Goal: Information Seeking & Learning: Check status

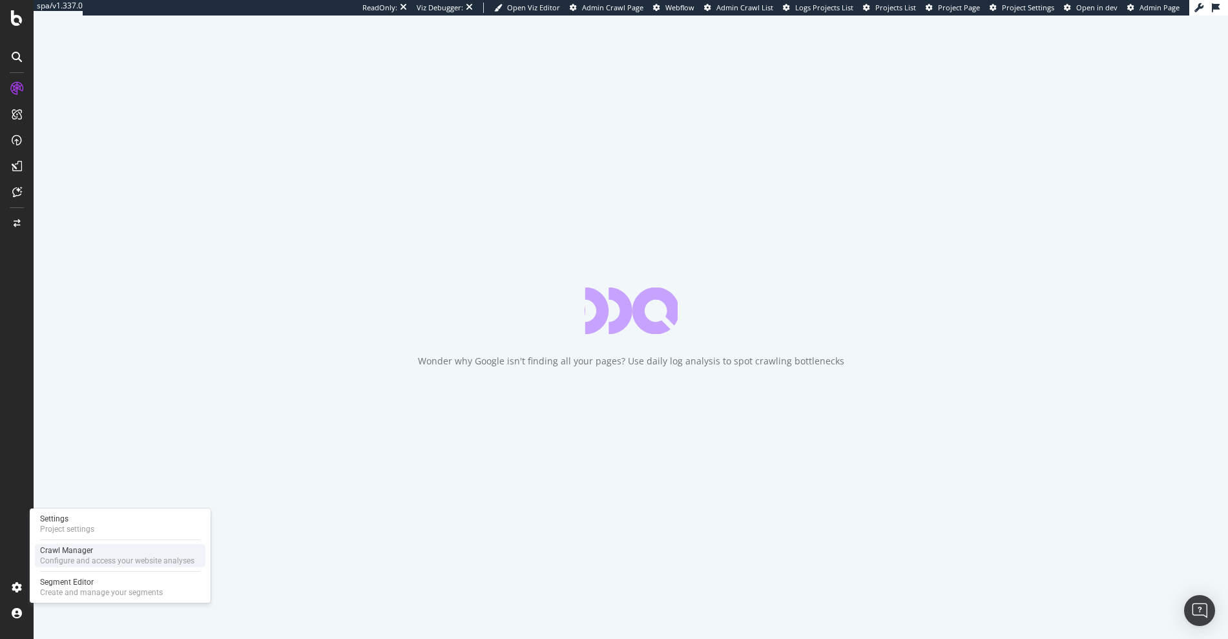
click at [86, 552] on div "Crawl Manager" at bounding box center [117, 550] width 154 height 10
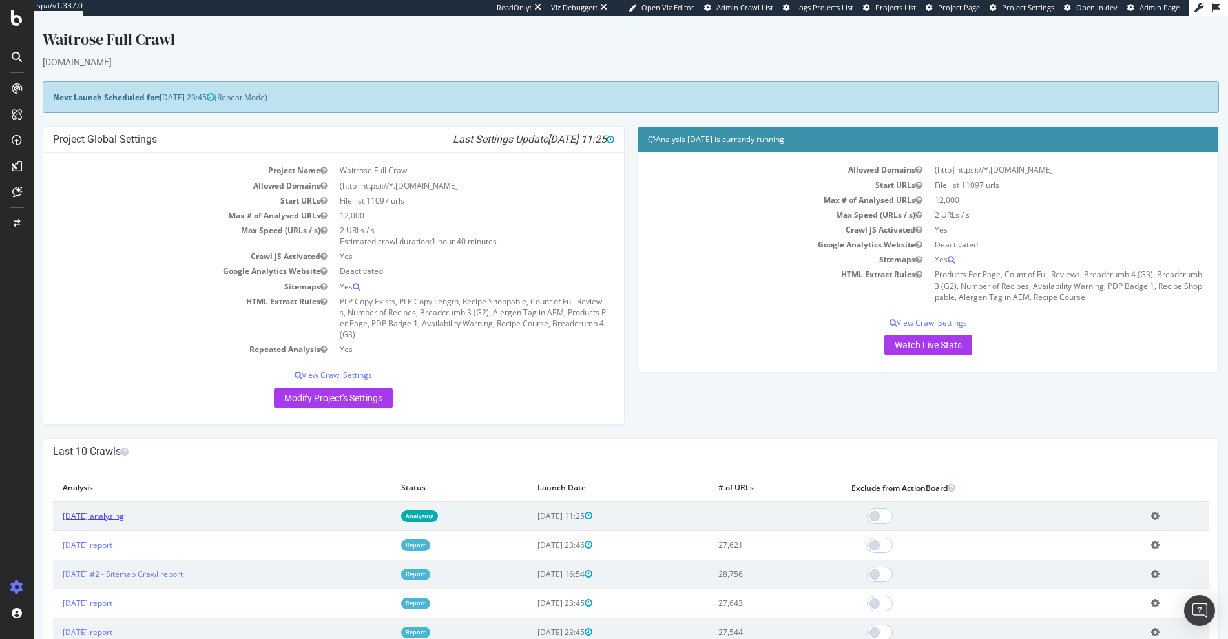
click at [124, 514] on link "2025 Aug. 27th analyzing" at bounding box center [93, 515] width 61 height 11
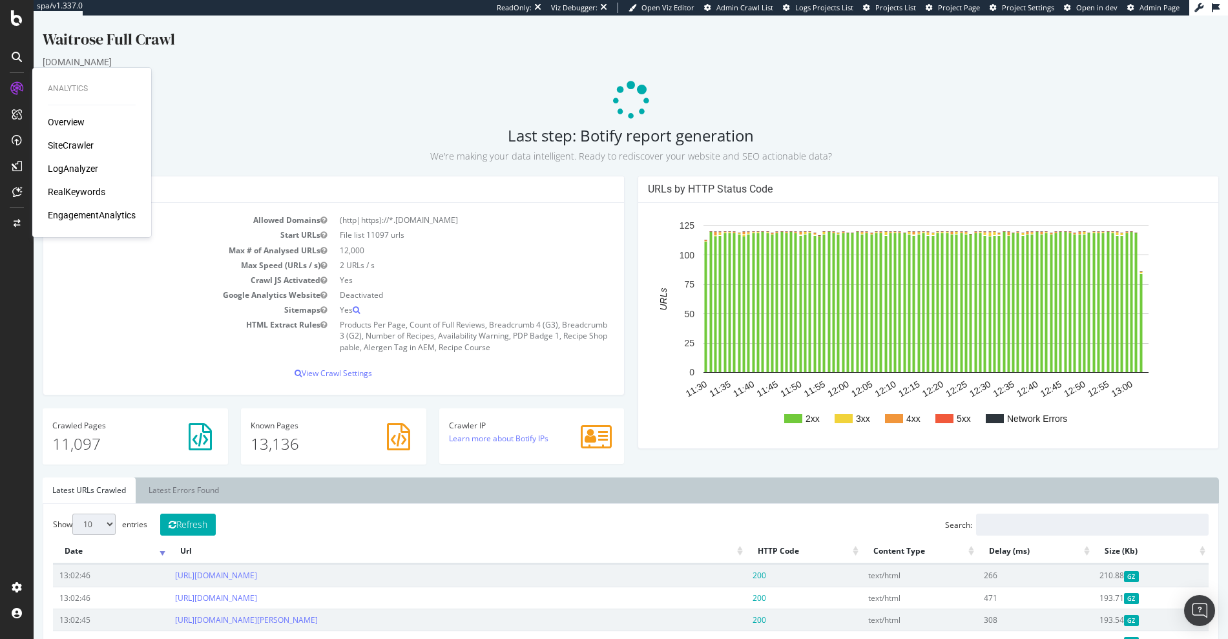
click at [58, 142] on div "SiteCrawler" at bounding box center [71, 145] width 46 height 13
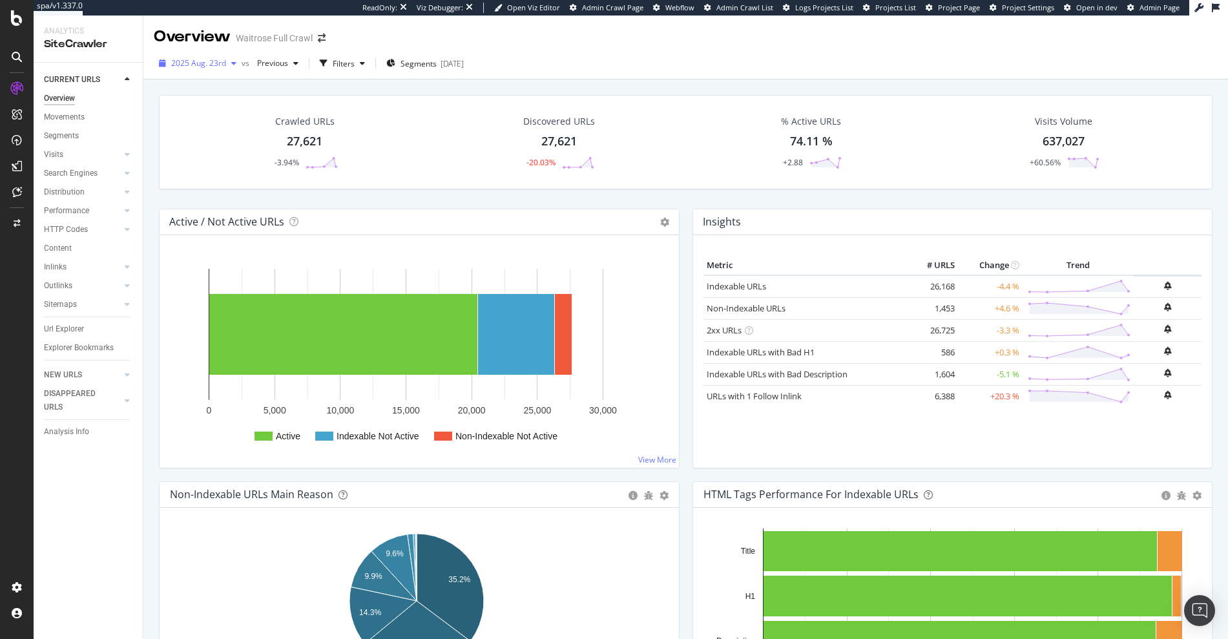
click at [205, 65] on span "2025 Aug. 23rd" at bounding box center [198, 63] width 55 height 11
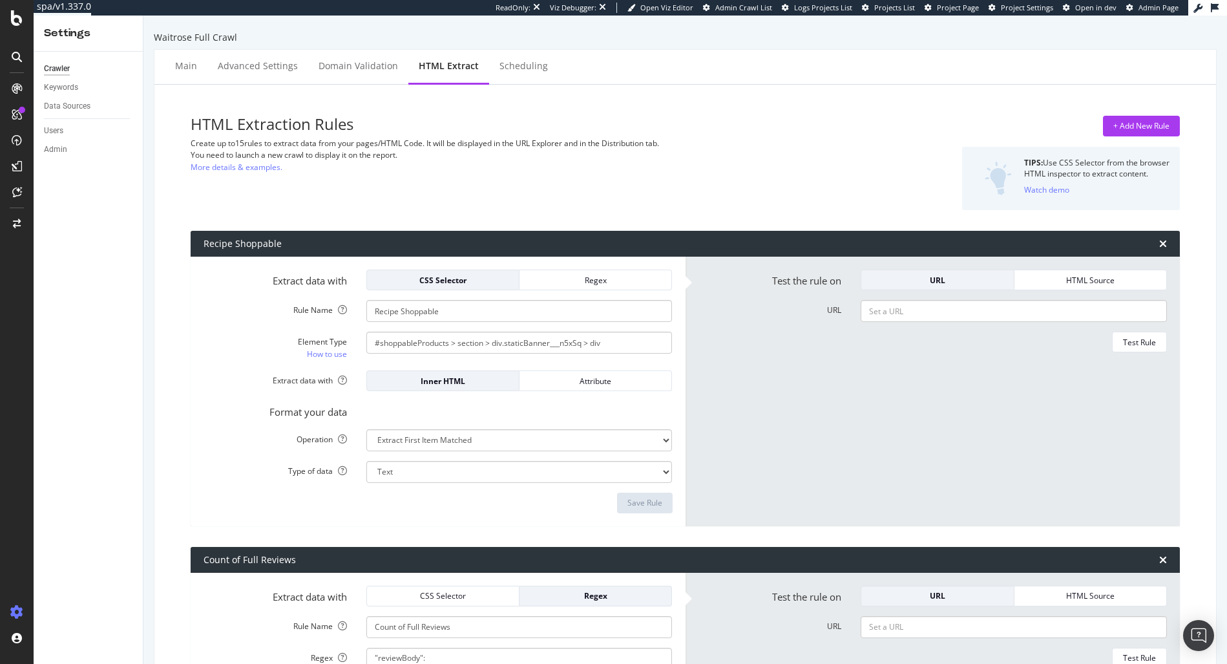
select select "count"
select select "html.length"
select select "exist"
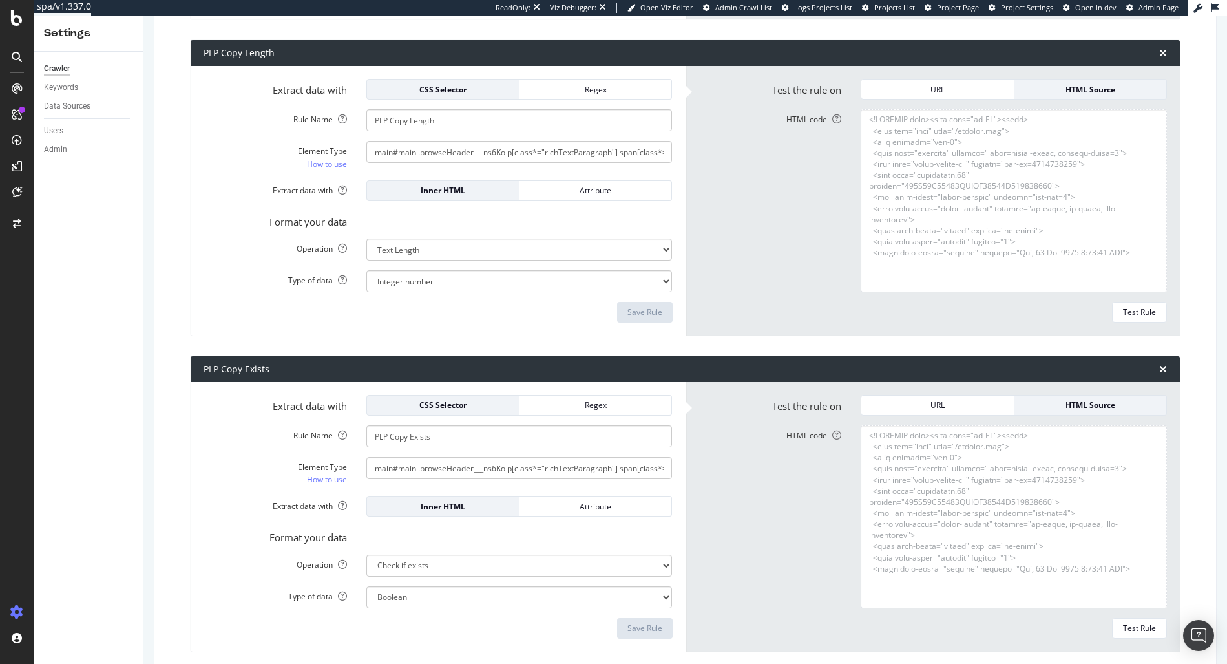
scroll to position [94364, 0]
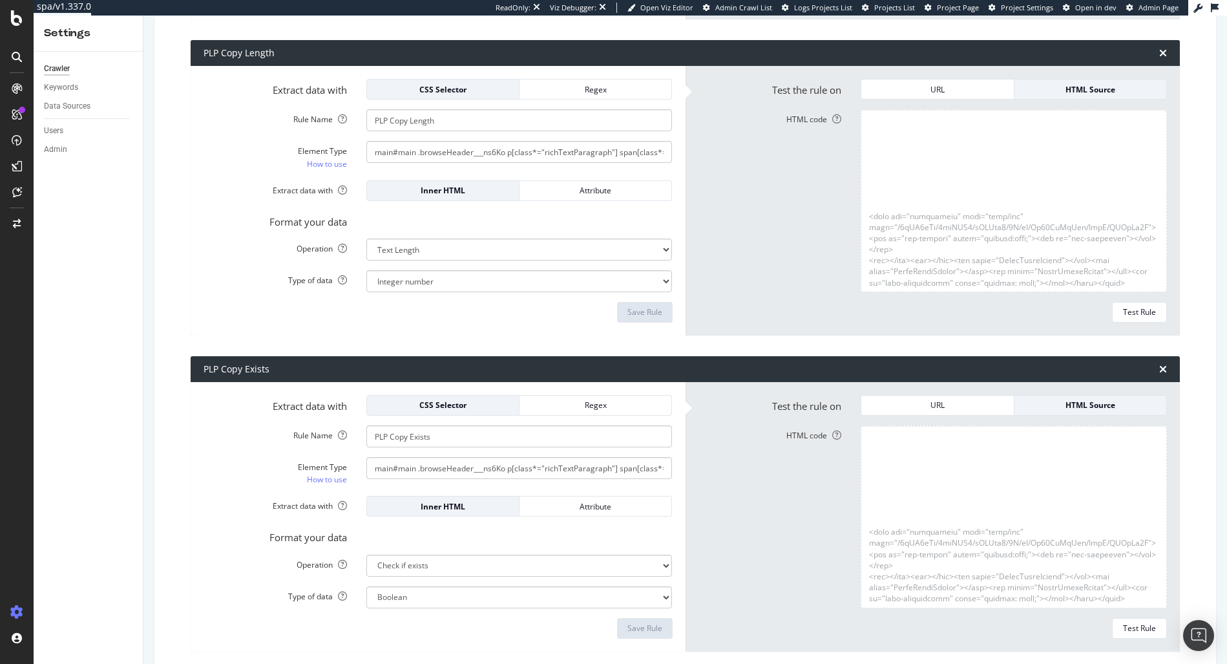
click at [790, 260] on label "HTML code" at bounding box center [770, 200] width 163 height 183
click at [861, 260] on textarea "HTML code" at bounding box center [1014, 200] width 306 height 183
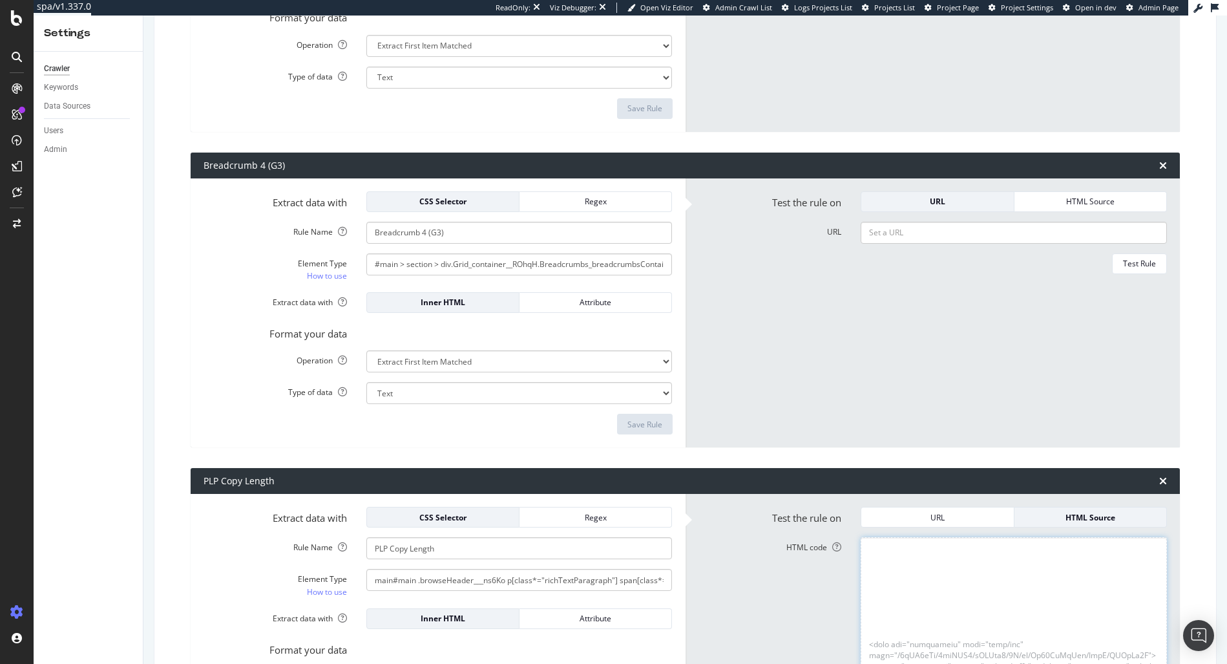
scroll to position [2345, 0]
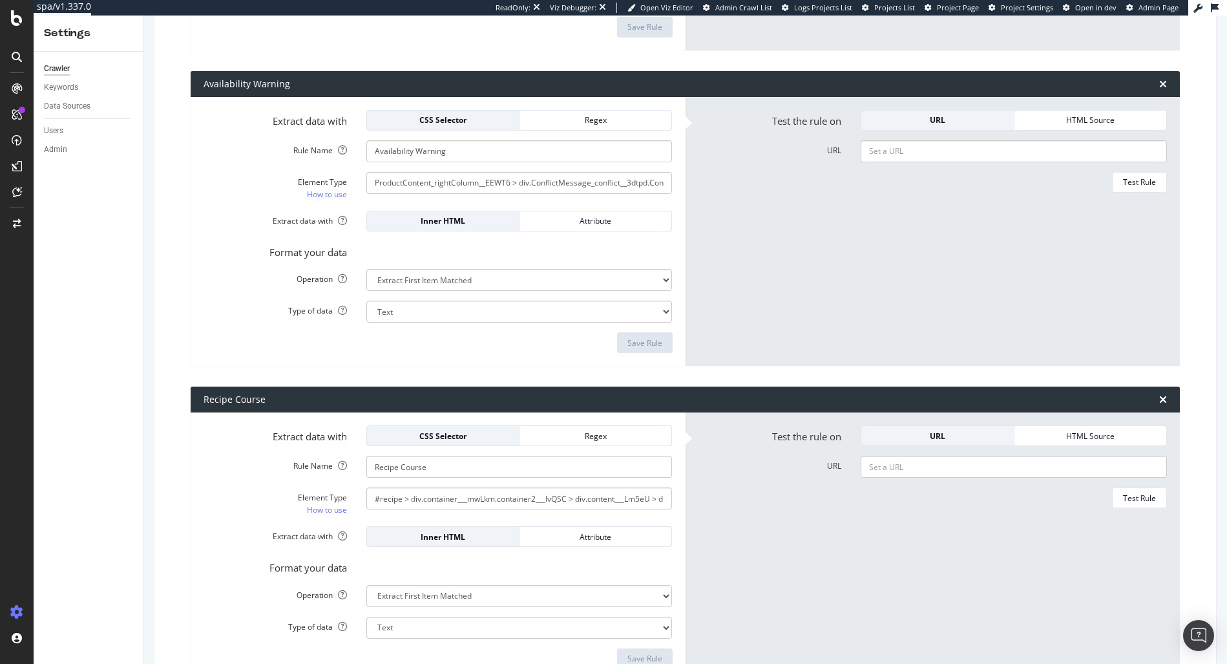
click at [715, 158] on div "URL" at bounding box center [933, 151] width 488 height 22
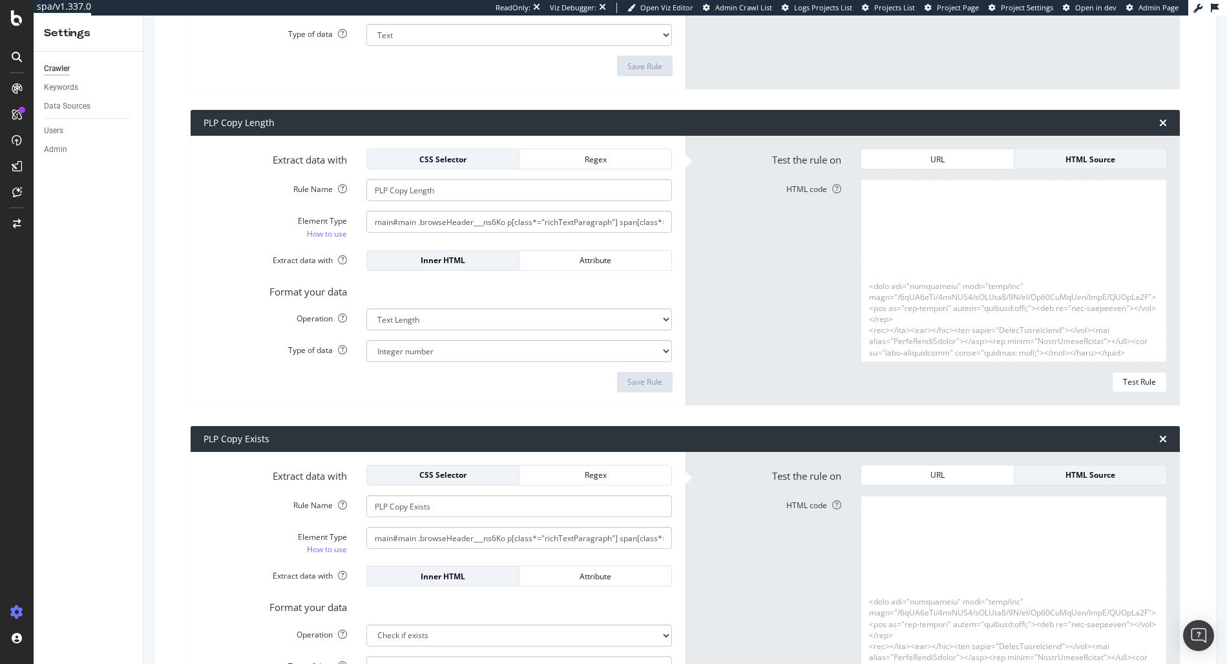
scroll to position [3399, 0]
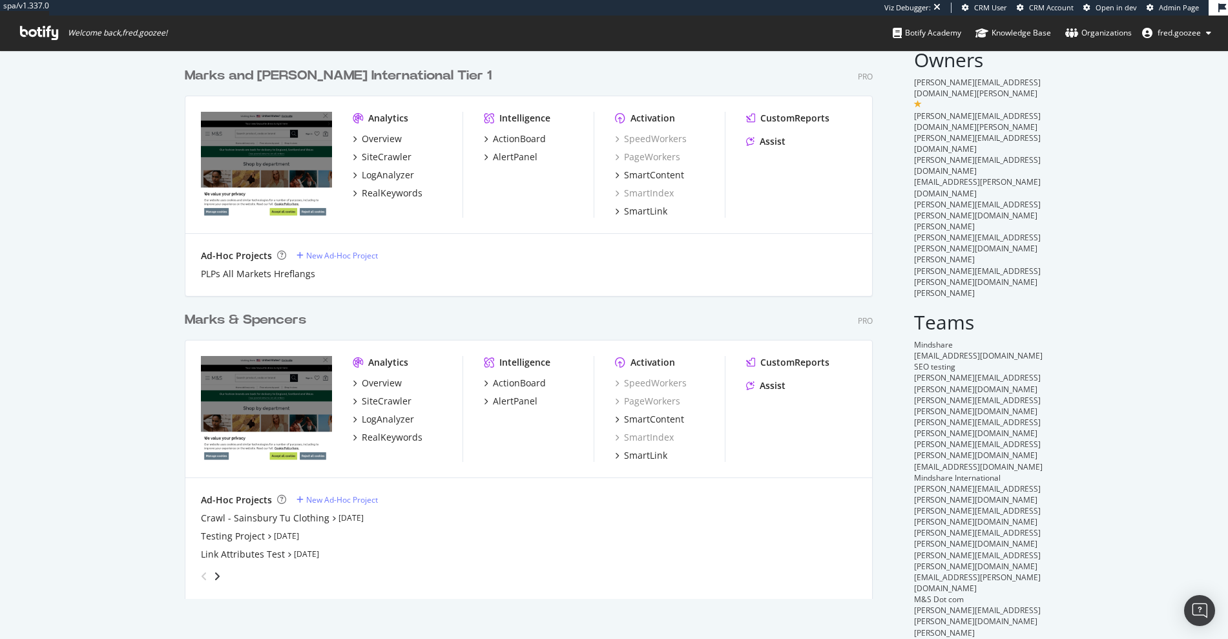
scroll to position [47, 0]
click at [284, 317] on div "Marks & Spencers" at bounding box center [245, 318] width 121 height 19
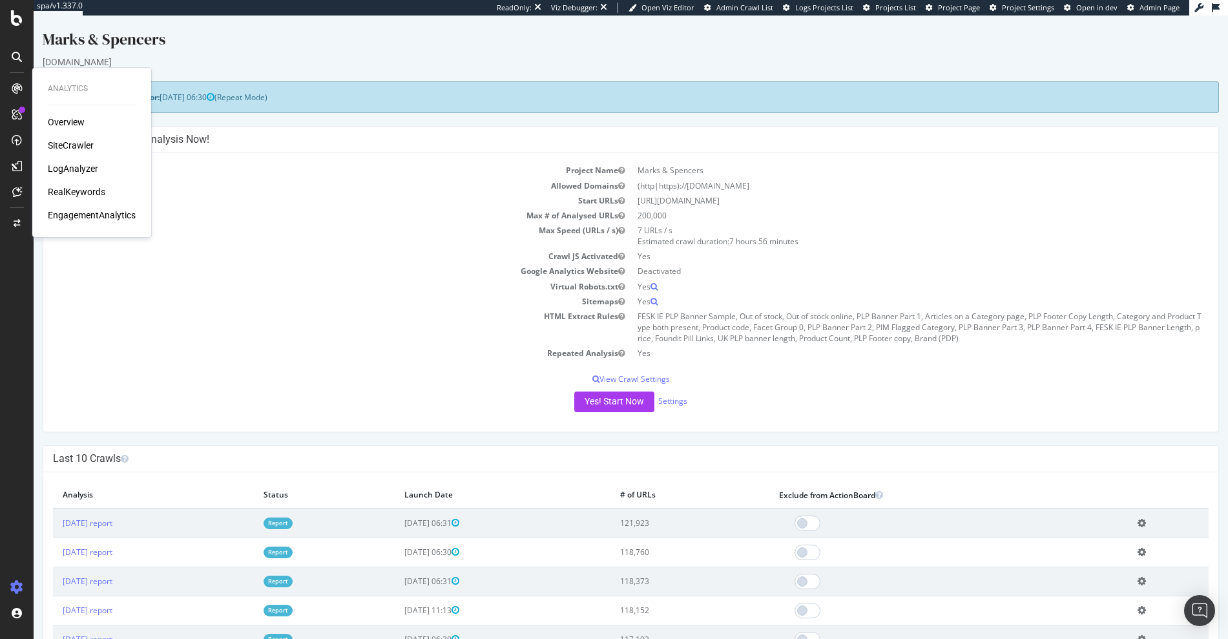
click at [78, 190] on div "RealKeywords" at bounding box center [77, 191] width 58 height 13
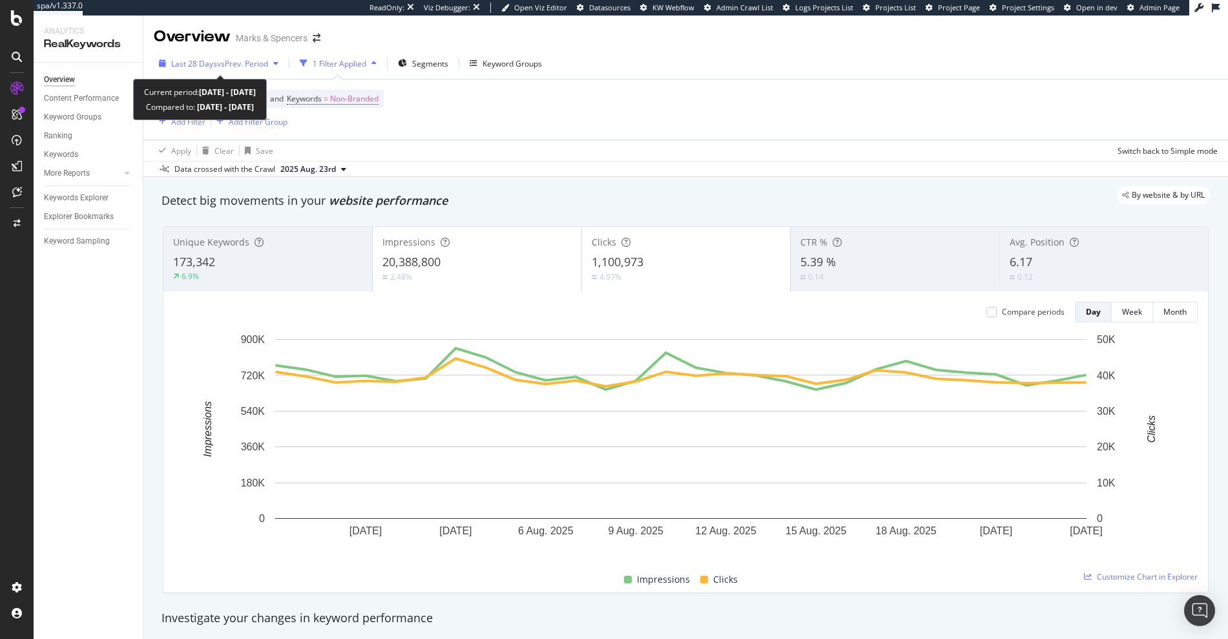
click at [205, 63] on span "Last 28 Days" at bounding box center [194, 63] width 46 height 11
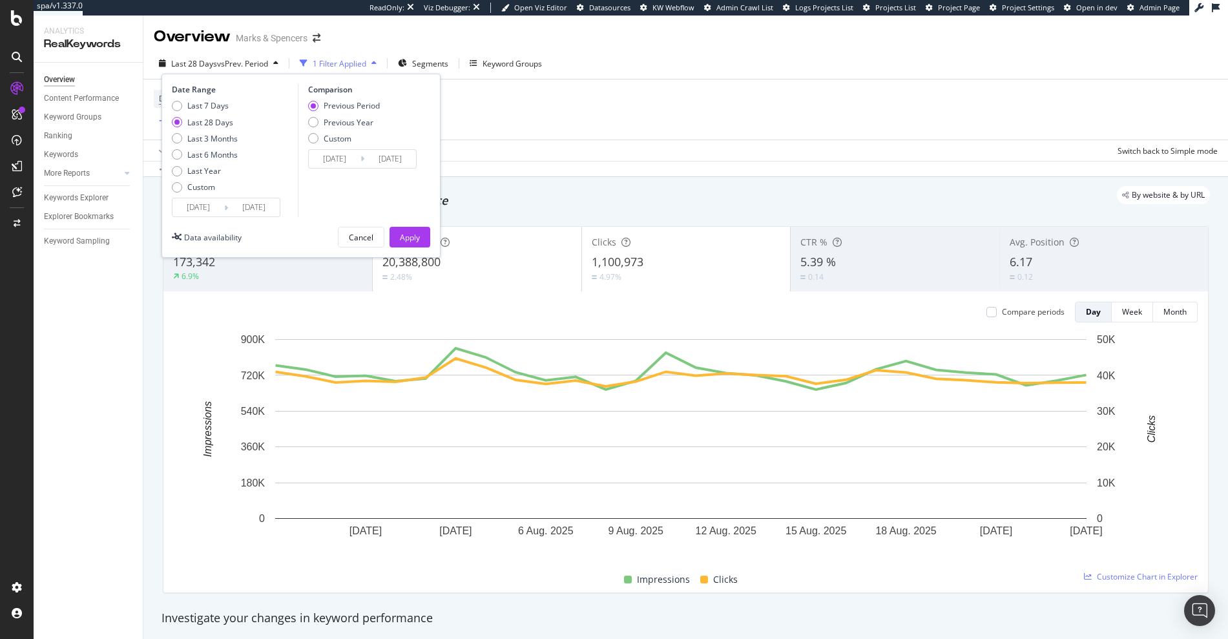
click at [210, 210] on input "2025/07/28" at bounding box center [199, 207] width 52 height 18
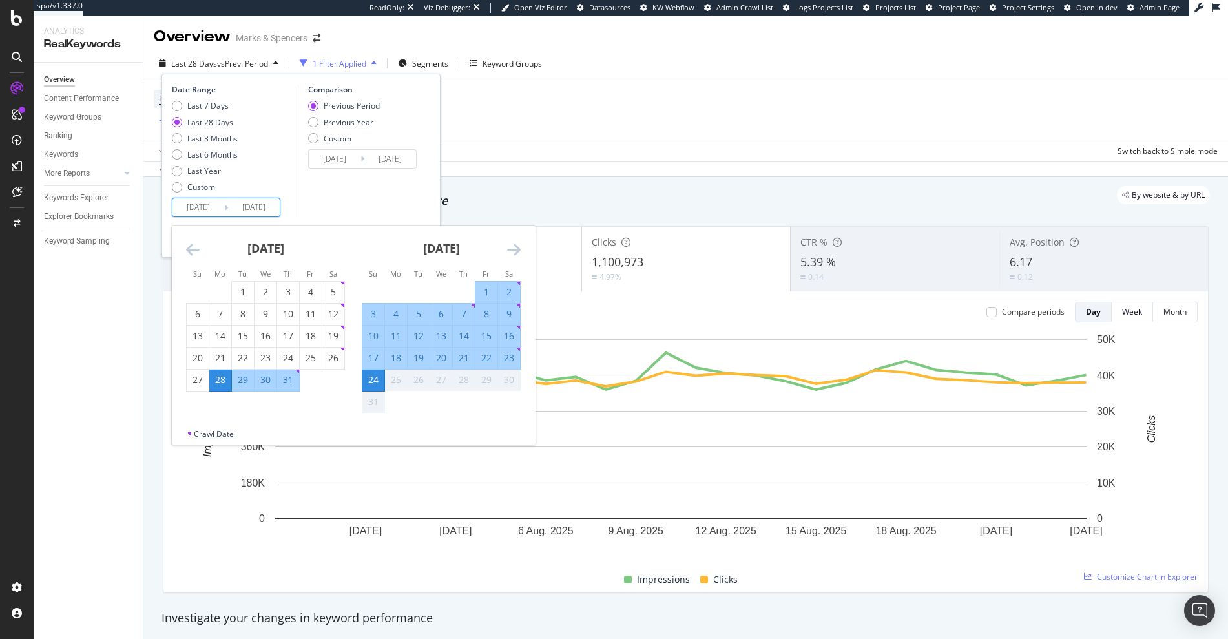
click at [184, 253] on div "July 2025 1 2 3 4 5 6 7 8 9 10 11 12 13 14 15 16 17 18 19 20 21 22 23 24 25 26 …" at bounding box center [266, 308] width 176 height 165
click at [196, 249] on icon "Move backward to switch to the previous month." at bounding box center [193, 250] width 14 height 16
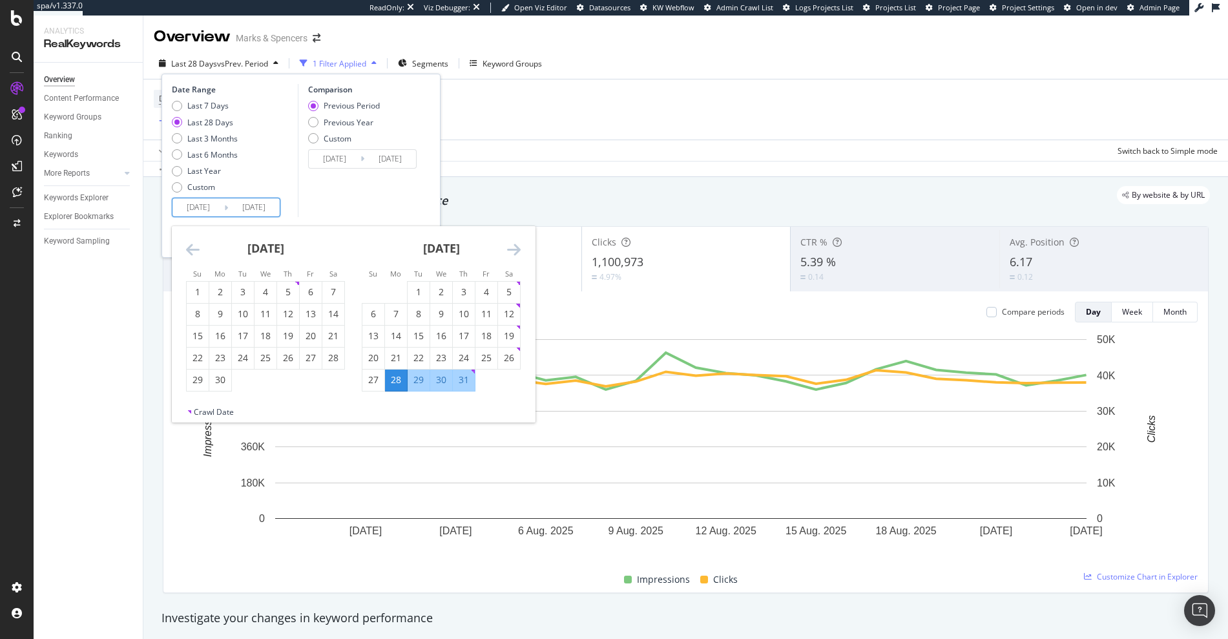
click at [196, 249] on icon "Move backward to switch to the previous month." at bounding box center [193, 250] width 14 height 16
click at [507, 292] on div "1" at bounding box center [509, 292] width 22 height 13
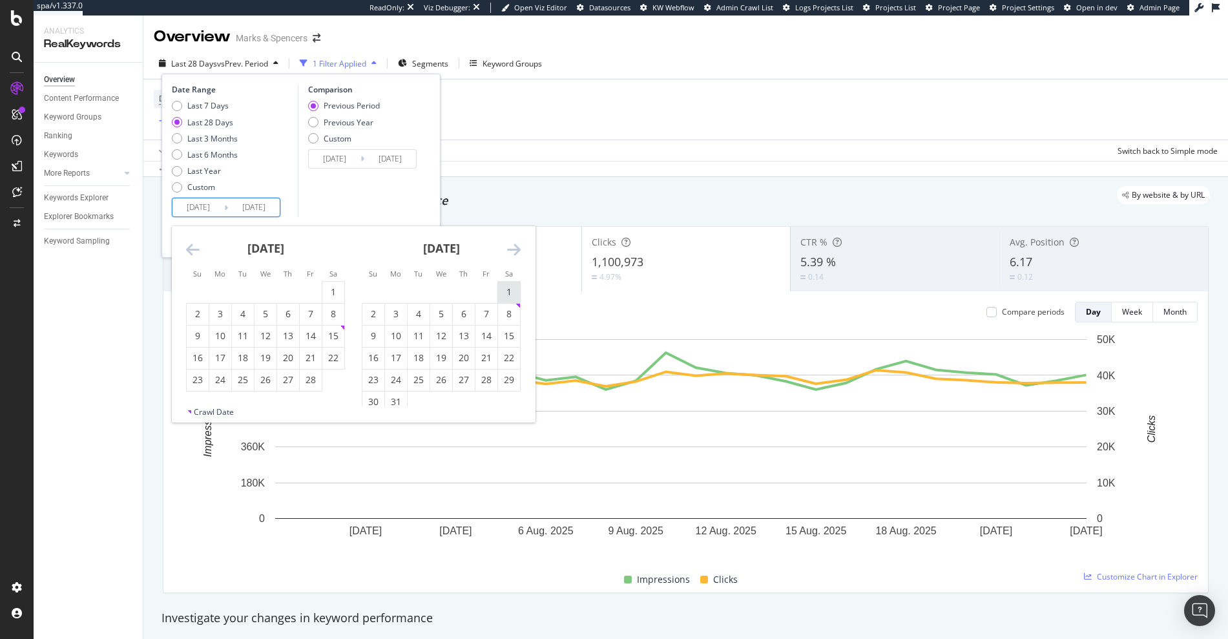
type input "2025/03/01"
type input "2024/09/04"
type input "2025/02/28"
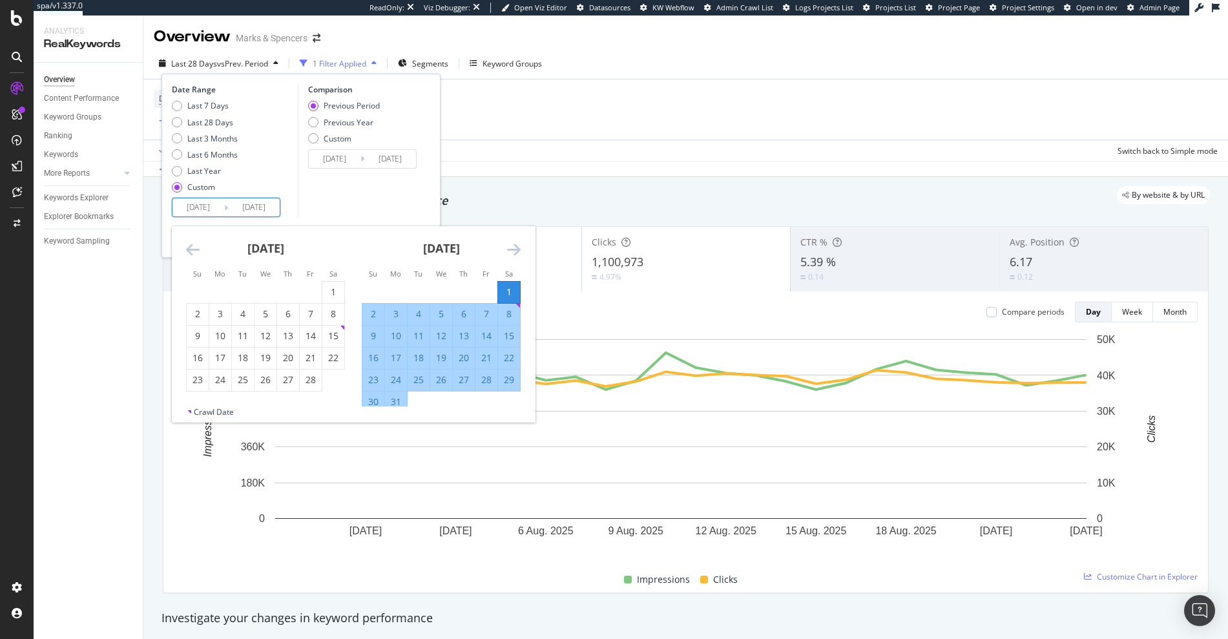
click at [399, 399] on div "31" at bounding box center [396, 401] width 22 height 13
type input "2025/03/31"
type input "2025/01/29"
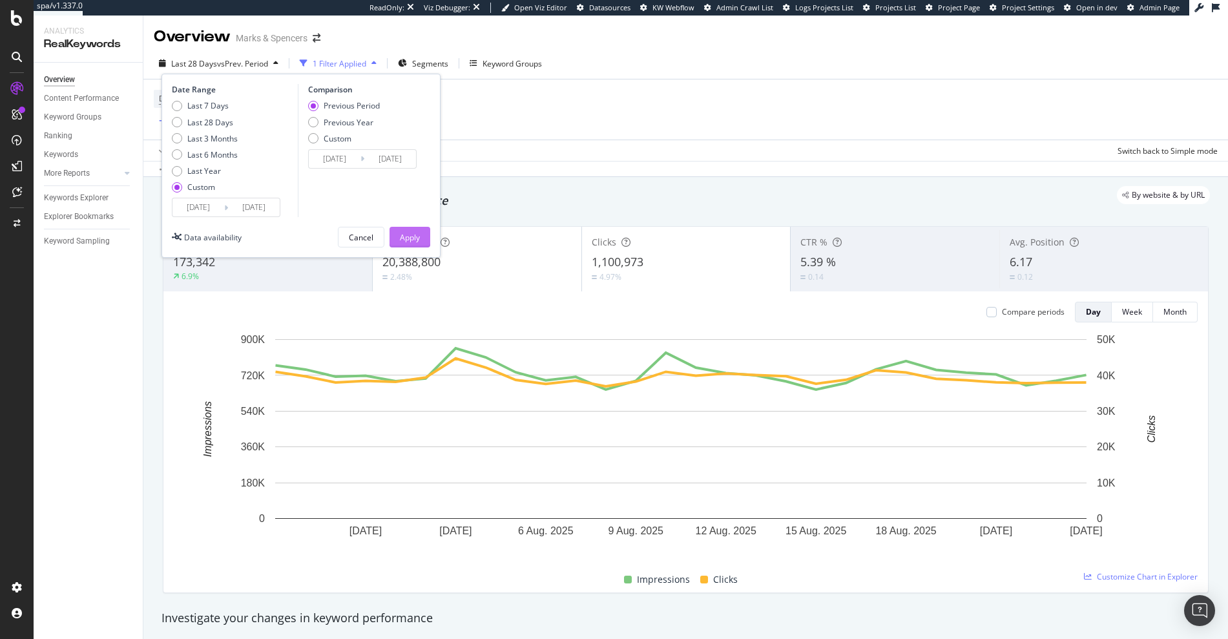
click at [415, 241] on div "Apply" at bounding box center [410, 237] width 20 height 11
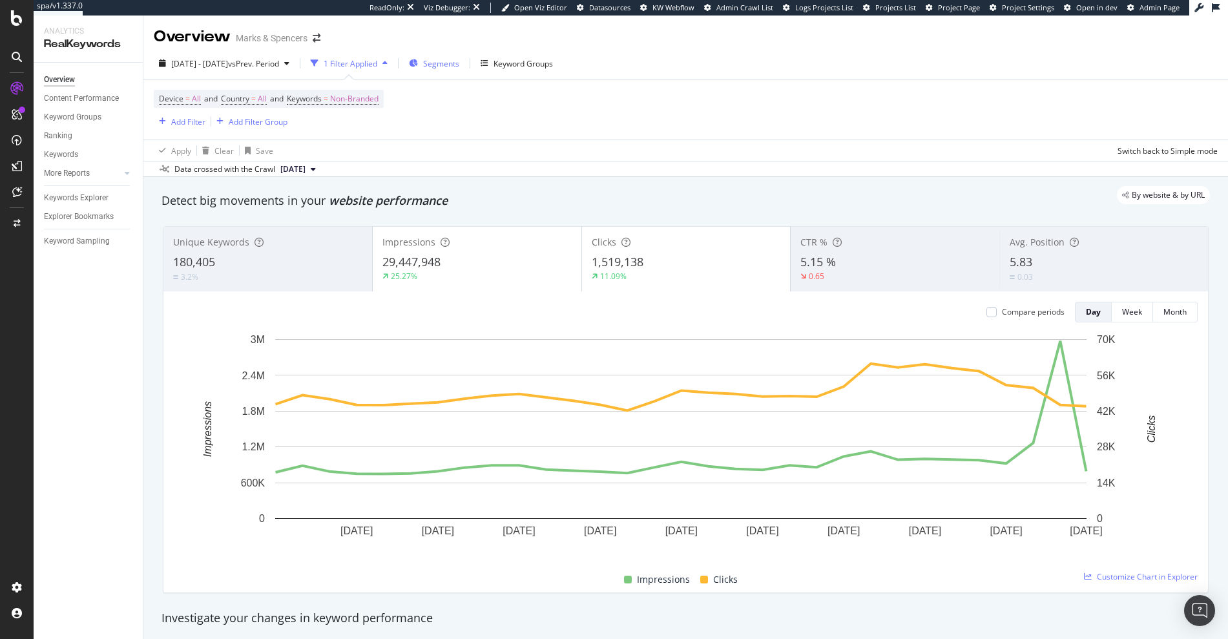
click at [459, 64] on span "Segments" at bounding box center [441, 63] width 36 height 11
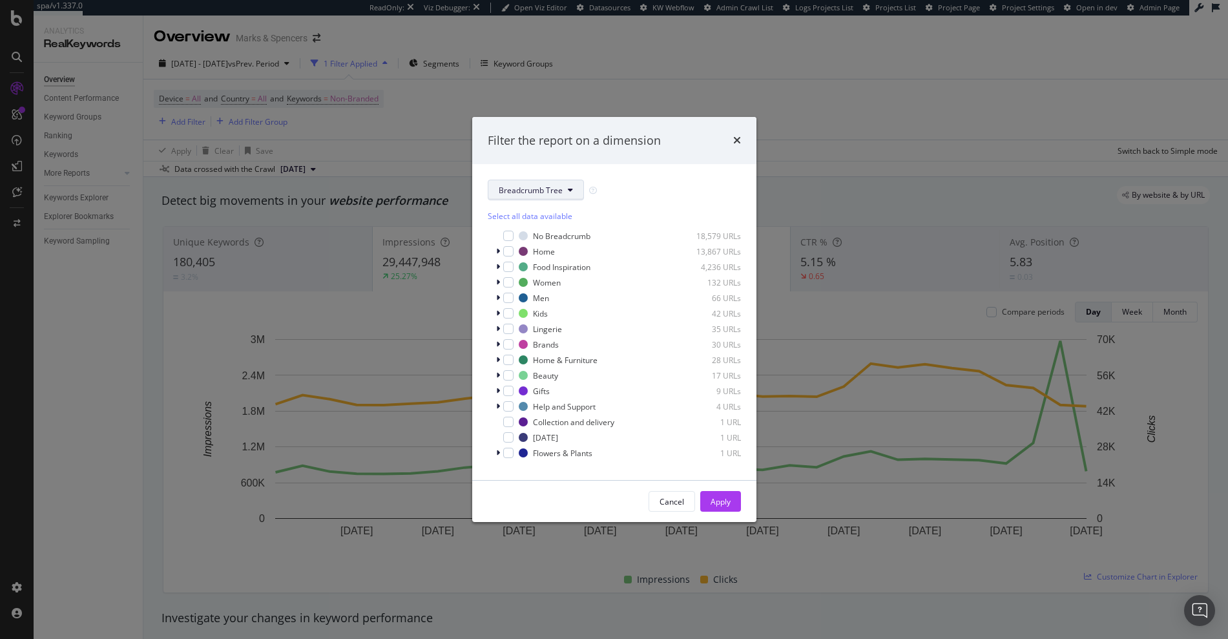
click at [548, 185] on span "Breadcrumb Tree" at bounding box center [531, 190] width 64 height 11
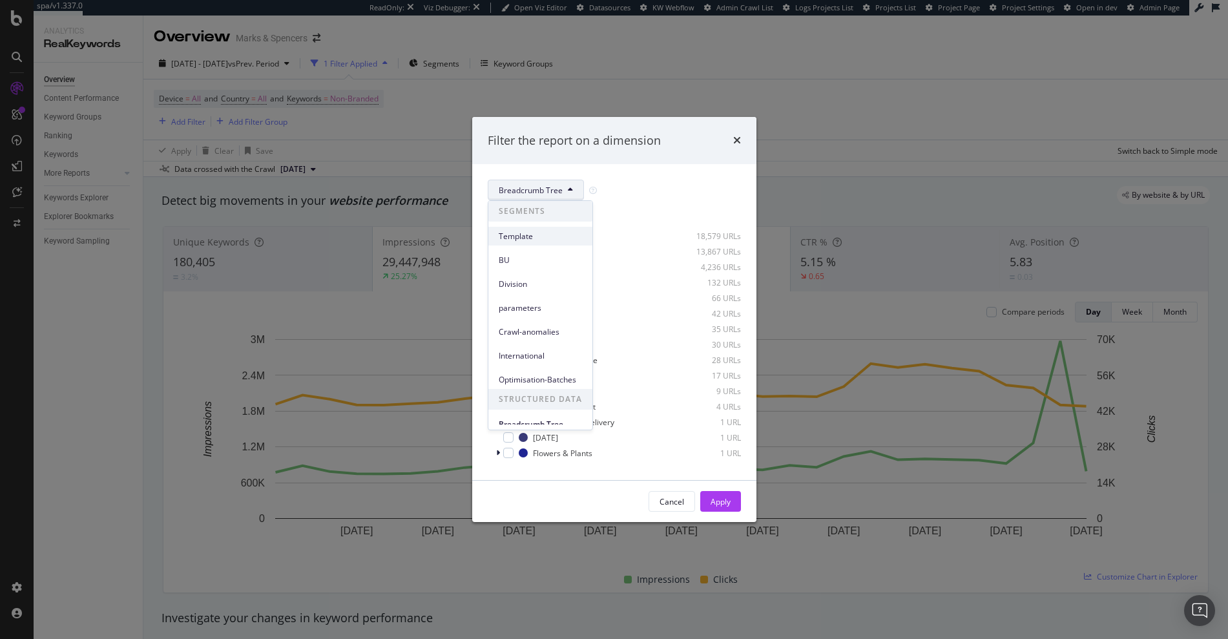
click at [554, 228] on div "Template" at bounding box center [540, 236] width 104 height 19
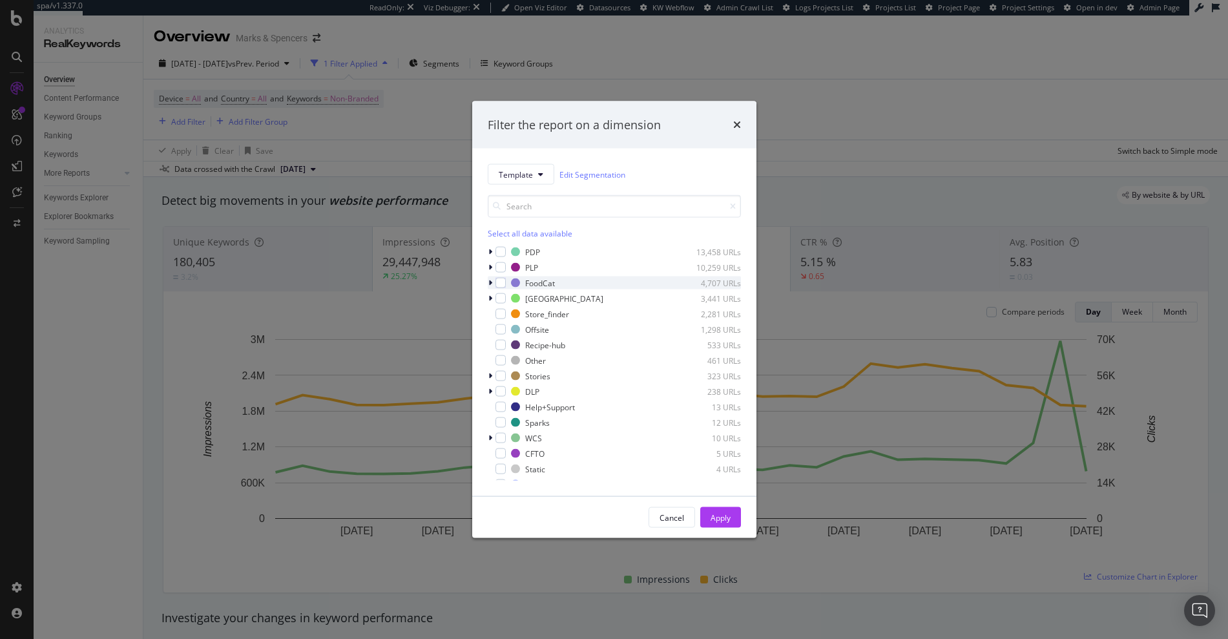
click at [490, 280] on icon "modal" at bounding box center [490, 283] width 4 height 8
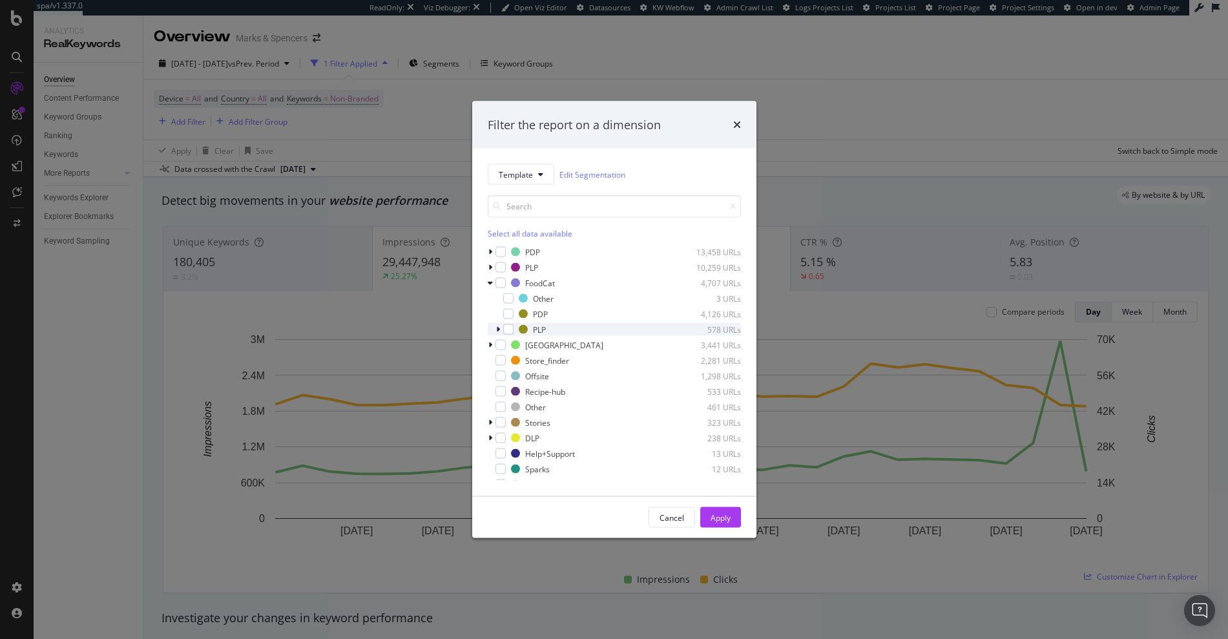
click at [499, 331] on icon "modal" at bounding box center [498, 330] width 4 height 8
click at [499, 333] on div "modal" at bounding box center [500, 329] width 8 height 13
click at [511, 331] on div "modal" at bounding box center [508, 329] width 10 height 10
click at [714, 523] on div "Apply" at bounding box center [721, 517] width 20 height 11
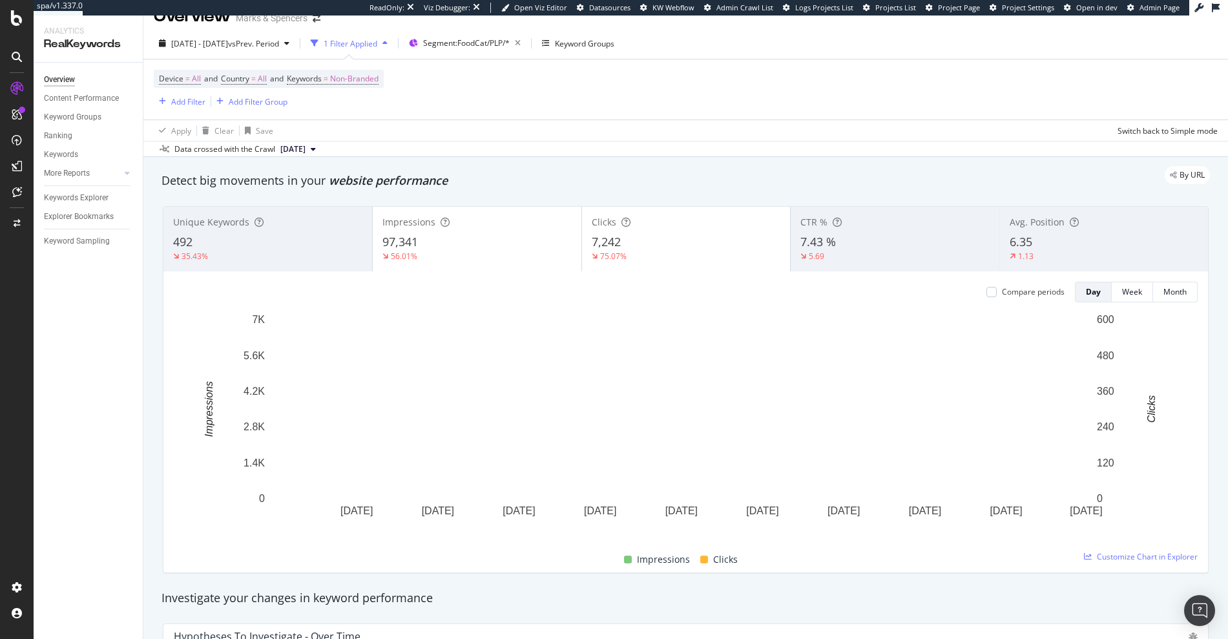
scroll to position [18, 0]
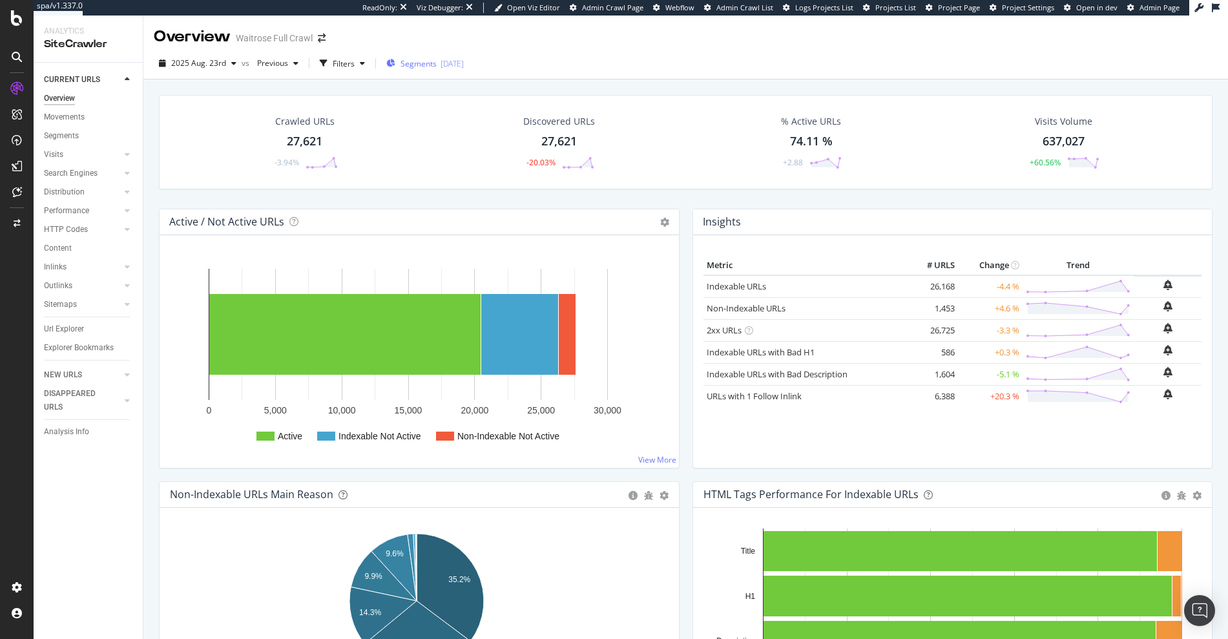
click at [434, 58] on div "Segments 2025-07-29" at bounding box center [425, 63] width 78 height 11
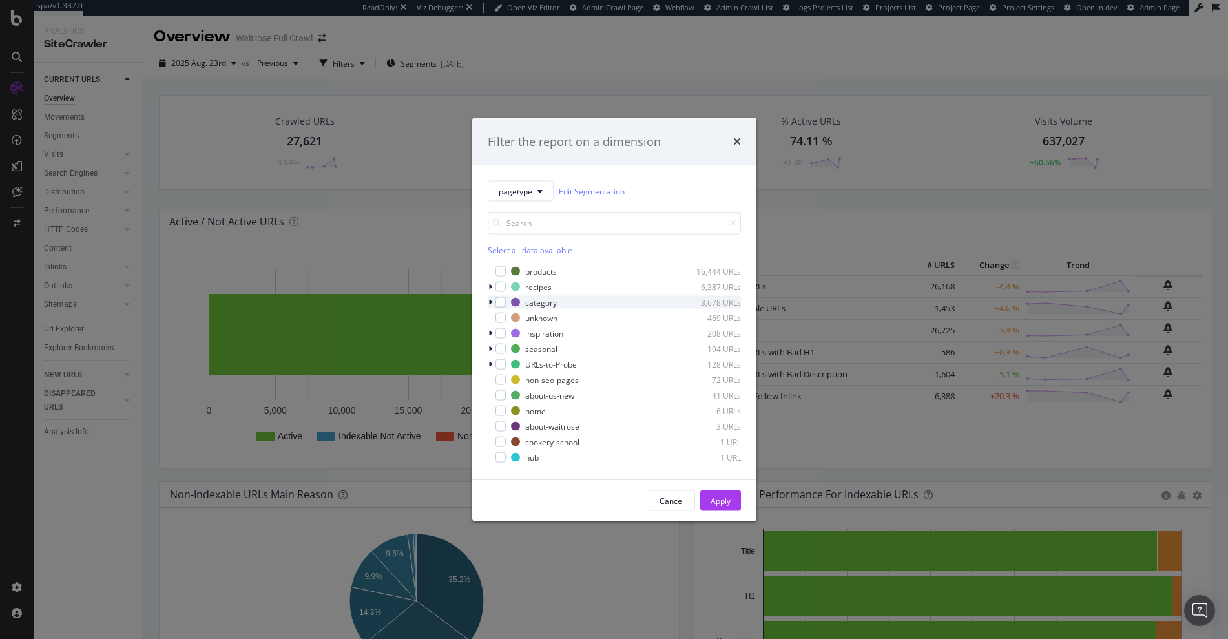
click at [490, 302] on icon "modal" at bounding box center [490, 302] width 4 height 8
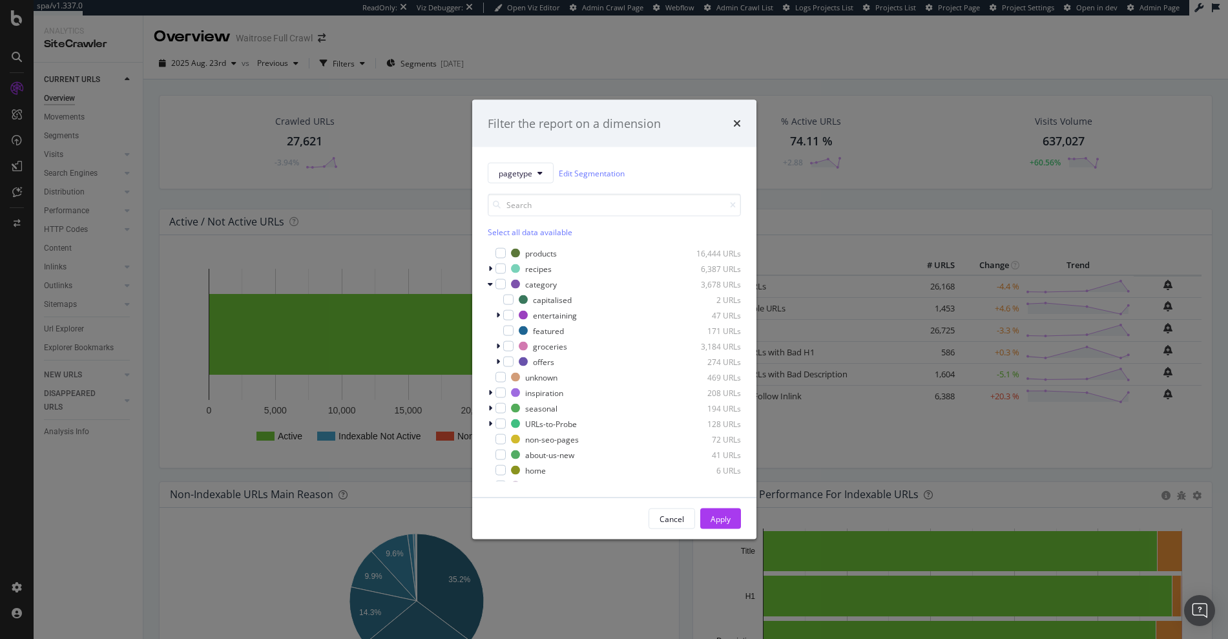
click at [487, 282] on div "pagetype Edit Segmentation Select all data available products 16,444 URLs recip…" at bounding box center [614, 322] width 284 height 350
click at [488, 284] on icon "modal" at bounding box center [490, 284] width 5 height 8
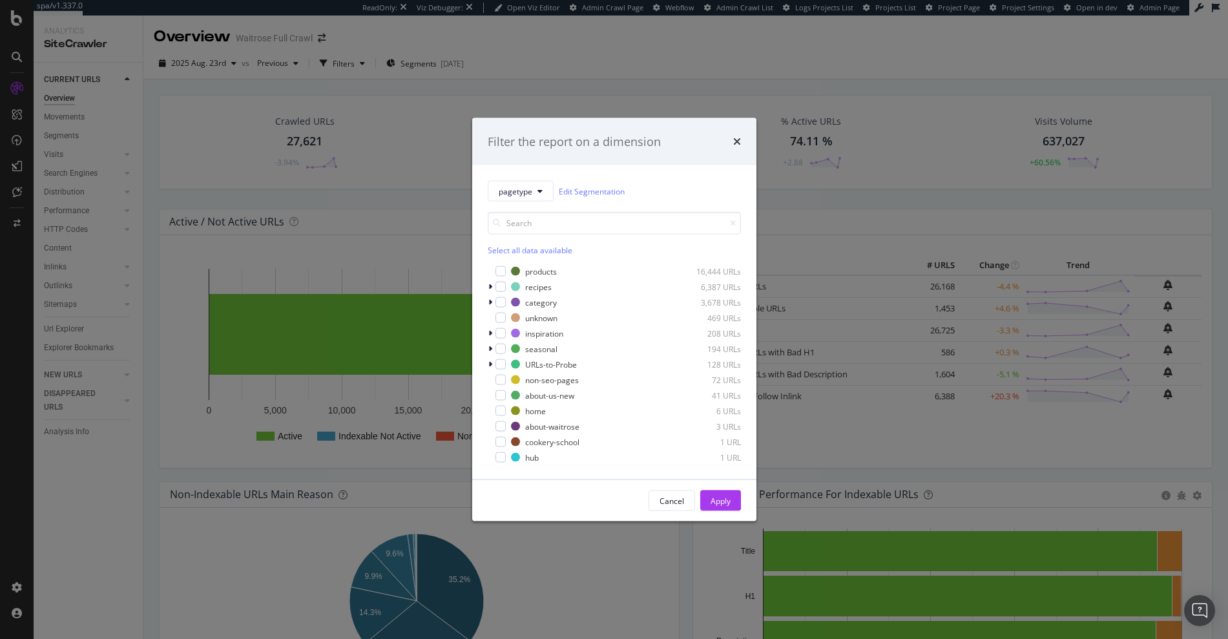
click at [506, 60] on div "Filter the report on a dimension pagetype Edit Segmentation Select all data ava…" at bounding box center [614, 319] width 1228 height 639
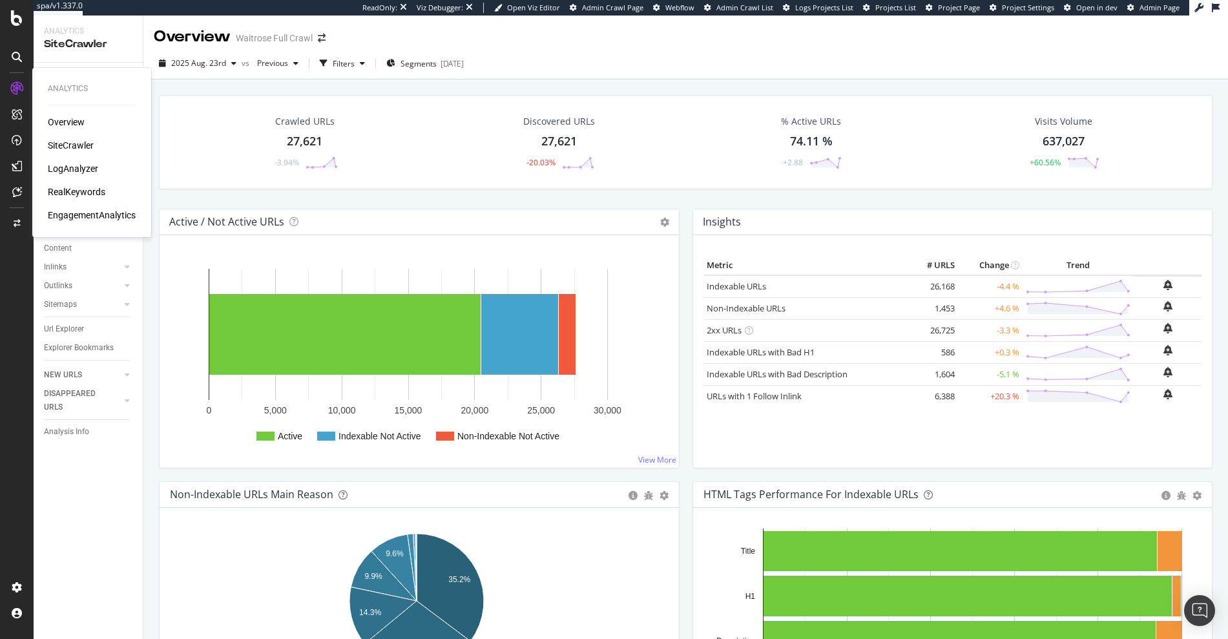
click at [65, 191] on div "RealKeywords" at bounding box center [77, 191] width 58 height 13
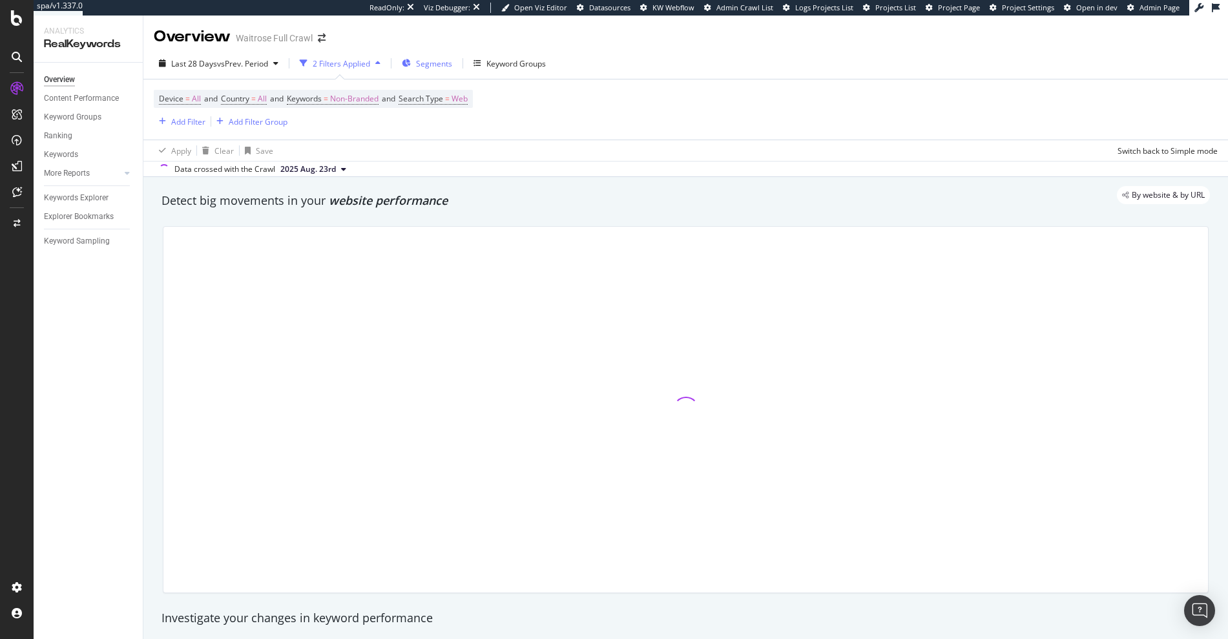
click at [443, 64] on span "Segments" at bounding box center [434, 63] width 36 height 11
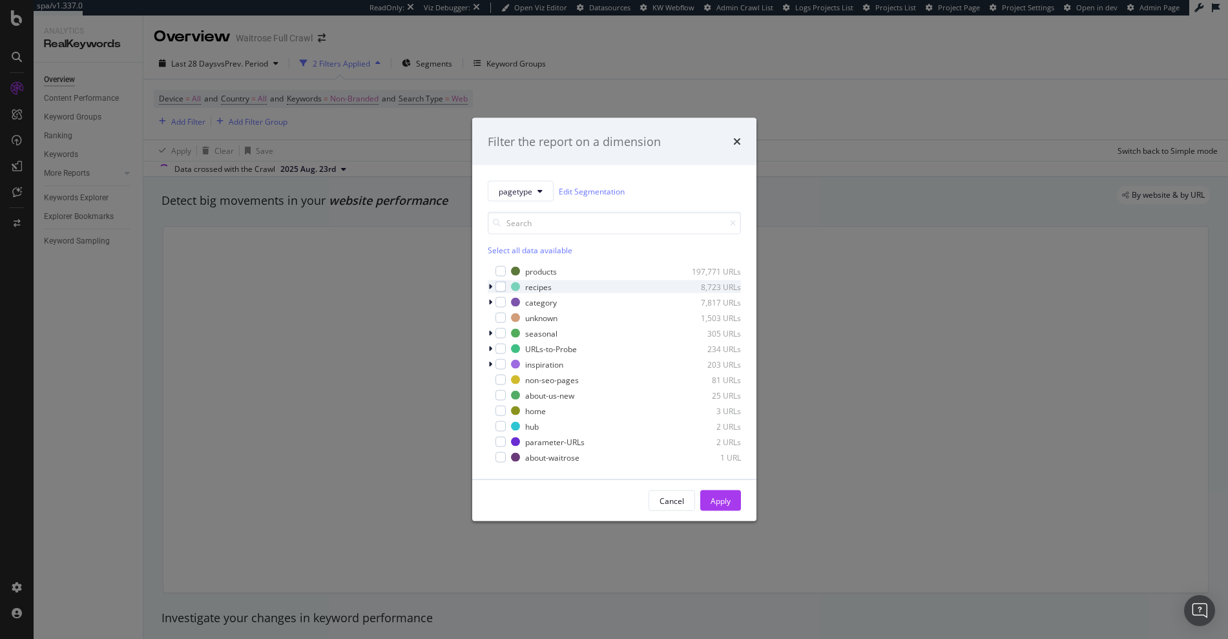
click at [488, 288] on icon "modal" at bounding box center [490, 287] width 4 height 8
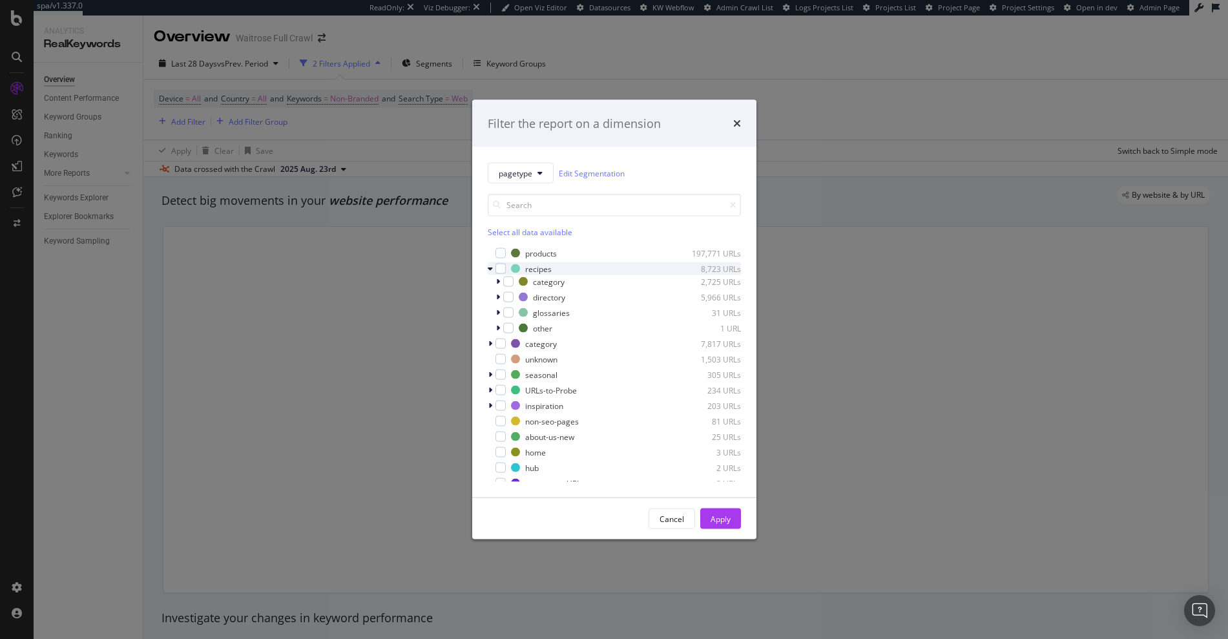
click at [490, 270] on icon "modal" at bounding box center [490, 269] width 5 height 8
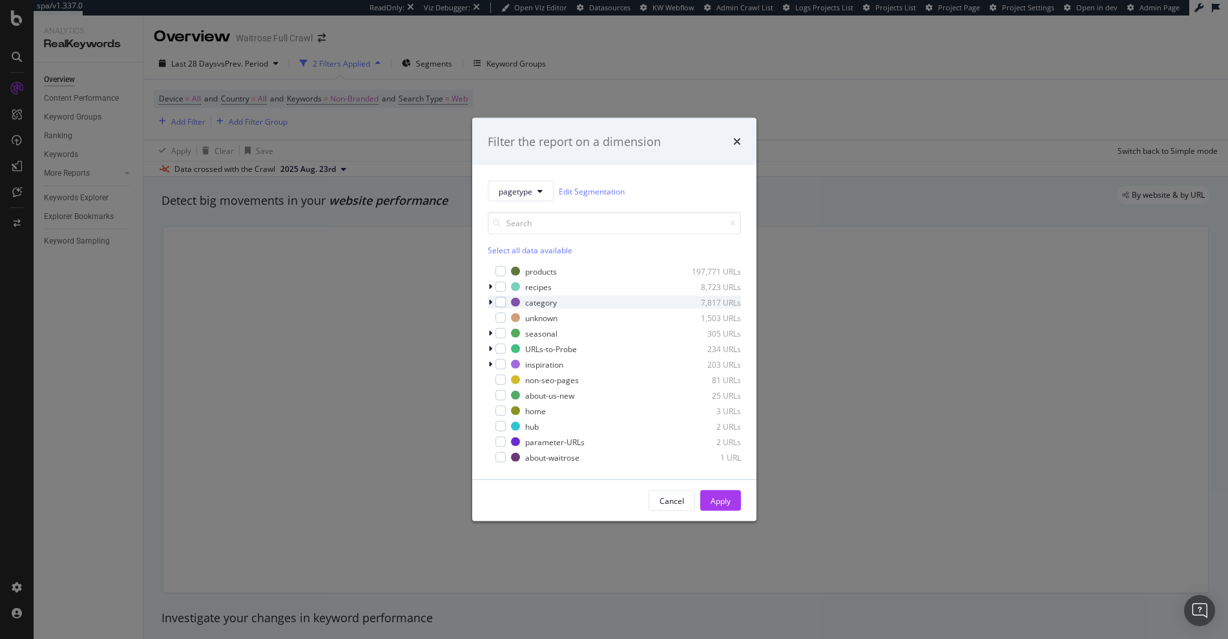
click at [491, 306] on icon "modal" at bounding box center [490, 302] width 4 height 8
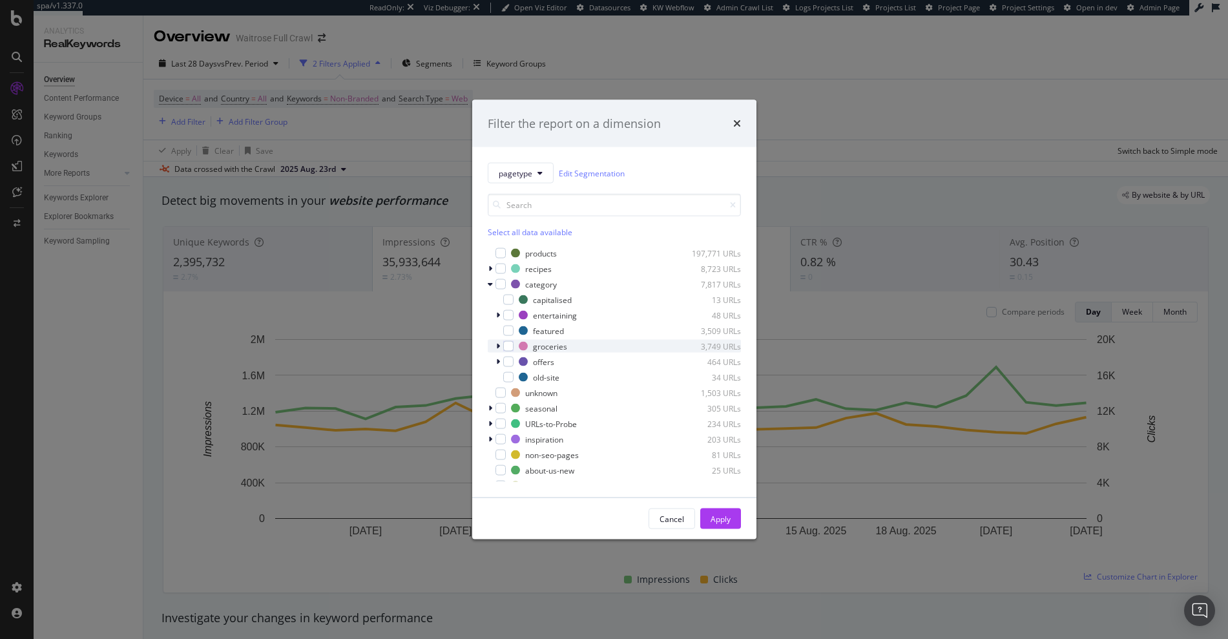
click at [497, 348] on icon "modal" at bounding box center [498, 346] width 4 height 8
click at [497, 347] on icon "modal" at bounding box center [498, 346] width 5 height 8
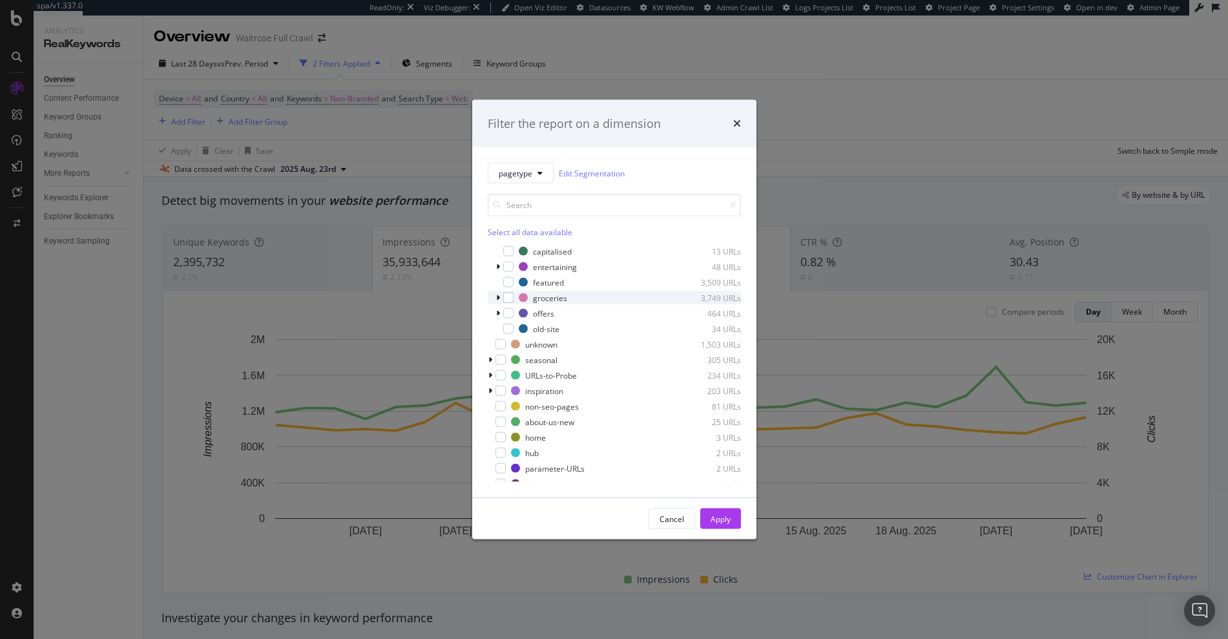
click at [497, 297] on icon "modal" at bounding box center [498, 298] width 4 height 8
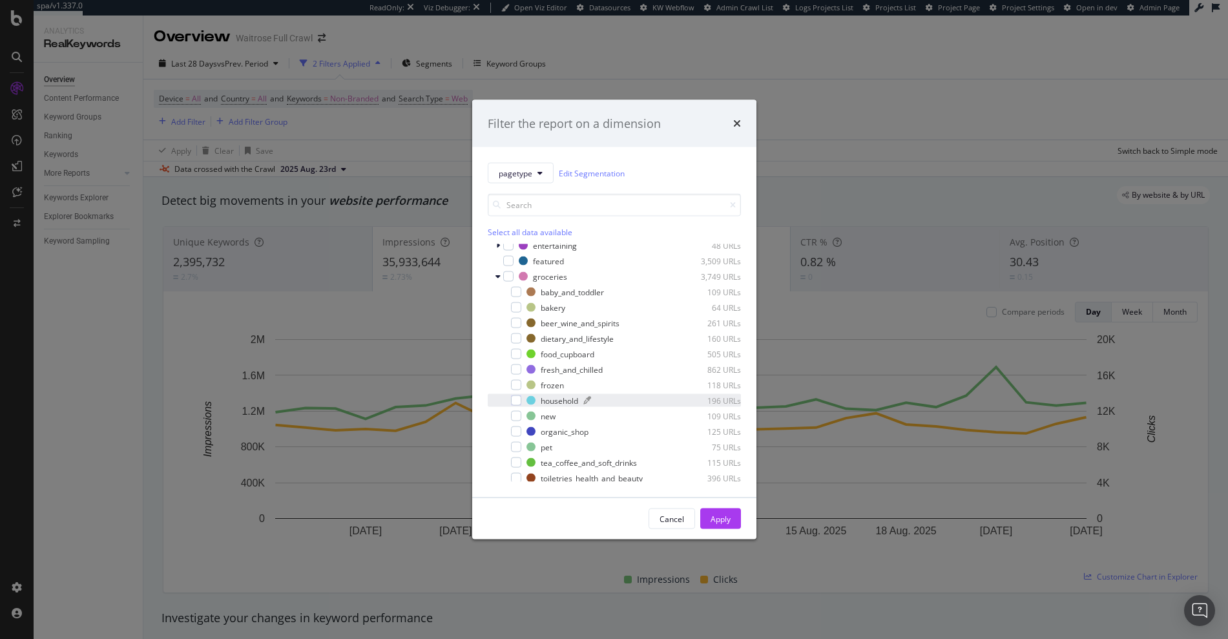
scroll to position [55, 0]
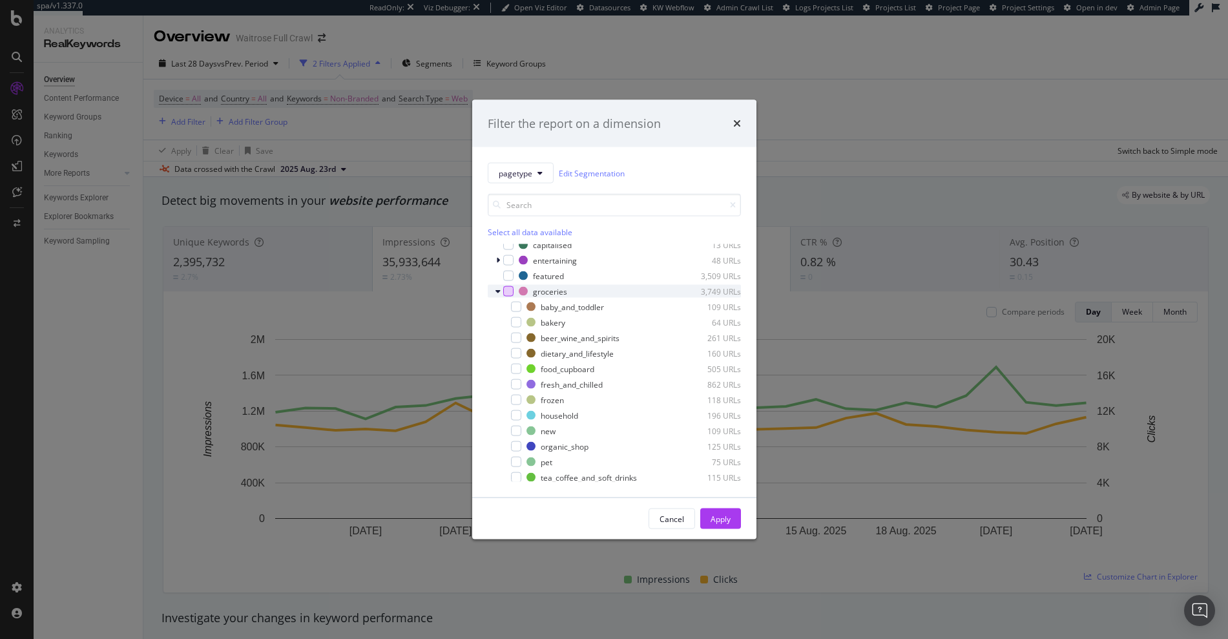
click at [508, 293] on div "modal" at bounding box center [508, 291] width 10 height 10
click at [724, 520] on div "Apply" at bounding box center [721, 518] width 20 height 11
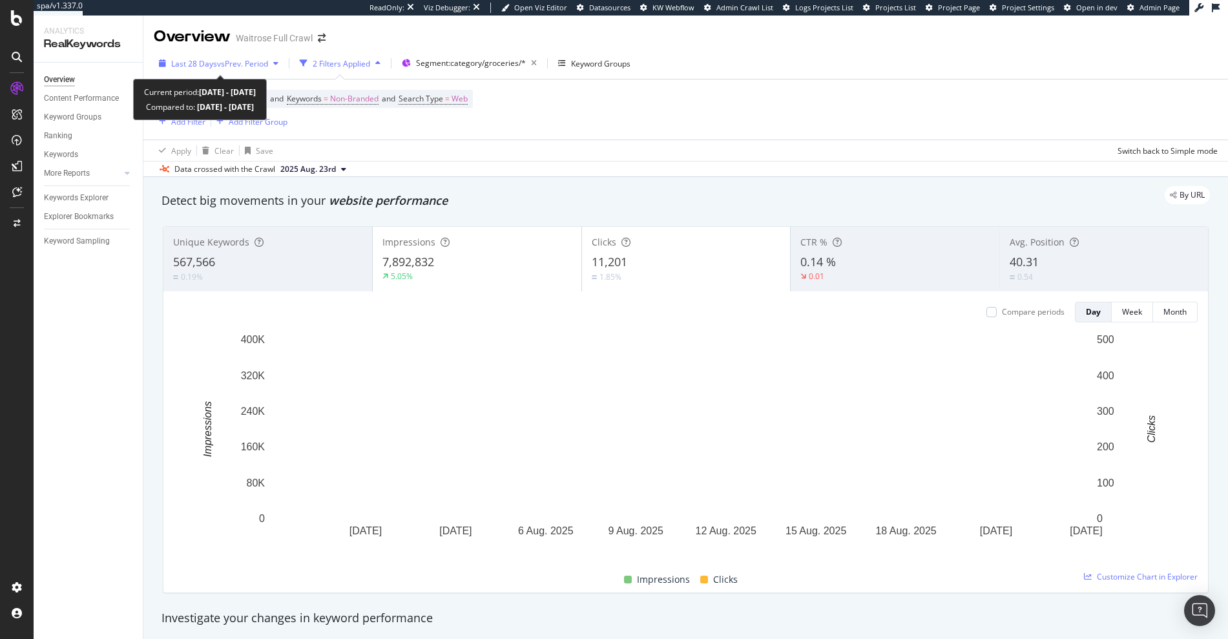
click at [236, 58] on span "vs Prev. Period" at bounding box center [242, 63] width 51 height 11
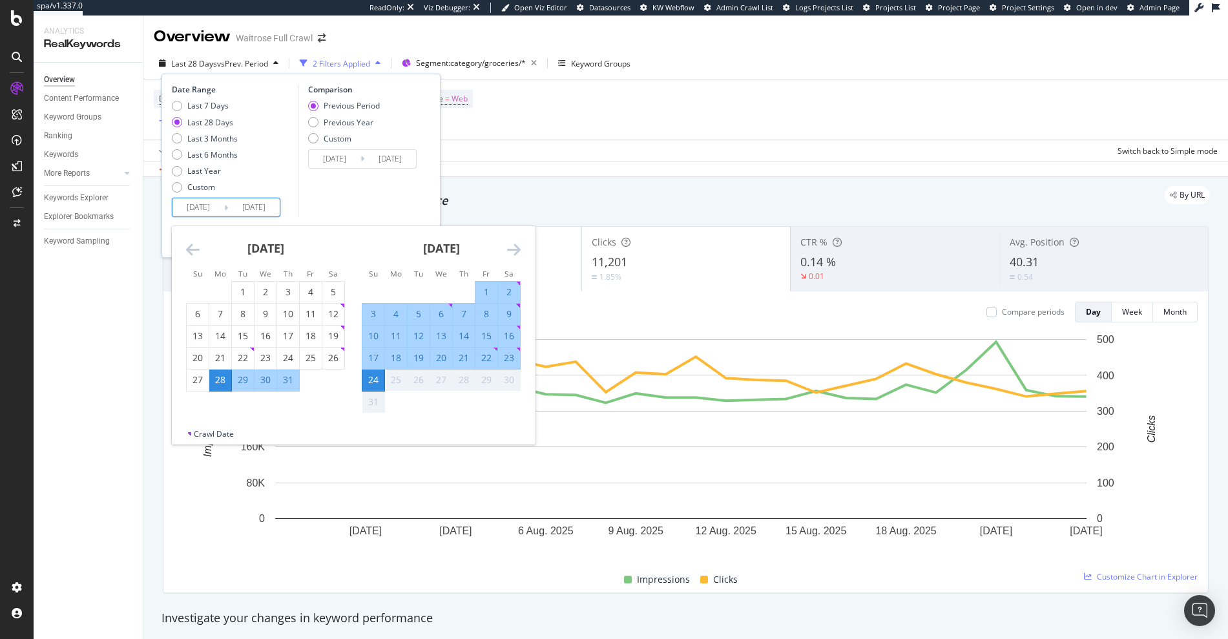
click at [222, 213] on input "2025/07/28" at bounding box center [199, 207] width 52 height 18
click at [195, 254] on icon "Move backward to switch to the previous month." at bounding box center [193, 250] width 14 height 16
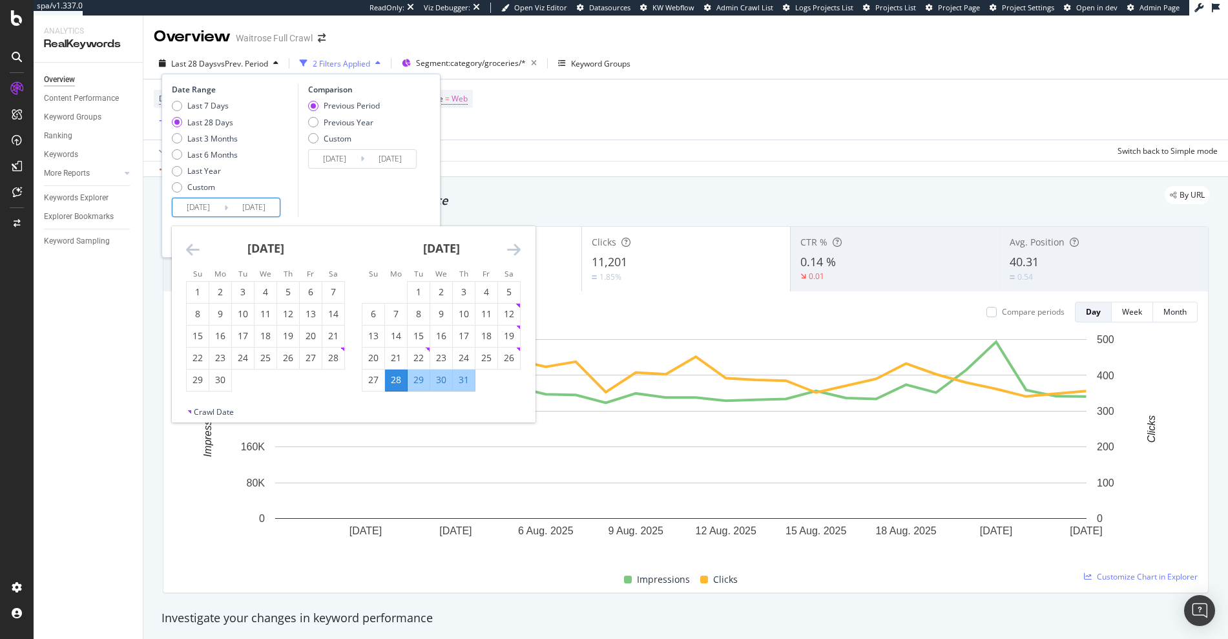
click at [195, 254] on icon "Move backward to switch to the previous month." at bounding box center [193, 250] width 14 height 16
click at [331, 298] on div "1" at bounding box center [333, 292] width 22 height 21
type input "2025/03/01"
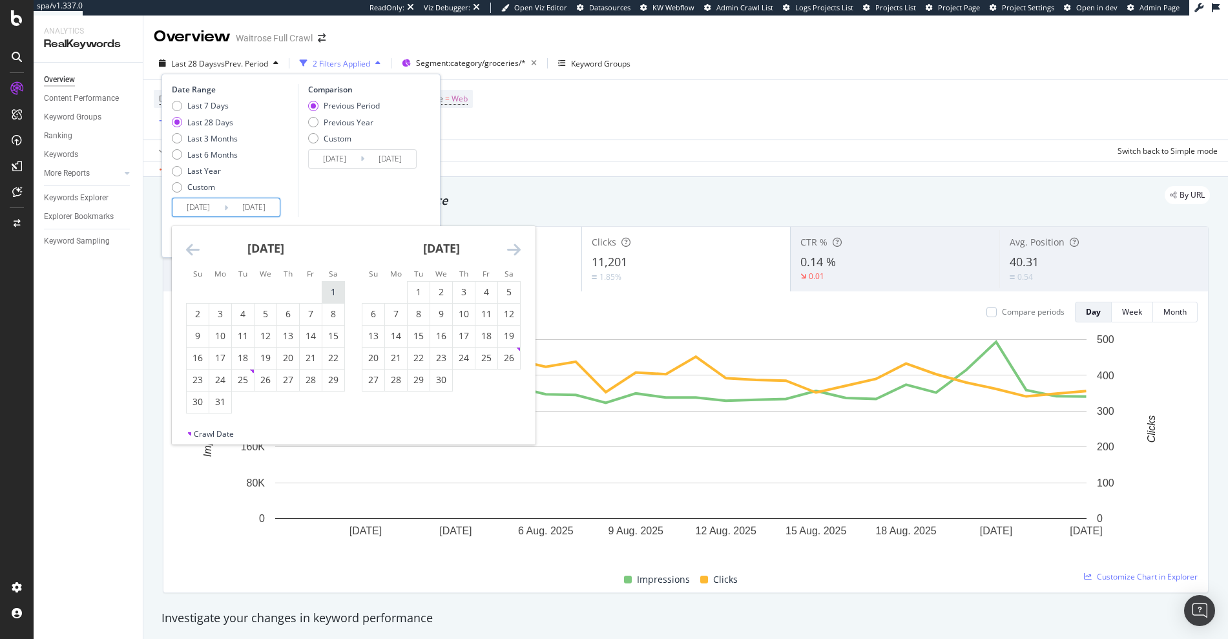
type input "2024/09/04"
type input "2025/02/28"
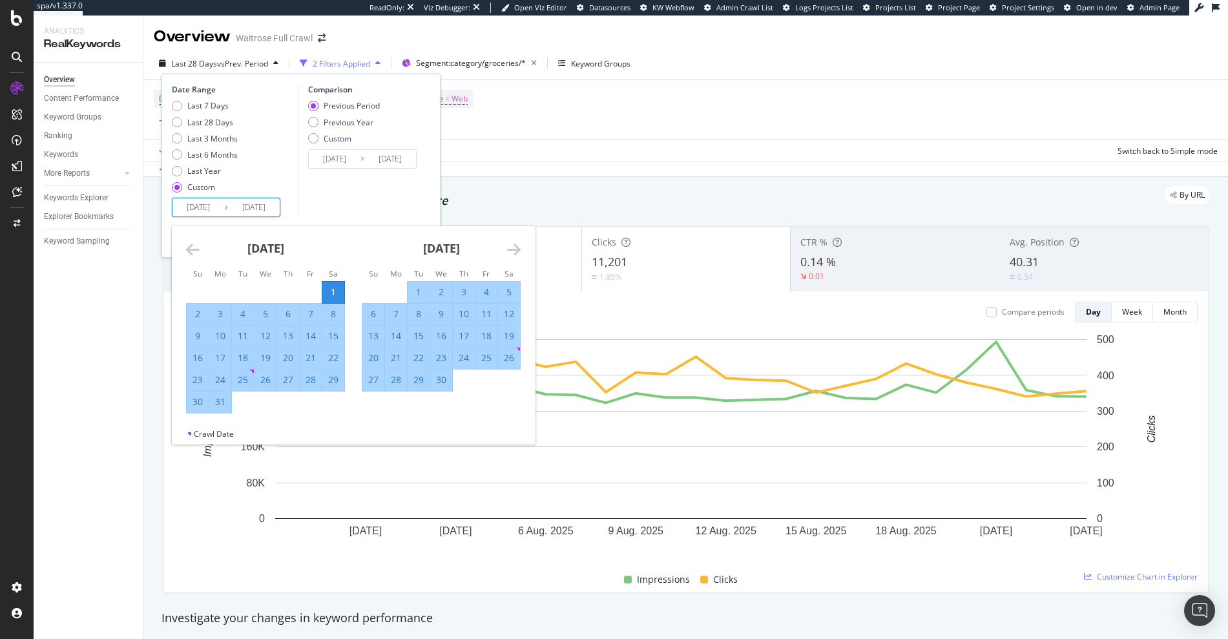
click at [220, 412] on div "31" at bounding box center [220, 402] width 22 height 21
type input "2025/03/31"
type input "2025/01/29"
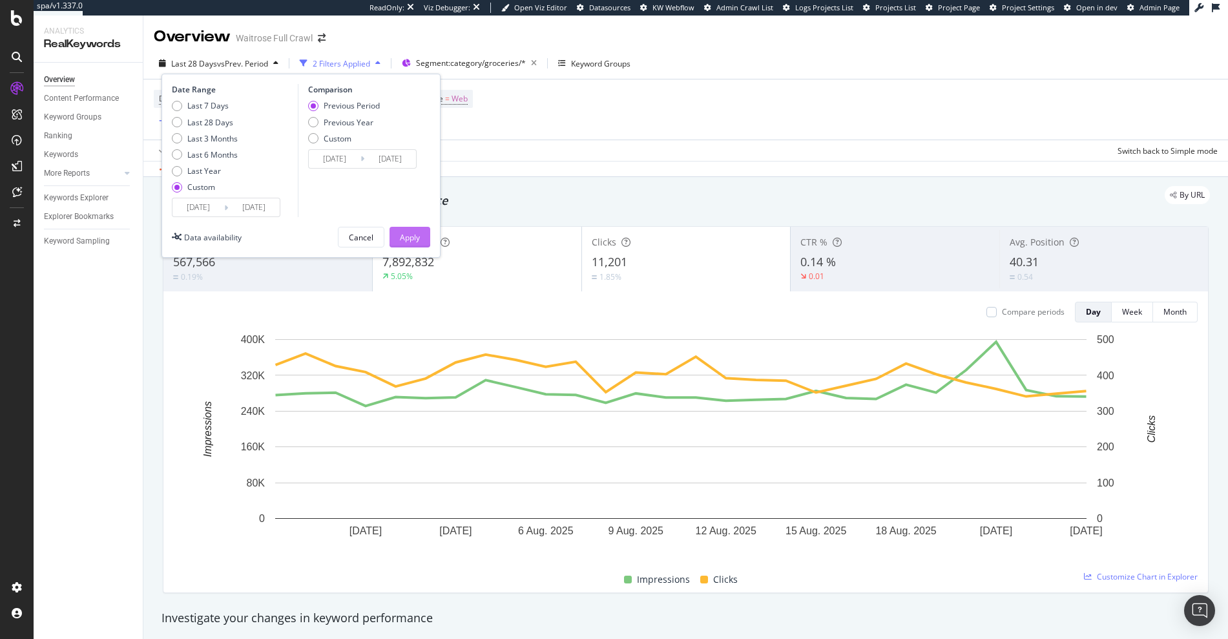
click at [409, 241] on div "Apply" at bounding box center [410, 237] width 20 height 11
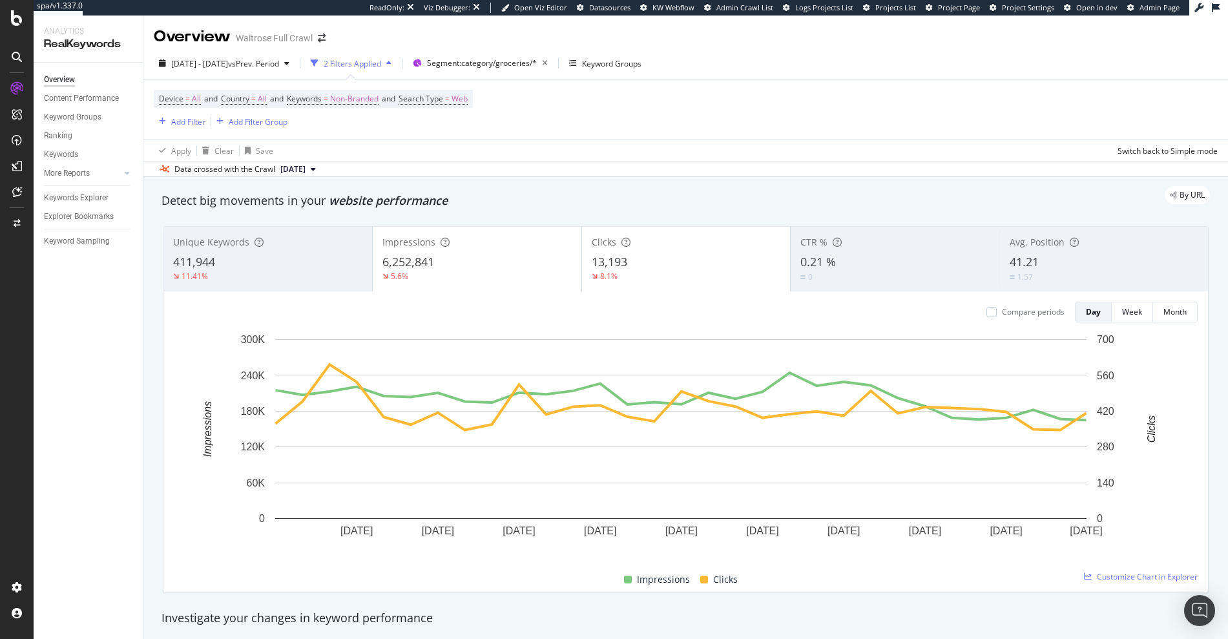
click at [698, 173] on div "Data crossed with the Crawl 2025 Mar. 25th" at bounding box center [685, 169] width 1085 height 16
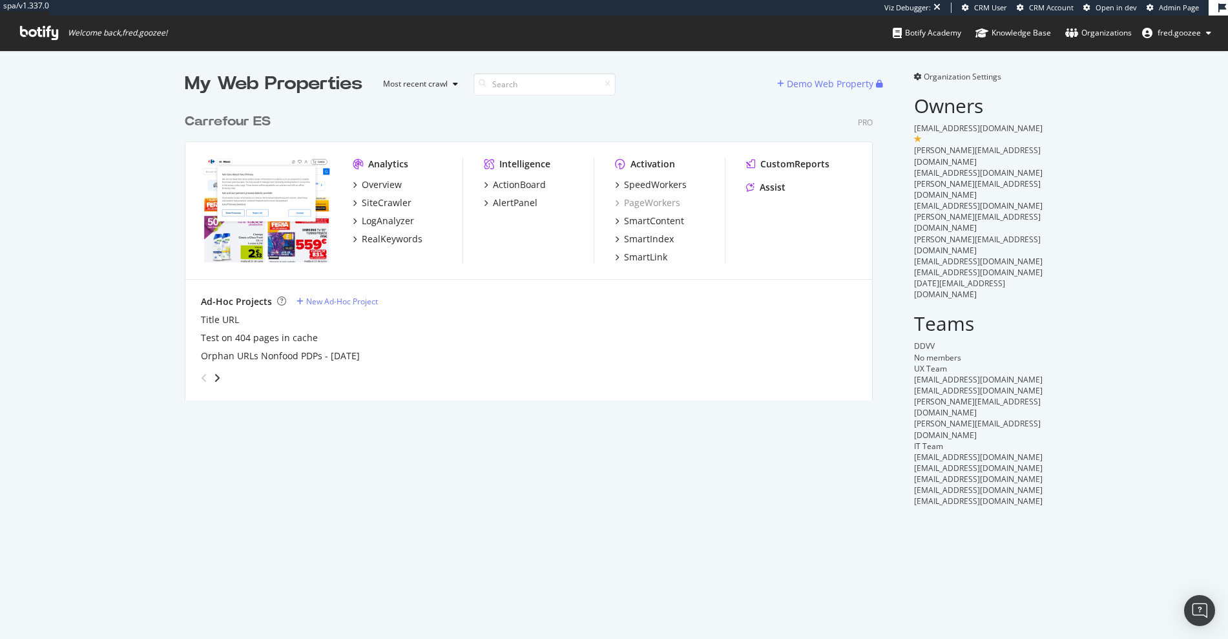
scroll to position [294, 689]
click at [476, 253] on div "Analytics Overview SiteCrawler LogAnalyzer RealKeywords Intelligence ActionBoar…" at bounding box center [528, 211] width 687 height 138
click at [373, 205] on div "SiteCrawler" at bounding box center [387, 202] width 50 height 13
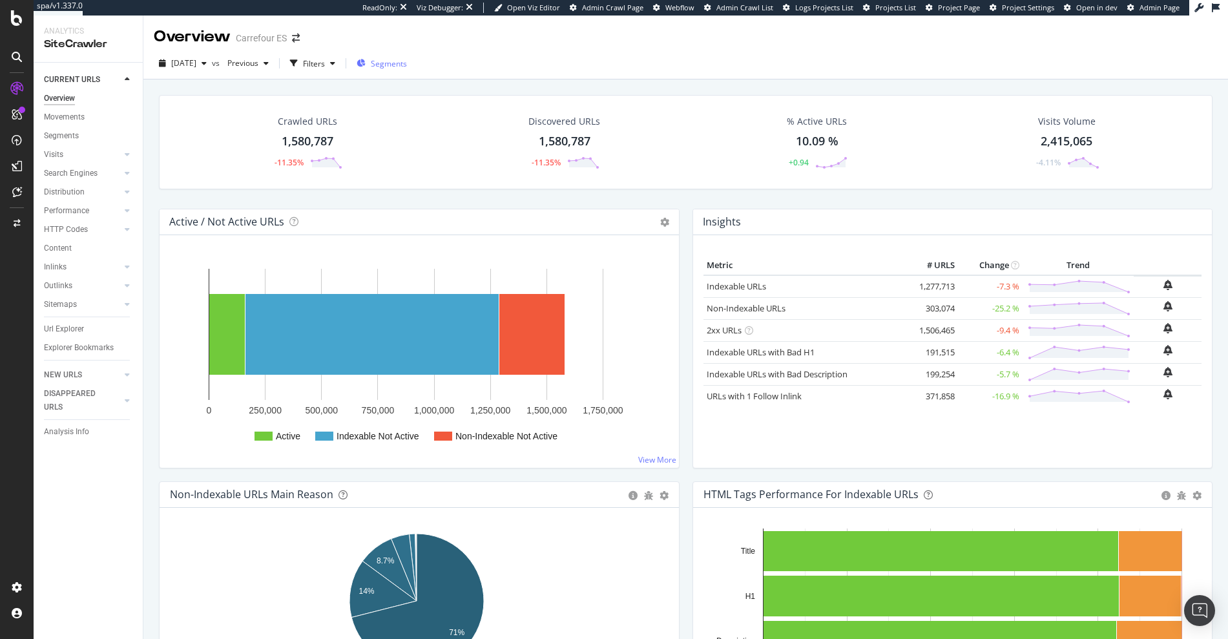
click at [407, 62] on span "Segments" at bounding box center [389, 63] width 36 height 11
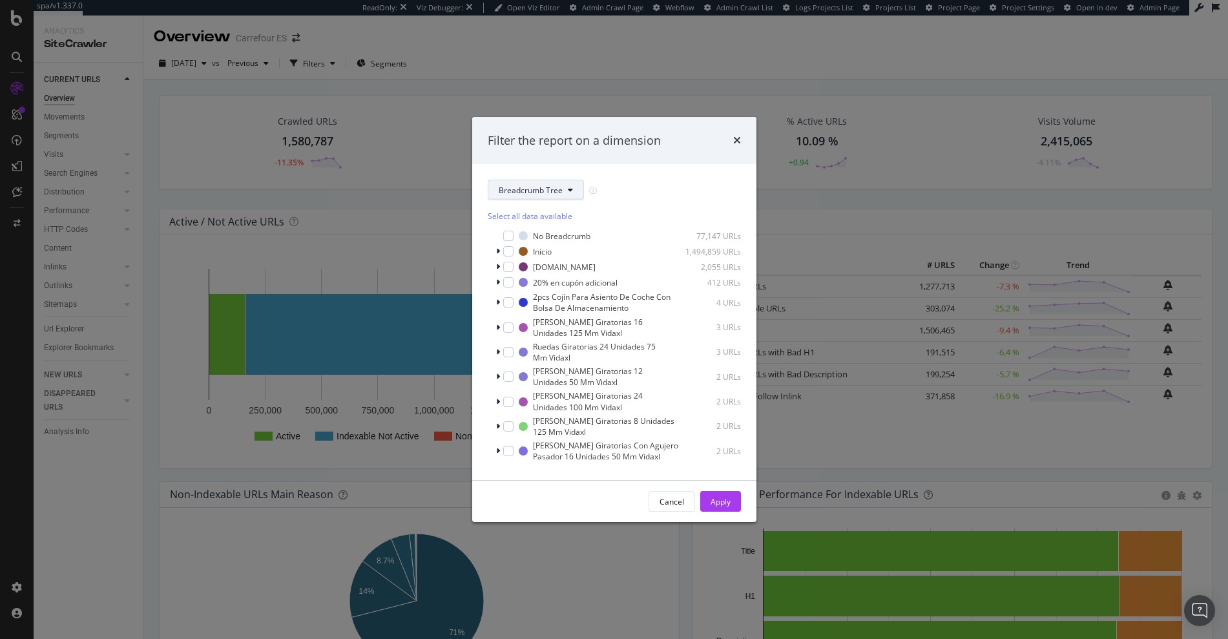
click at [528, 187] on span "Breadcrumb Tree" at bounding box center [531, 190] width 64 height 11
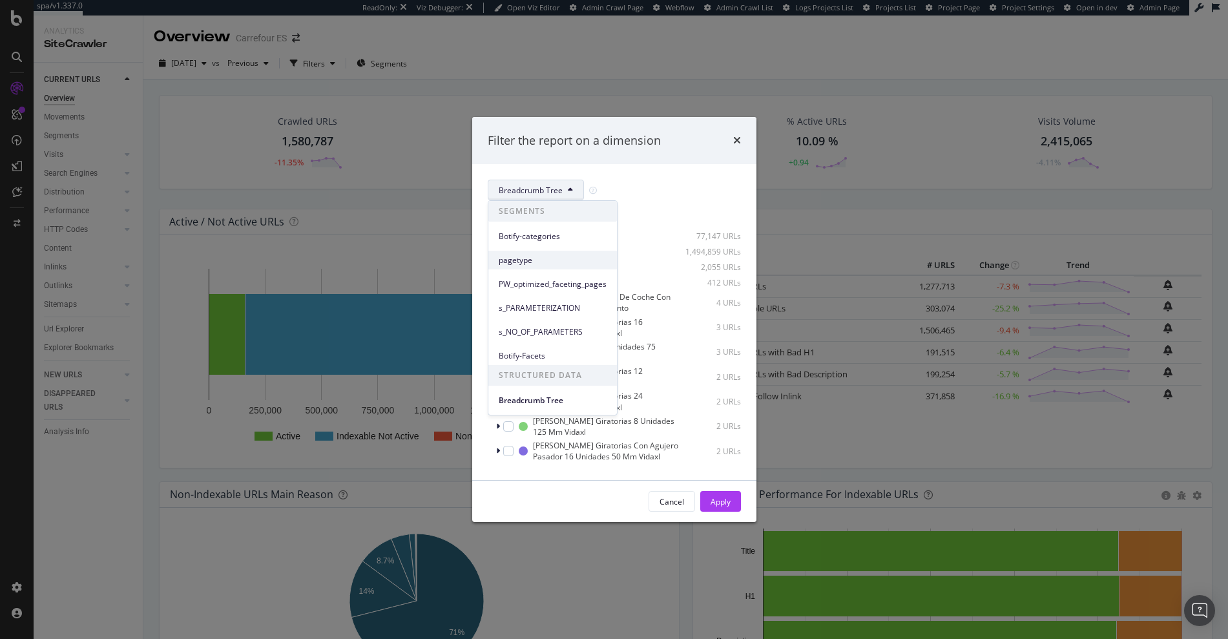
click at [543, 252] on div "pagetype" at bounding box center [552, 260] width 129 height 19
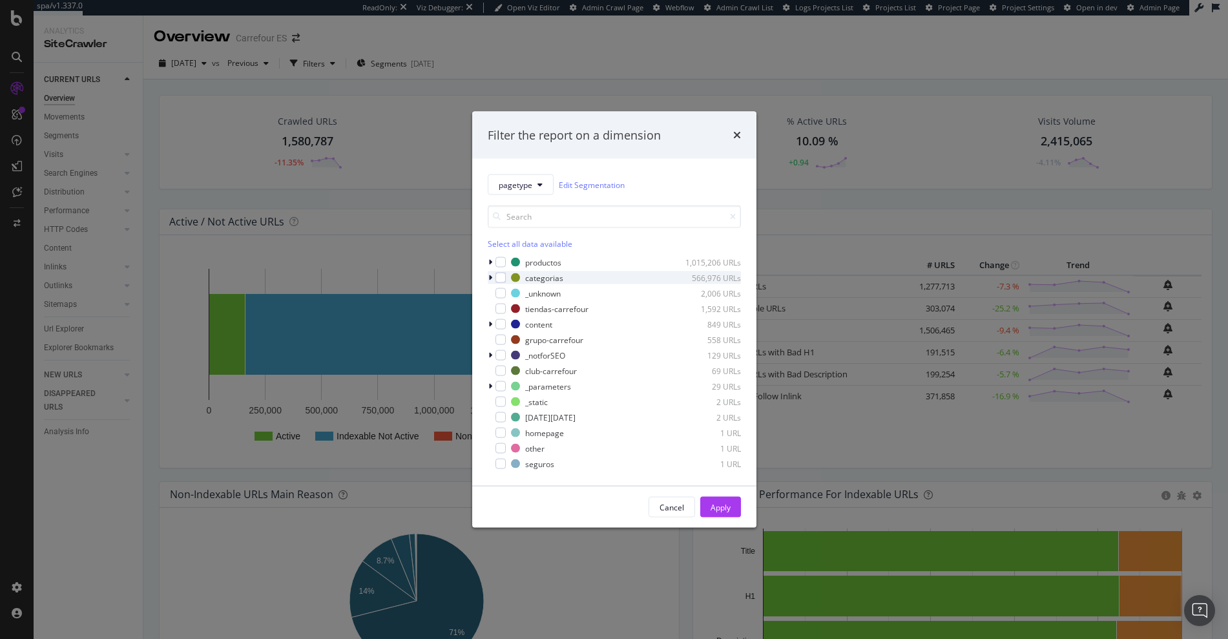
click at [492, 279] on div "modal" at bounding box center [492, 277] width 8 height 13
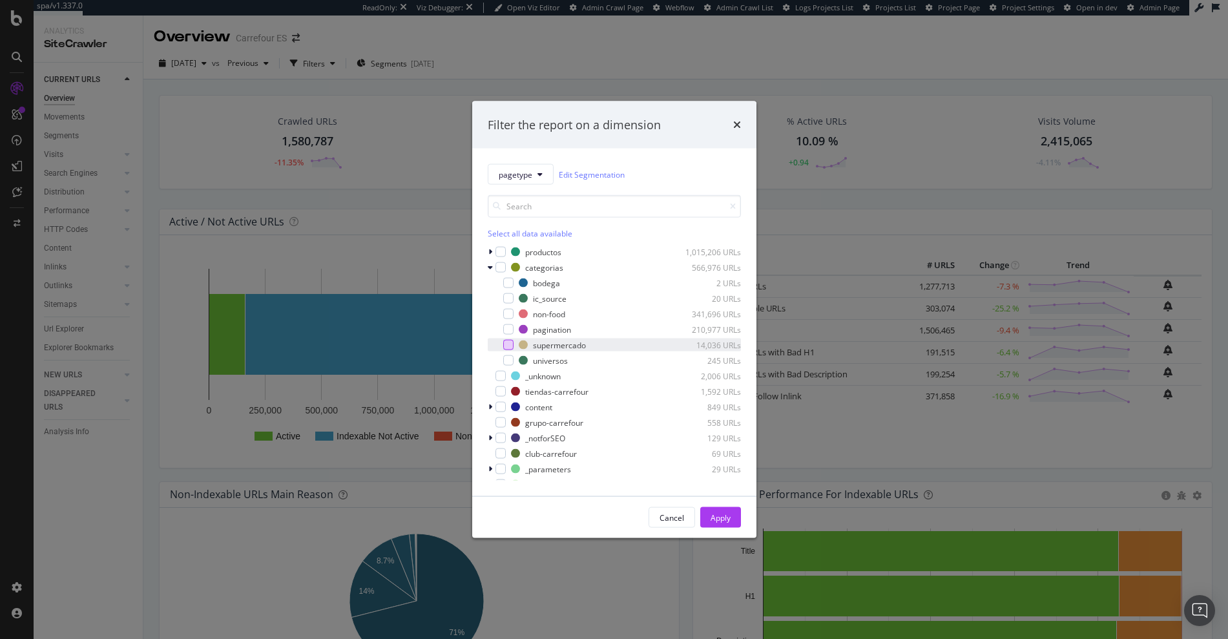
click at [508, 346] on div "modal" at bounding box center [508, 345] width 10 height 10
click at [725, 514] on div "Apply" at bounding box center [721, 517] width 20 height 11
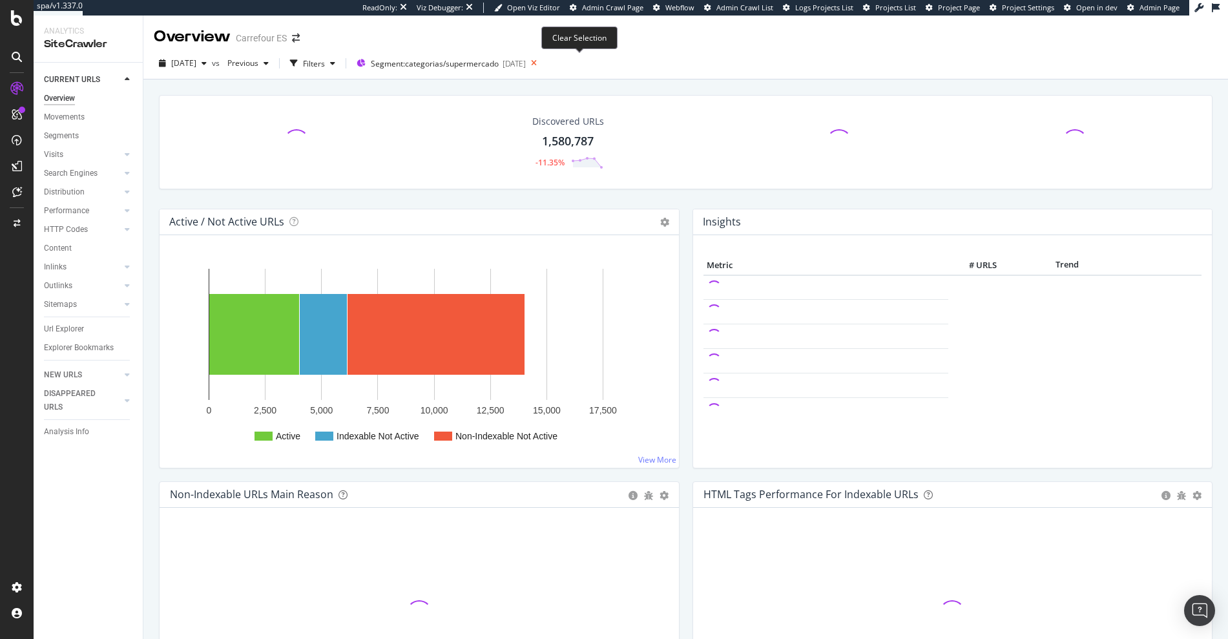
click at [542, 65] on icon at bounding box center [534, 63] width 16 height 18
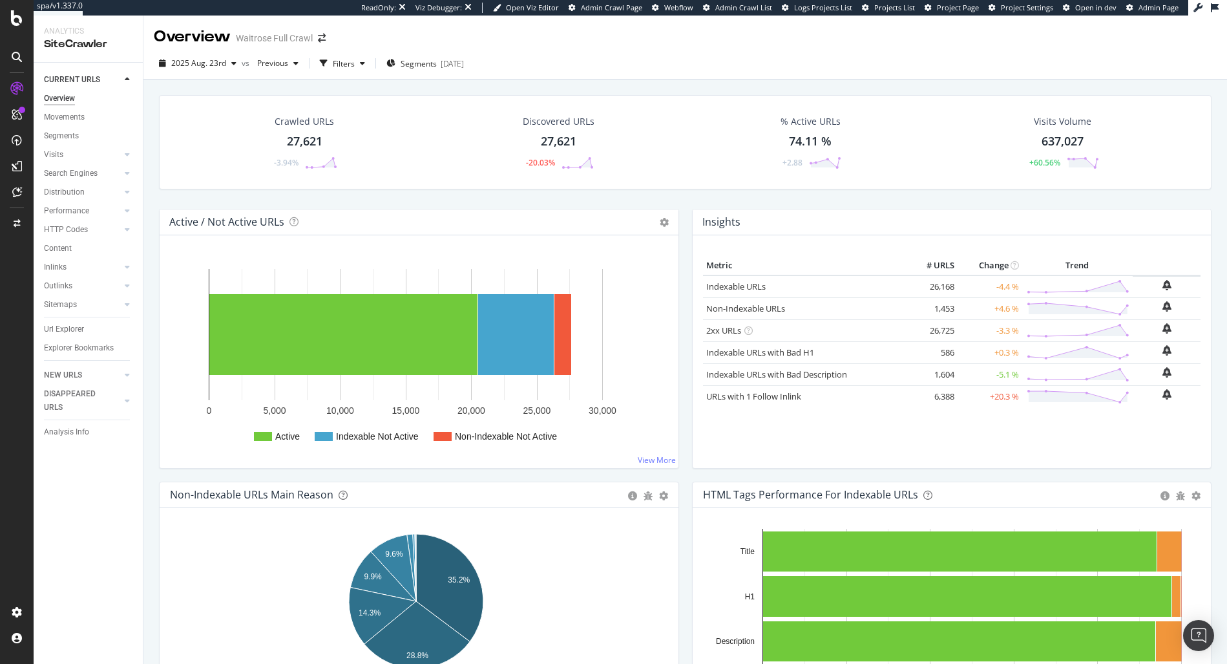
click at [701, 64] on div "[DATE] vs Previous Filters Segments [DATE]" at bounding box center [684, 66] width 1083 height 26
click at [65, 176] on div "Search Engines" at bounding box center [71, 174] width 54 height 14
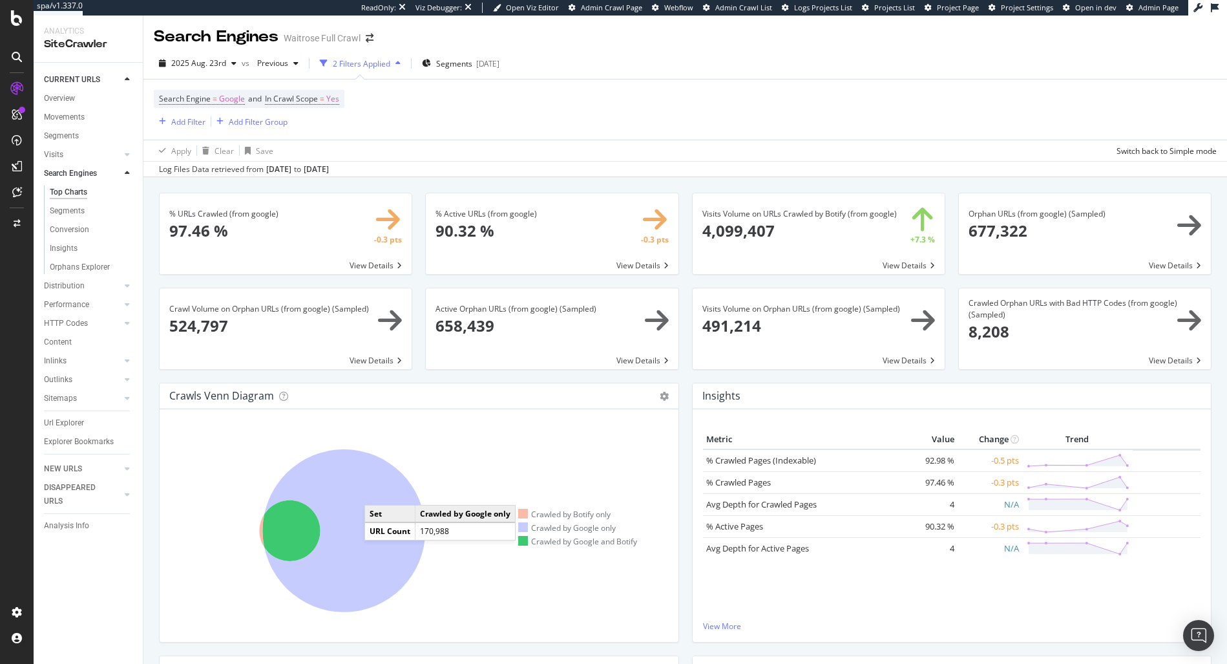
click at [377, 492] on icon at bounding box center [344, 530] width 163 height 163
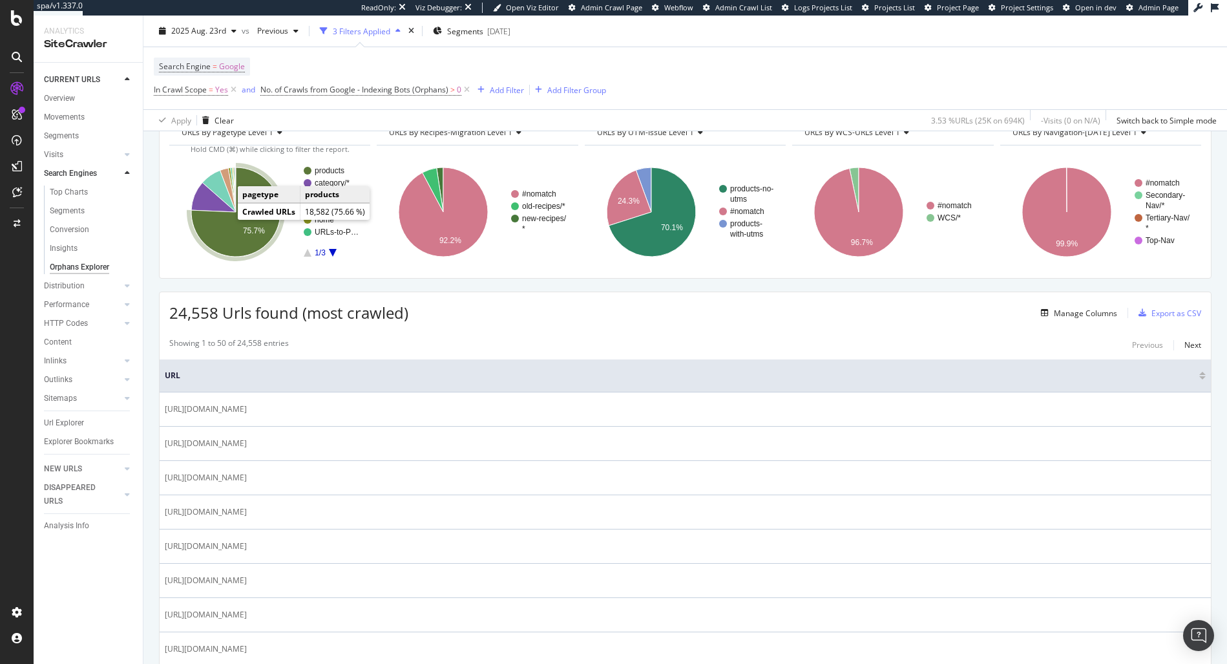
scroll to position [87, 0]
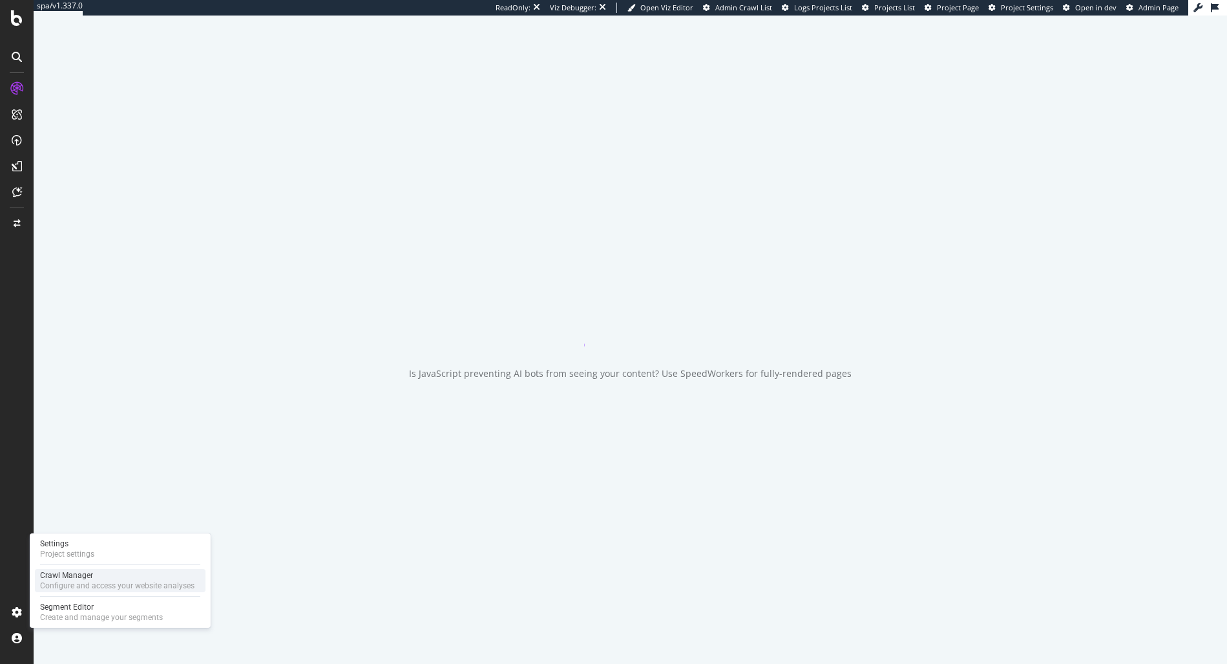
click at [95, 570] on div "Crawl Manager" at bounding box center [117, 575] width 154 height 10
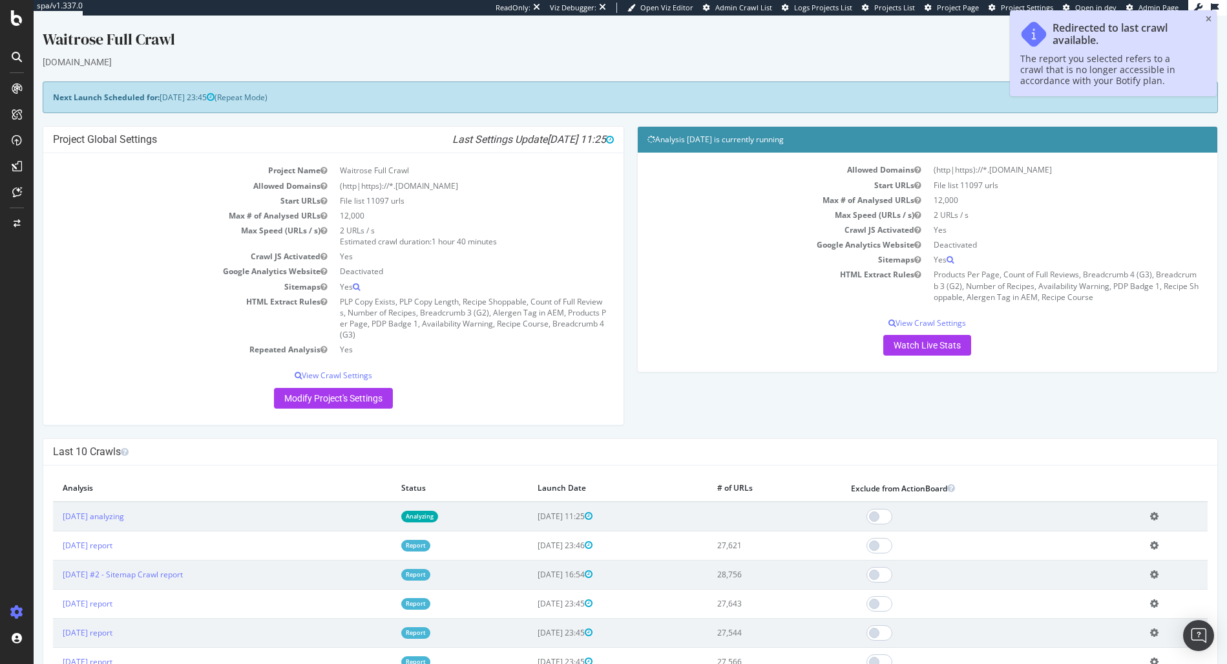
click at [95, 508] on td "2025 Aug. 27th analyzing" at bounding box center [222, 516] width 339 height 30
click at [103, 515] on link "2025 Aug. 27th analyzing" at bounding box center [93, 515] width 61 height 11
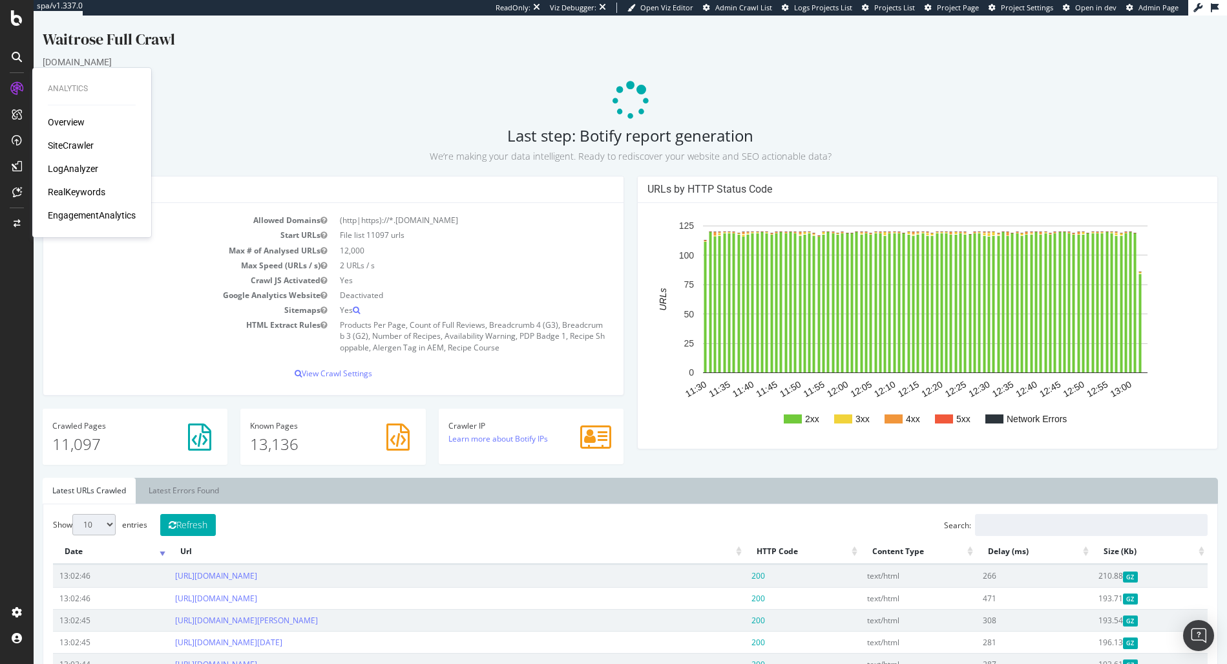
click at [90, 143] on div "SiteCrawler" at bounding box center [71, 145] width 46 height 13
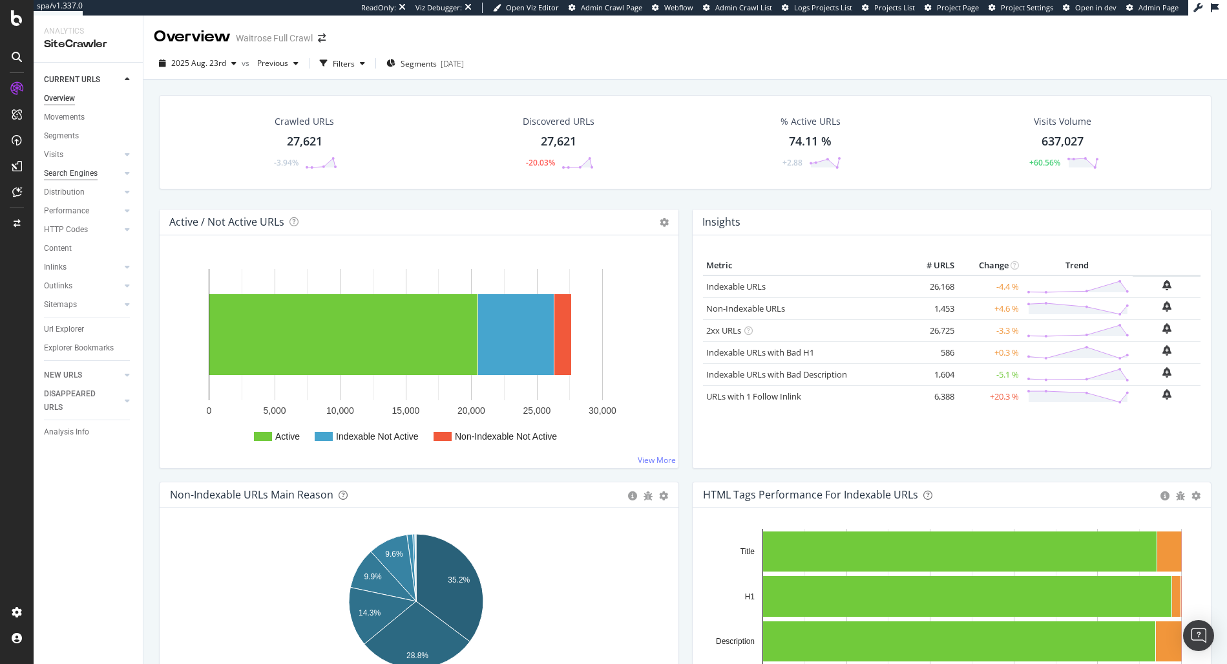
click at [70, 176] on div "Search Engines" at bounding box center [71, 174] width 54 height 14
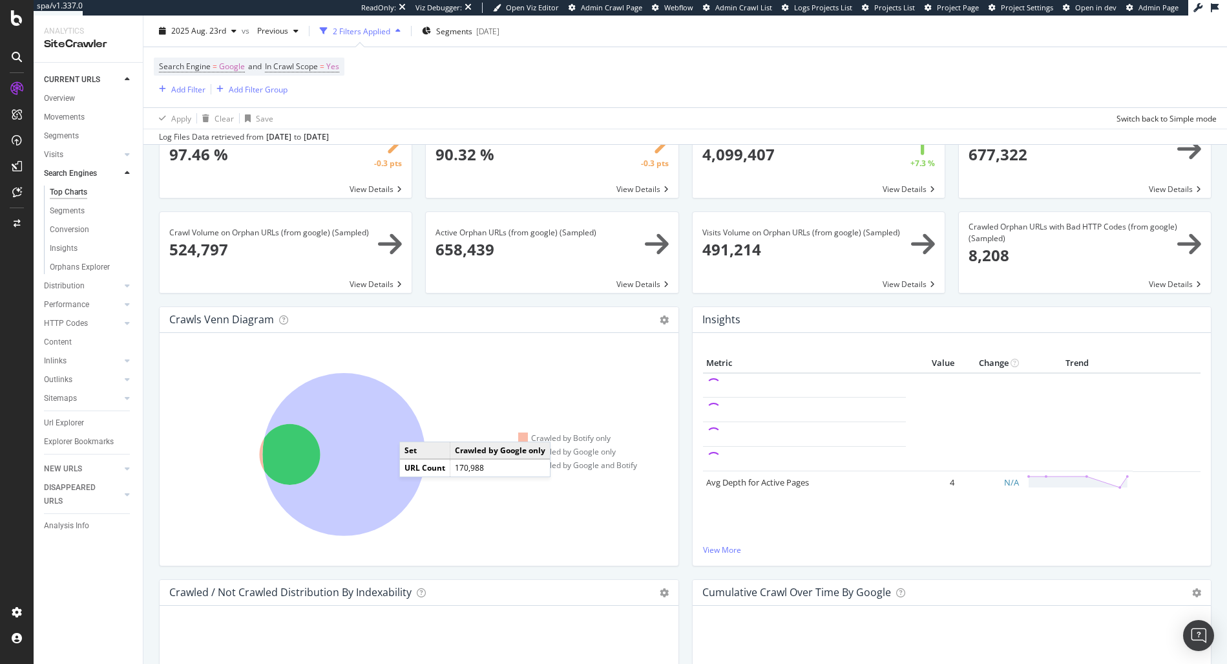
scroll to position [99, 0]
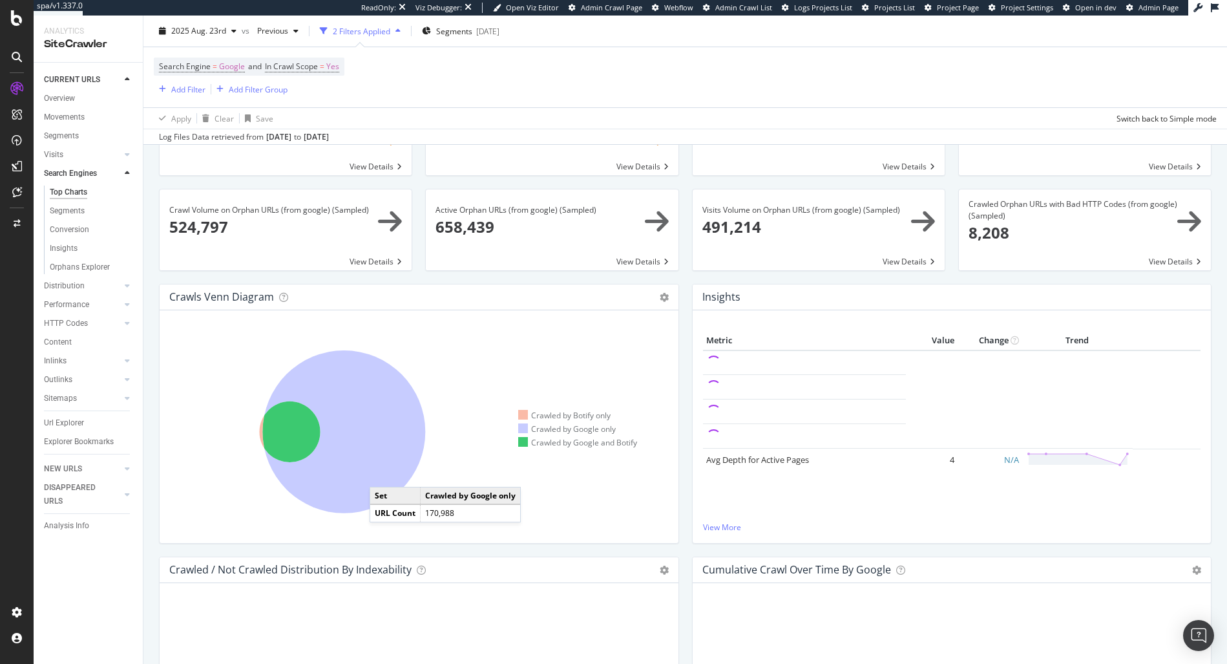
click at [382, 474] on icon at bounding box center [344, 431] width 163 height 163
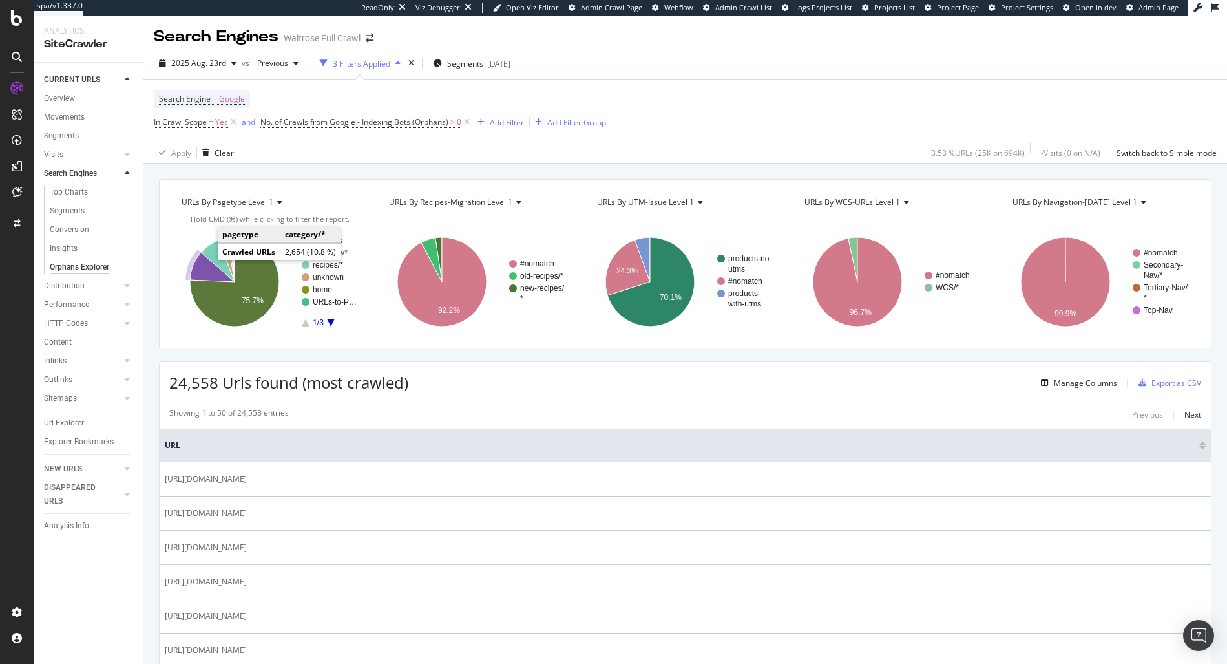
click at [196, 269] on icon "A chart." at bounding box center [212, 268] width 45 height 30
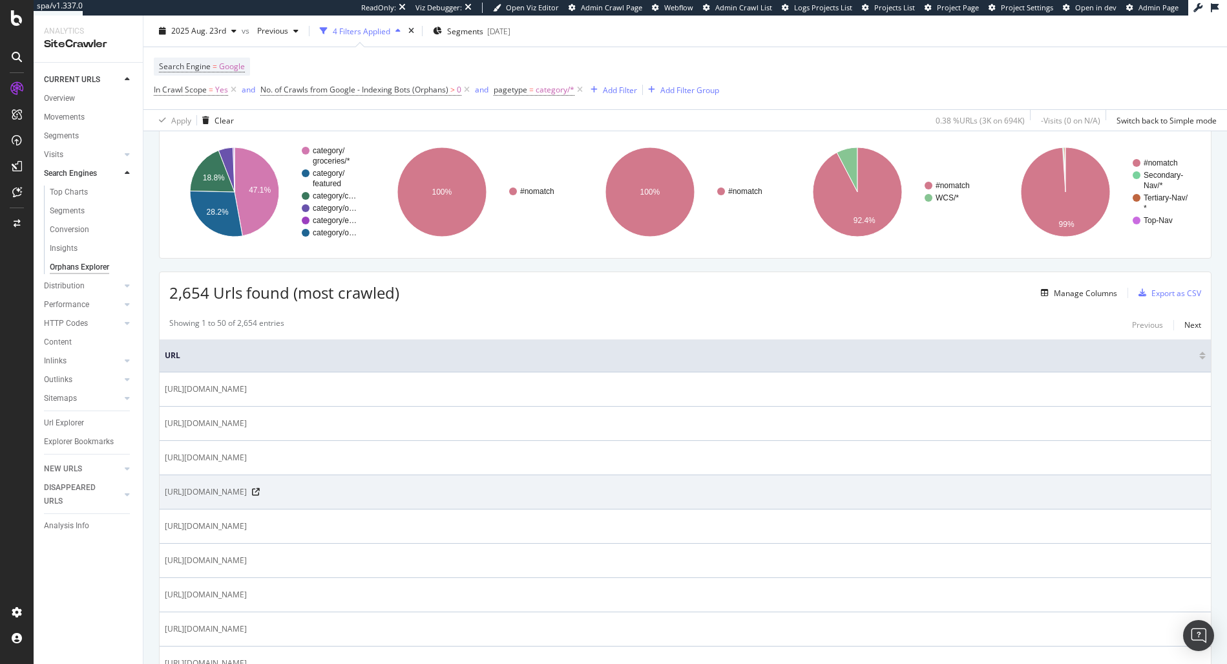
scroll to position [101, 0]
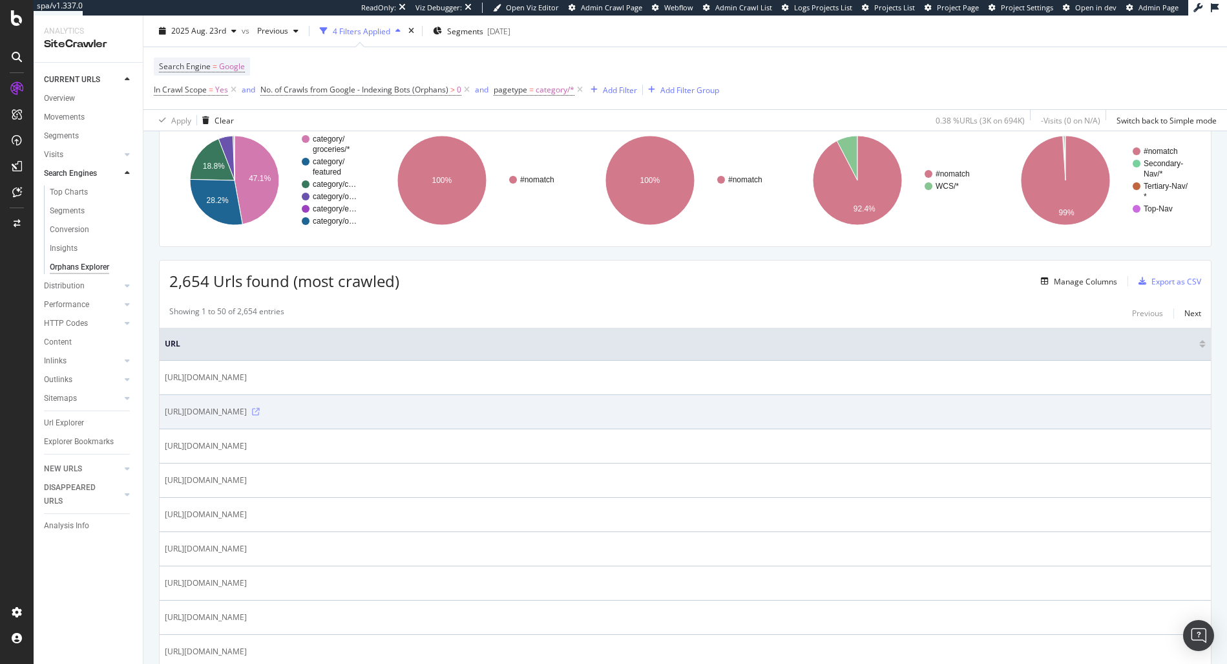
click at [260, 413] on icon at bounding box center [256, 412] width 8 height 8
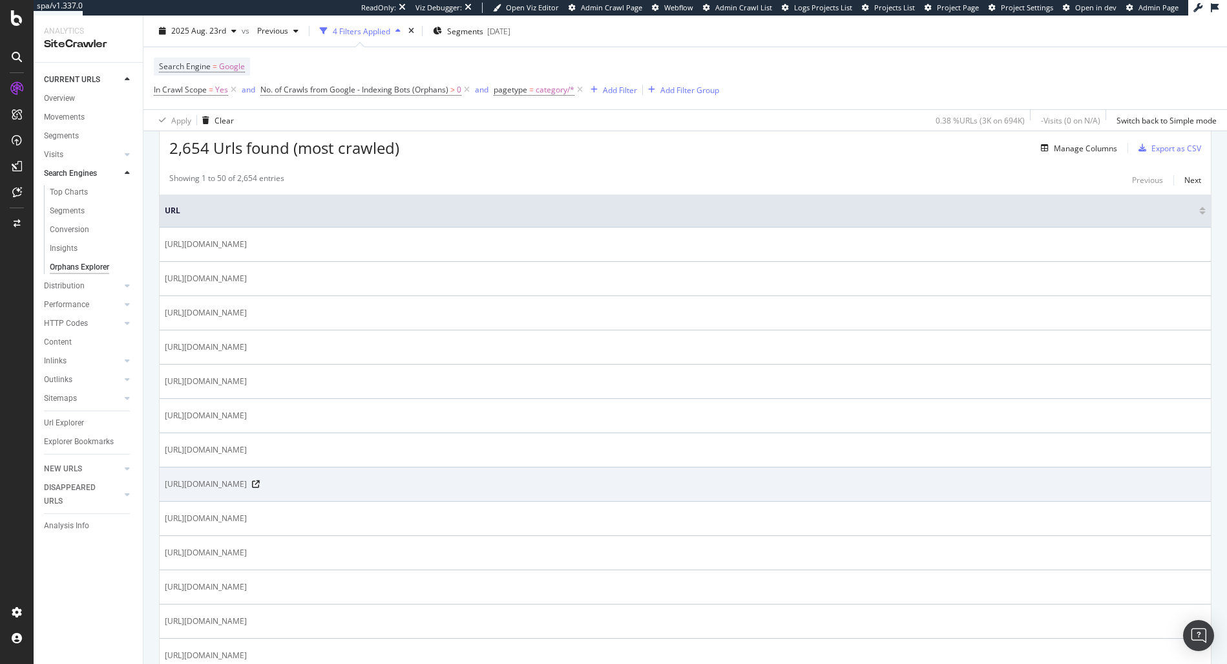
scroll to position [305, 0]
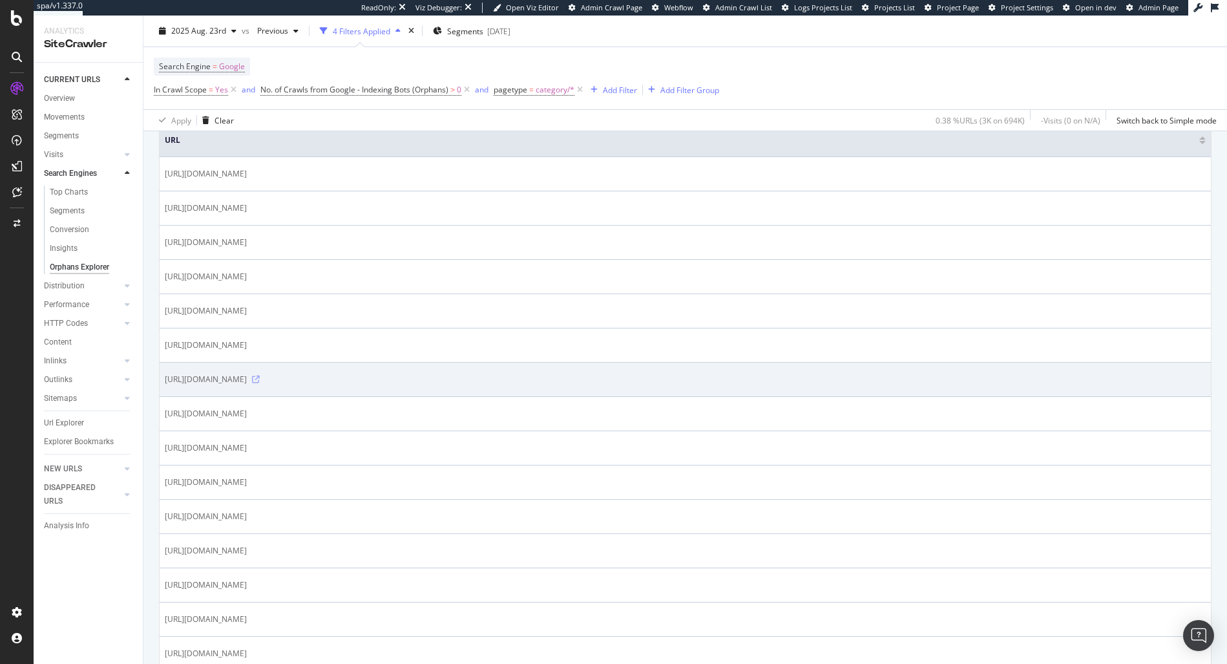
click at [260, 377] on icon at bounding box center [256, 379] width 8 height 8
click at [260, 380] on icon at bounding box center [256, 379] width 8 height 8
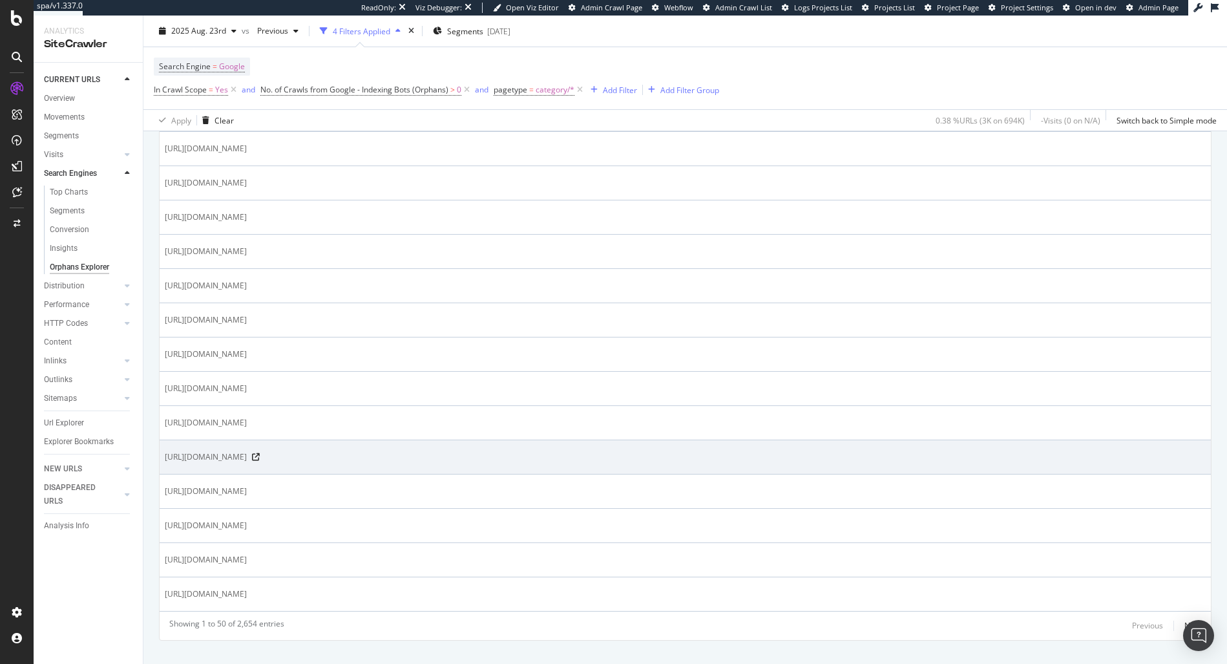
scroll to position [1585, 0]
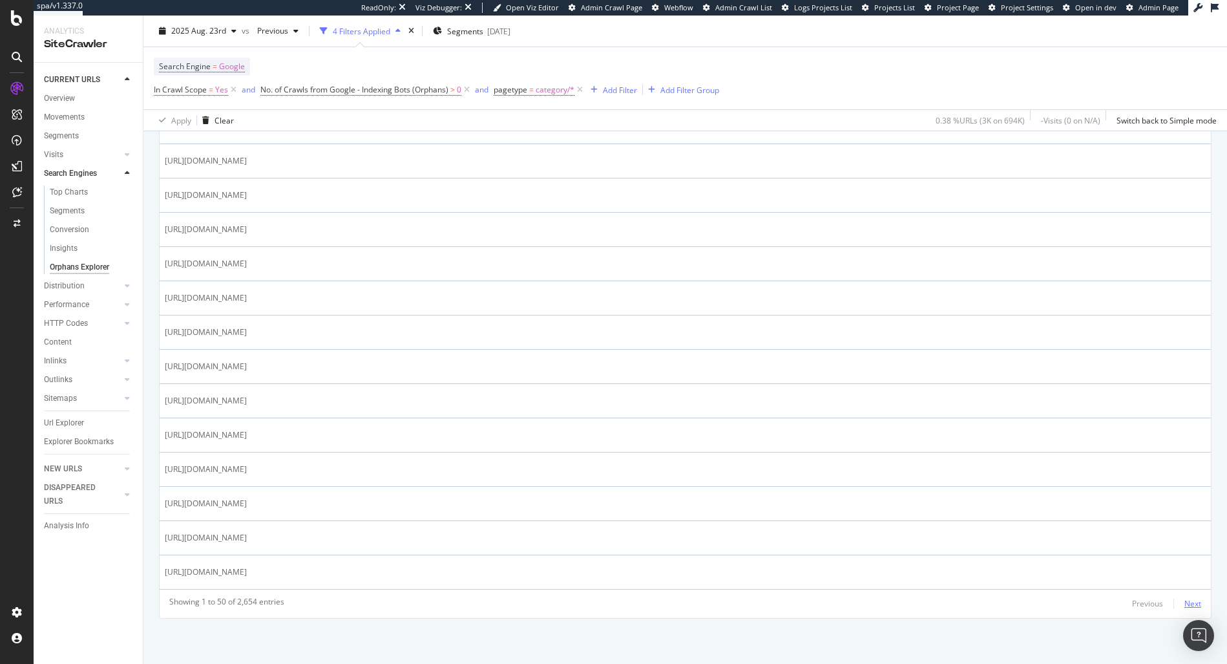
click at [1184, 600] on div "Next" at bounding box center [1192, 603] width 17 height 11
click at [1184, 605] on div "Next" at bounding box center [1192, 603] width 17 height 11
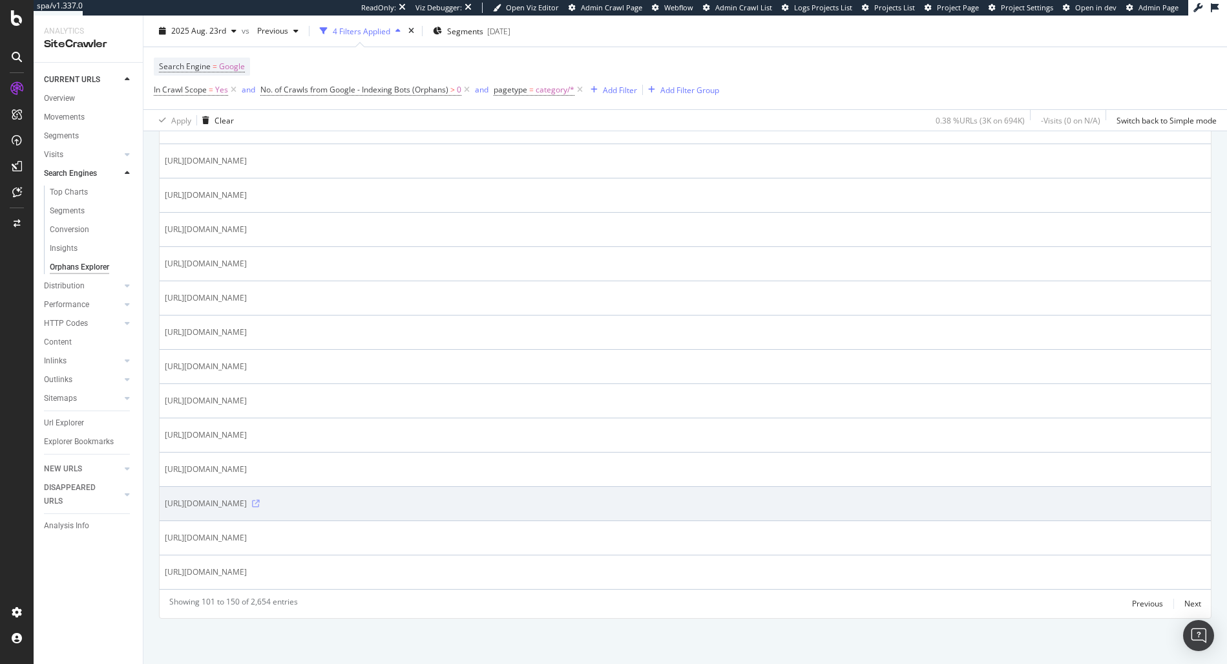
click at [260, 504] on icon at bounding box center [256, 503] width 8 height 8
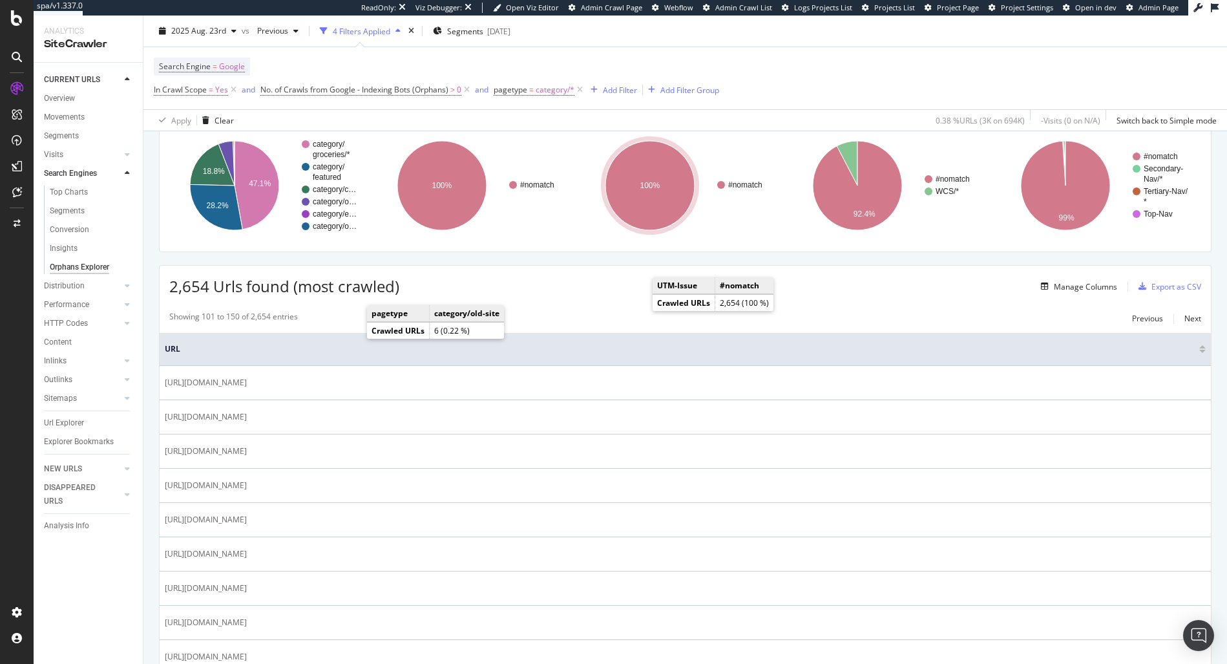
scroll to position [0, 0]
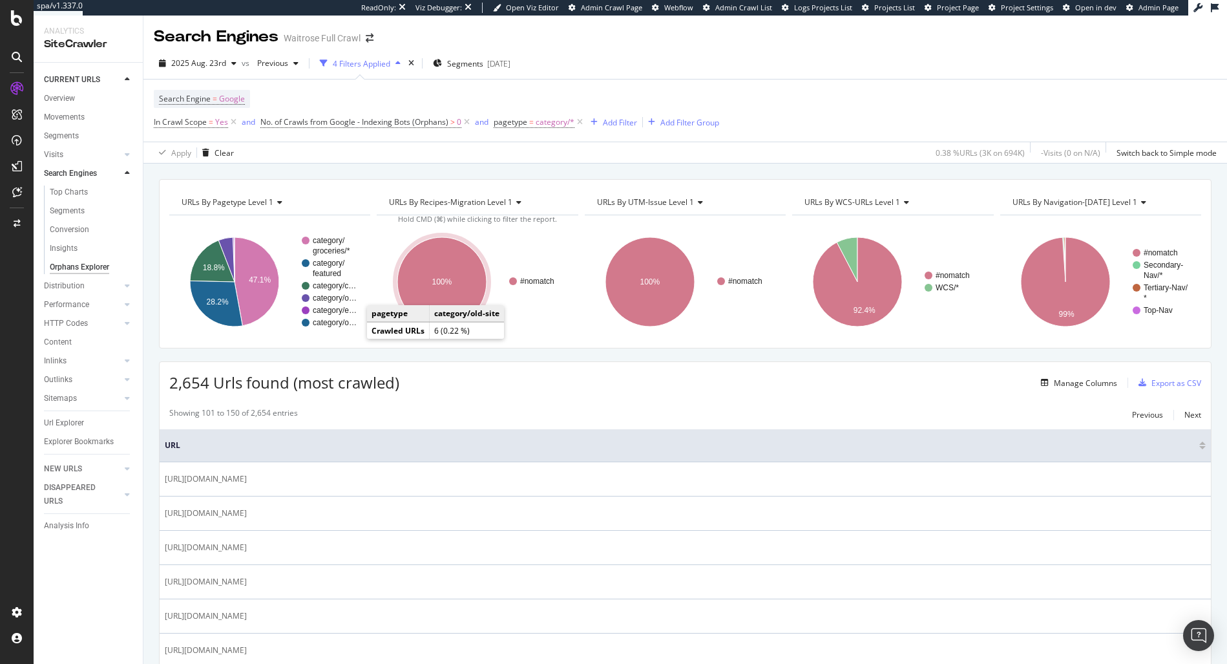
click at [1062, 381] on div "Manage Columns" at bounding box center [1085, 382] width 63 height 11
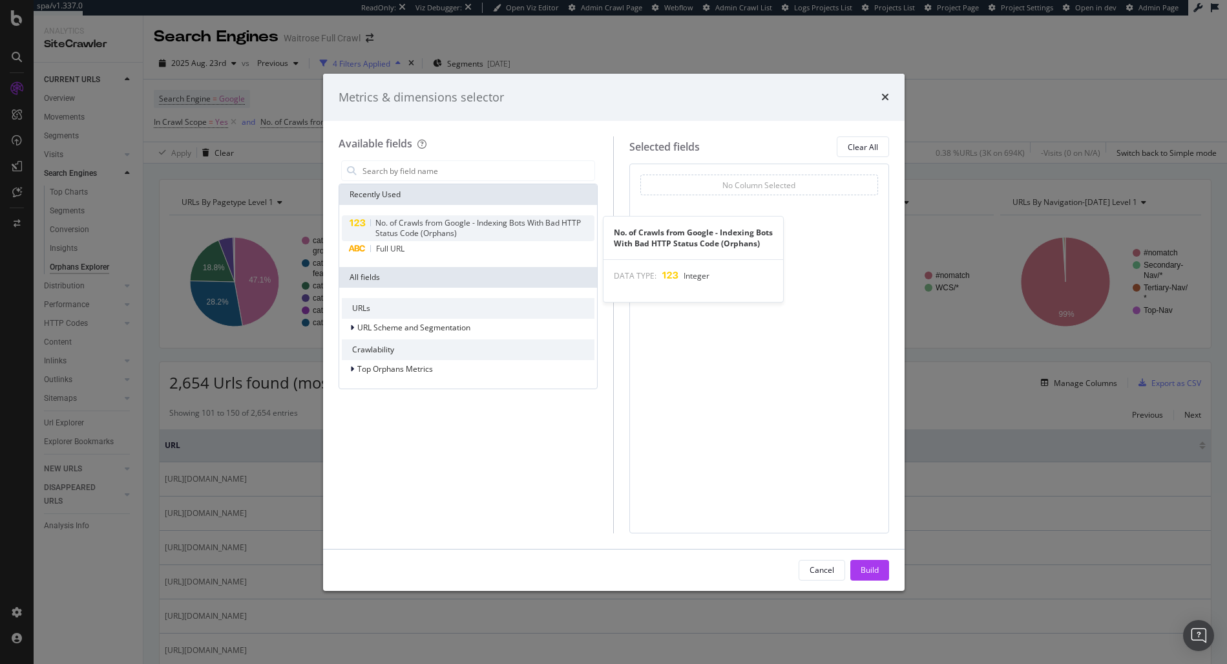
click at [438, 223] on span "No. of Crawls from Google - Indexing Bots With Bad HTTP Status Code (Orphans)" at bounding box center [477, 227] width 205 height 21
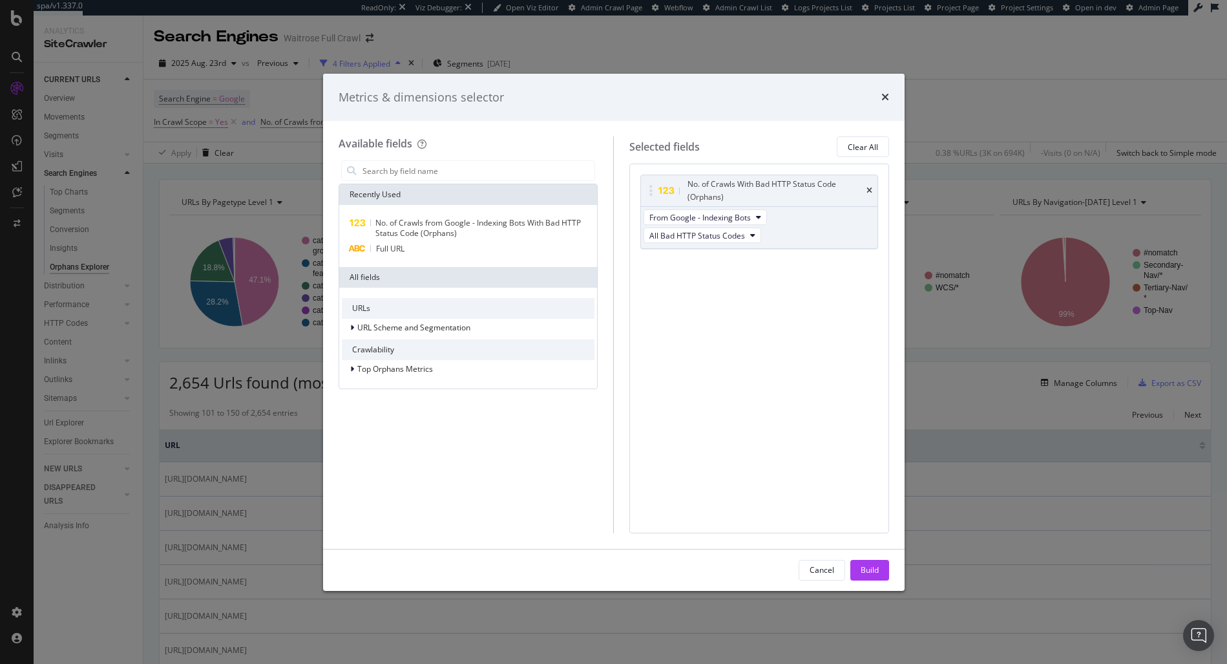
click at [864, 567] on div "Build" at bounding box center [870, 569] width 18 height 11
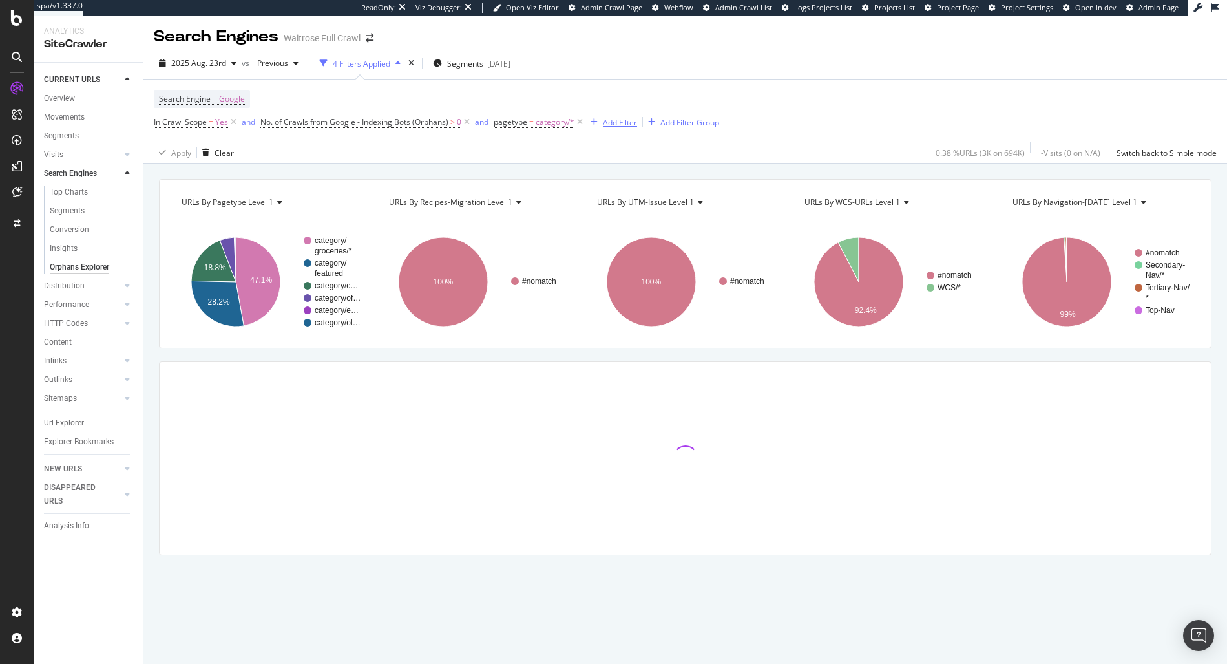
click at [604, 123] on div "Add Filter" at bounding box center [620, 122] width 34 height 11
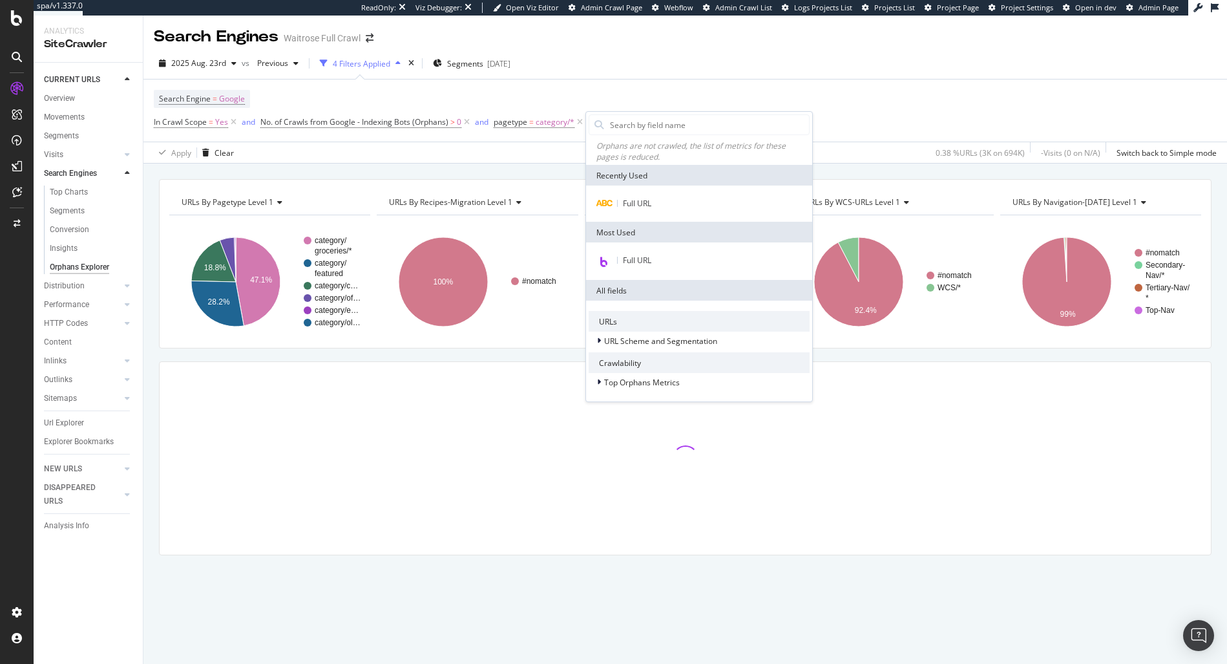
click at [604, 123] on div at bounding box center [598, 124] width 19 height 19
click at [645, 335] on span "URL Scheme and Segmentation" at bounding box center [660, 340] width 113 height 11
click at [647, 346] on span "URL Scheme and Segmentation" at bounding box center [660, 340] width 113 height 11
click at [643, 124] on input "text" at bounding box center [709, 124] width 200 height 19
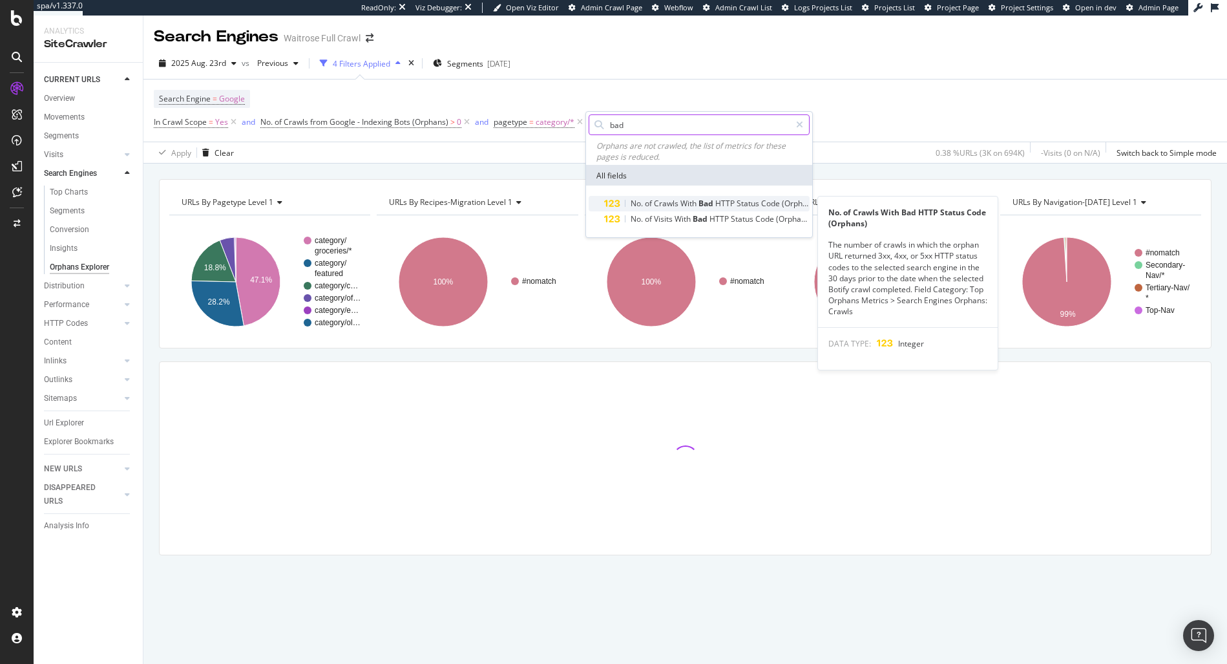
type input "bad"
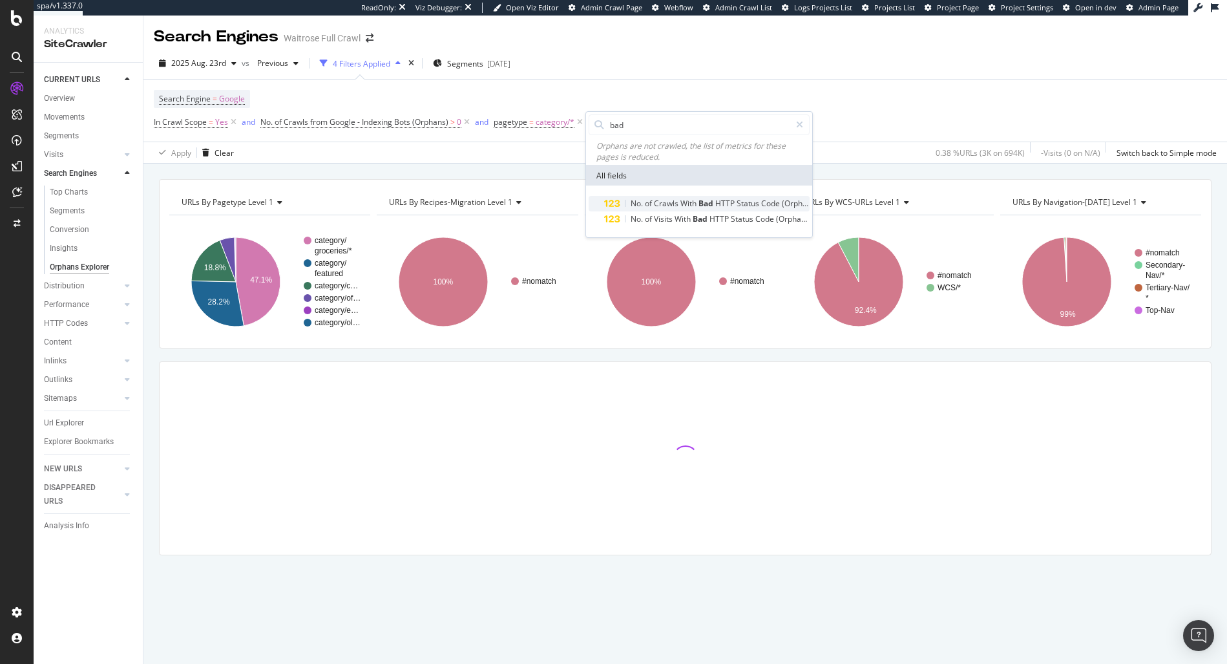
click at [740, 202] on span "Status" at bounding box center [749, 203] width 25 height 11
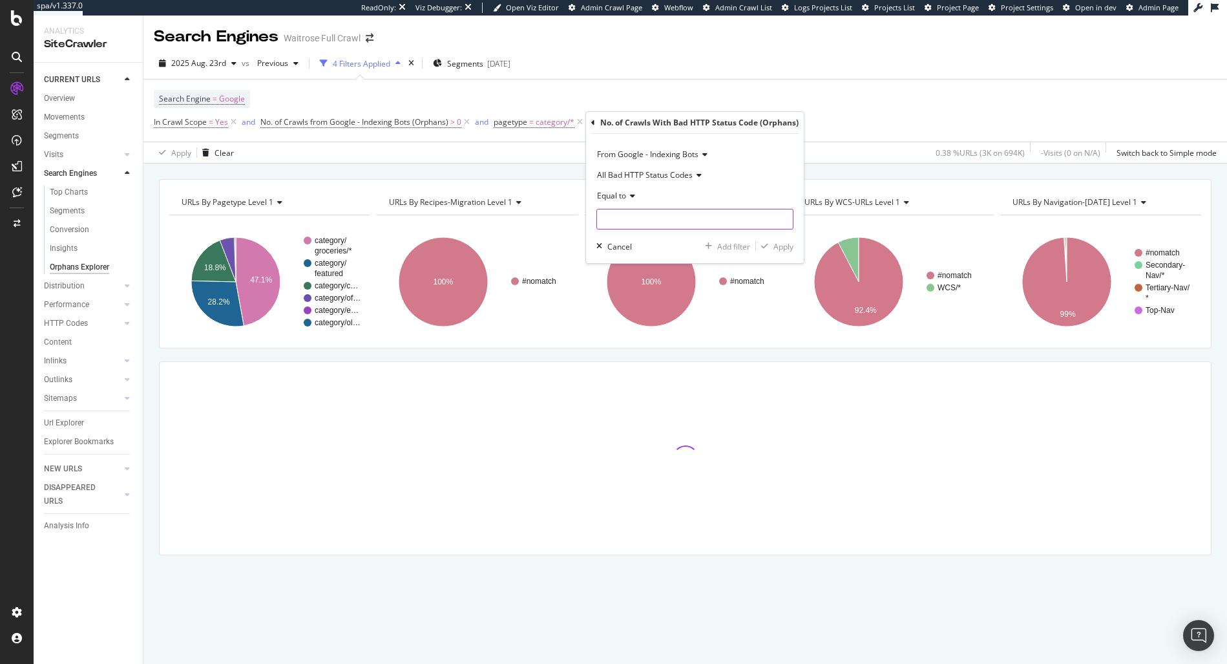
click at [669, 217] on input "number" at bounding box center [694, 219] width 197 height 21
type input "0"
click at [791, 244] on div "Apply" at bounding box center [783, 246] width 20 height 11
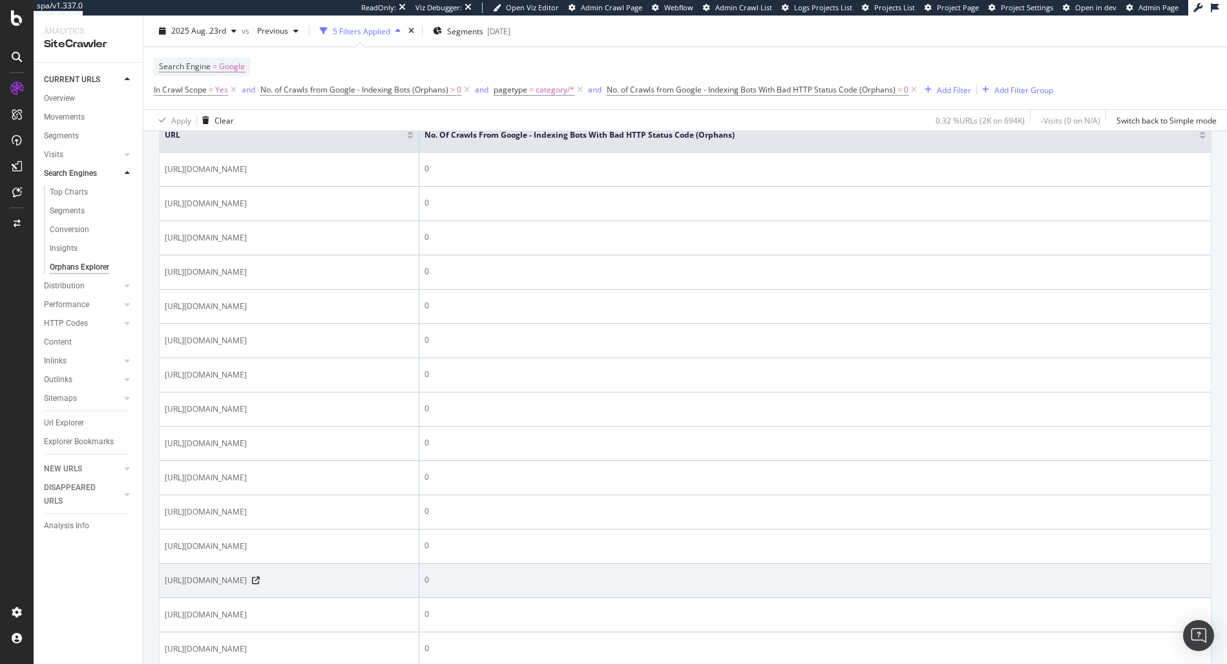
scroll to position [401, 0]
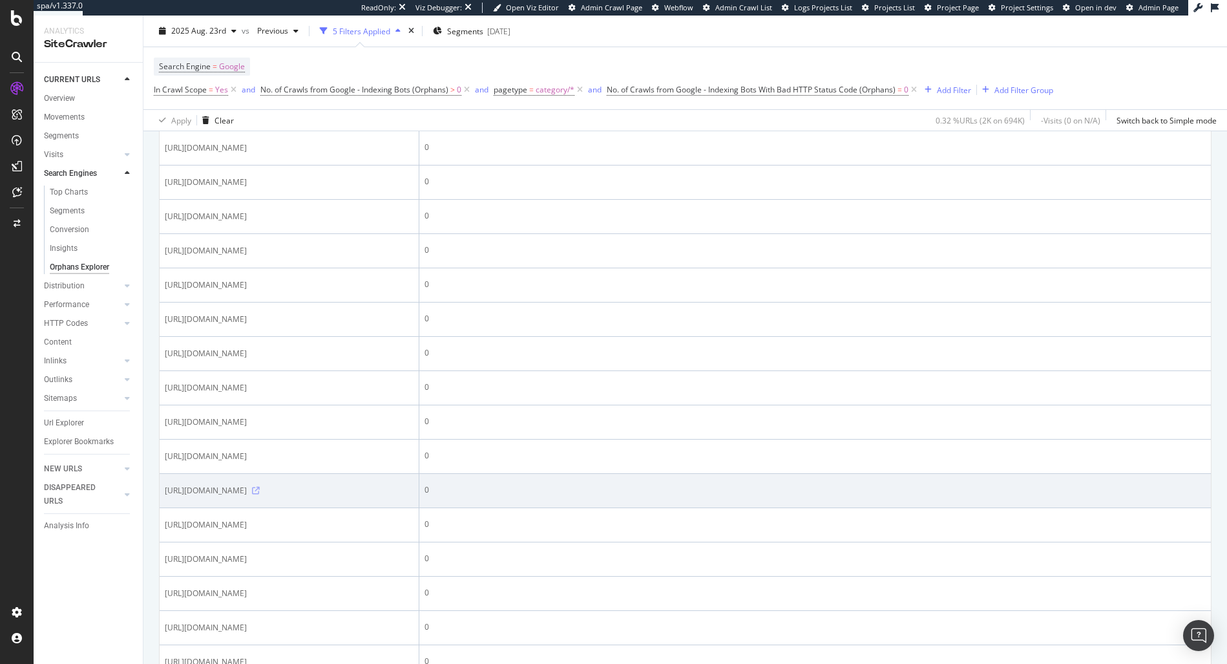
click at [260, 494] on icon at bounding box center [256, 491] width 8 height 8
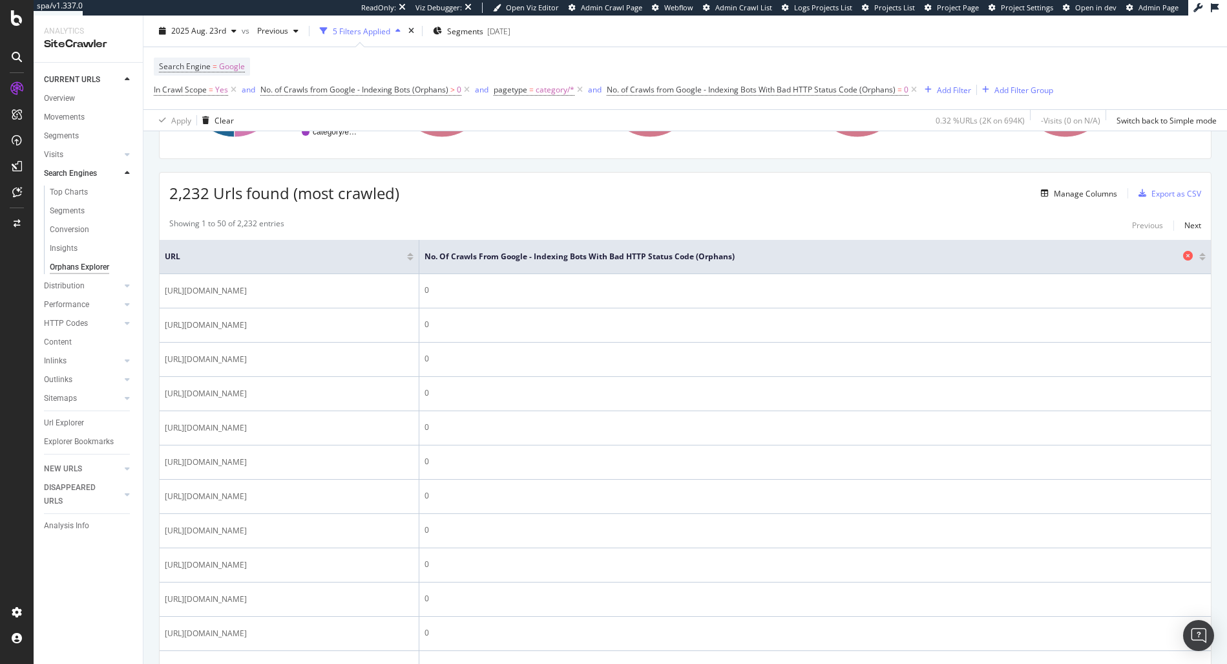
scroll to position [0, 0]
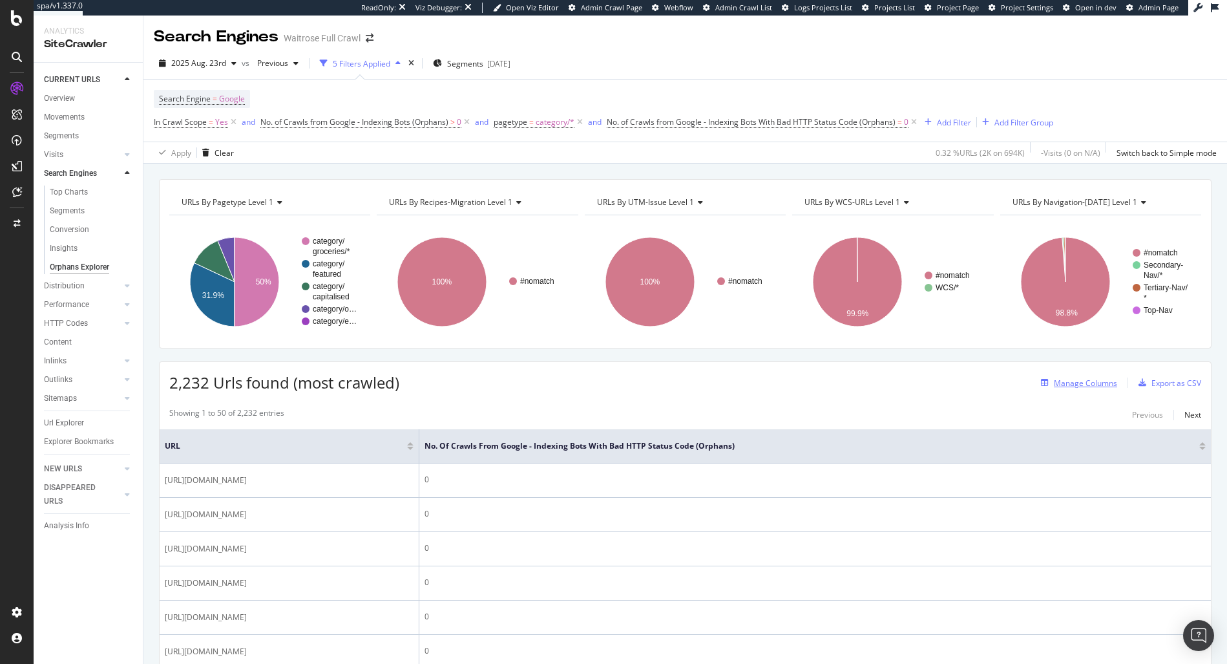
click at [1061, 386] on div "Manage Columns" at bounding box center [1085, 382] width 63 height 11
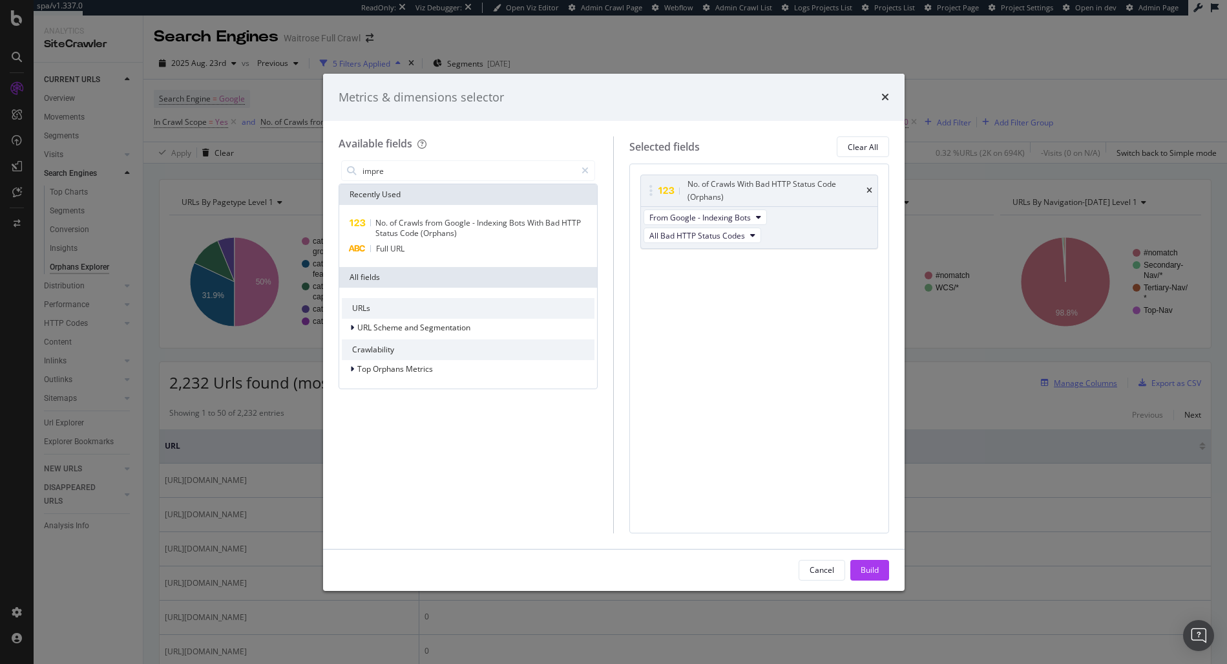
type input "impres"
click at [970, 377] on div "Metrics & dimensions selector Available fields Recently Used No. of Crawls from…" at bounding box center [613, 332] width 1227 height 664
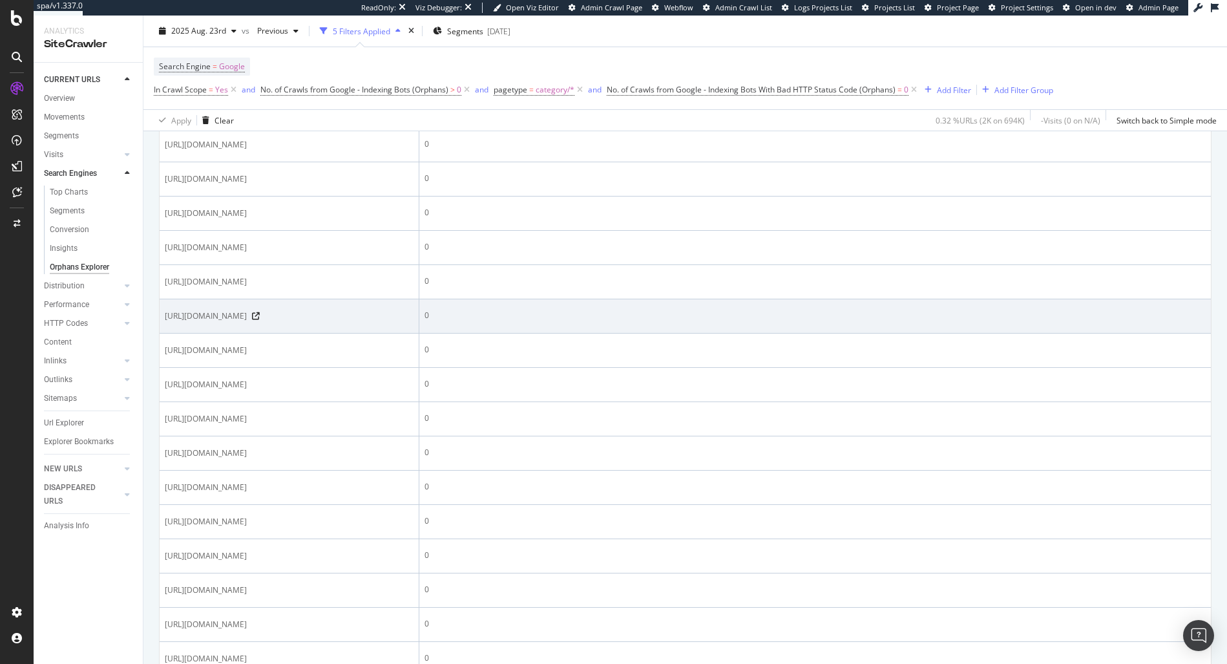
scroll to position [120, 0]
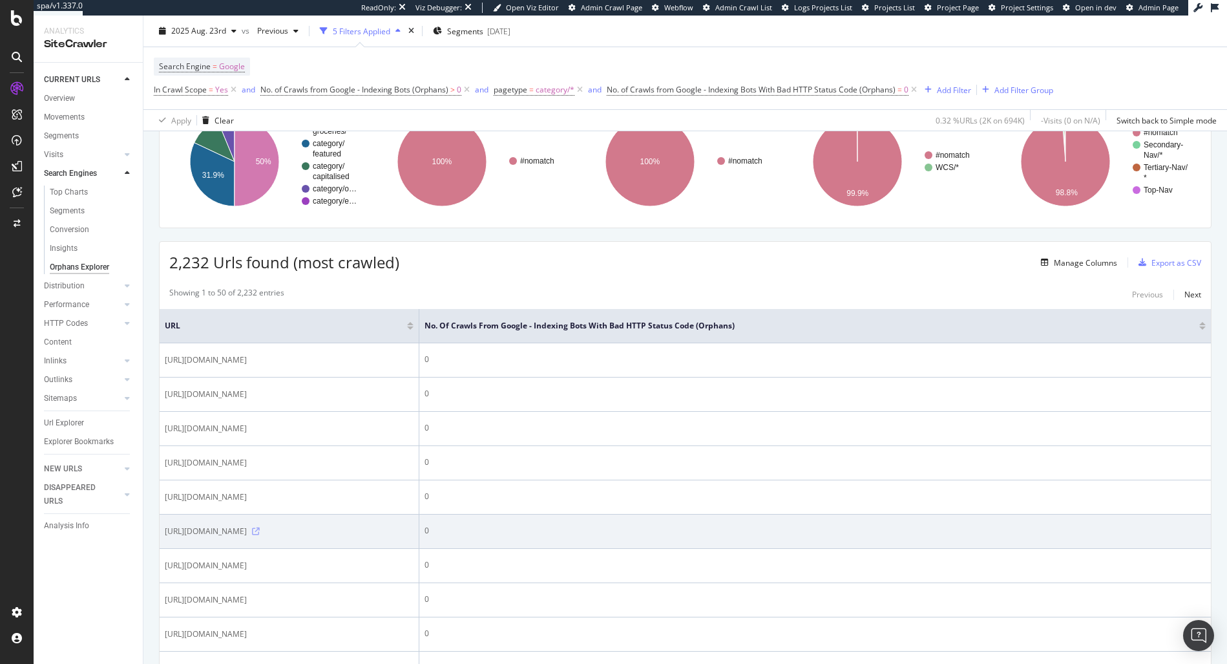
click at [260, 535] on icon at bounding box center [256, 531] width 8 height 8
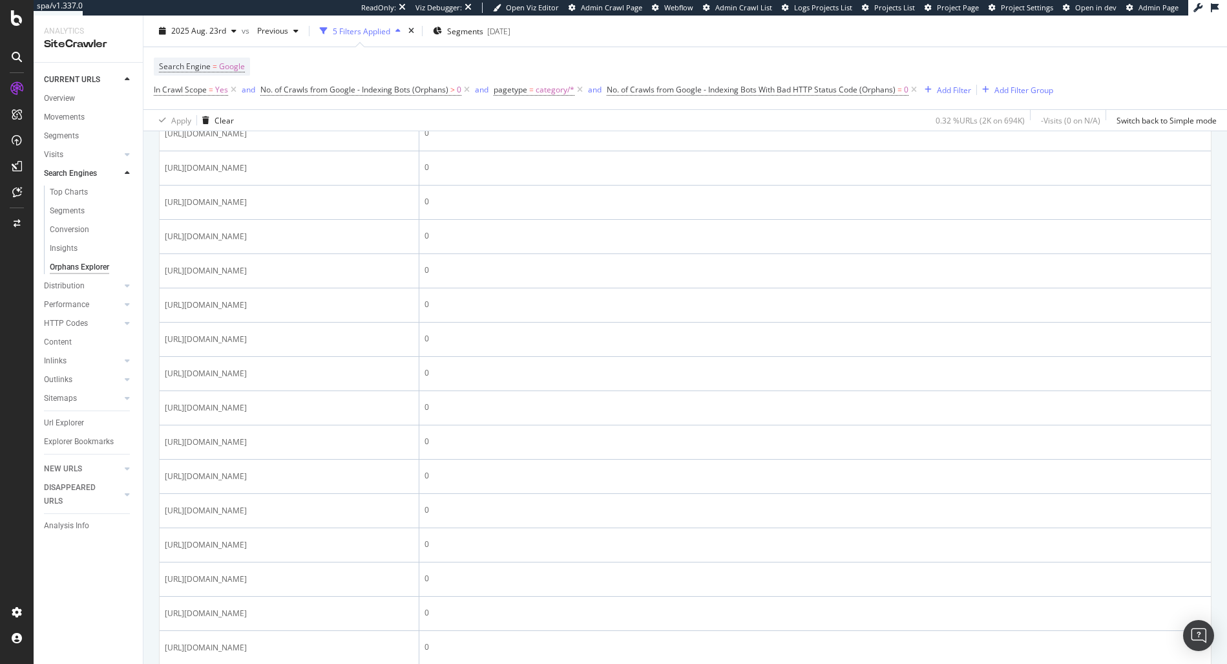
scroll to position [1702, 0]
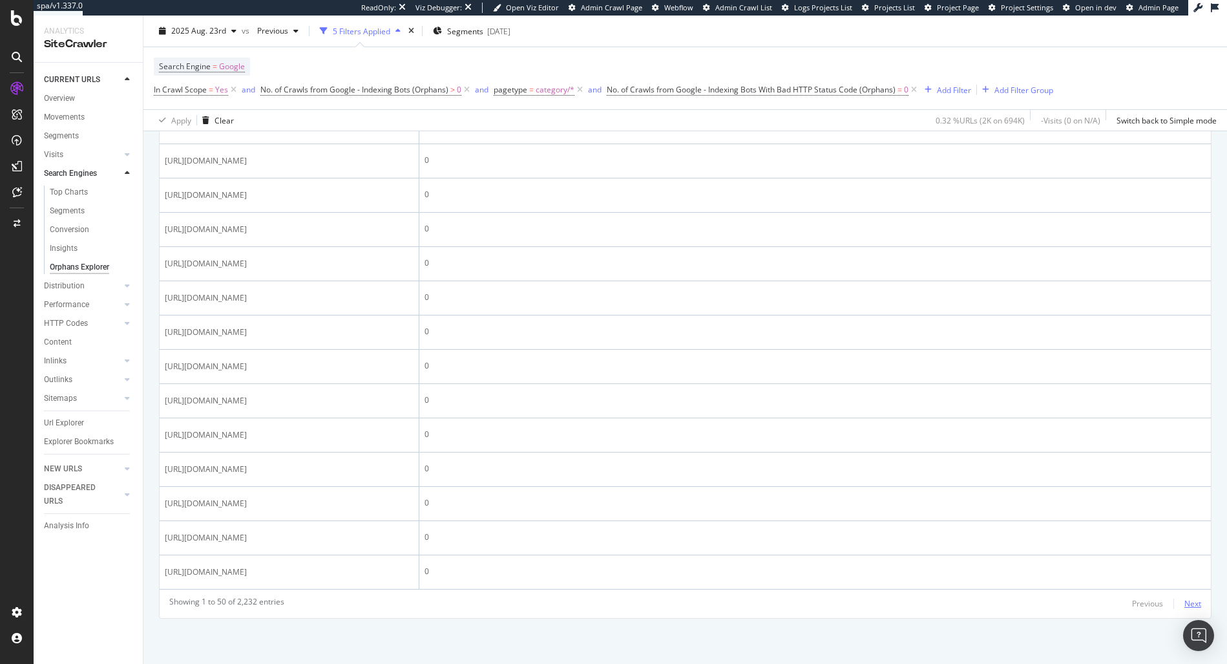
click at [1184, 602] on div "Next" at bounding box center [1192, 603] width 17 height 11
click at [1184, 604] on div "Next" at bounding box center [1192, 603] width 17 height 11
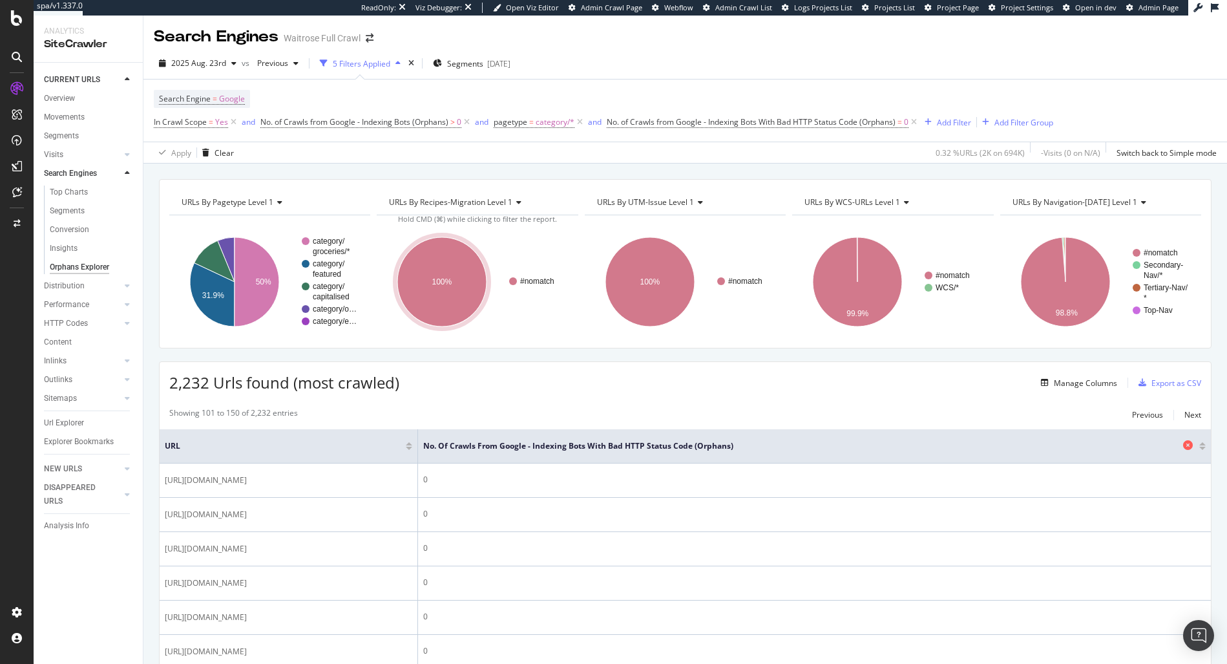
scroll to position [7, 0]
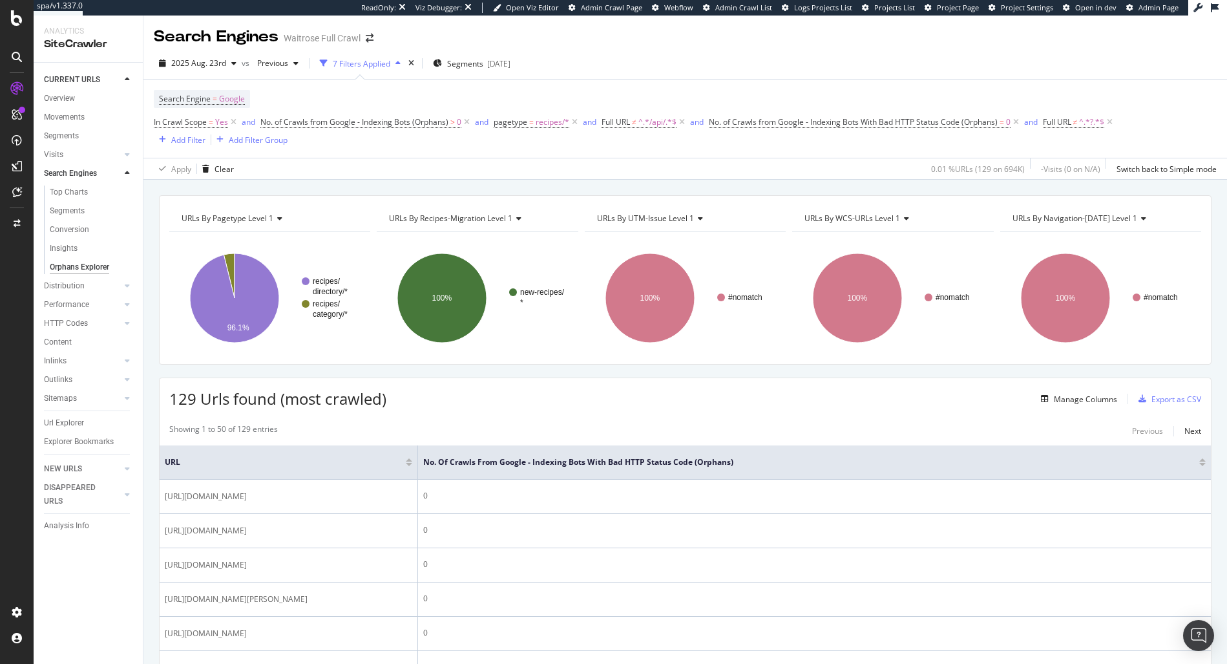
scroll to position [170, 0]
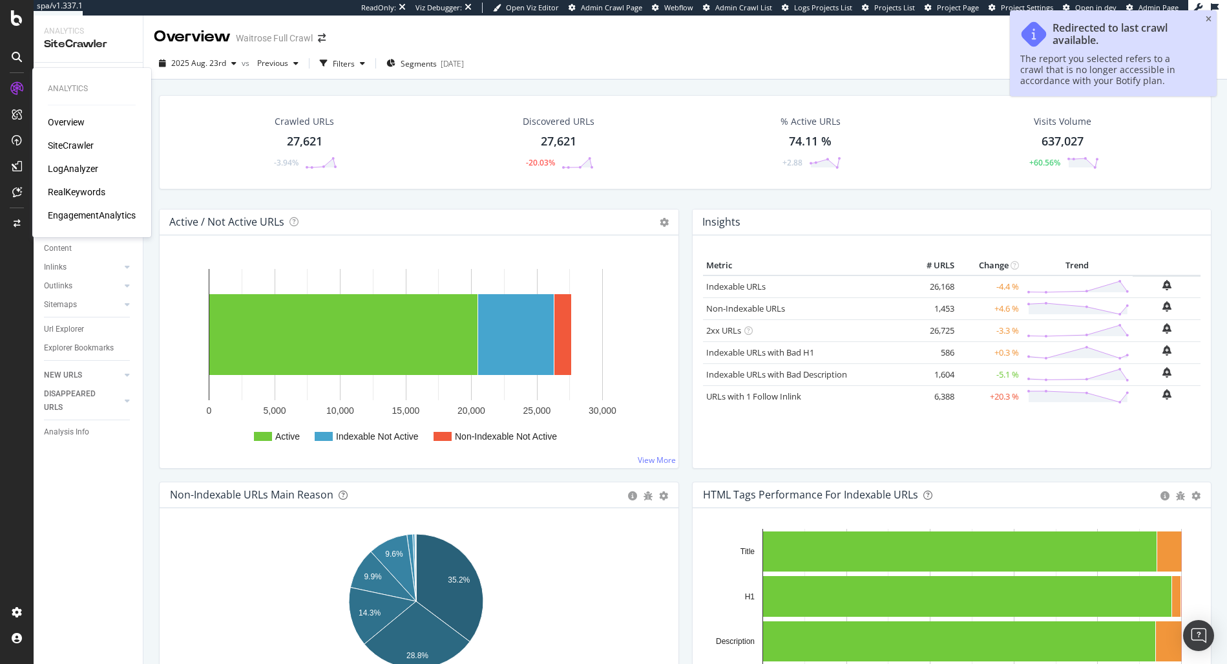
click at [72, 190] on div "RealKeywords" at bounding box center [77, 191] width 58 height 13
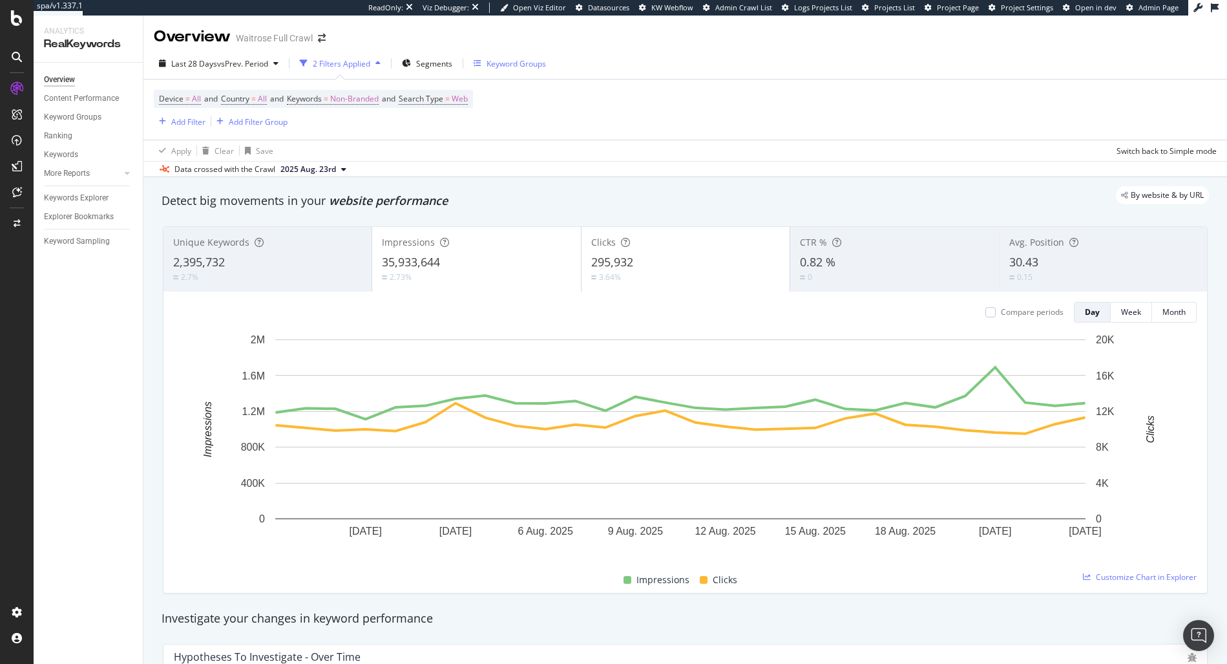
click at [506, 68] on div "Keyword Groups" at bounding box center [516, 63] width 59 height 11
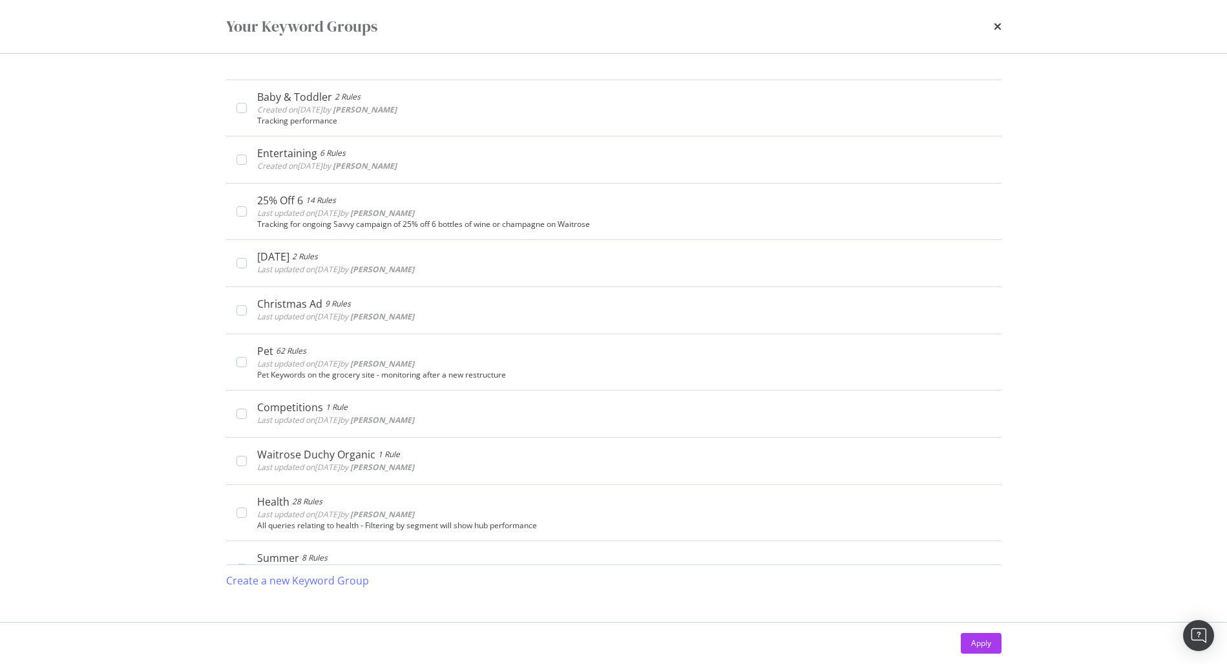
click at [1010, 223] on div "Baby & Toddler 2 Rules Created on 2025 Jul 14th by Sinead Pounder Edit Delete T…" at bounding box center [613, 338] width 827 height 568
click at [994, 32] on div "times" at bounding box center [998, 27] width 8 height 22
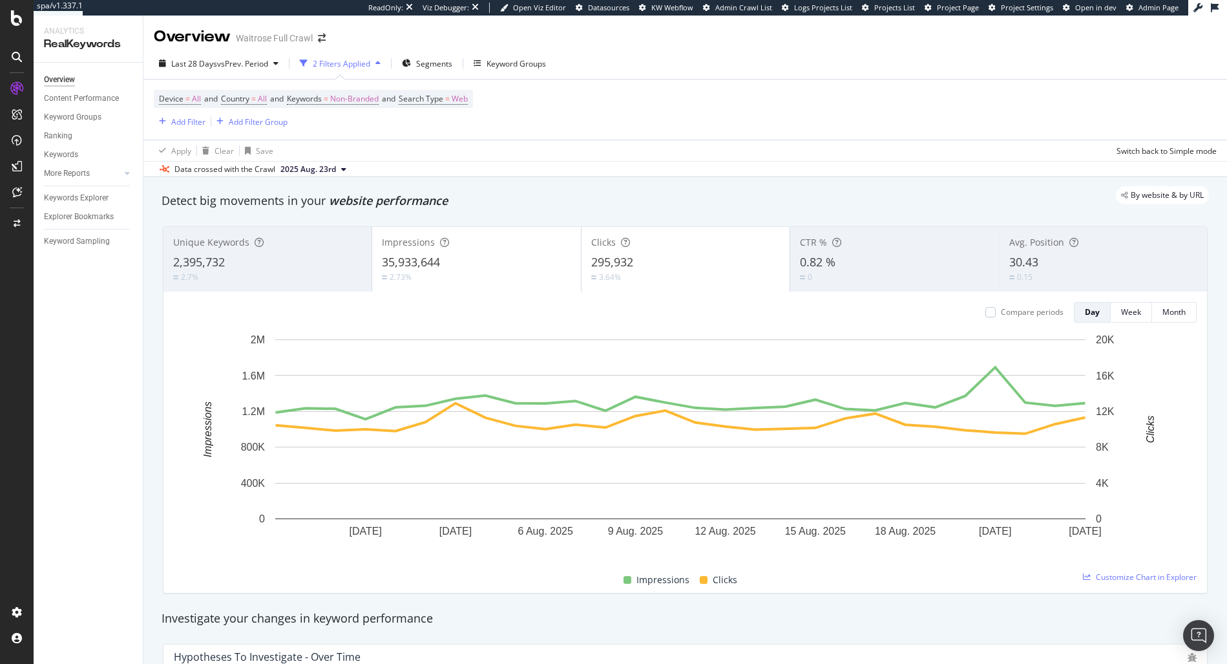
click at [514, 113] on div "Device = All and Country = All and Keywords = Non-Branded and Search Type = Web…" at bounding box center [685, 109] width 1063 height 60
click at [357, 99] on span "Non-Branded" at bounding box center [354, 99] width 48 height 18
click at [340, 123] on span "Non-Branded" at bounding box center [333, 128] width 54 height 11
click at [339, 232] on span "All" at bounding box center [383, 230] width 132 height 12
click at [432, 163] on div "All Cancel Add filter Apply" at bounding box center [376, 141] width 163 height 65
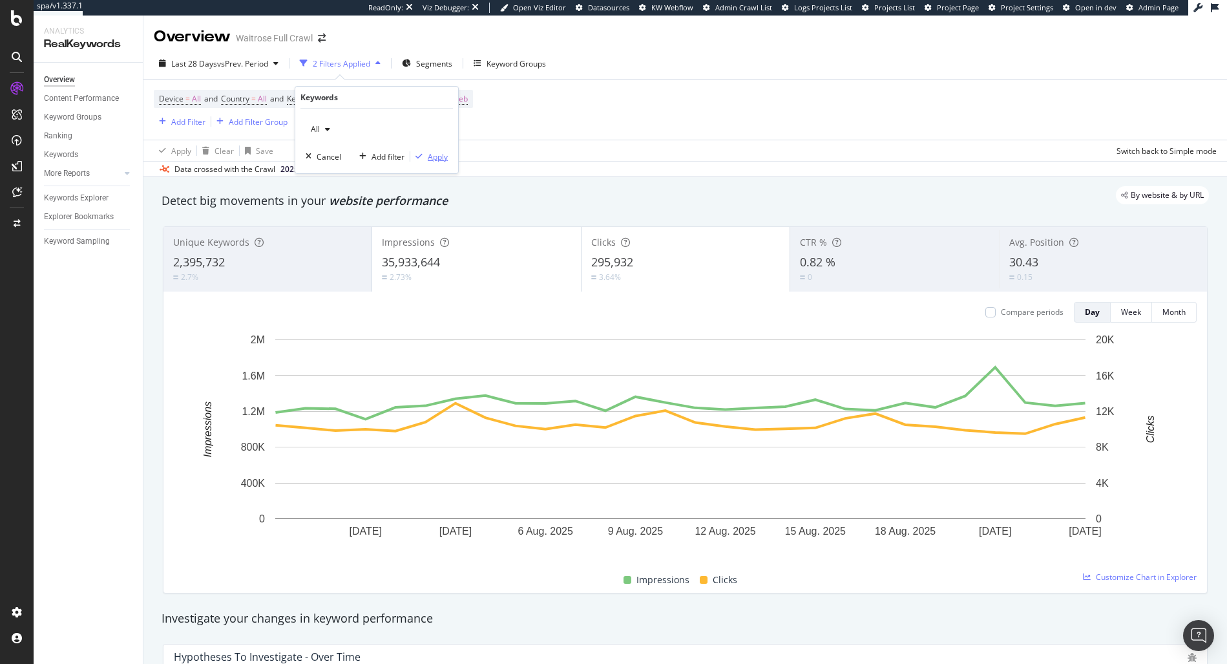
click at [432, 157] on div "Apply" at bounding box center [438, 156] width 20 height 11
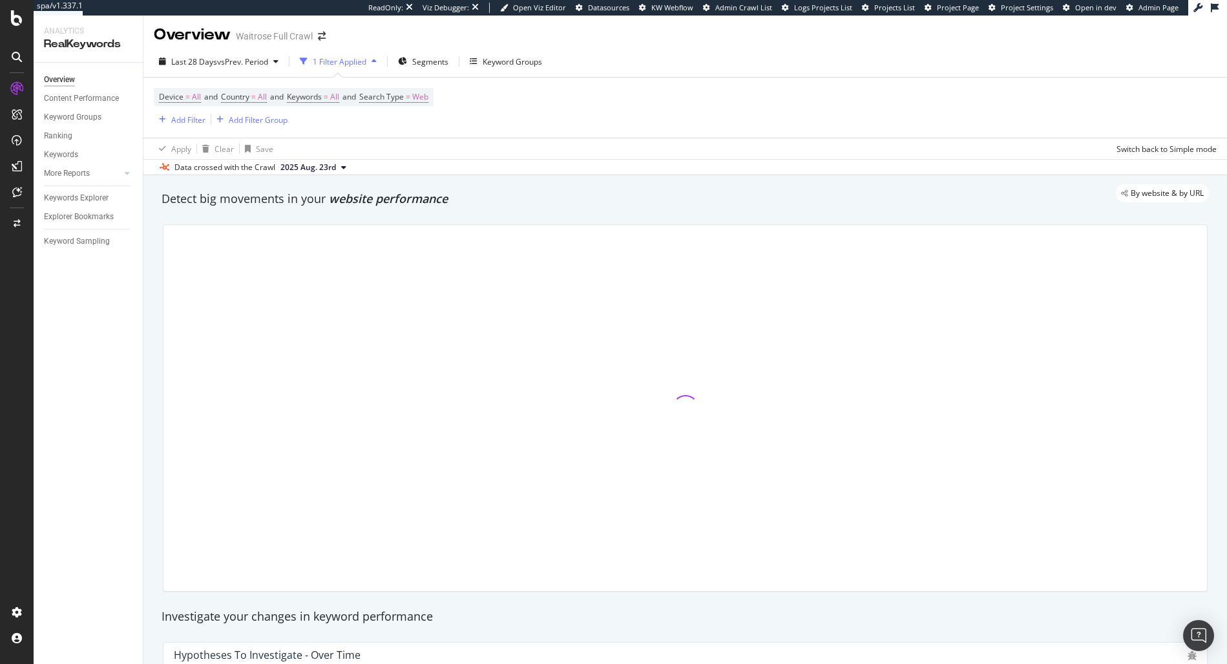
scroll to position [3, 0]
click at [417, 67] on div "Segments" at bounding box center [423, 60] width 50 height 19
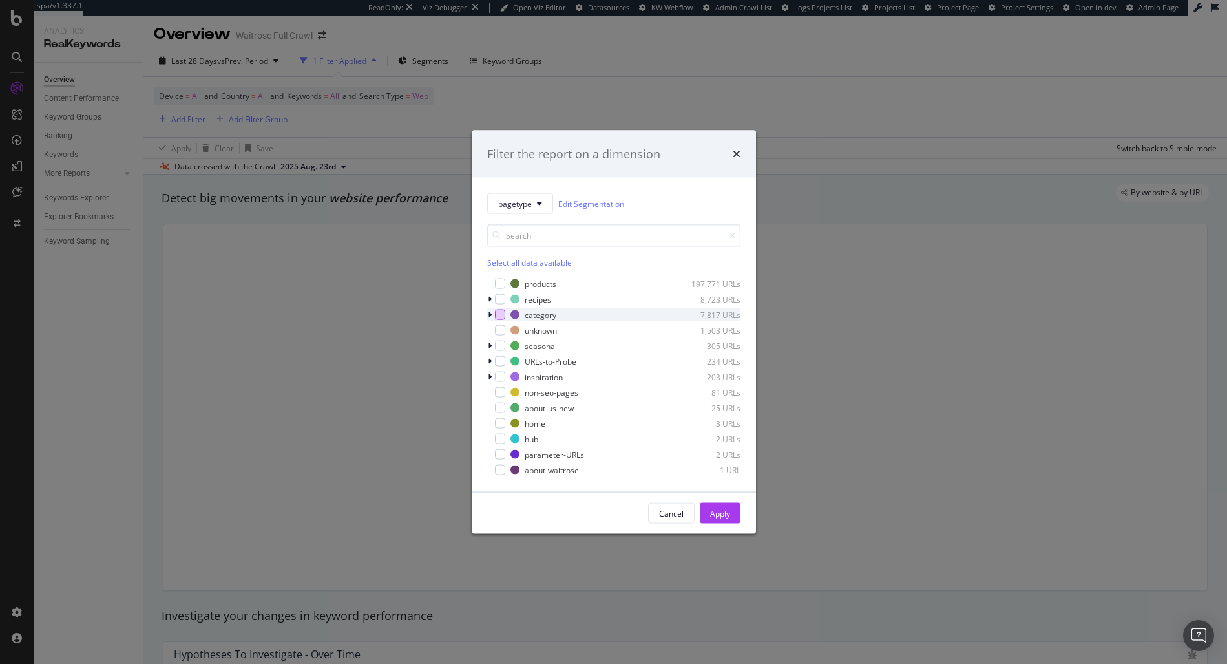
click at [495, 312] on div "modal" at bounding box center [500, 314] width 10 height 10
click at [734, 514] on button "Apply" at bounding box center [720, 513] width 41 height 21
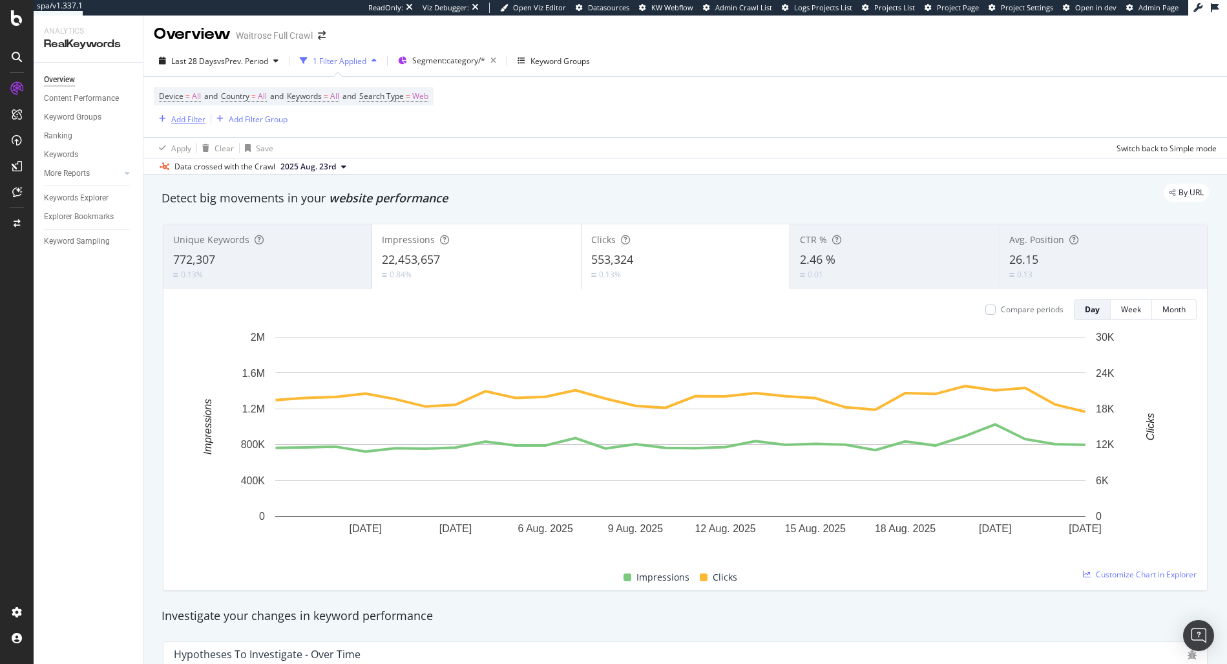
click at [180, 120] on div "Add Filter" at bounding box center [188, 119] width 34 height 11
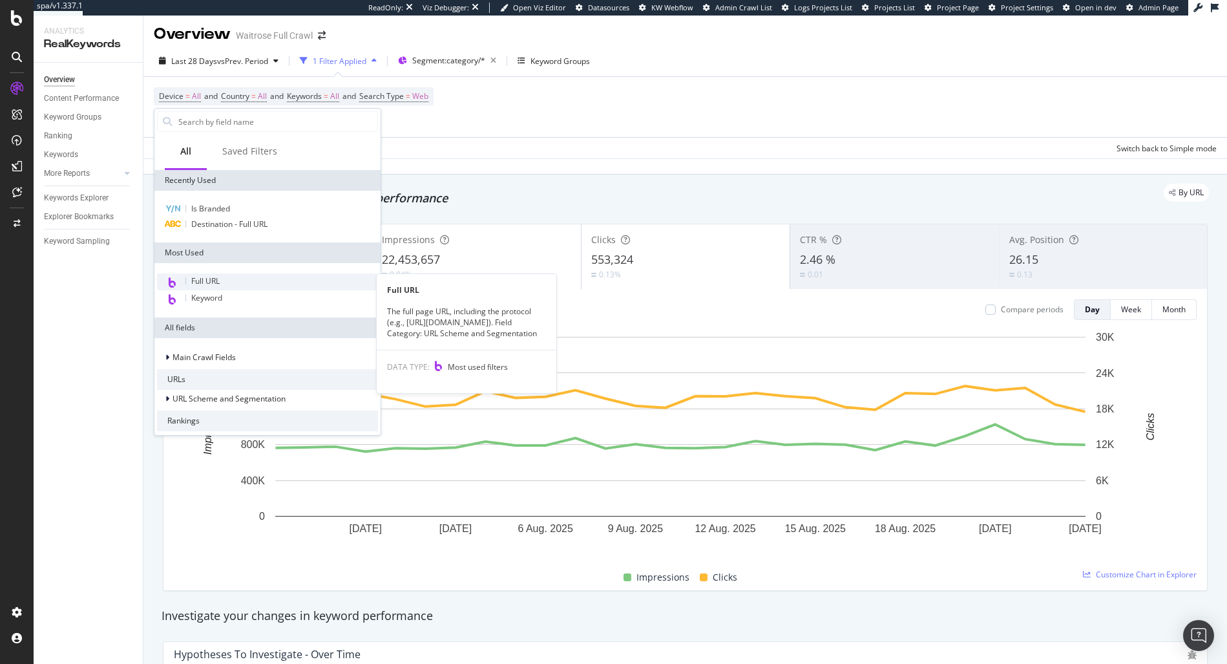
click at [211, 288] on div "Full URL" at bounding box center [267, 281] width 221 height 17
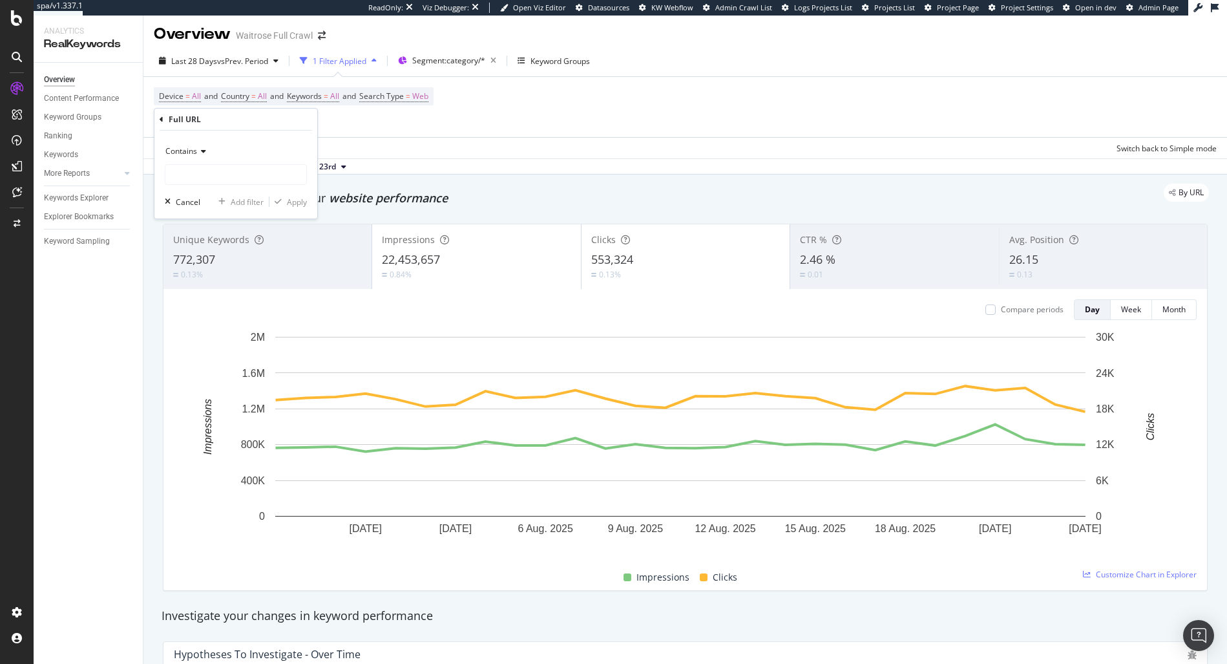
click at [188, 154] on span "Contains" at bounding box center [181, 150] width 32 height 11
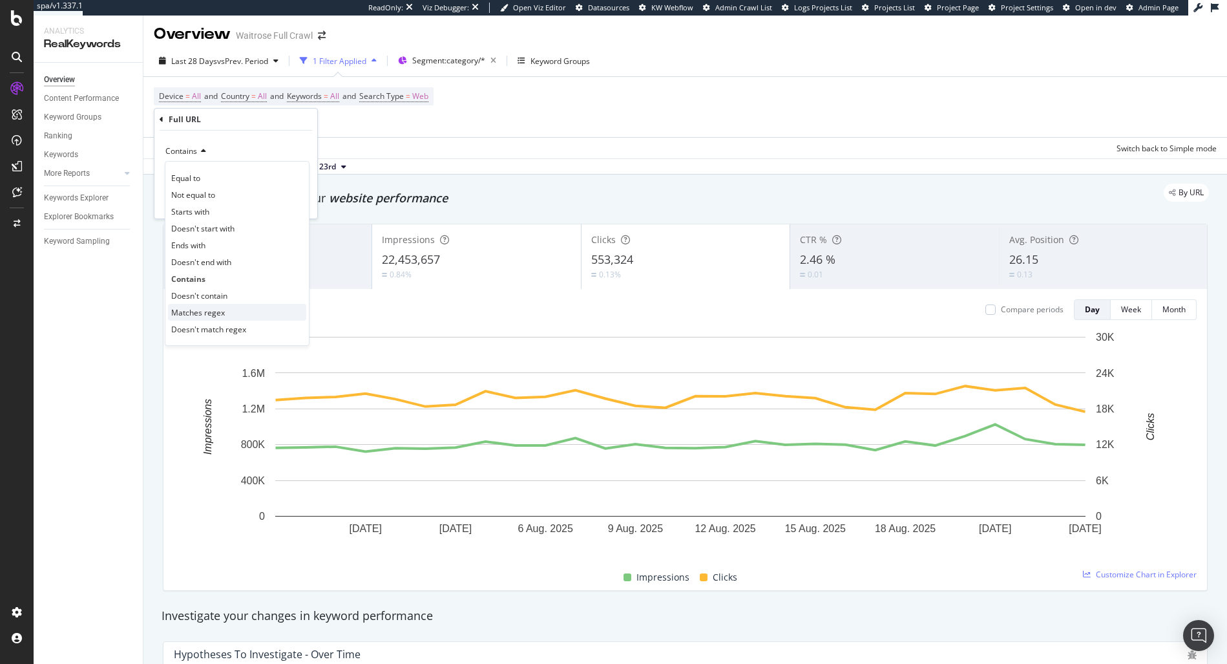
click at [204, 317] on span "Matches regex" at bounding box center [198, 312] width 54 height 11
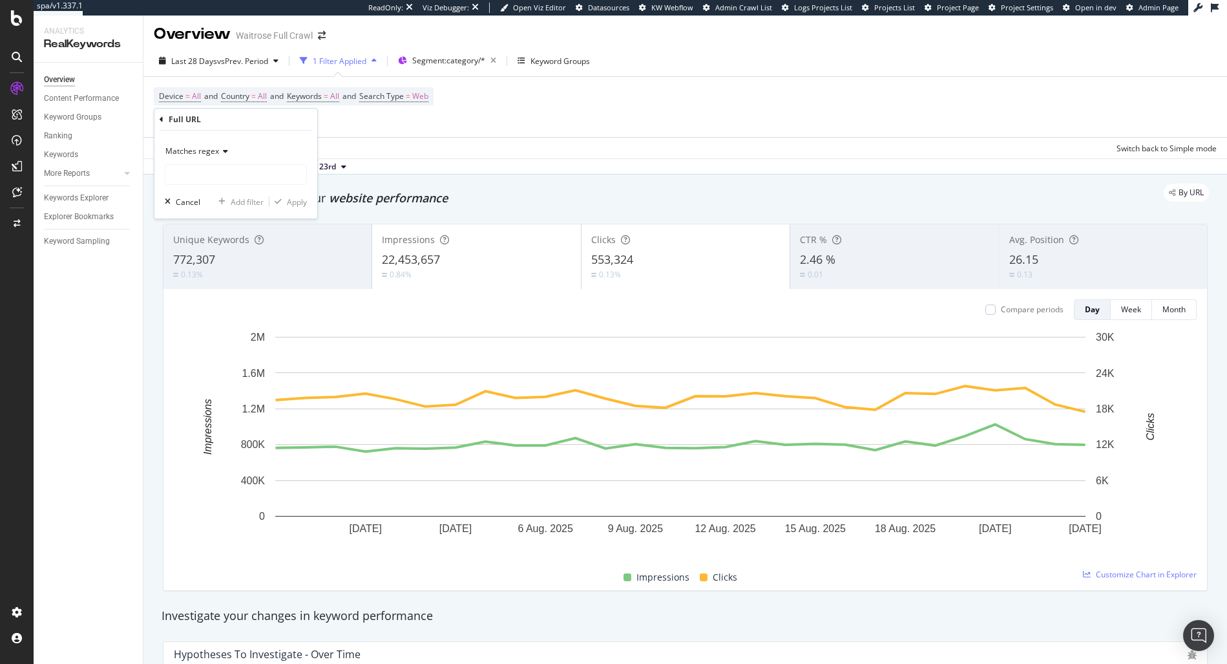
click at [256, 152] on div "Matches regex" at bounding box center [236, 151] width 142 height 21
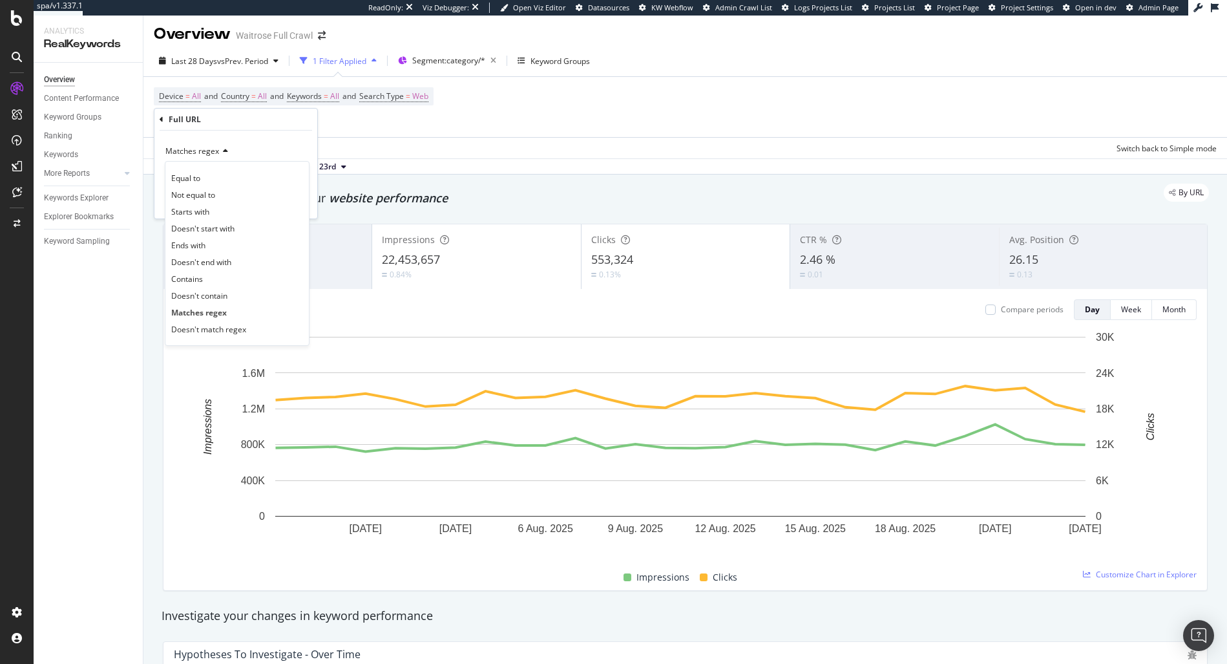
click at [556, 125] on div "Device = All and Country = All and Keywords = All and Search Type = Web Add Fil…" at bounding box center [685, 107] width 1063 height 60
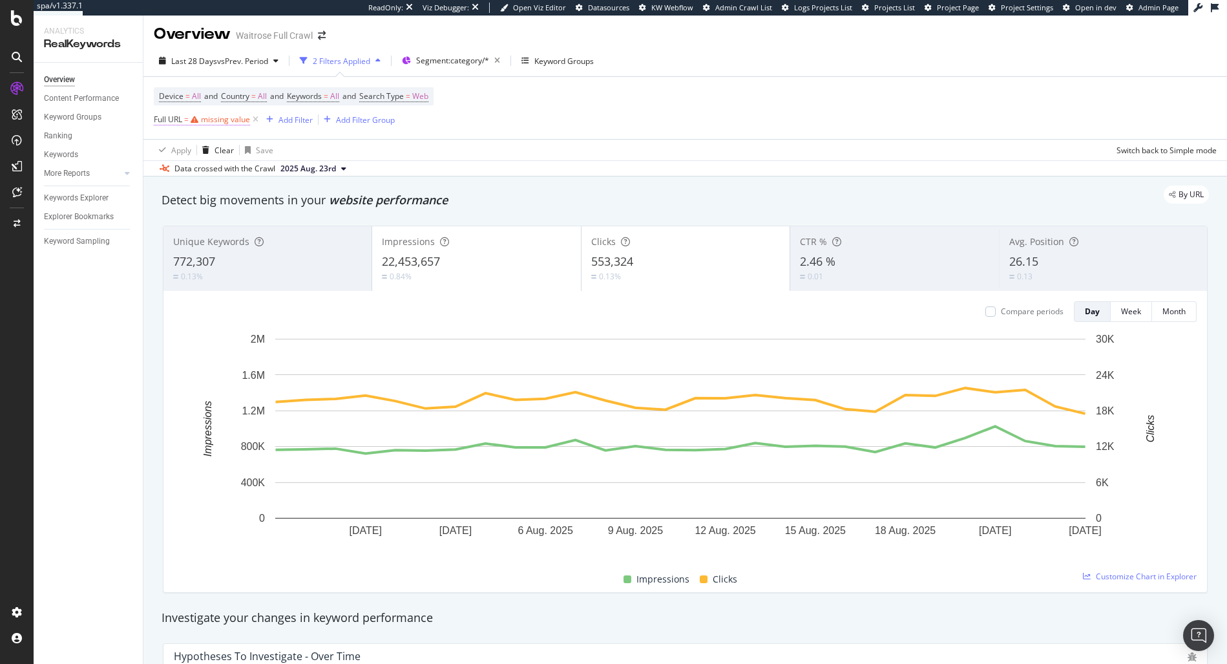
click at [194, 121] on icon at bounding box center [195, 120] width 8 height 8
click at [174, 149] on span "Contains" at bounding box center [181, 149] width 32 height 11
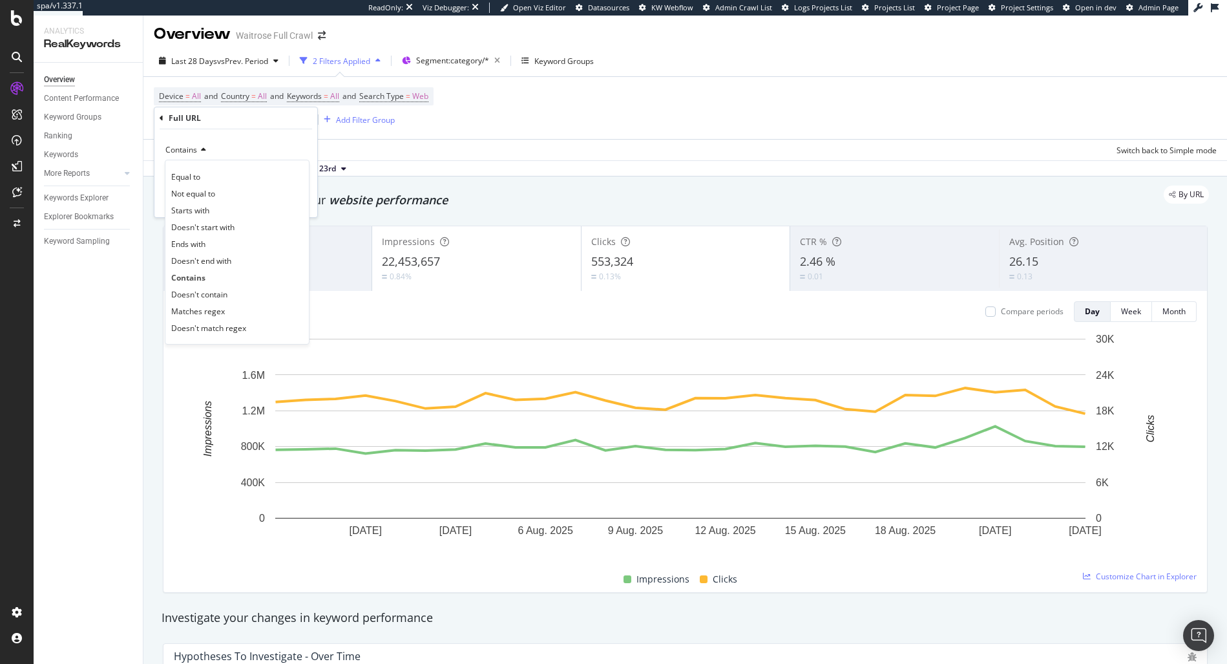
drag, startPoint x: 195, startPoint y: 304, endPoint x: 197, endPoint y: 280, distance: 24.0
click at [195, 306] on span "Matches regex" at bounding box center [198, 311] width 54 height 11
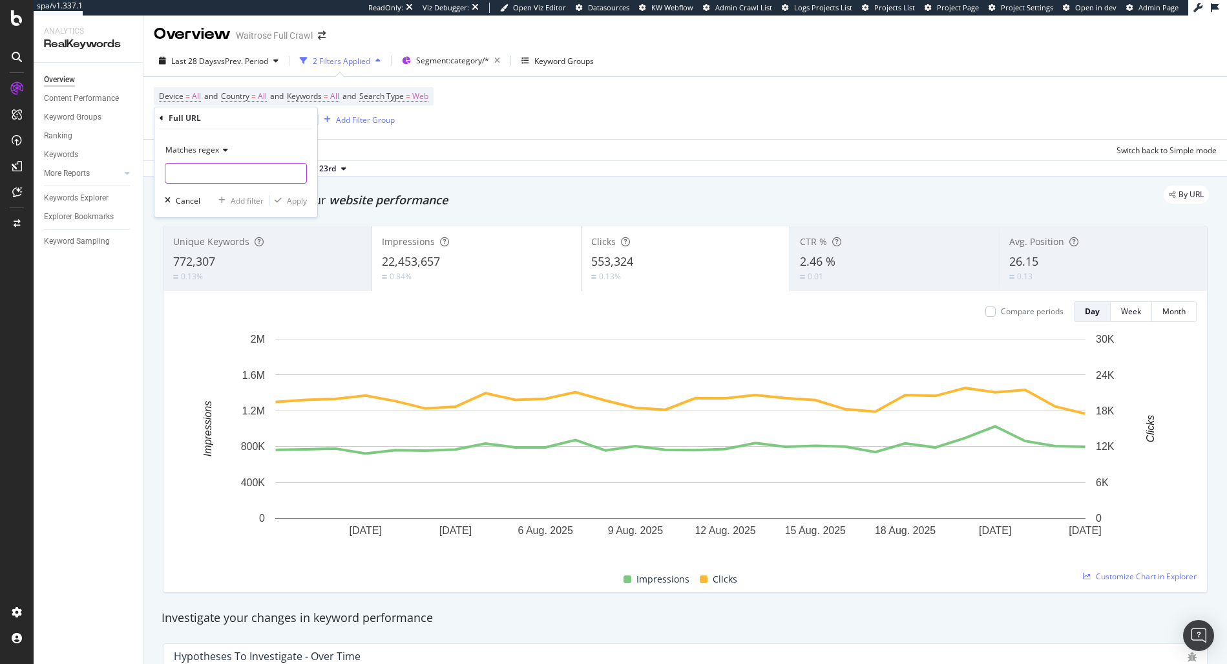
click at [213, 165] on input "text" at bounding box center [235, 173] width 141 height 21
paste input "[A-Z]"
type input "[A-Z]"
click at [299, 202] on div "Apply" at bounding box center [297, 200] width 20 height 11
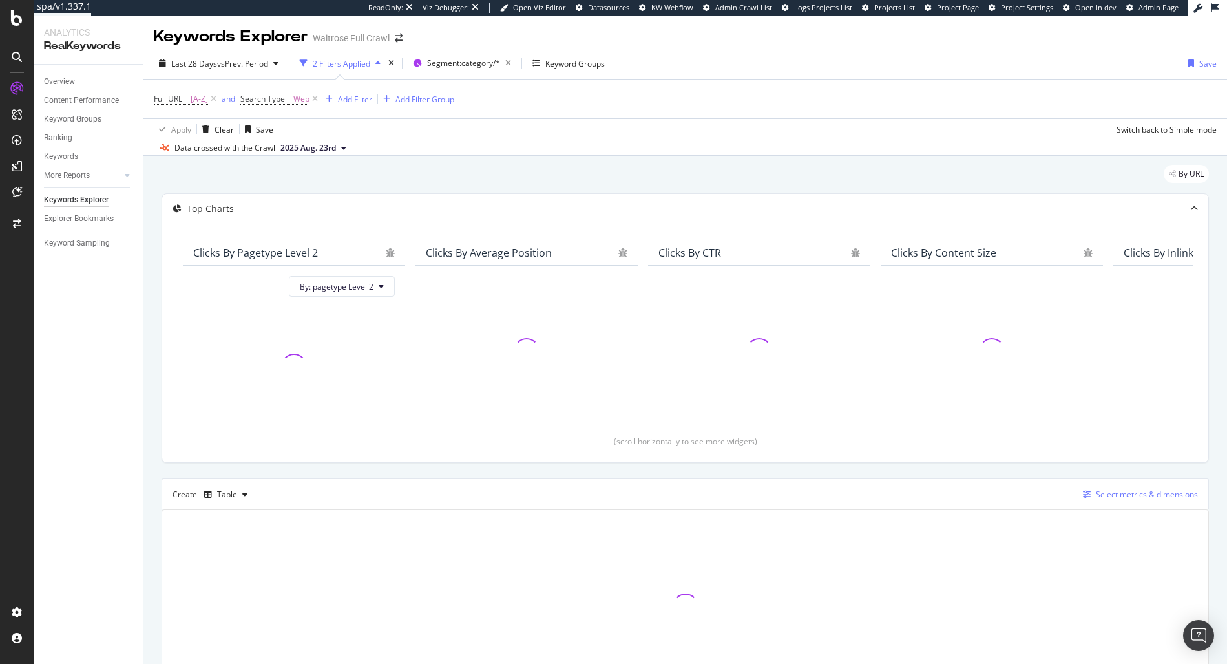
click at [1115, 492] on div "Select metrics & dimensions" at bounding box center [1147, 493] width 102 height 11
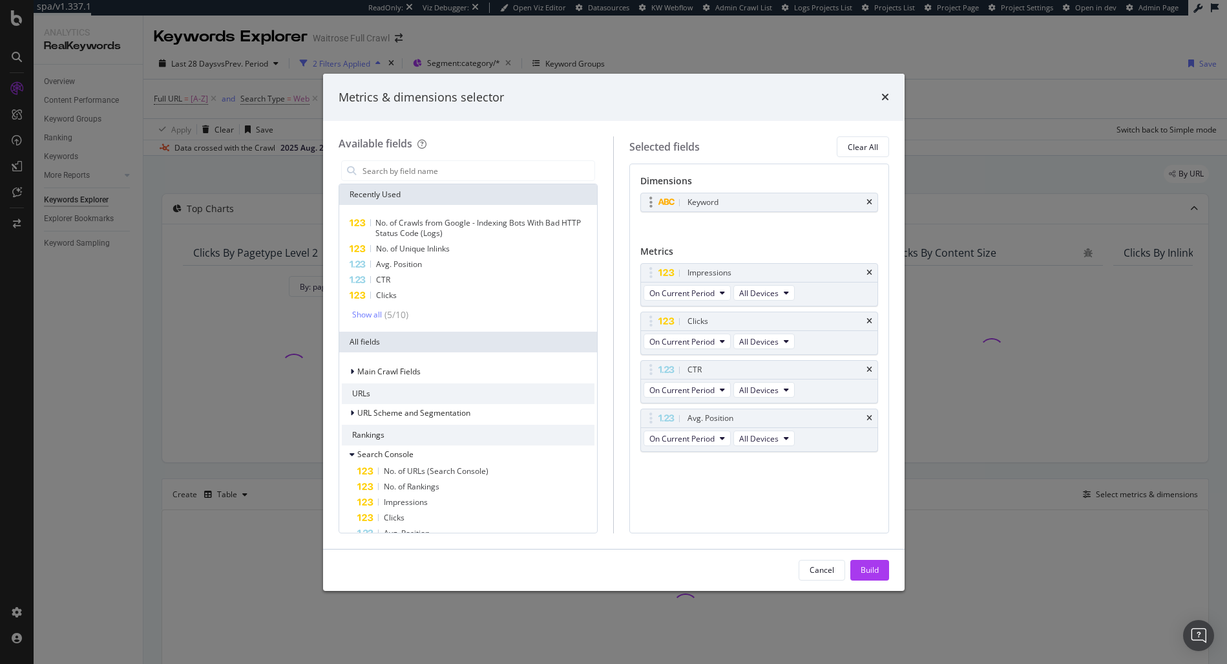
click at [872, 200] on div "Keyword" at bounding box center [759, 202] width 236 height 18
click at [868, 198] on icon "times" at bounding box center [869, 202] width 6 height 8
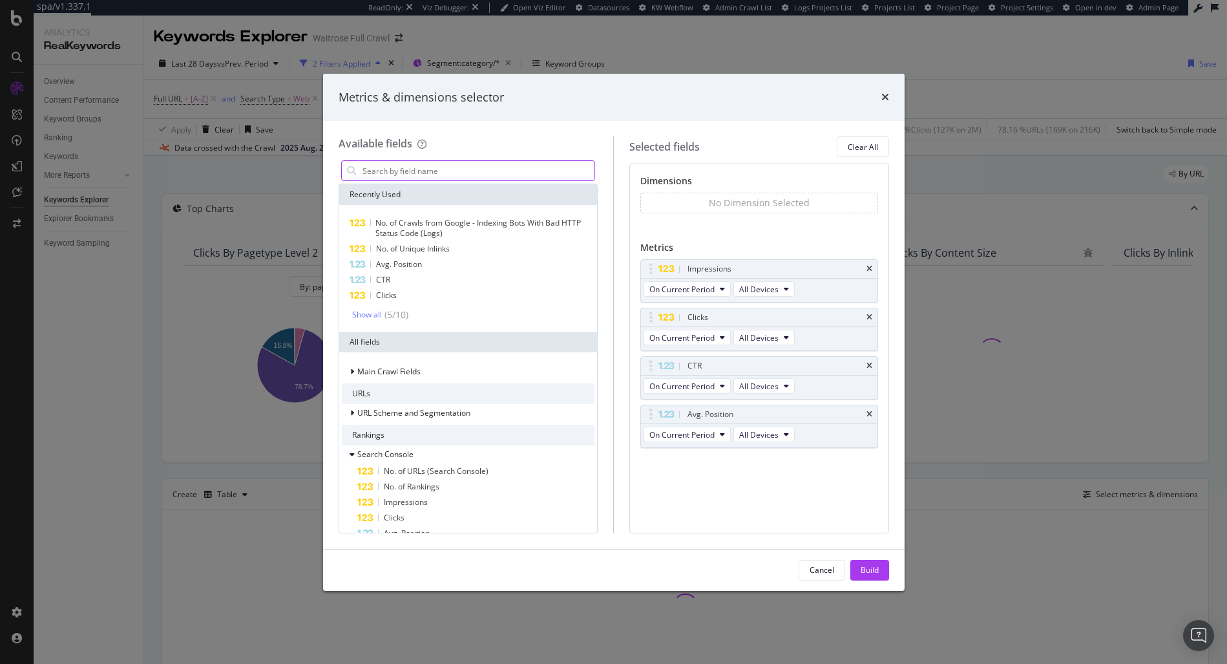
click at [423, 173] on input "modal" at bounding box center [478, 170] width 234 height 19
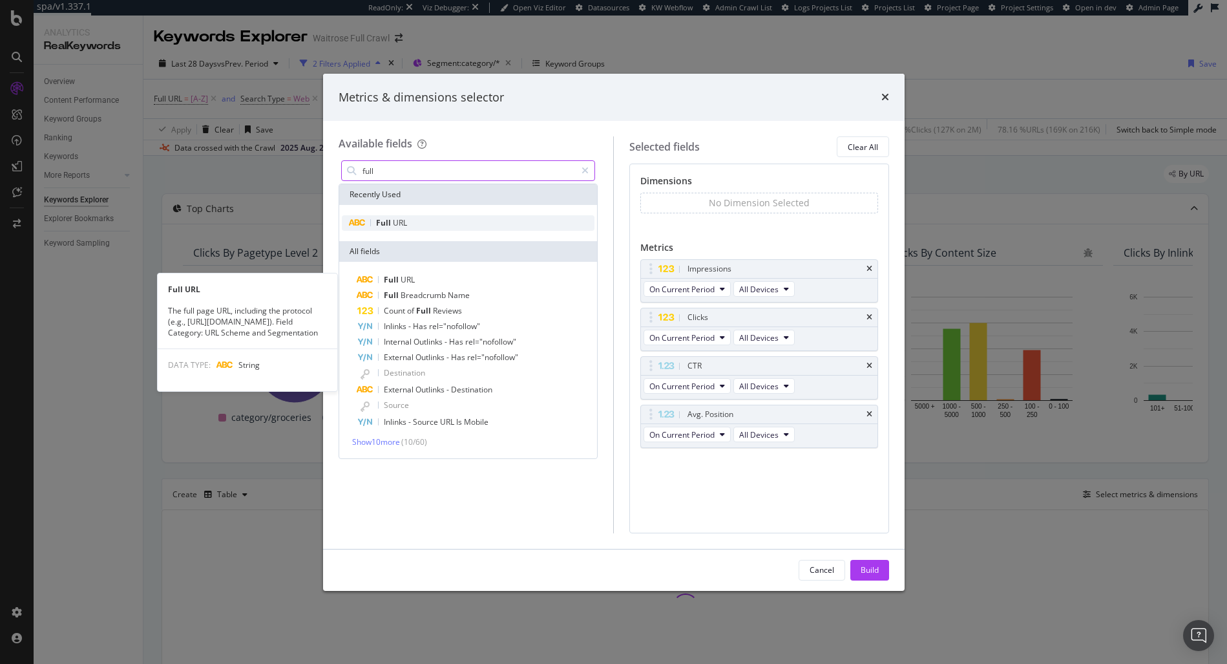
type input "full"
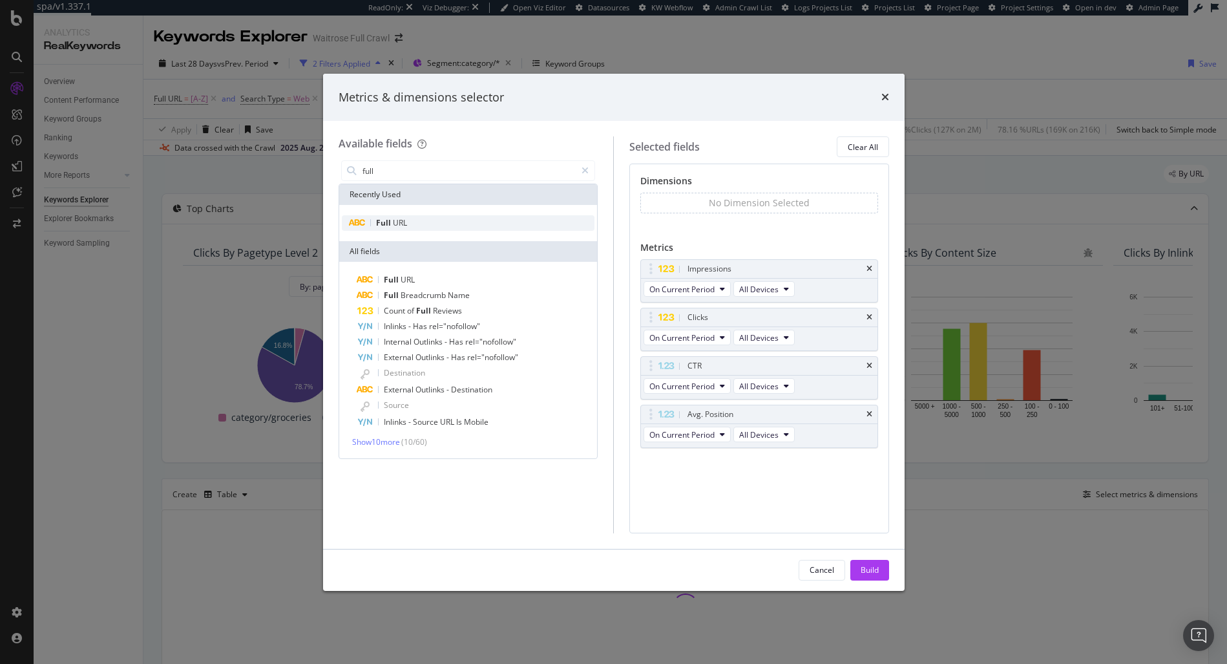
click at [412, 229] on div "Full URL" at bounding box center [468, 223] width 253 height 16
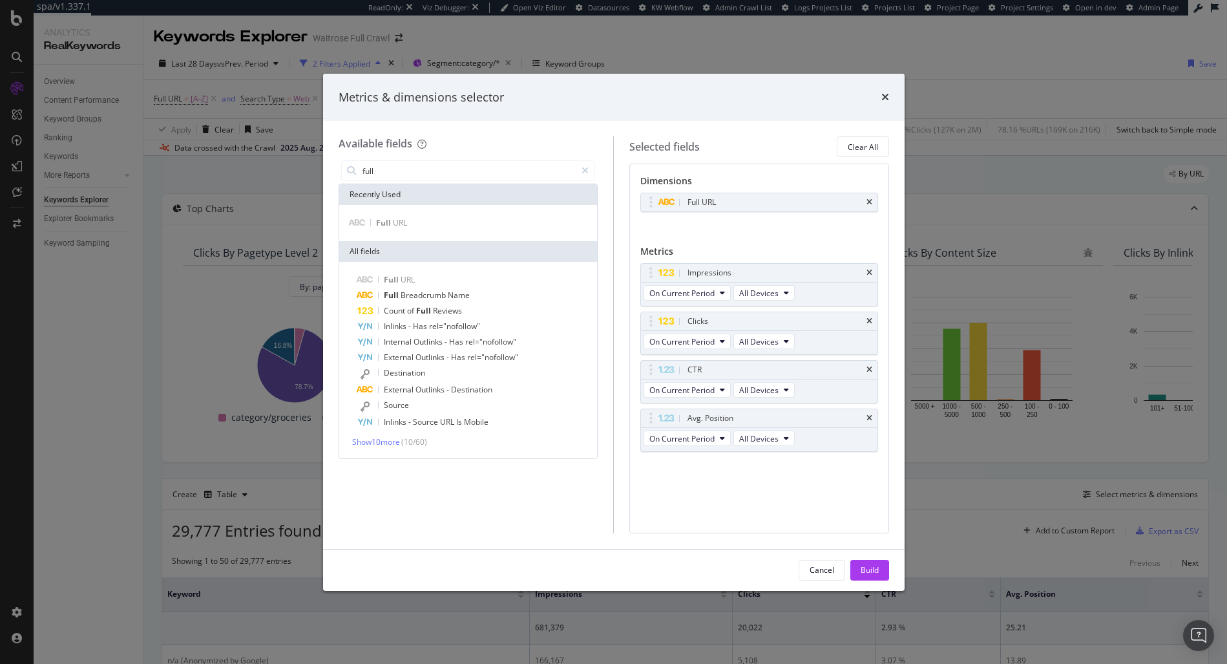
drag, startPoint x: 874, startPoint y: 559, endPoint x: 858, endPoint y: 564, distance: 16.3
click at [874, 560] on button "Build" at bounding box center [869, 570] width 39 height 21
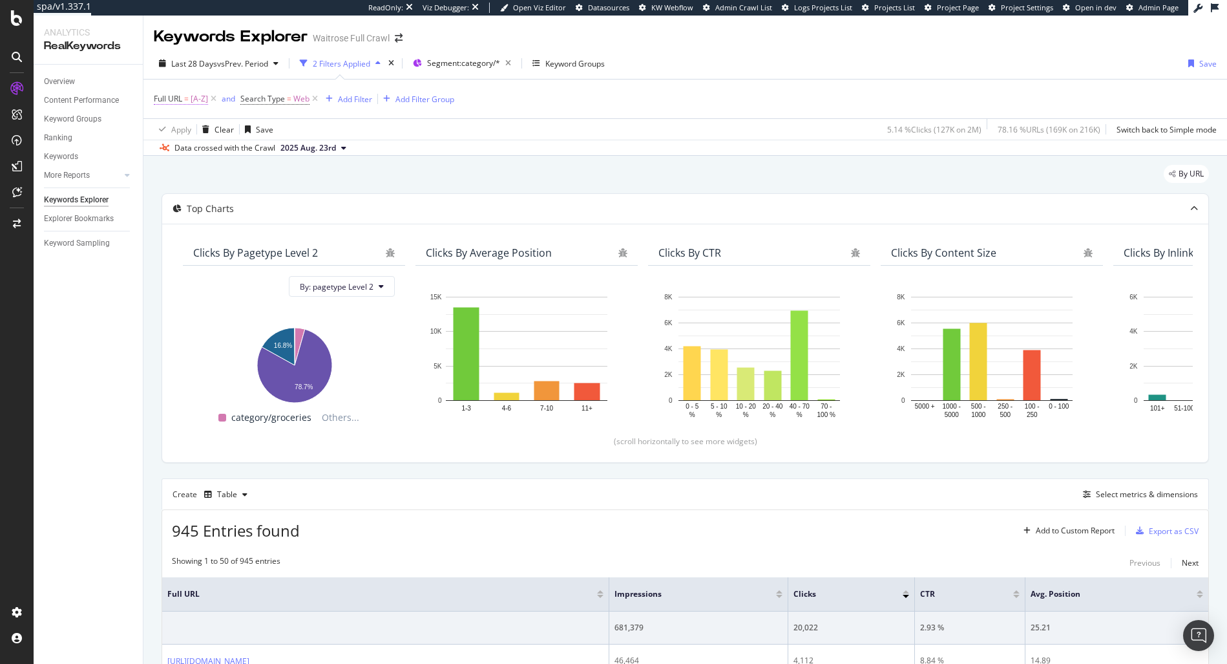
click at [184, 101] on span "=" at bounding box center [186, 98] width 5 height 11
click at [204, 160] on input "[A-Z]" at bounding box center [226, 152] width 122 height 21
click at [163, 98] on icon at bounding box center [162, 98] width 4 height 8
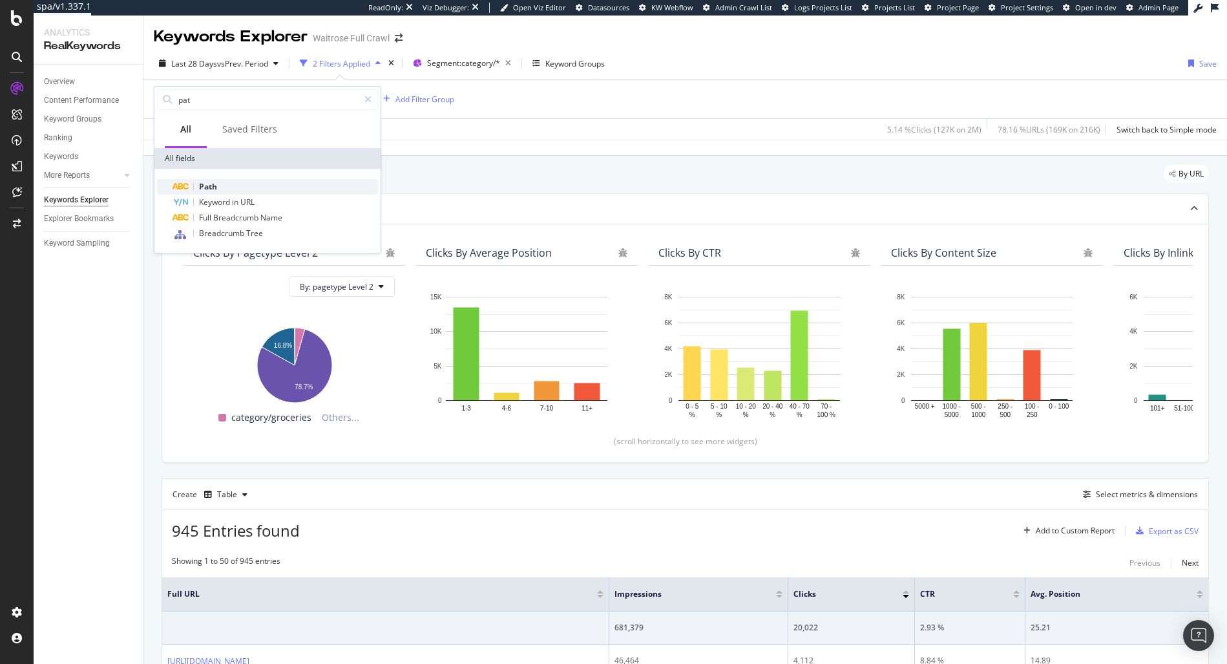
type input "pat"
click at [218, 180] on div "Path" at bounding box center [275, 187] width 205 height 16
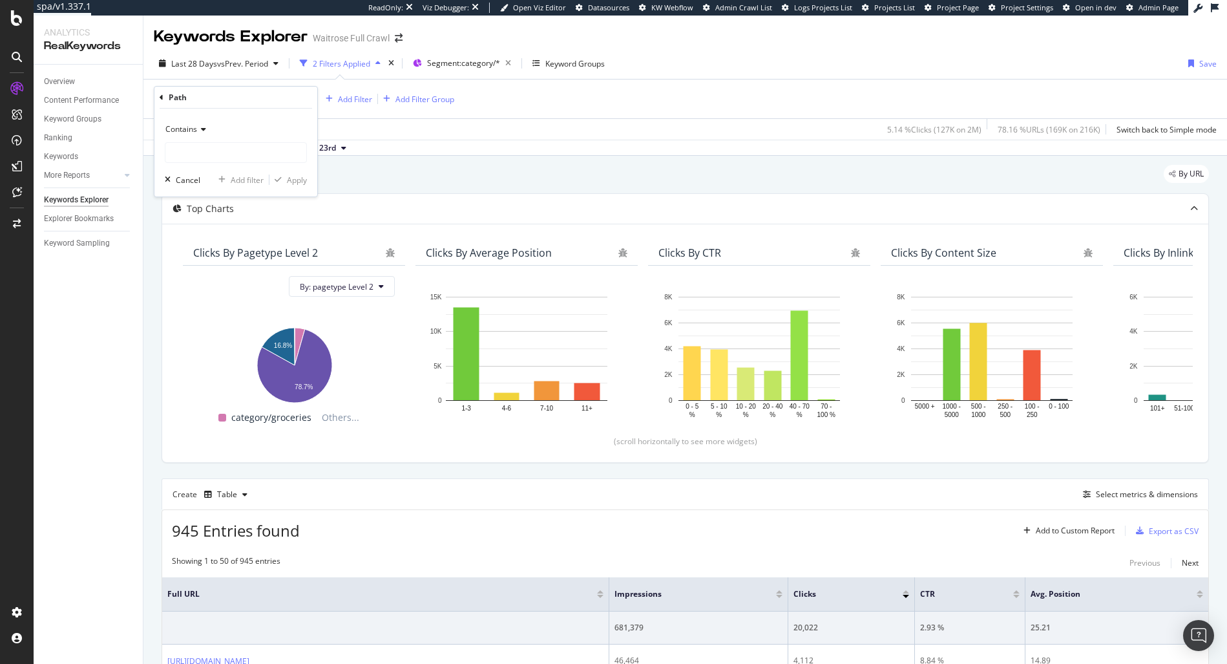
click at [176, 168] on div "Contains Cancel Add filter Apply" at bounding box center [235, 153] width 163 height 88
click at [189, 152] on input "text" at bounding box center [235, 152] width 141 height 21
paste input "[A-Z]"
type input "[A-Z]"
click at [291, 182] on div "Apply" at bounding box center [297, 179] width 20 height 11
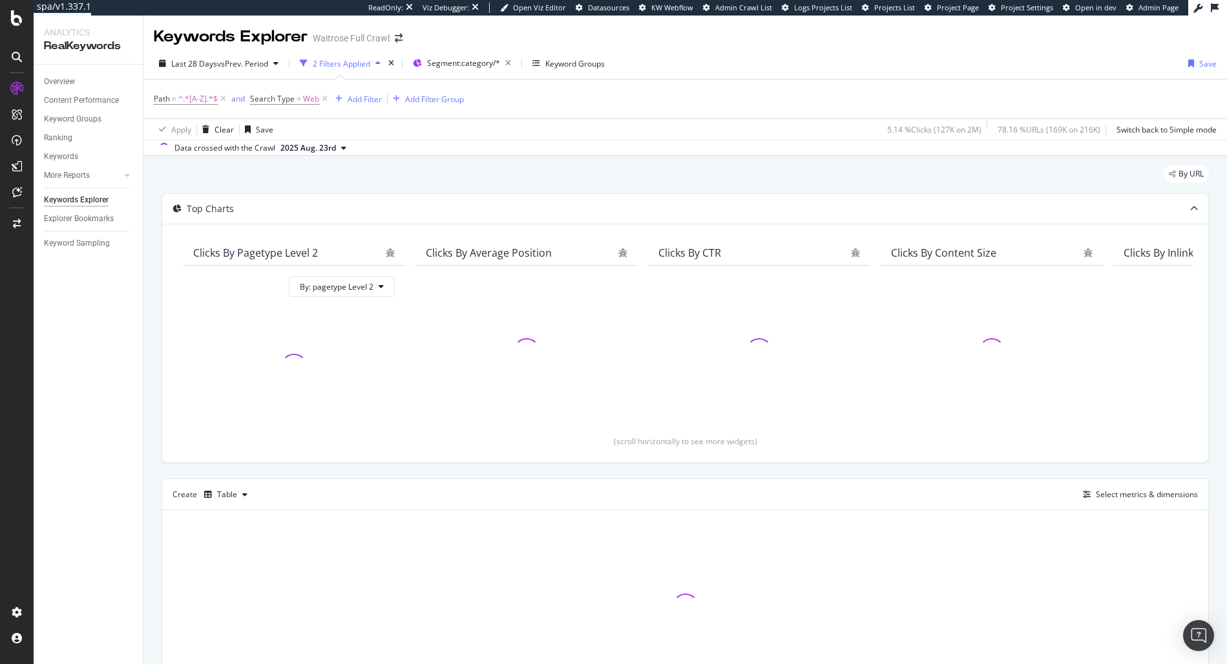
click at [65, 72] on div "Overview" at bounding box center [93, 81] width 99 height 19
click at [63, 76] on div "Overview" at bounding box center [59, 82] width 31 height 14
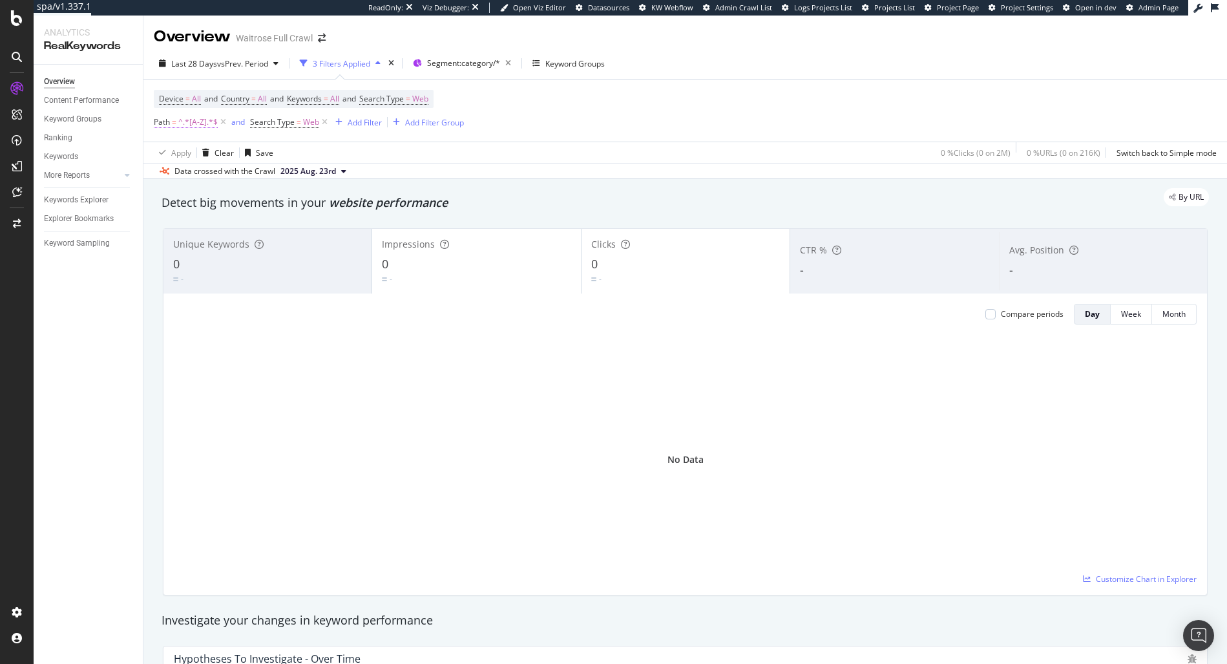
click at [192, 123] on span "^.*[A-Z].*$" at bounding box center [197, 122] width 39 height 18
click at [209, 177] on input "[A-Z]" at bounding box center [226, 175] width 122 height 21
click at [476, 194] on div "By URL" at bounding box center [679, 197] width 1060 height 18
click at [196, 123] on span "^.*[A-Z].*$" at bounding box center [197, 122] width 39 height 18
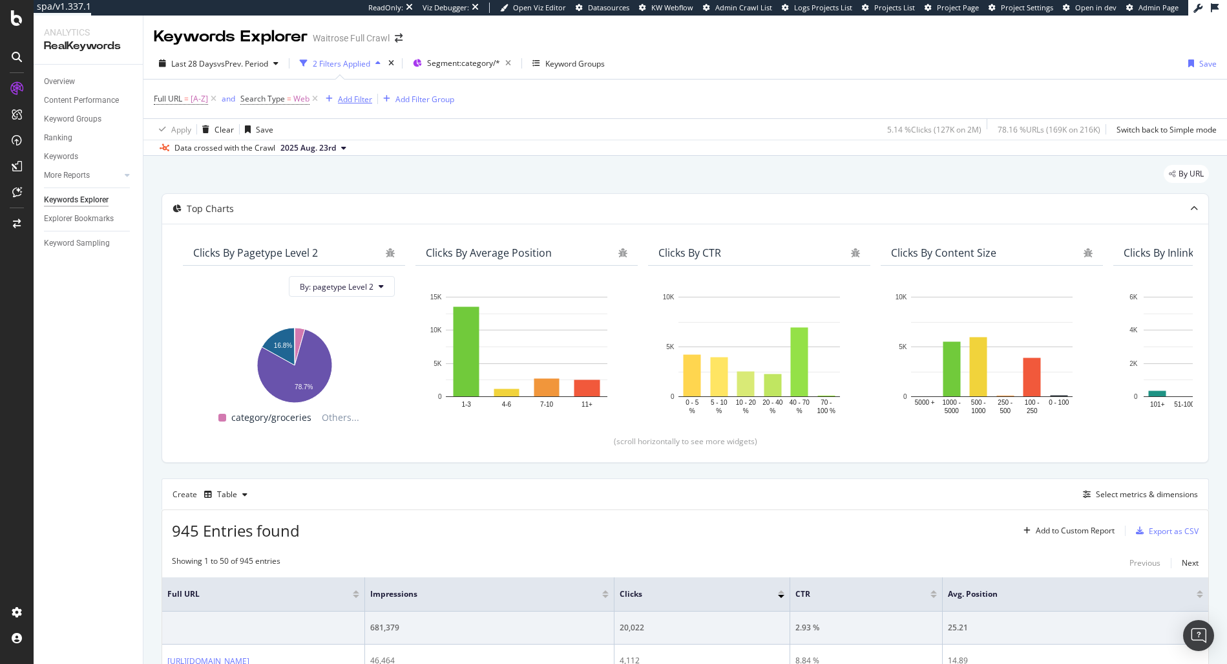
click at [357, 92] on div "Add Filter" at bounding box center [346, 99] width 52 height 14
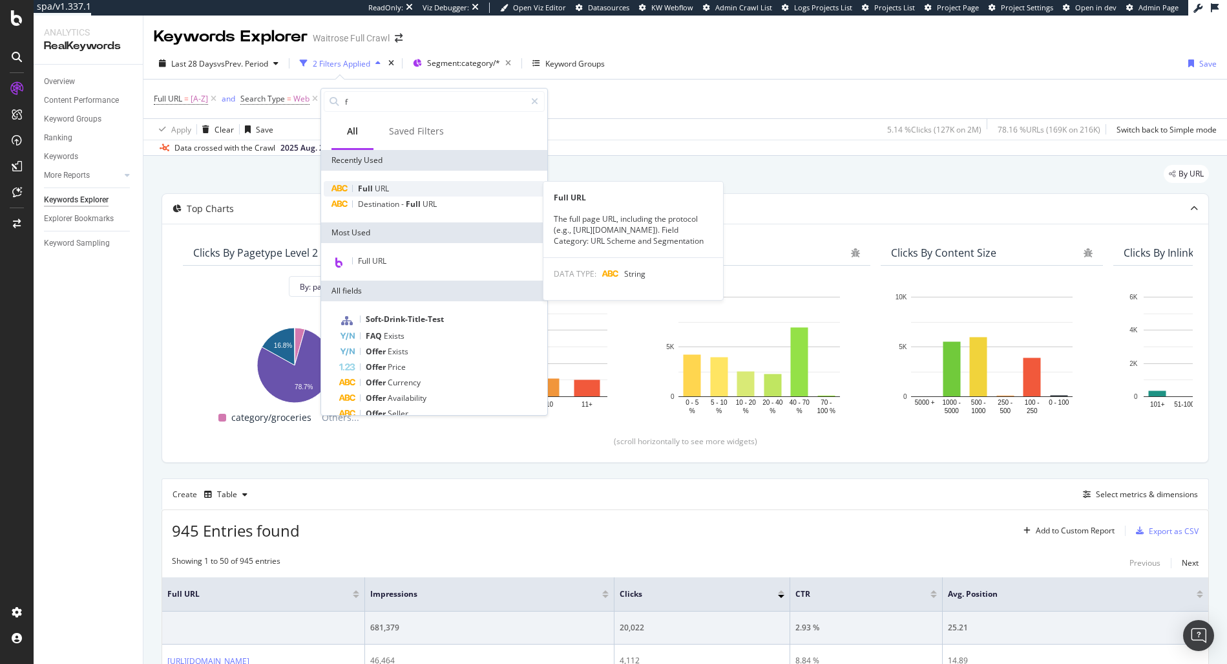
type input "f"
click at [399, 189] on div "Full URL" at bounding box center [434, 189] width 221 height 16
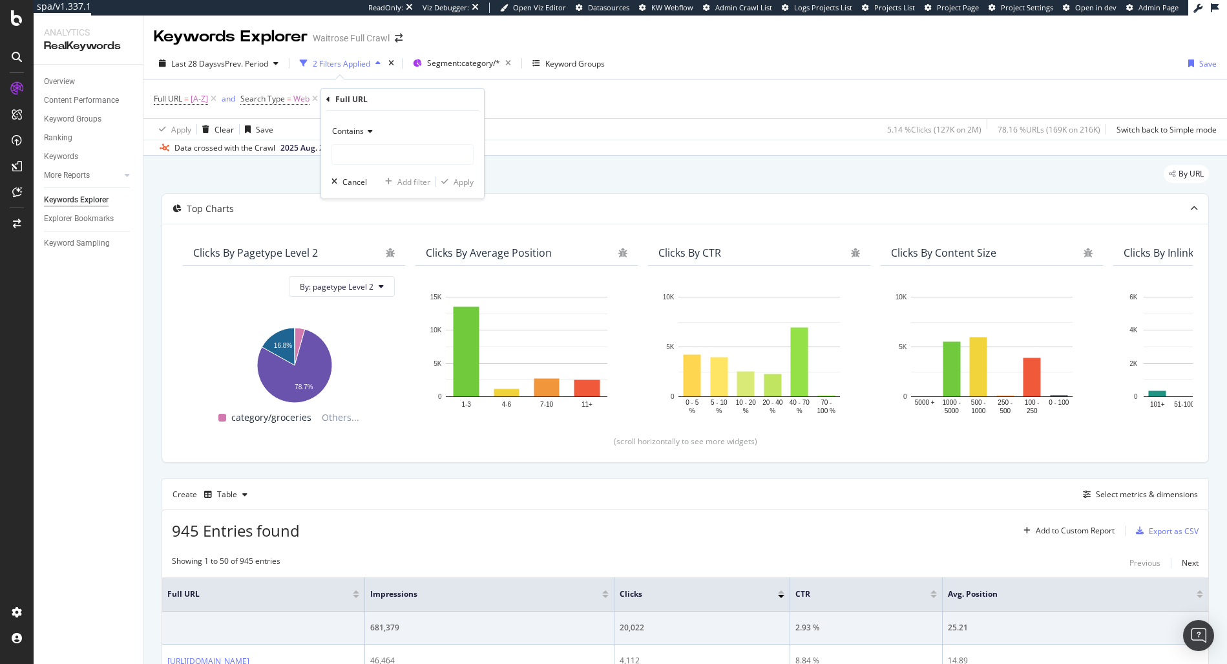
click at [347, 127] on span "Contains" at bounding box center [348, 130] width 32 height 11
click at [370, 272] on span "Doesn't contain" at bounding box center [366, 275] width 56 height 11
click at [371, 148] on input "text" at bounding box center [402, 154] width 141 height 21
type input "?"
drag, startPoint x: 449, startPoint y: 176, endPoint x: 458, endPoint y: 183, distance: 11.5
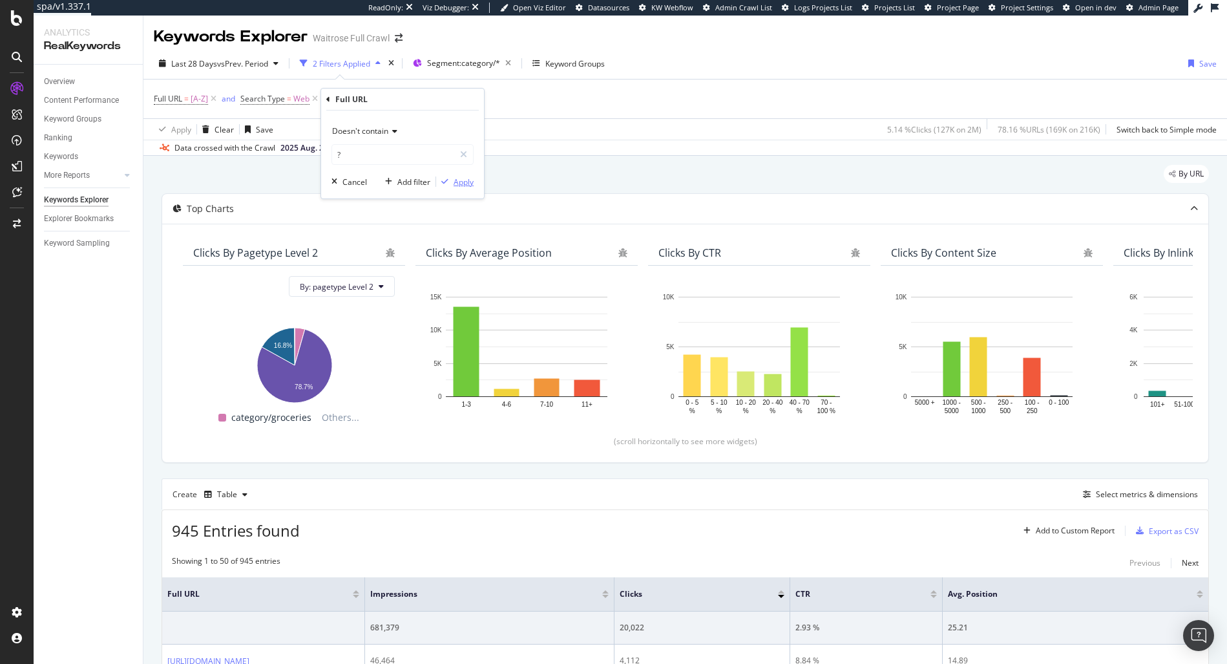
click at [450, 176] on div "Apply" at bounding box center [454, 182] width 37 height 12
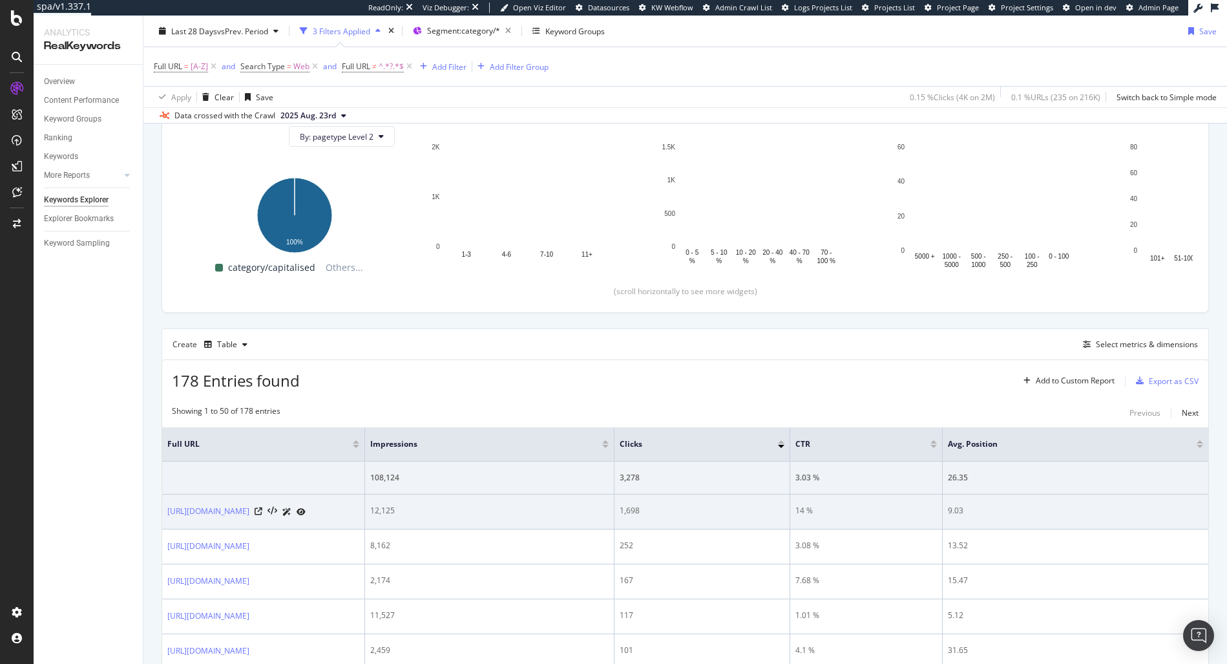
scroll to position [151, 0]
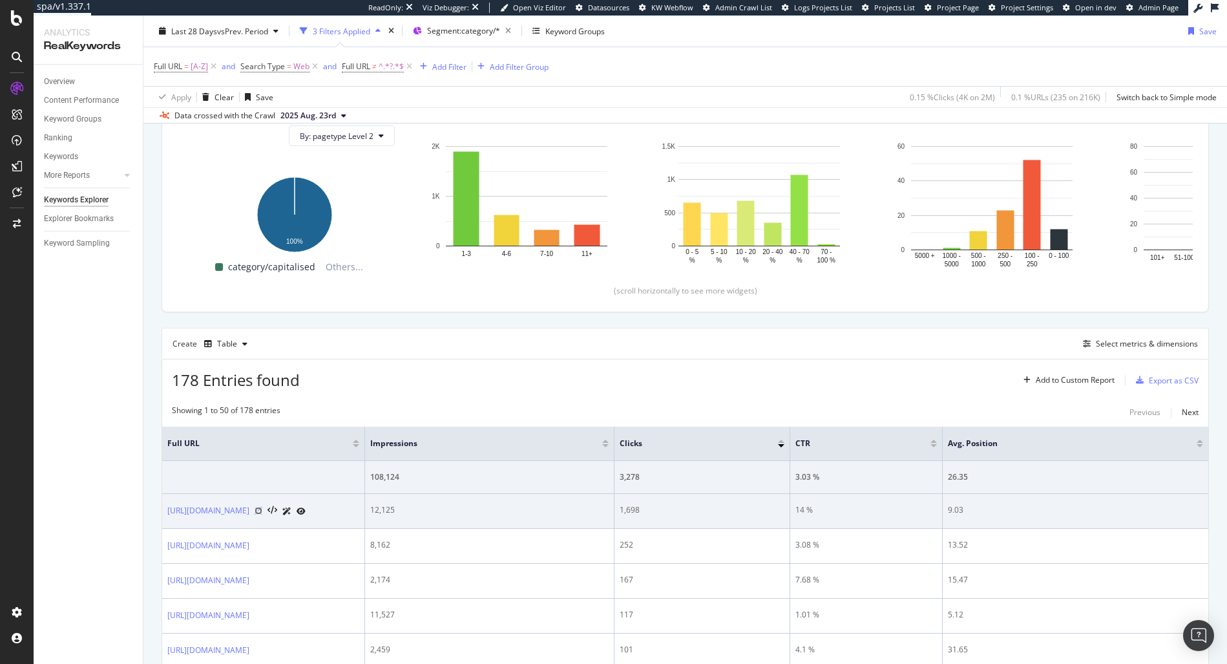
click at [262, 514] on icon at bounding box center [259, 511] width 8 height 8
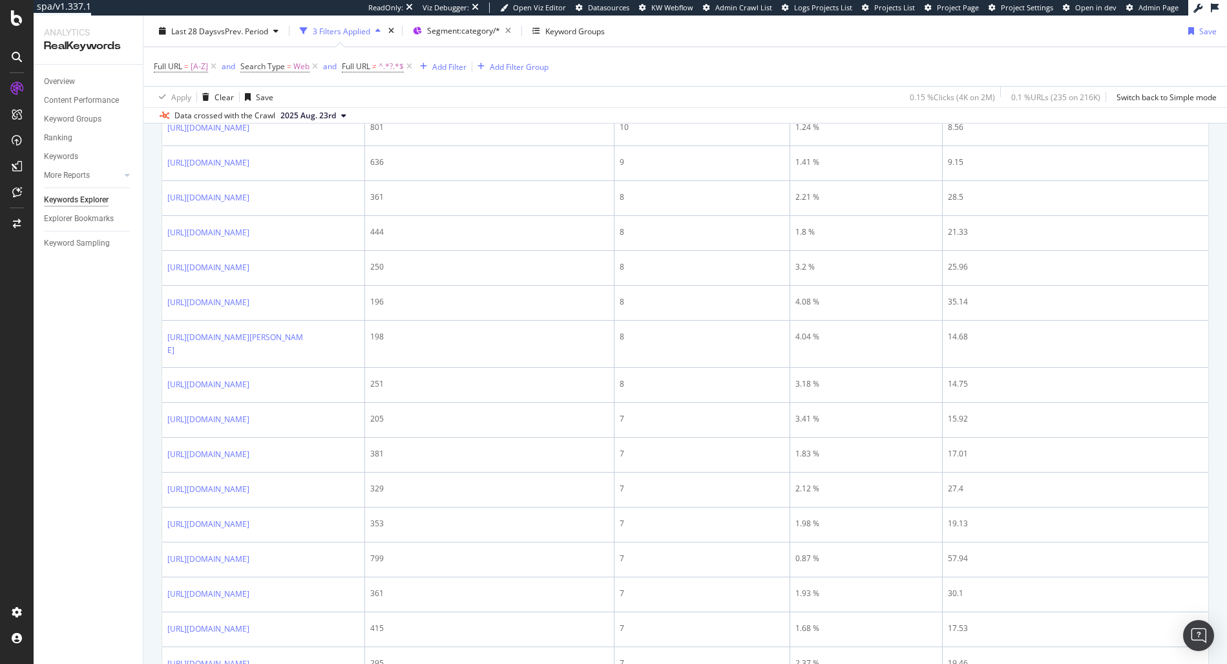
scroll to position [1631, 0]
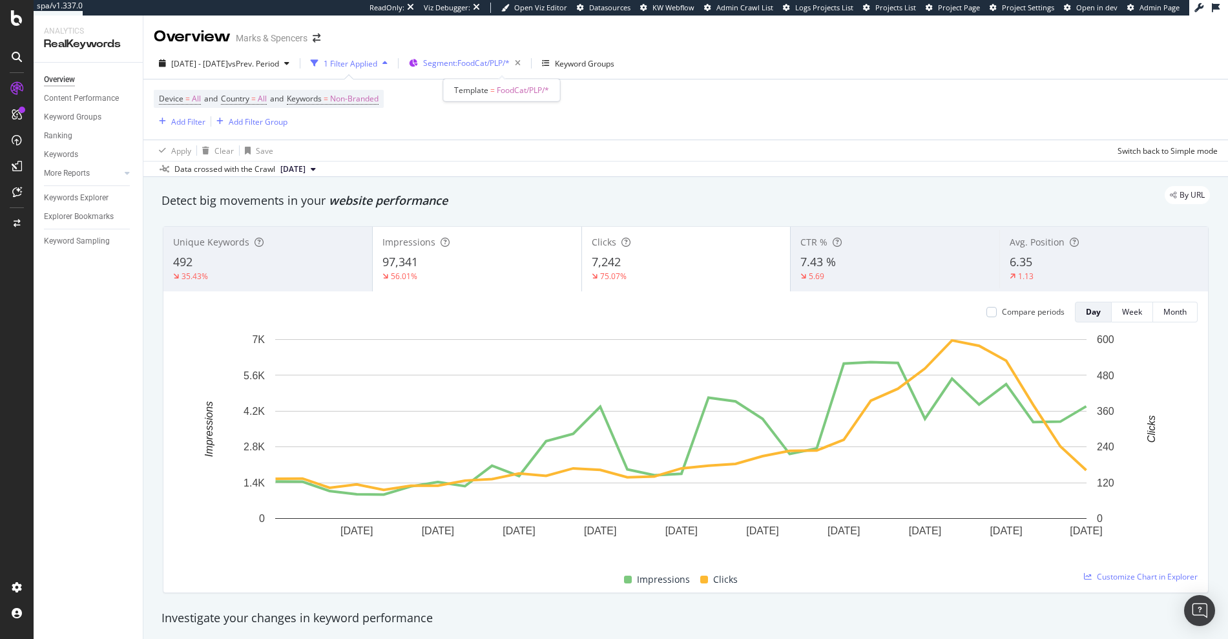
click at [496, 63] on span "Segment: FoodCat/PLP/*" at bounding box center [466, 63] width 87 height 11
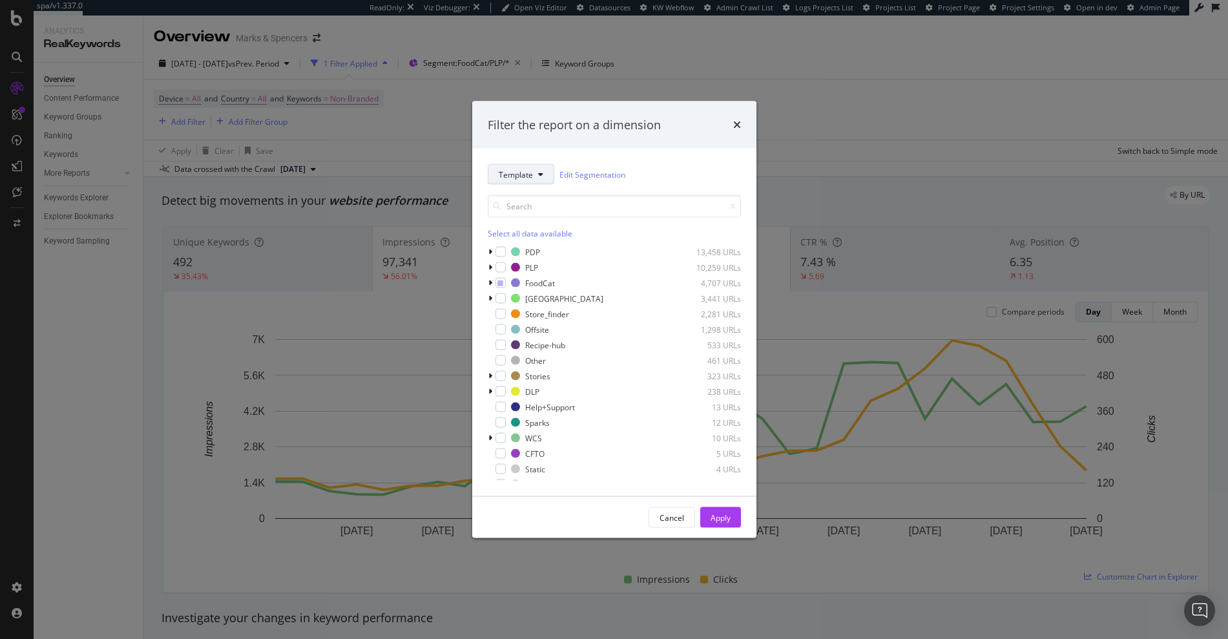
click at [532, 182] on button "Template" at bounding box center [521, 174] width 67 height 21
click at [530, 249] on span "BU" at bounding box center [540, 245] width 83 height 12
click at [488, 288] on div "modal" at bounding box center [492, 284] width 8 height 13
click at [734, 124] on icon "times" at bounding box center [737, 123] width 8 height 10
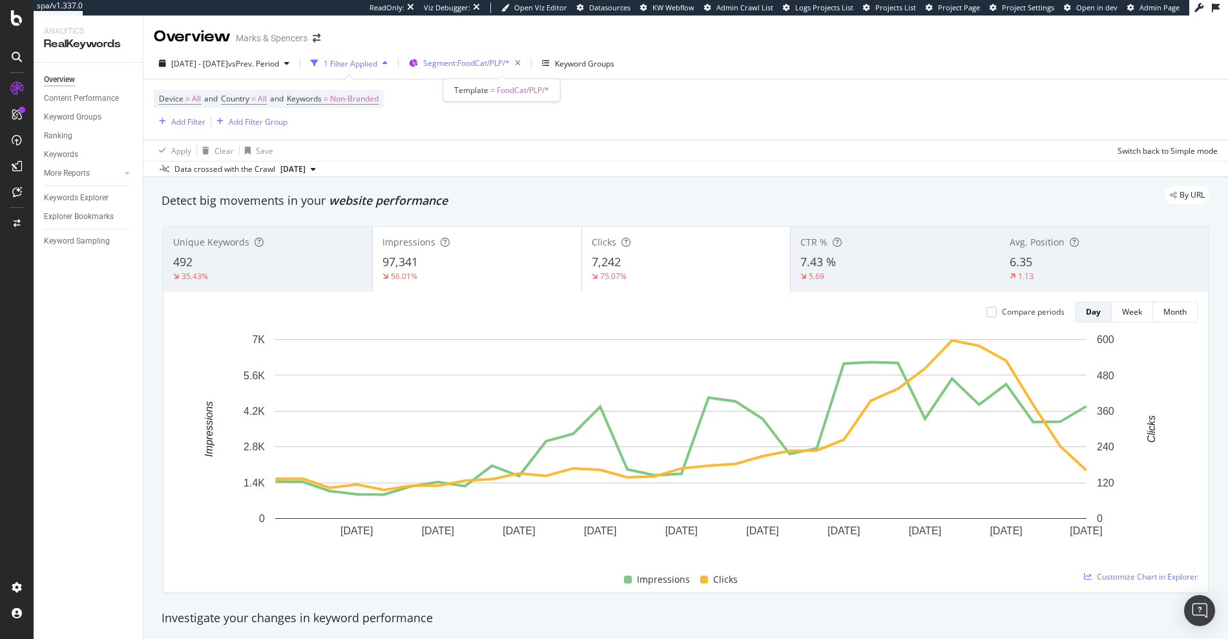
click at [479, 61] on span "Segment: FoodCat/PLP/*" at bounding box center [466, 63] width 87 height 11
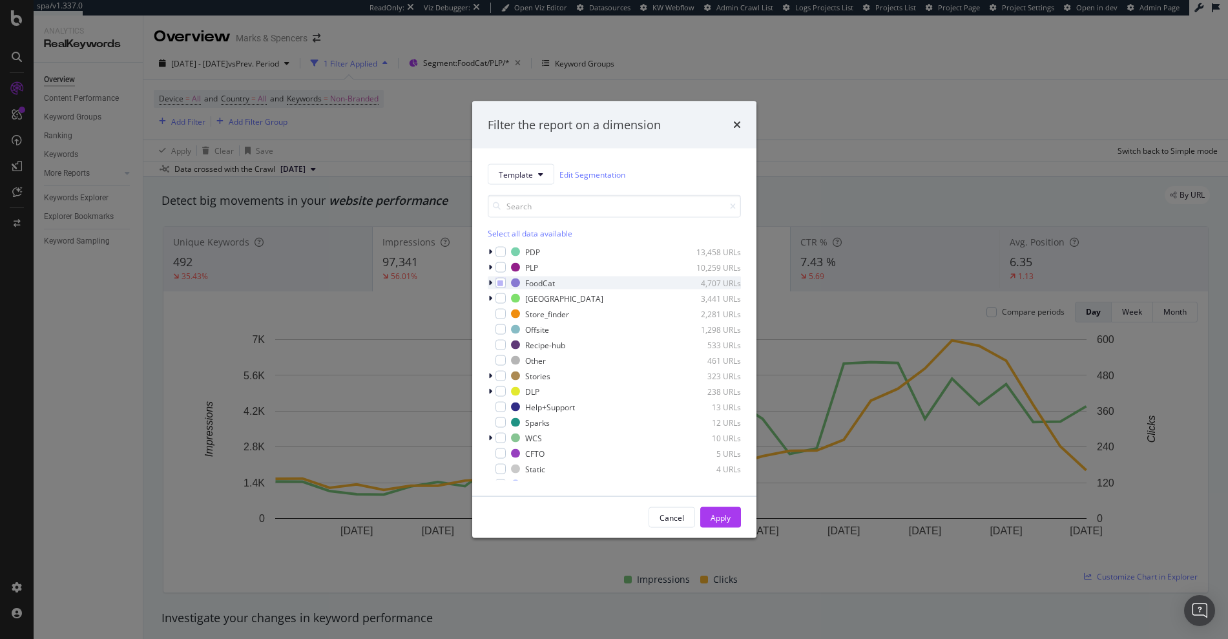
click at [489, 280] on icon "modal" at bounding box center [490, 283] width 4 height 8
click at [880, 118] on div "Filter the report on a dimension Template Edit Segmentation Select all data ava…" at bounding box center [614, 319] width 1228 height 639
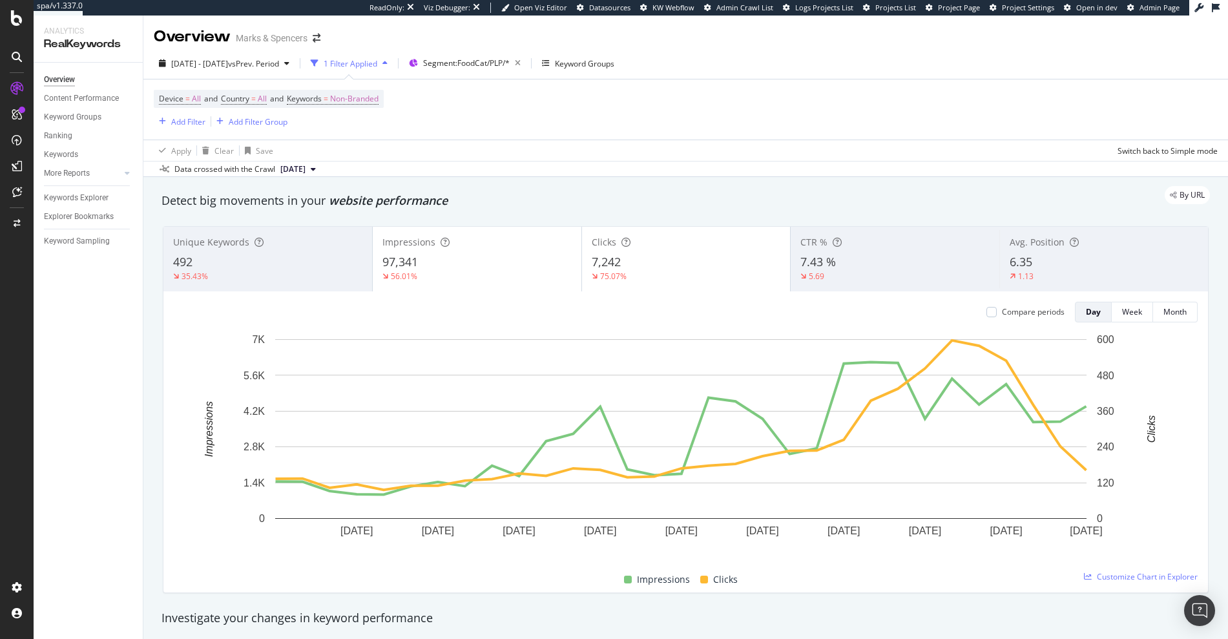
click at [179, 131] on div "Device = All and Country = All and Keywords = Non-Branded Add Filter Add Filter…" at bounding box center [686, 109] width 1064 height 60
click at [179, 125] on div "Add Filter" at bounding box center [188, 121] width 34 height 11
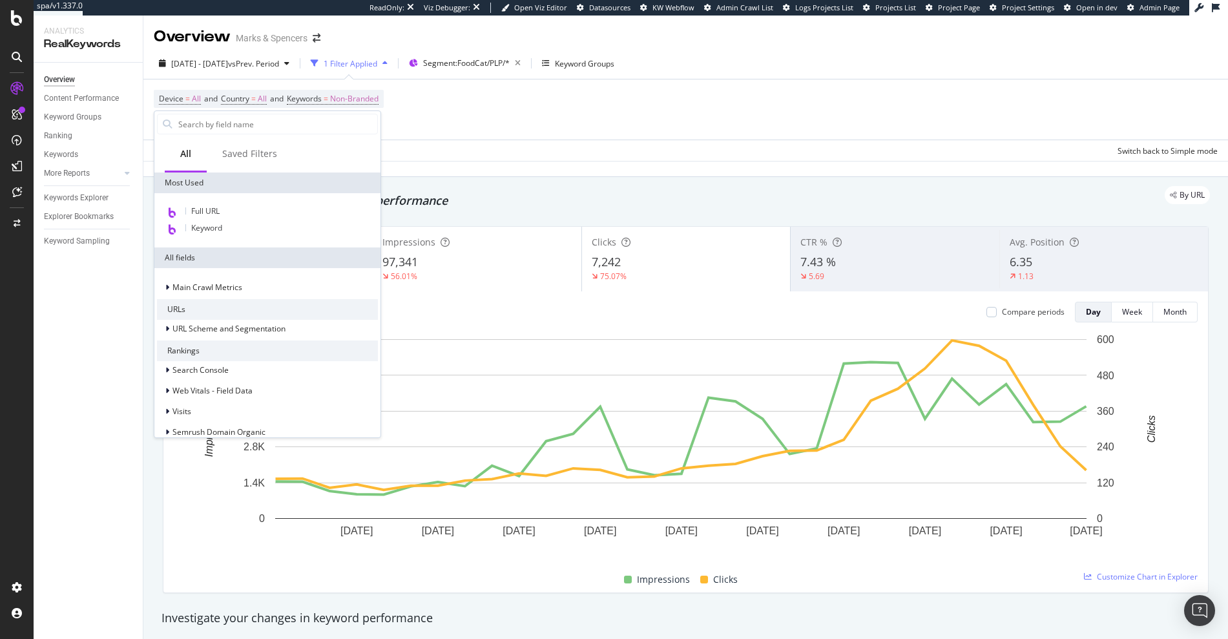
type input "f"
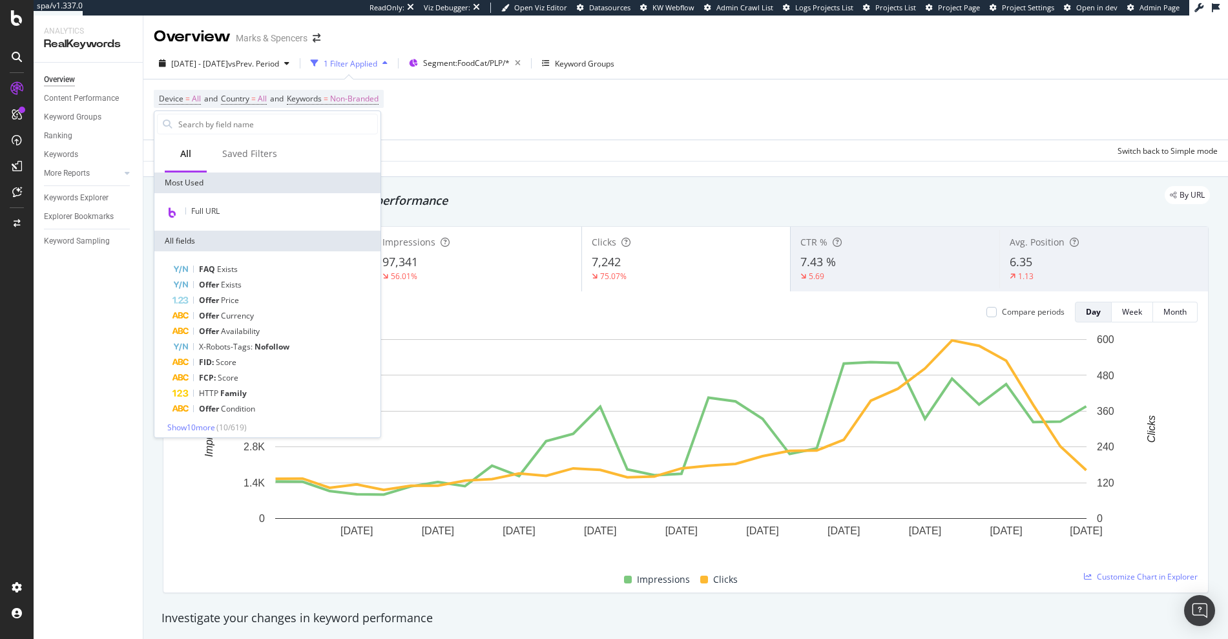
type input "l"
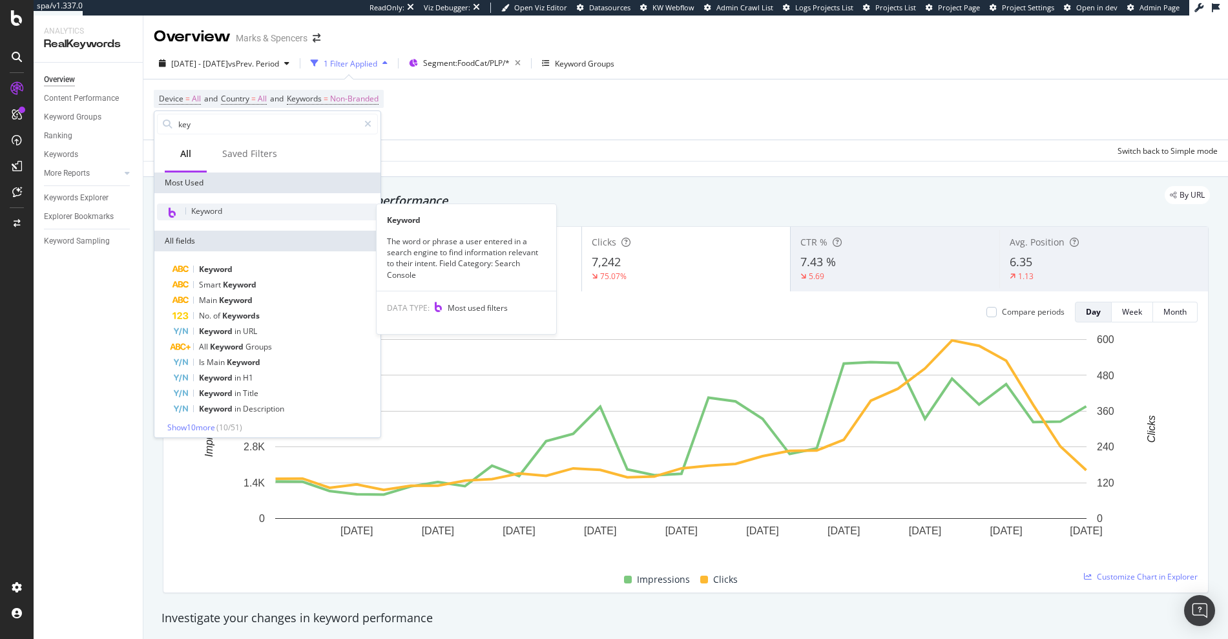
type input "key"
click at [236, 207] on div "Keyword" at bounding box center [267, 212] width 221 height 17
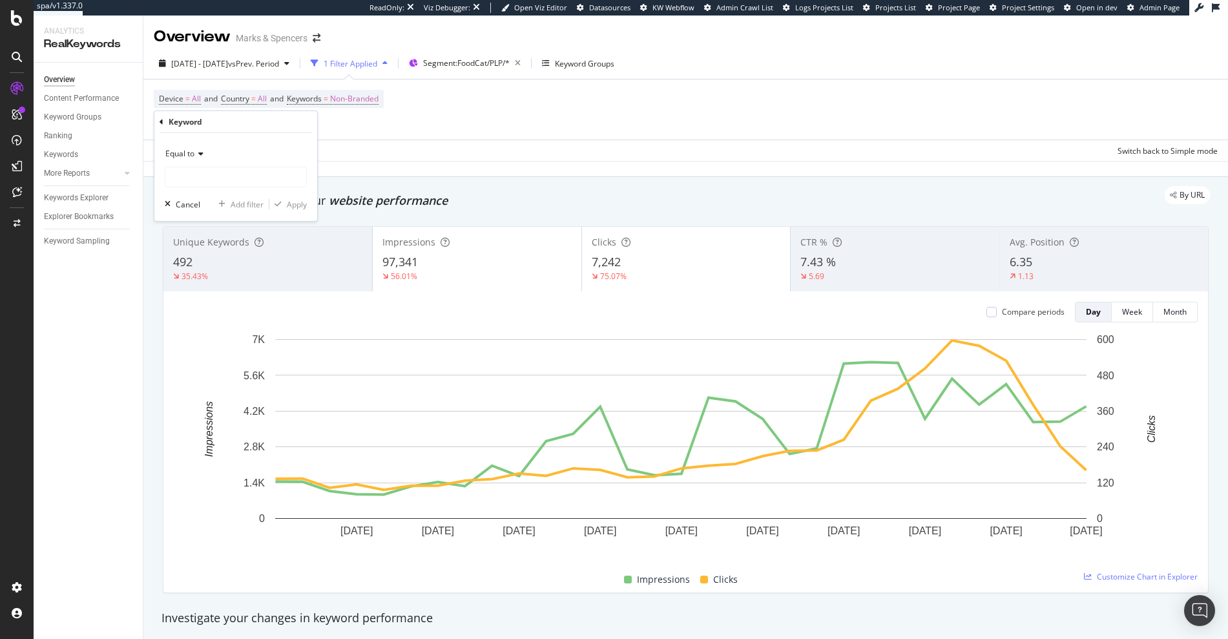
click at [189, 149] on span "Equal to" at bounding box center [179, 153] width 29 height 11
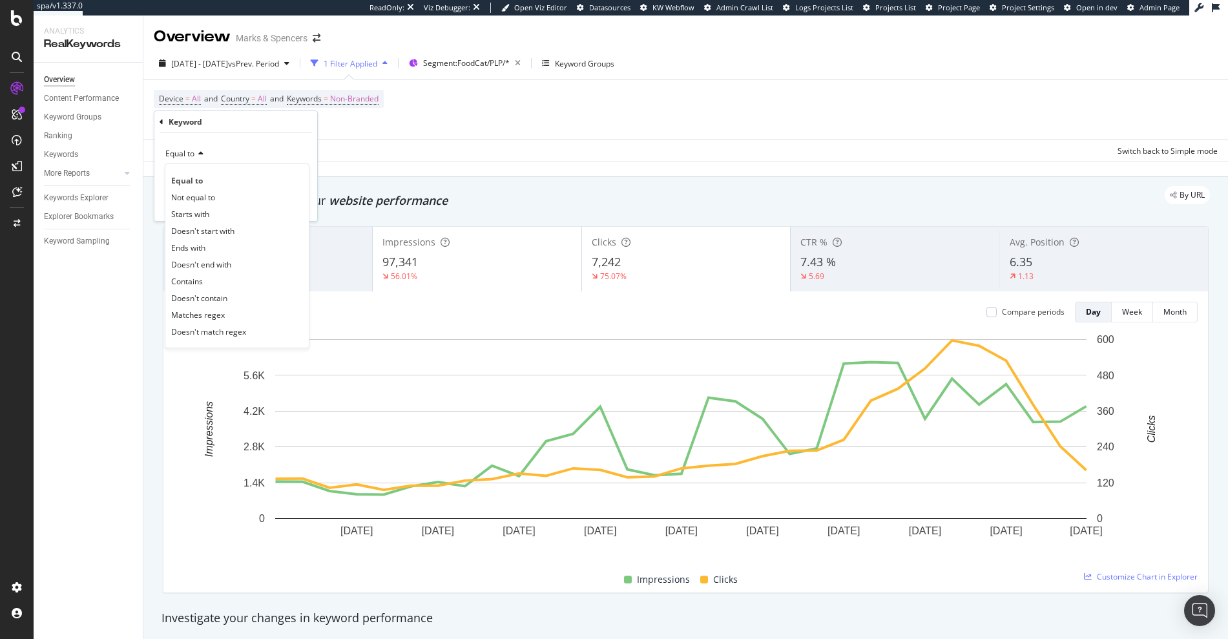
drag, startPoint x: 204, startPoint y: 295, endPoint x: 204, endPoint y: 288, distance: 7.1
click at [205, 295] on span "Doesn't contain" at bounding box center [199, 298] width 56 height 11
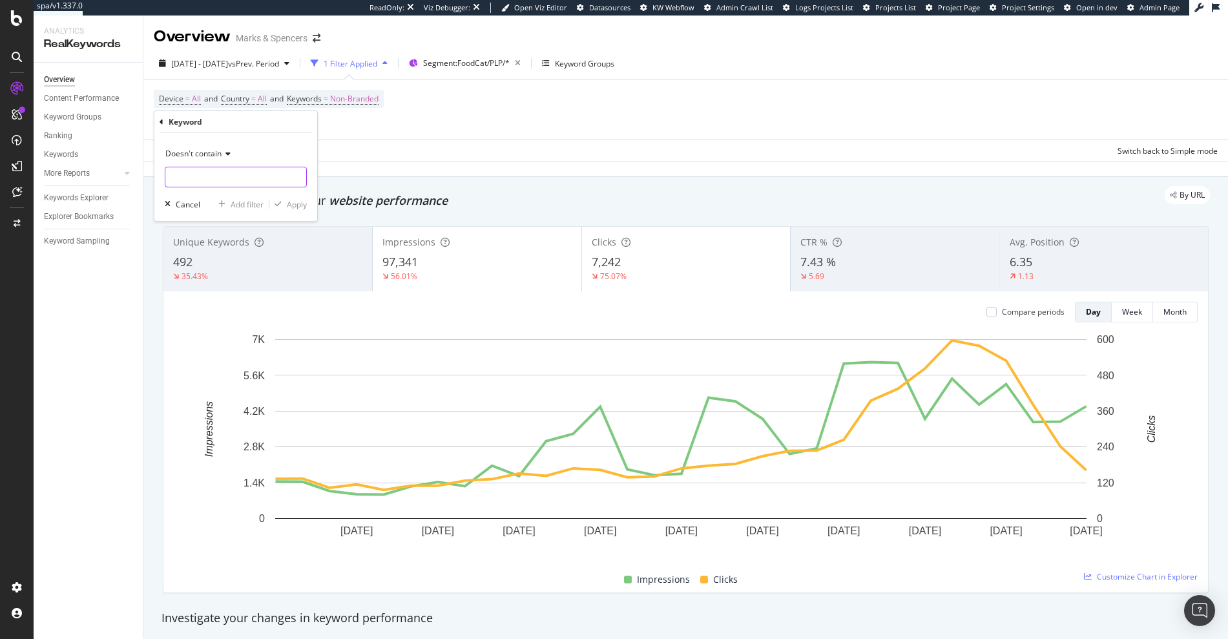
click at [191, 178] on input "text" at bounding box center [235, 177] width 141 height 21
type input "percy"
click at [297, 207] on div "Apply" at bounding box center [297, 204] width 20 height 11
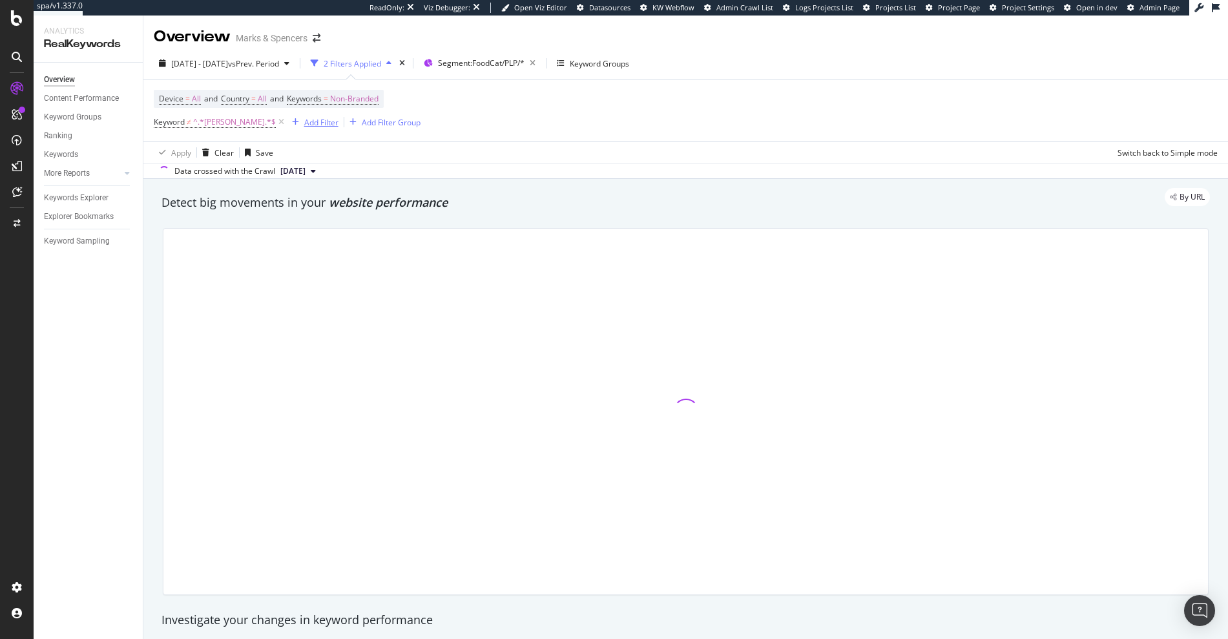
click at [304, 118] on div "Add Filter" at bounding box center [321, 122] width 34 height 11
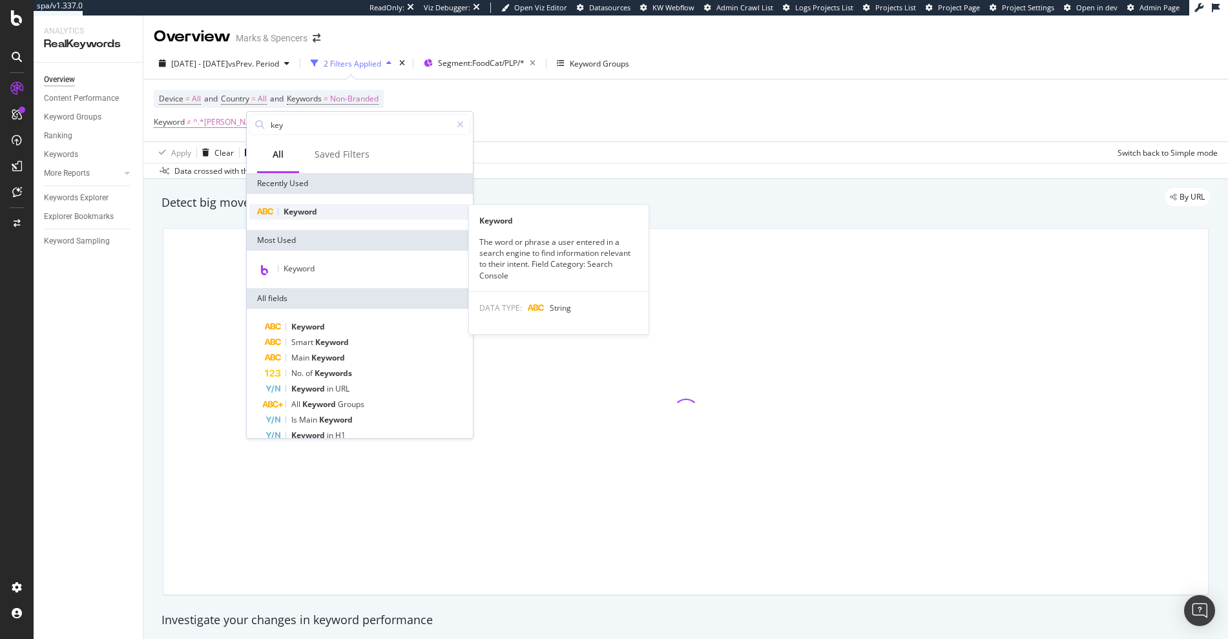
click at [298, 213] on span "Keyword" at bounding box center [301, 211] width 34 height 11
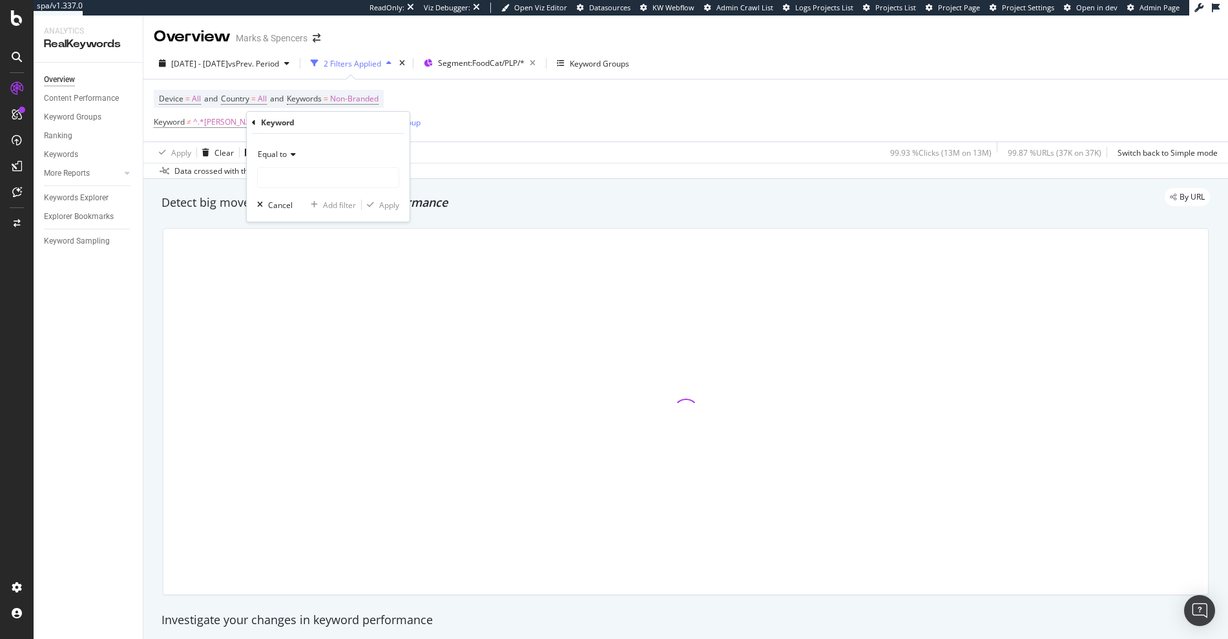
click at [275, 153] on span "Equal to" at bounding box center [272, 154] width 29 height 11
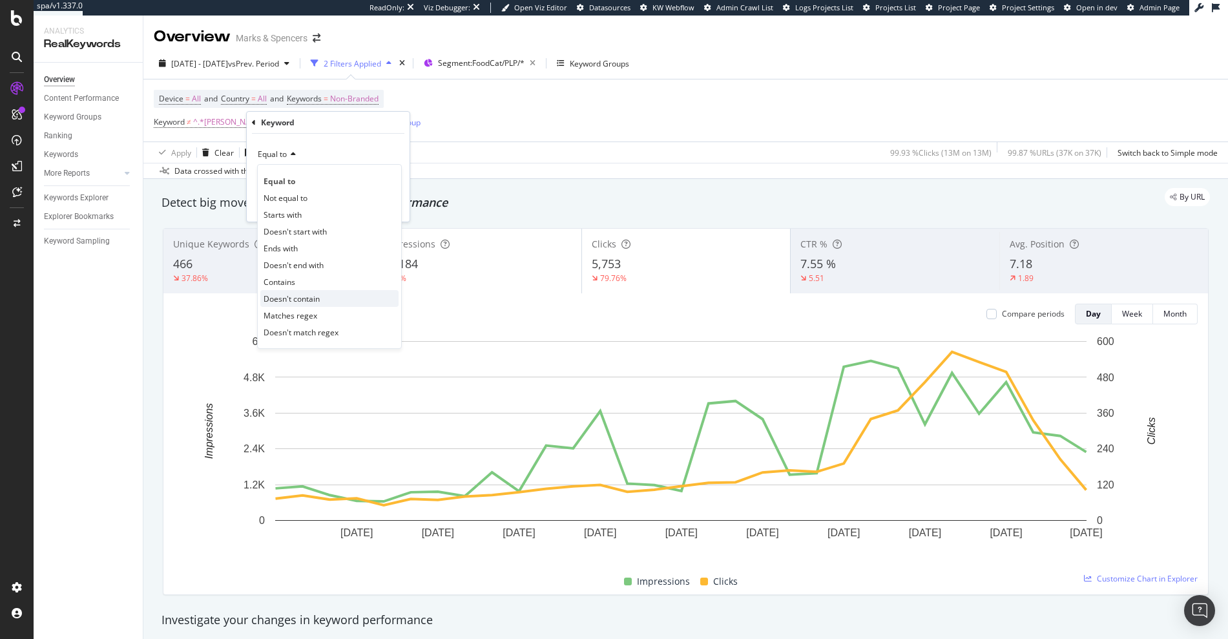
click at [306, 295] on span "Doesn't contain" at bounding box center [292, 298] width 56 height 11
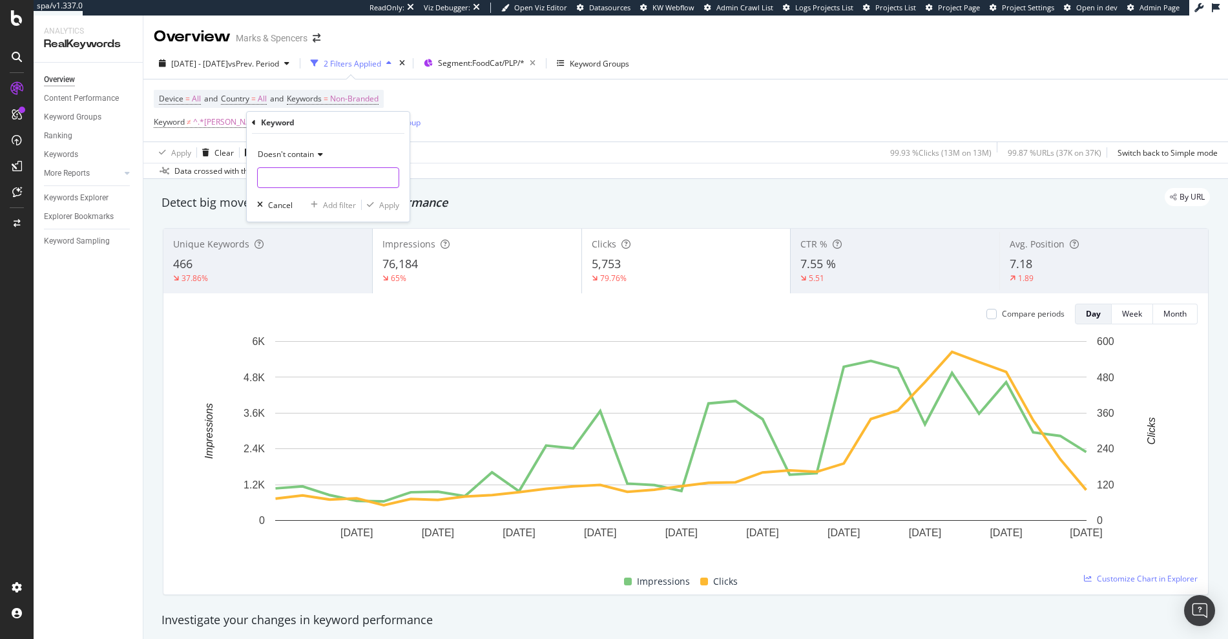
click at [293, 178] on input "text" at bounding box center [328, 177] width 141 height 21
type input "colin"
click at [391, 204] on div "Apply" at bounding box center [389, 205] width 20 height 11
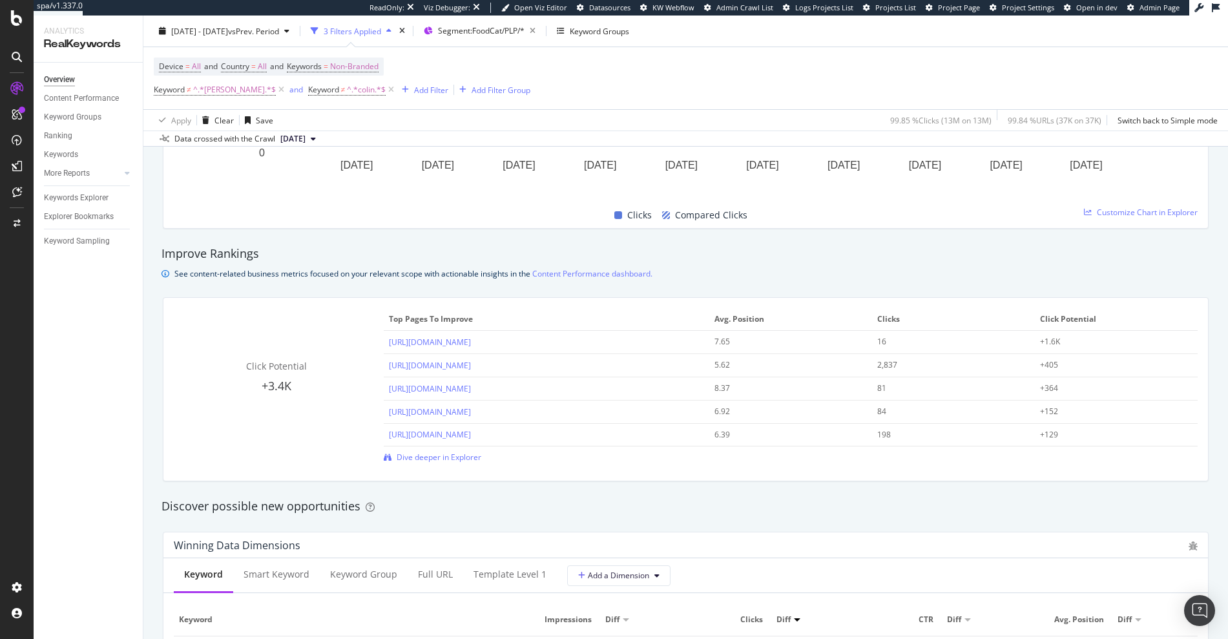
scroll to position [781, 0]
click at [83, 197] on div "Keywords Explorer" at bounding box center [76, 198] width 65 height 14
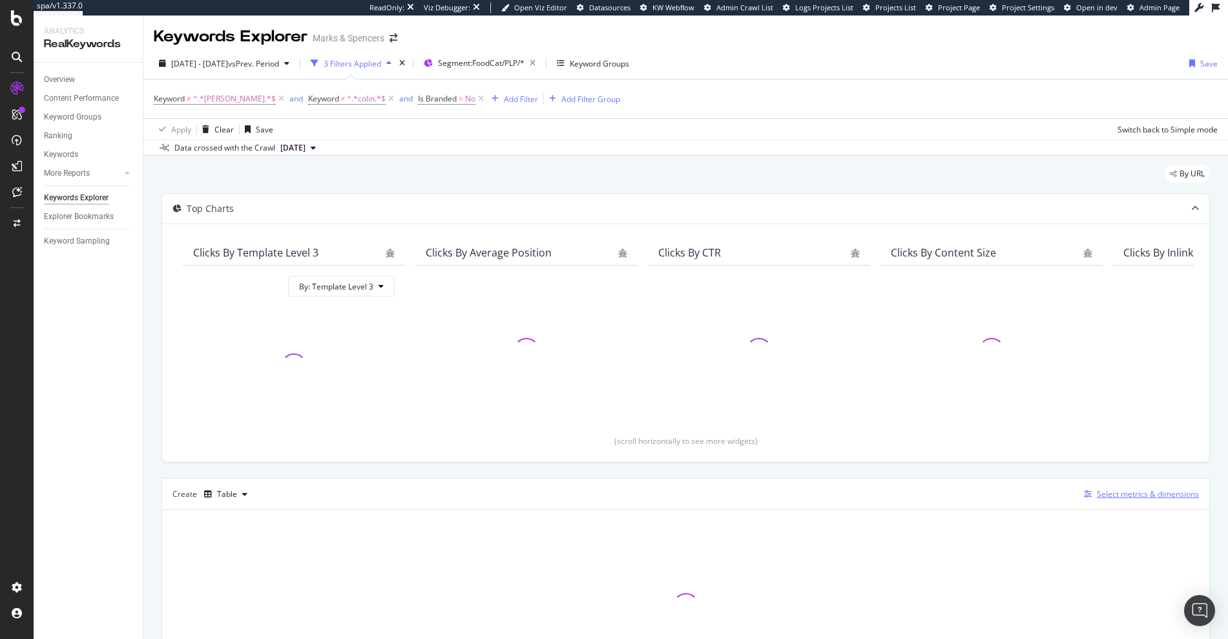
click at [1097, 497] on div "Select metrics & dimensions" at bounding box center [1148, 493] width 102 height 11
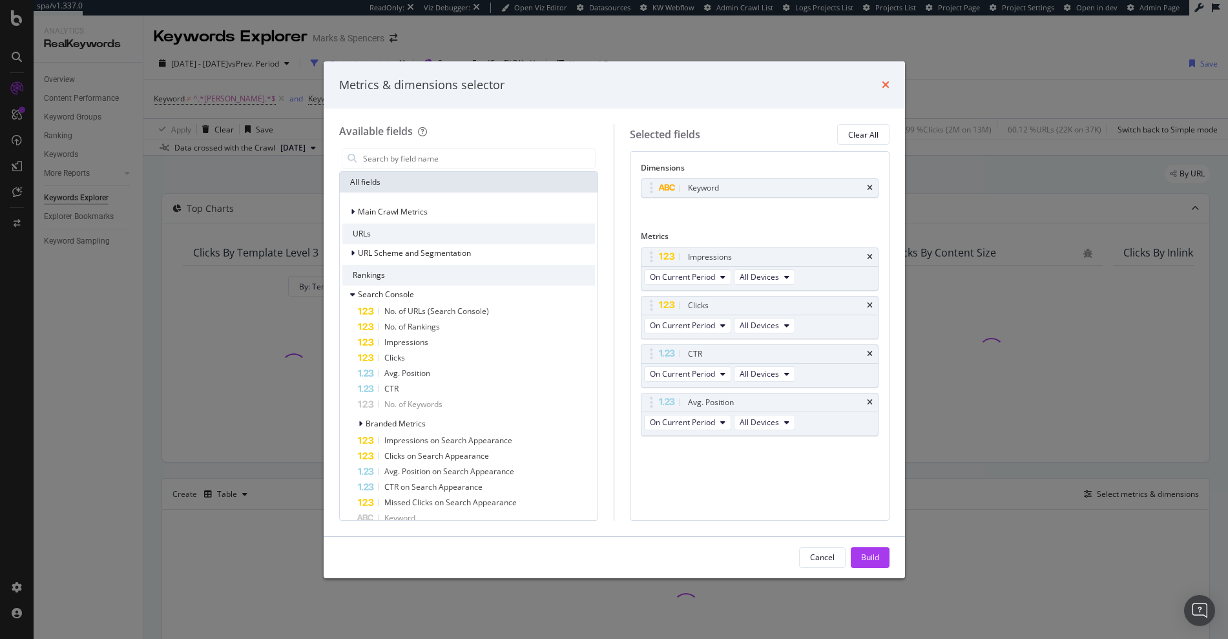
click at [883, 88] on icon "times" at bounding box center [886, 84] width 8 height 10
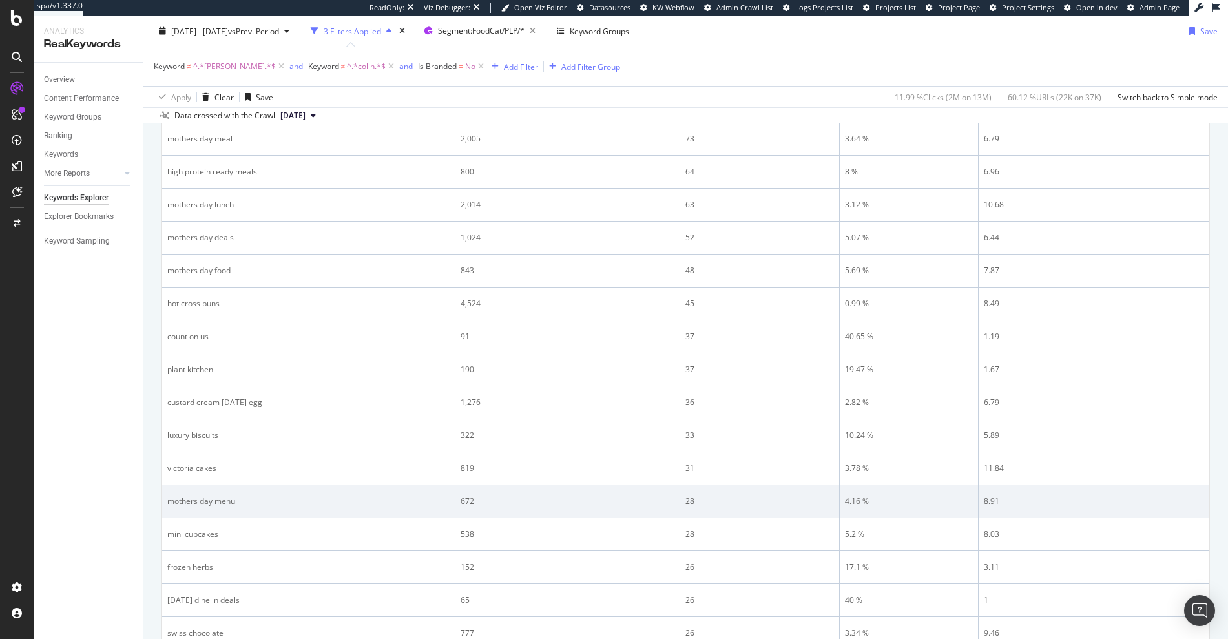
scroll to position [1101, 0]
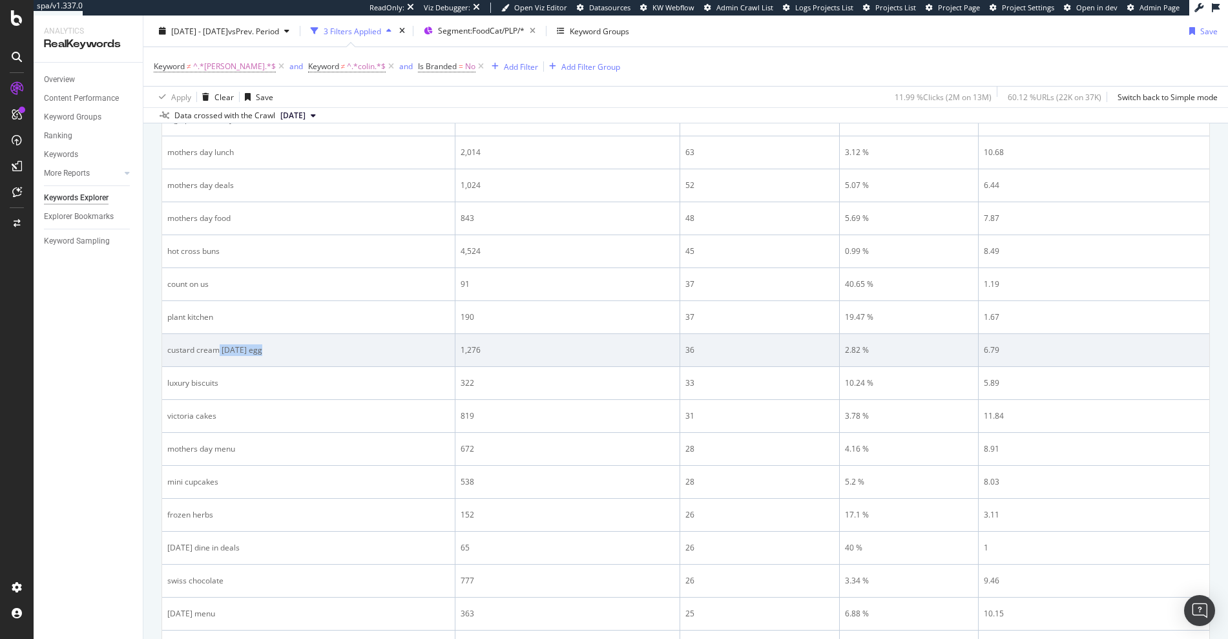
drag, startPoint x: 222, startPoint y: 353, endPoint x: 304, endPoint y: 347, distance: 81.6
click at [304, 347] on div "custard cream easter egg" at bounding box center [308, 350] width 282 height 12
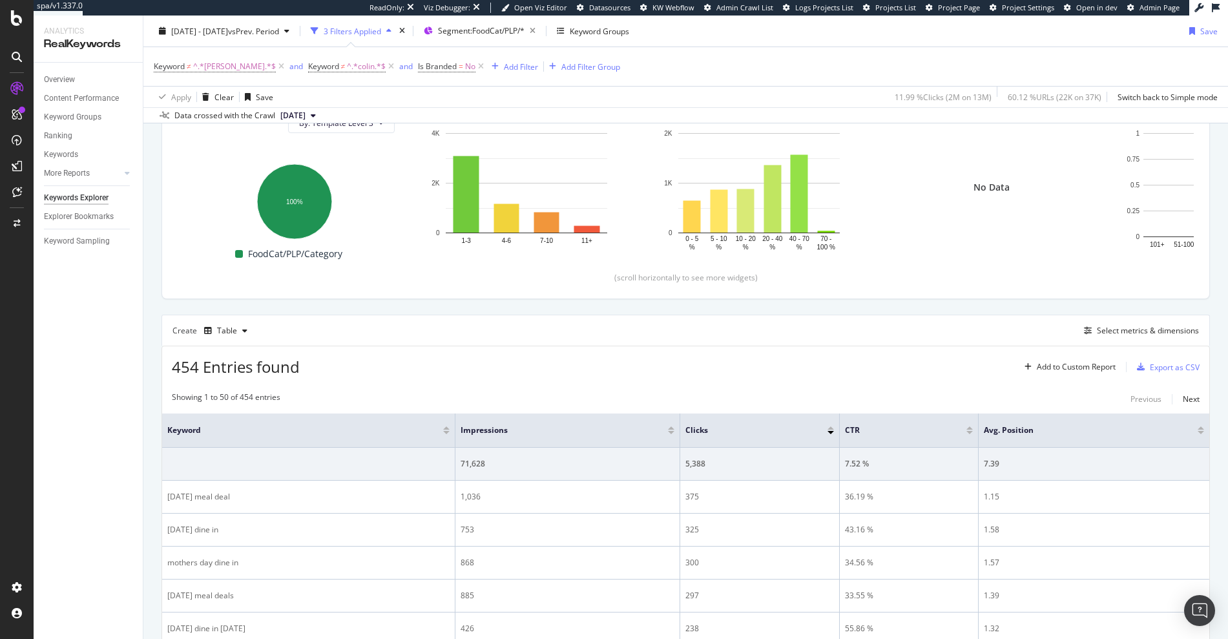
scroll to position [0, 0]
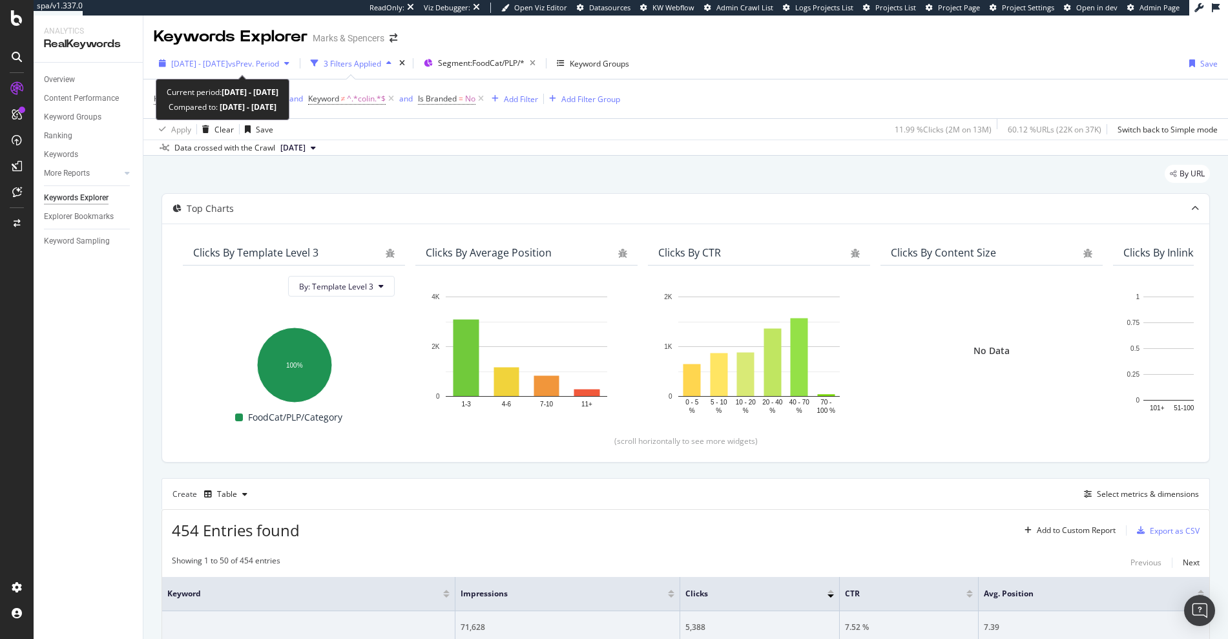
click at [228, 59] on span "2025 Mar. 1st - Mar. 31st" at bounding box center [199, 63] width 57 height 11
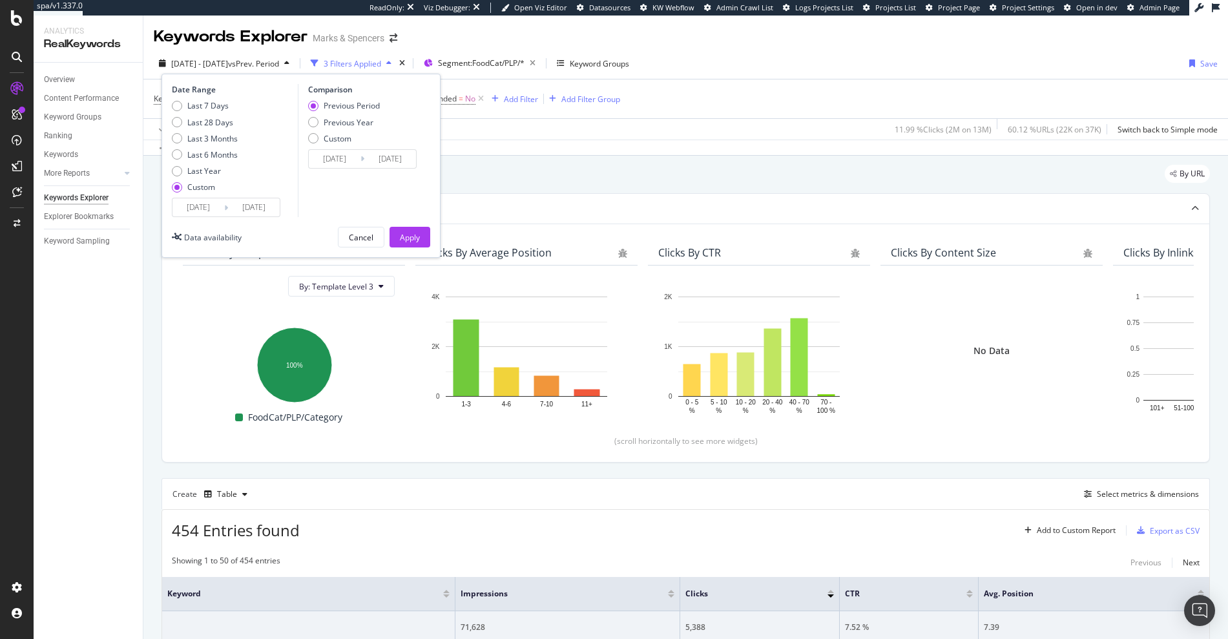
click at [227, 209] on icon at bounding box center [226, 208] width 4 height 12
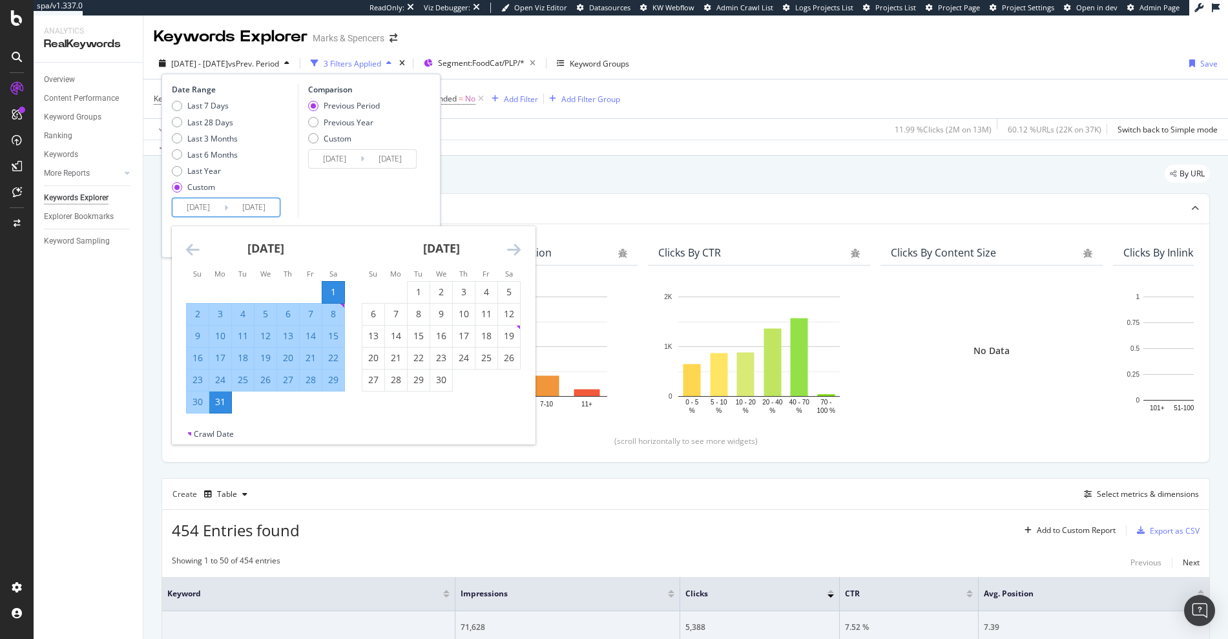
click at [244, 203] on input "2025/03/31" at bounding box center [254, 207] width 52 height 18
click at [207, 138] on div "Last 3 Months" at bounding box center [212, 138] width 50 height 11
type input "2025/05/25"
type input "2025/08/24"
type input "2025/02/22"
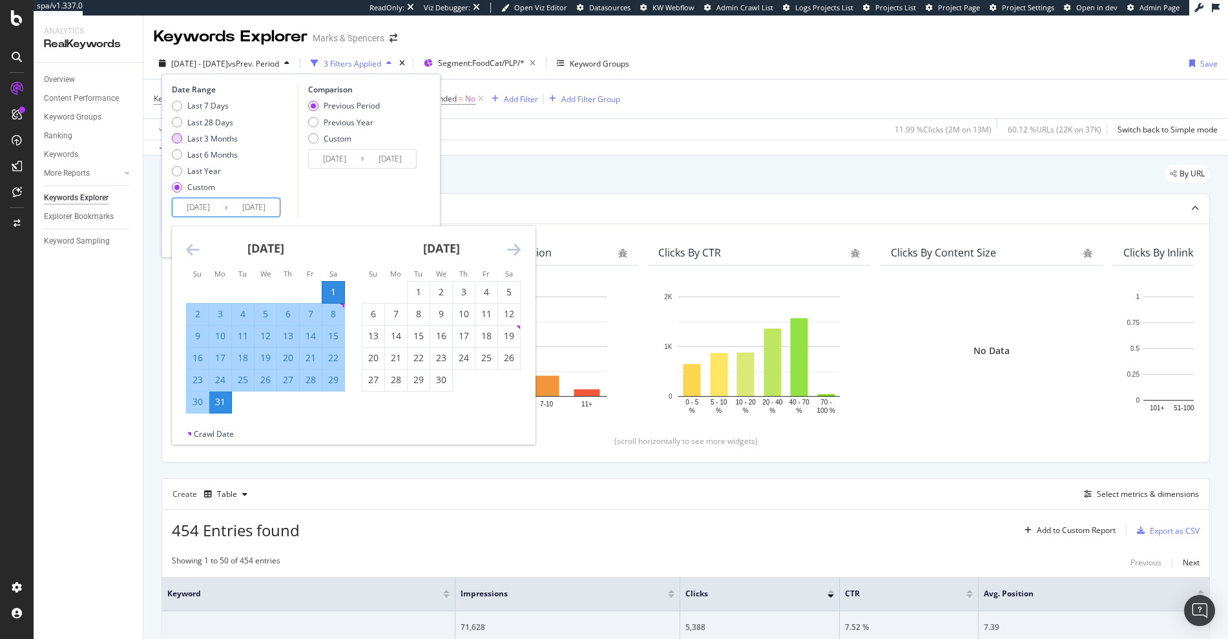
type input "2025/05/24"
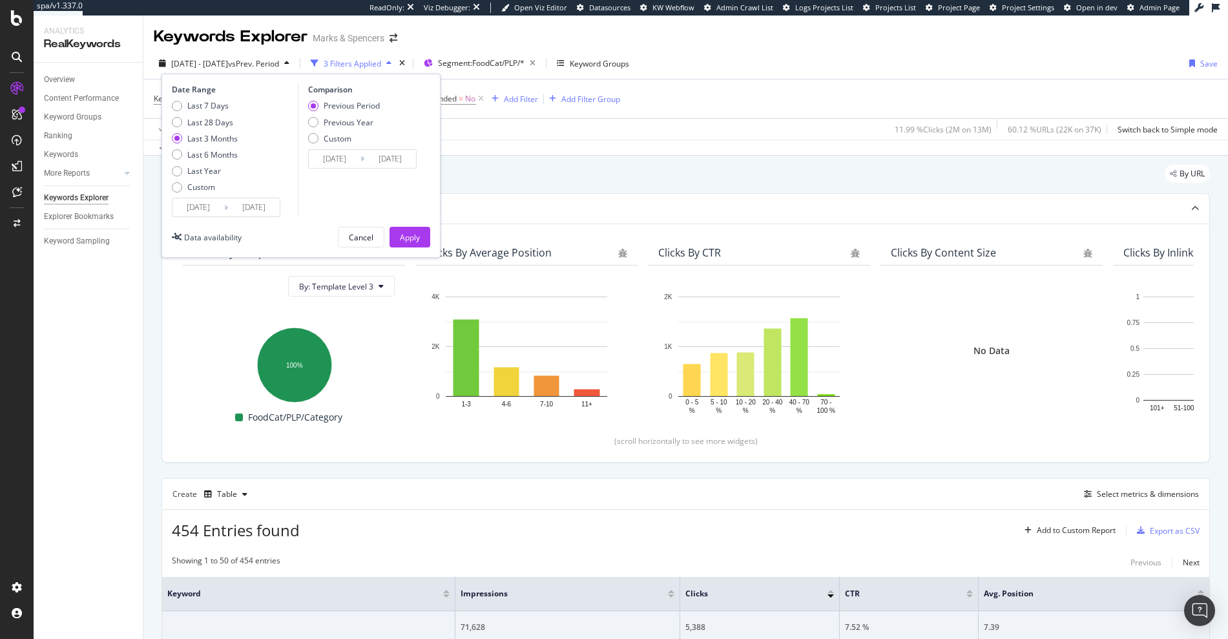
click at [438, 249] on div "Date Range Last 7 Days Last 28 Days Last 3 Months Last 6 Months Last Year Custo…" at bounding box center [301, 166] width 279 height 184
click at [415, 229] on div "Apply" at bounding box center [410, 236] width 20 height 19
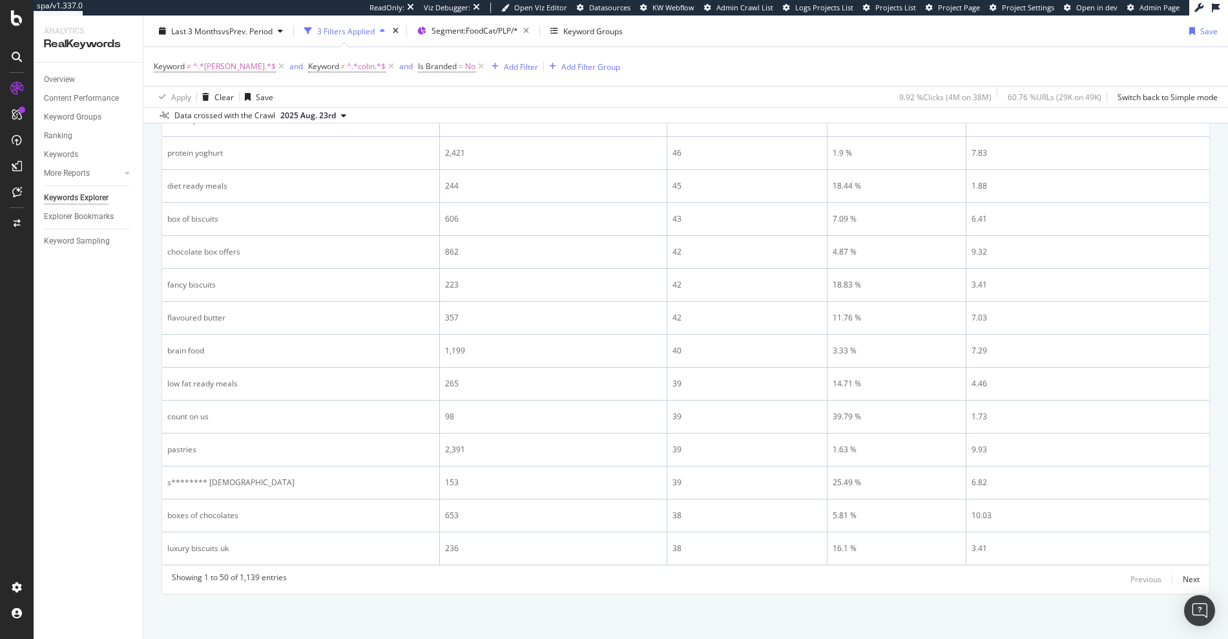
scroll to position [1727, 0]
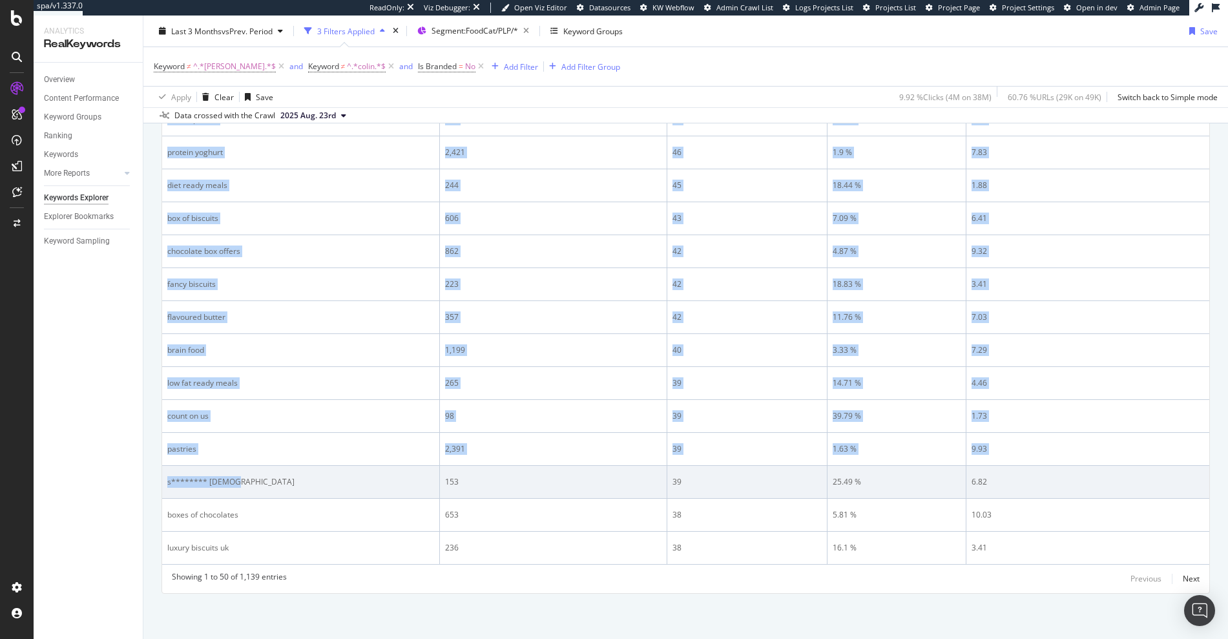
drag, startPoint x: 160, startPoint y: 483, endPoint x: 239, endPoint y: 482, distance: 78.8
click at [272, 478] on div "s******** indian" at bounding box center [300, 482] width 267 height 12
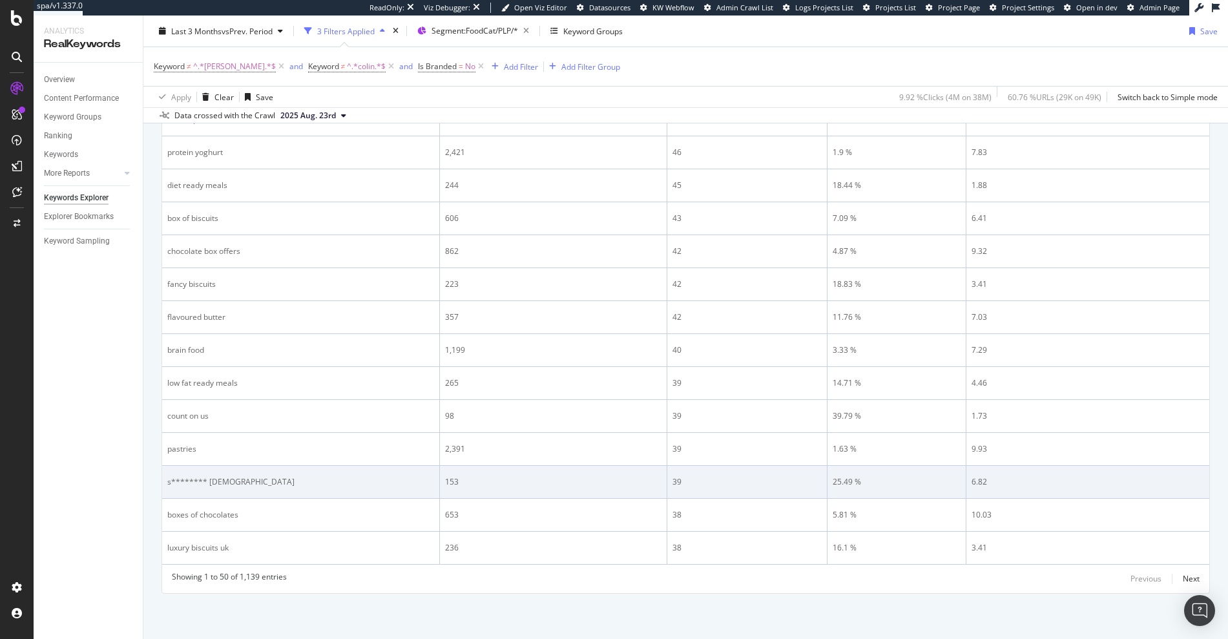
drag, startPoint x: 198, startPoint y: 477, endPoint x: 251, endPoint y: 474, distance: 53.8
click at [251, 474] on td "s******** indian" at bounding box center [301, 482] width 278 height 33
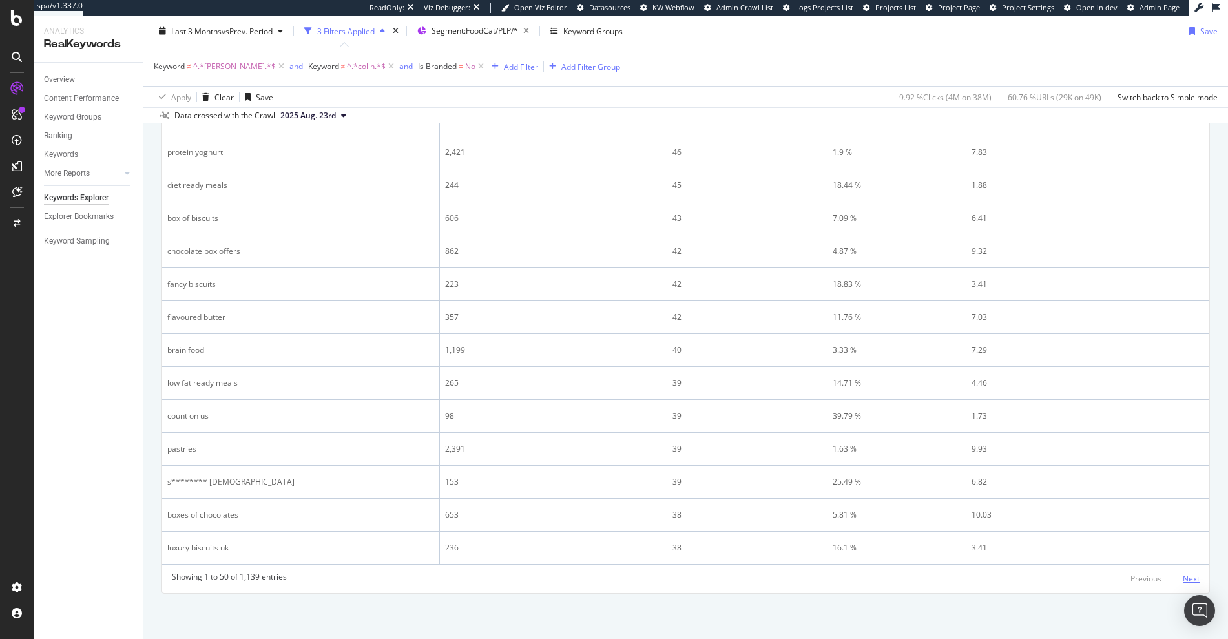
click at [1183, 576] on div "Next" at bounding box center [1191, 578] width 17 height 11
click at [1183, 580] on div "Next" at bounding box center [1191, 578] width 17 height 11
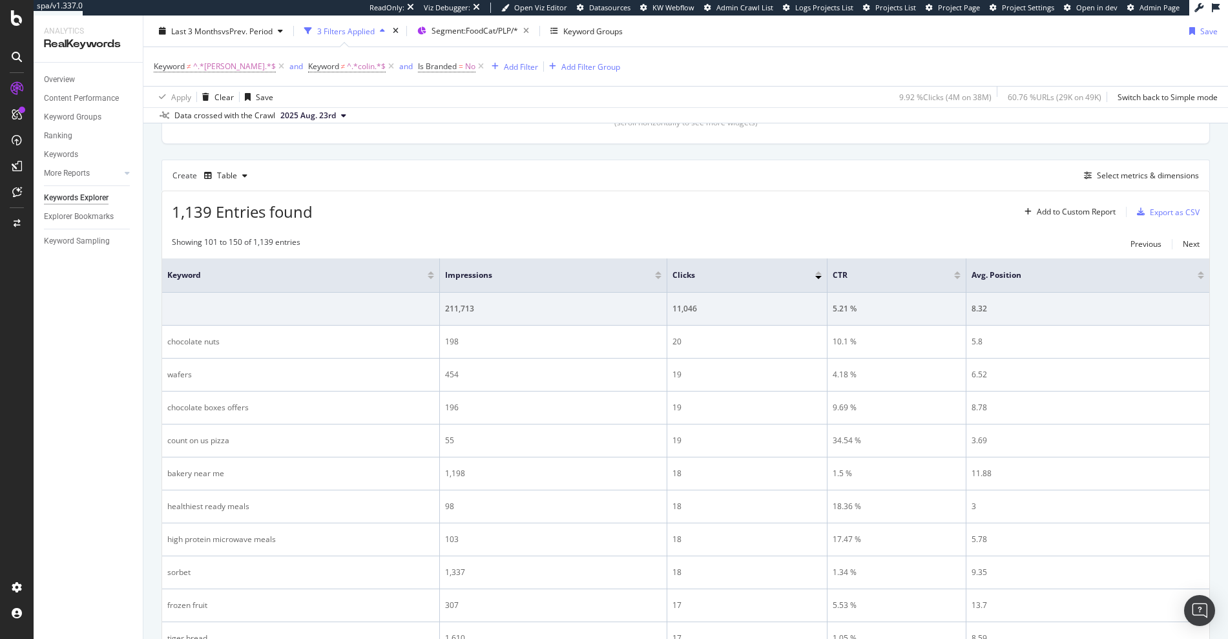
scroll to position [306, 0]
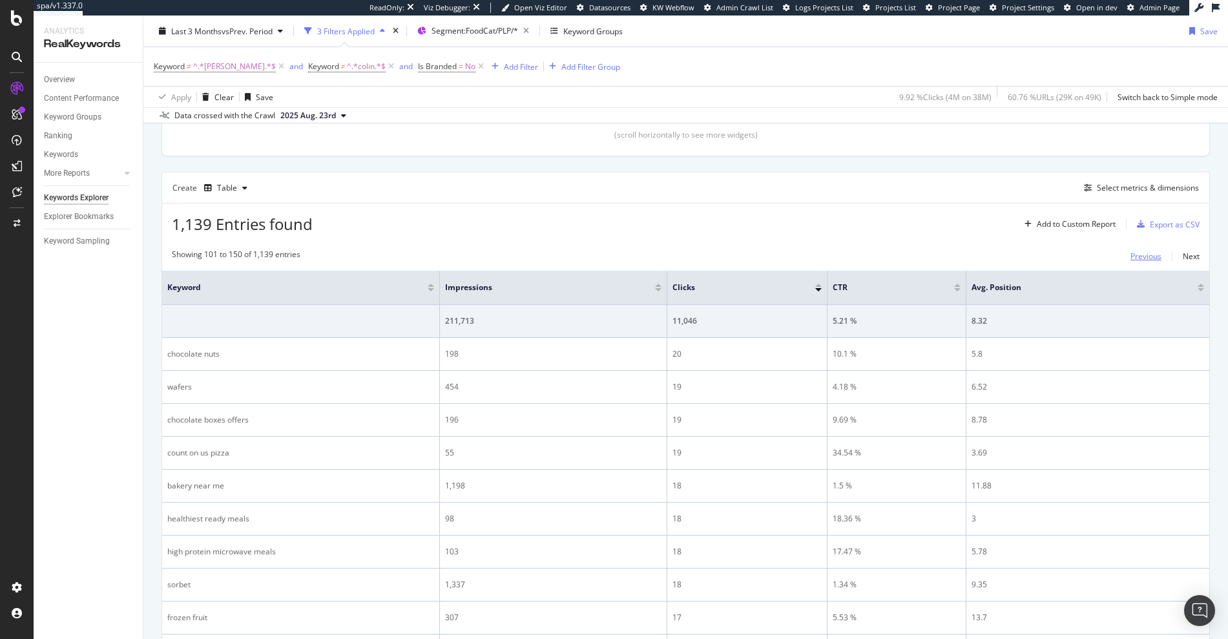
click at [1131, 256] on div "Previous" at bounding box center [1146, 256] width 31 height 11
click at [1132, 251] on div "Previous" at bounding box center [1146, 256] width 31 height 11
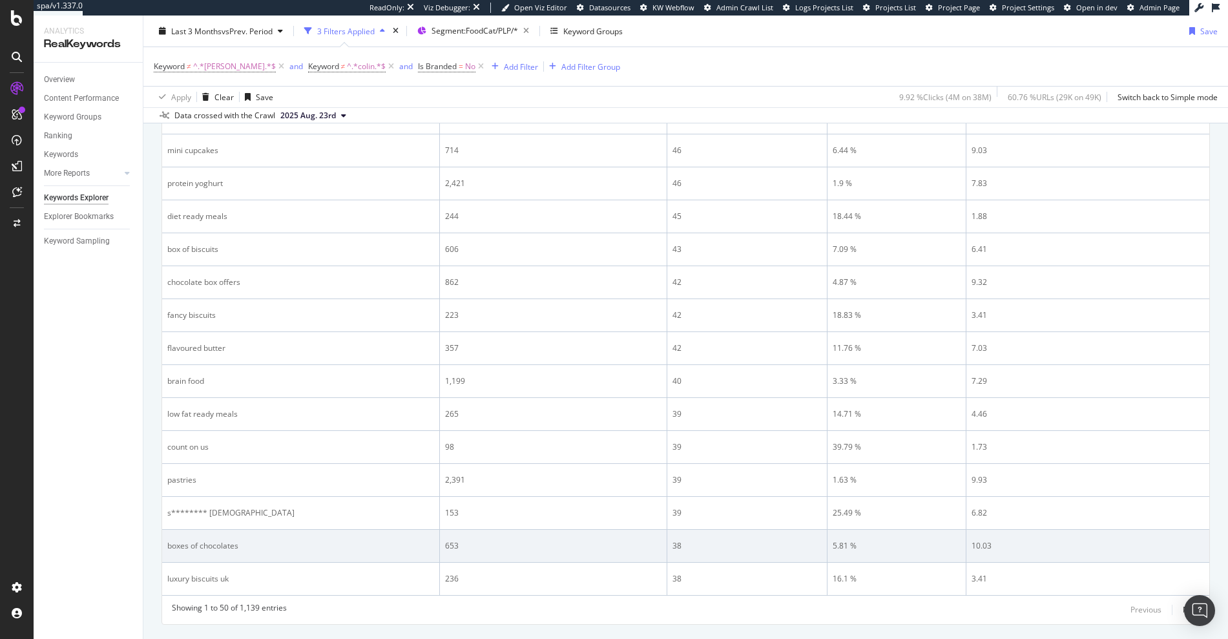
scroll to position [1727, 0]
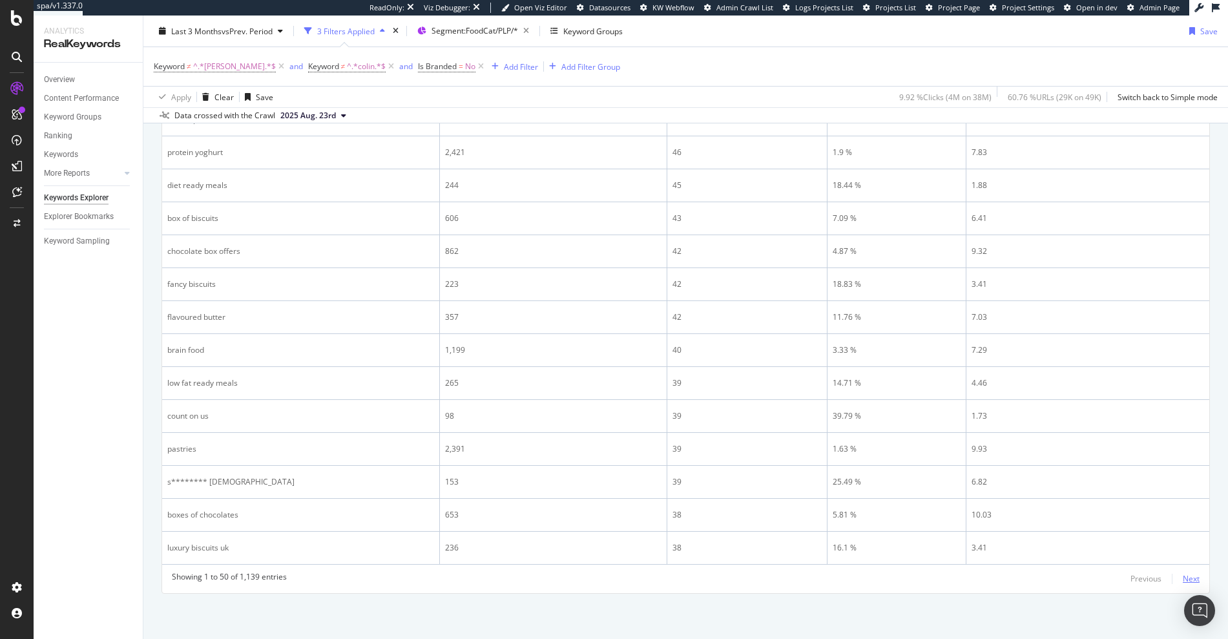
click at [1183, 578] on div "Next" at bounding box center [1191, 578] width 17 height 11
click at [1184, 578] on div "Next" at bounding box center [1191, 578] width 17 height 11
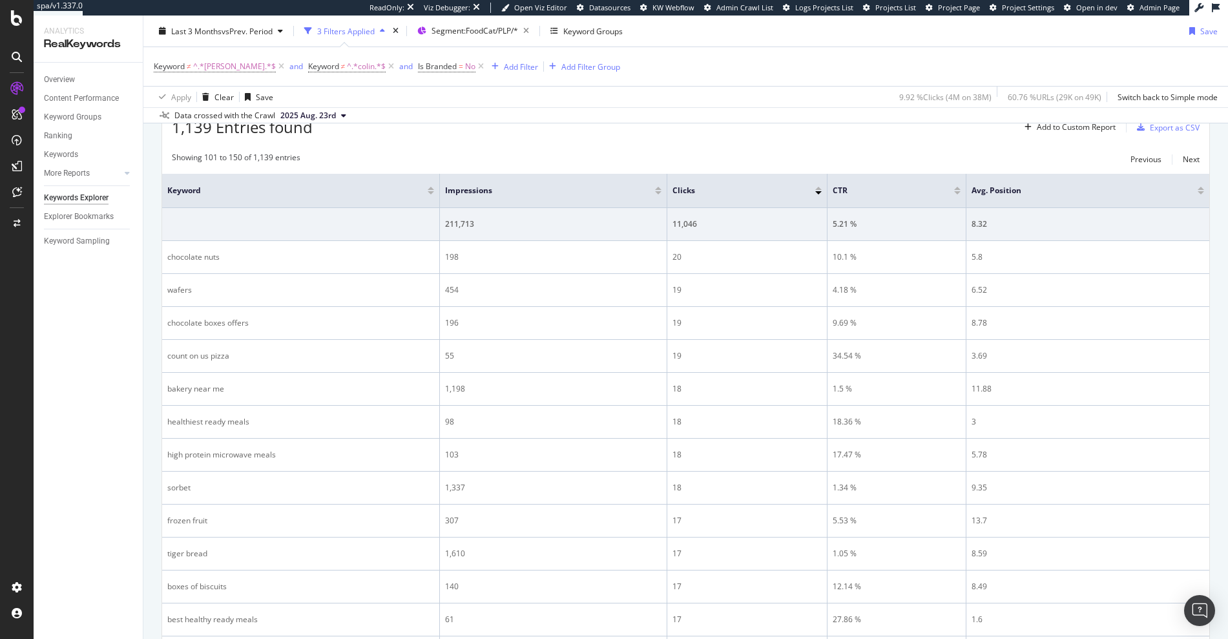
scroll to position [225, 0]
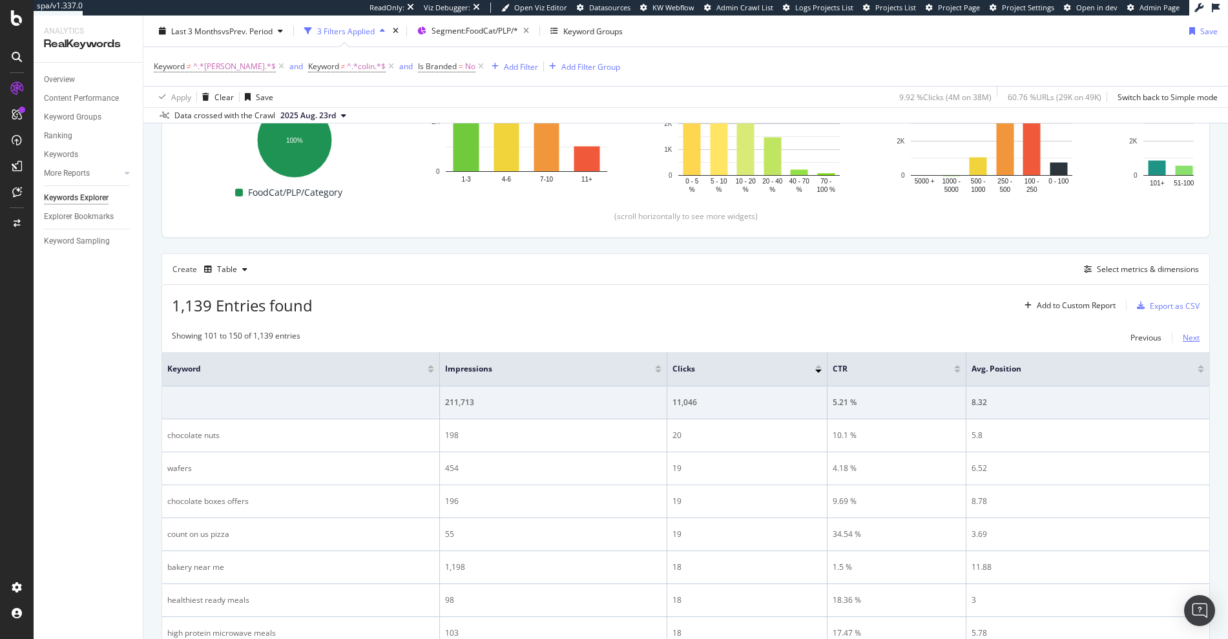
click at [1183, 335] on div "Next" at bounding box center [1191, 337] width 17 height 11
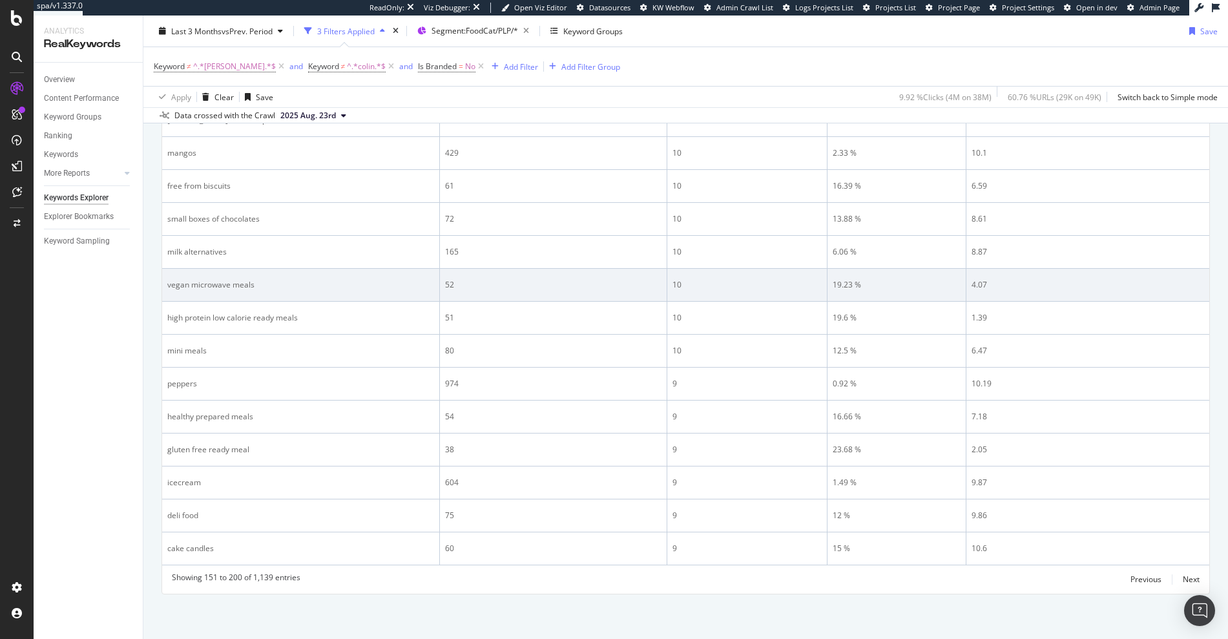
scroll to position [1727, 0]
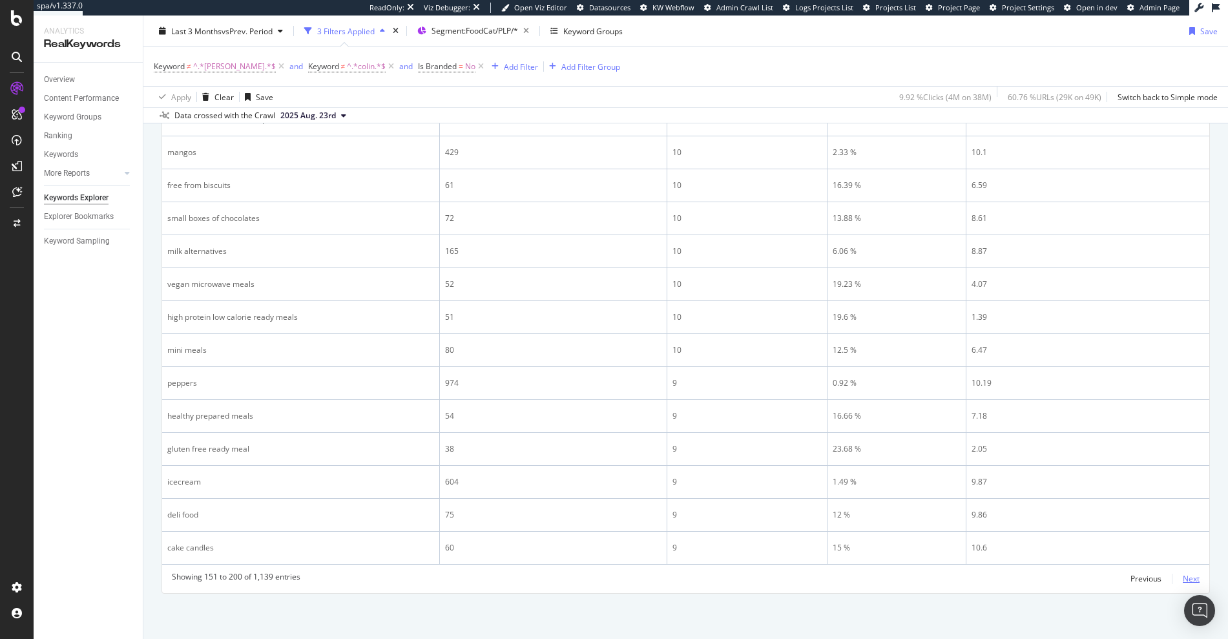
click at [1183, 572] on div "Next" at bounding box center [1191, 579] width 17 height 14
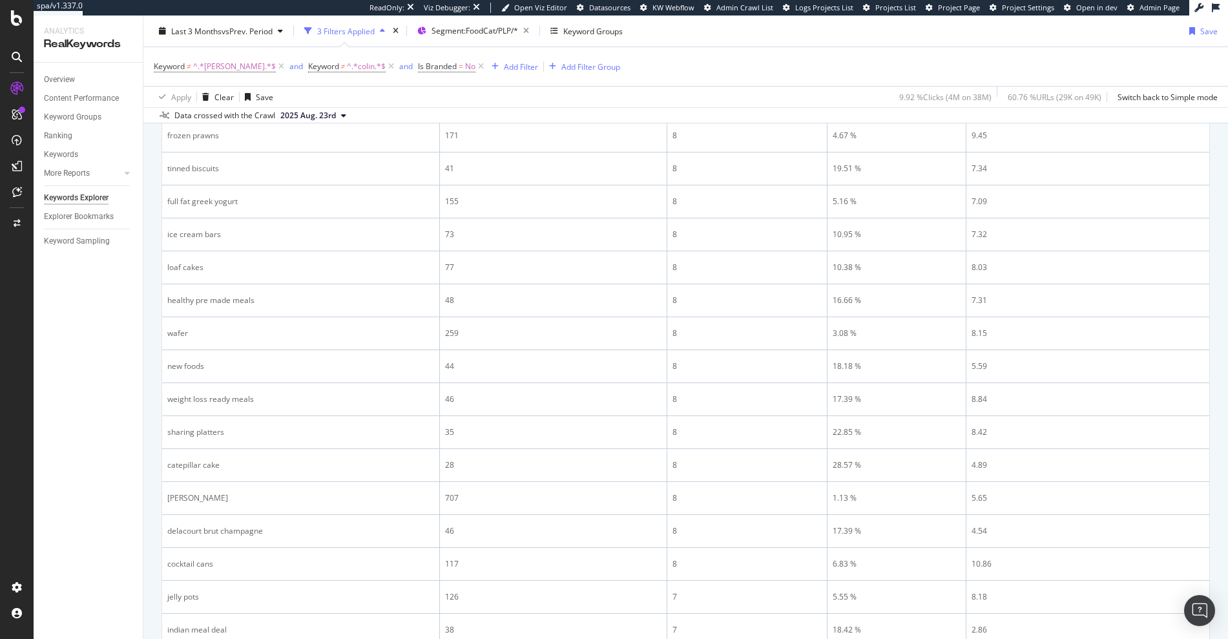
scroll to position [564, 0]
click at [74, 82] on div "Overview" at bounding box center [59, 80] width 31 height 14
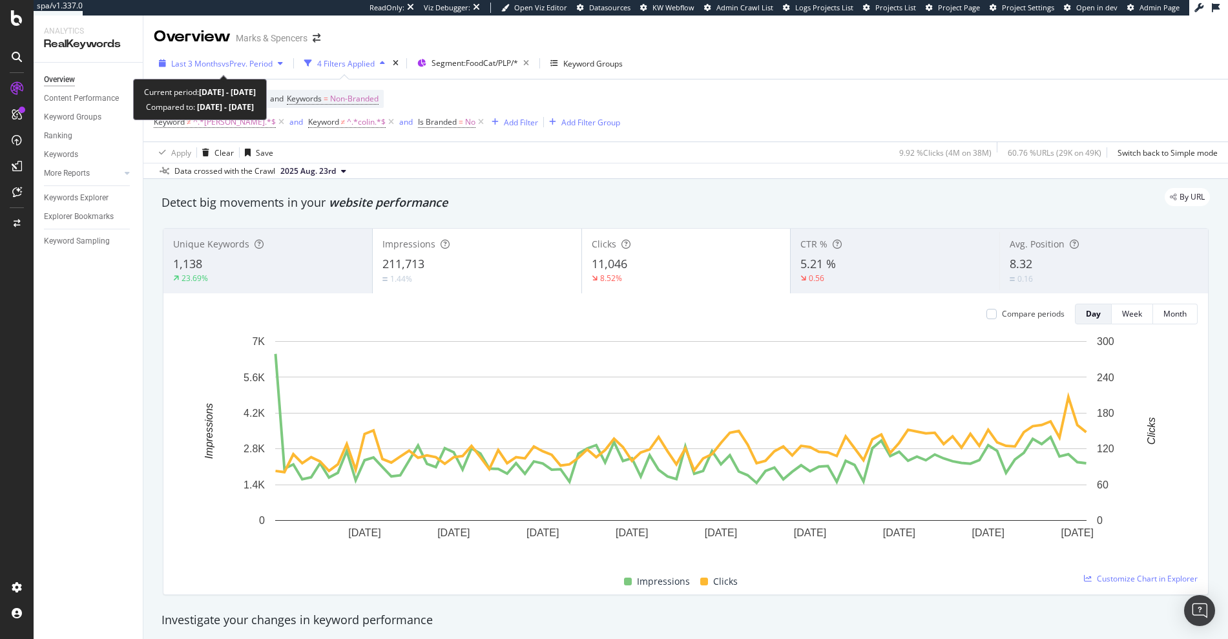
click at [221, 72] on div "Last 3 Months vs Prev. Period" at bounding box center [221, 63] width 134 height 19
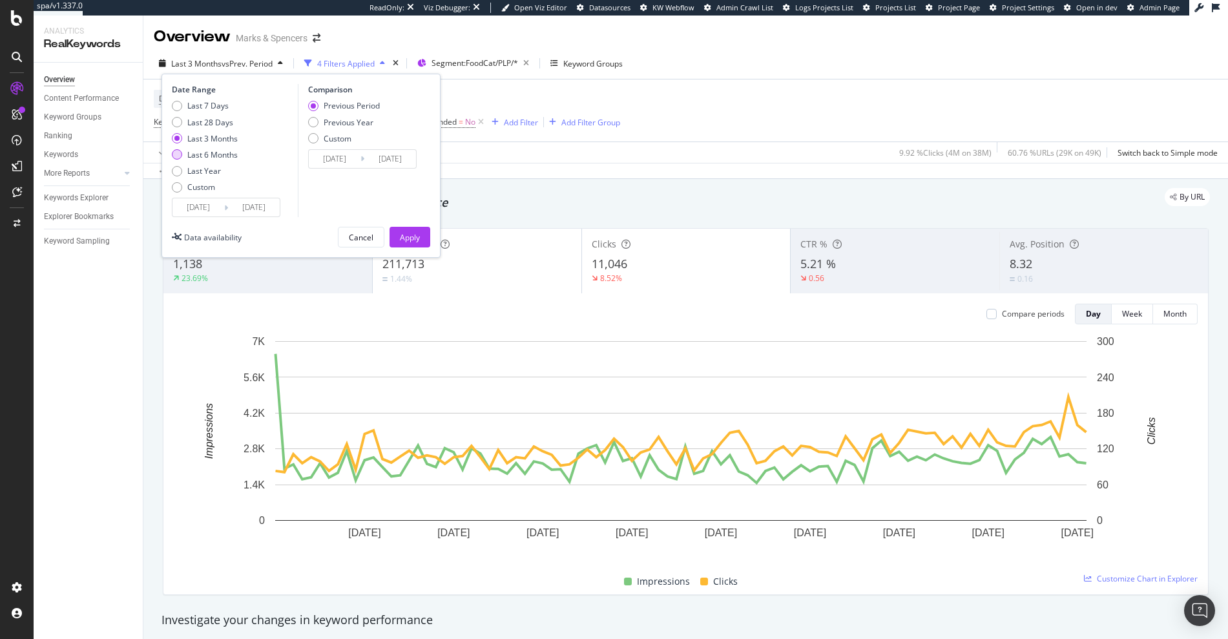
click at [218, 155] on div "Last 6 Months" at bounding box center [212, 154] width 50 height 11
type input "2025/02/25"
type input "2024/08/27"
type input "2025/02/24"
click at [400, 240] on div "Apply" at bounding box center [410, 237] width 20 height 11
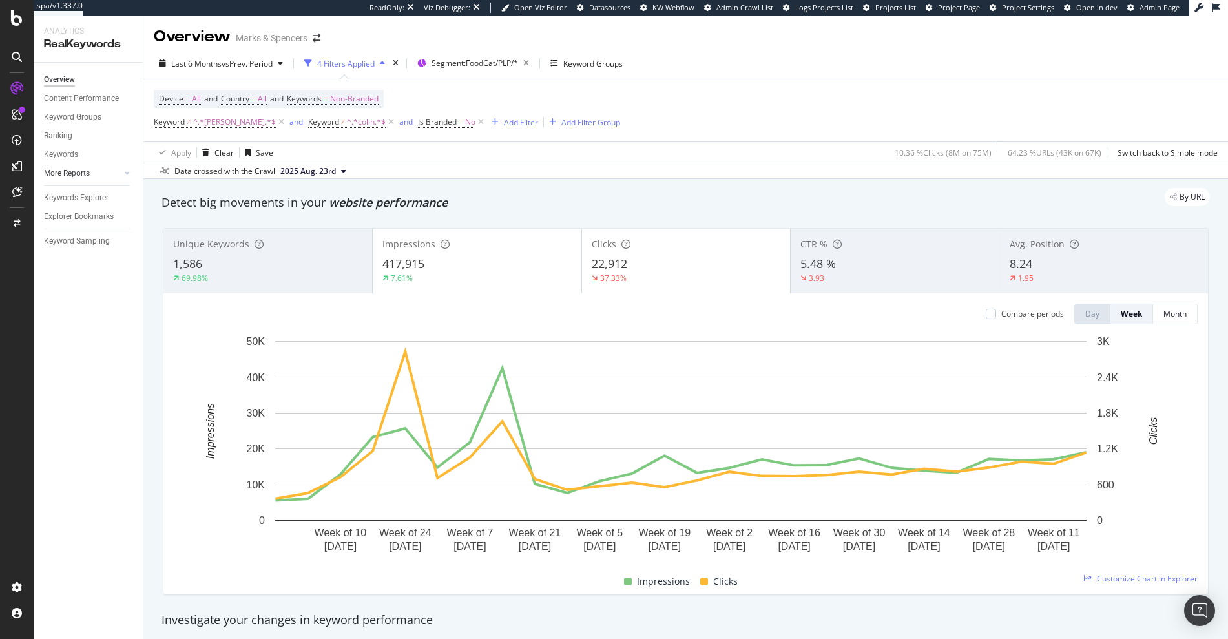
click at [118, 177] on div at bounding box center [114, 173] width 13 height 13
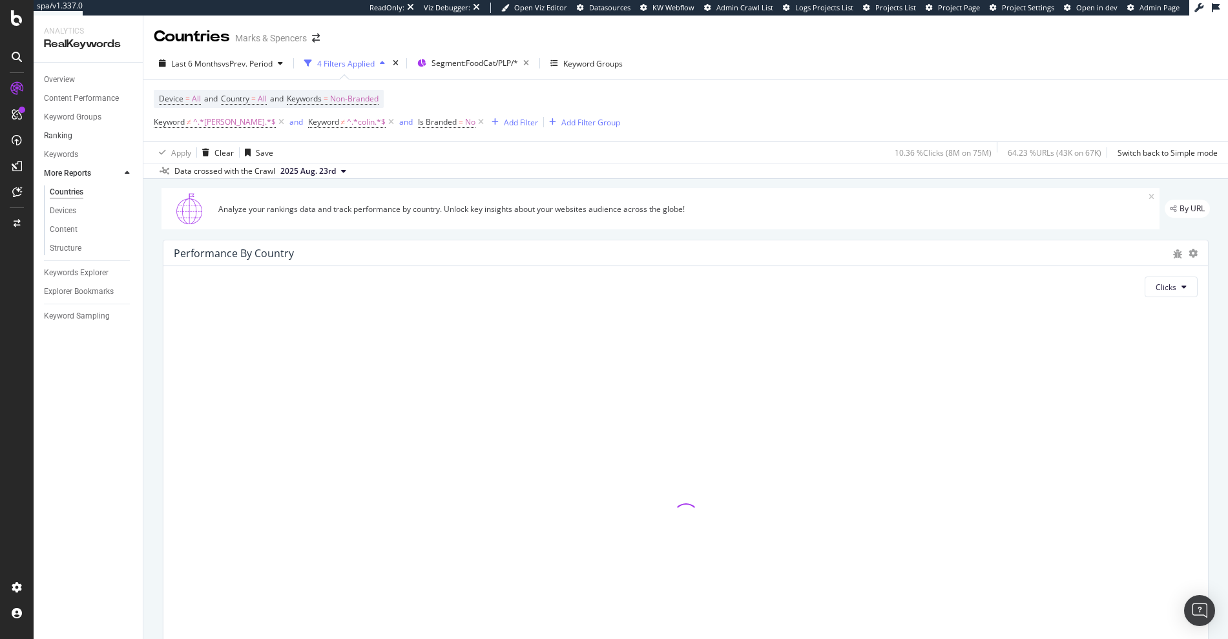
click at [83, 136] on link "Ranking" at bounding box center [89, 136] width 90 height 14
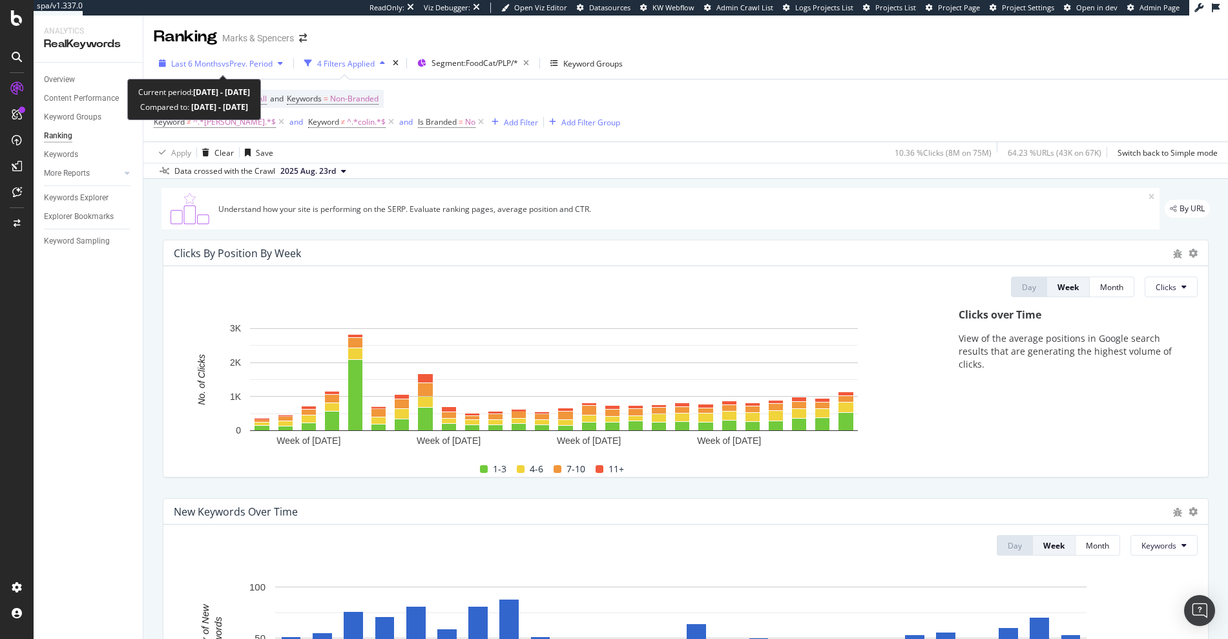
click at [215, 60] on span "Last 6 Months" at bounding box center [196, 63] width 50 height 11
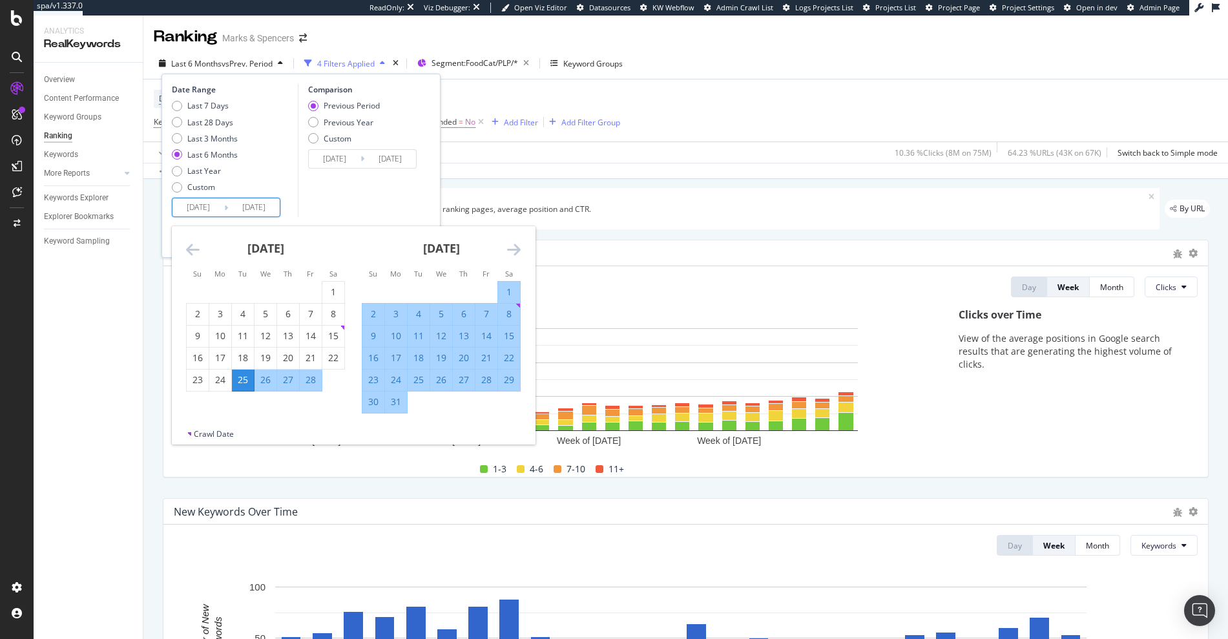
click at [206, 213] on input "2025/02/25" at bounding box center [199, 207] width 52 height 18
click at [189, 247] on icon "Move backward to switch to the previous month." at bounding box center [193, 250] width 14 height 16
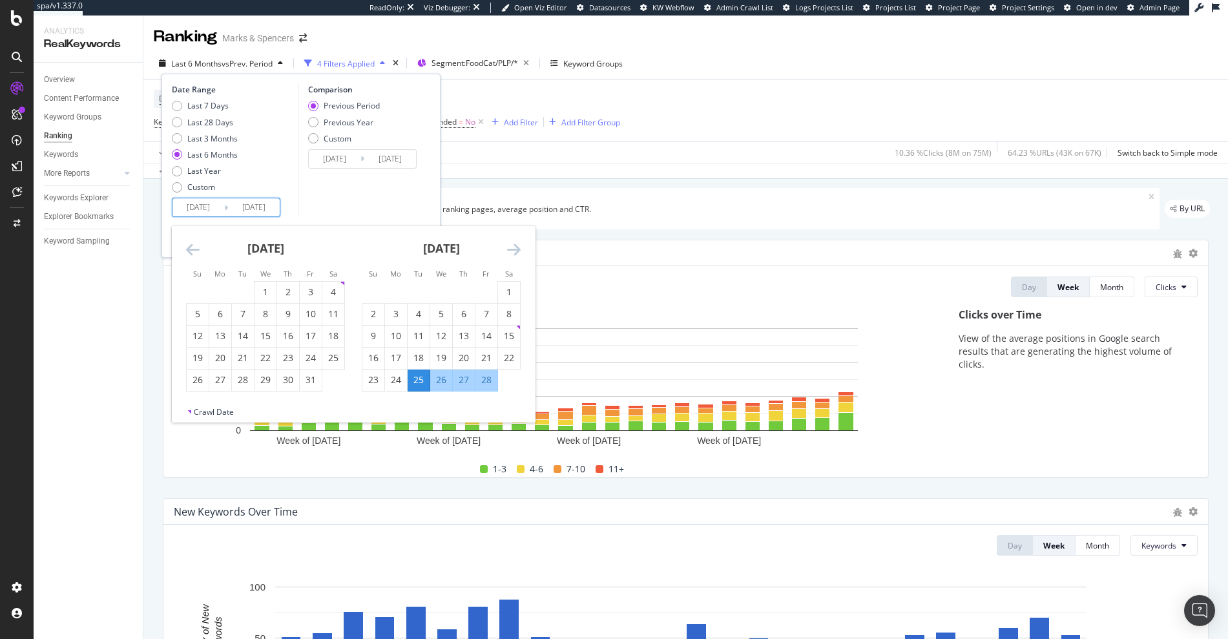
click at [189, 247] on icon "Move backward to switch to the previous month." at bounding box center [193, 250] width 14 height 16
click at [508, 253] on icon "Move forward to switch to the next month." at bounding box center [514, 250] width 14 height 16
click at [439, 282] on div "1" at bounding box center [441, 292] width 22 height 21
type input "2025/01/01"
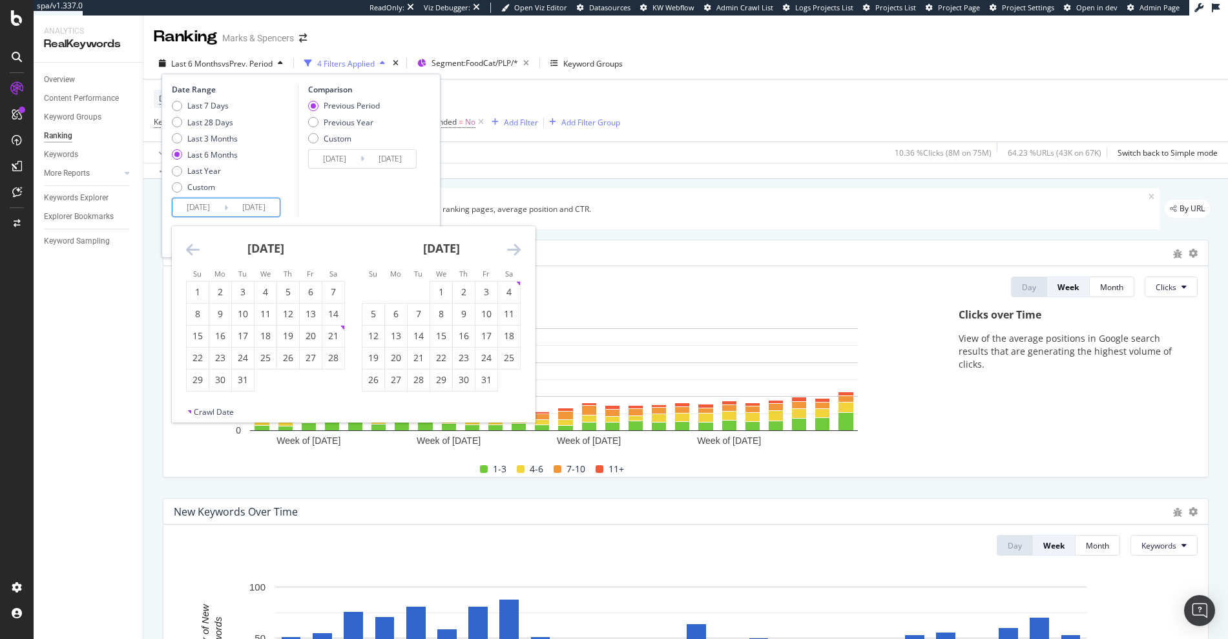
type input "2024/05/09"
type input "2024/12/31"
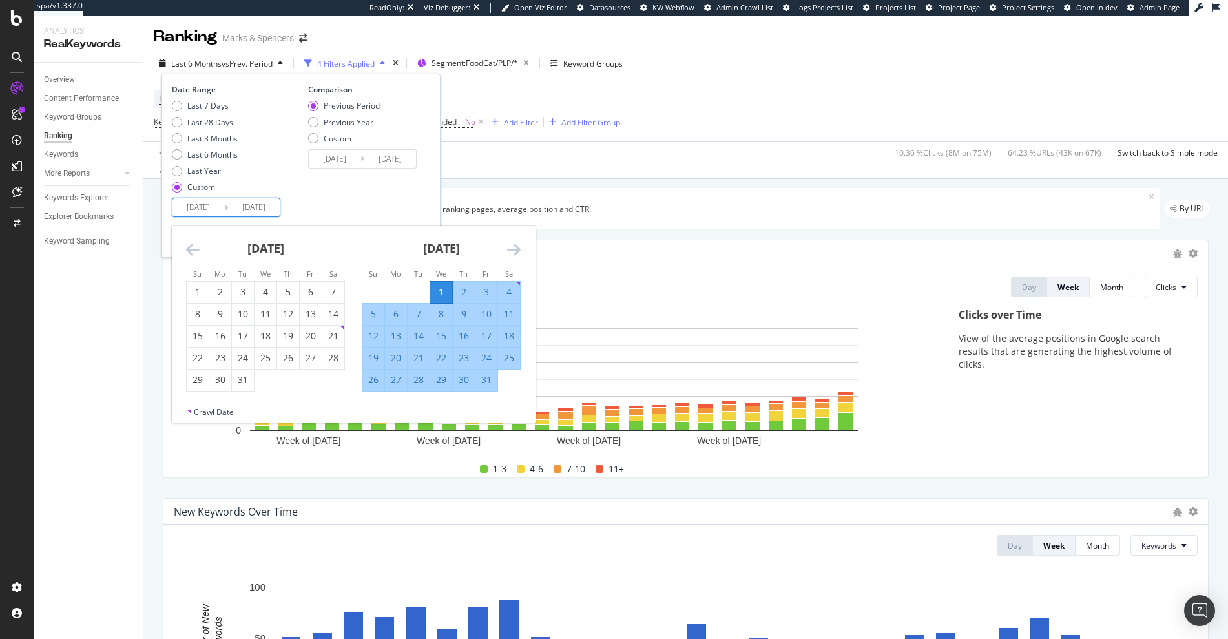
click at [524, 240] on div "January 2025 1 2 3 4 5 6 7 8 9 10 11 12 13 14 15 16 17 18 19 20 21 22 23 24 25 …" at bounding box center [441, 308] width 176 height 165
click at [517, 245] on icon "Move forward to switch to the next month." at bounding box center [514, 250] width 14 height 16
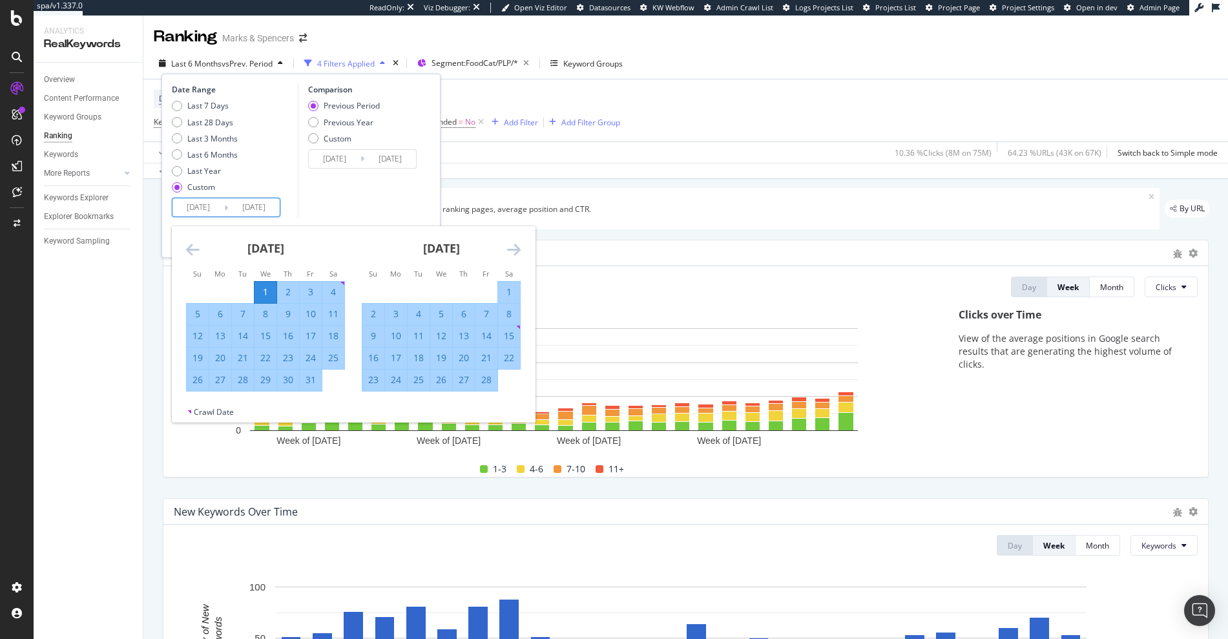
click at [517, 246] on icon "Move forward to switch to the next month." at bounding box center [514, 250] width 14 height 16
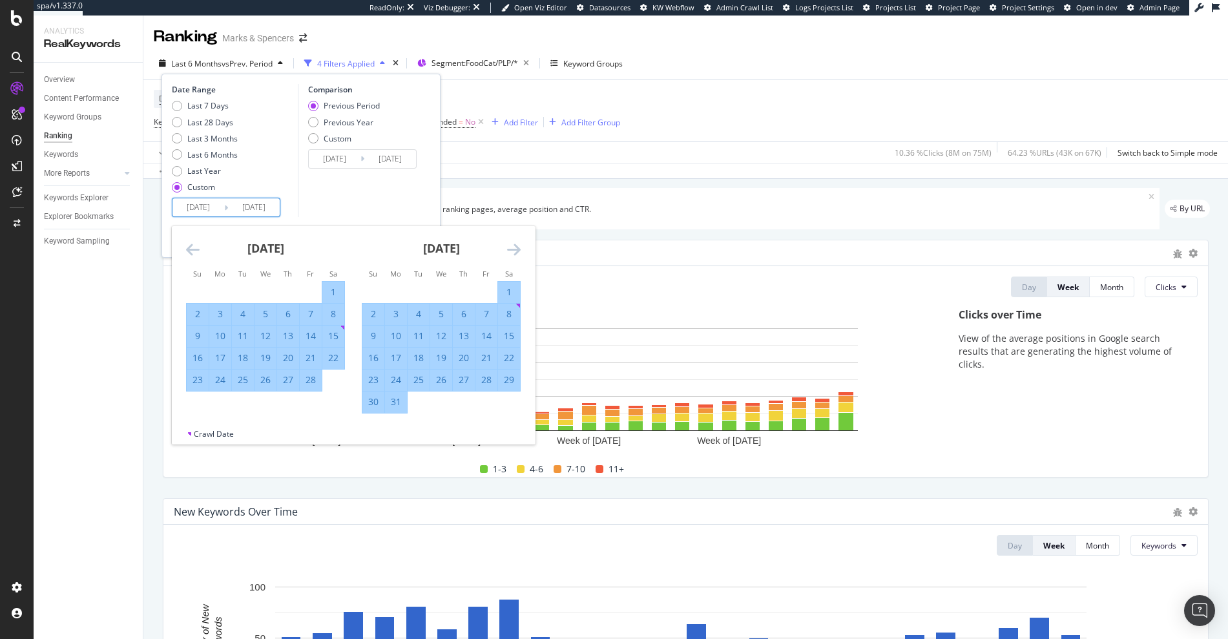
click at [403, 406] on div "31" at bounding box center [396, 401] width 22 height 13
type input "2025/03/31"
type input "2024/10/02"
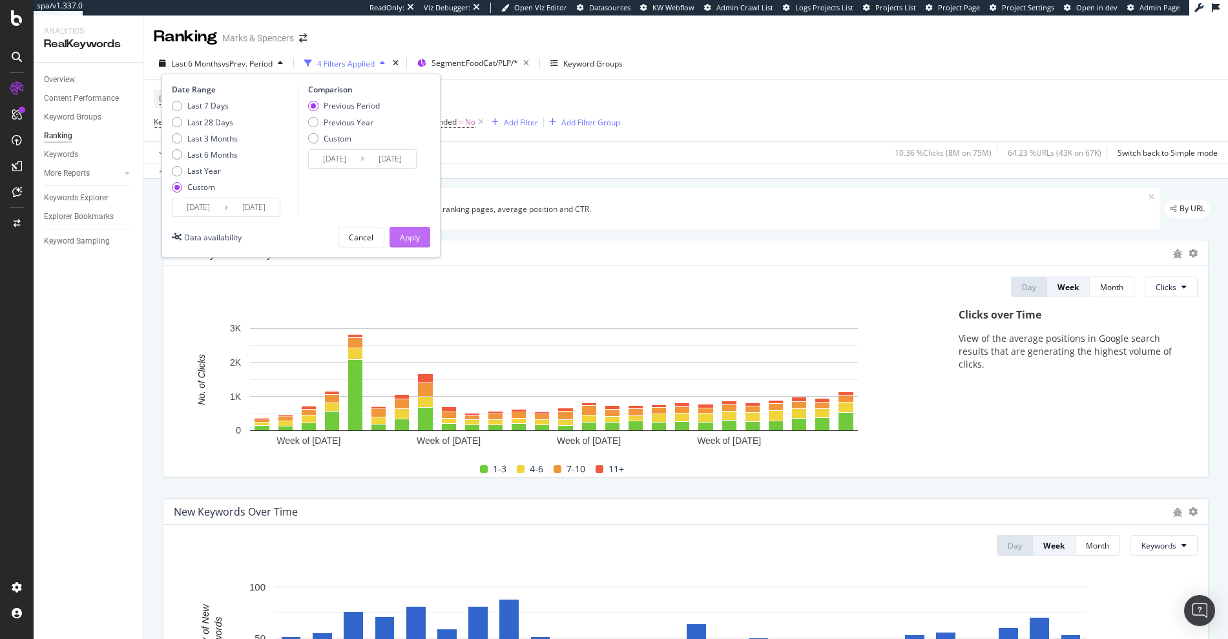
click at [417, 237] on div "Apply" at bounding box center [410, 237] width 20 height 11
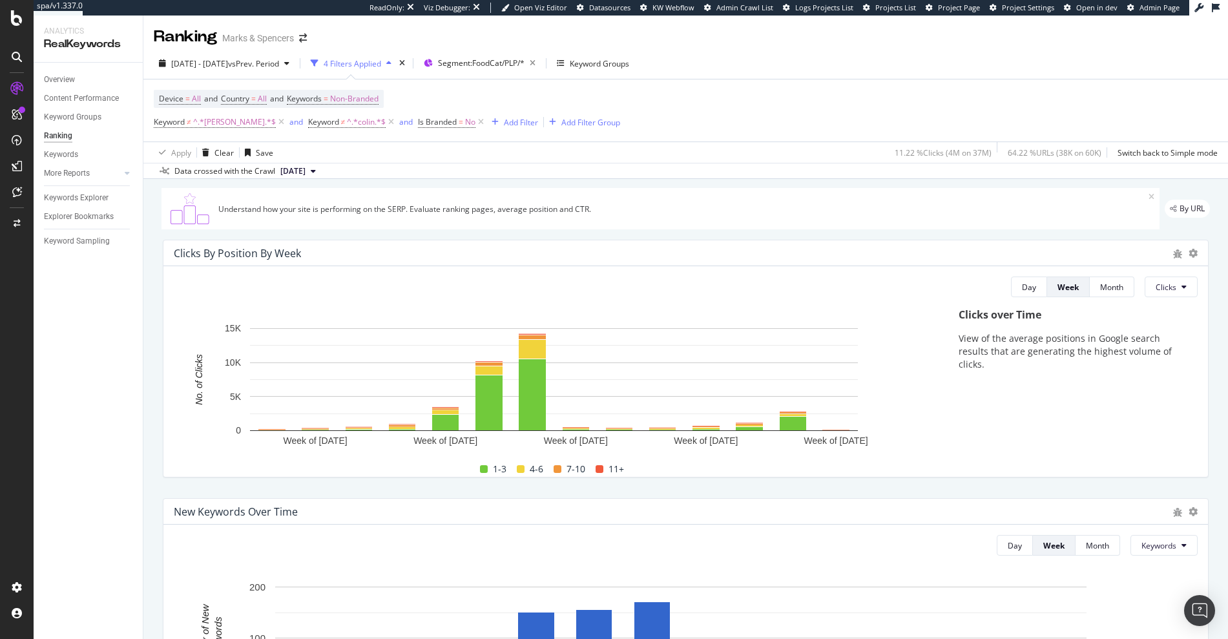
click at [1189, 251] on div "Clicks By Position By Week" at bounding box center [685, 253] width 1045 height 26
click at [1189, 251] on icon at bounding box center [1193, 253] width 9 height 9
click at [1144, 245] on span "Bar (by Percentage)" at bounding box center [1132, 241] width 72 height 12
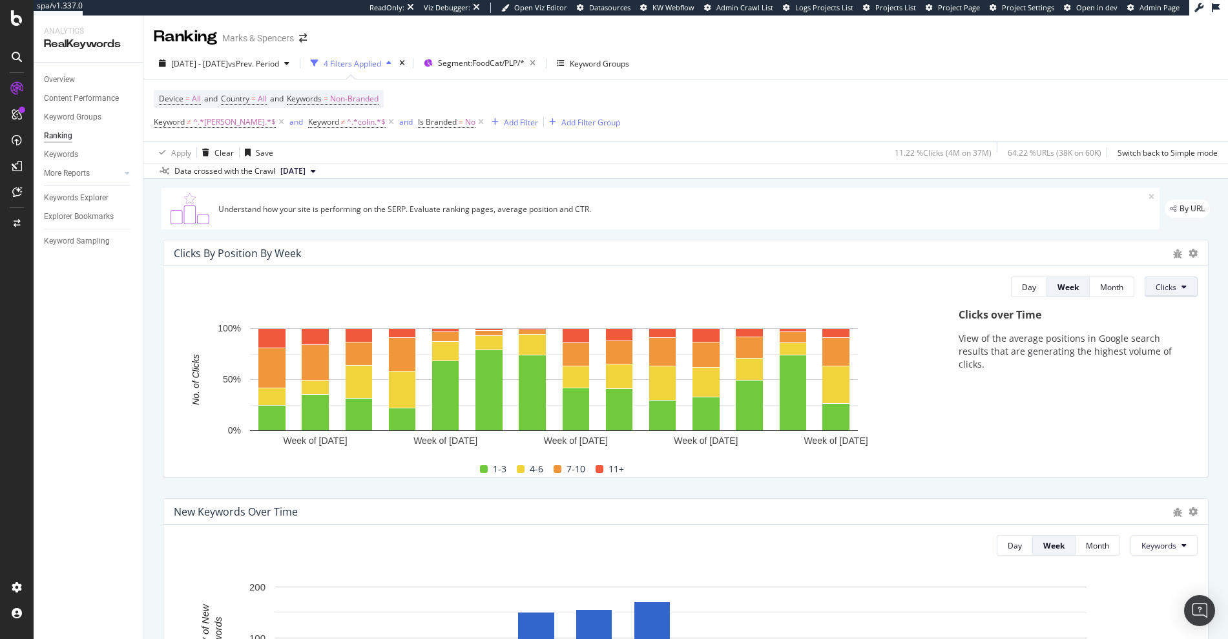
click at [1158, 296] on button "Clicks" at bounding box center [1171, 287] width 53 height 21
click at [1169, 364] on span "Impressions" at bounding box center [1171, 361] width 48 height 12
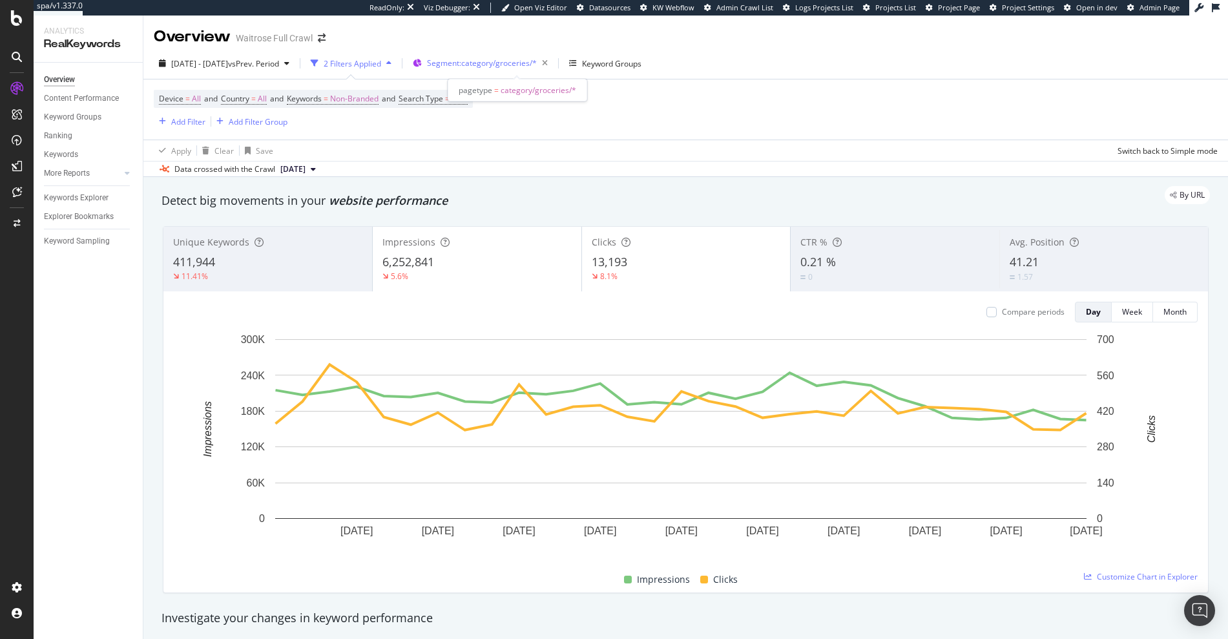
click at [533, 61] on span "Segment: category/groceries/*" at bounding box center [482, 63] width 110 height 11
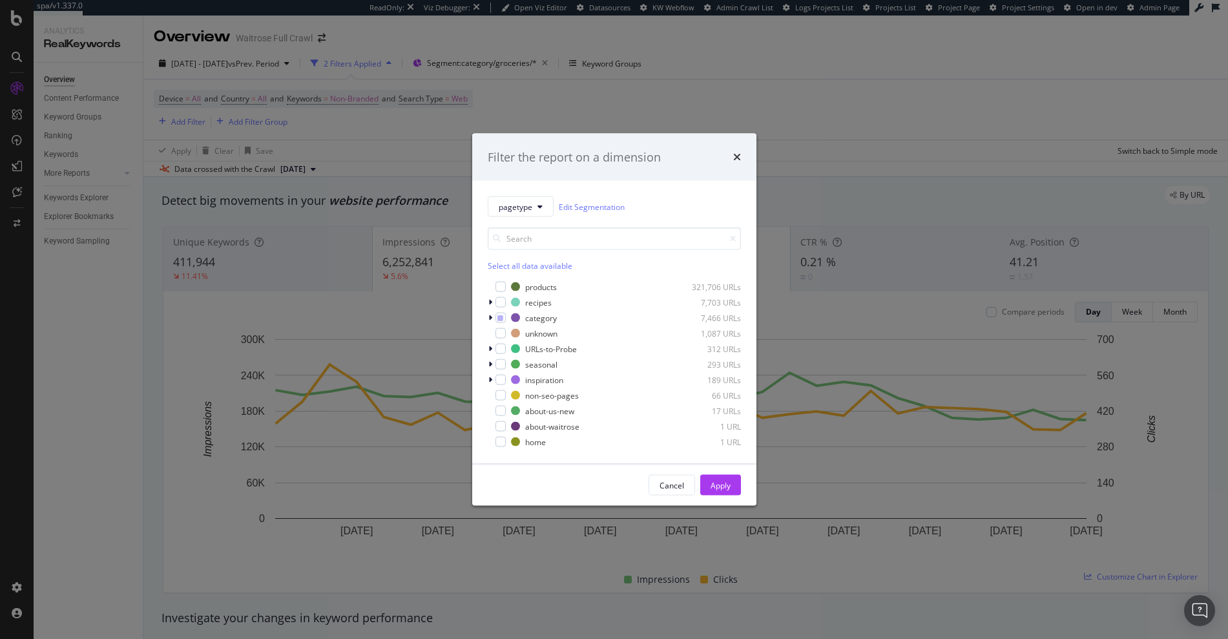
click at [485, 313] on div "pagetype Edit Segmentation Select all data available products 321,706 URLs reci…" at bounding box center [614, 322] width 284 height 283
click at [489, 319] on icon "modal" at bounding box center [490, 318] width 4 height 8
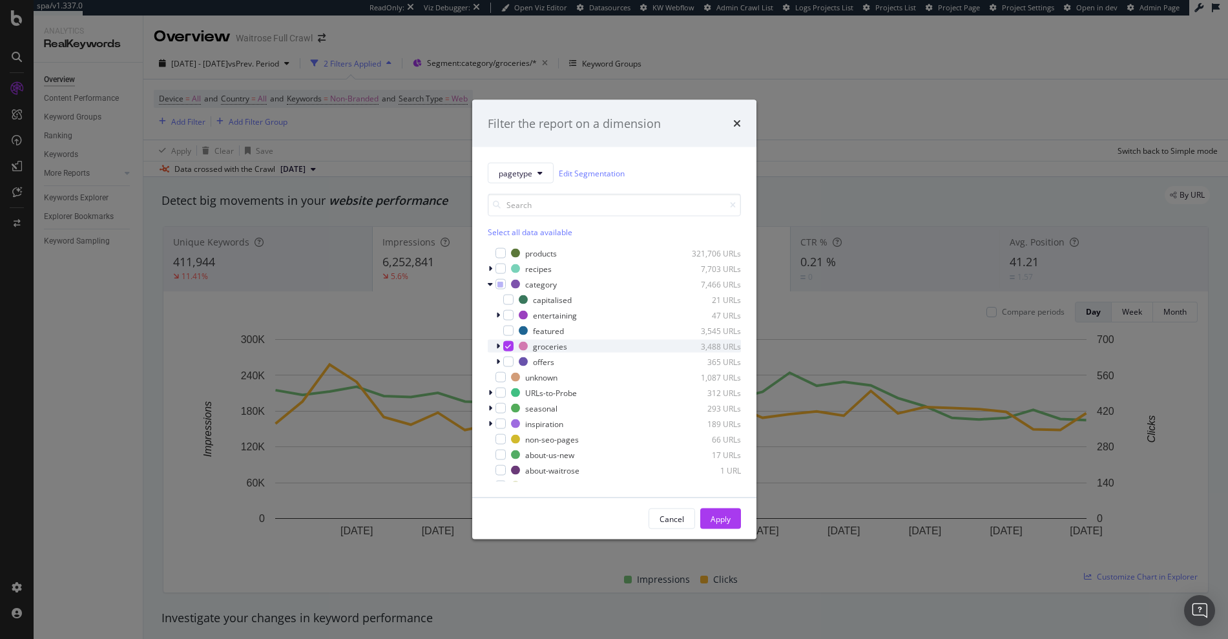
click at [497, 348] on icon "modal" at bounding box center [498, 346] width 4 height 8
click at [497, 348] on icon "modal" at bounding box center [498, 346] width 5 height 8
click at [504, 320] on div "modal" at bounding box center [508, 320] width 10 height 10
click at [497, 351] on icon "modal" at bounding box center [498, 352] width 4 height 8
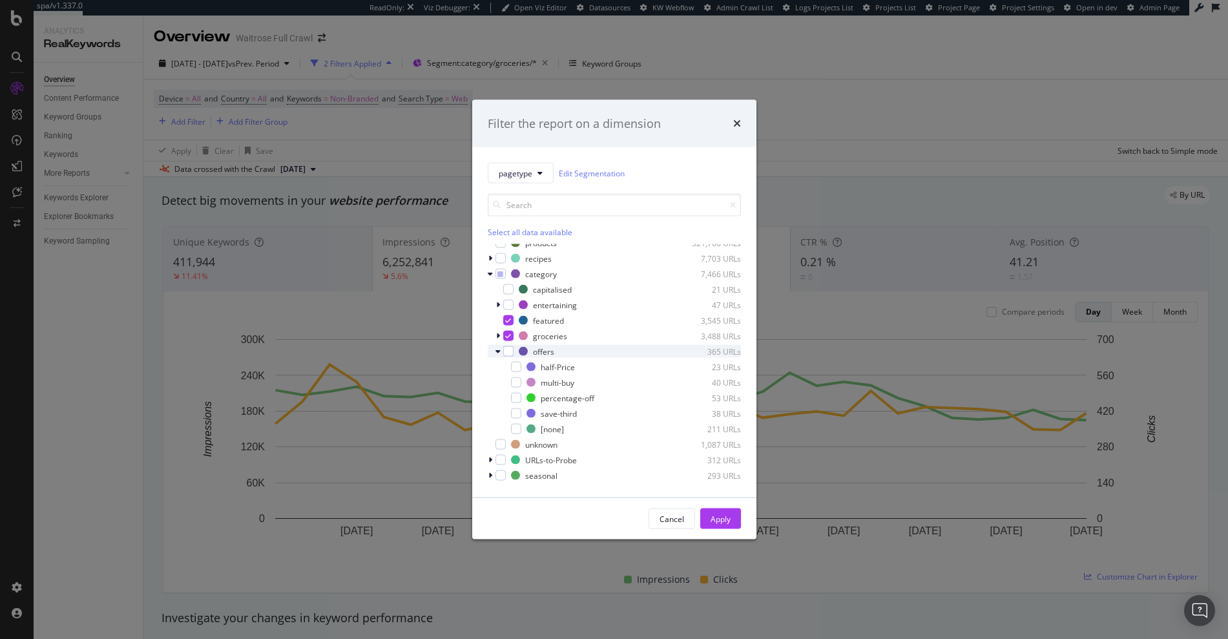
click at [497, 352] on icon "modal" at bounding box center [498, 352] width 5 height 8
click at [499, 278] on div "modal" at bounding box center [501, 274] width 10 height 10
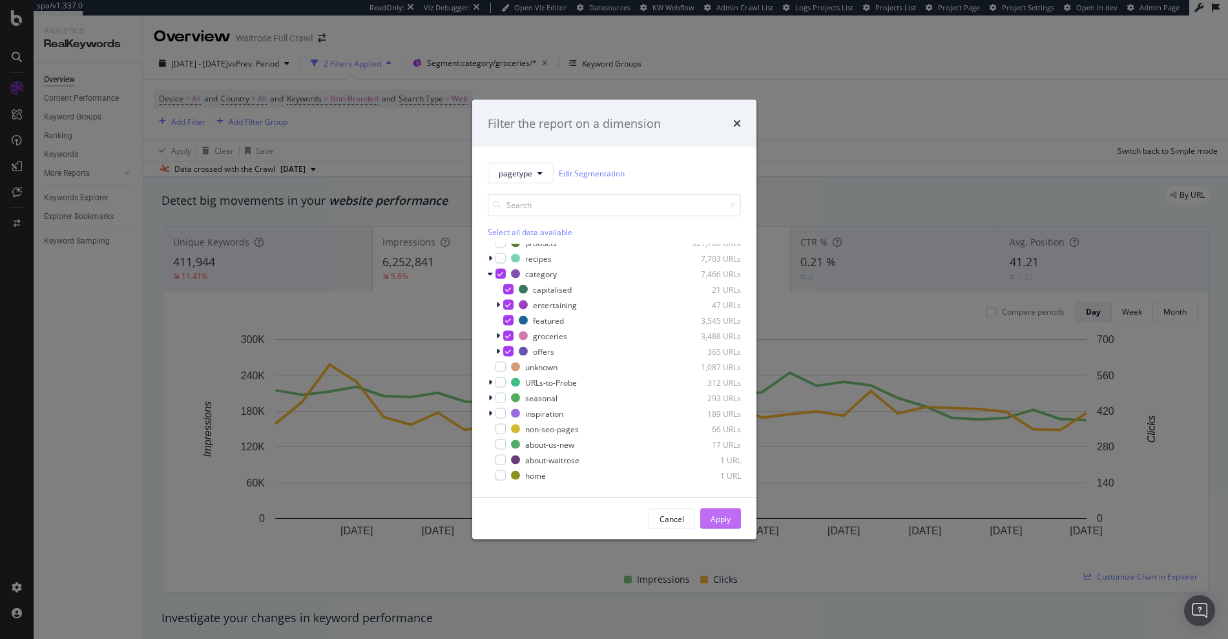
click at [721, 519] on div "Apply" at bounding box center [721, 518] width 20 height 11
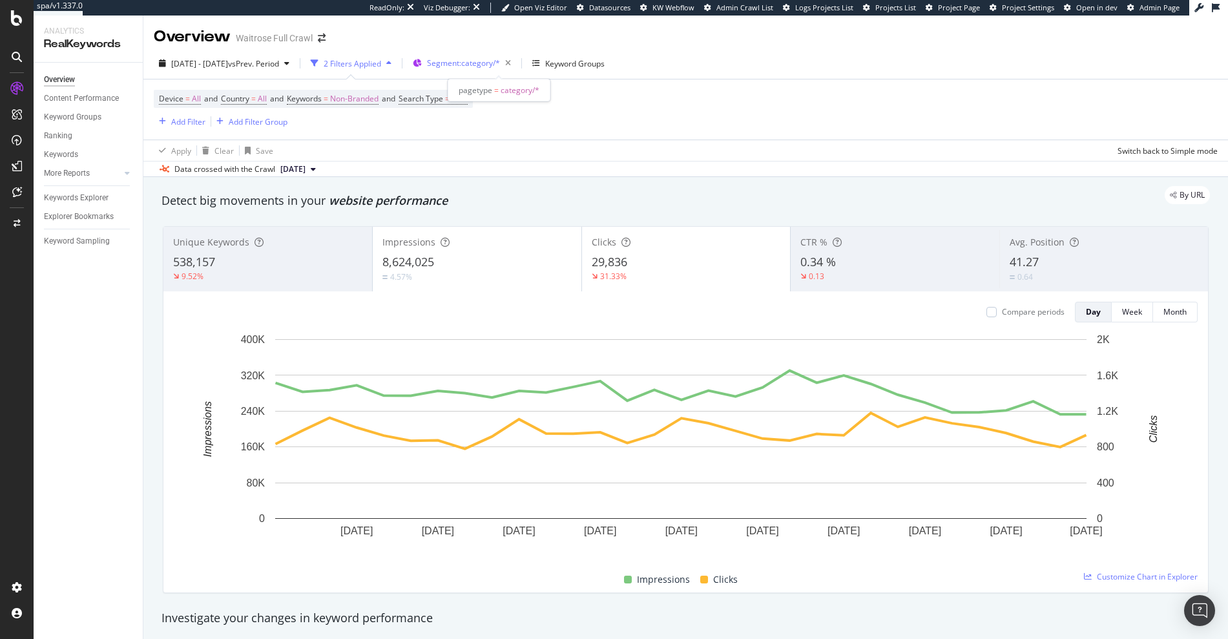
click at [490, 63] on span "Segment: category/*" at bounding box center [463, 63] width 73 height 11
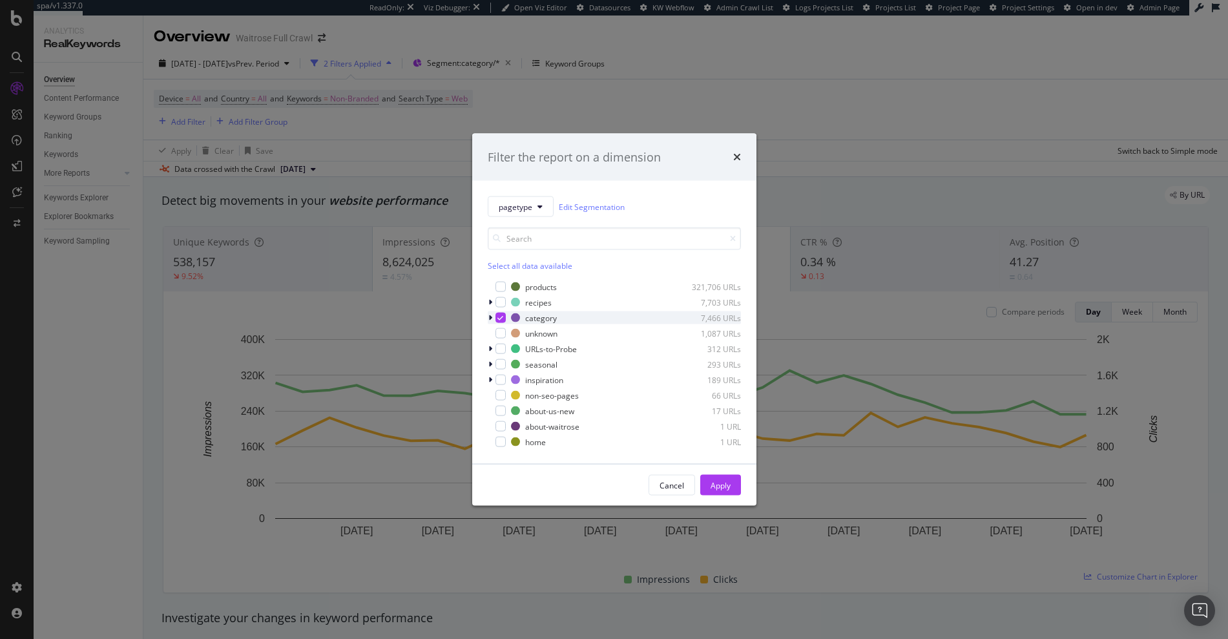
click at [489, 322] on div "modal" at bounding box center [492, 317] width 8 height 13
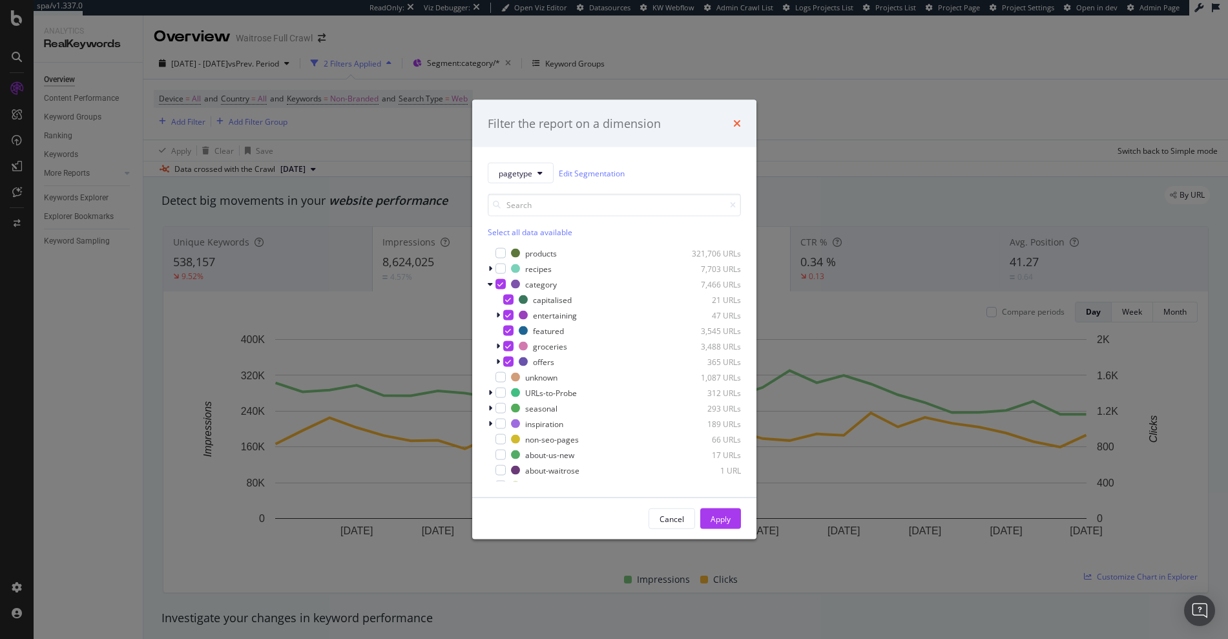
click at [737, 118] on icon "times" at bounding box center [737, 123] width 8 height 10
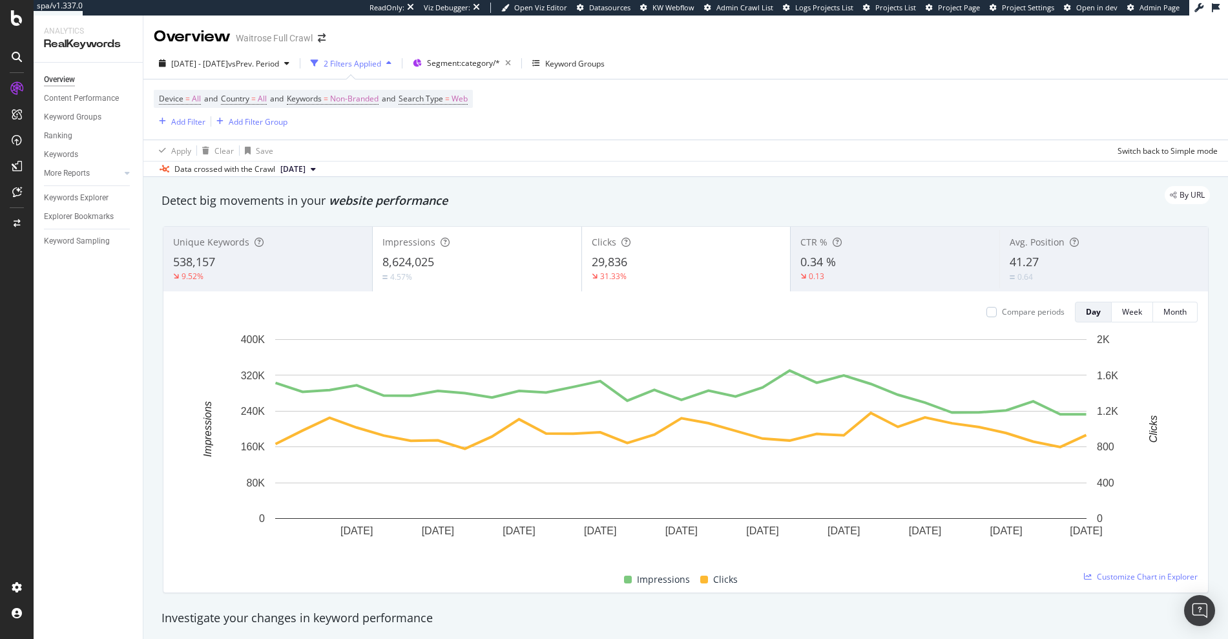
click at [63, 127] on div "Ranking" at bounding box center [93, 136] width 99 height 19
click at [61, 131] on div "Ranking" at bounding box center [58, 136] width 28 height 14
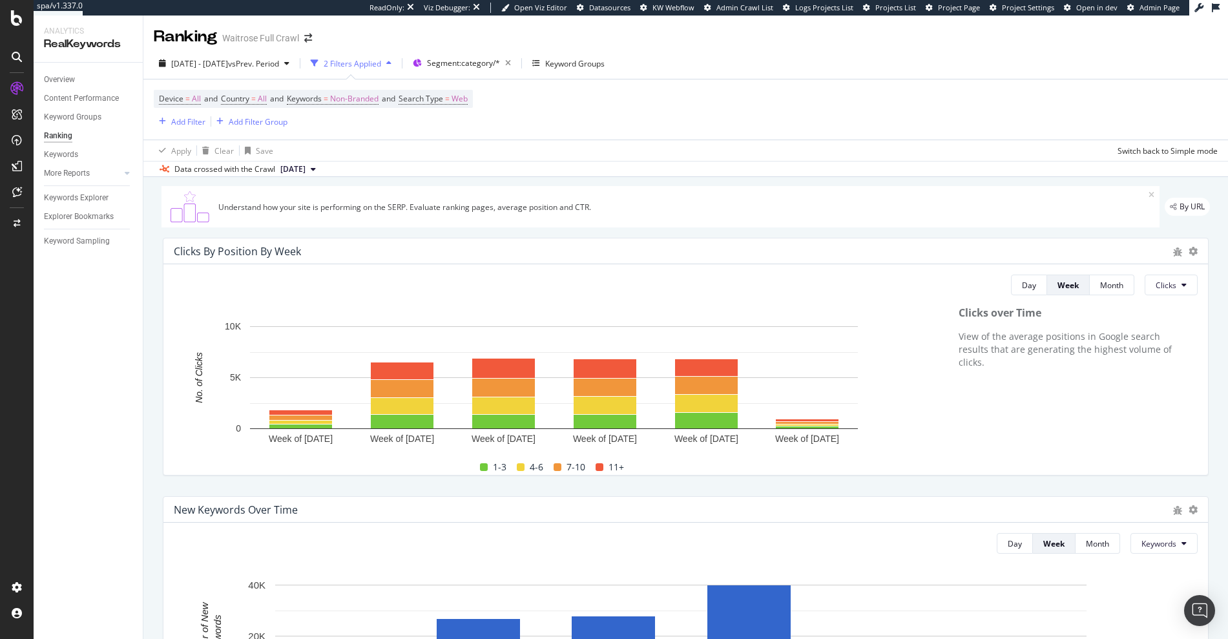
click at [87, 369] on div "Overview Content Performance Keyword Groups Ranking Keywords More Reports Count…" at bounding box center [88, 351] width 109 height 576
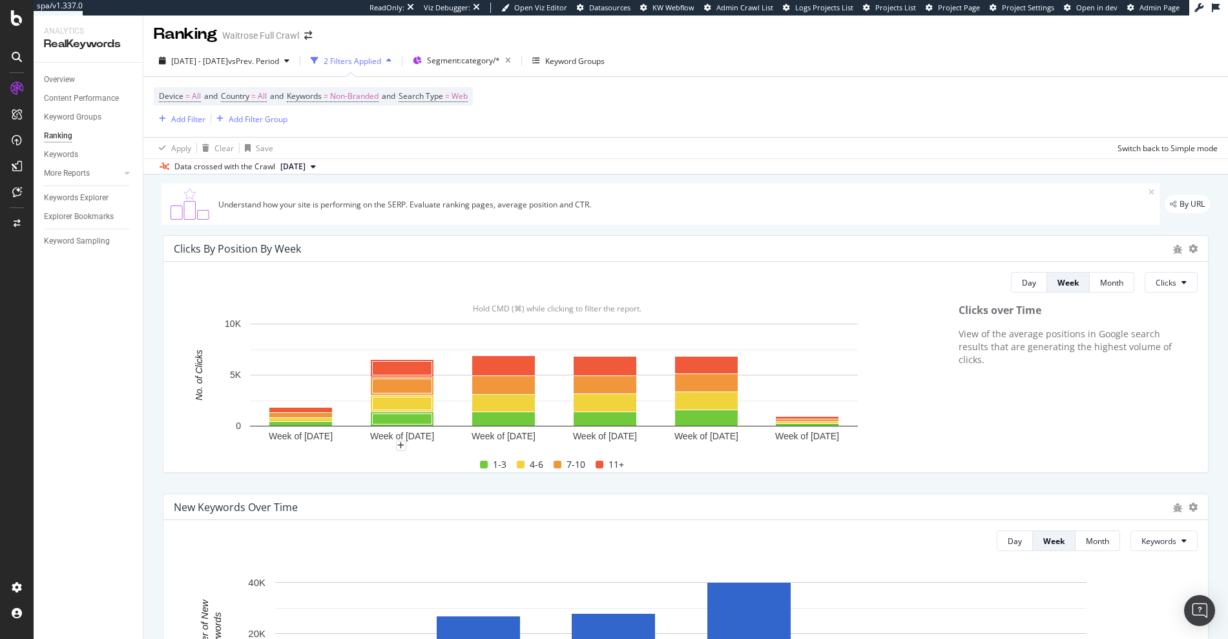
scroll to position [5, 0]
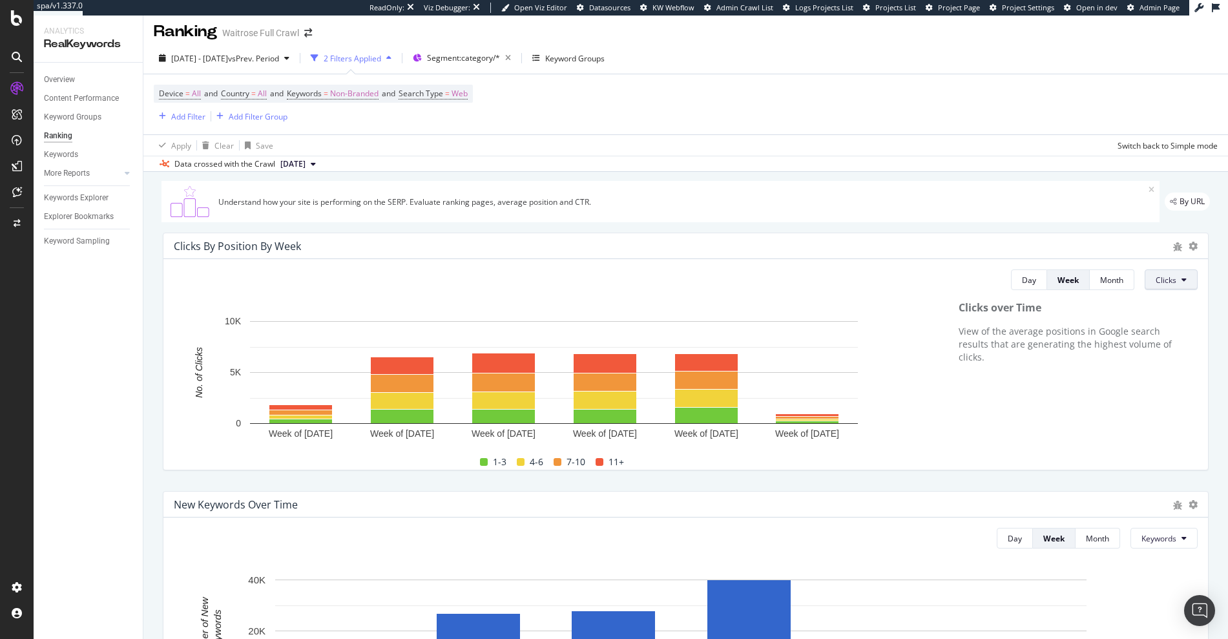
click at [1164, 281] on span "Clicks" at bounding box center [1166, 280] width 21 height 11
click at [1166, 359] on div "Impressions" at bounding box center [1170, 353] width 69 height 19
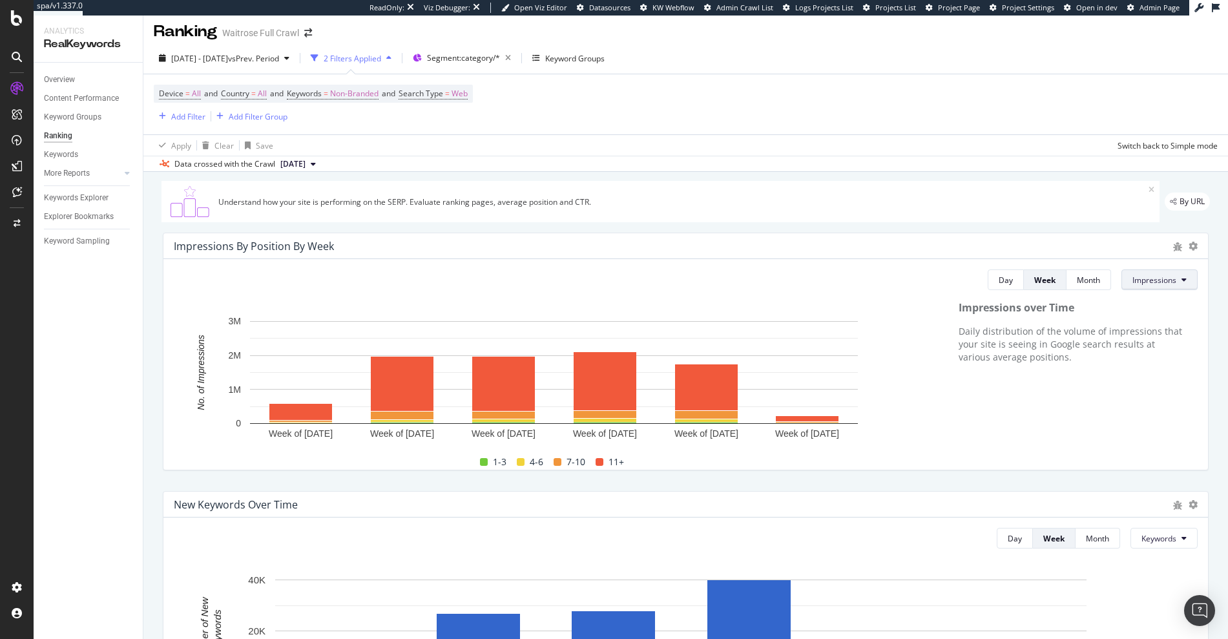
click at [1161, 285] on span "Impressions" at bounding box center [1155, 280] width 44 height 11
click at [1140, 330] on span "Clicks" at bounding box center [1147, 330] width 48 height 12
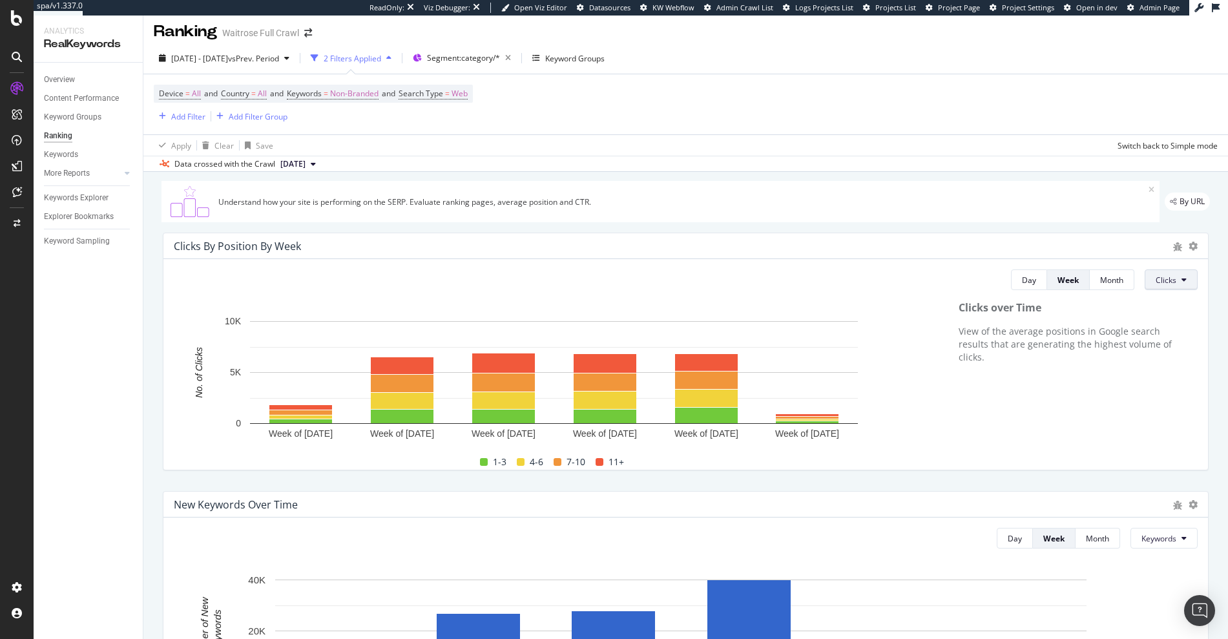
click at [1159, 282] on span "Clicks" at bounding box center [1166, 280] width 21 height 11
click at [1167, 357] on span "Impressions" at bounding box center [1171, 354] width 48 height 12
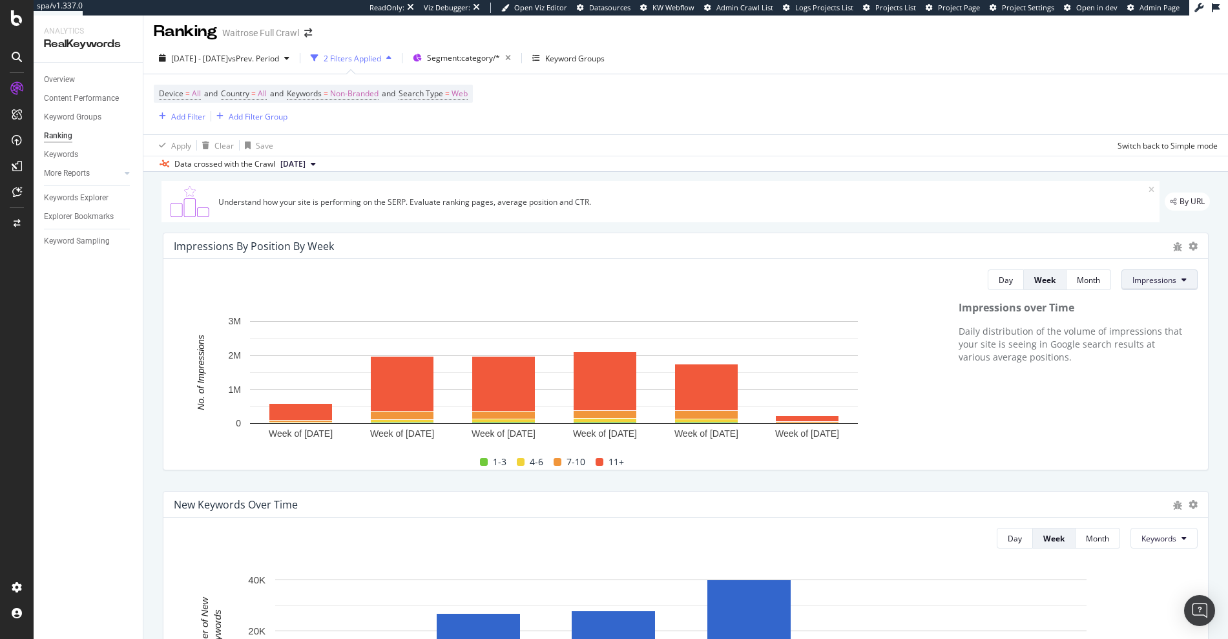
click at [1171, 283] on button "Impressions" at bounding box center [1160, 279] width 76 height 21
click at [1151, 324] on span "Clicks" at bounding box center [1147, 330] width 48 height 12
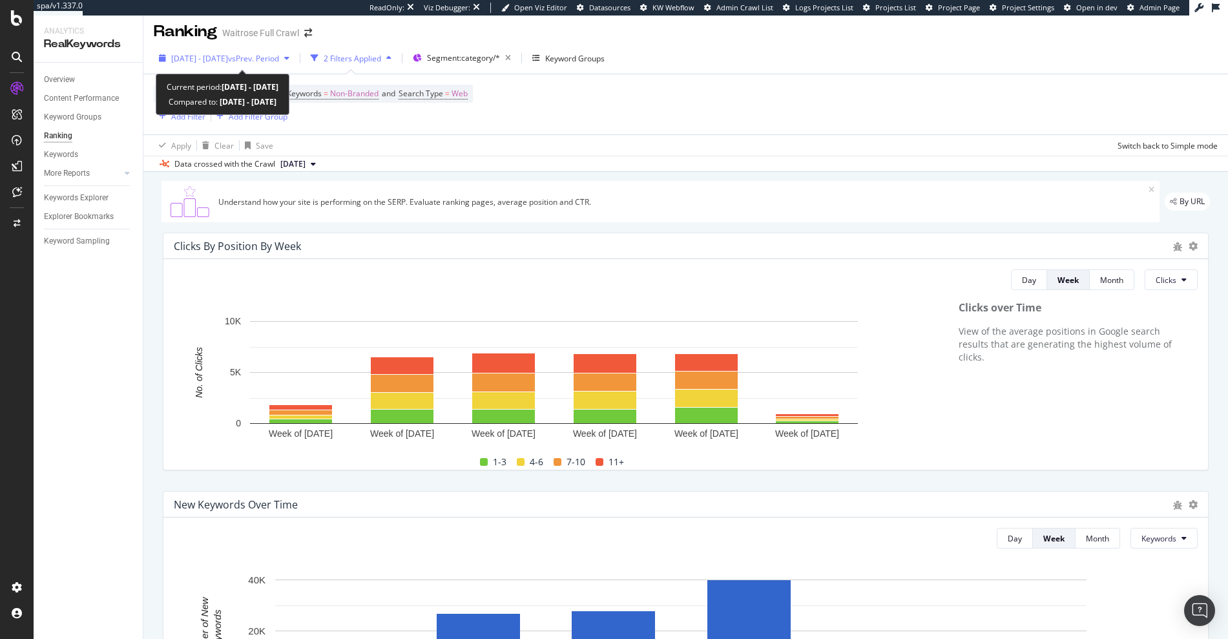
click at [216, 61] on span "2025 Mar. 1st - Mar. 31st" at bounding box center [199, 58] width 57 height 11
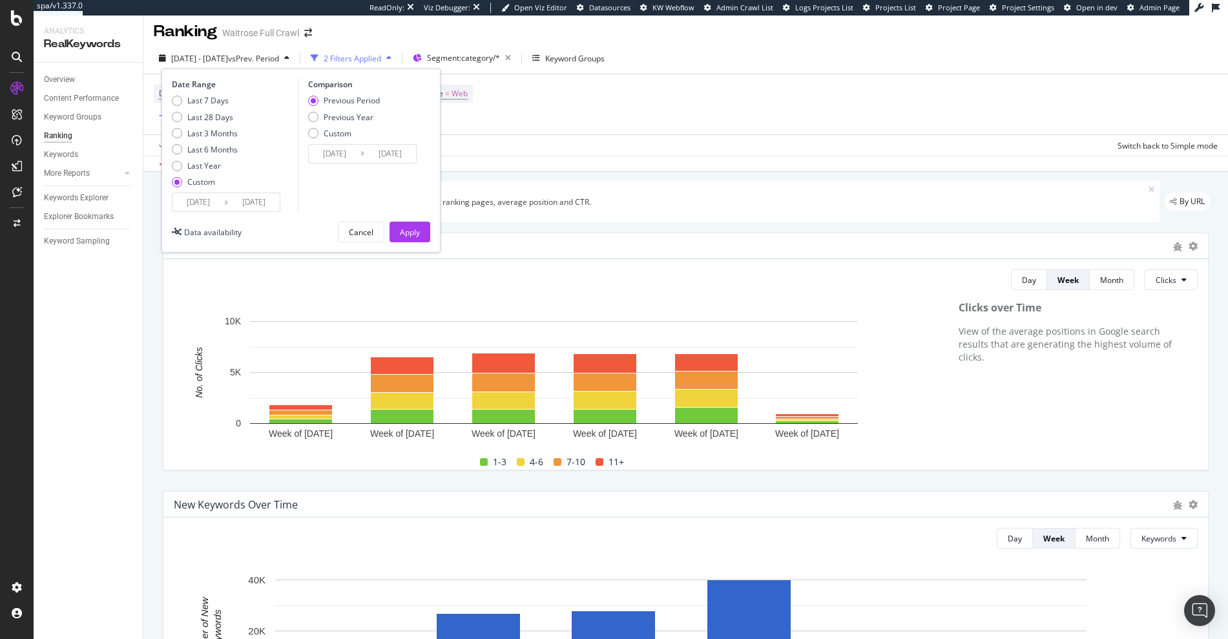
click at [189, 206] on input "2025/03/01" at bounding box center [199, 202] width 52 height 18
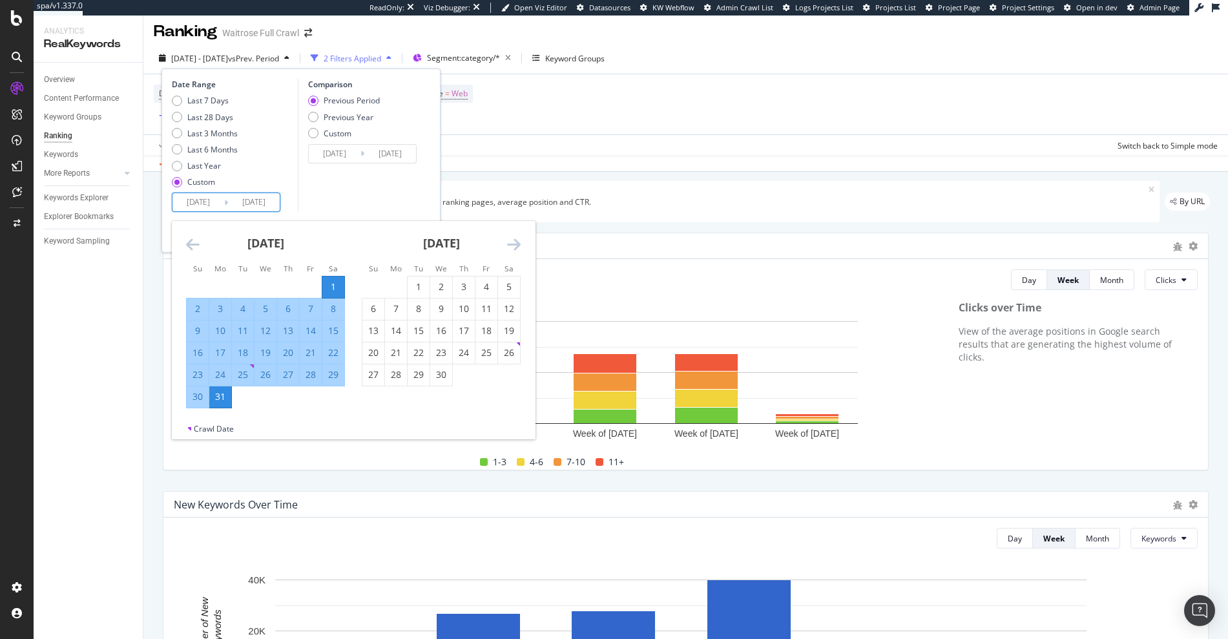
click at [187, 241] on icon "Move backward to switch to the previous month." at bounding box center [193, 244] width 14 height 16
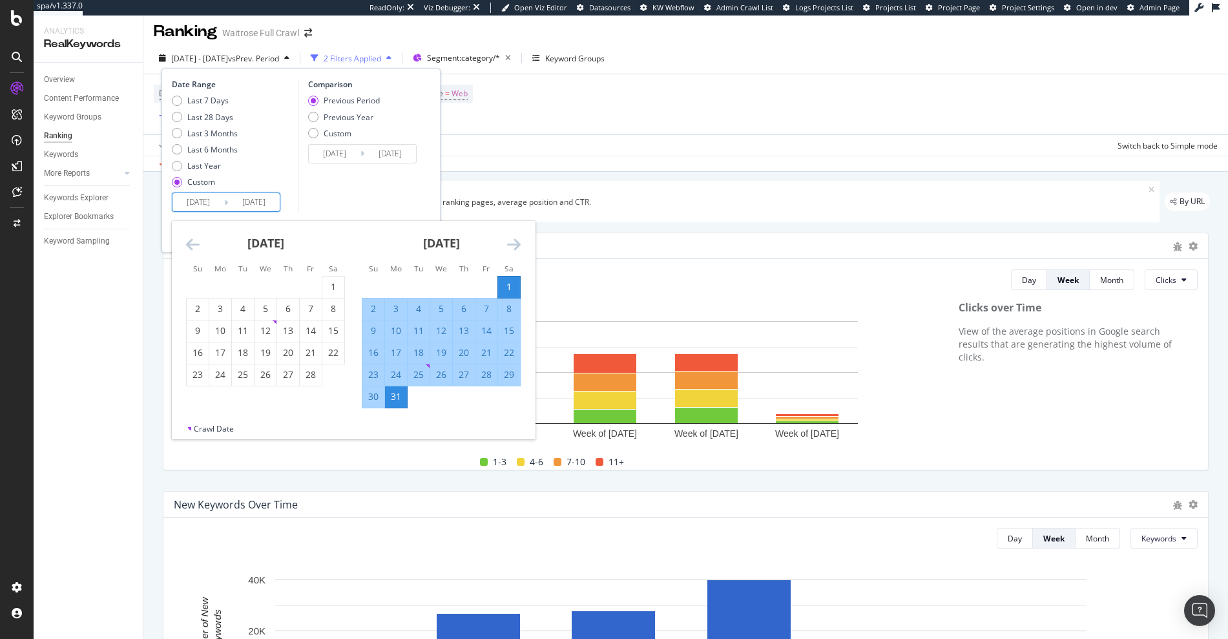
click at [187, 241] on icon "Move backward to switch to the previous month." at bounding box center [193, 244] width 14 height 16
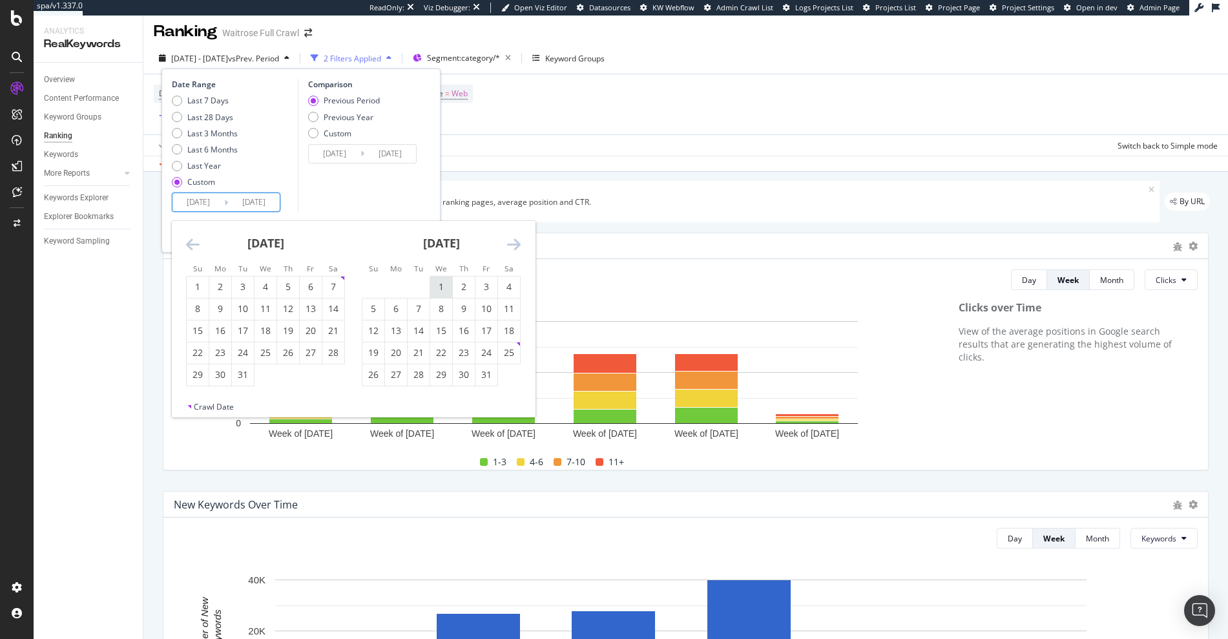
click at [439, 284] on div "1" at bounding box center [441, 286] width 22 height 13
type input "[DATE]"
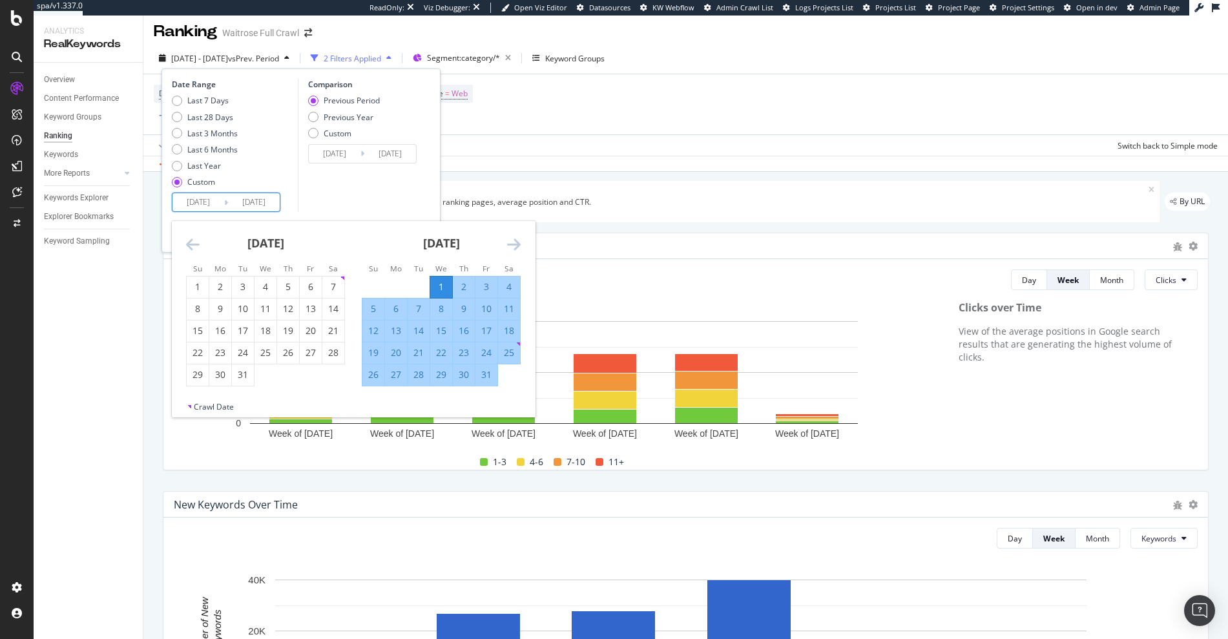
click at [517, 234] on div "January 2025" at bounding box center [441, 248] width 159 height 55
click at [515, 238] on icon "Move forward to switch to the next month." at bounding box center [514, 244] width 14 height 16
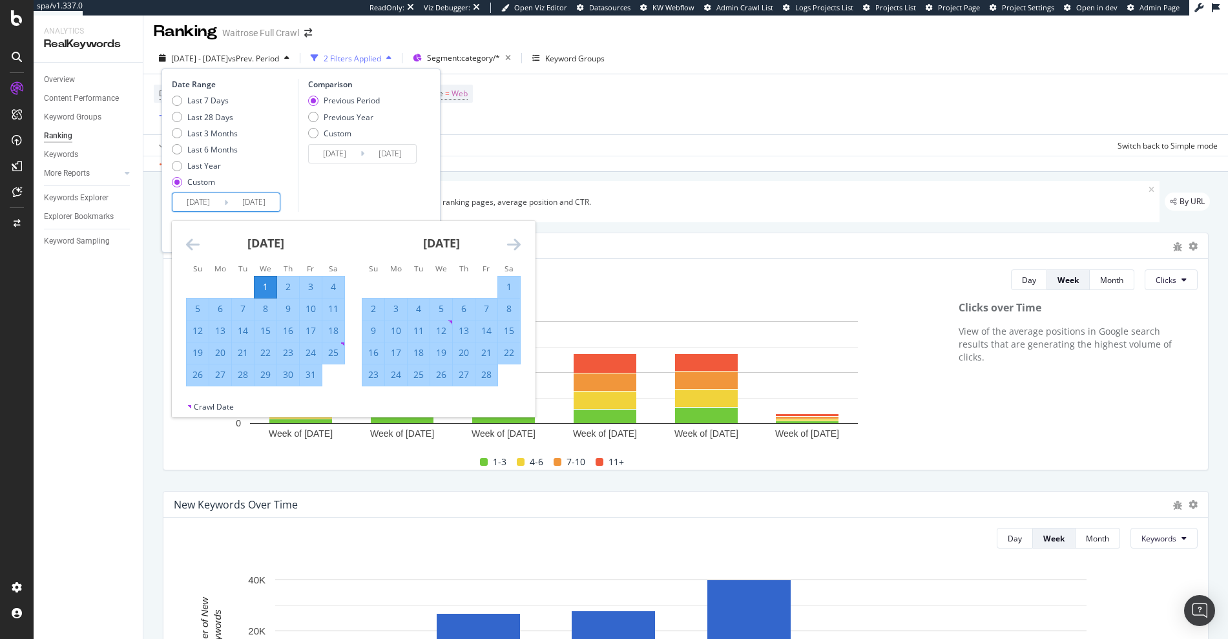
click at [514, 243] on icon "Move forward to switch to the next month." at bounding box center [514, 244] width 14 height 16
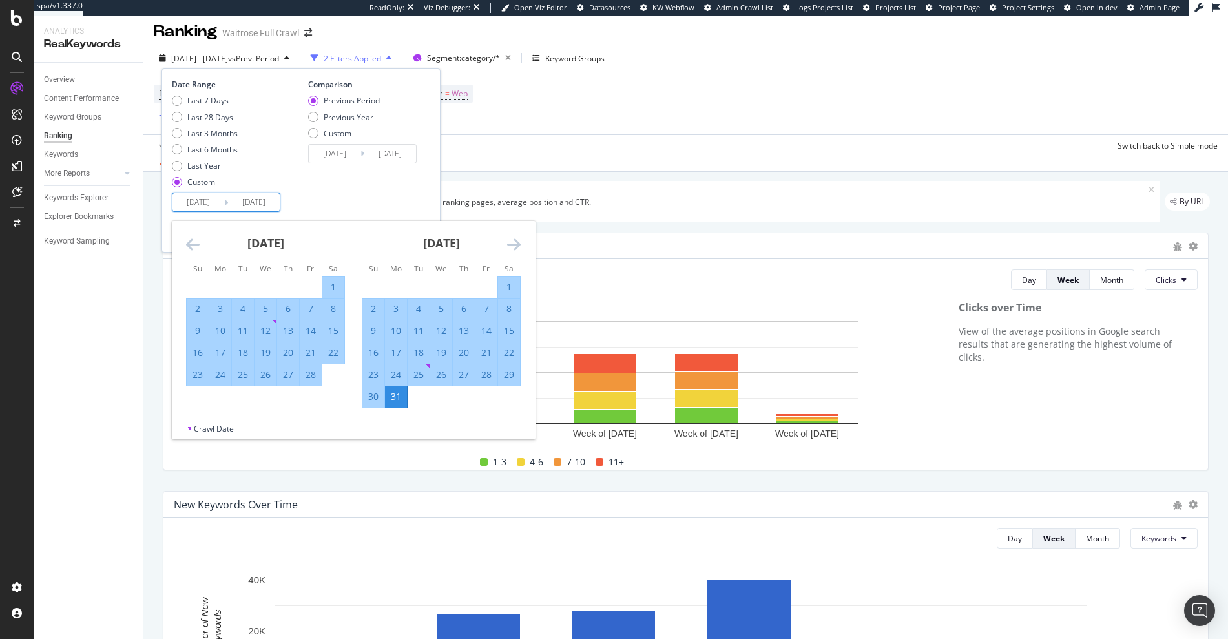
click at [396, 400] on div "31" at bounding box center [396, 396] width 22 height 13
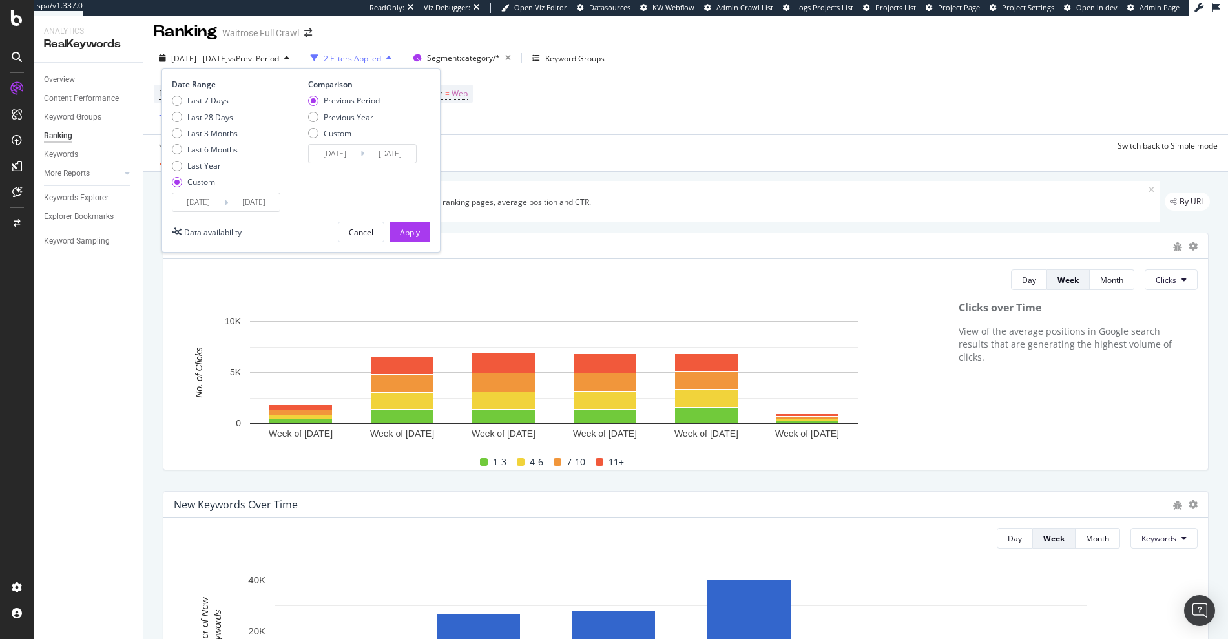
drag, startPoint x: 408, startPoint y: 225, endPoint x: 429, endPoint y: 238, distance: 24.4
click at [409, 225] on div "Apply" at bounding box center [410, 231] width 20 height 19
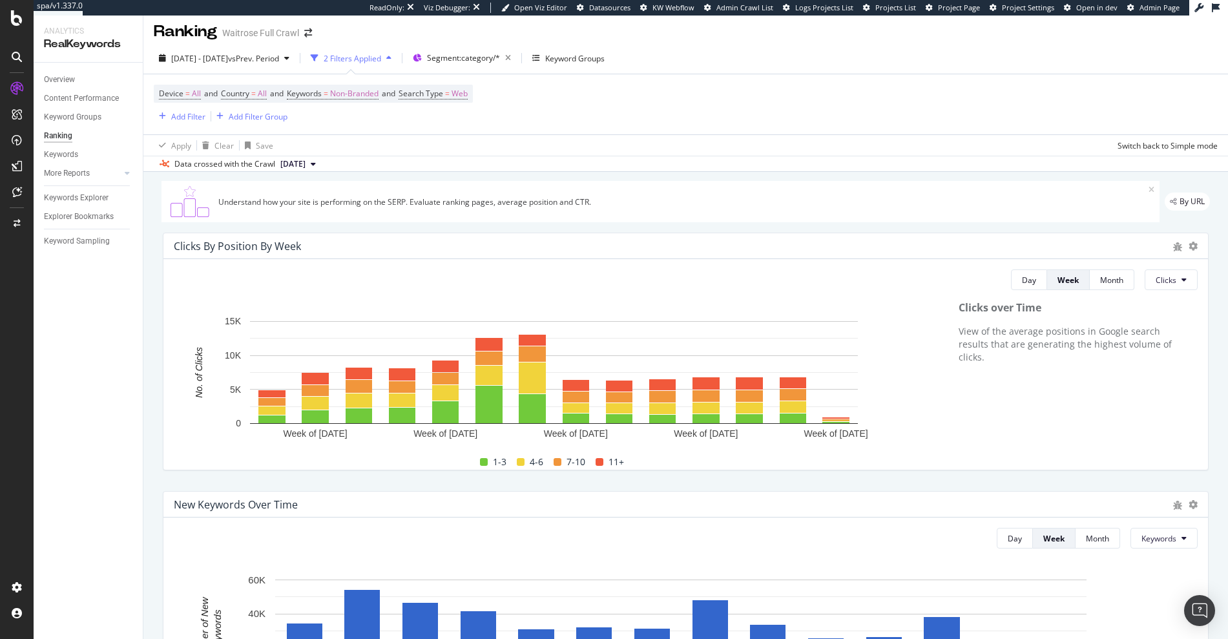
click at [1189, 240] on div at bounding box center [1193, 246] width 9 height 13
click at [1189, 251] on div at bounding box center [1193, 246] width 9 height 13
click at [1189, 240] on div at bounding box center [1193, 246] width 9 height 13
click at [1189, 245] on icon at bounding box center [1193, 246] width 9 height 9
click at [1128, 241] on div "Bar (by Percentage)" at bounding box center [1121, 233] width 113 height 19
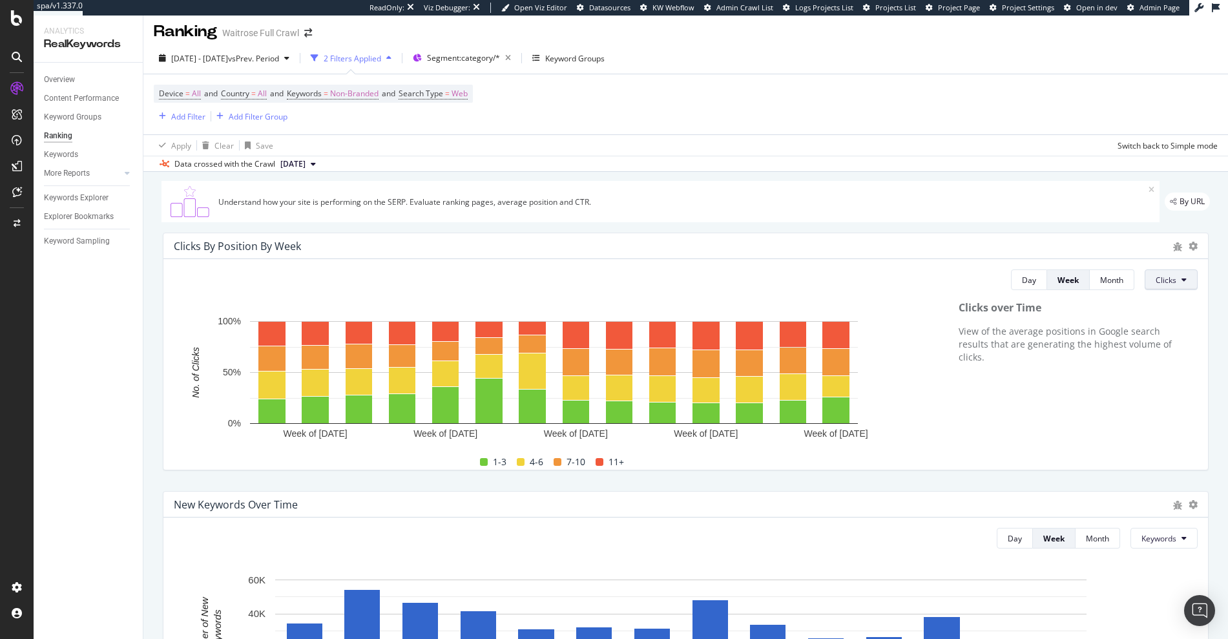
click at [1179, 275] on button "Clicks" at bounding box center [1171, 279] width 53 height 21
click at [1172, 355] on span "Impressions" at bounding box center [1171, 354] width 48 height 12
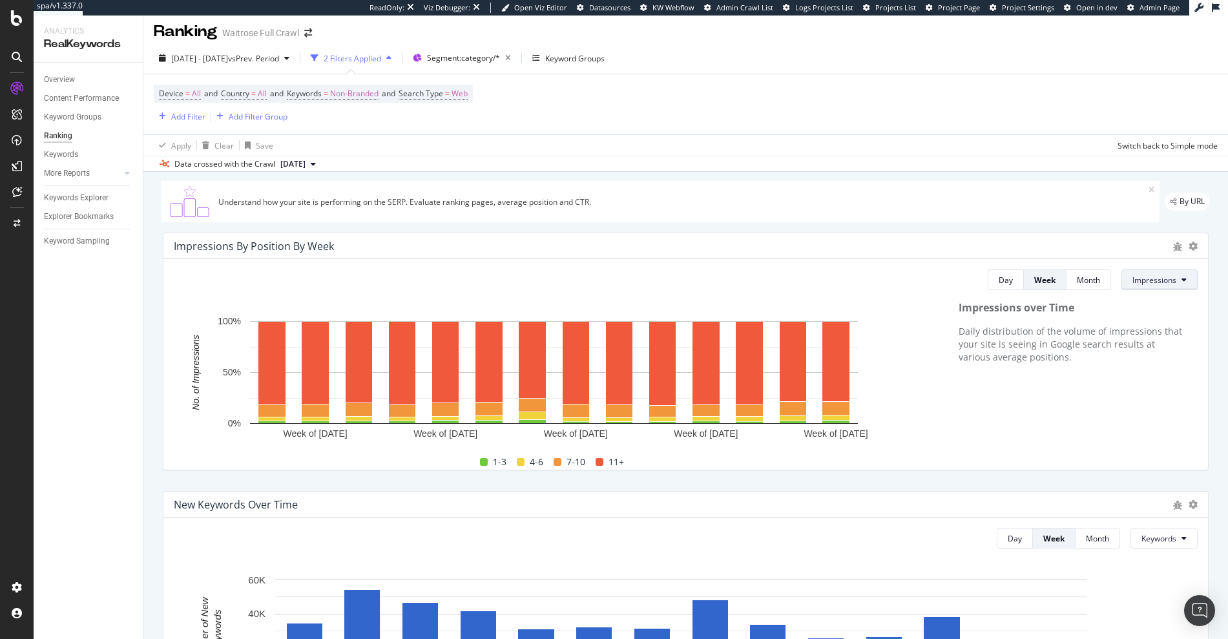
click at [1143, 280] on span "Impressions" at bounding box center [1155, 280] width 44 height 11
click at [1150, 326] on span "Clicks" at bounding box center [1147, 330] width 48 height 12
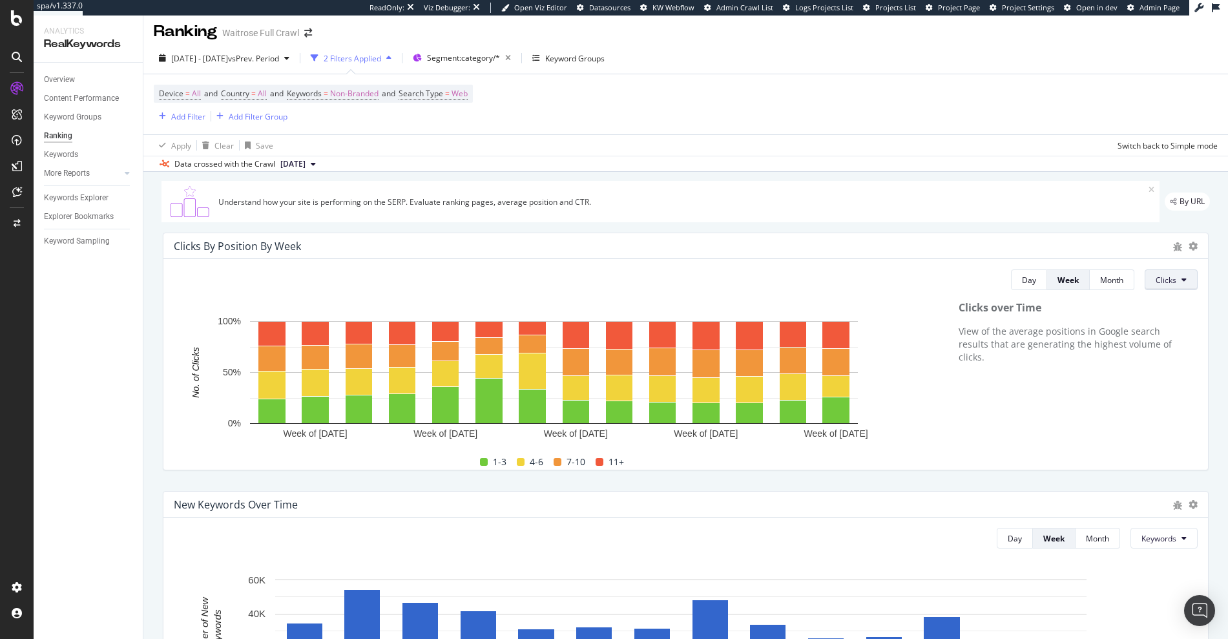
click at [1180, 277] on div "Day Week Month Clicks Hold CMD (⌘) while clicking to filter the report. Week of…" at bounding box center [685, 364] width 1045 height 211
click at [1180, 277] on button "Clicks" at bounding box center [1171, 279] width 53 height 21
click at [1193, 306] on span "Rankings" at bounding box center [1171, 306] width 48 height 12
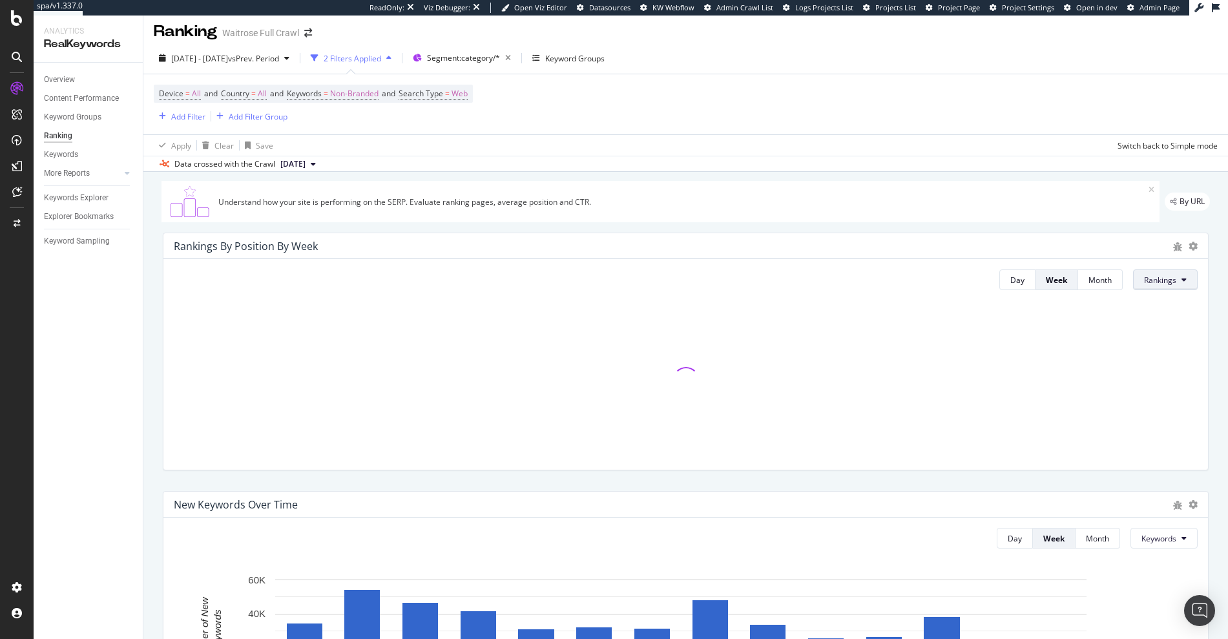
click at [1162, 286] on button "Rankings" at bounding box center [1165, 279] width 65 height 21
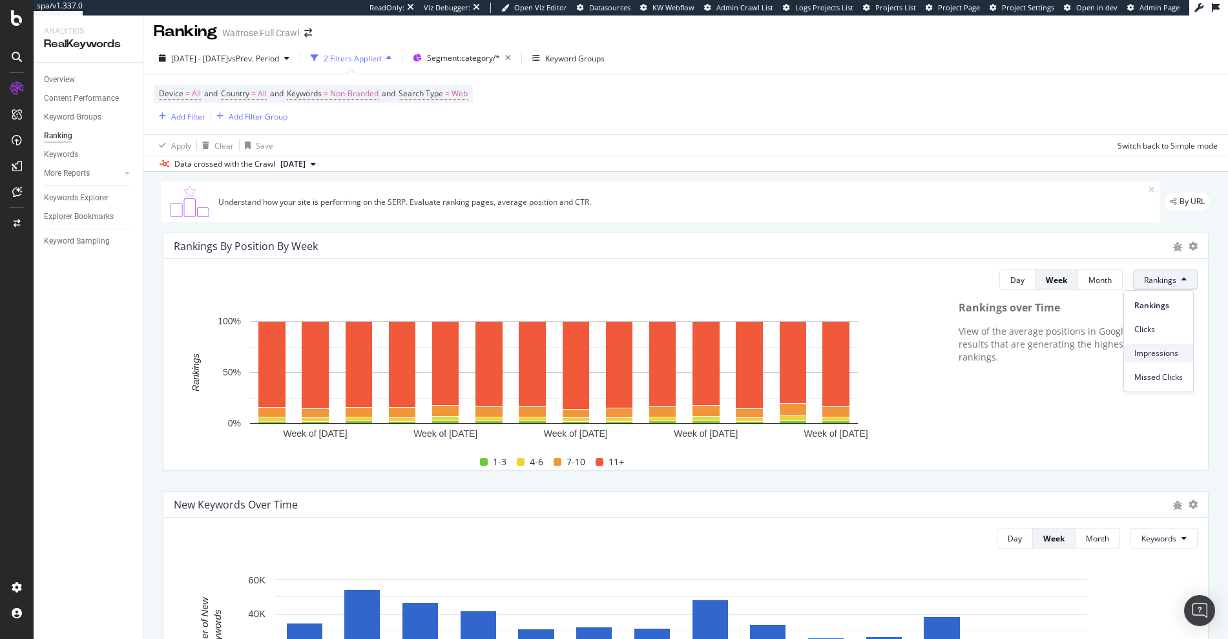
click at [1169, 353] on span "Impressions" at bounding box center [1159, 354] width 48 height 12
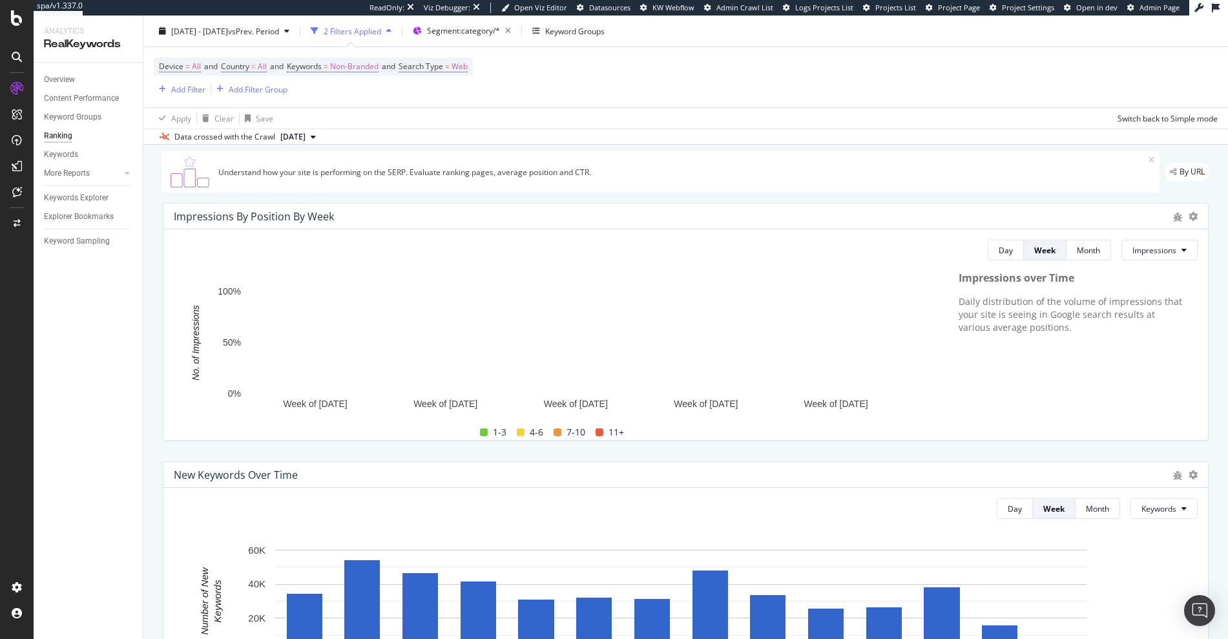
scroll to position [25, 0]
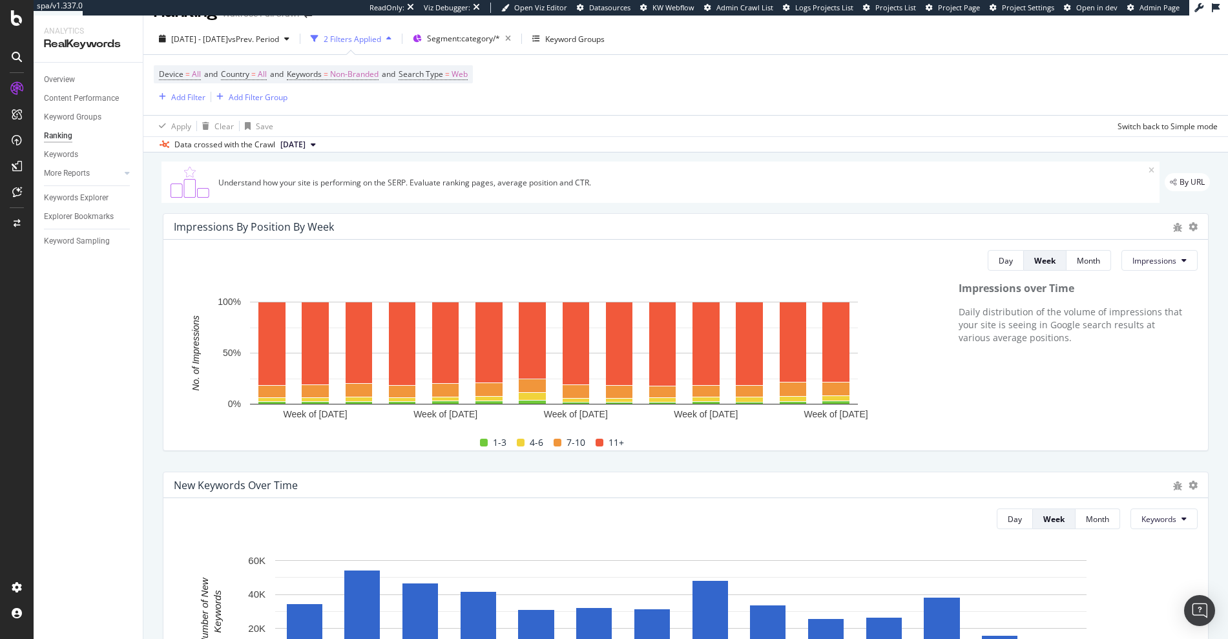
click at [989, 407] on div "Impressions over Time Daily distribution of the volume of impressions that your…" at bounding box center [1072, 365] width 252 height 169
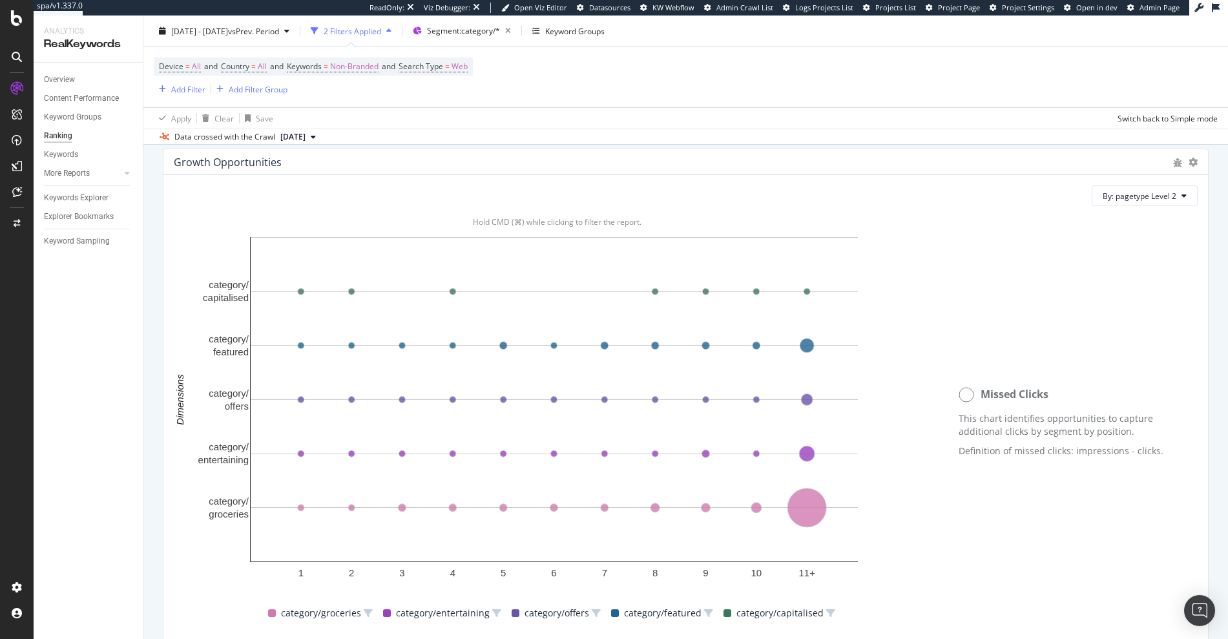
scroll to position [886, 0]
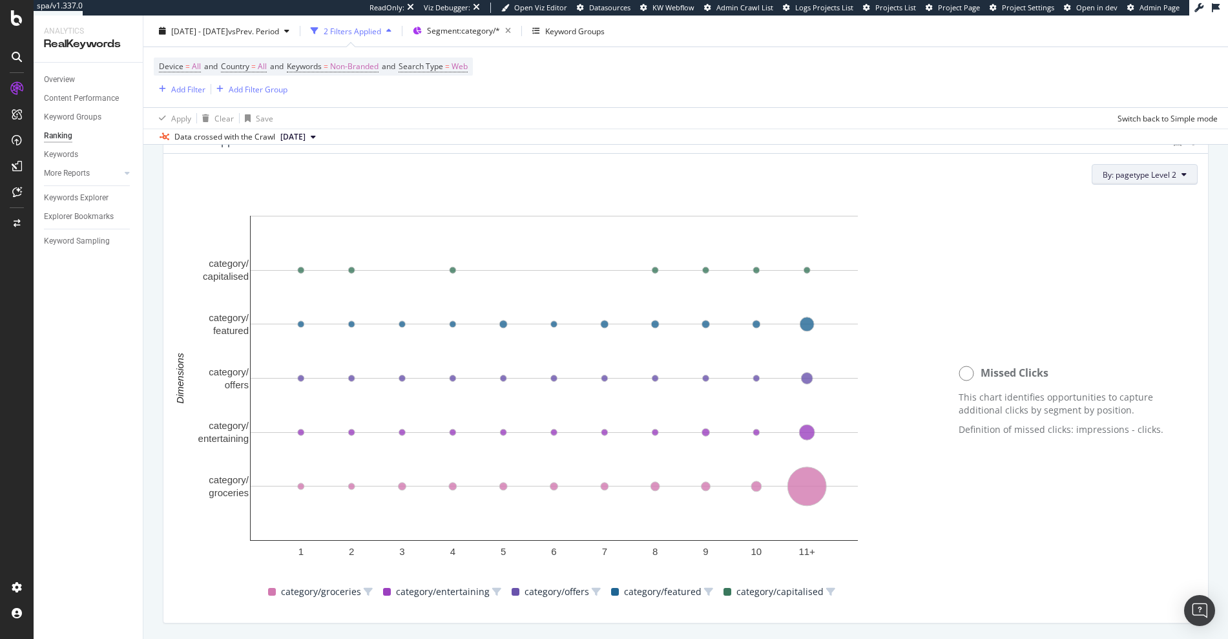
click at [1149, 173] on span "By: pagetype Level 2" at bounding box center [1140, 174] width 74 height 11
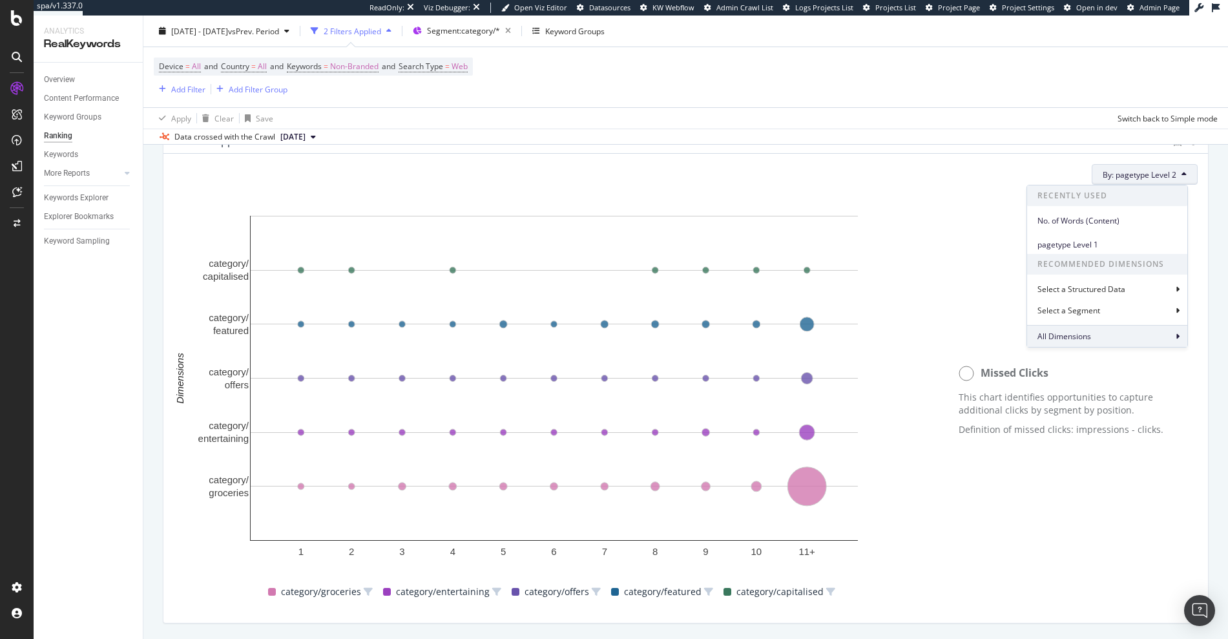
click at [1065, 338] on span "All Dimensions" at bounding box center [1065, 336] width 54 height 11
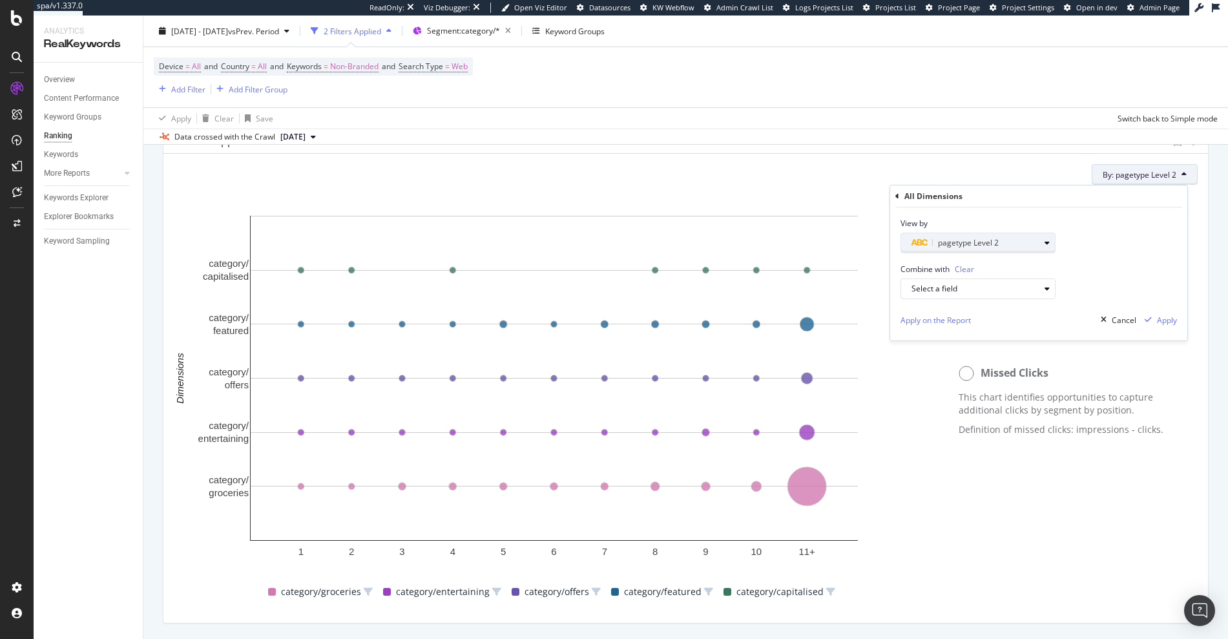
click at [968, 245] on span "pagetype Level 2" at bounding box center [968, 242] width 61 height 11
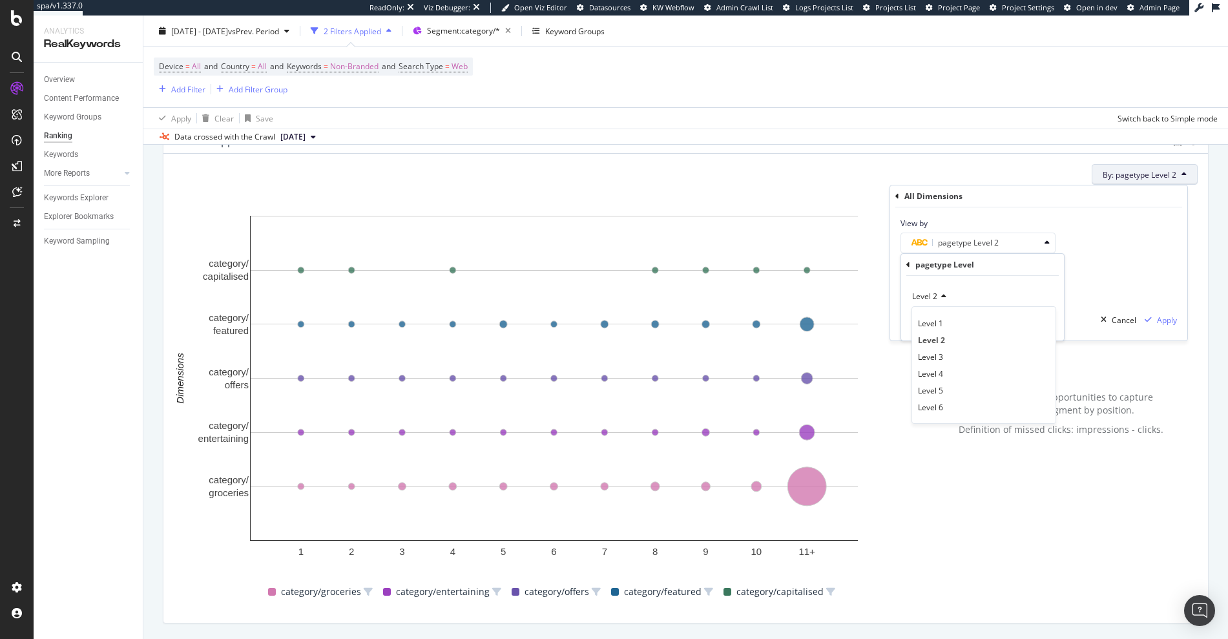
click at [1010, 228] on div "View by" at bounding box center [978, 223] width 155 height 11
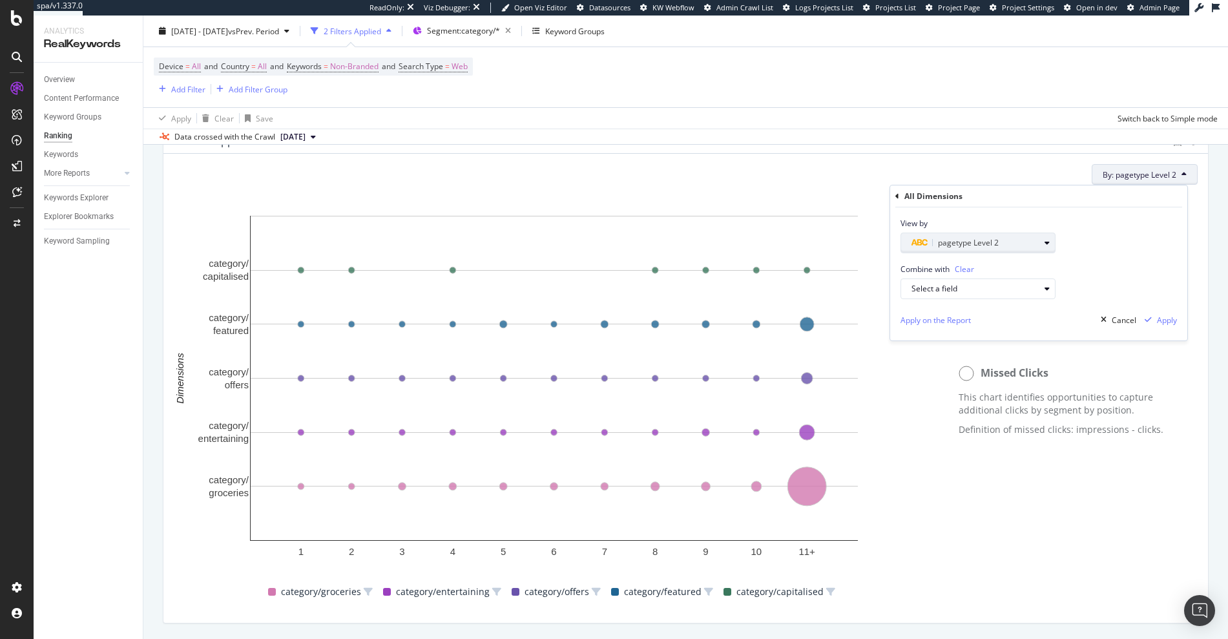
click at [1003, 236] on div "pagetype Level 2" at bounding box center [976, 243] width 128 height 16
click at [1046, 243] on icon "button" at bounding box center [1047, 243] width 5 height 8
click at [968, 170] on div "By: pagetype Level 2 All Dimensions View by pagetype Level 2 Combine with Clear…" at bounding box center [686, 174] width 1024 height 21
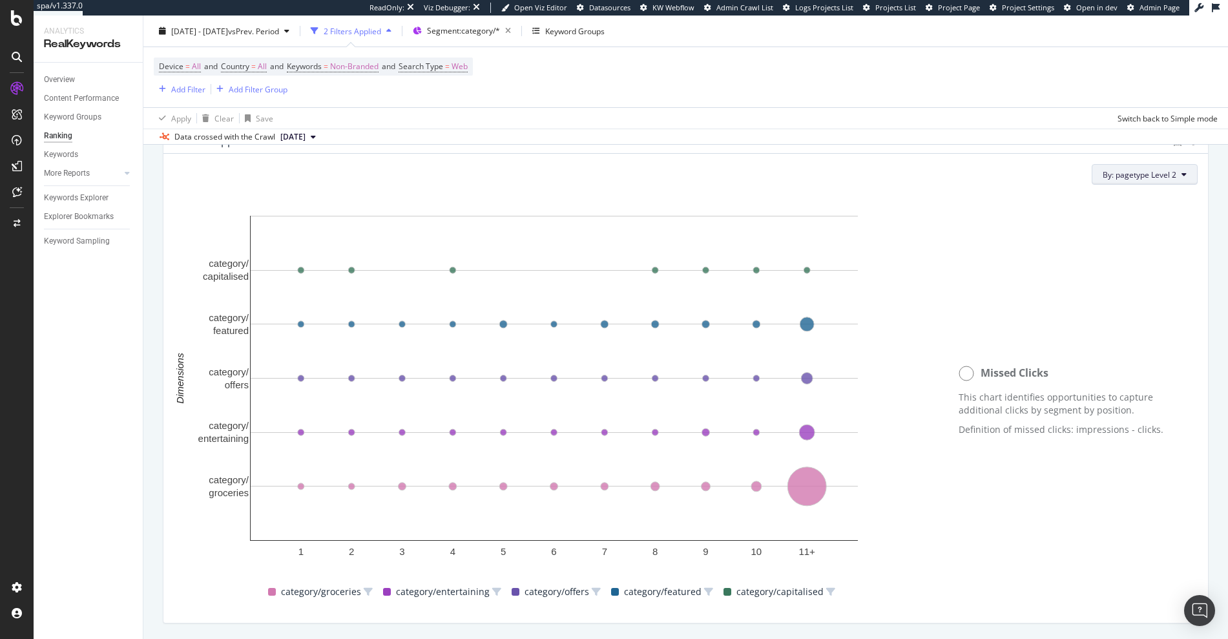
click at [1147, 174] on span "By: pagetype Level 2" at bounding box center [1140, 174] width 74 height 11
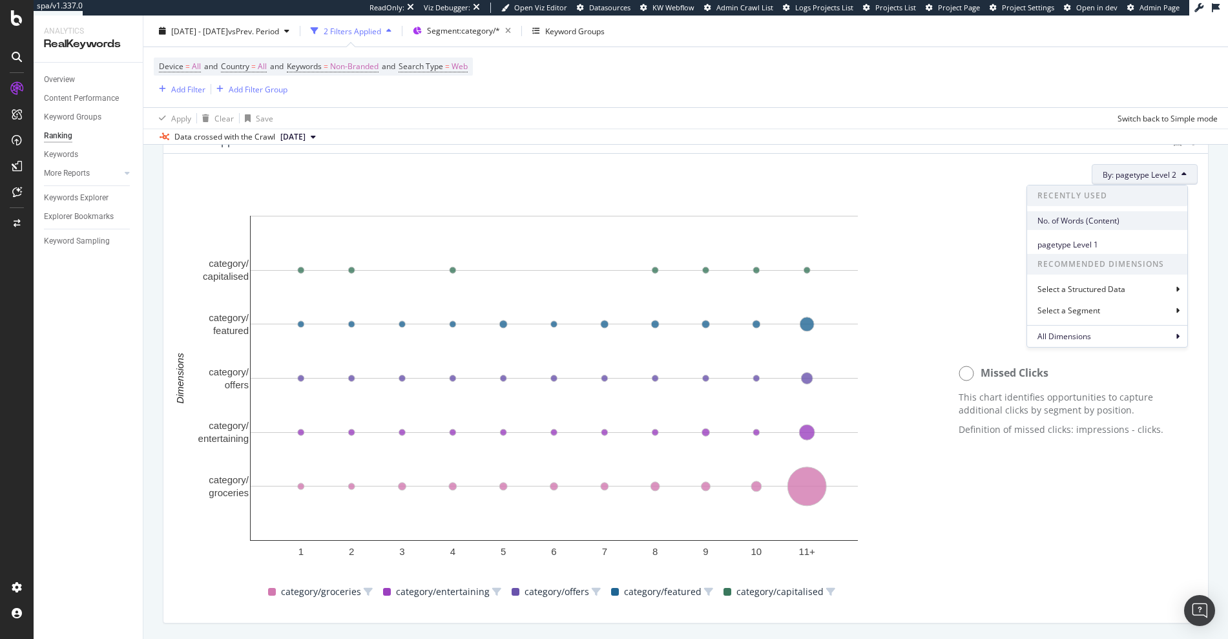
click at [1121, 225] on span "No. of Words (Content)" at bounding box center [1108, 221] width 140 height 12
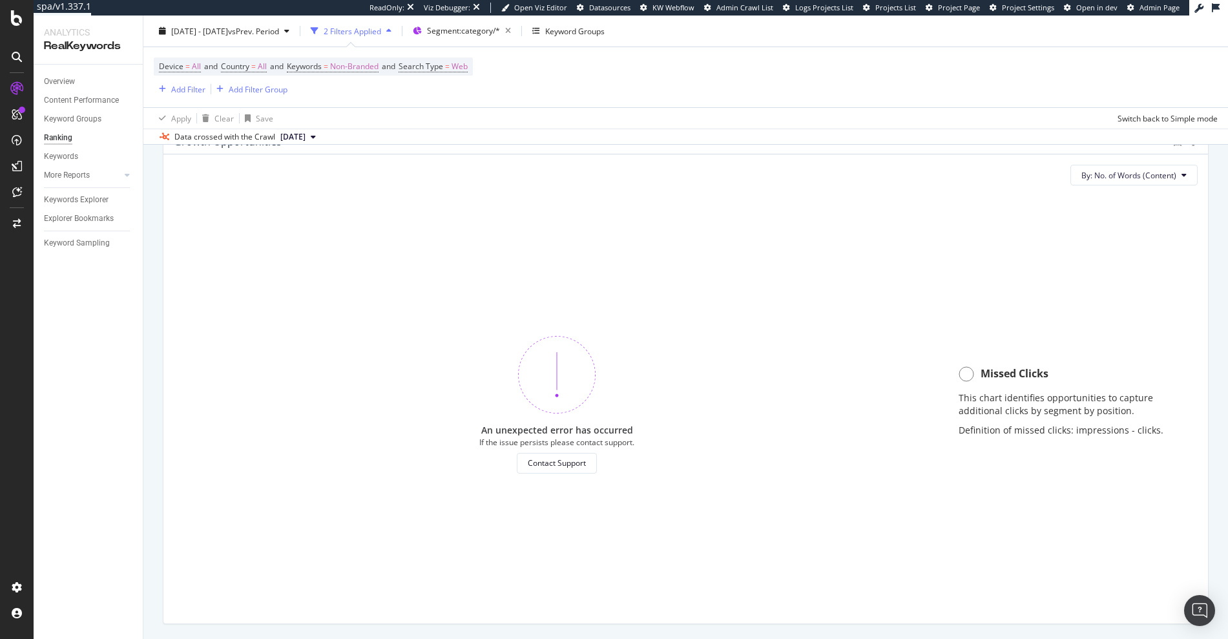
scroll to position [886, 0]
click at [1141, 180] on button "By: No. of Words (Content)" at bounding box center [1134, 173] width 127 height 21
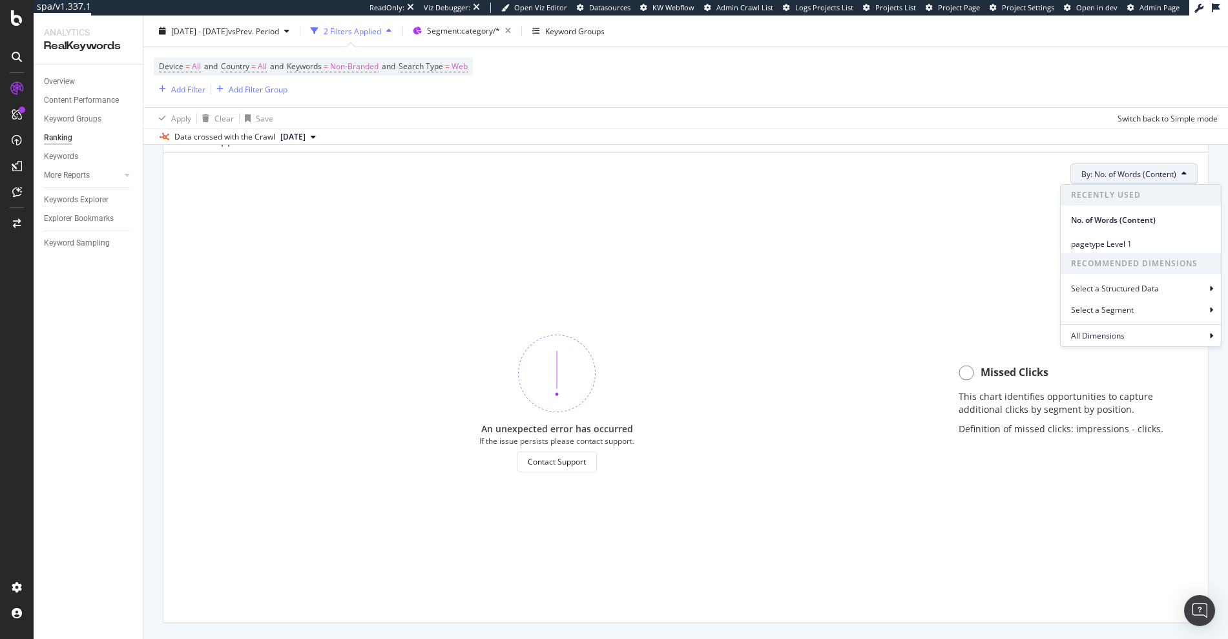
click at [764, 368] on div "An unexpected error has occurred If the issue persists please contact support. …" at bounding box center [557, 402] width 767 height 417
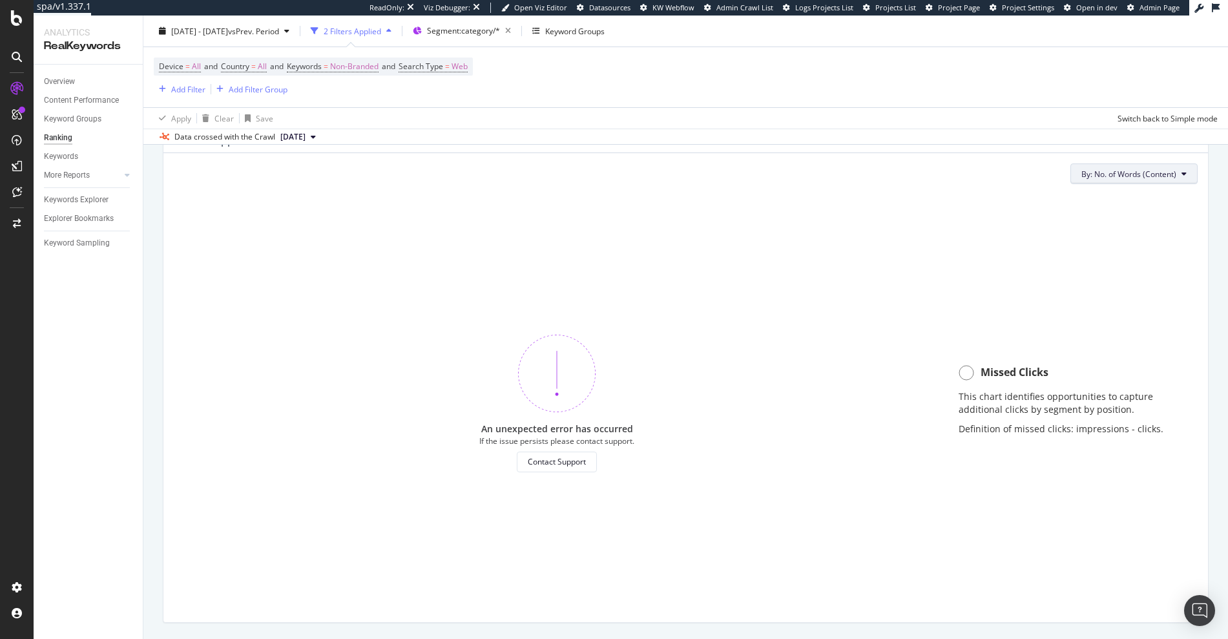
click at [1135, 166] on button "By: No. of Words (Content)" at bounding box center [1134, 173] width 127 height 21
click at [804, 317] on div "An unexpected error has occurred If the issue persists please contact support. …" at bounding box center [557, 402] width 767 height 417
click at [1149, 173] on span "By: No. of Words (Content)" at bounding box center [1129, 174] width 95 height 11
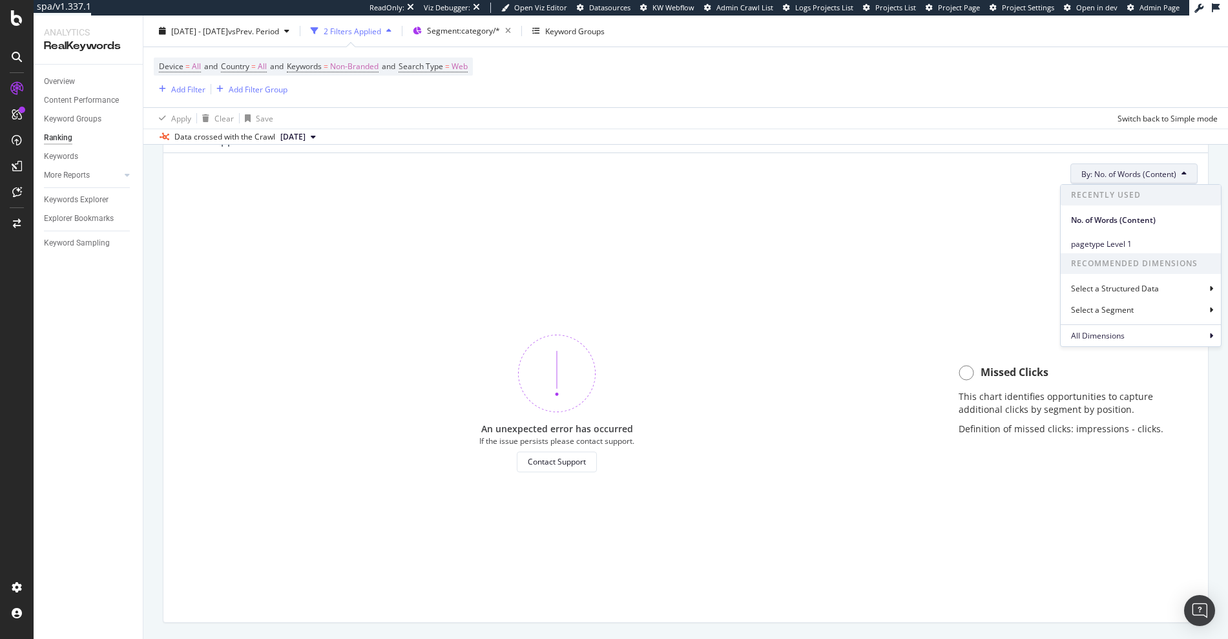
click at [1142, 174] on span "By: No. of Words (Content)" at bounding box center [1129, 174] width 95 height 11
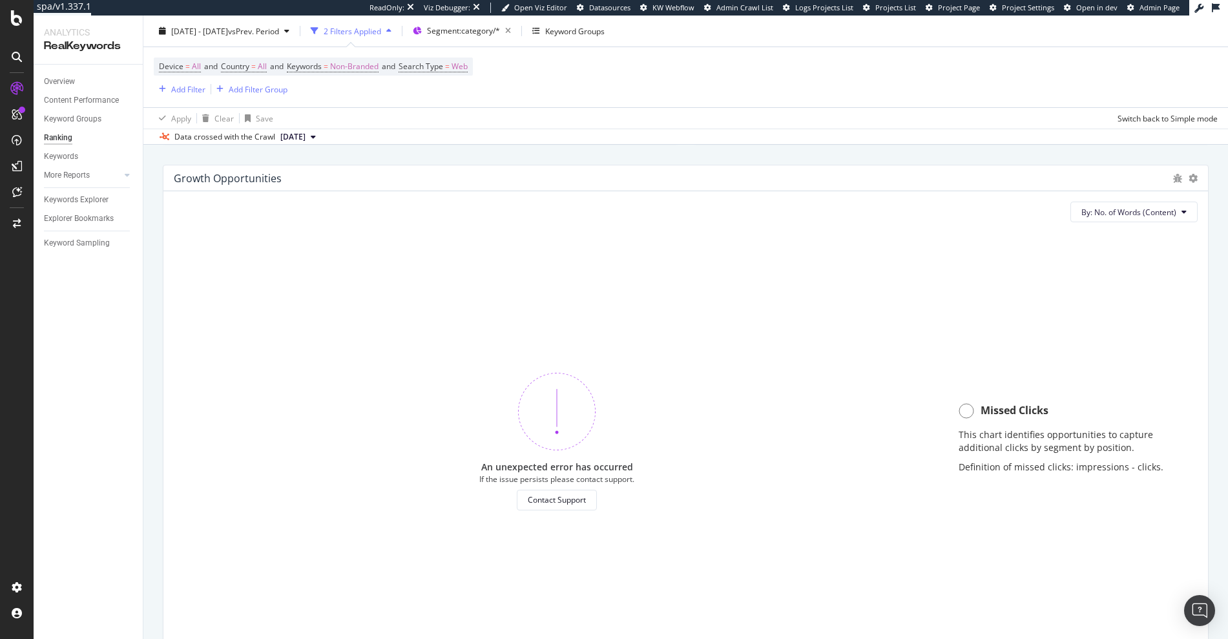
scroll to position [691, 0]
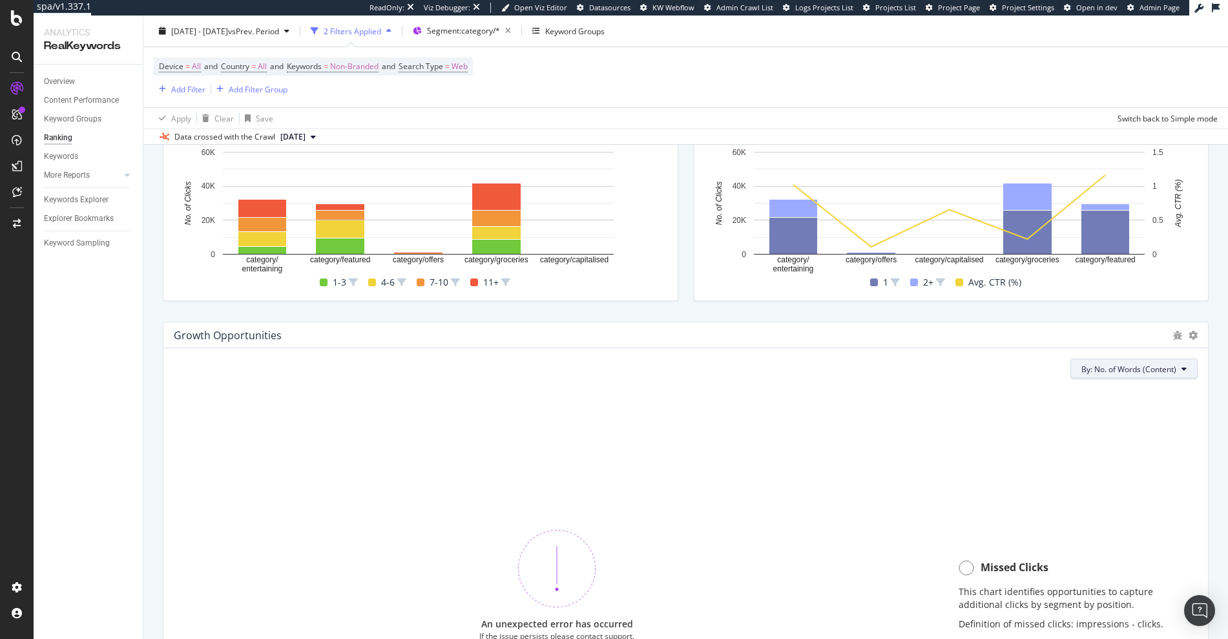
click at [1122, 375] on button "By: No. of Words (Content)" at bounding box center [1134, 369] width 127 height 21
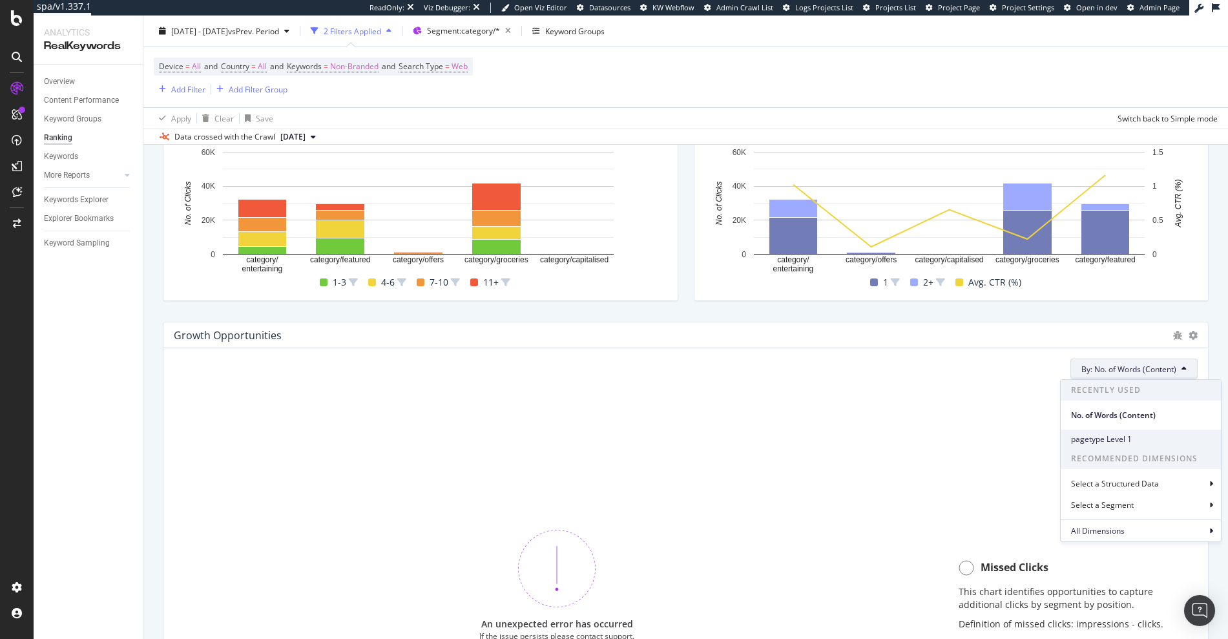
click at [1085, 438] on span "pagetype Level 1" at bounding box center [1141, 440] width 140 height 12
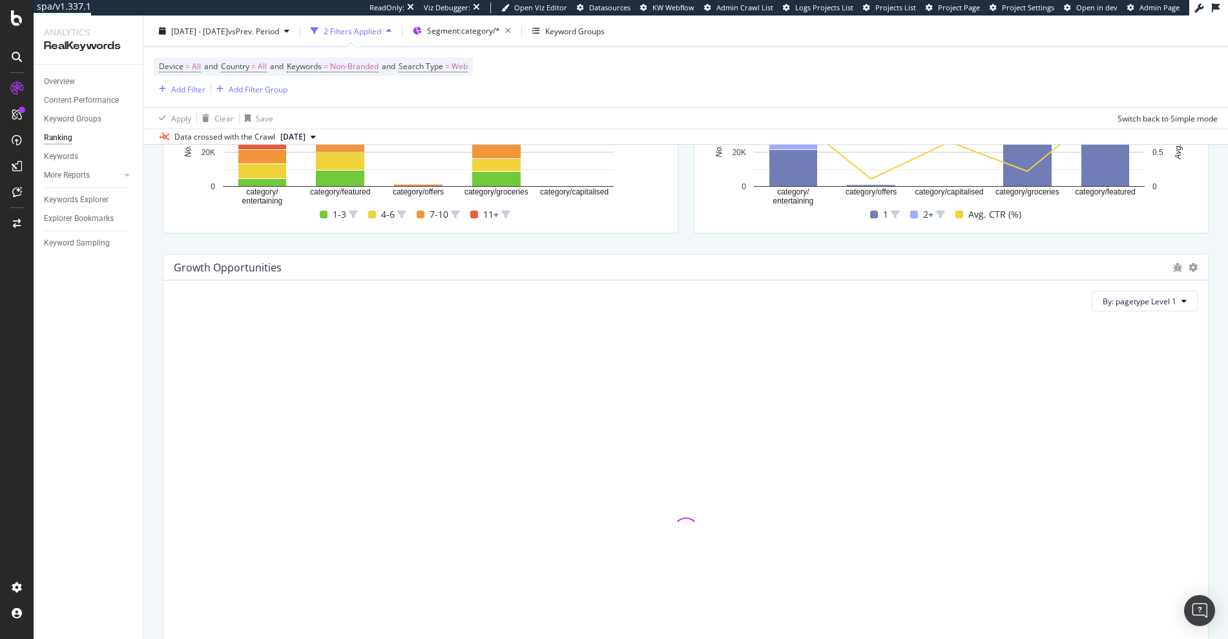
scroll to position [780, 0]
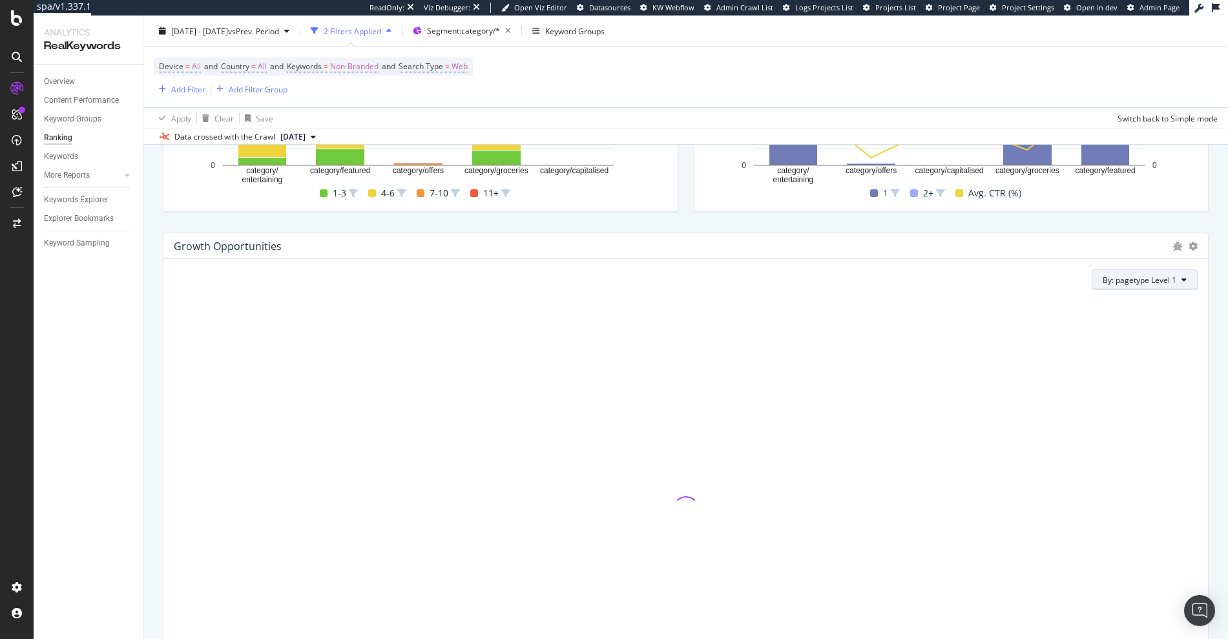
click at [1137, 279] on span "By: pagetype Level 1" at bounding box center [1140, 280] width 74 height 11
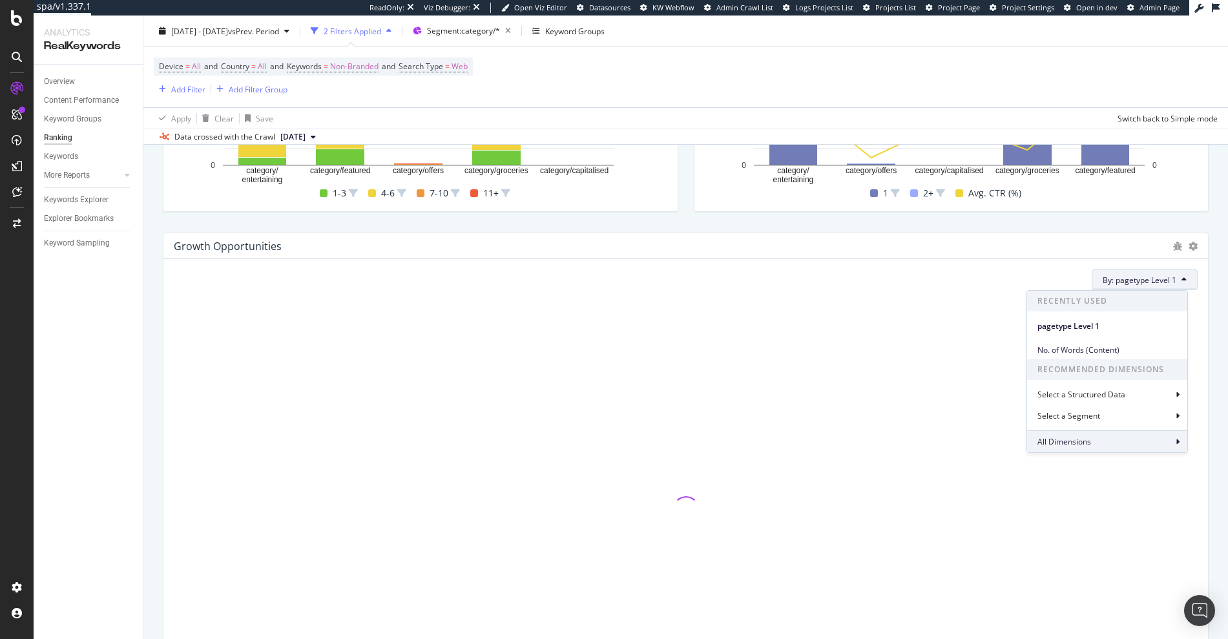
click at [1103, 440] on div "All Dimensions" at bounding box center [1107, 441] width 160 height 22
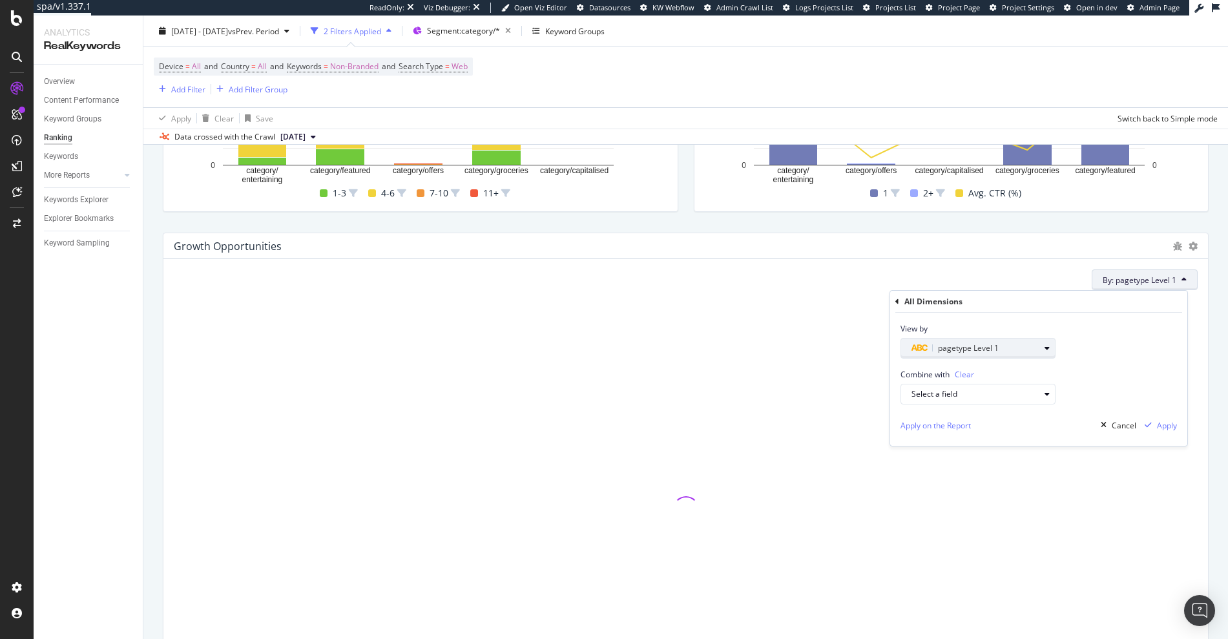
click at [947, 348] on span "pagetype Level 1" at bounding box center [968, 347] width 61 height 11
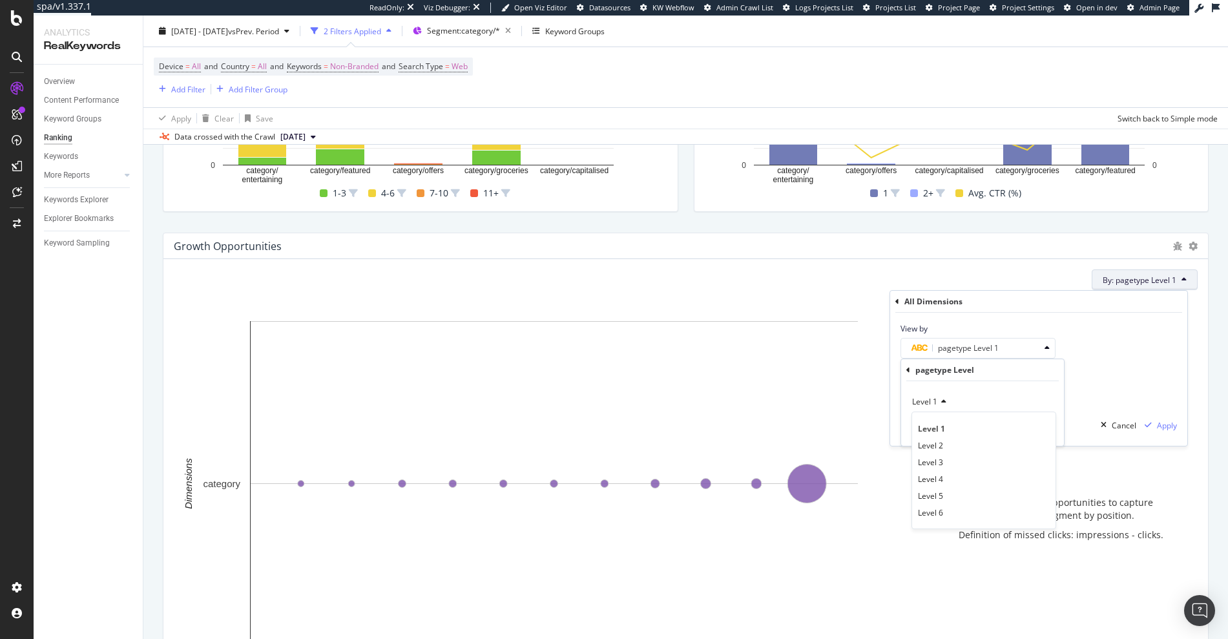
click at [912, 372] on div "pagetype Level" at bounding box center [982, 370] width 152 height 22
click at [905, 371] on div "pagetype Level Level 1 Validate" at bounding box center [982, 402] width 163 height 87
click at [908, 370] on icon at bounding box center [908, 370] width 4 height 8
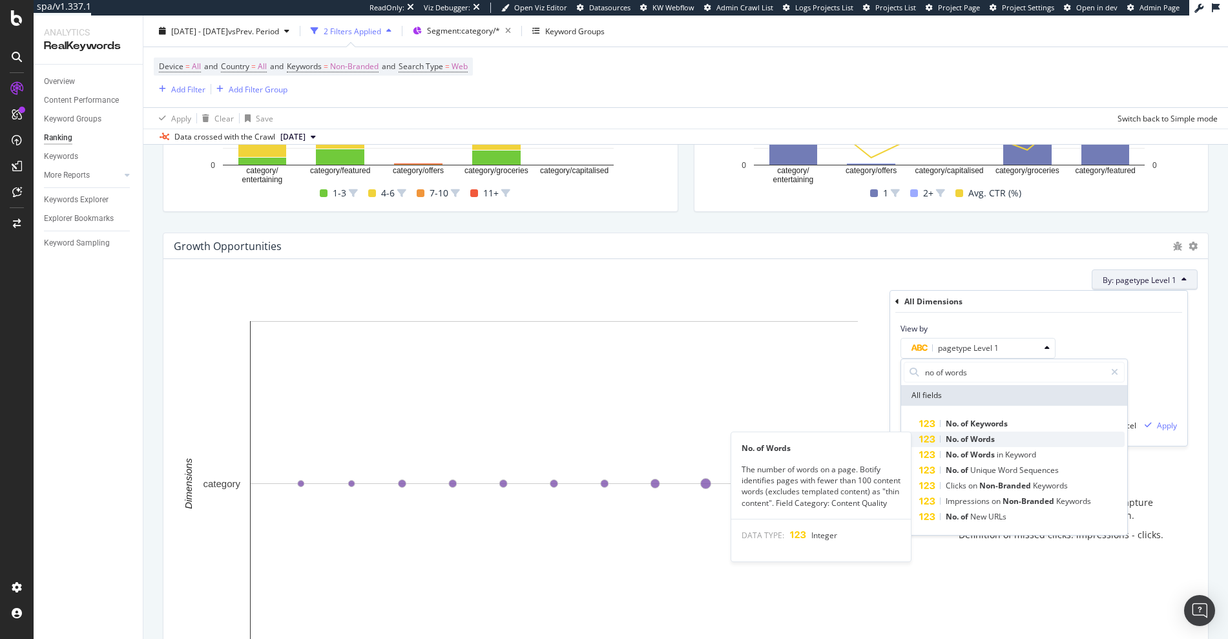
type input "no of words"
click at [1007, 435] on div "No. of Words" at bounding box center [1021, 440] width 205 height 16
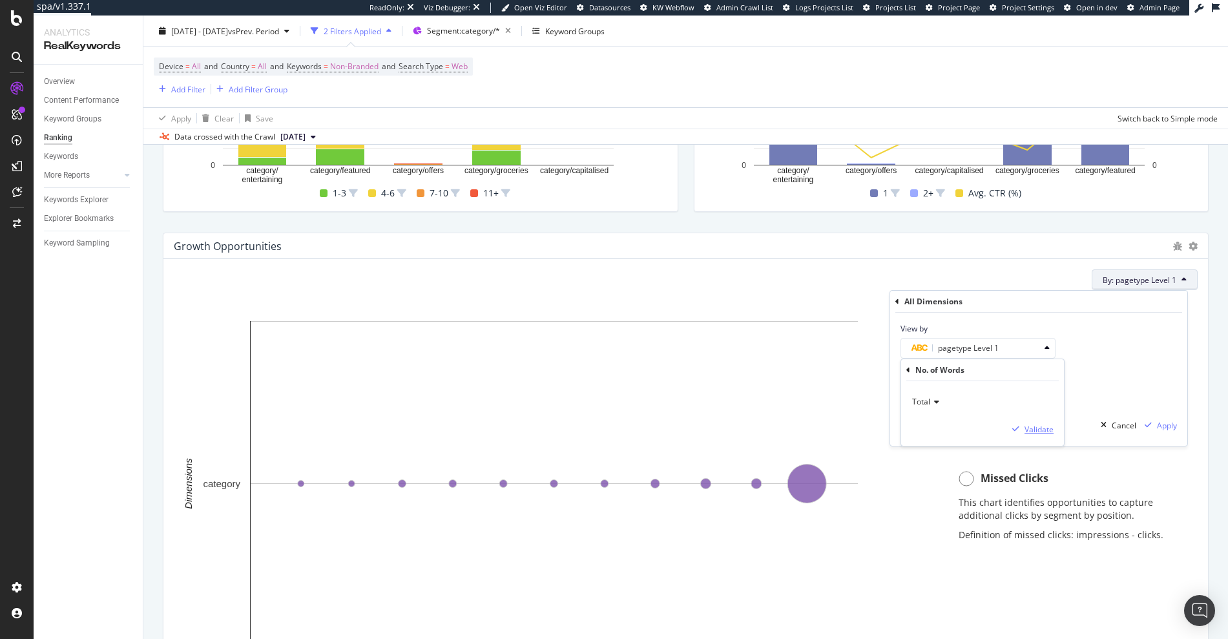
click at [1040, 428] on div "Validate" at bounding box center [1039, 429] width 29 height 11
click at [1170, 430] on div "Apply" at bounding box center [1167, 425] width 20 height 11
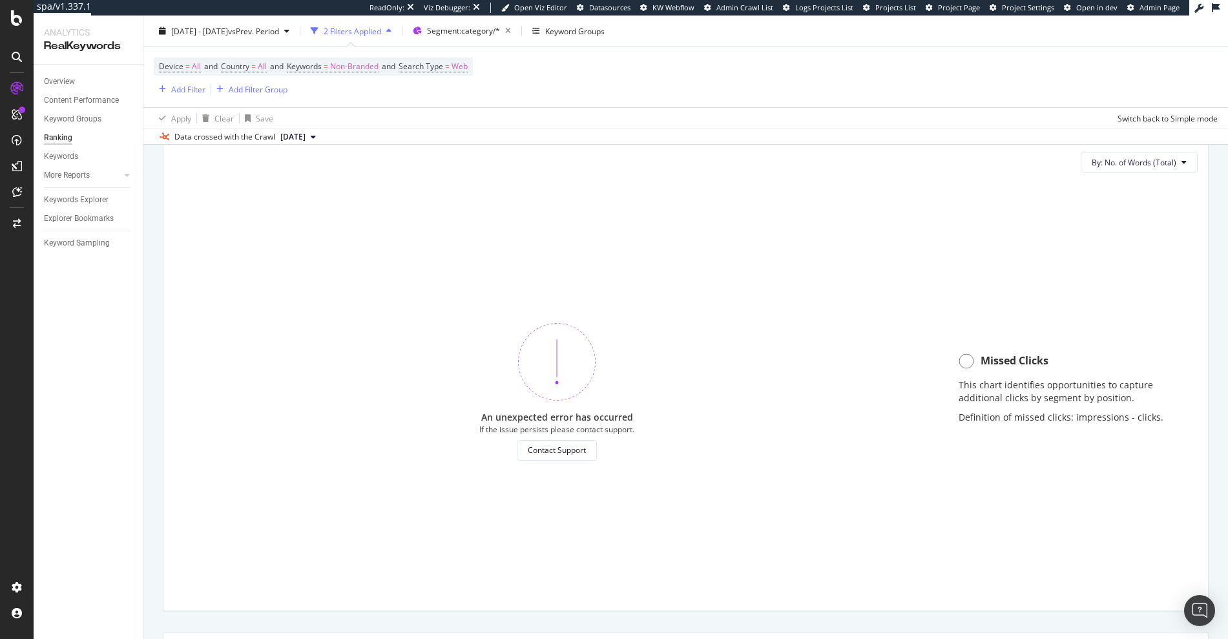
scroll to position [904, 0]
click at [1160, 160] on span "By: No. of Words (Total)" at bounding box center [1134, 156] width 85 height 11
click at [516, 28] on icon "button" at bounding box center [508, 31] width 16 height 18
click at [1149, 152] on span "By: No. of Words (Total)" at bounding box center [1134, 156] width 85 height 11
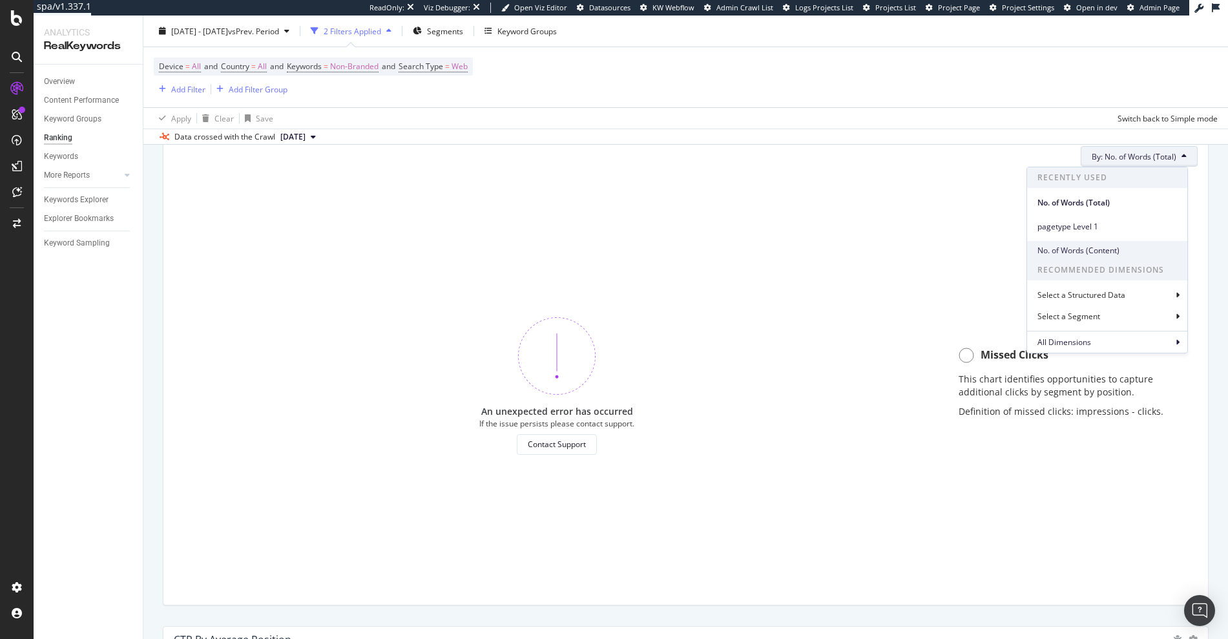
click at [1066, 250] on span "No. of Words (Content)" at bounding box center [1108, 251] width 140 height 12
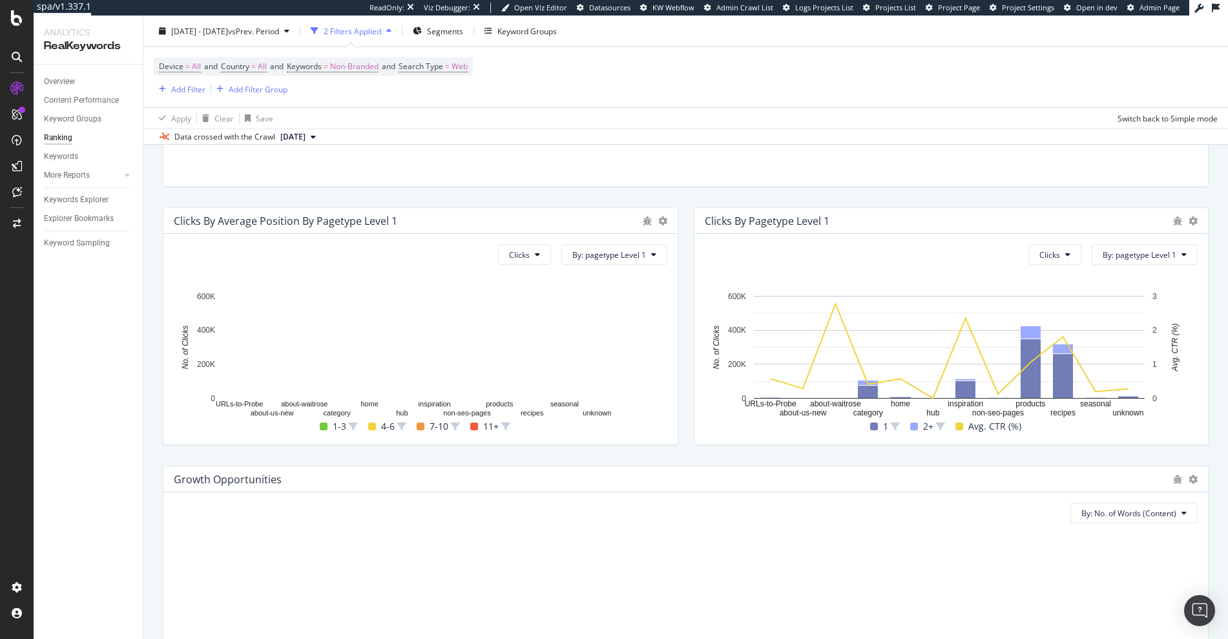
scroll to position [466, 0]
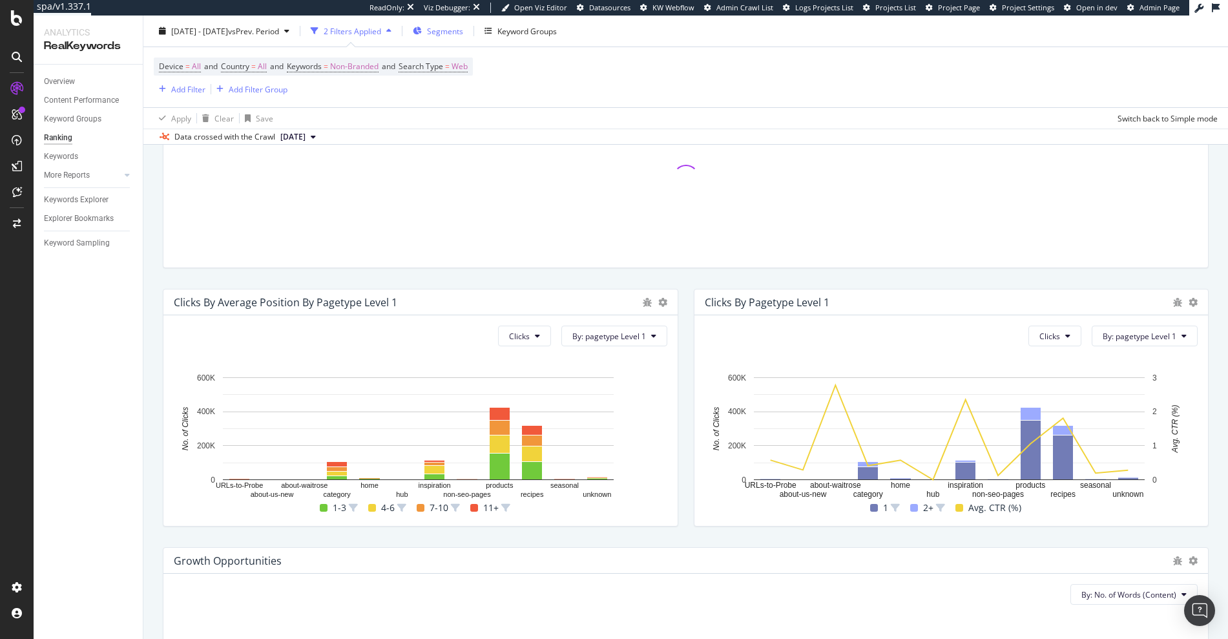
click at [463, 22] on div "Segments" at bounding box center [438, 30] width 50 height 19
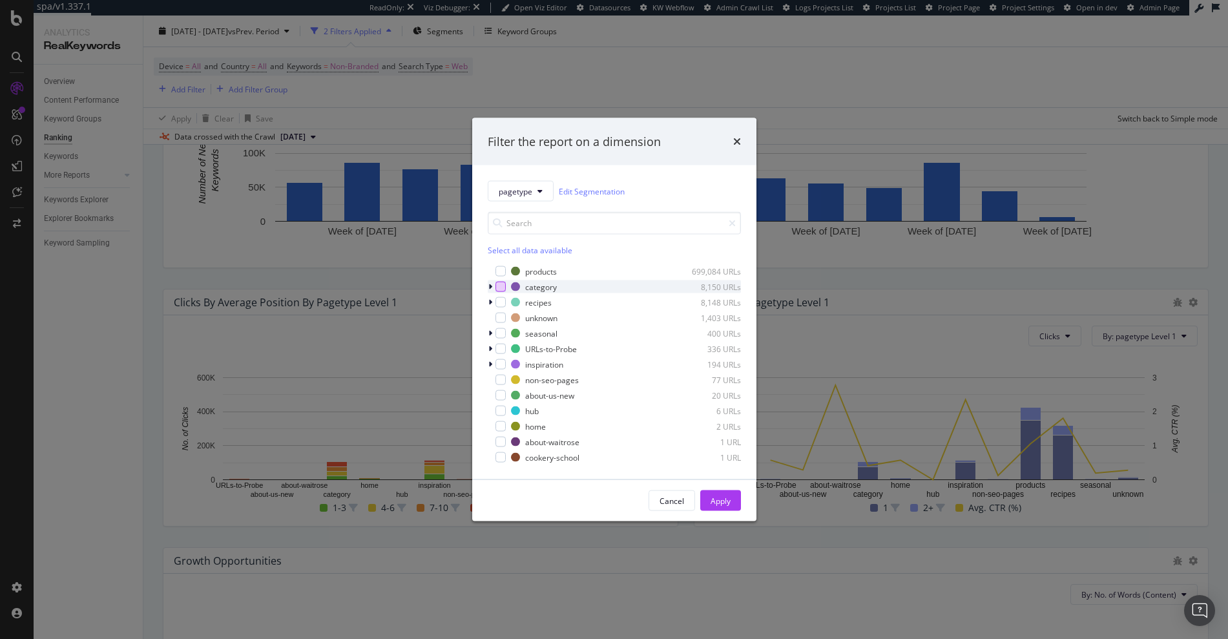
click at [501, 284] on div "modal" at bounding box center [501, 287] width 10 height 10
click at [730, 510] on div "Apply" at bounding box center [721, 500] width 20 height 19
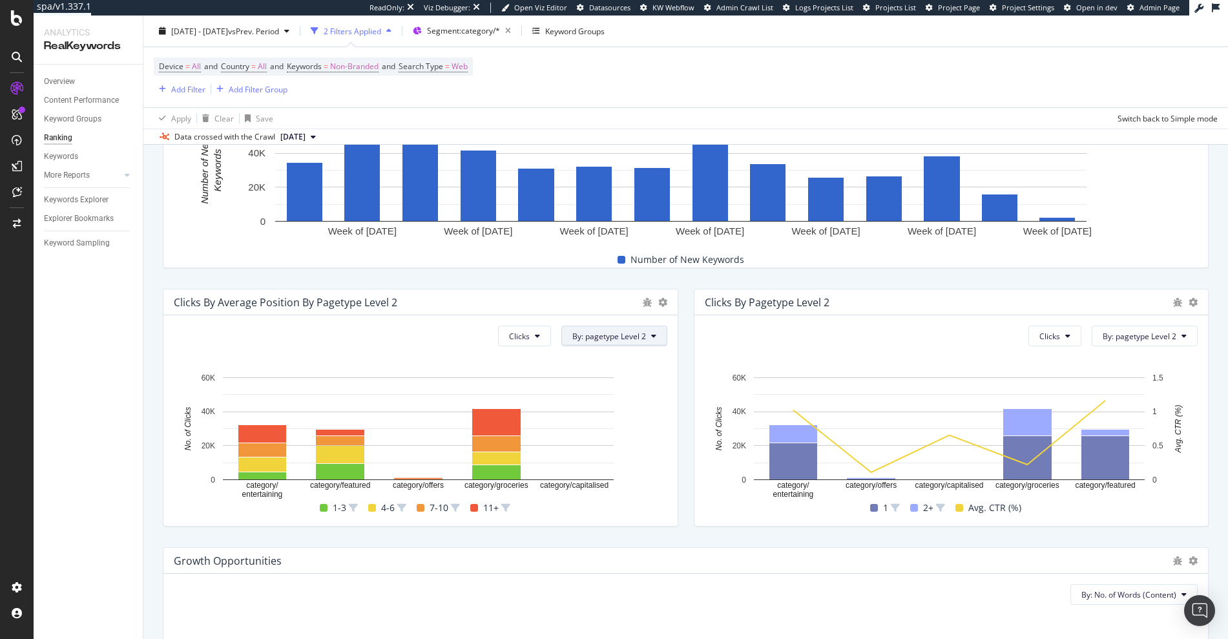
click at [620, 338] on span "By: pagetype Level 2" at bounding box center [609, 336] width 74 height 11
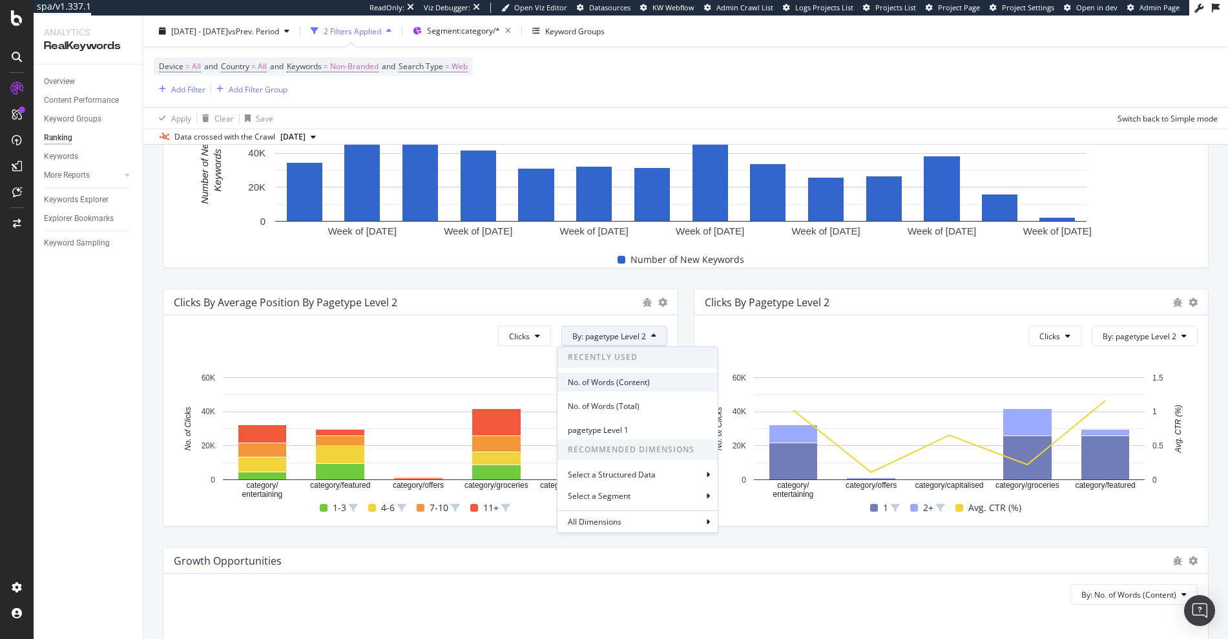
click at [622, 384] on span "No. of Words (Content)" at bounding box center [638, 383] width 140 height 12
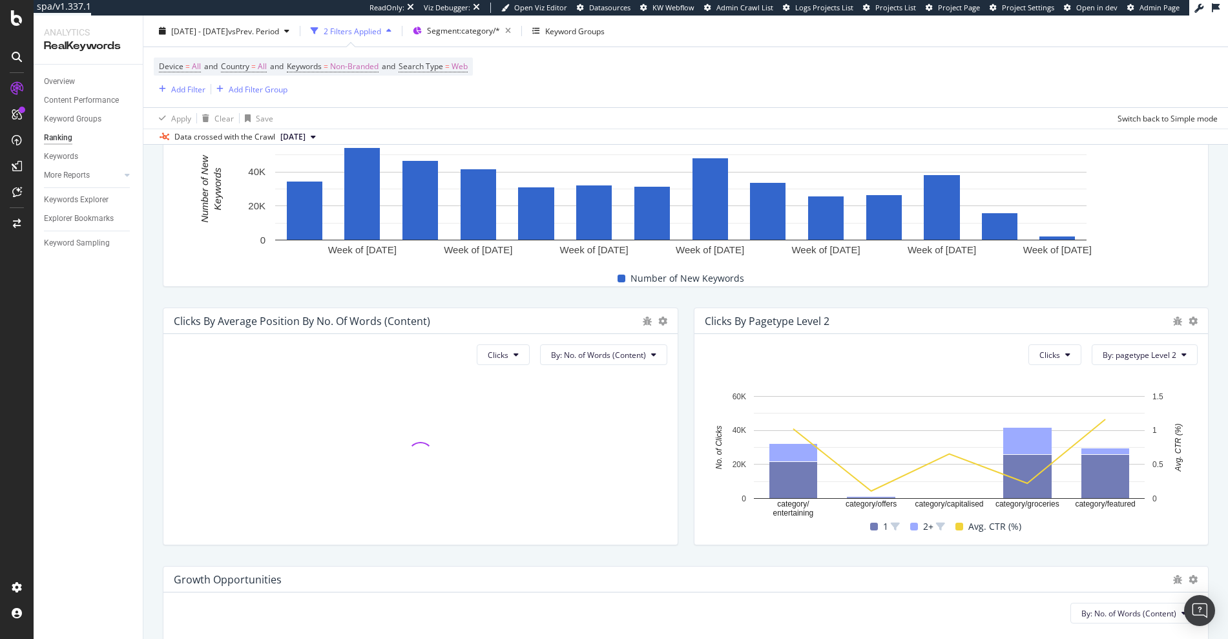
scroll to position [446, 0]
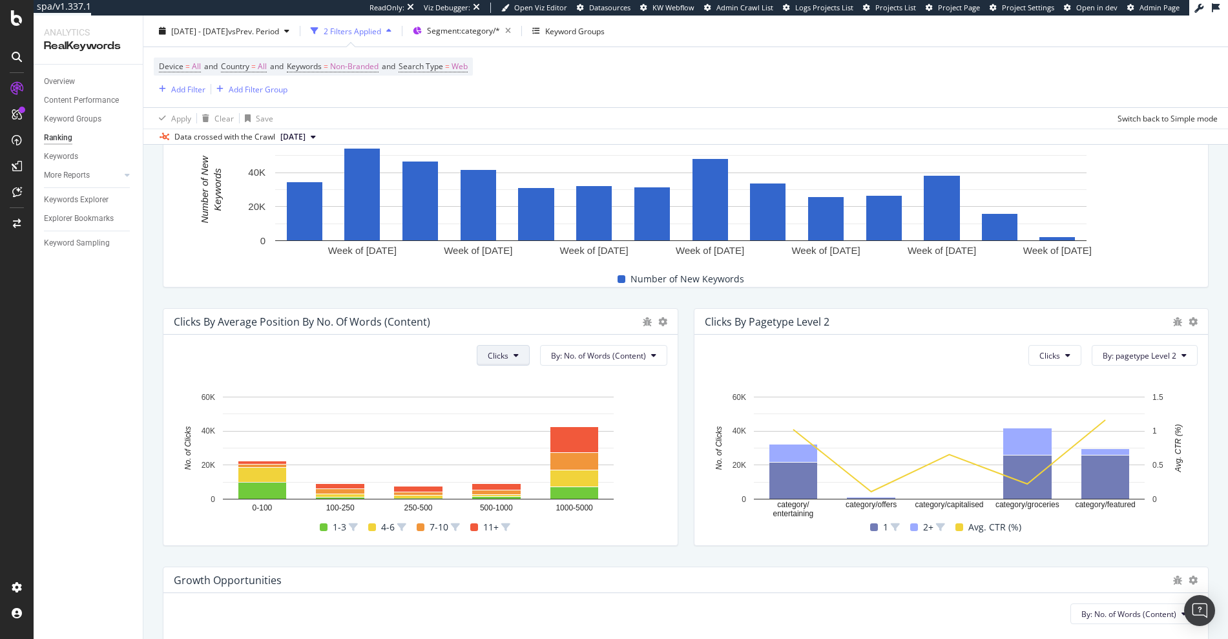
click at [516, 359] on button "Clicks" at bounding box center [503, 355] width 53 height 21
click at [504, 437] on div "Impressions" at bounding box center [506, 428] width 69 height 19
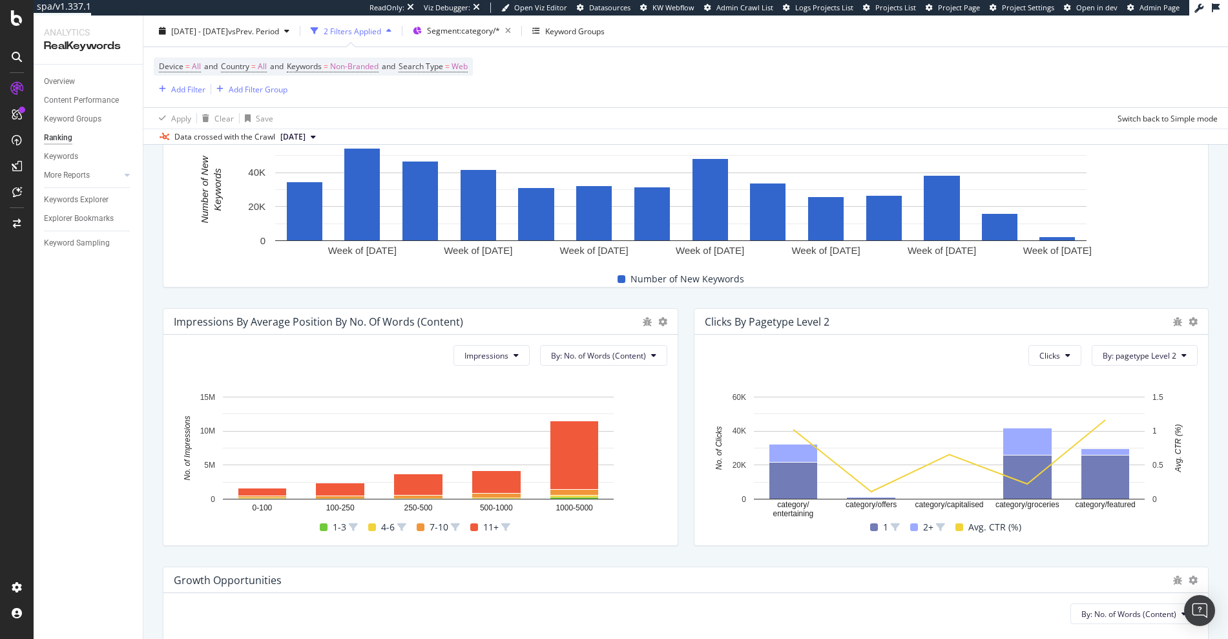
click at [660, 315] on div at bounding box center [662, 321] width 9 height 13
click at [659, 317] on icon at bounding box center [662, 321] width 9 height 9
click at [706, 367] on span "Bar (by Percentage)" at bounding box center [733, 366] width 97 height 12
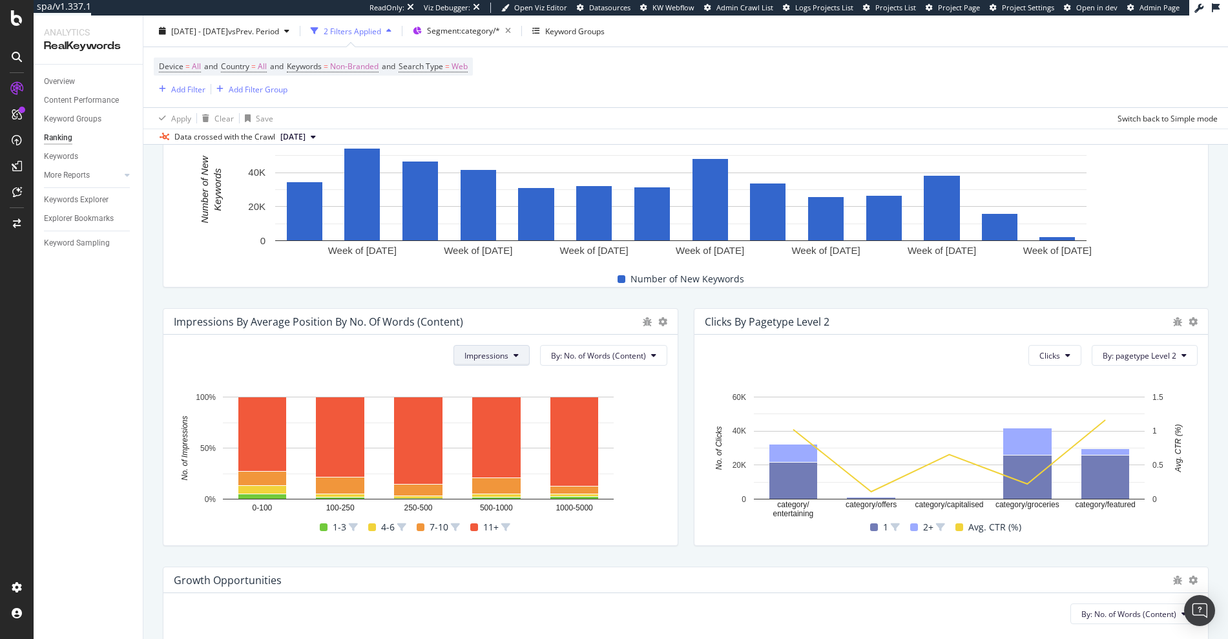
click at [485, 349] on button "Impressions" at bounding box center [492, 355] width 76 height 21
click at [490, 461] on div "Rankings Clicks Impressions Missed Clicks" at bounding box center [483, 417] width 70 height 102
click at [490, 459] on div "Missed Clicks" at bounding box center [483, 452] width 69 height 19
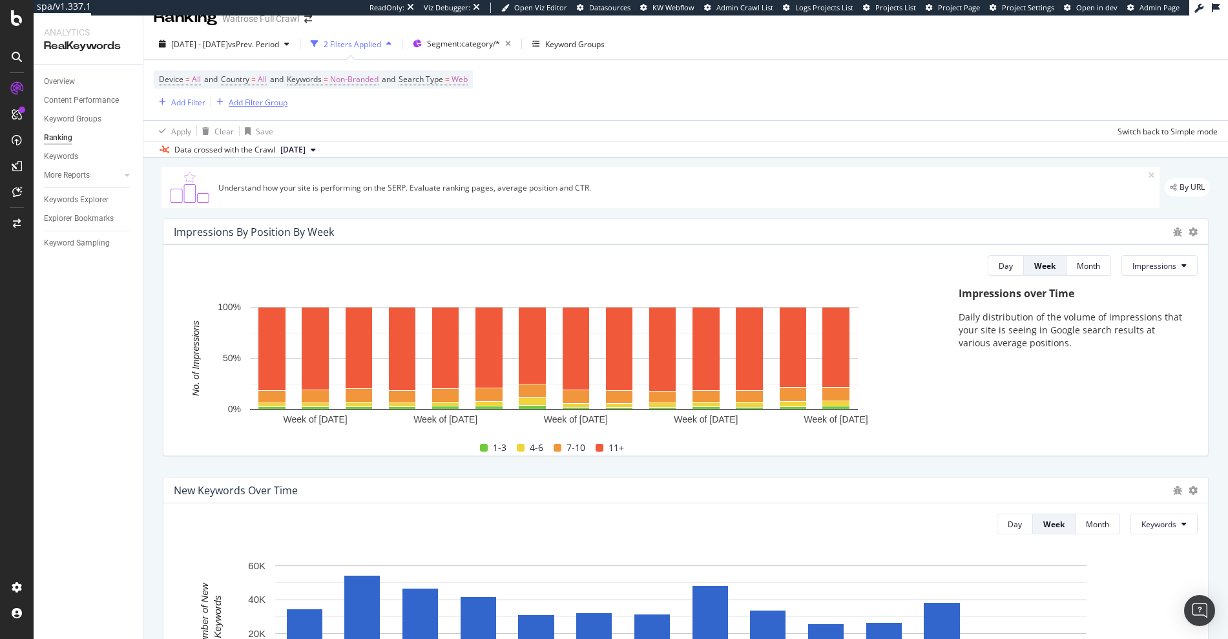
scroll to position [0, 0]
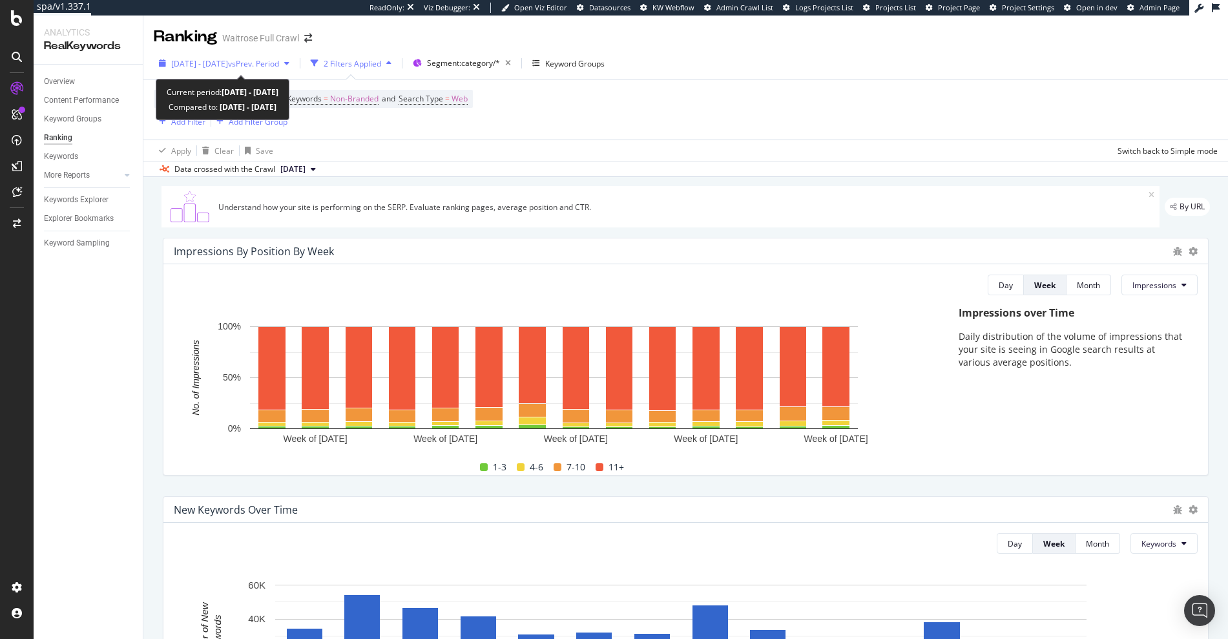
click at [278, 59] on span "vs Prev. Period" at bounding box center [253, 63] width 51 height 11
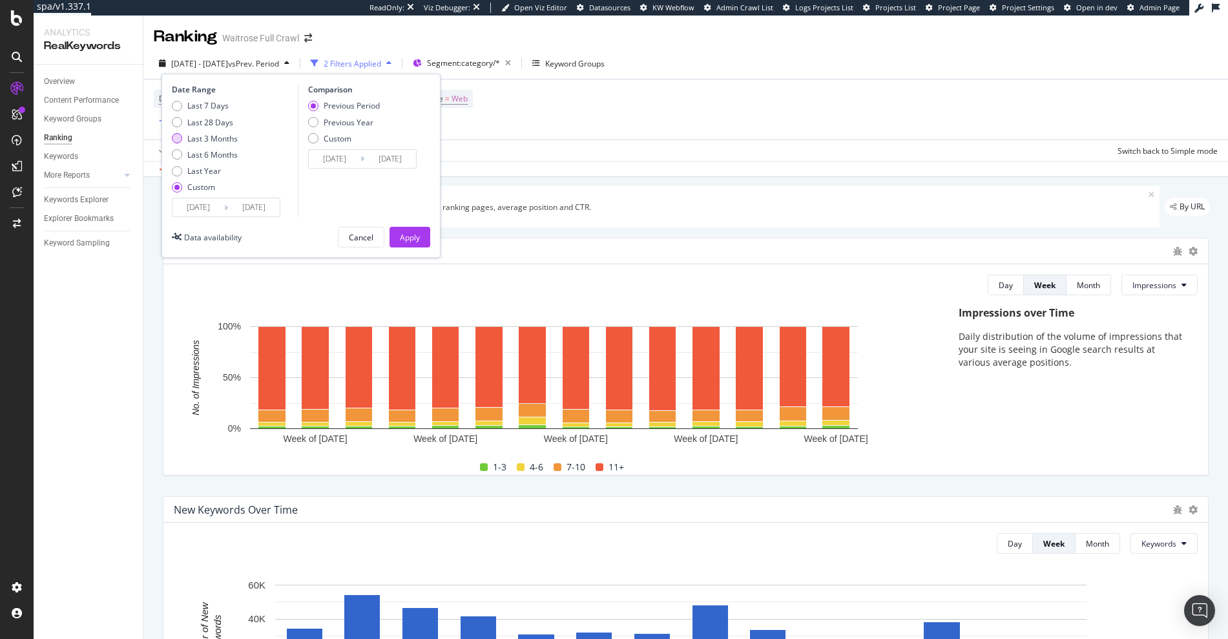
click at [224, 139] on div "Last 3 Months" at bounding box center [212, 138] width 50 height 11
type input "[DATE]"
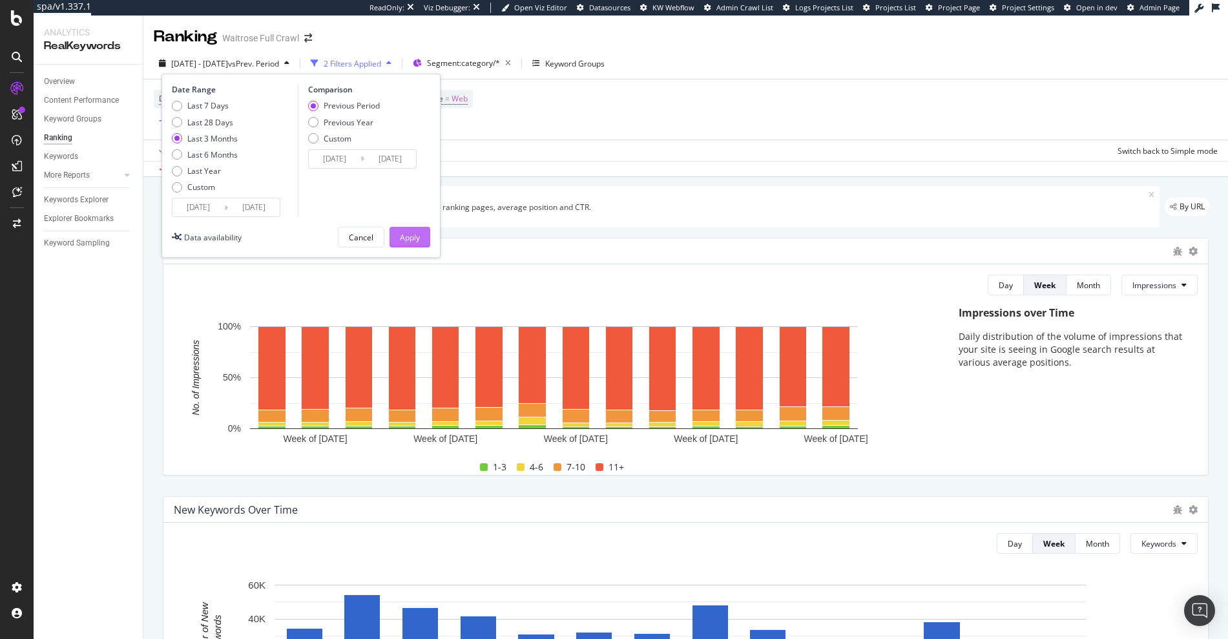
click at [413, 239] on div "Apply" at bounding box center [410, 237] width 20 height 11
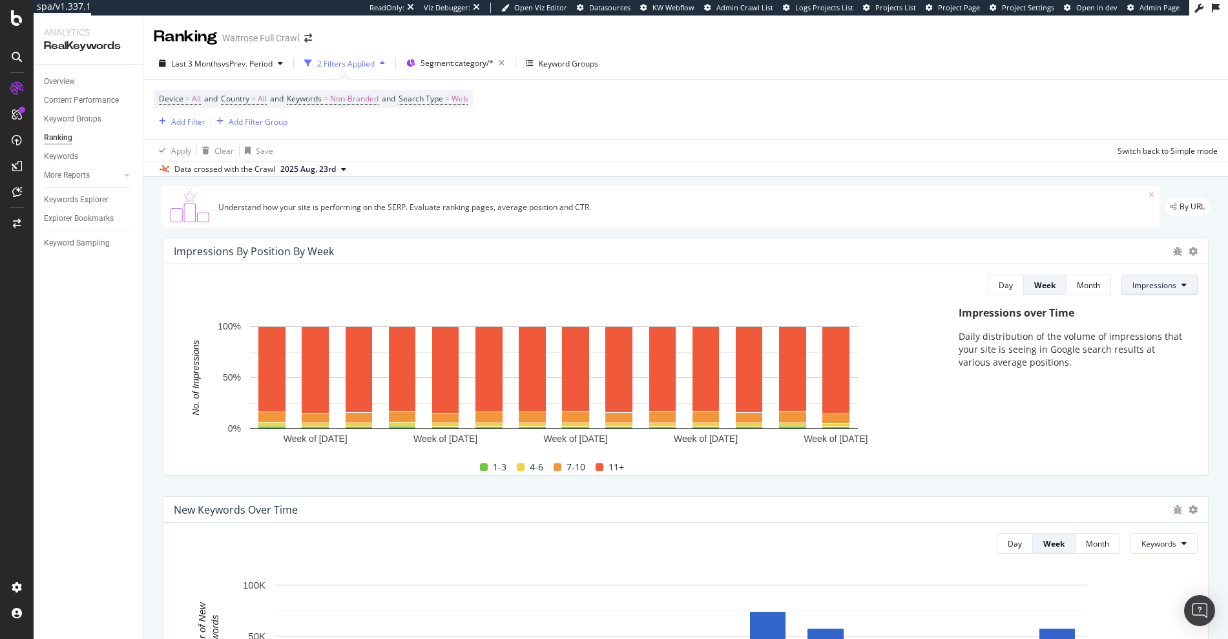
click at [1135, 288] on span "Impressions" at bounding box center [1155, 285] width 44 height 11
click at [961, 235] on div "Impressions By Position By Week Day Week Month Impressions Hold CMD (⌘) while c…" at bounding box center [686, 356] width 1062 height 258
click at [1155, 289] on span "Impressions" at bounding box center [1155, 285] width 44 height 11
click at [1144, 334] on span "Clicks" at bounding box center [1147, 335] width 48 height 12
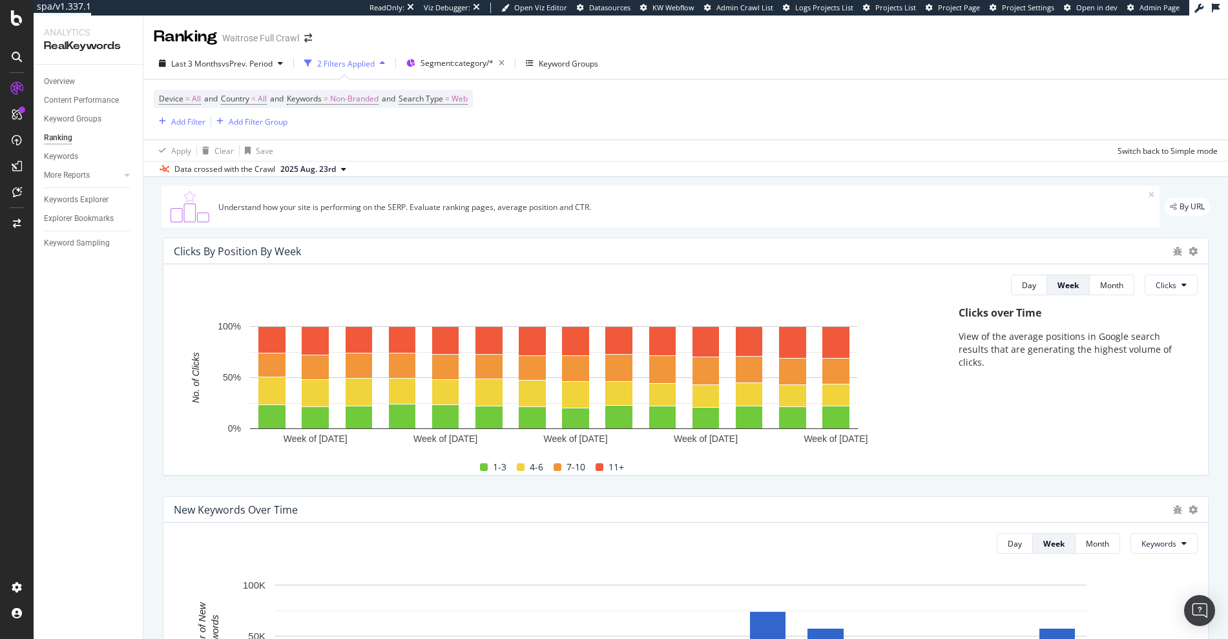
click at [836, 159] on div "Apply Clear Save Switch back to Simple mode" at bounding box center [685, 150] width 1085 height 21
click at [1158, 288] on span "Clicks" at bounding box center [1166, 285] width 21 height 11
click at [1160, 353] on span "Impressions" at bounding box center [1171, 359] width 48 height 12
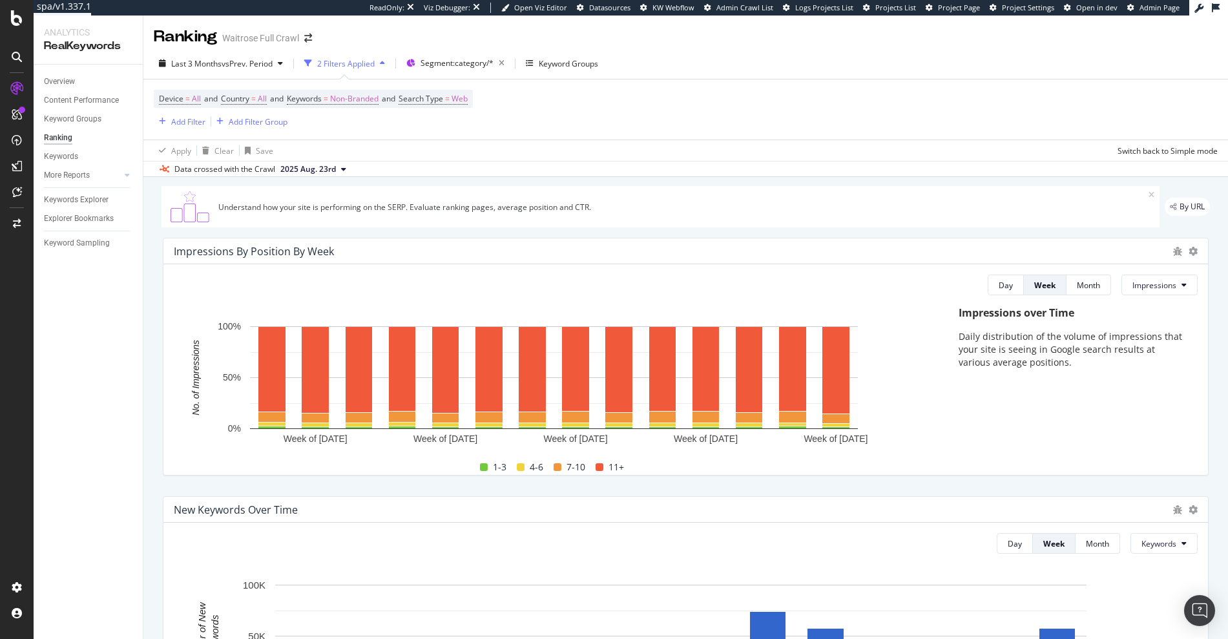
click at [718, 225] on div "Understand how your site is performing on the SERP. Evaluate ranking pages, ave…" at bounding box center [661, 206] width 998 height 41
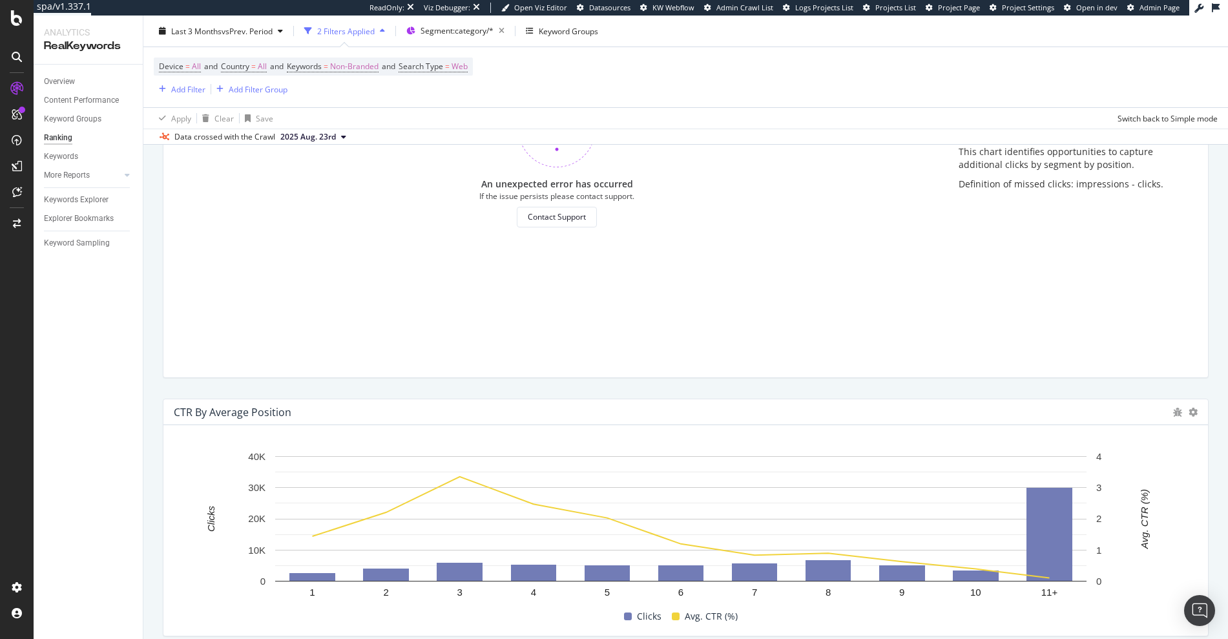
scroll to position [1184, 0]
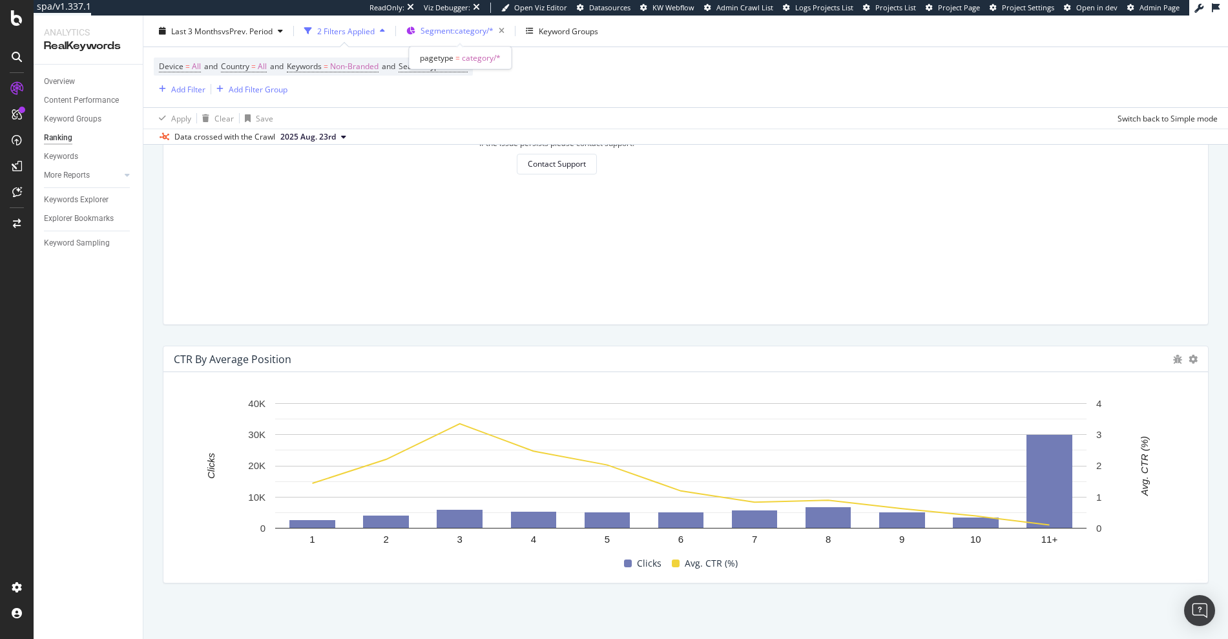
click at [458, 34] on span "Segment: category/*" at bounding box center [457, 30] width 73 height 11
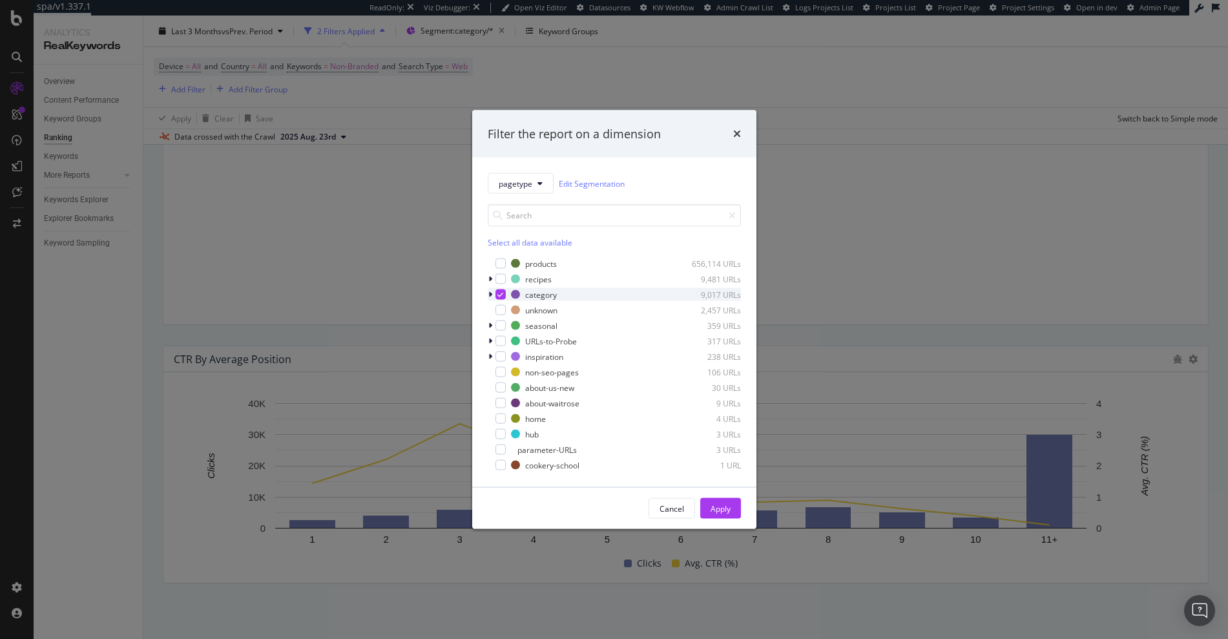
click at [492, 295] on div "modal" at bounding box center [492, 294] width 8 height 13
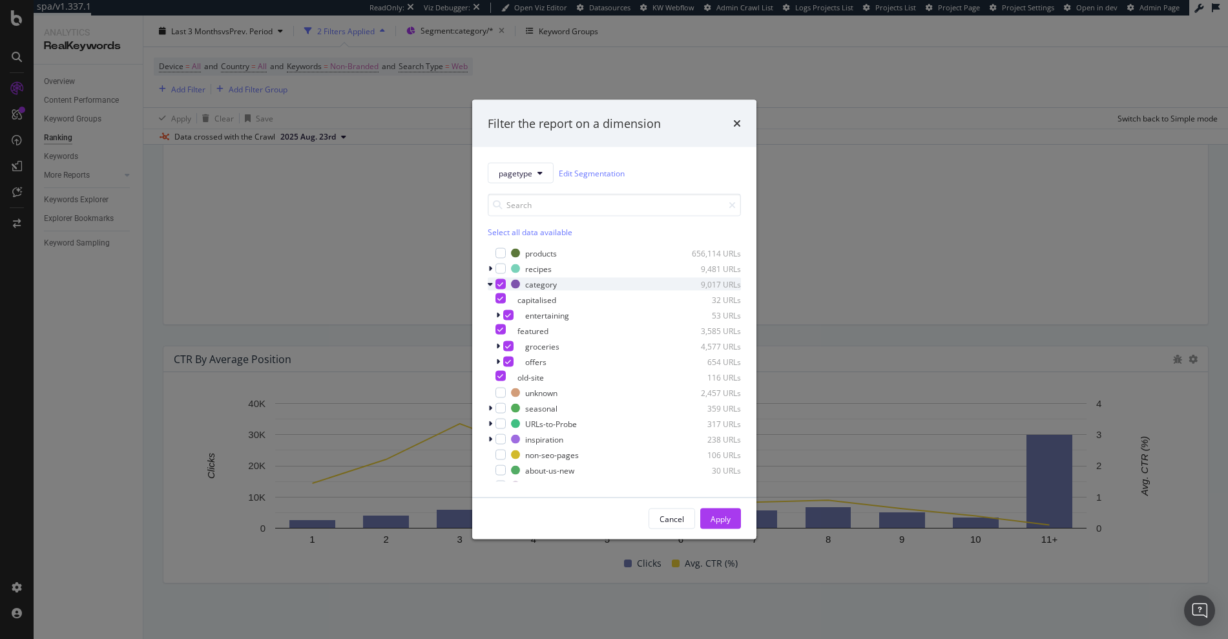
click at [491, 288] on div "modal" at bounding box center [492, 284] width 8 height 13
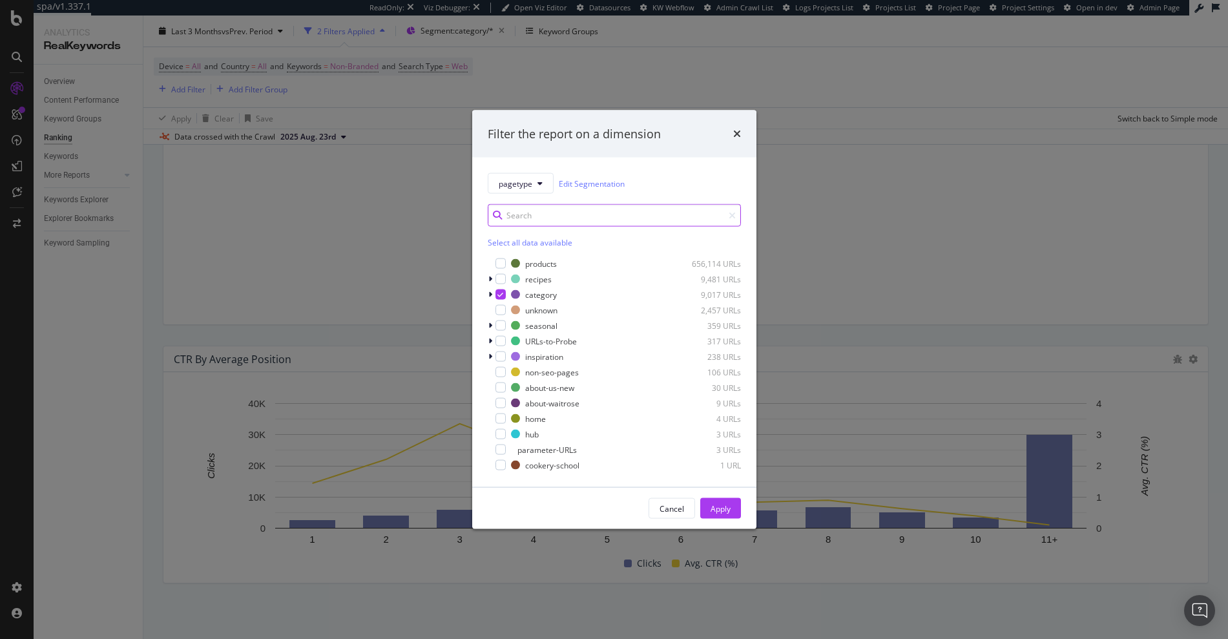
click at [720, 220] on input "modal" at bounding box center [614, 215] width 253 height 23
click at [810, 219] on div "Filter the report on a dimension pagetype Edit Segmentation Select all data ava…" at bounding box center [614, 319] width 1228 height 639
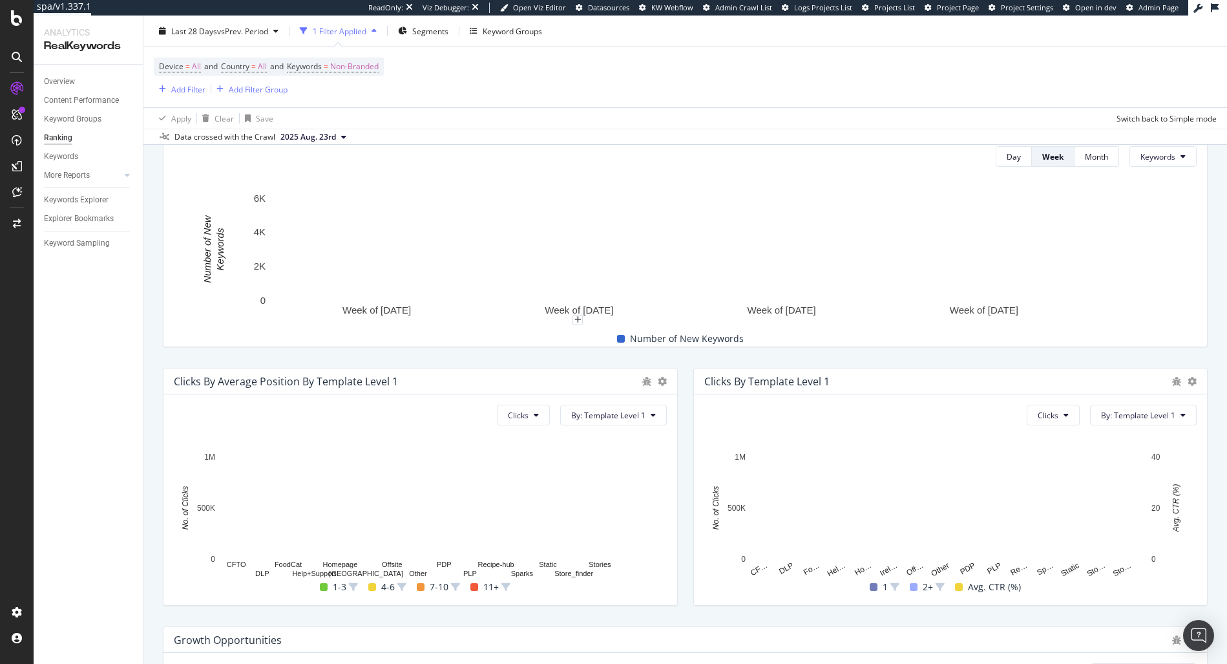
scroll to position [405, 0]
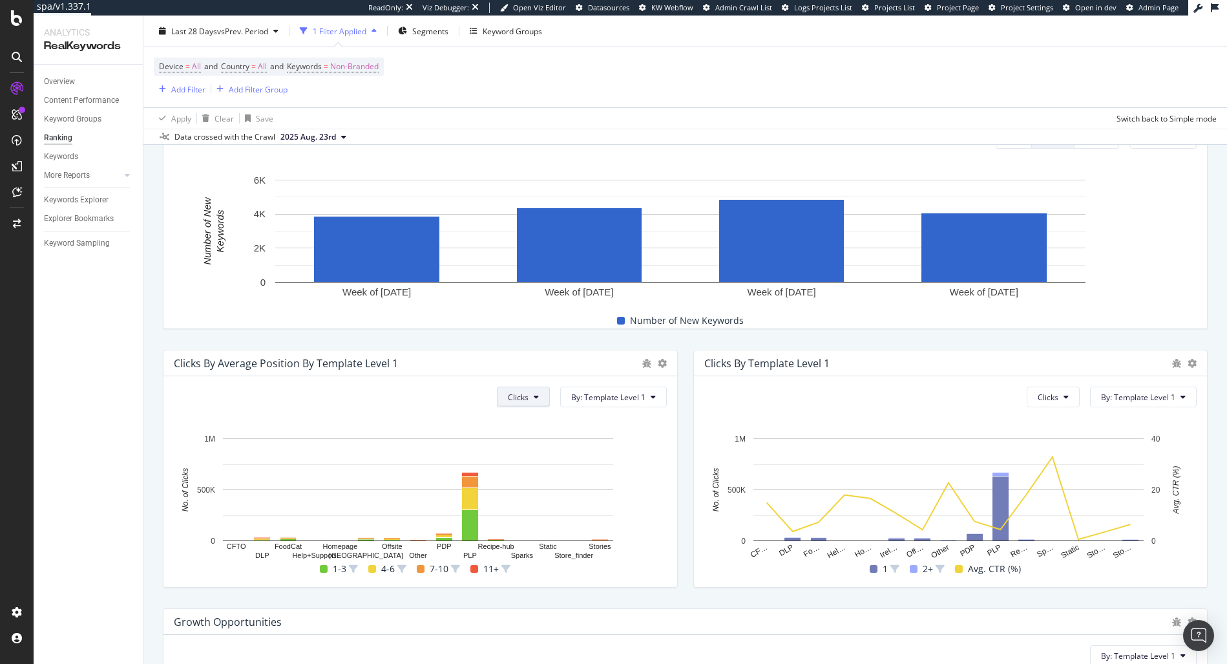
click at [523, 402] on span "Clicks" at bounding box center [518, 397] width 21 height 11
click at [523, 470] on span "Impressions" at bounding box center [528, 471] width 48 height 12
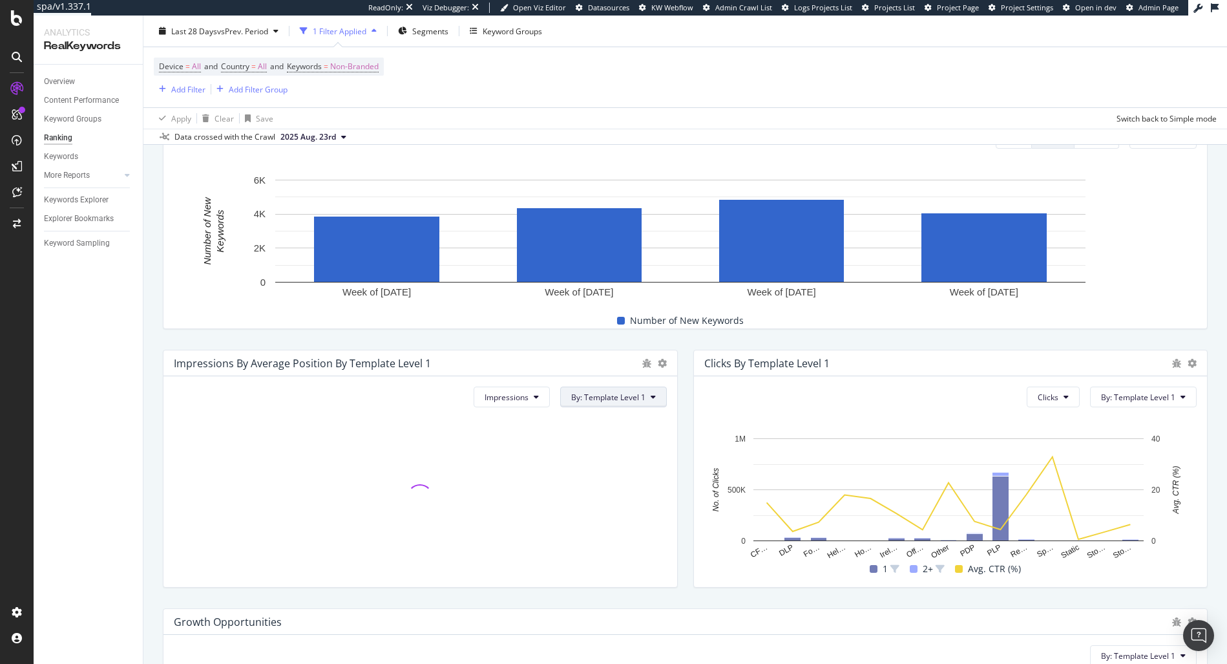
click at [640, 400] on span "By: Template Level 1" at bounding box center [608, 397] width 74 height 11
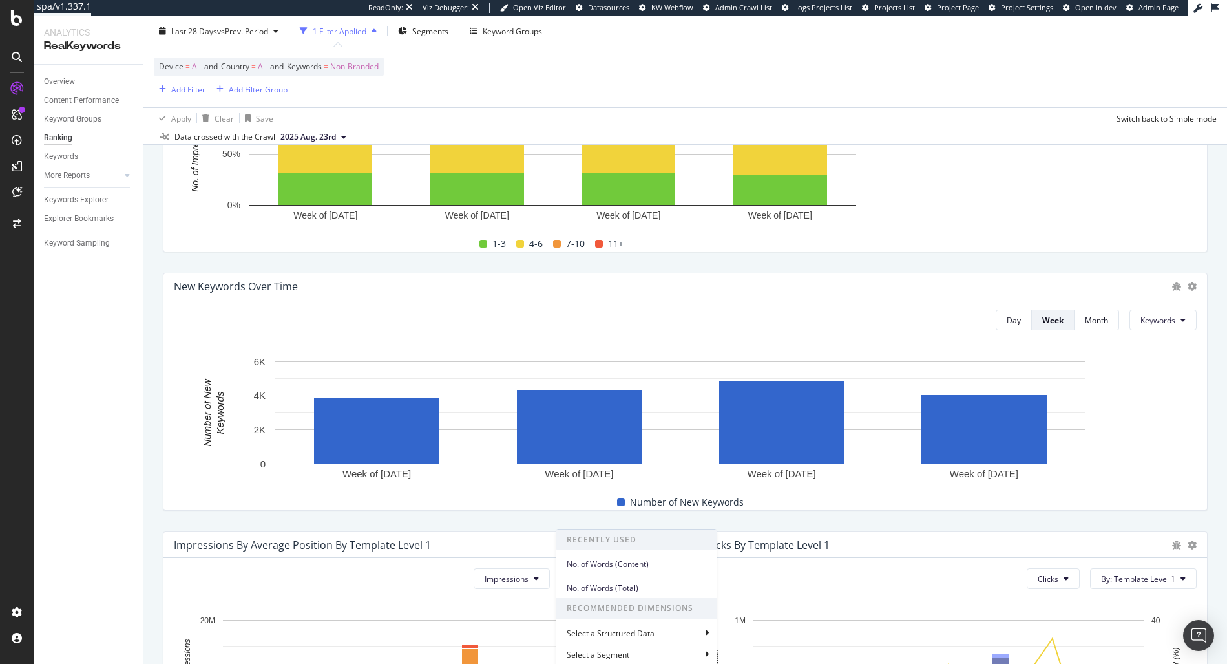
scroll to position [0, 0]
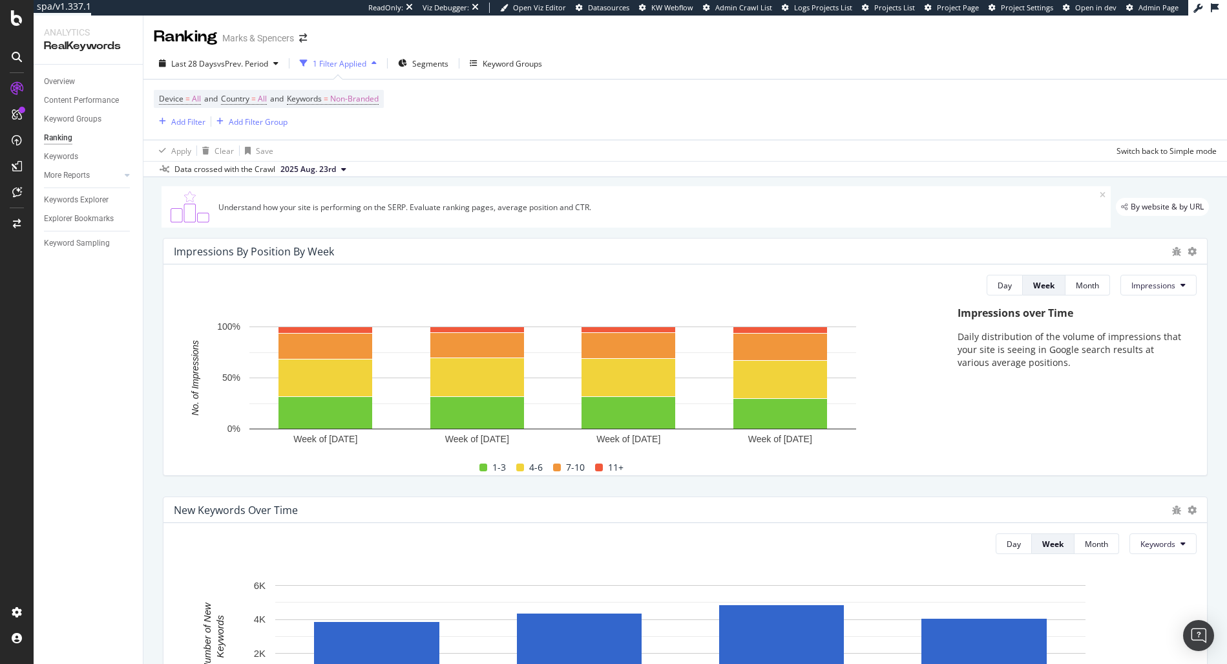
click at [806, 66] on div "Last 28 Days vs Prev. Period 1 Filter Applied Segments Keyword Groups" at bounding box center [684, 66] width 1083 height 26
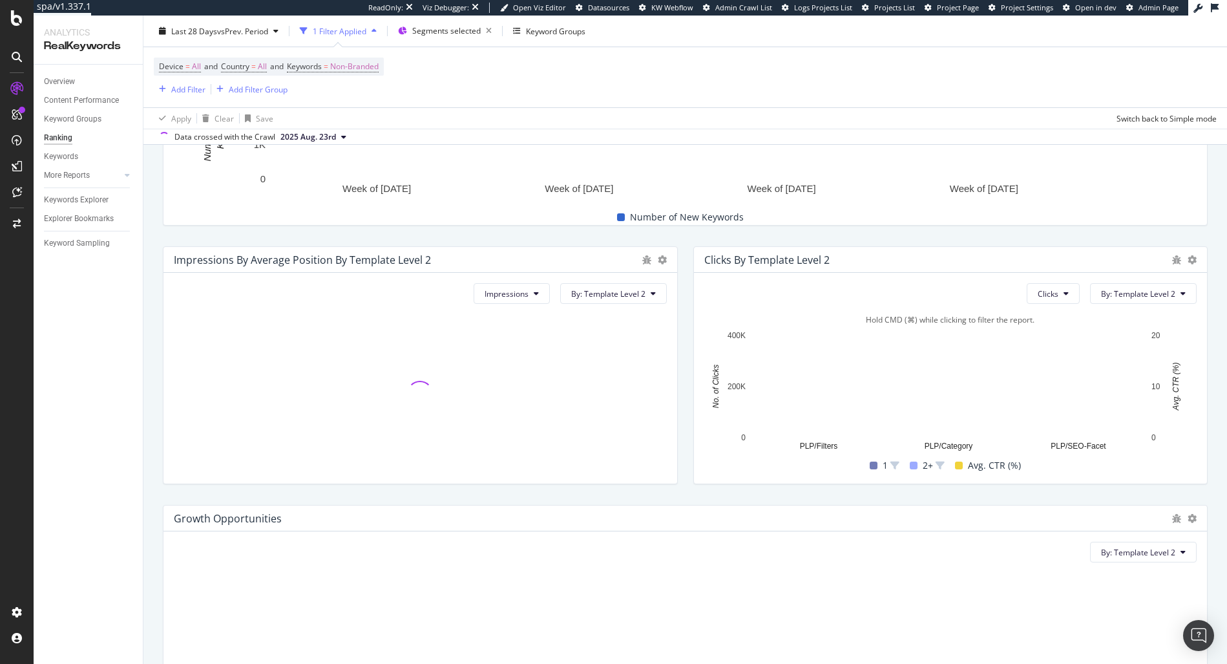
scroll to position [531, 0]
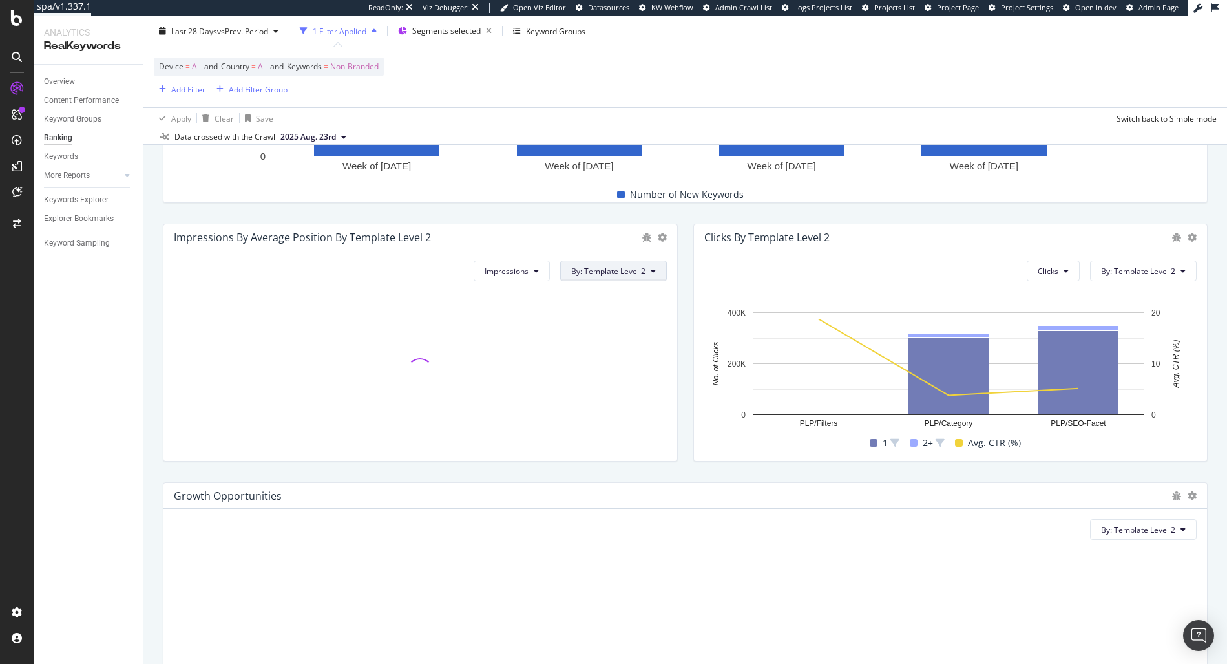
click at [649, 277] on button "By: Template Level 2" at bounding box center [613, 270] width 107 height 21
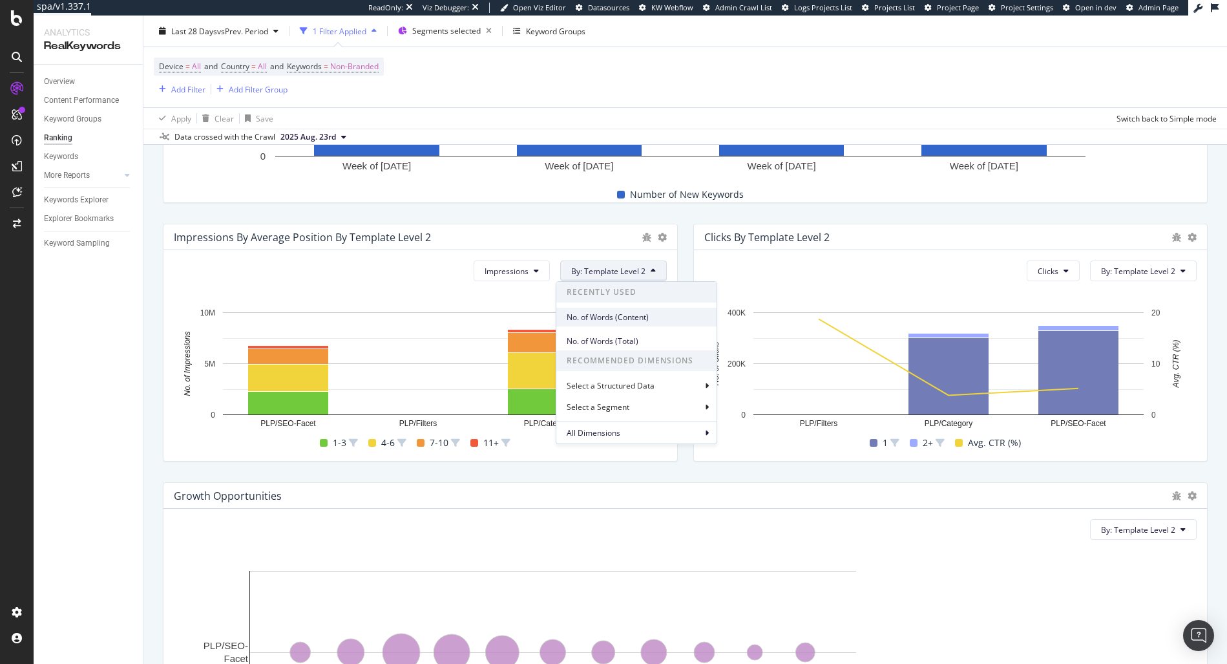
click at [651, 318] on span "No. of Words (Content)" at bounding box center [637, 317] width 140 height 12
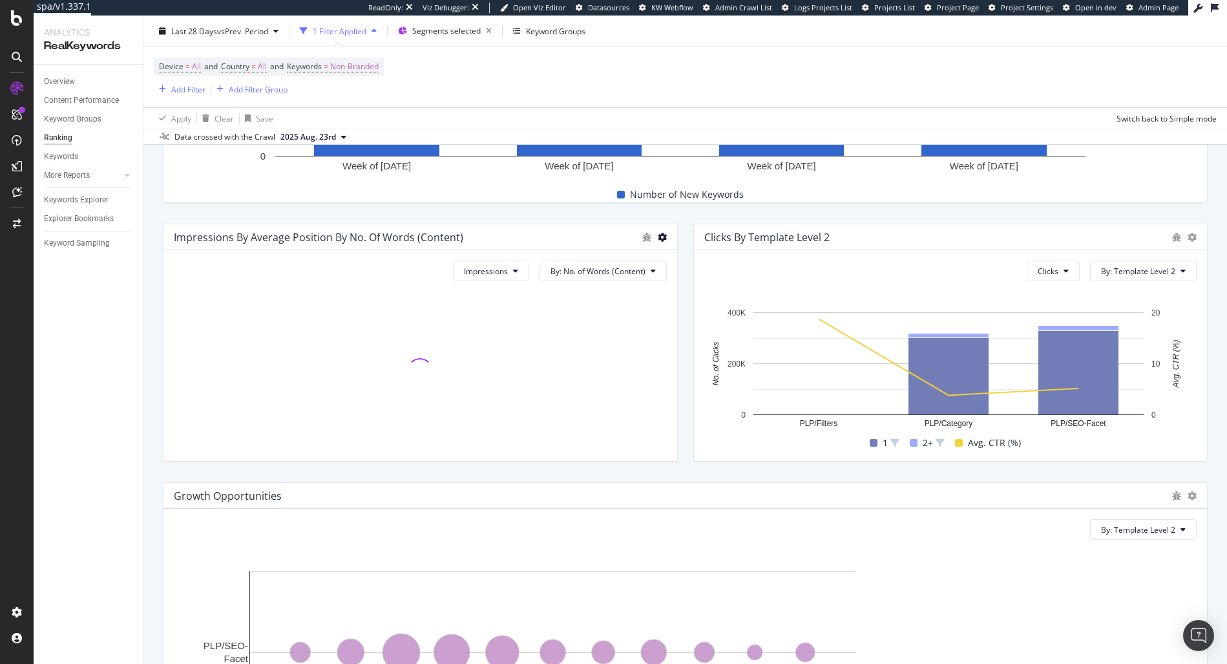
click at [658, 241] on icon at bounding box center [662, 237] width 9 height 9
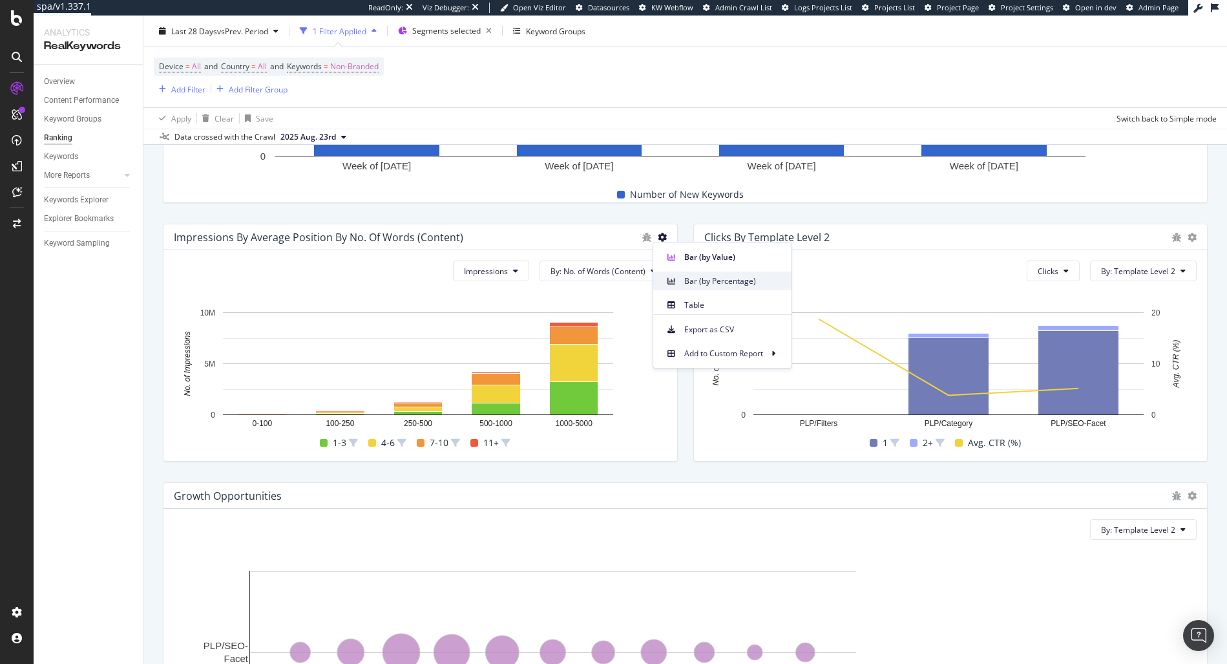
click at [711, 281] on span "Bar (by Percentage)" at bounding box center [732, 281] width 97 height 12
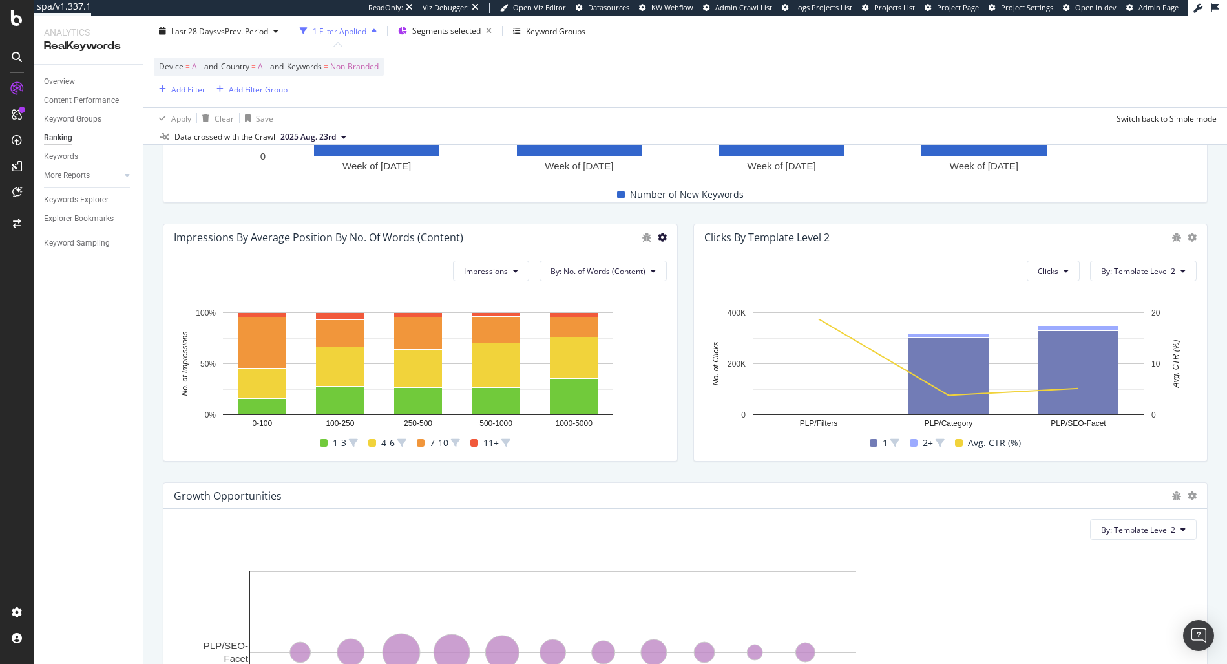
click at [658, 240] on icon at bounding box center [662, 237] width 9 height 9
drag, startPoint x: 717, startPoint y: 269, endPoint x: 720, endPoint y: 258, distance: 11.3
click at [720, 258] on div "Bar (by Value) Bar (by Percentage) Table" at bounding box center [722, 278] width 138 height 72
click at [720, 258] on span "Bar (by Value)" at bounding box center [732, 257] width 97 height 12
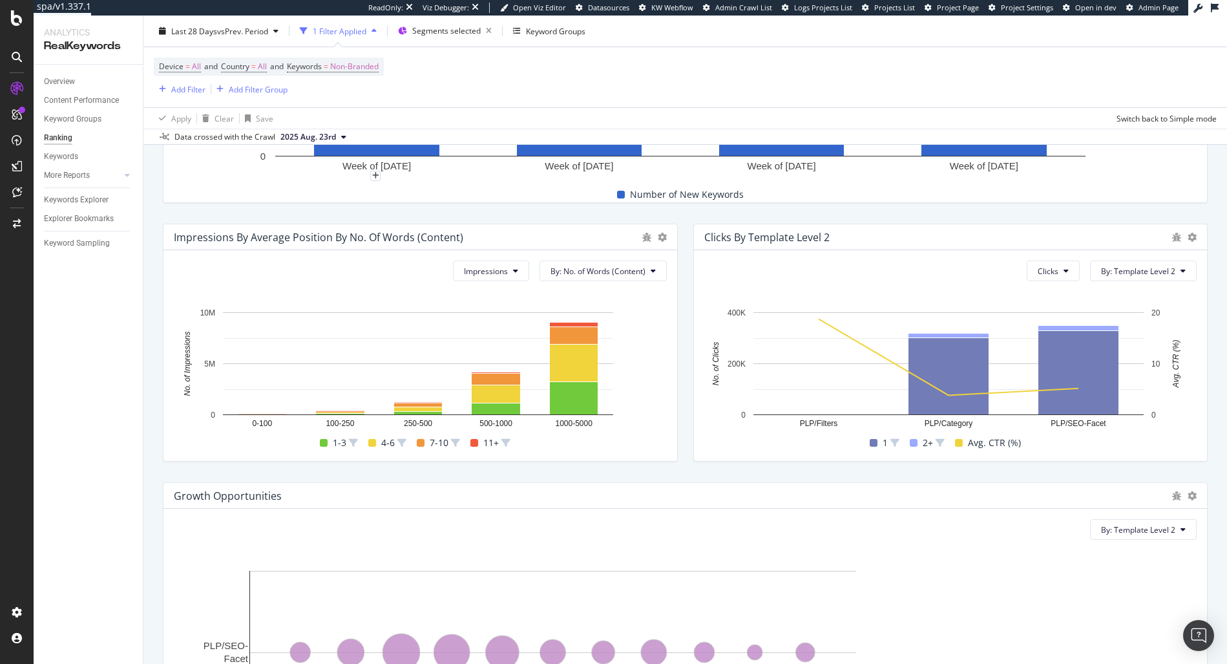
click at [450, 41] on div "Last 28 Days vs Prev. Period 1 Filter Applied Segments selected Keyword Groups" at bounding box center [684, 34] width 1083 height 26
click at [445, 32] on span "Segments selected" at bounding box center [446, 30] width 68 height 11
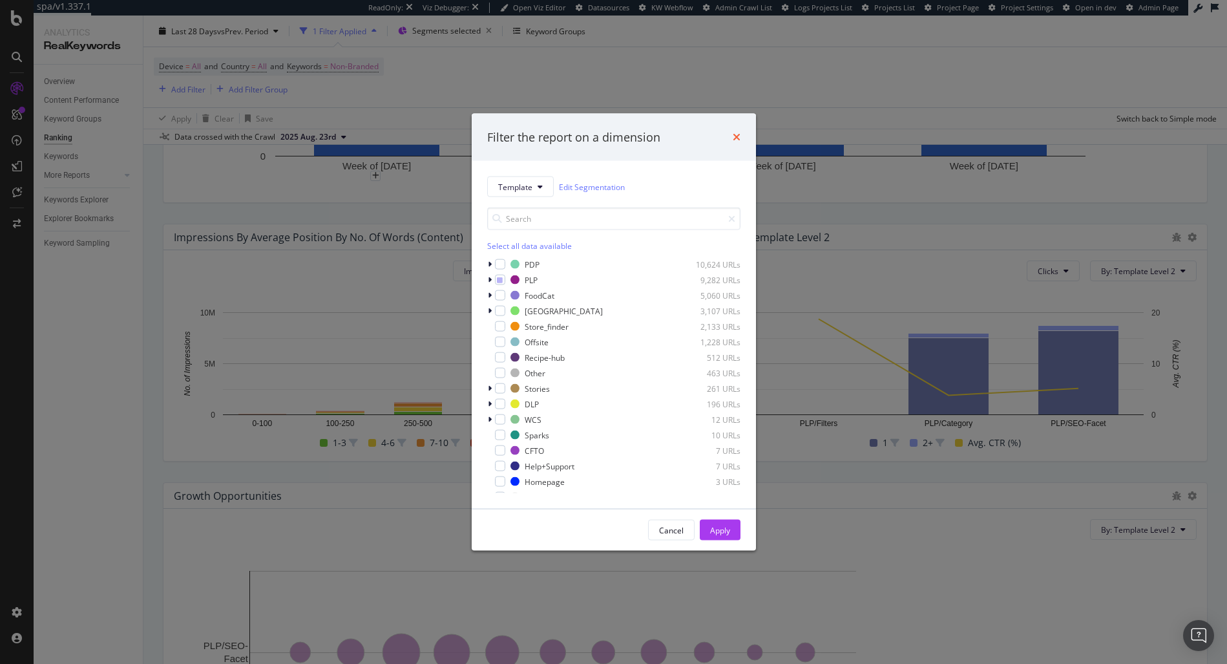
click at [733, 138] on div "Filter the report on a dimension" at bounding box center [613, 137] width 253 height 17
click at [733, 138] on icon "times" at bounding box center [737, 137] width 8 height 10
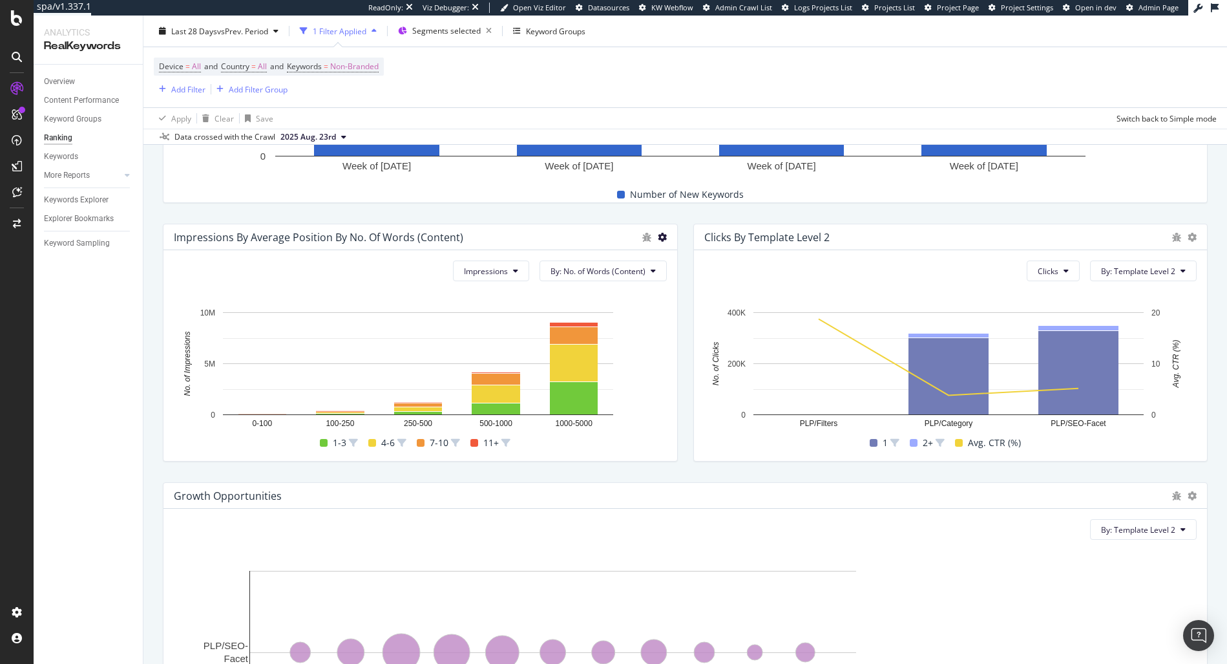
click at [658, 238] on icon at bounding box center [662, 237] width 9 height 9
click at [682, 282] on div "Bar (by Percentage)" at bounding box center [722, 280] width 138 height 19
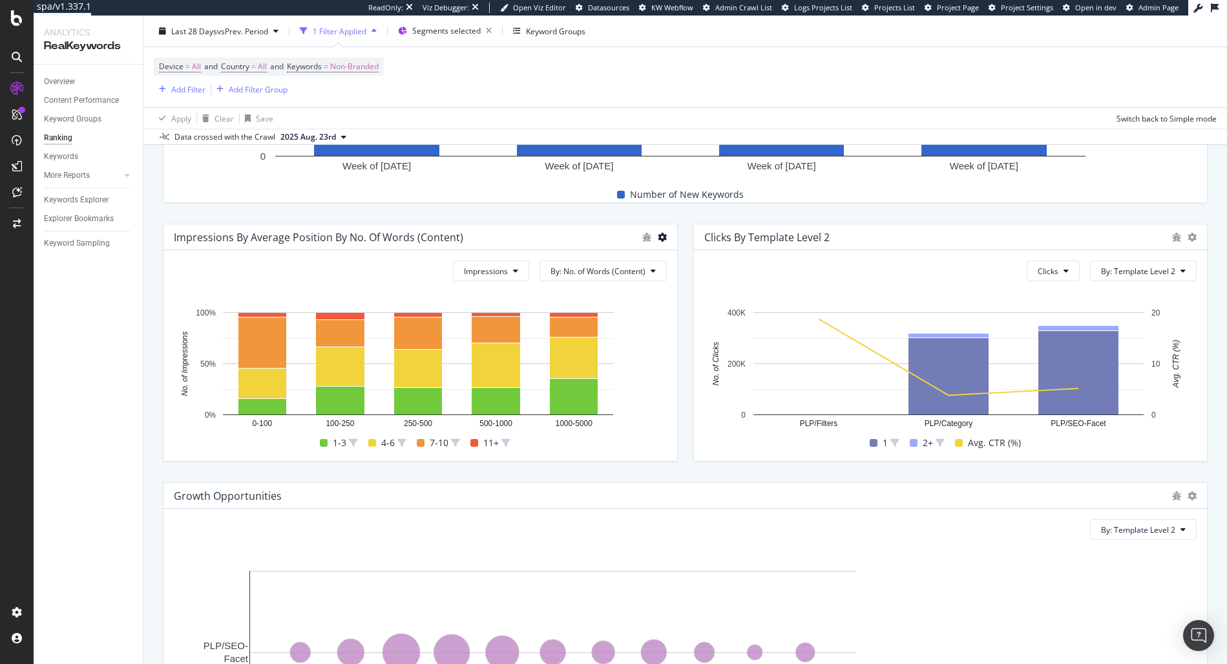
click at [655, 244] on div "Impressions By Average Position by No. of Words (Content)" at bounding box center [420, 237] width 514 height 26
click at [658, 238] on icon at bounding box center [662, 237] width 9 height 9
click at [600, 291] on div "Hold CMD (⌘) while clicking to filter the report." at bounding box center [420, 296] width 493 height 11
click at [640, 271] on span "By: No. of Words (Content)" at bounding box center [597, 271] width 95 height 11
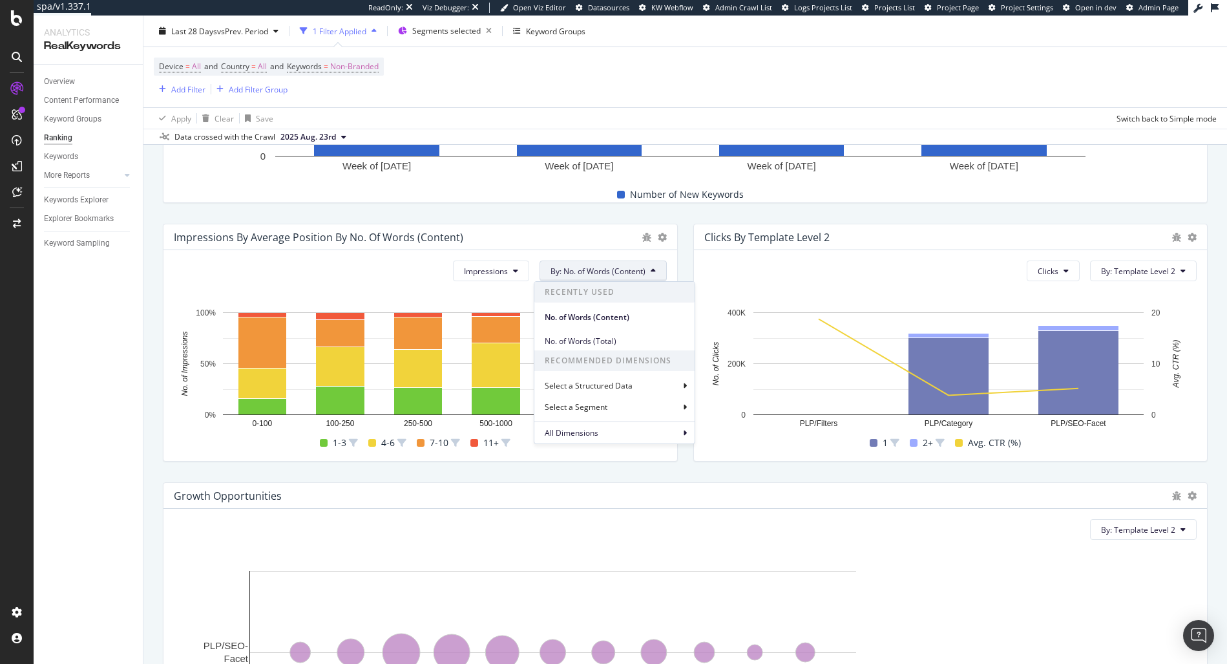
click at [651, 271] on icon at bounding box center [653, 271] width 5 height 8
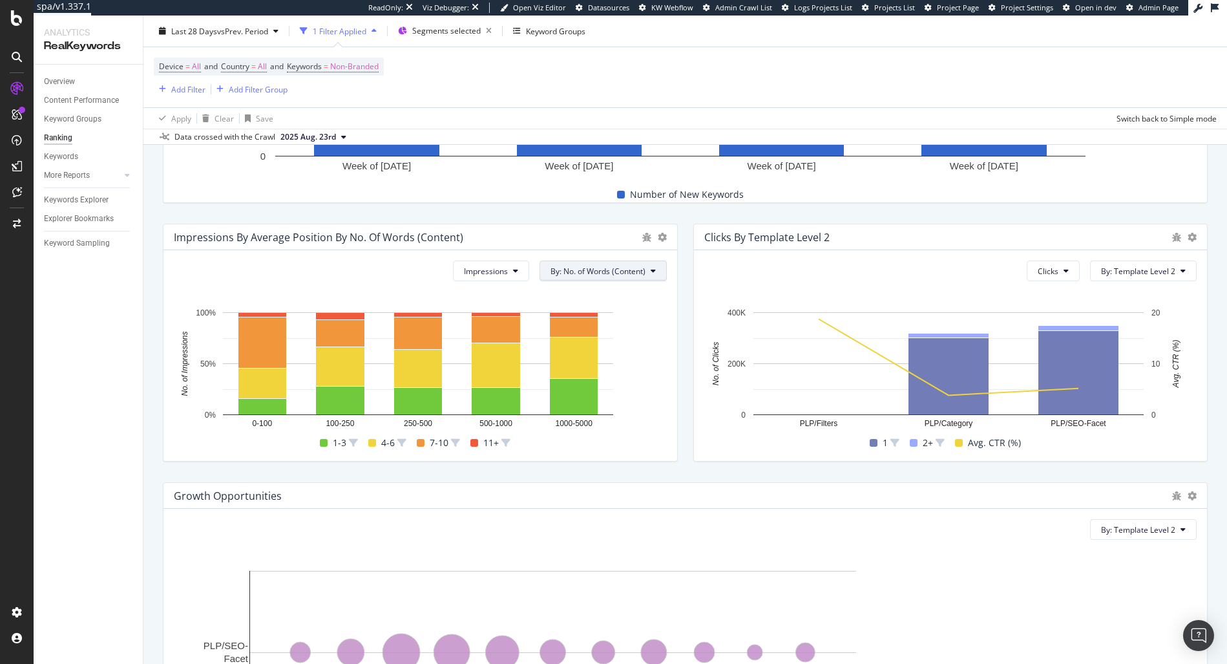
click at [651, 271] on icon at bounding box center [653, 271] width 5 height 8
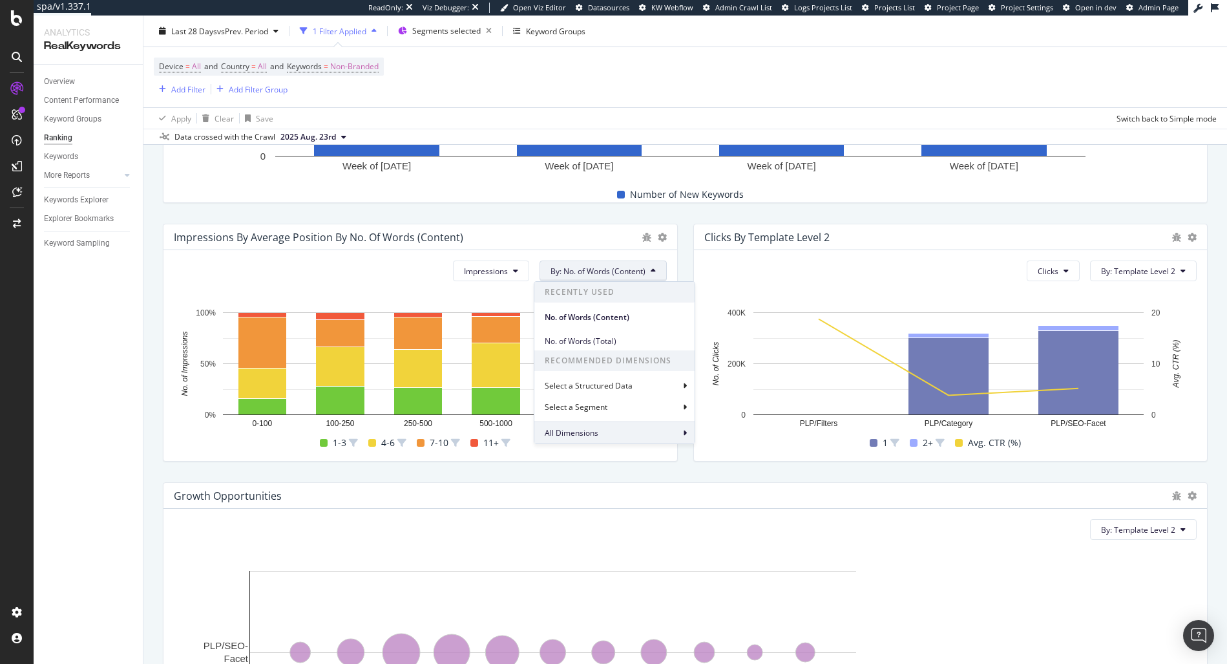
click at [610, 433] on div "All Dimensions" at bounding box center [614, 432] width 160 height 22
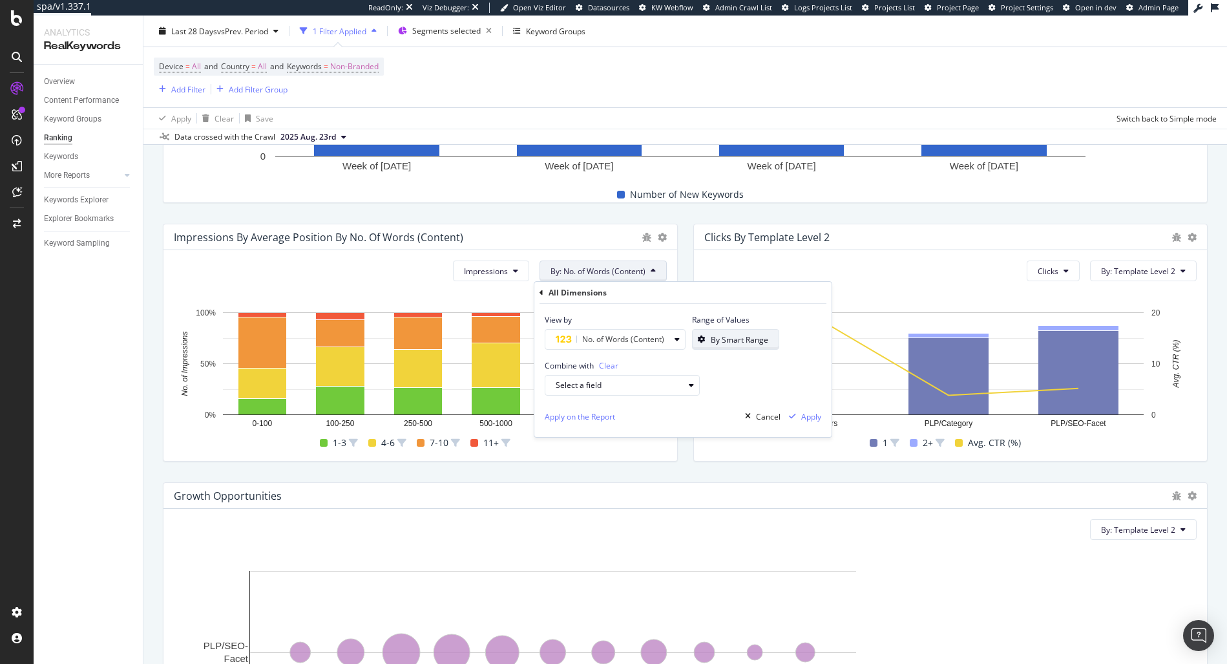
click at [721, 346] on div "By Smart Range" at bounding box center [731, 339] width 76 height 18
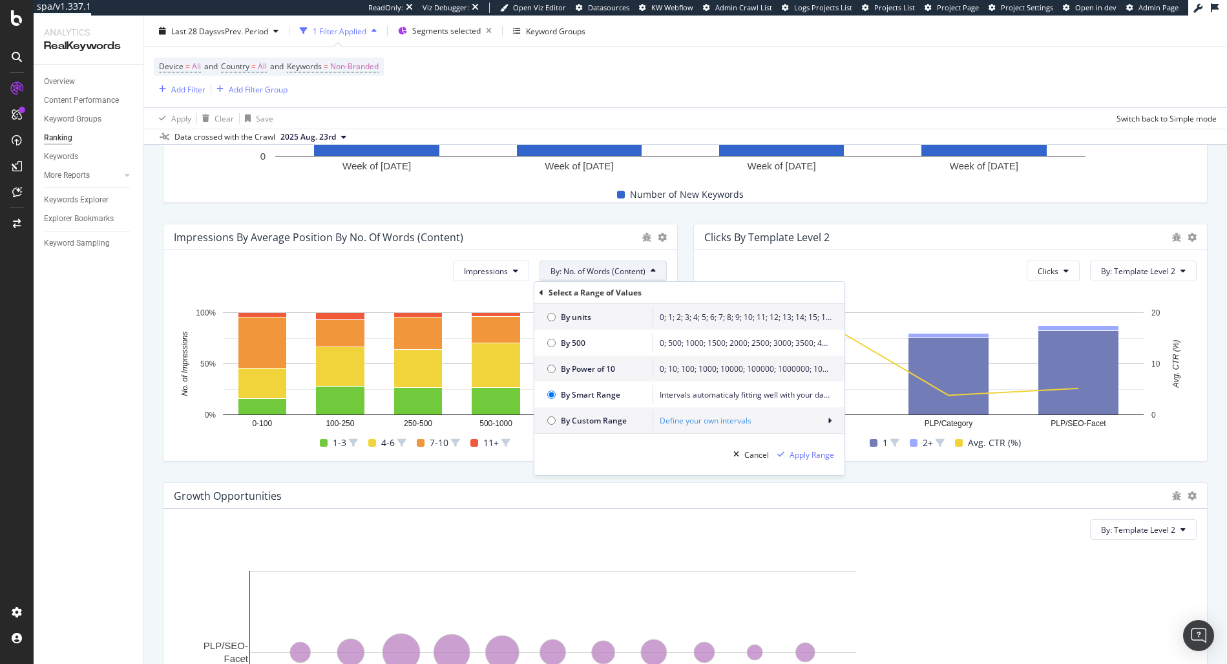
click at [581, 421] on span "By Custom Range" at bounding box center [603, 420] width 85 height 11
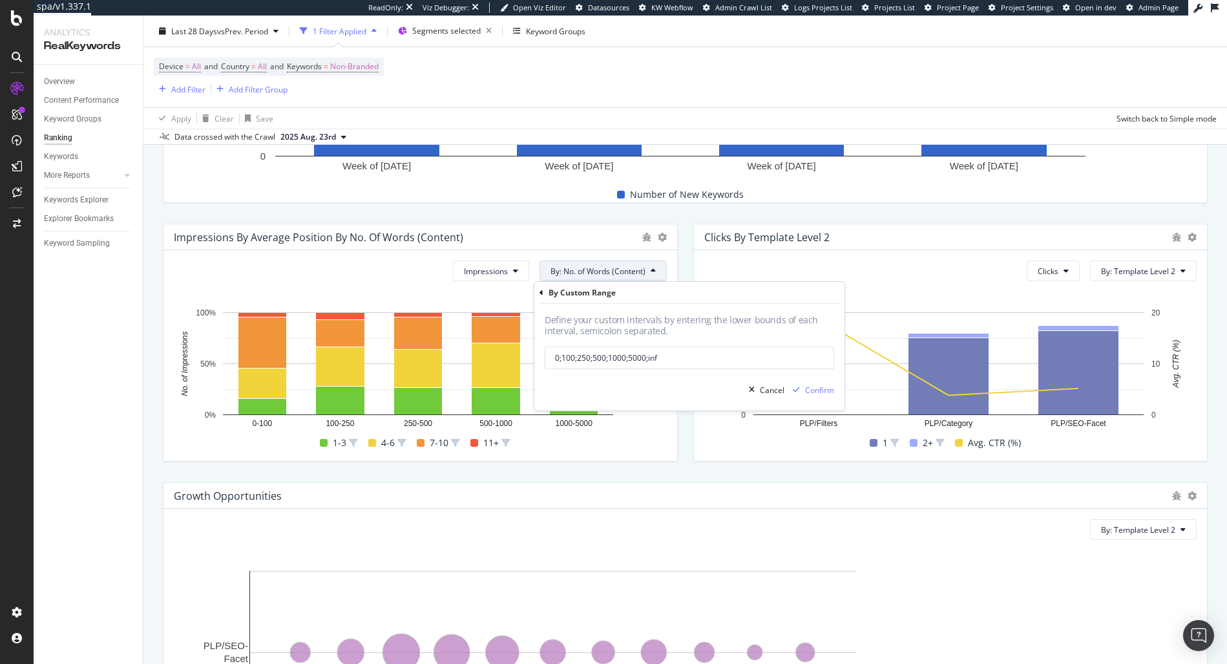
click at [650, 359] on input "0;100;250;500;1000;5000;inf" at bounding box center [689, 357] width 289 height 23
paste input "0;100;200;300;400;500;600;700;800;900;1000;1100;1200;1300;1400;1500;1600;1700;1…"
type input "0;100;200;300;400;500;600;700;800;900;1000;1100;1200;1300;1400;1500;1600;1700;1…"
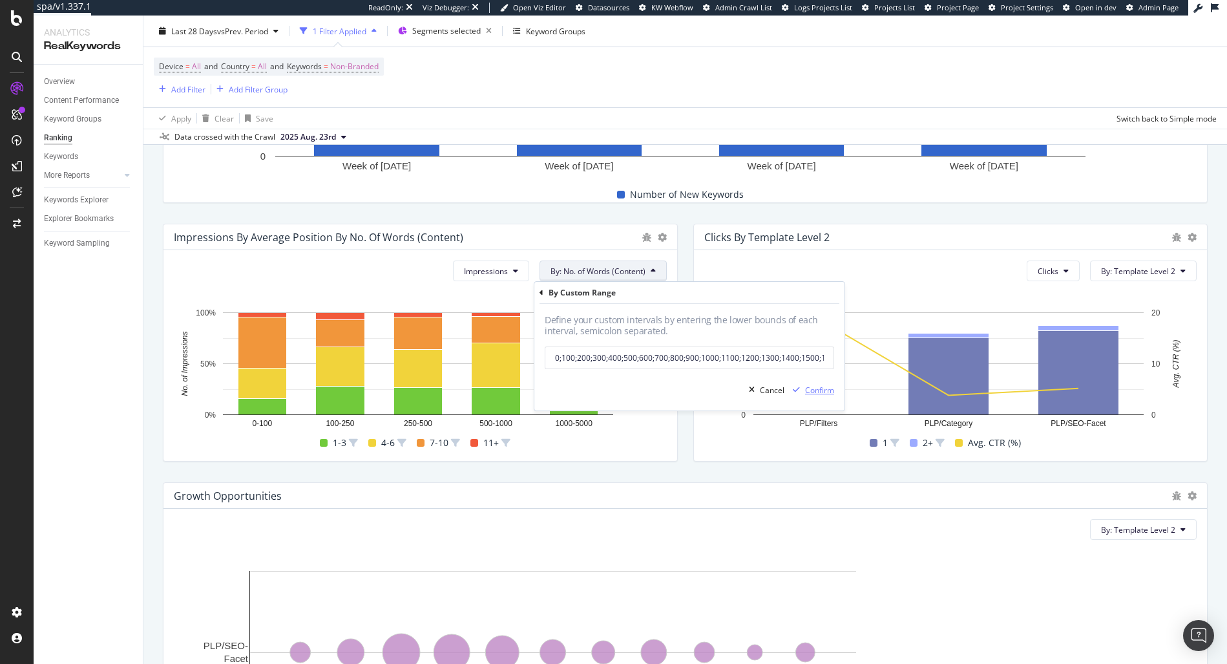
click at [833, 382] on div "Confirm" at bounding box center [811, 389] width 47 height 19
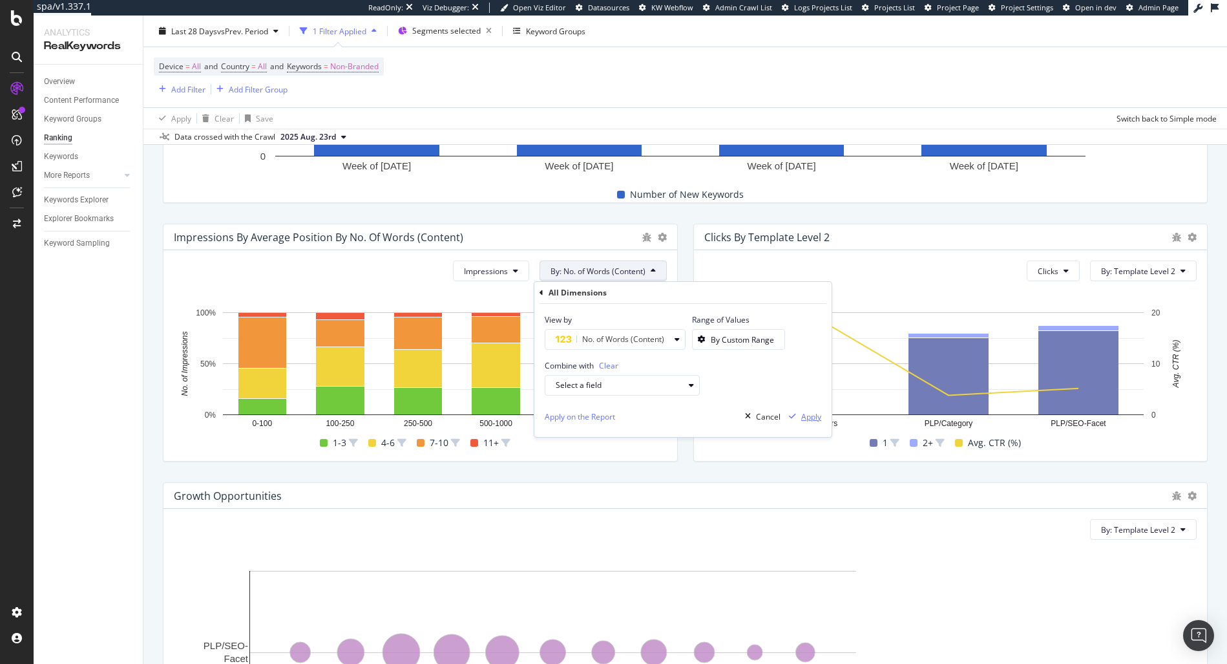
click at [801, 411] on div "Apply" at bounding box center [811, 416] width 20 height 11
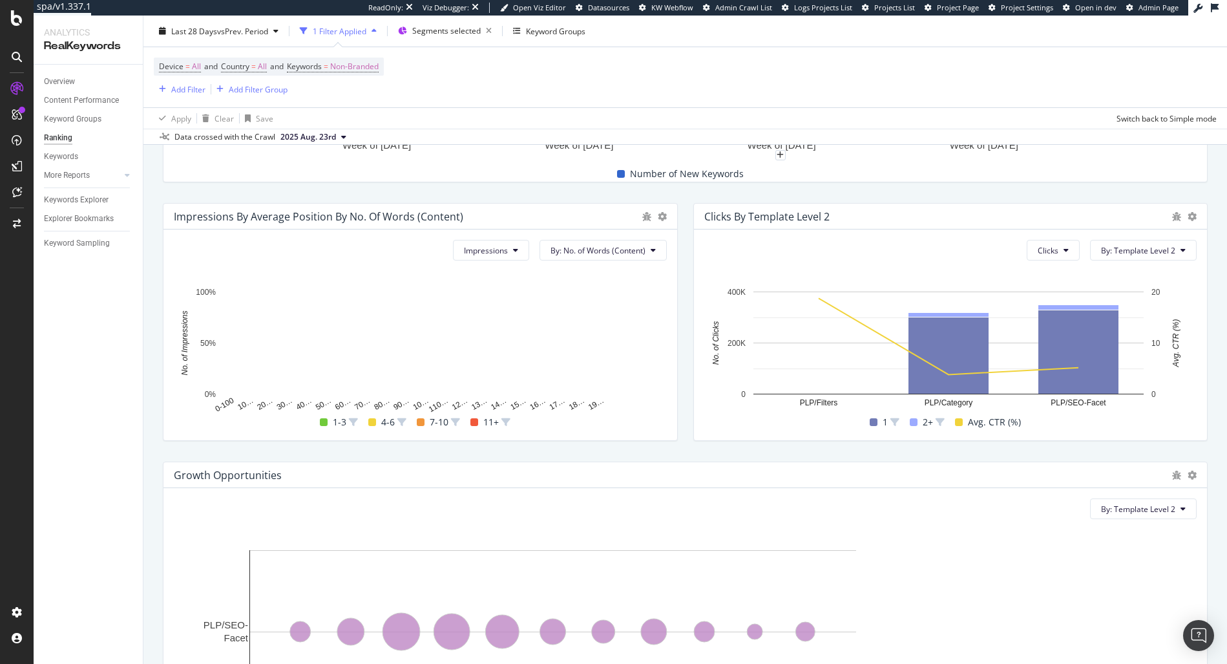
scroll to position [552, 0]
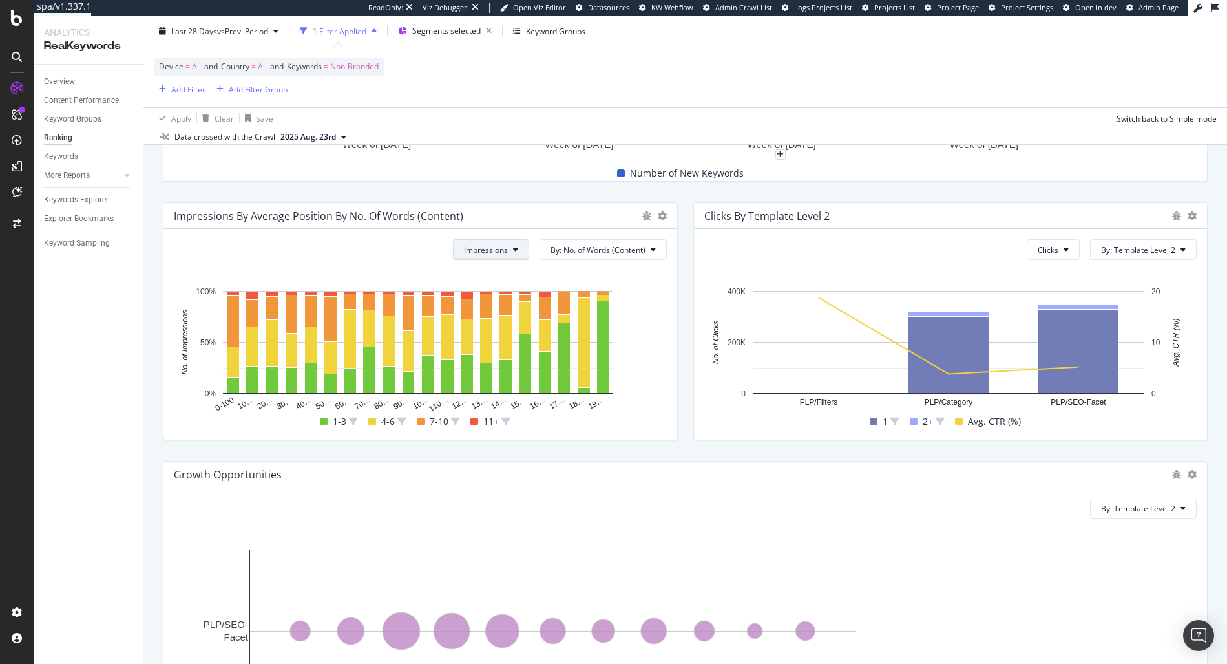
click at [513, 247] on icon at bounding box center [515, 250] width 5 height 8
click at [489, 297] on span "Clicks" at bounding box center [483, 299] width 48 height 12
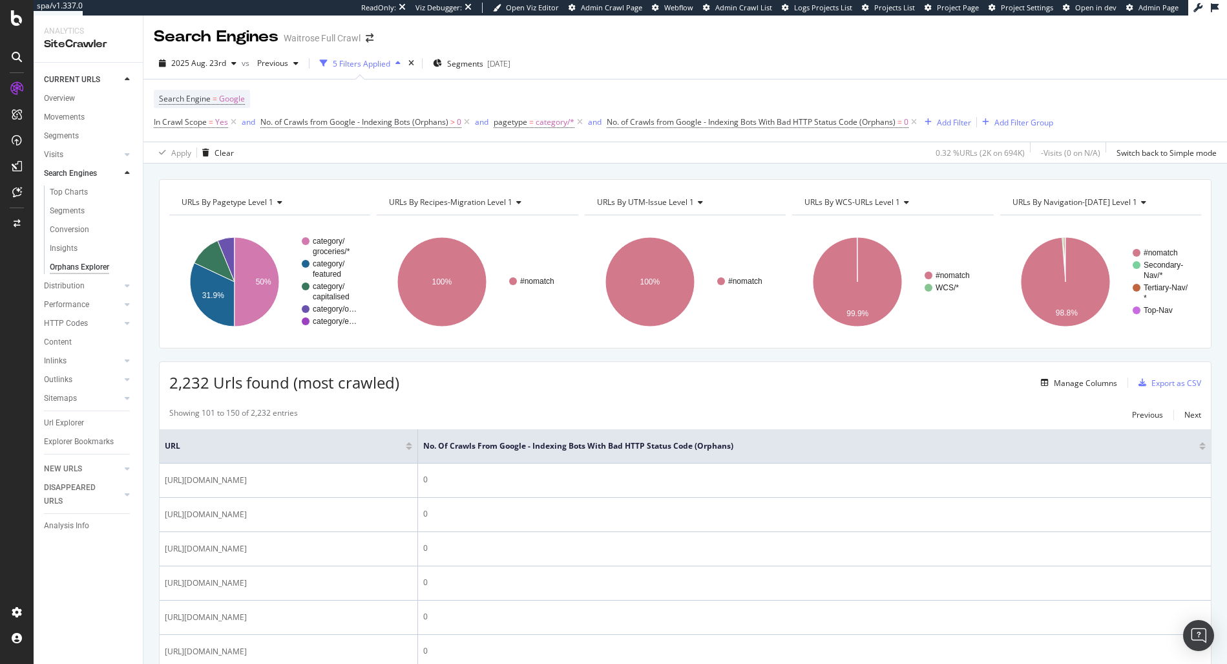
scroll to position [7, 0]
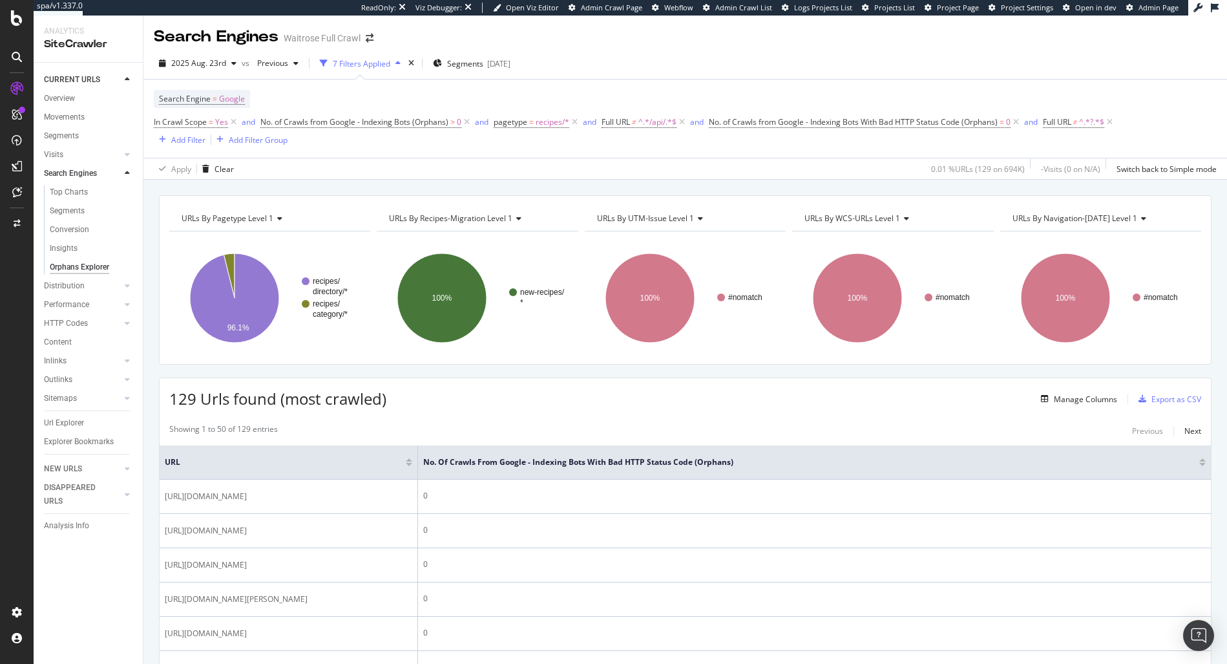
scroll to position [170, 0]
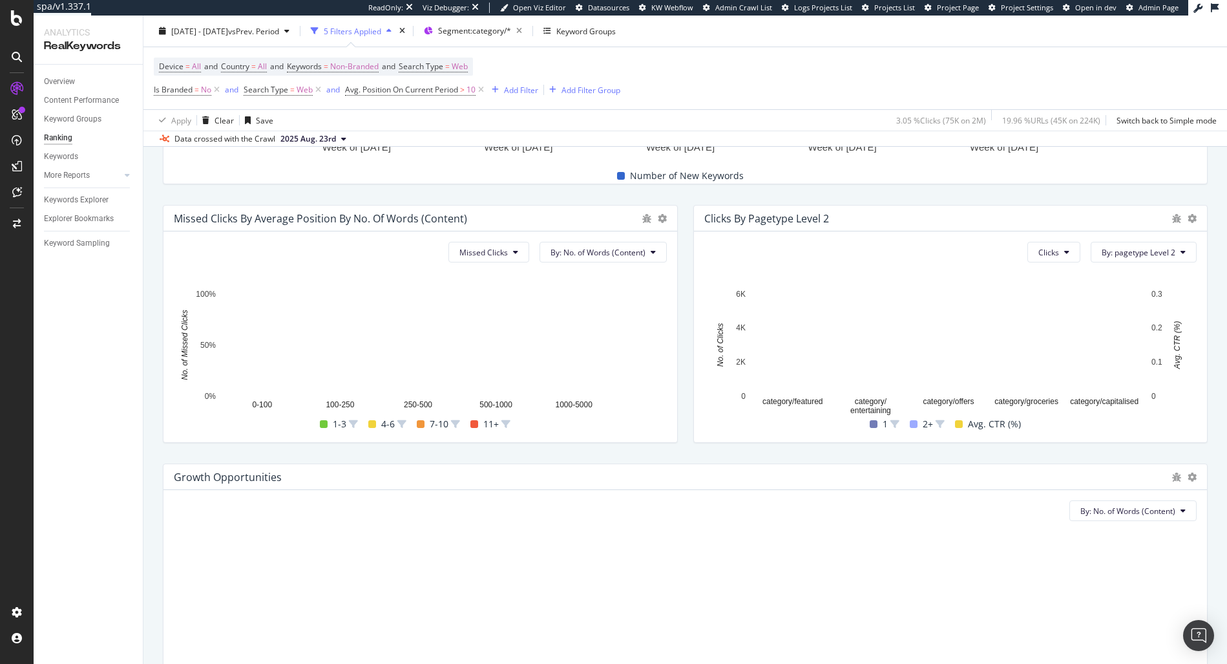
scroll to position [544, 0]
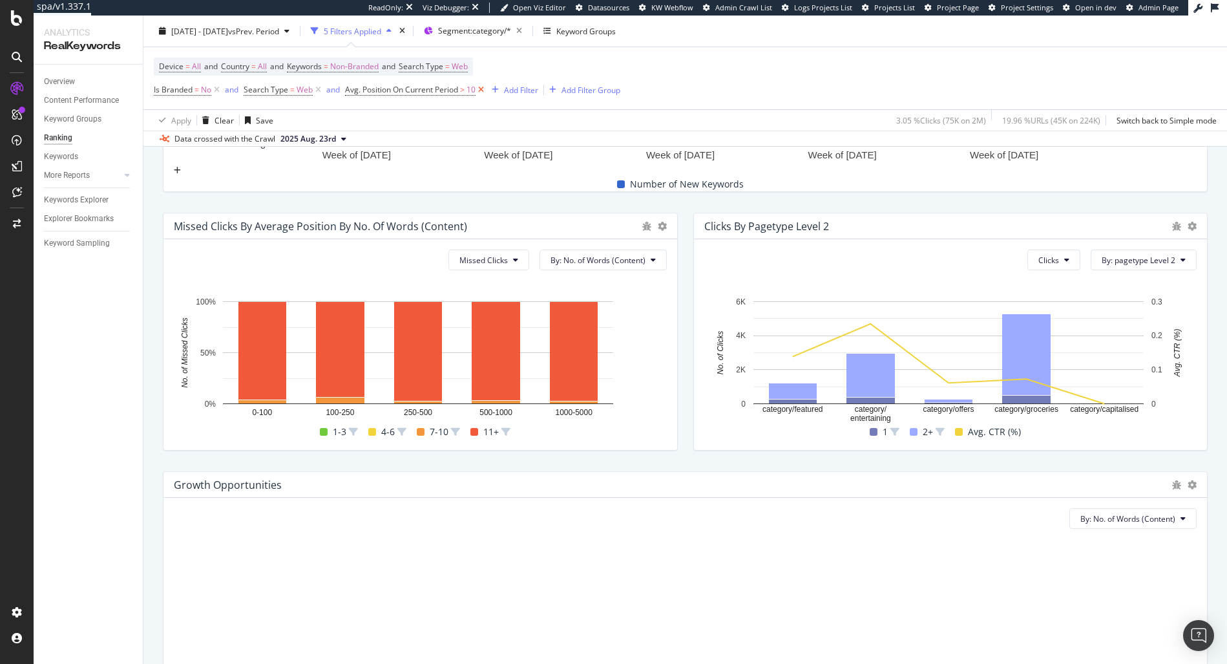
click at [483, 93] on icon at bounding box center [481, 89] width 11 height 13
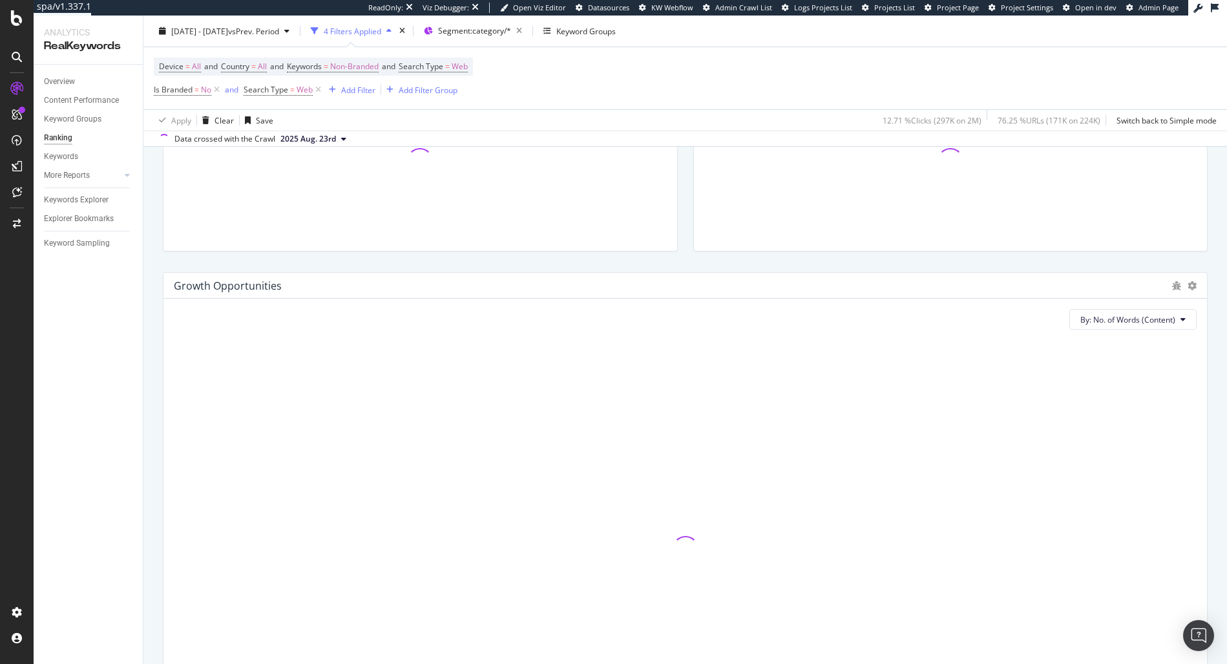
scroll to position [1162, 0]
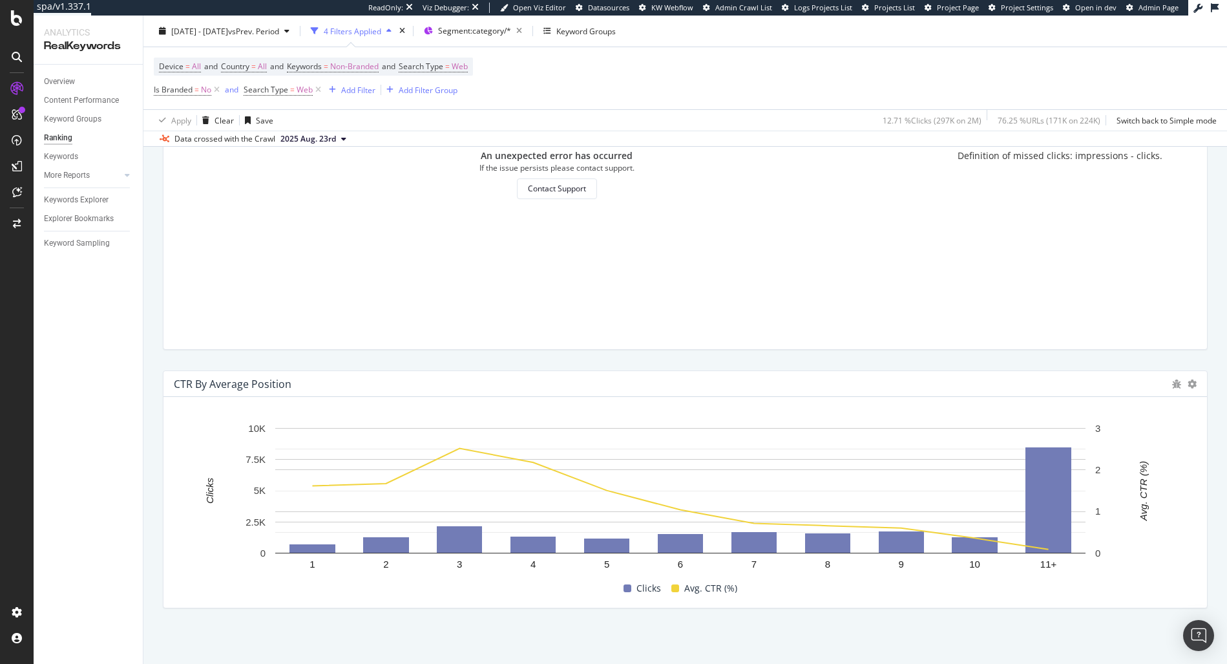
click at [1174, 386] on div at bounding box center [1184, 383] width 25 height 13
click at [1188, 382] on icon at bounding box center [1192, 383] width 9 height 9
click at [1128, 365] on div "Table" at bounding box center [1108, 371] width 138 height 19
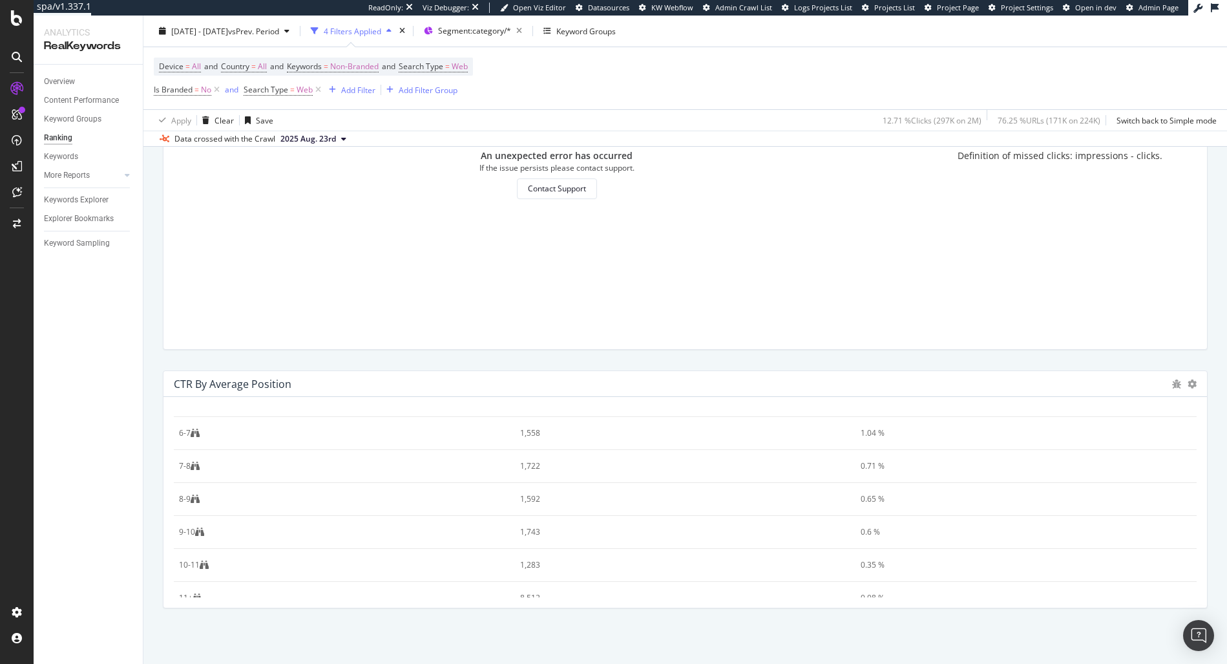
scroll to position [205, 0]
click at [200, 579] on icon at bounding box center [197, 580] width 9 height 9
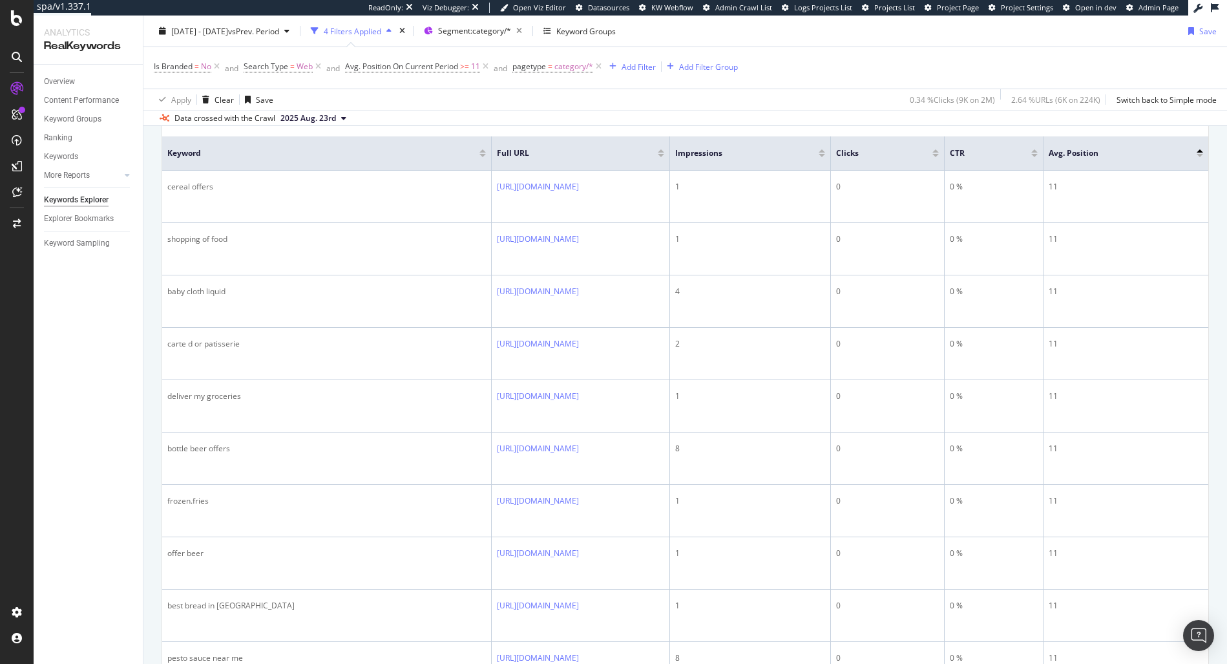
scroll to position [271, 0]
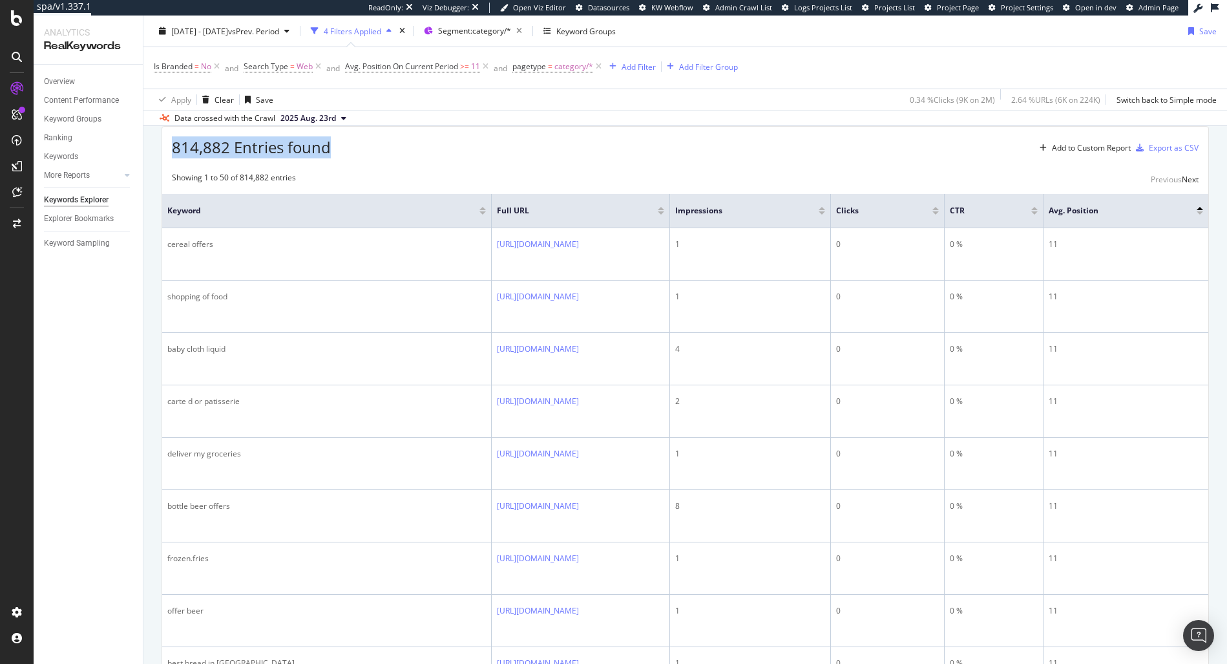
drag, startPoint x: 173, startPoint y: 262, endPoint x: 337, endPoint y: 267, distance: 164.9
click at [337, 158] on div "814,882 Entries found Add to Custom Report Export as CSV" at bounding box center [685, 143] width 1046 height 32
click at [525, 187] on div "Showing 1 to 50 of 814,882 entries Previous Next" at bounding box center [685, 180] width 1046 height 16
click at [939, 215] on div at bounding box center [935, 212] width 6 height 3
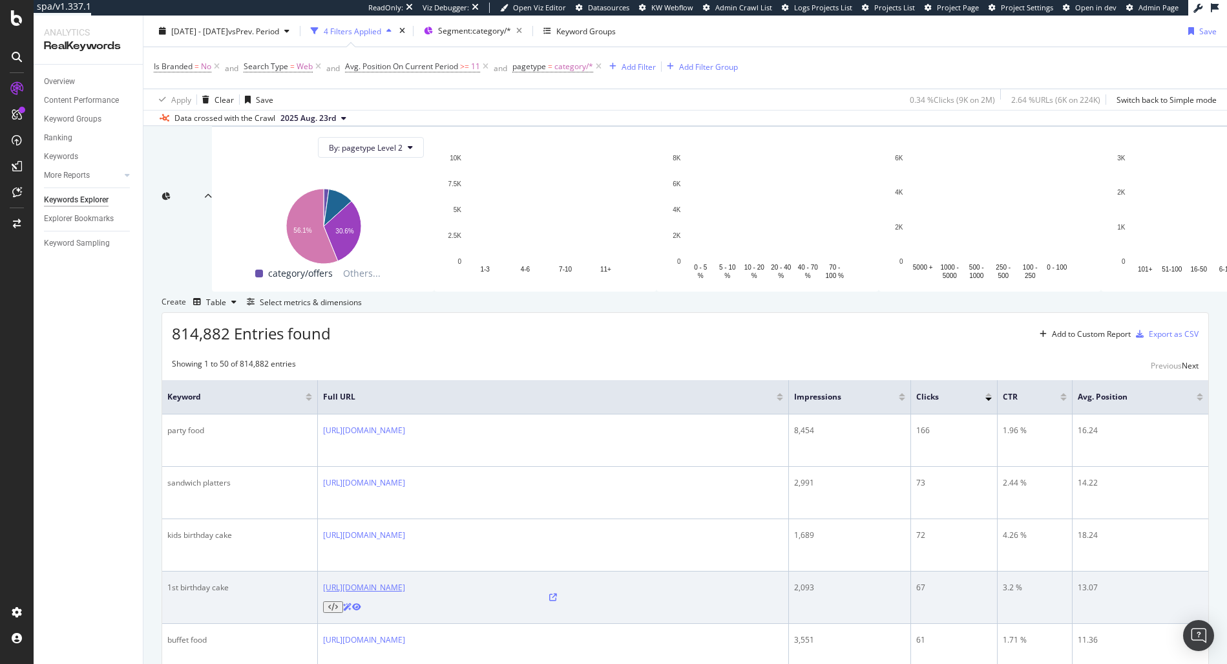
scroll to position [271, 0]
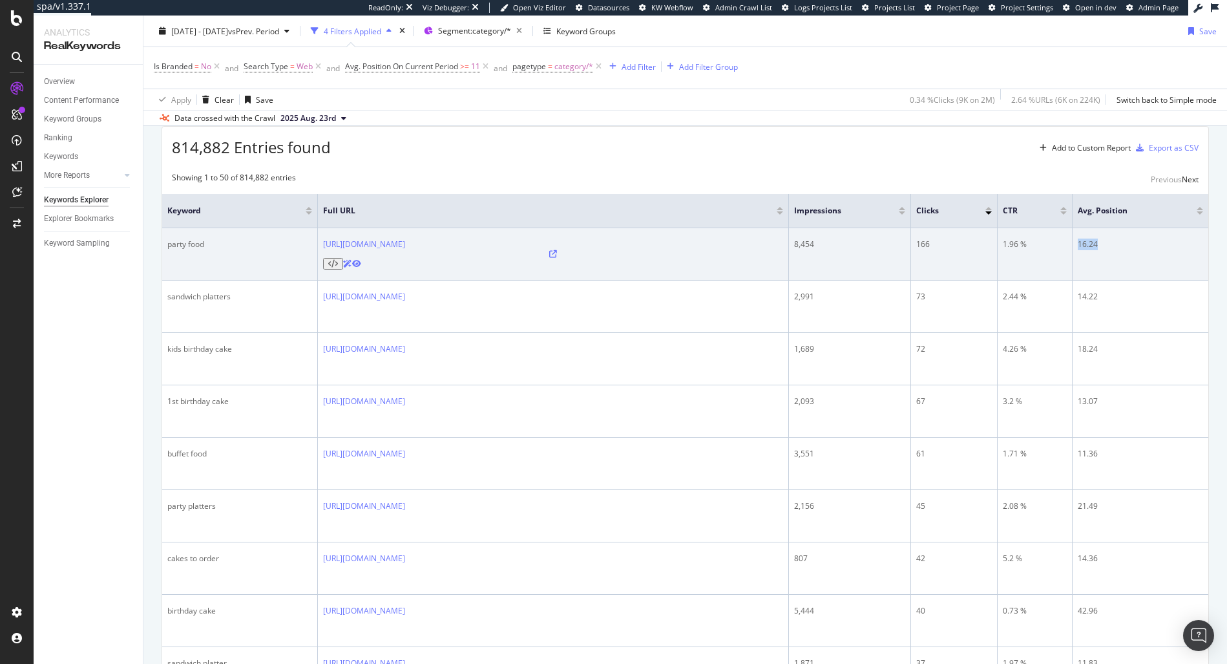
drag, startPoint x: 1076, startPoint y: 356, endPoint x: 1100, endPoint y: 359, distance: 24.0
click at [1100, 280] on td "16.24" at bounding box center [1141, 254] width 136 height 52
drag, startPoint x: 1006, startPoint y: 355, endPoint x: 1039, endPoint y: 355, distance: 33.0
click at [1039, 250] on div "1.96 %" at bounding box center [1035, 244] width 64 height 12
click at [1045, 250] on div "1.96 %" at bounding box center [1035, 244] width 64 height 12
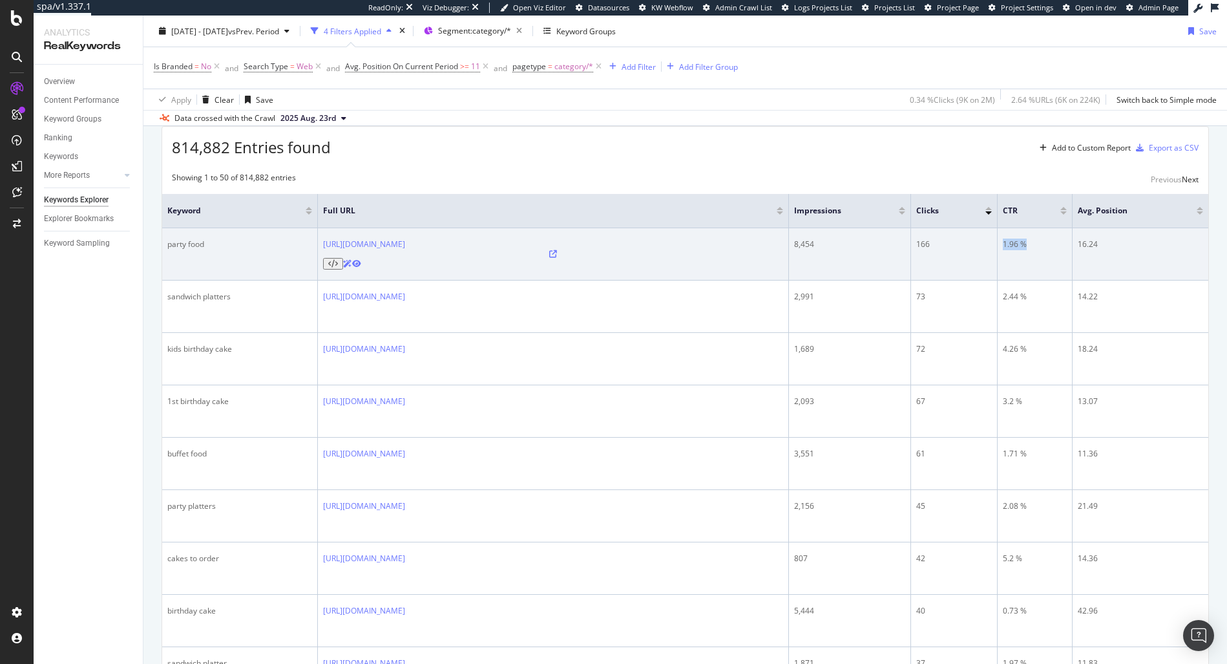
drag, startPoint x: 1042, startPoint y: 355, endPoint x: 1000, endPoint y: 353, distance: 42.0
click at [1000, 280] on td "1.96 %" at bounding box center [1035, 254] width 75 height 52
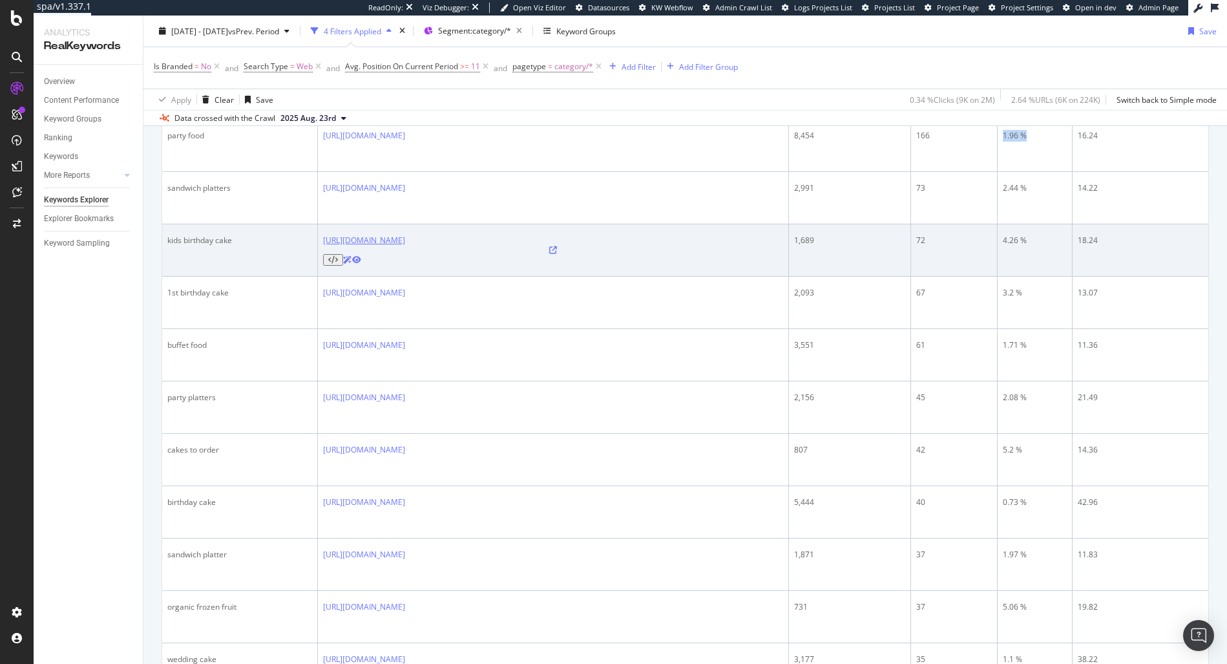
scroll to position [378, 0]
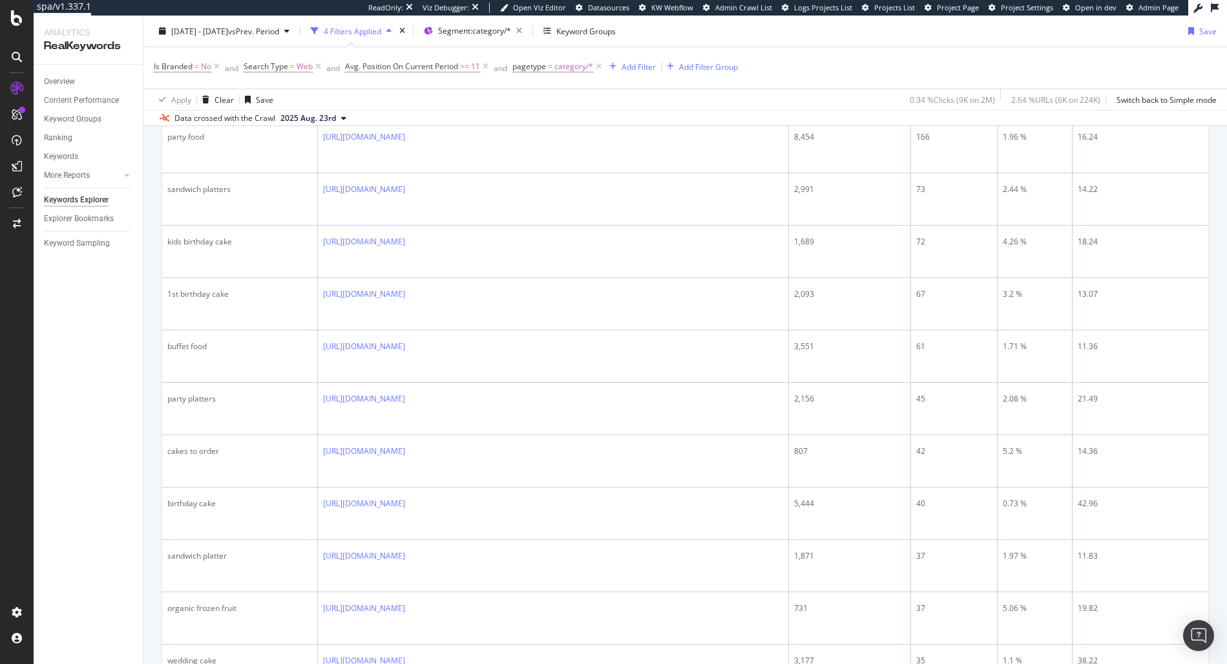
click at [885, 51] on div "814,882 Entries found Add to Custom Report Export as CSV" at bounding box center [685, 35] width 1046 height 32
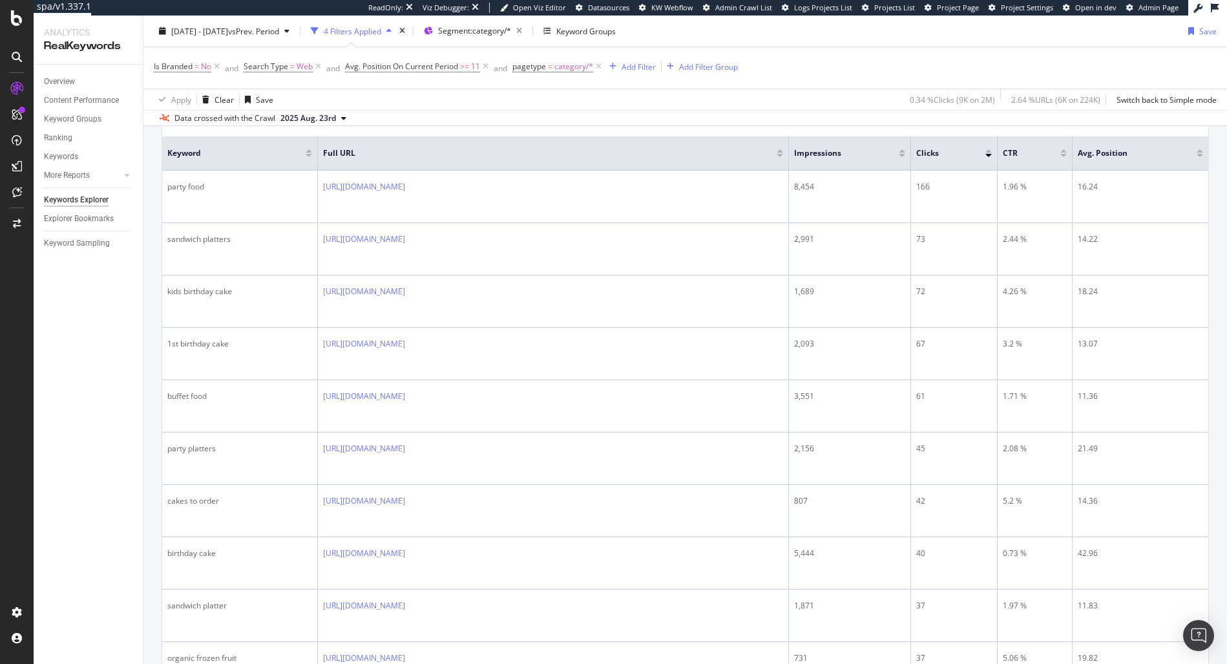
scroll to position [325, 0]
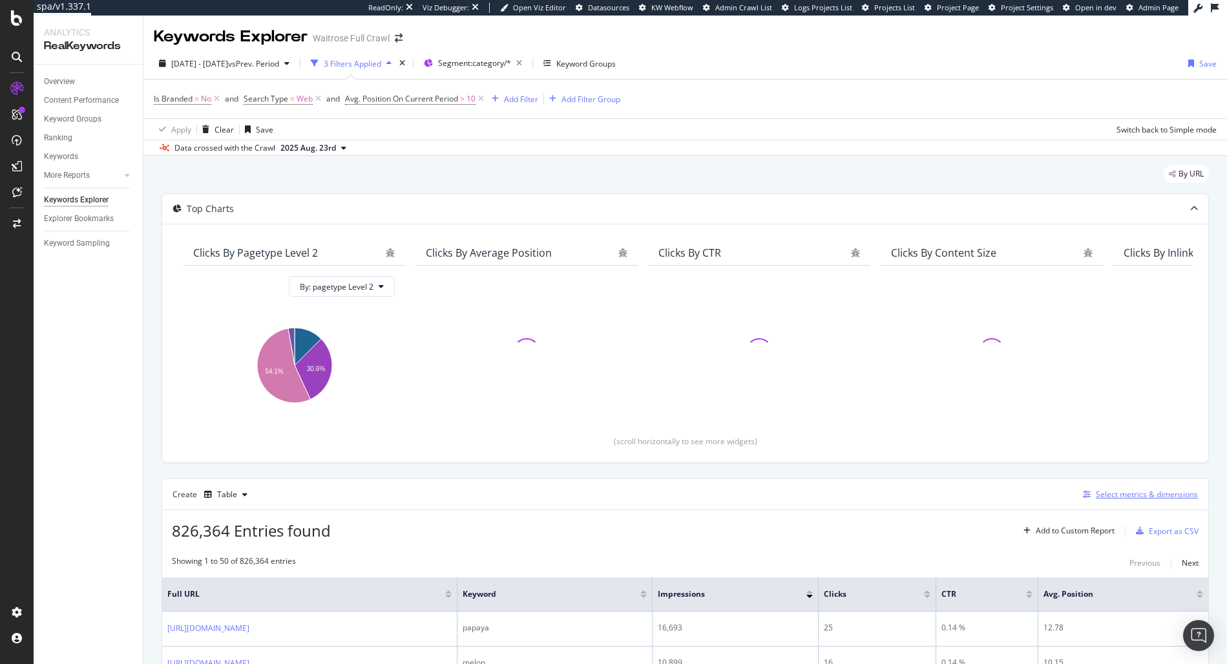
click at [1113, 495] on div "Select metrics & dimensions" at bounding box center [1147, 493] width 102 height 11
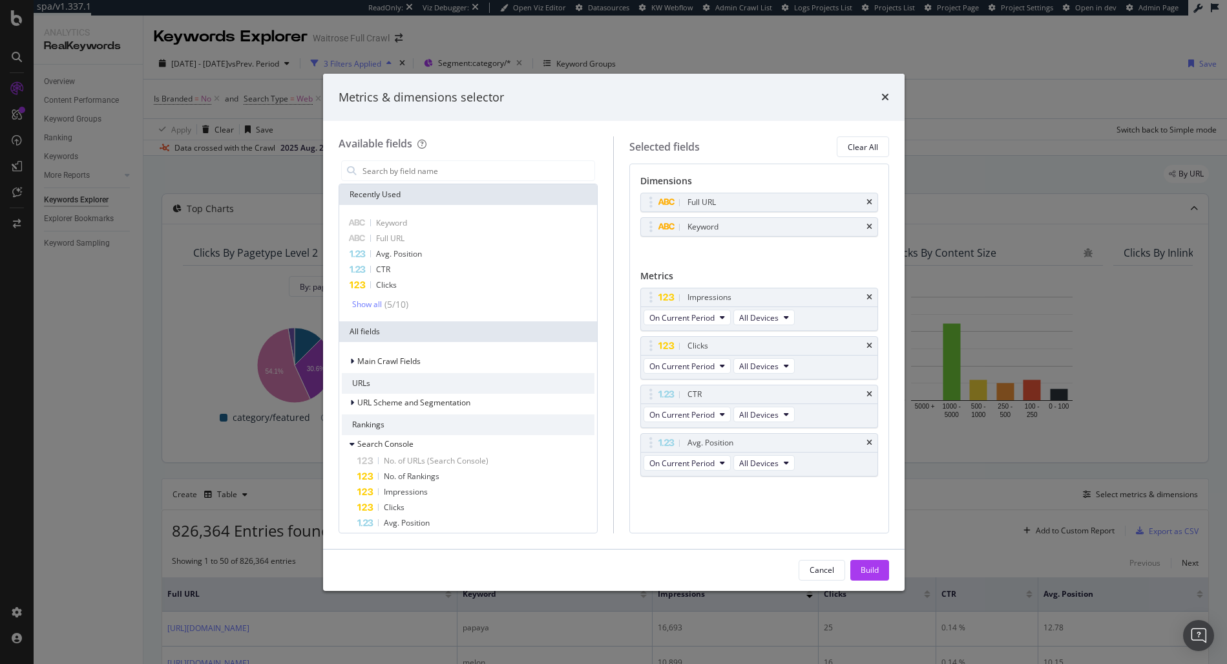
click at [872, 430] on div "Metrics & dimensions selector Available fields Recently Used Keyword Full URL A…" at bounding box center [613, 332] width 1227 height 664
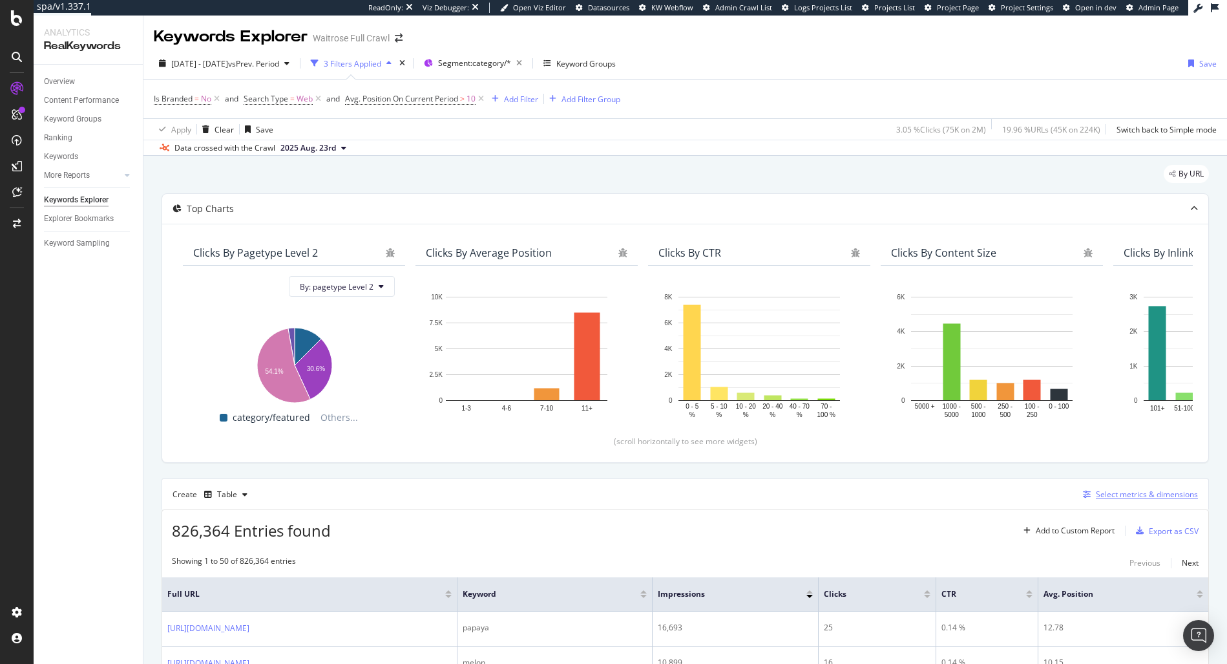
click at [1096, 490] on div "Select metrics & dimensions" at bounding box center [1147, 493] width 102 height 11
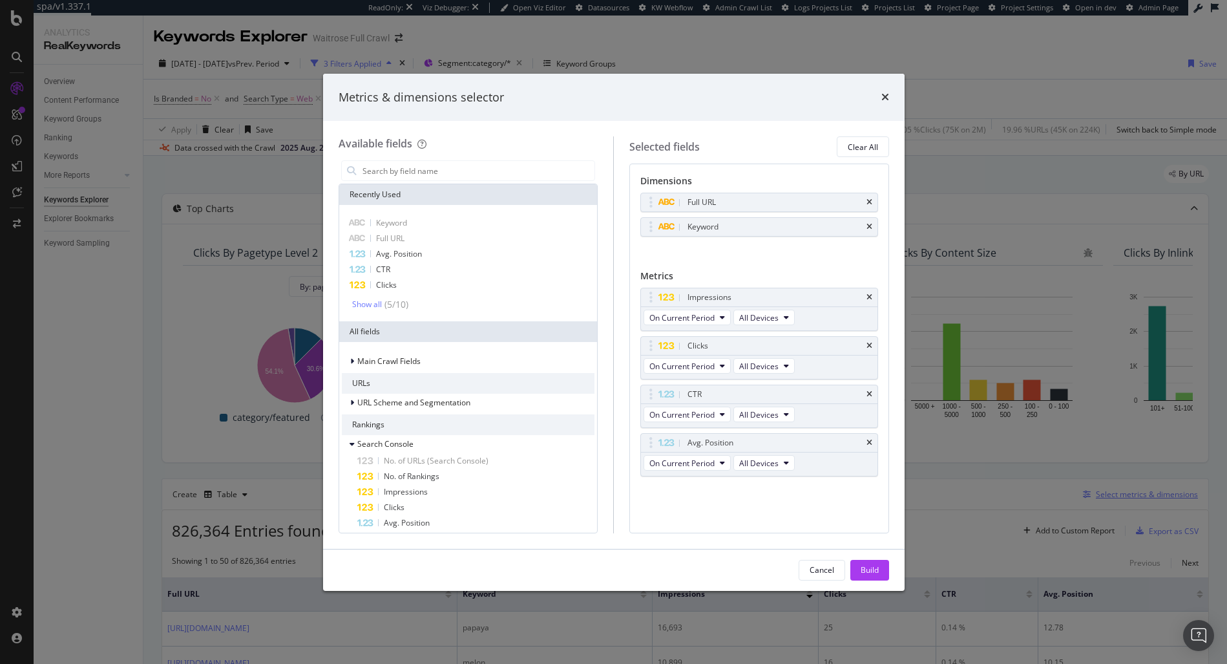
click at [1138, 494] on div "Metrics & dimensions selector Available fields Recently Used Keyword Full URL A…" at bounding box center [613, 332] width 1227 height 664
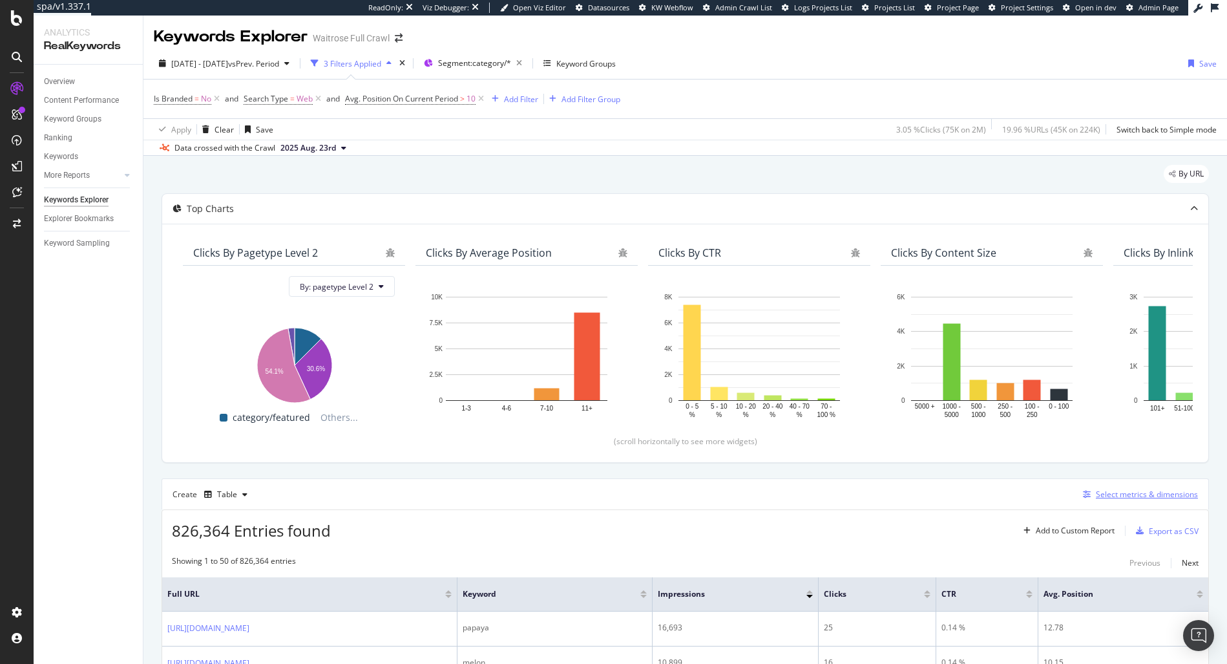
click at [1105, 494] on div "Select metrics & dimensions" at bounding box center [1147, 493] width 102 height 11
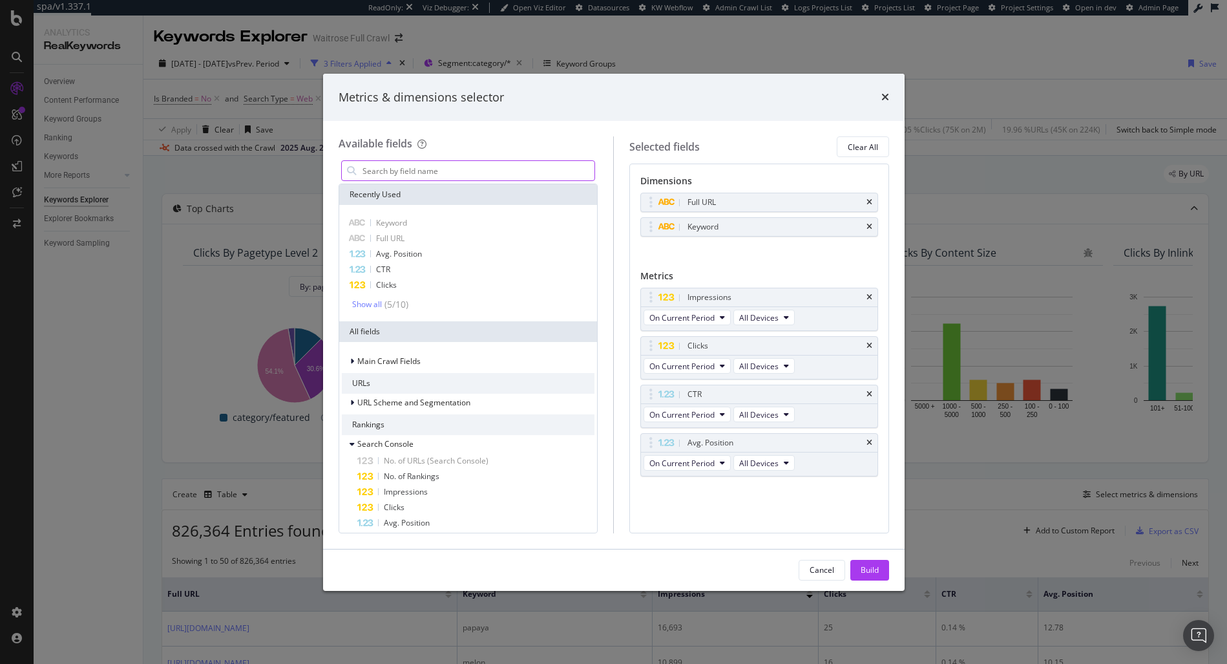
click at [388, 178] on input "modal" at bounding box center [478, 170] width 234 height 19
click at [870, 225] on icon "times" at bounding box center [869, 227] width 6 height 8
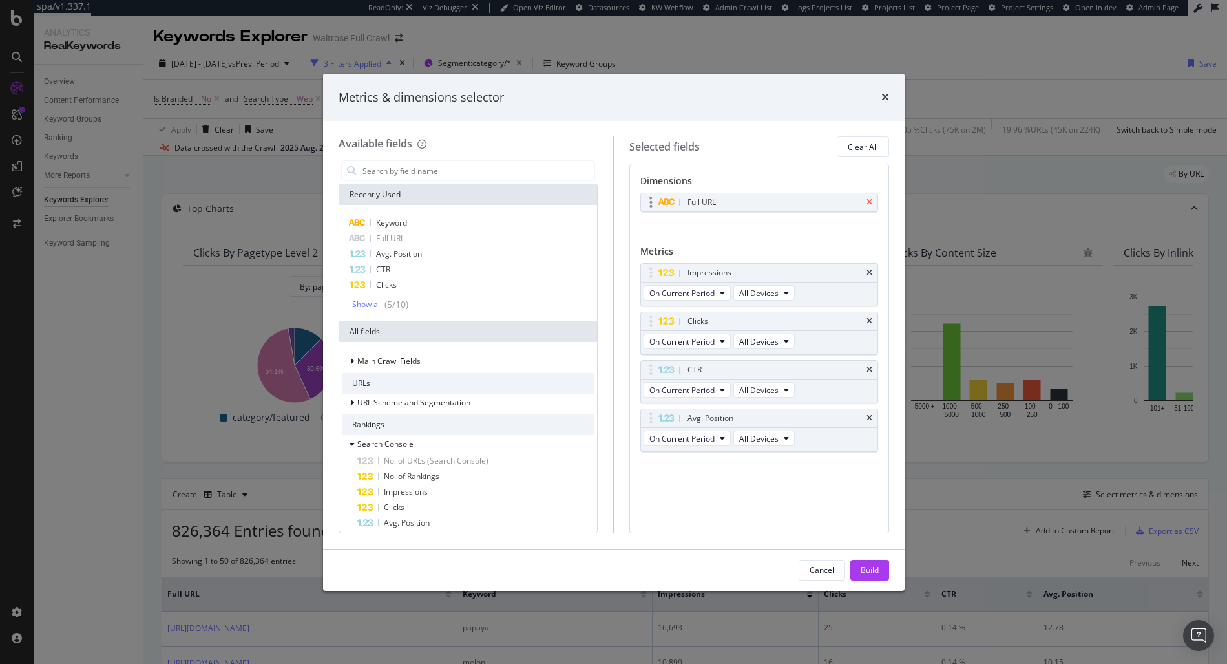
click at [870, 205] on icon "times" at bounding box center [869, 202] width 6 height 8
click at [464, 177] on input "modal" at bounding box center [478, 170] width 234 height 19
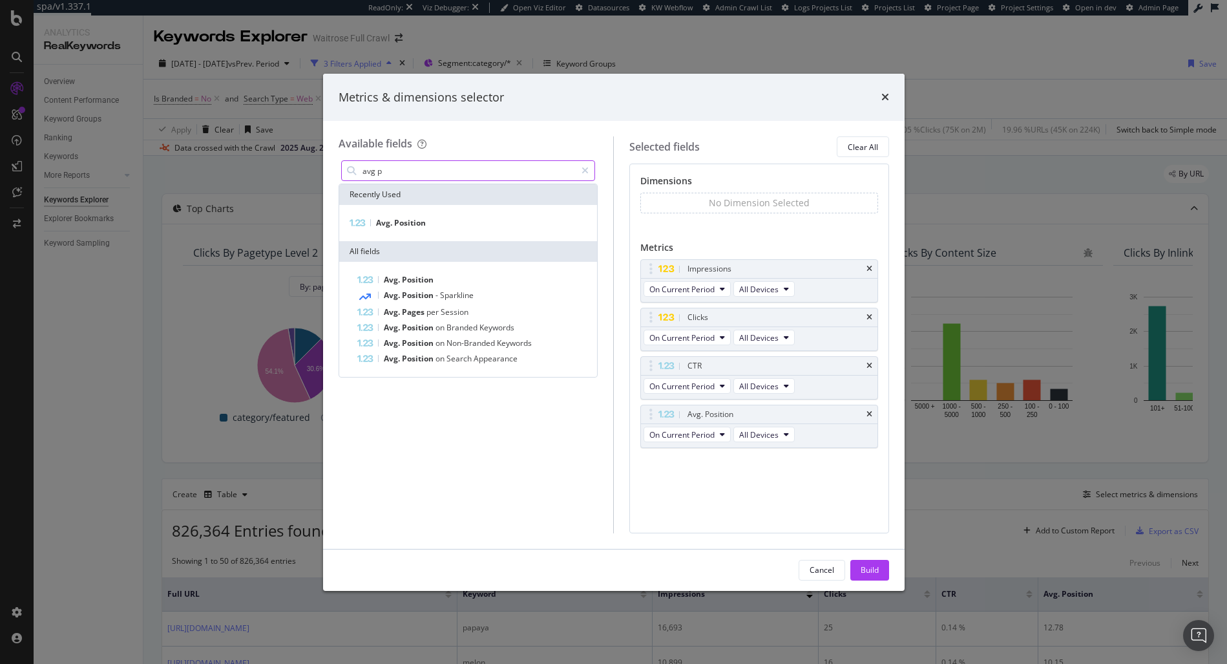
type input "avg p"
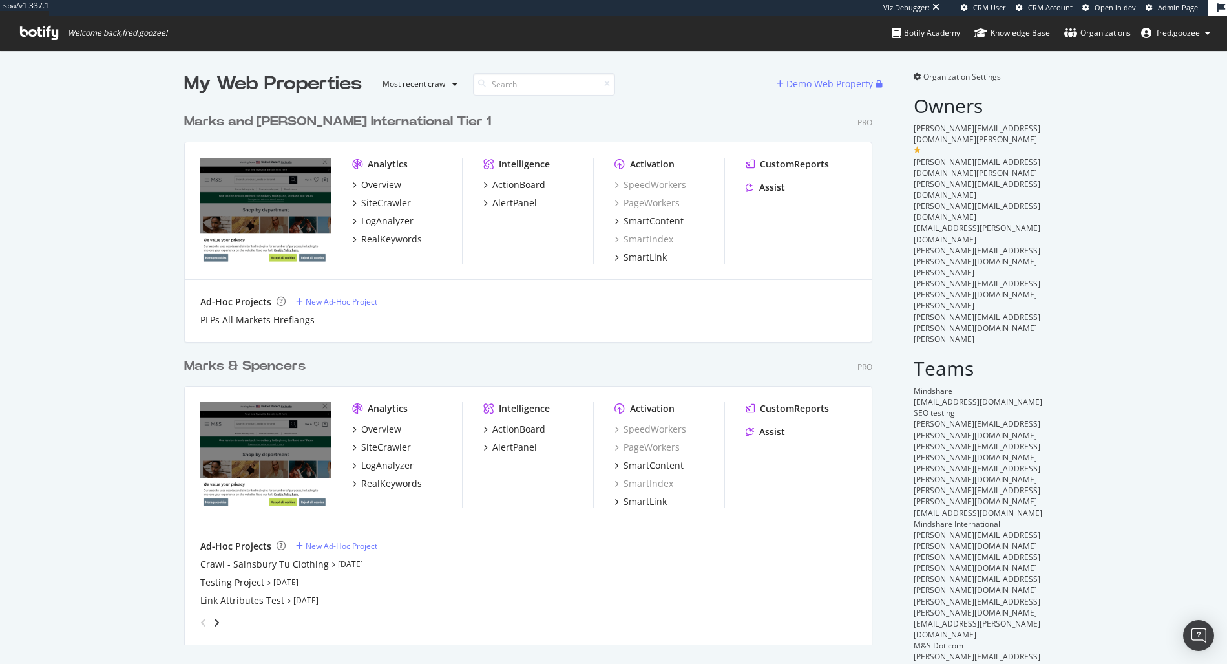
scroll to position [538, 689]
click at [418, 353] on div "Marks & Spencers Pro Analytics Overview SiteCrawler LogAnalyzer RealKeywords In…" at bounding box center [533, 493] width 698 height 304
click at [370, 479] on div "RealKeywords" at bounding box center [391, 483] width 61 height 13
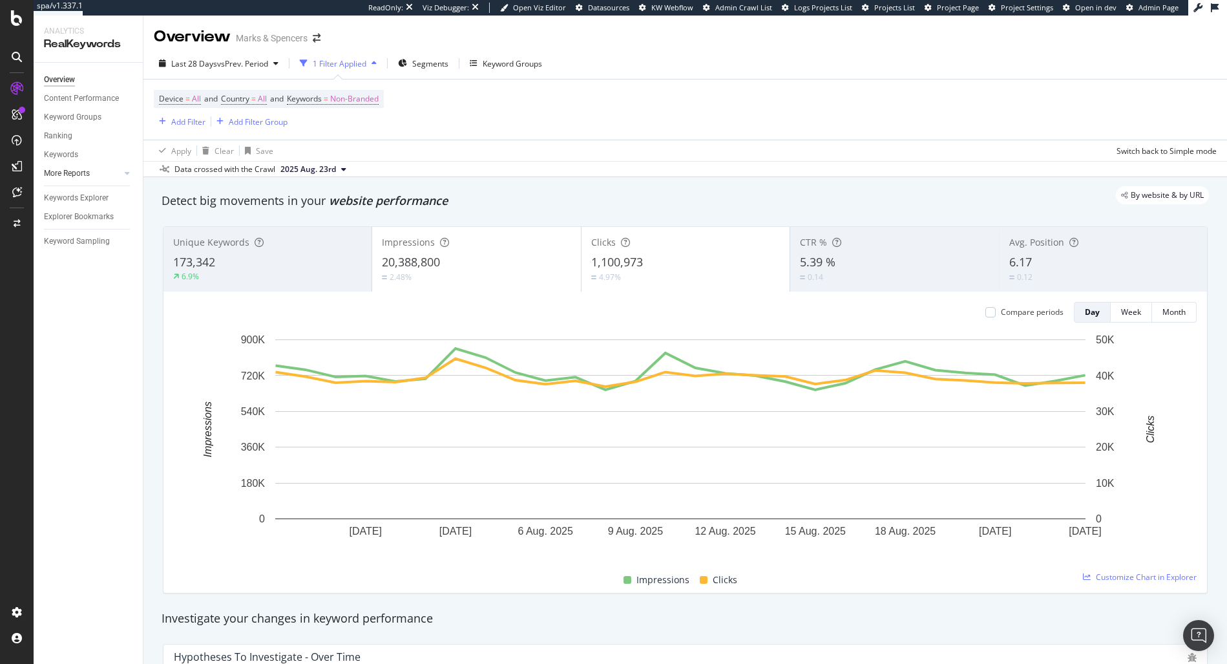
click at [117, 173] on div at bounding box center [114, 173] width 13 height 13
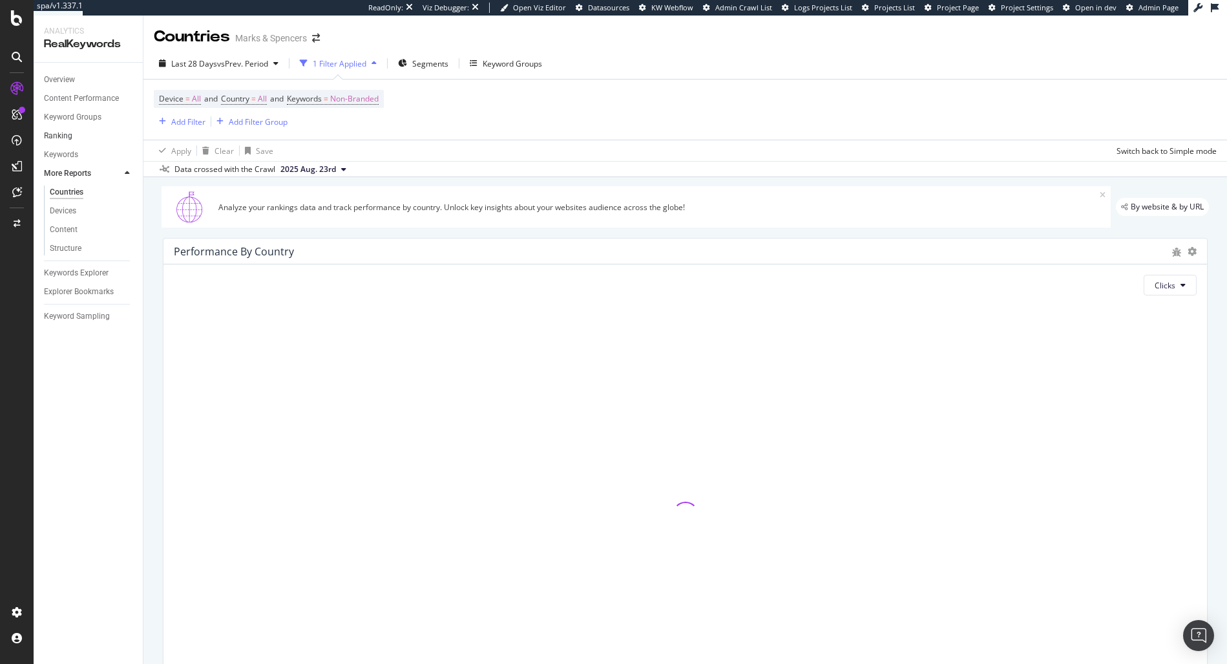
click at [72, 136] on link "Ranking" at bounding box center [89, 136] width 90 height 14
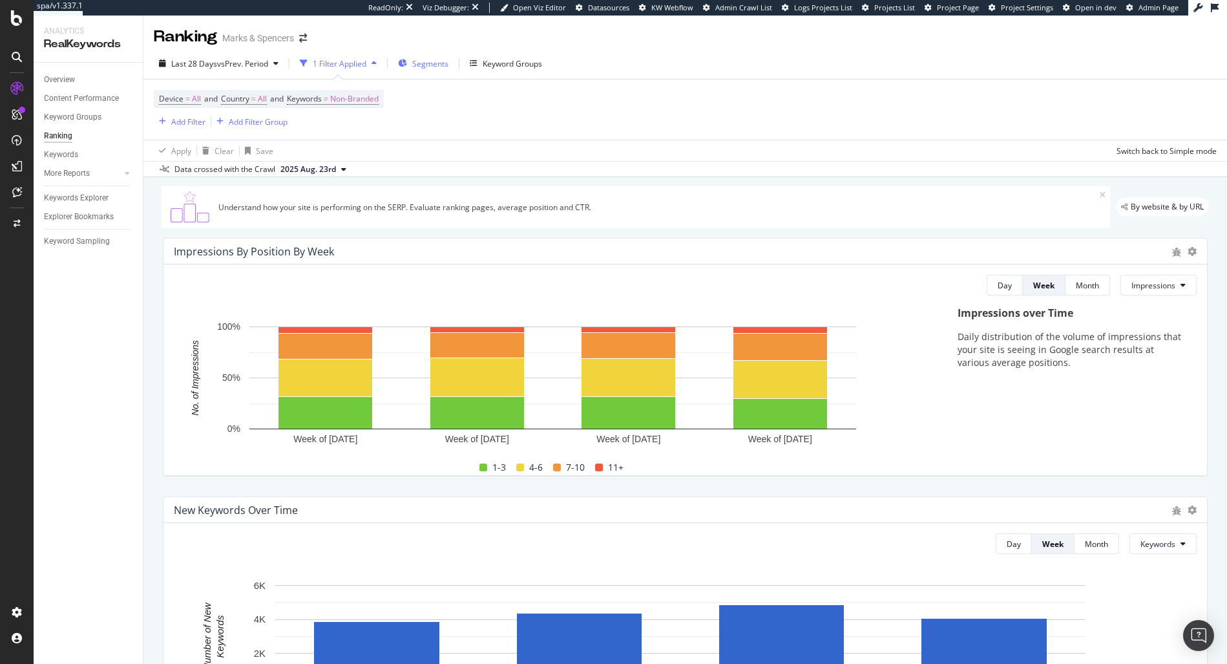
click at [419, 71] on div "Segments" at bounding box center [423, 63] width 50 height 19
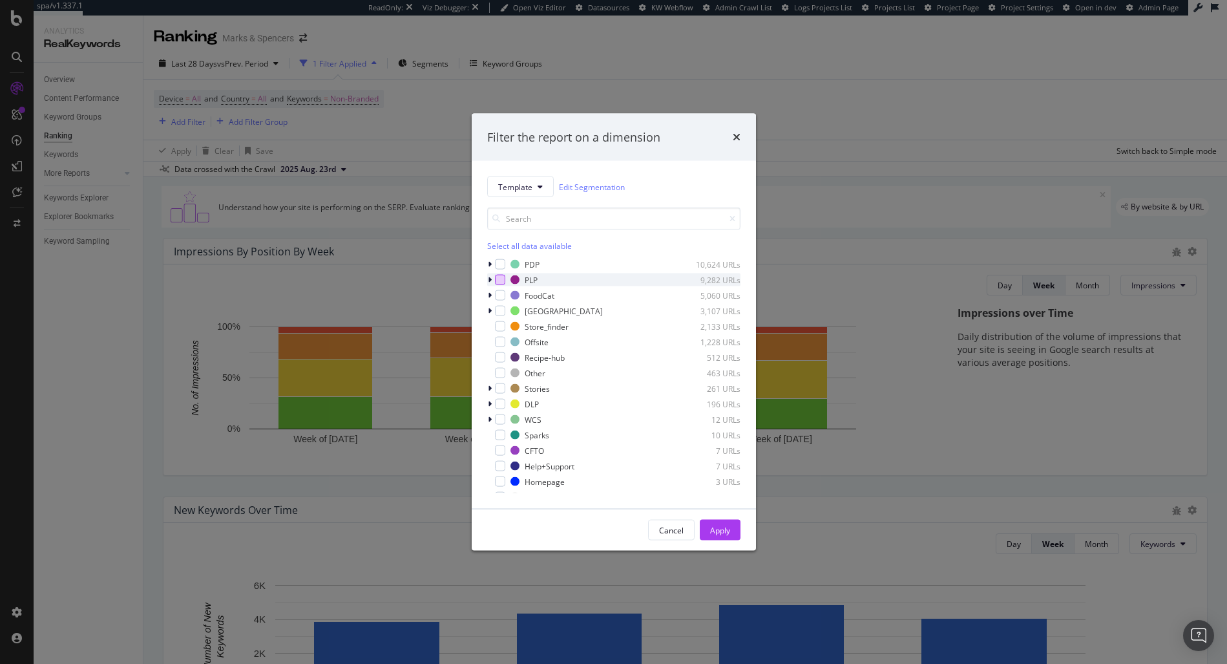
click at [496, 280] on div "modal" at bounding box center [500, 280] width 10 height 10
click at [729, 522] on button "Apply" at bounding box center [720, 529] width 41 height 21
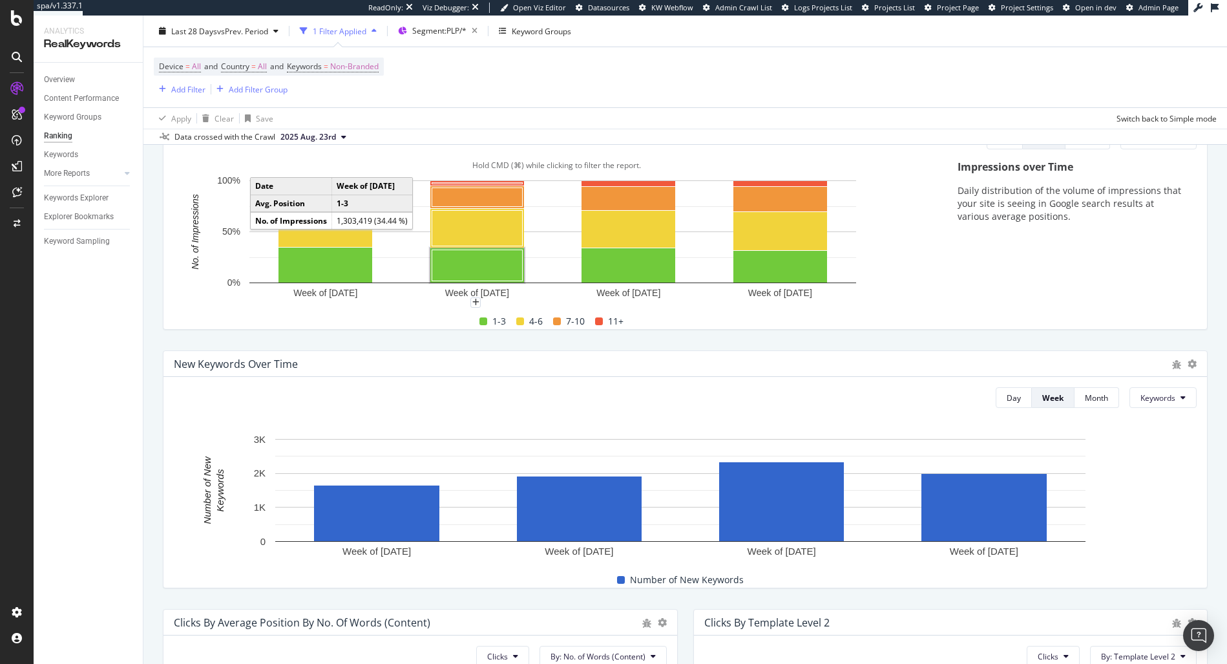
scroll to position [1160, 0]
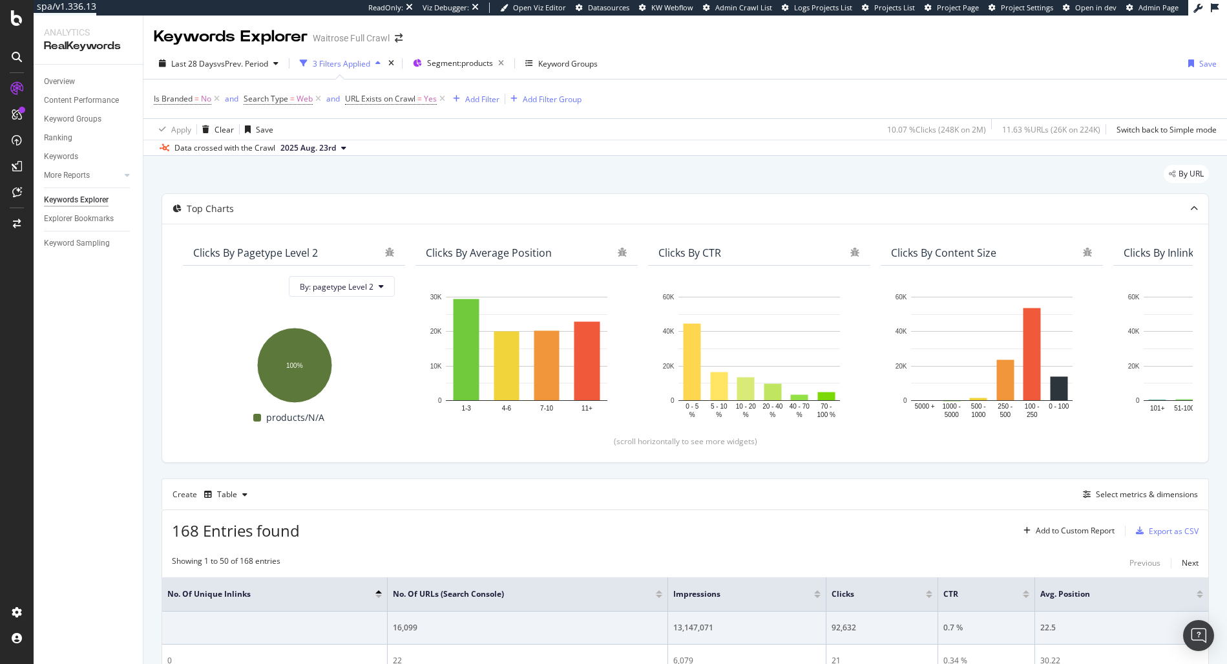
scroll to position [429, 0]
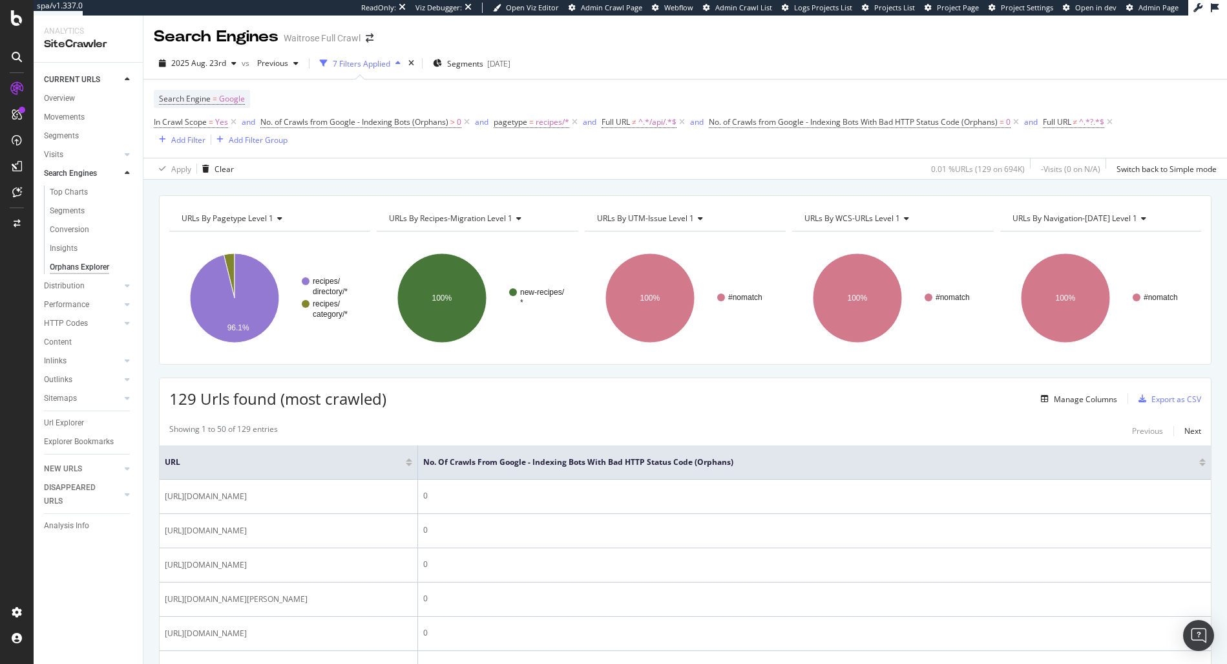
scroll to position [170, 0]
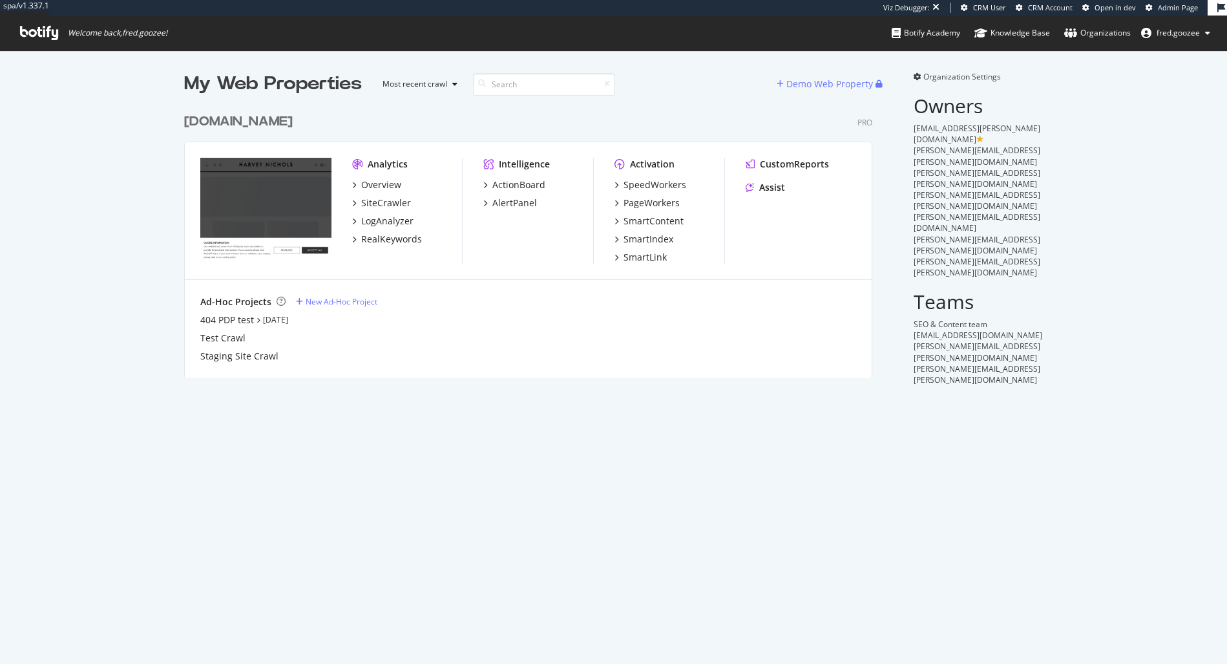
scroll to position [271, 689]
click at [308, 131] on div "[DOMAIN_NAME] Pro Analytics Overview SiteCrawler LogAnalyzer RealKeywords Intel…" at bounding box center [533, 237] width 698 height 280
click at [293, 115] on div "[DOMAIN_NAME]" at bounding box center [238, 121] width 109 height 19
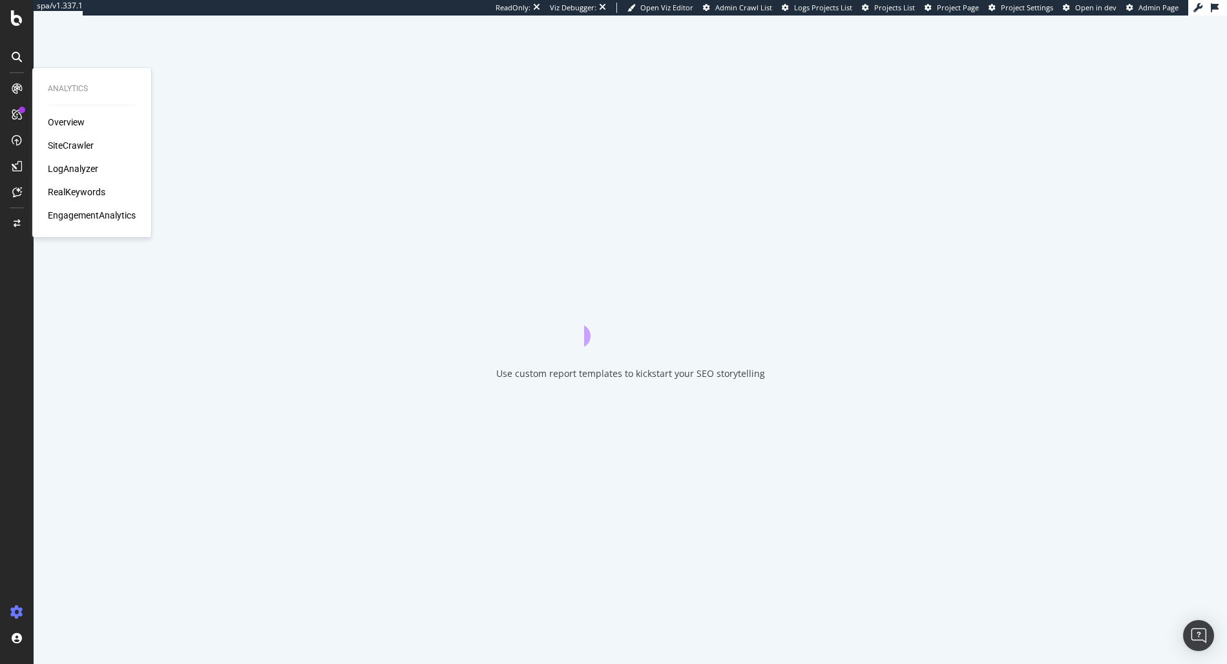
click at [78, 195] on div "RealKeywords" at bounding box center [77, 191] width 58 height 13
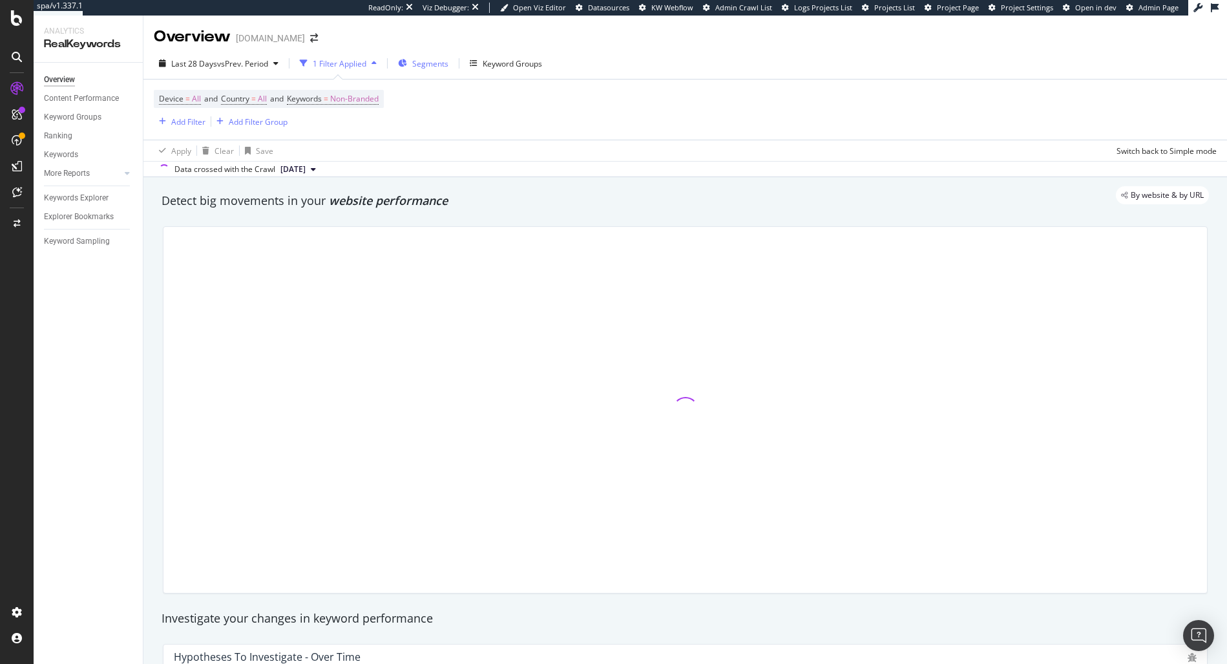
click at [417, 65] on span "Segments" at bounding box center [430, 63] width 36 height 11
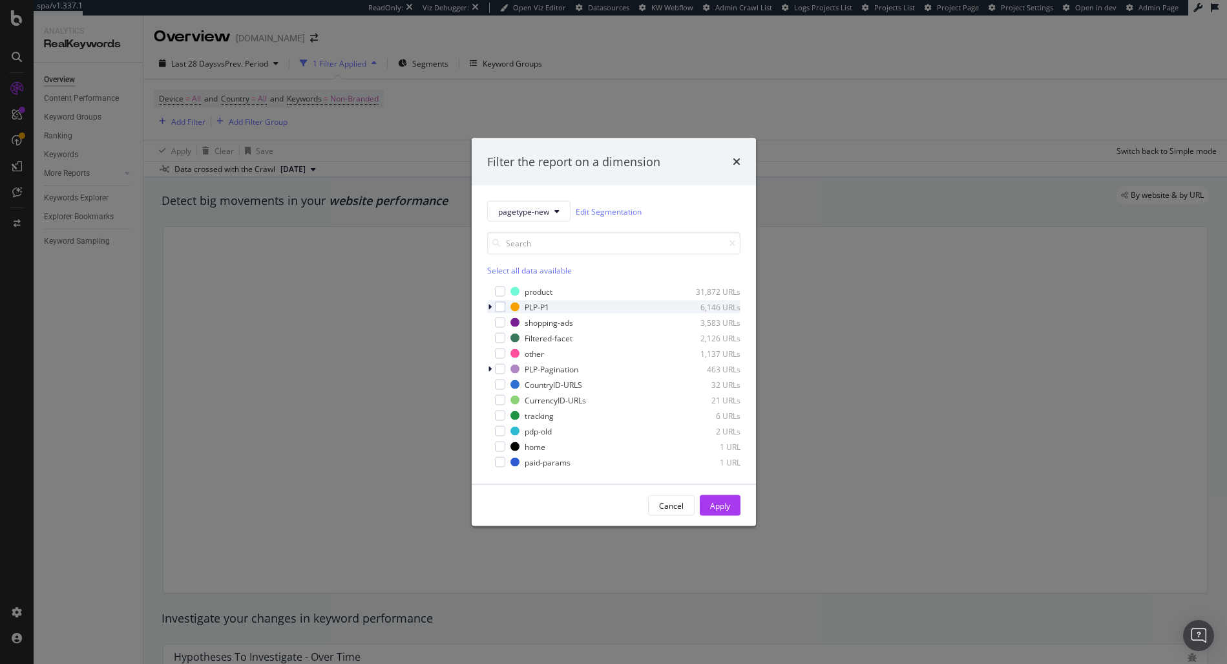
click at [506, 307] on div "PLP-P1 6,146 URLs" at bounding box center [613, 306] width 253 height 13
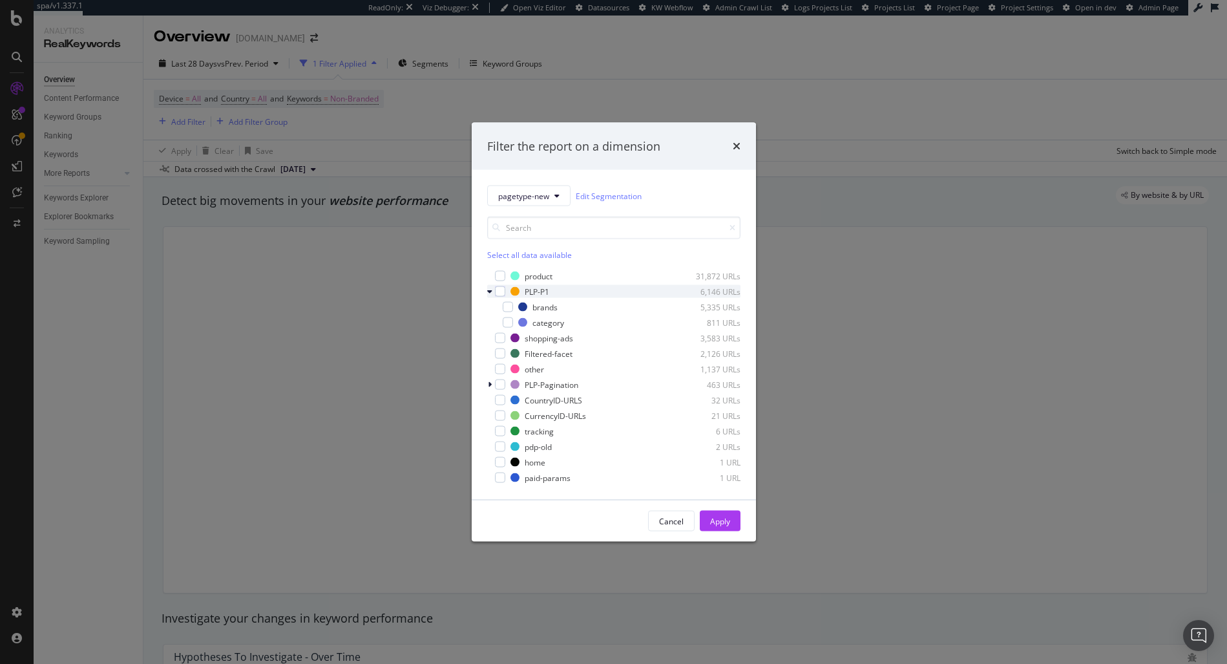
click at [499, 297] on div "PLP-P1 6,146 URLs" at bounding box center [613, 291] width 253 height 13
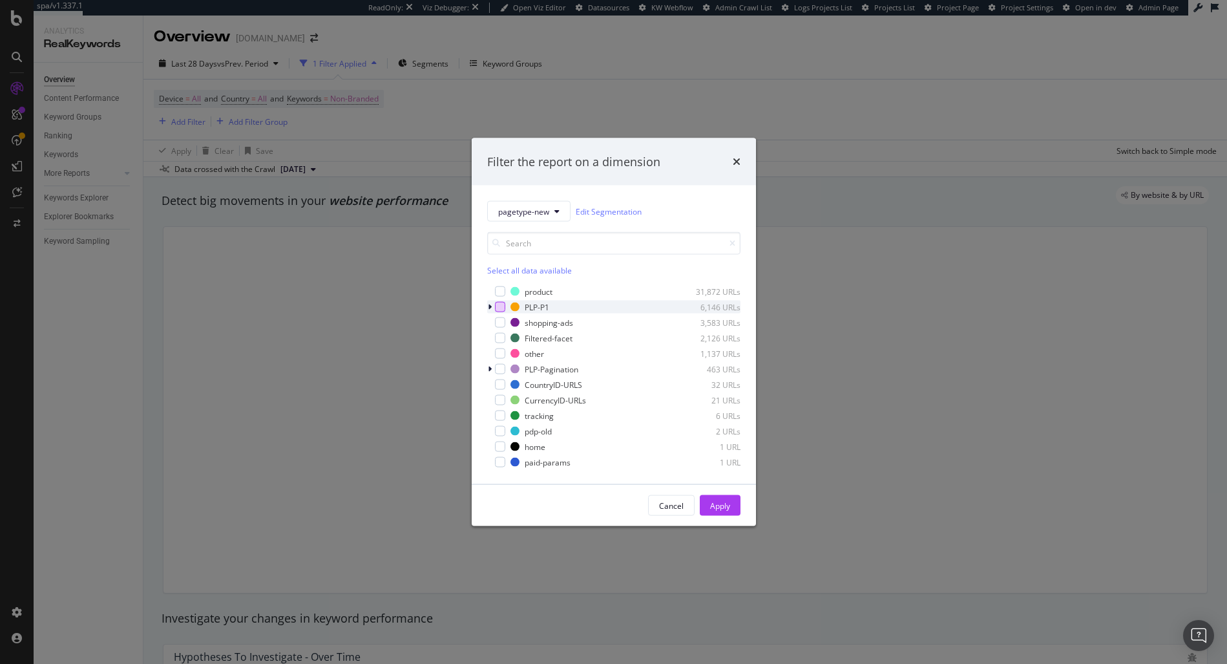
click at [499, 306] on div "modal" at bounding box center [500, 307] width 10 height 10
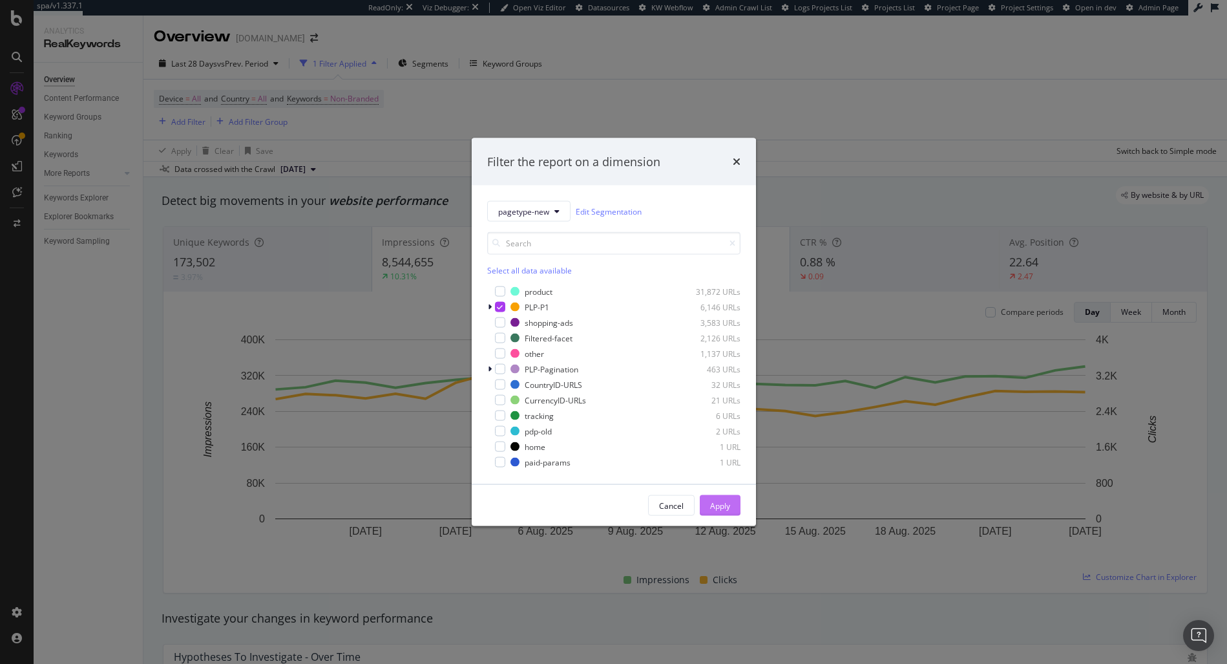
click at [718, 507] on div "Apply" at bounding box center [720, 504] width 20 height 11
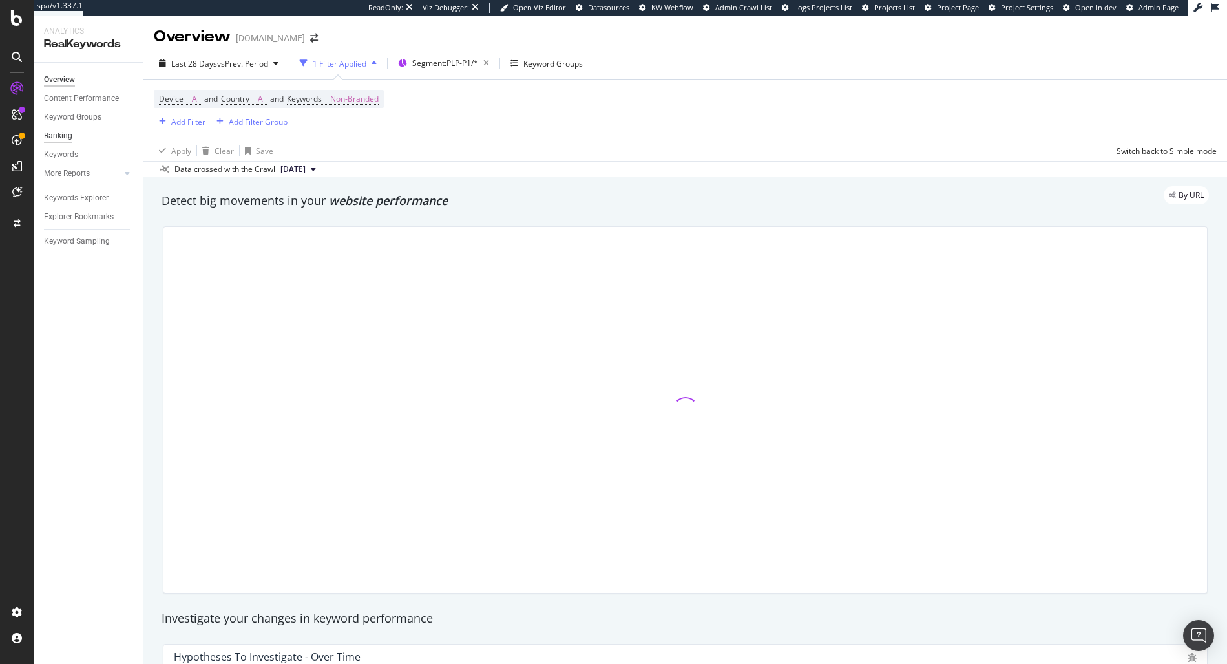
click at [62, 131] on div "Ranking" at bounding box center [58, 136] width 28 height 14
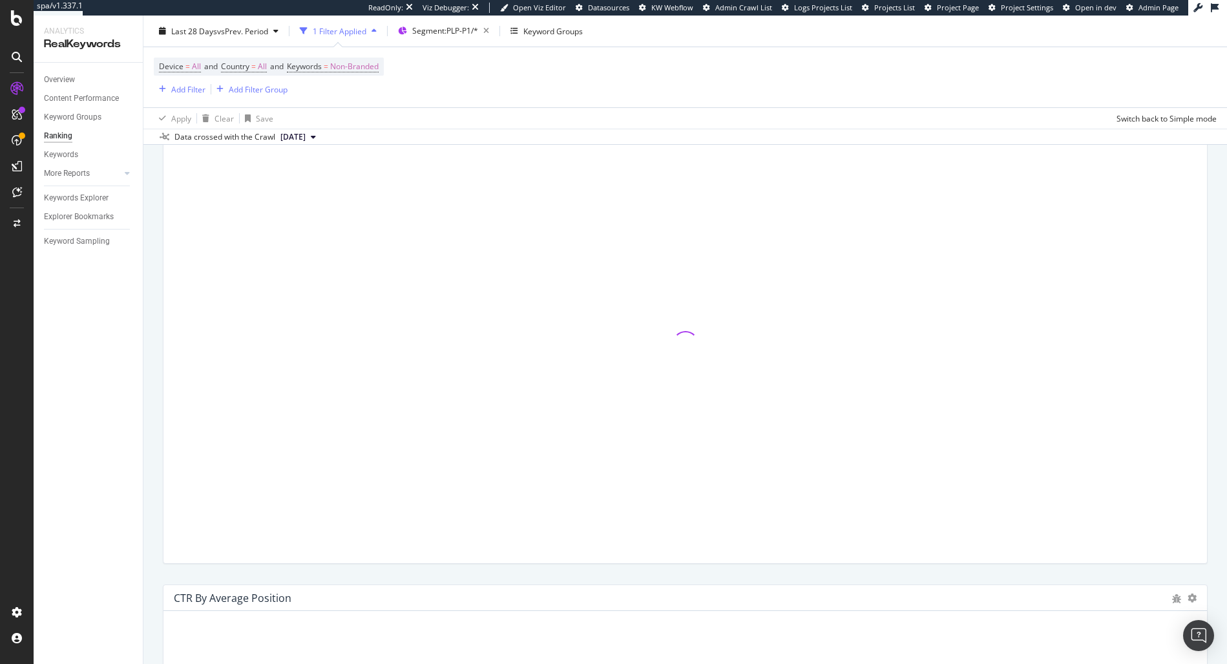
scroll to position [1160, 0]
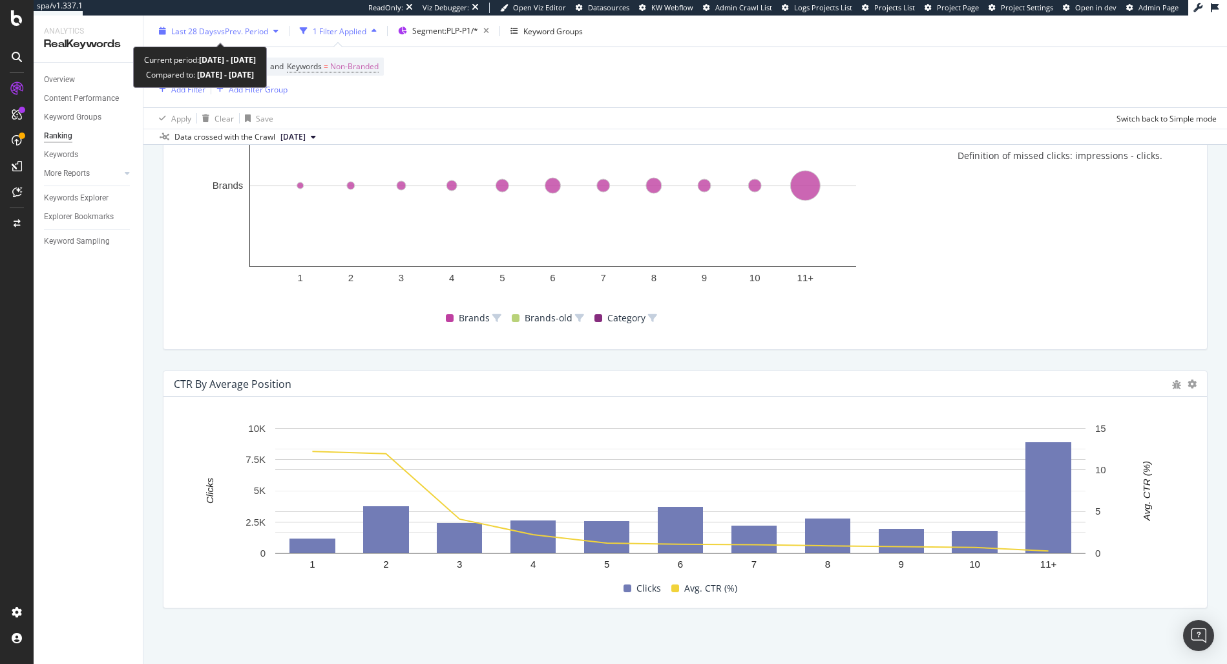
click at [229, 26] on span "vs Prev. Period" at bounding box center [242, 30] width 51 height 11
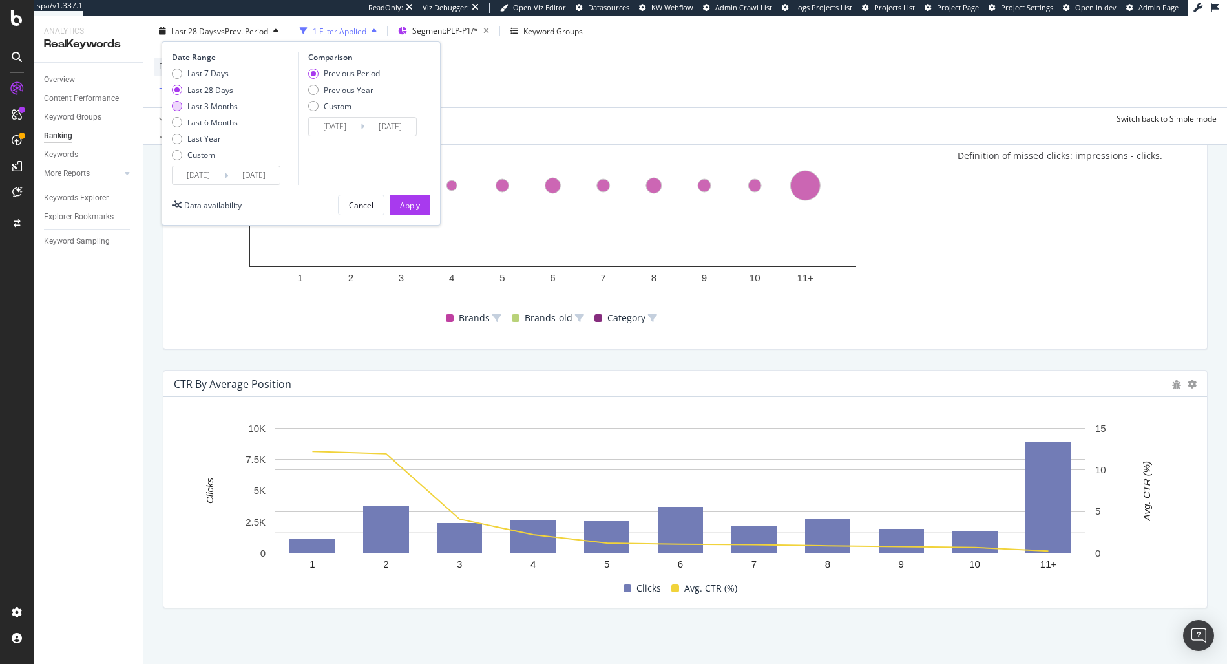
click at [211, 110] on div "Last 3 Months" at bounding box center [212, 105] width 50 height 11
type input "[DATE]"
click at [423, 202] on button "Apply" at bounding box center [410, 204] width 41 height 21
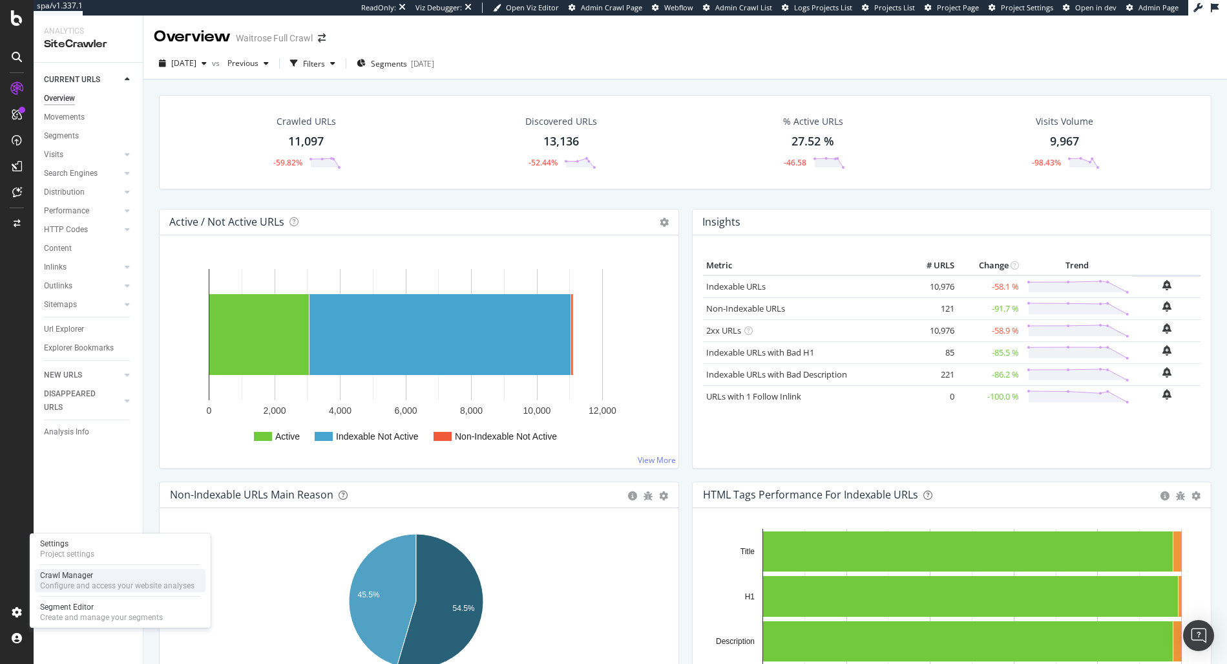
click at [87, 576] on div "Crawl Manager" at bounding box center [117, 575] width 154 height 10
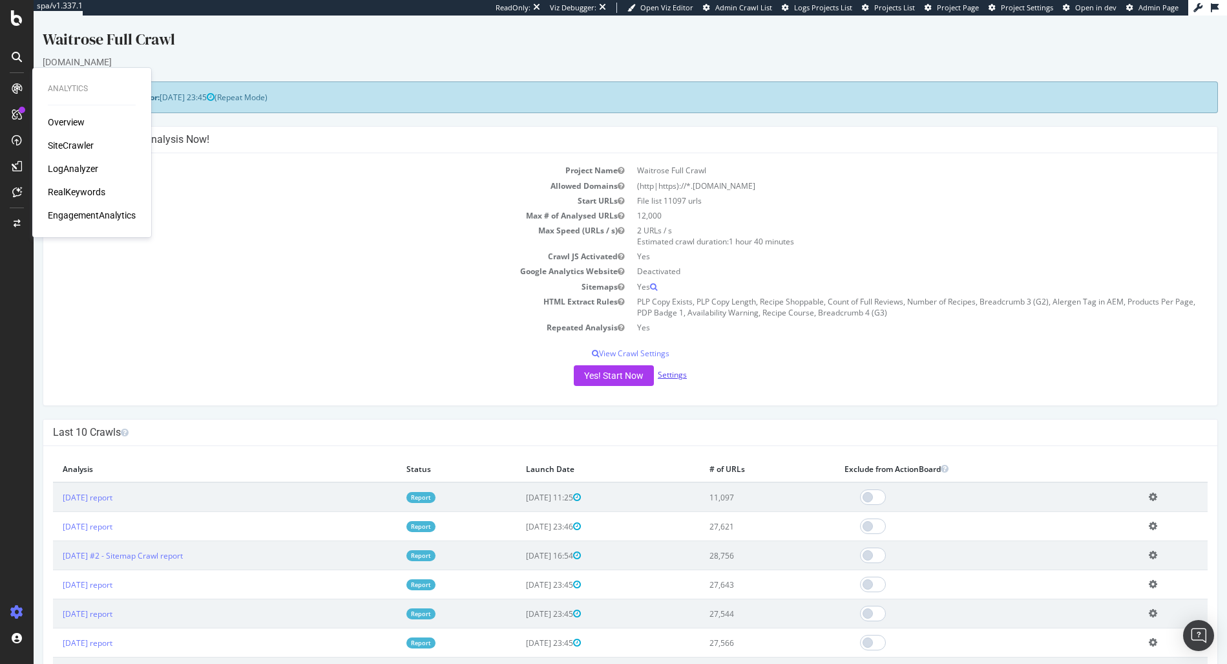
click at [660, 373] on link "Settings" at bounding box center [672, 374] width 29 height 11
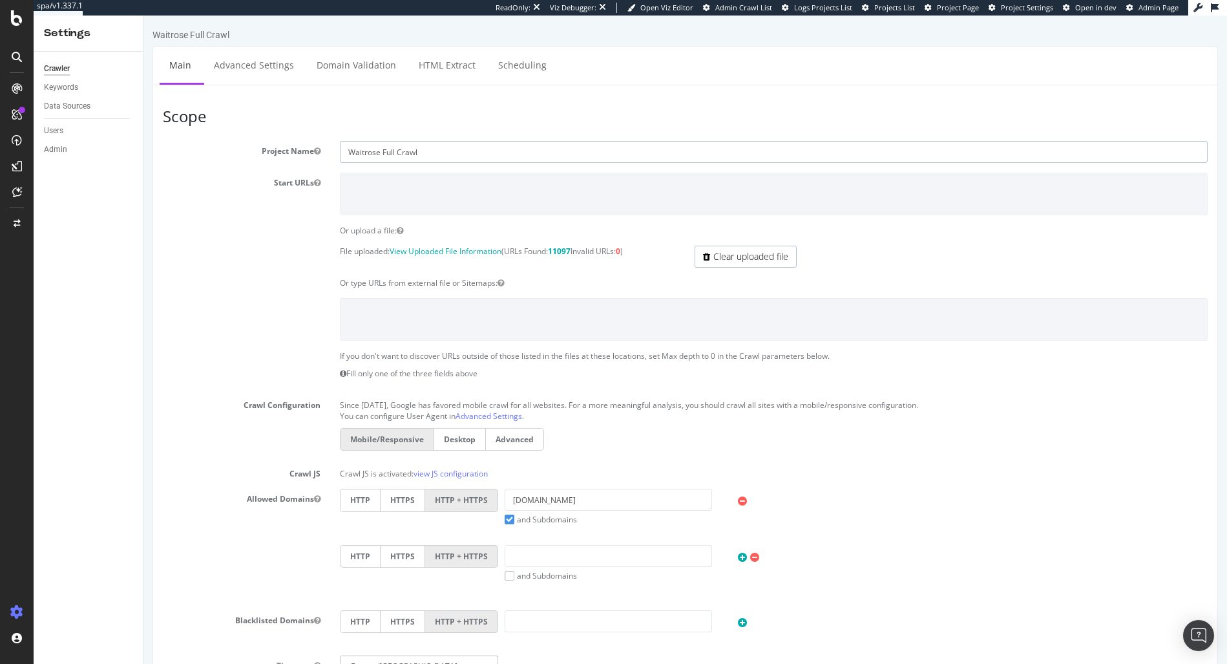
click at [386, 143] on input "Waitrose Full Crawl" at bounding box center [774, 152] width 868 height 22
click at [727, 257] on link "Clear uploaded file" at bounding box center [746, 257] width 102 height 22
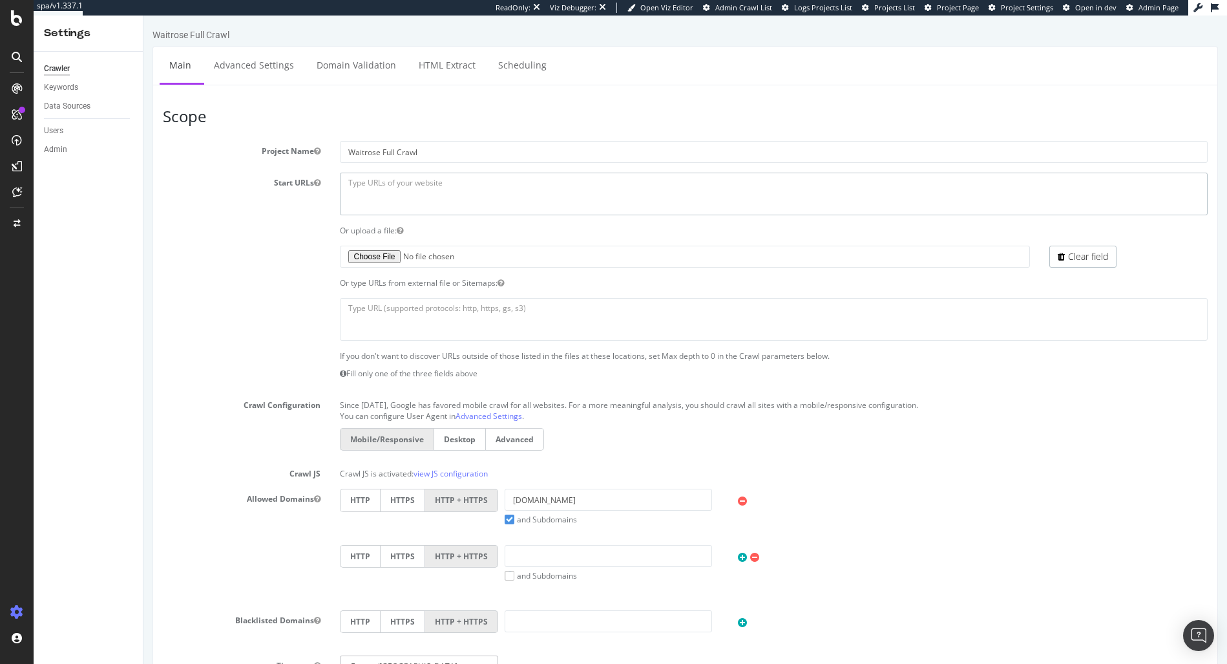
click at [431, 180] on textarea at bounding box center [774, 194] width 868 height 42
click at [393, 197] on textarea at bounding box center [774, 194] width 868 height 42
paste textarea "[URL][DOMAIN_NAME]"
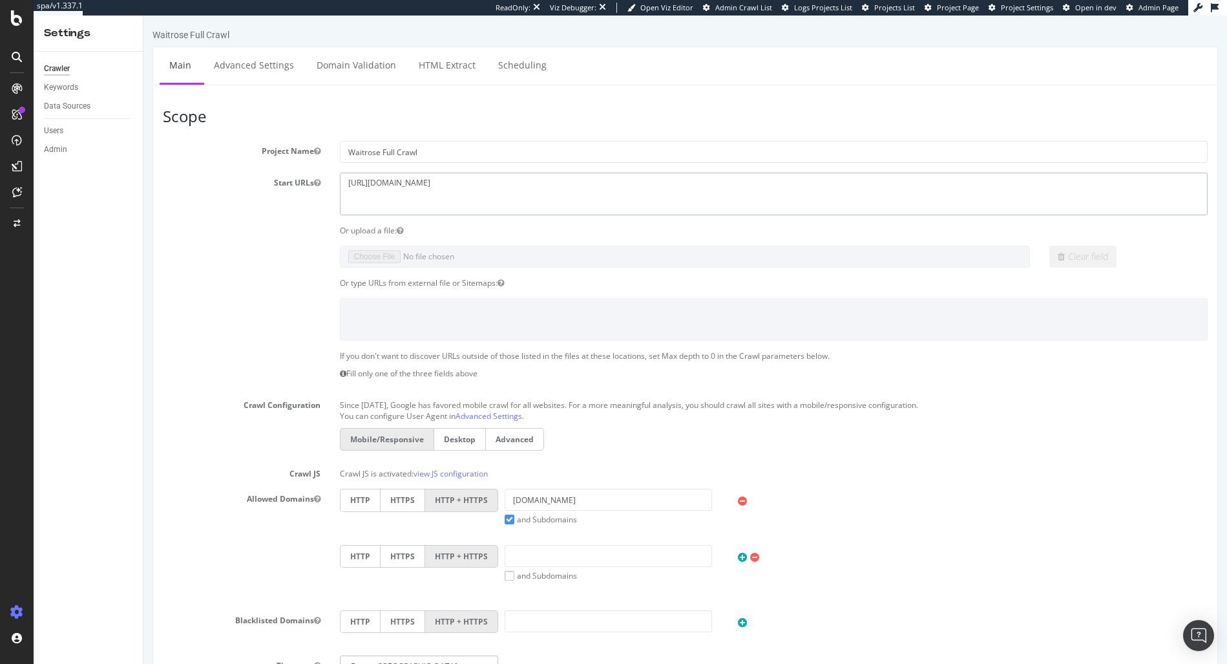
type textarea "https://www.waitrose.com"
click at [271, 335] on div at bounding box center [685, 319] width 1064 height 42
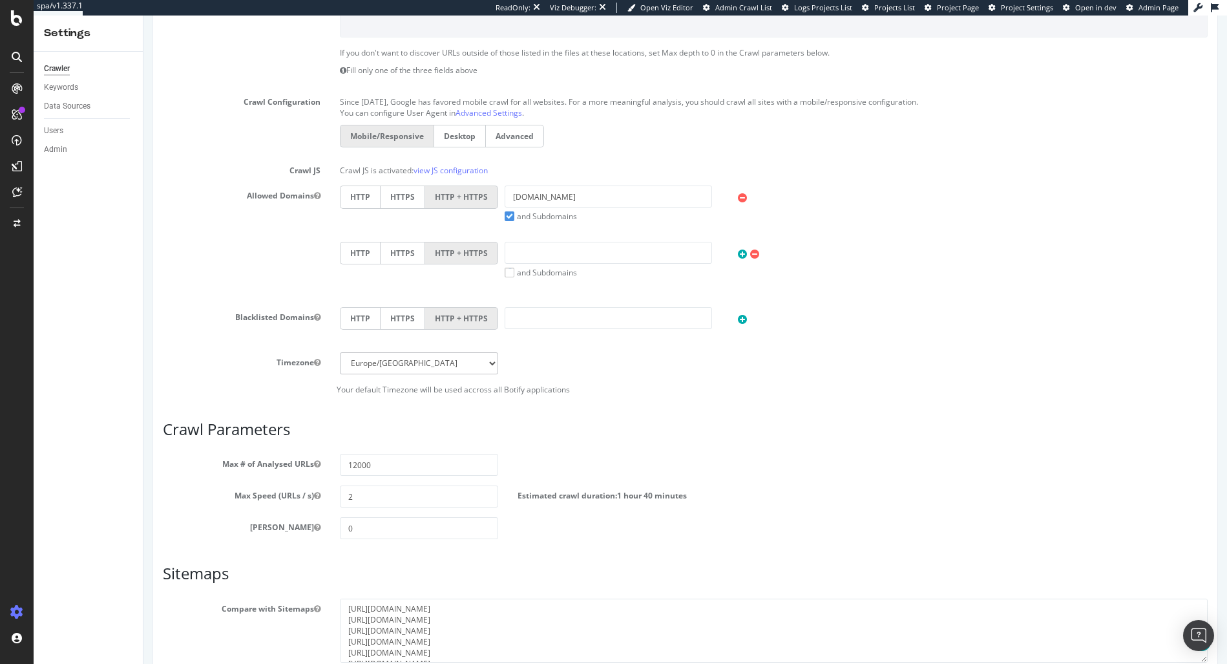
scroll to position [388, 0]
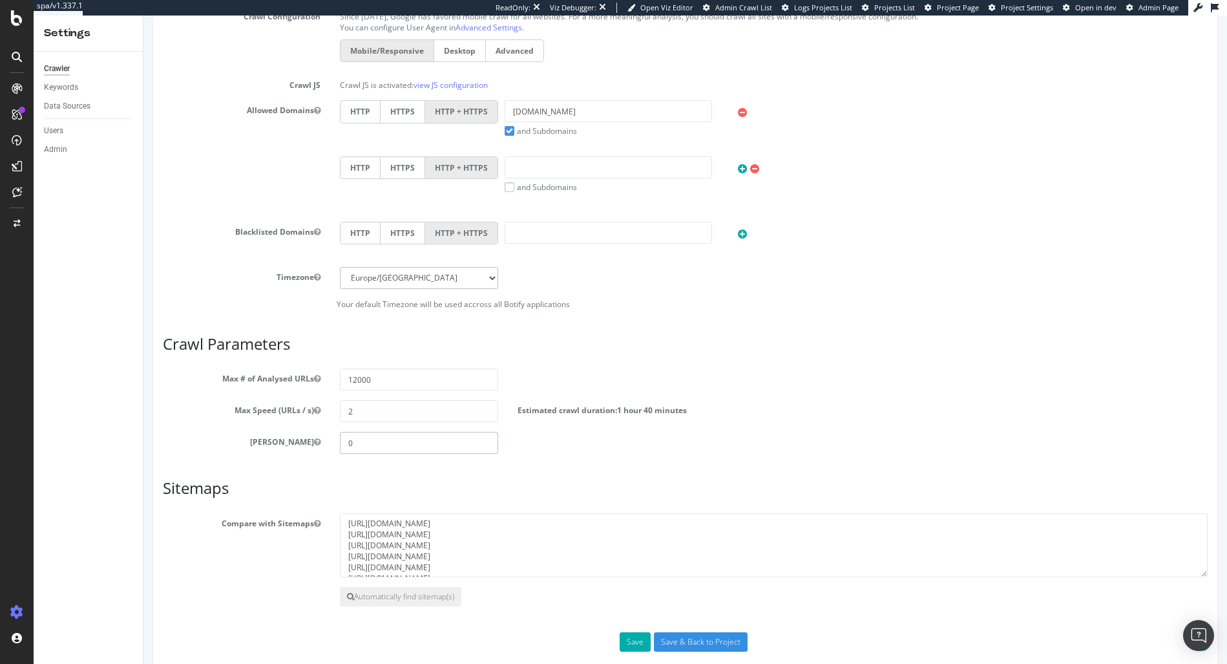
click at [376, 434] on input "0" at bounding box center [419, 443] width 158 height 22
click at [382, 442] on input "0" at bounding box center [419, 443] width 158 height 22
click at [375, 379] on input "12000" at bounding box center [419, 379] width 158 height 22
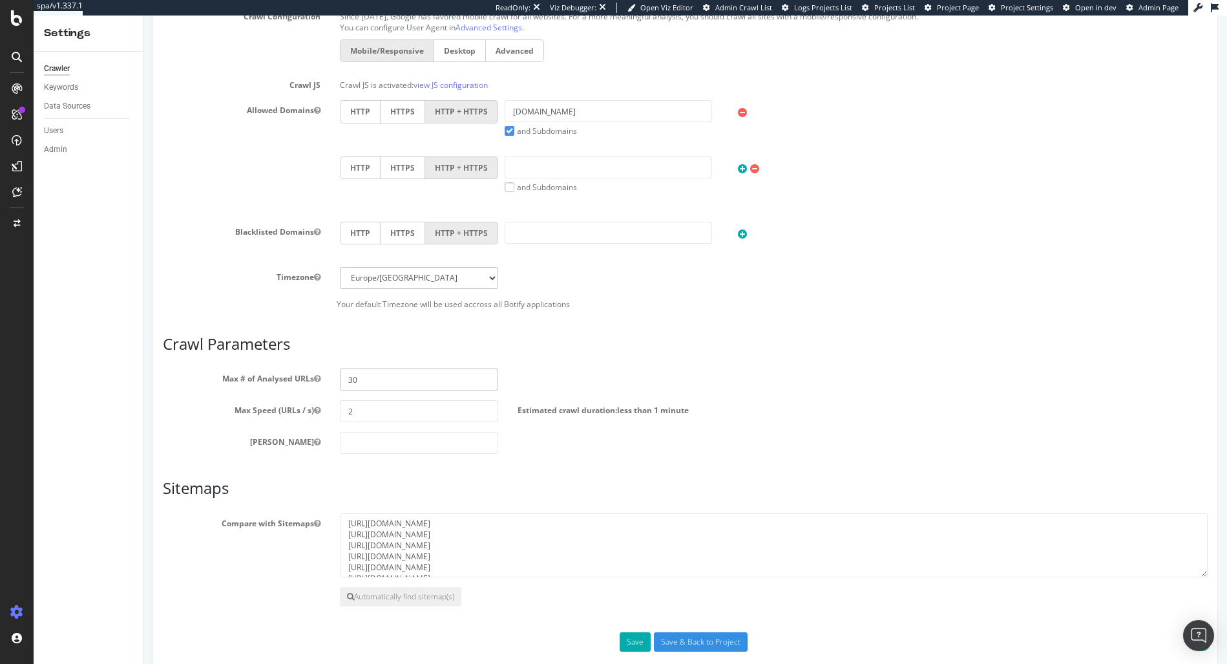
type input "3"
type input "50000"
click at [663, 354] on article "Crawl Parameters Max # of Analysed URLs 50000 Max Speed (URLs / s) 2 Estimated …" at bounding box center [685, 394] width 1045 height 118
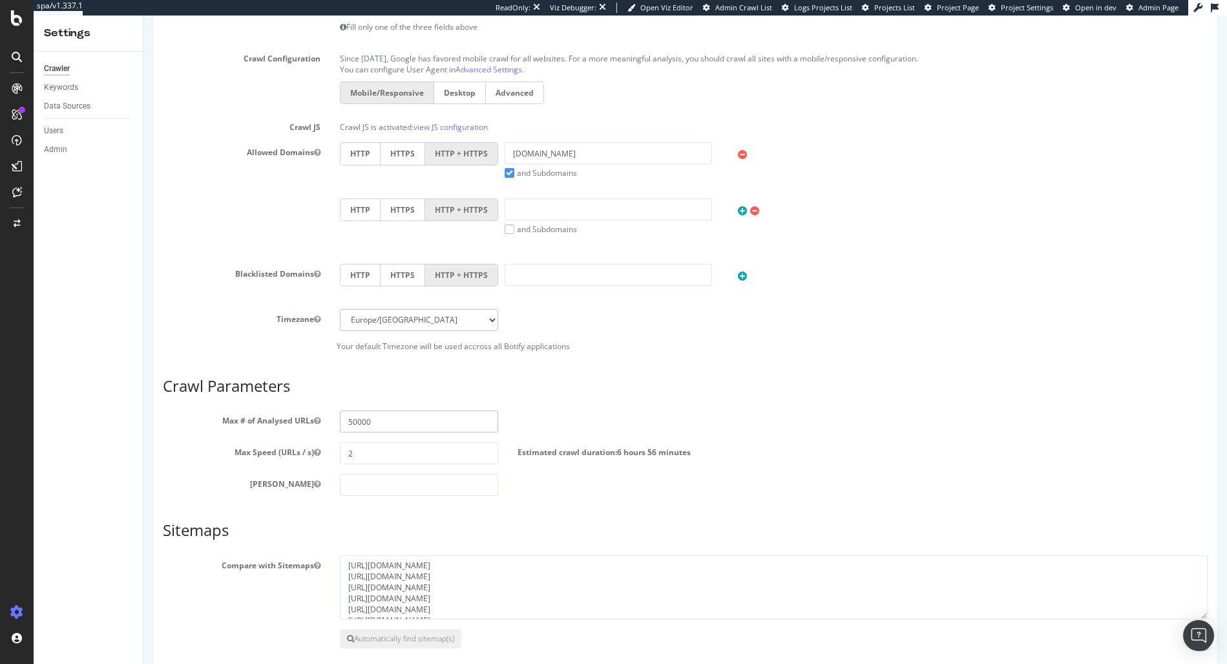
scroll to position [409, 0]
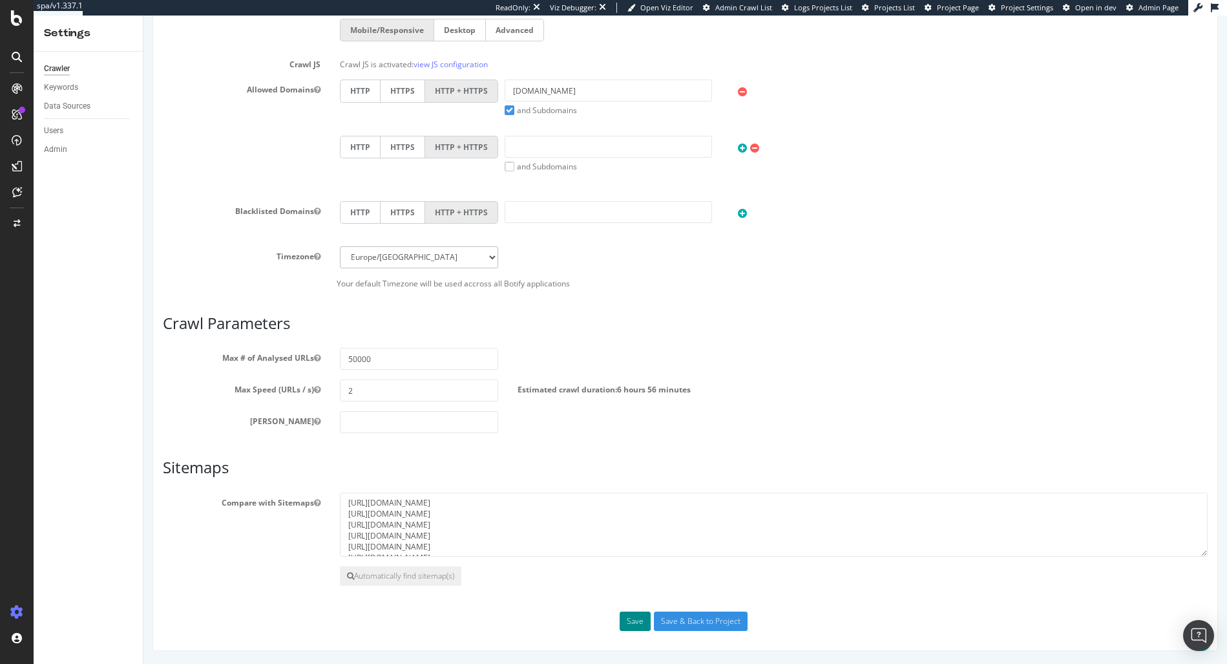
click at [634, 619] on button "Save" at bounding box center [635, 620] width 31 height 19
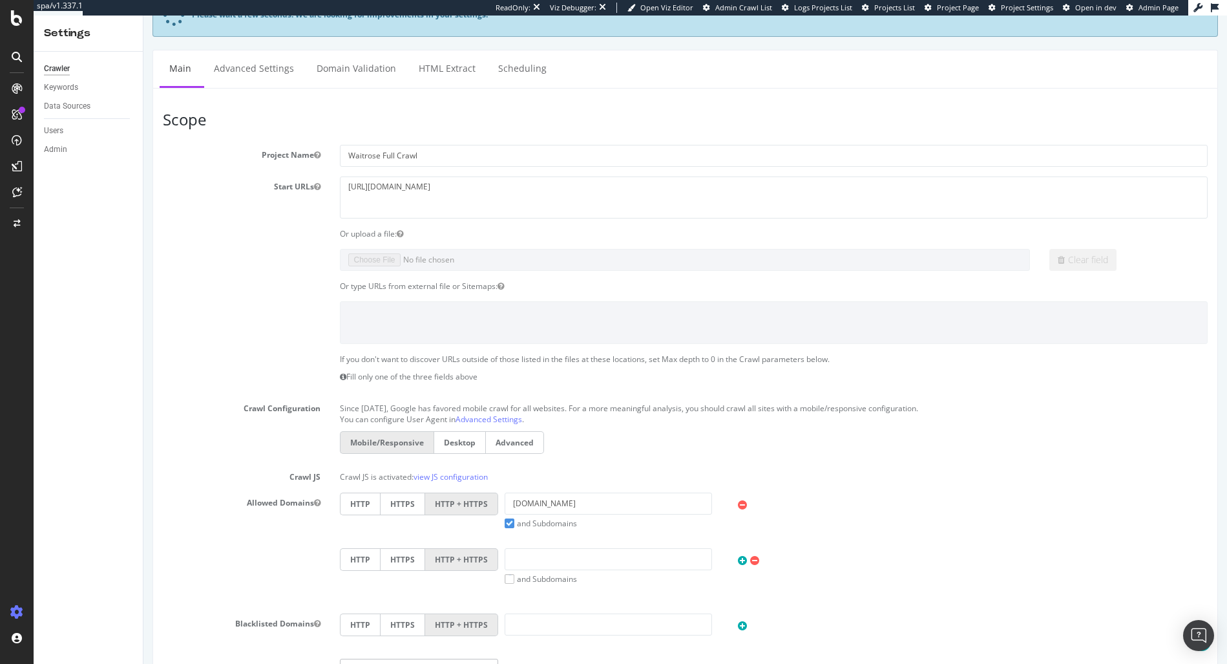
scroll to position [0, 0]
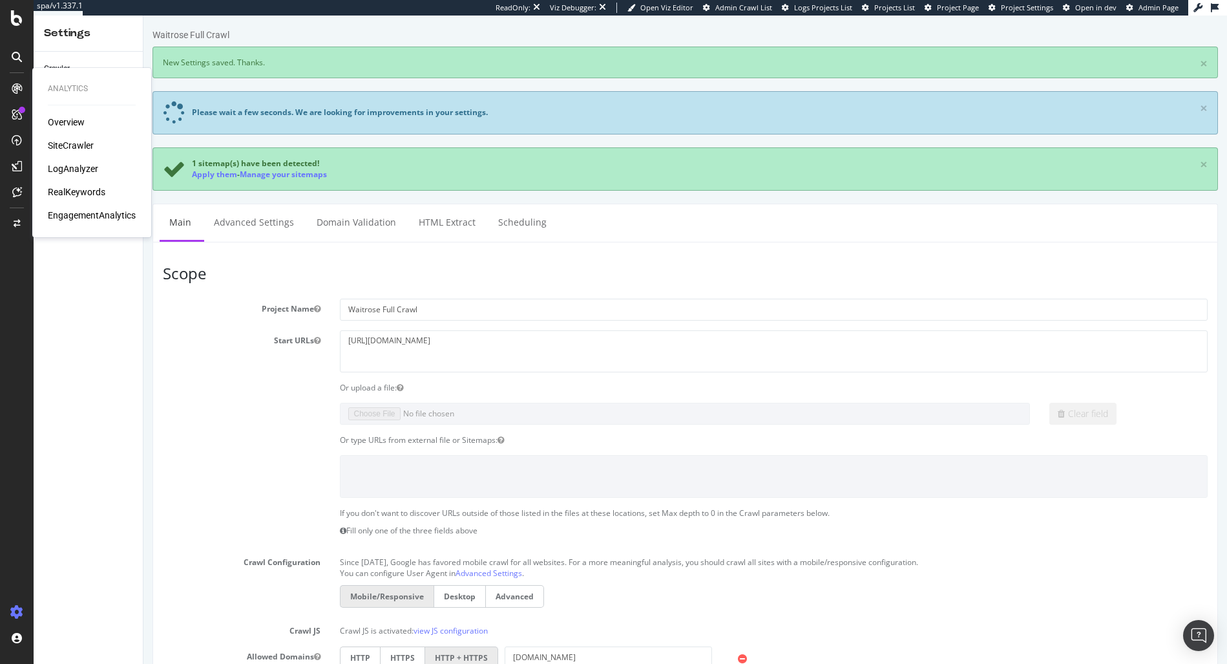
click at [71, 141] on div "SiteCrawler" at bounding box center [71, 145] width 46 height 13
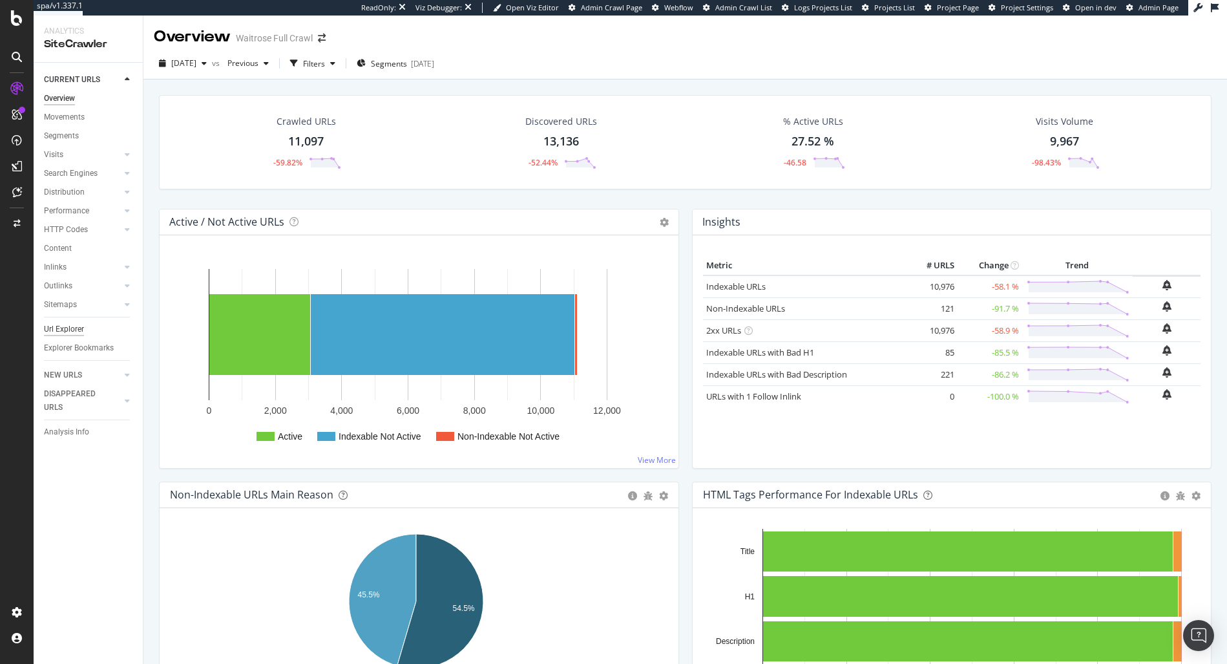
click at [61, 326] on div "Url Explorer" at bounding box center [64, 329] width 40 height 14
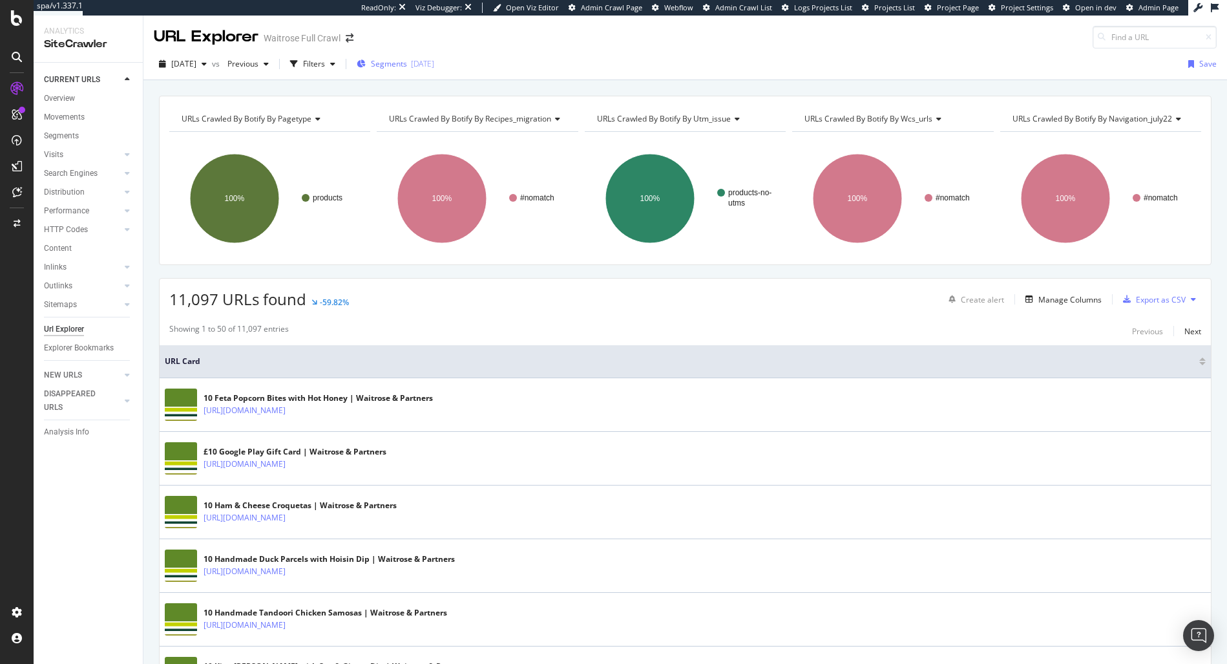
click at [426, 70] on div "Segments [DATE]" at bounding box center [396, 63] width 78 height 19
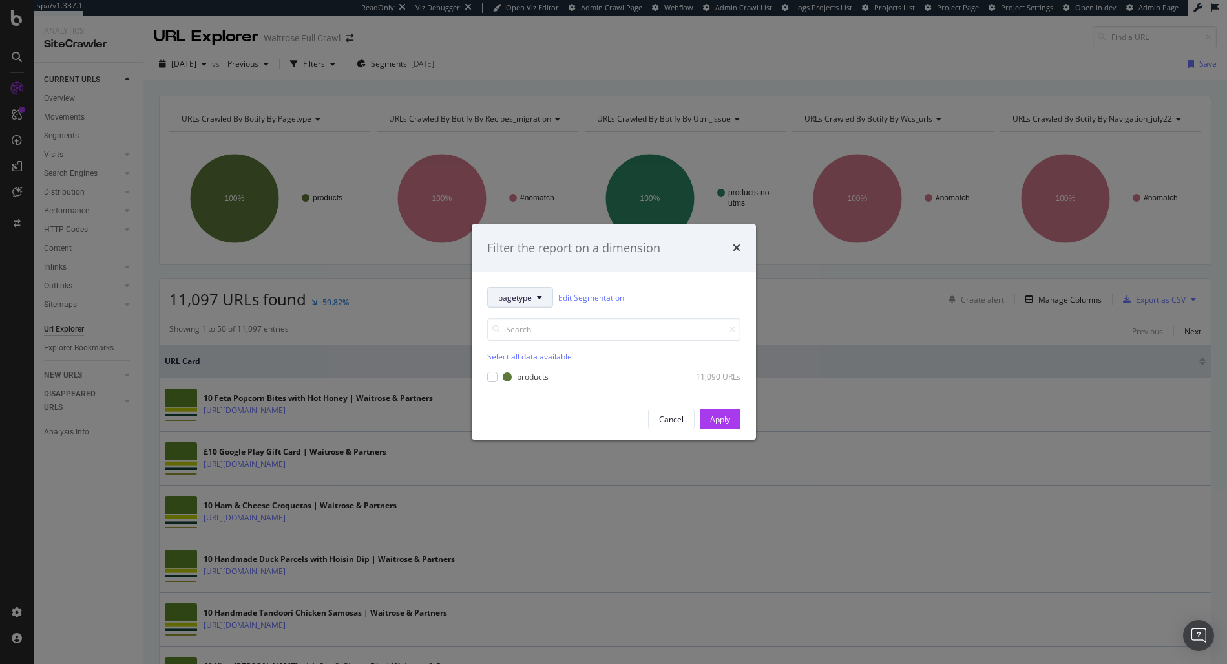
click at [525, 298] on span "pagetype" at bounding box center [515, 297] width 34 height 11
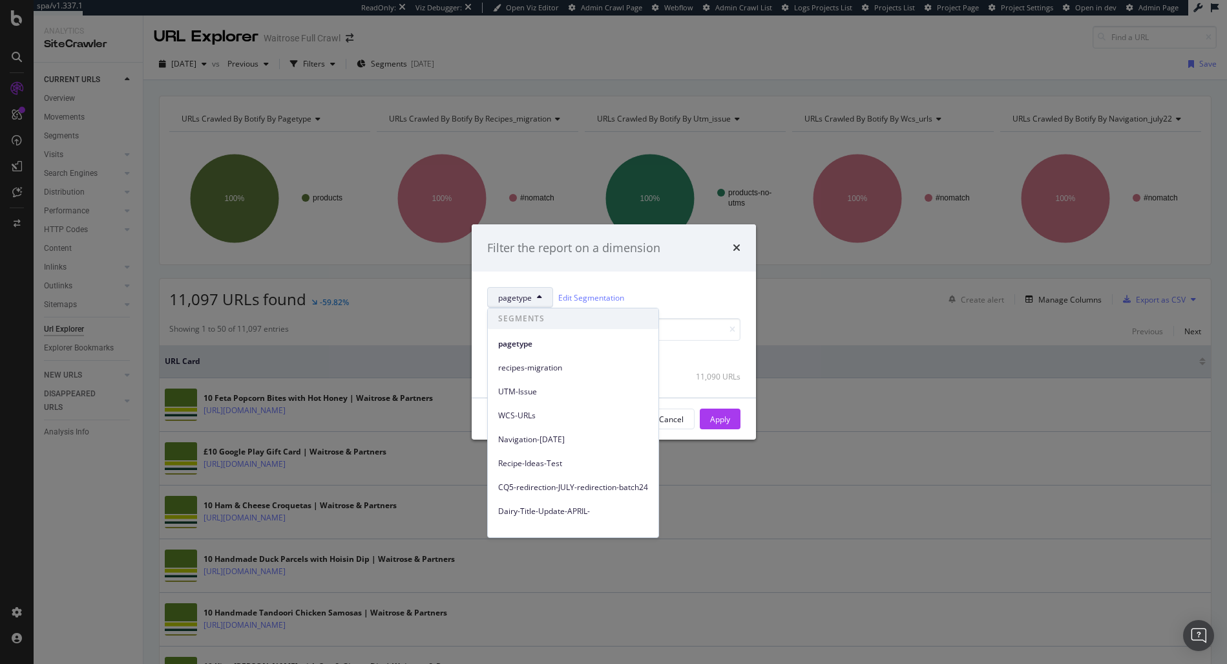
click at [525, 298] on span "pagetype" at bounding box center [515, 297] width 34 height 11
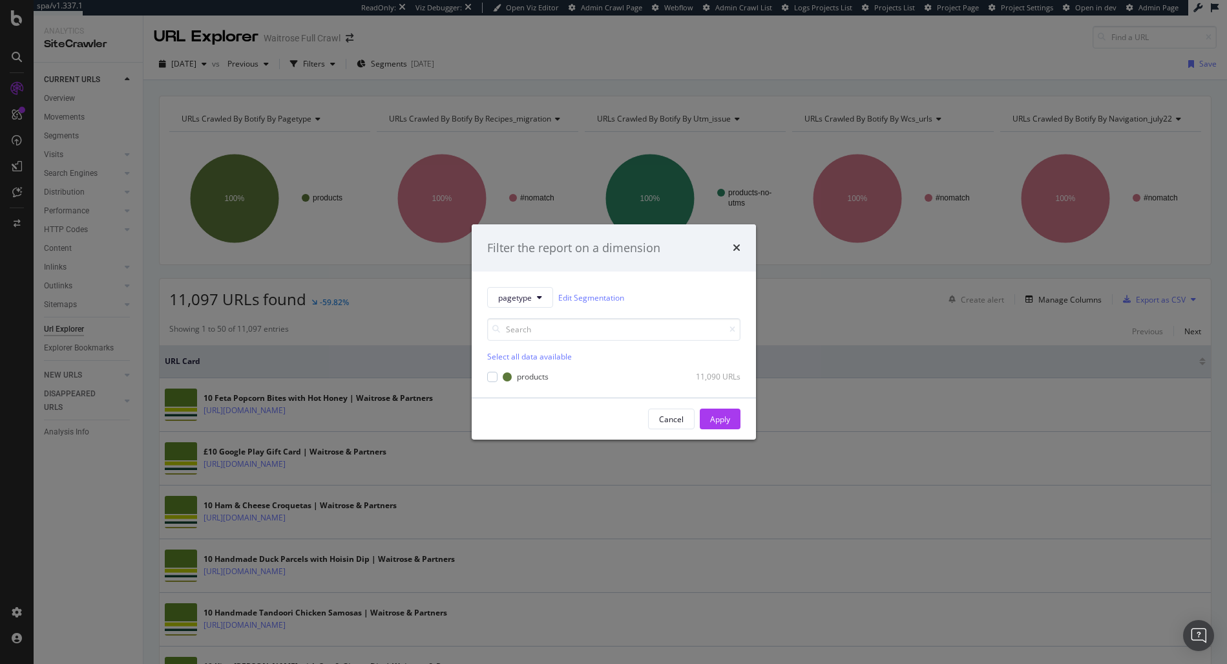
click at [535, 42] on div "Filter the report on a dimension pagetype Edit Segmentation Select all data ava…" at bounding box center [613, 332] width 1227 height 664
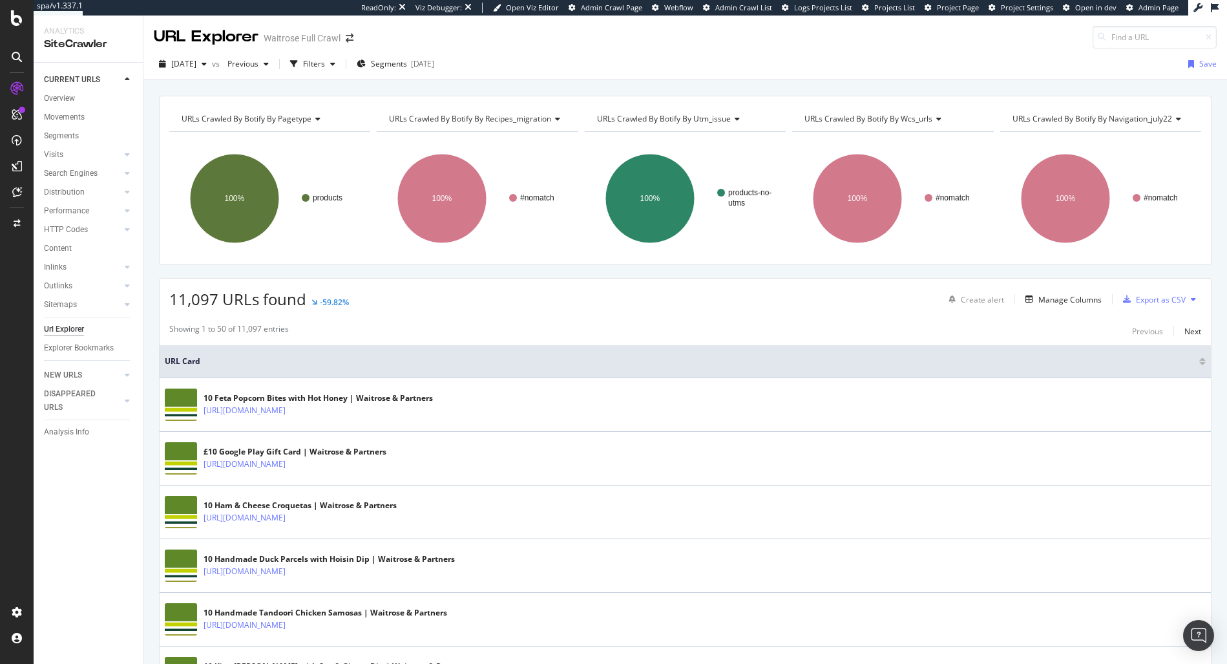
click at [1071, 289] on div "Create alert Manage Columns Export as CSV" at bounding box center [1072, 299] width 258 height 22
click at [1057, 300] on div "Manage Columns" at bounding box center [1069, 299] width 63 height 11
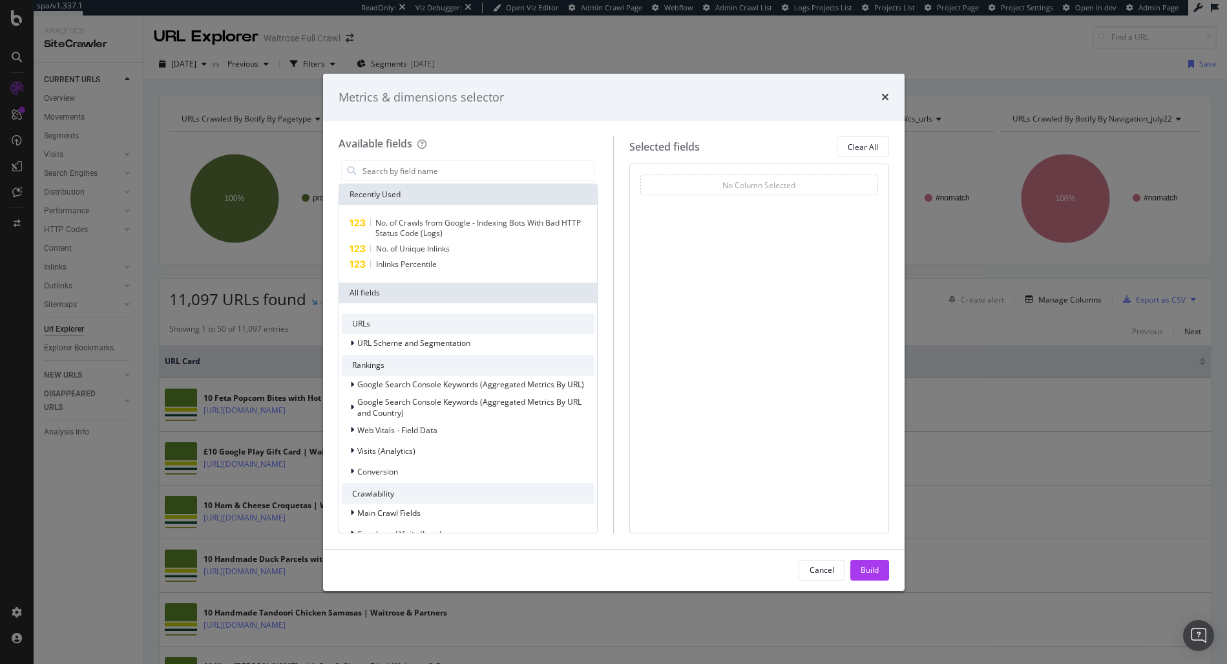
click at [875, 95] on div "Metrics & dimensions selector" at bounding box center [614, 97] width 550 height 17
click at [888, 95] on div "Metrics & dimensions selector" at bounding box center [613, 98] width 581 height 48
click at [883, 98] on icon "times" at bounding box center [885, 97] width 8 height 10
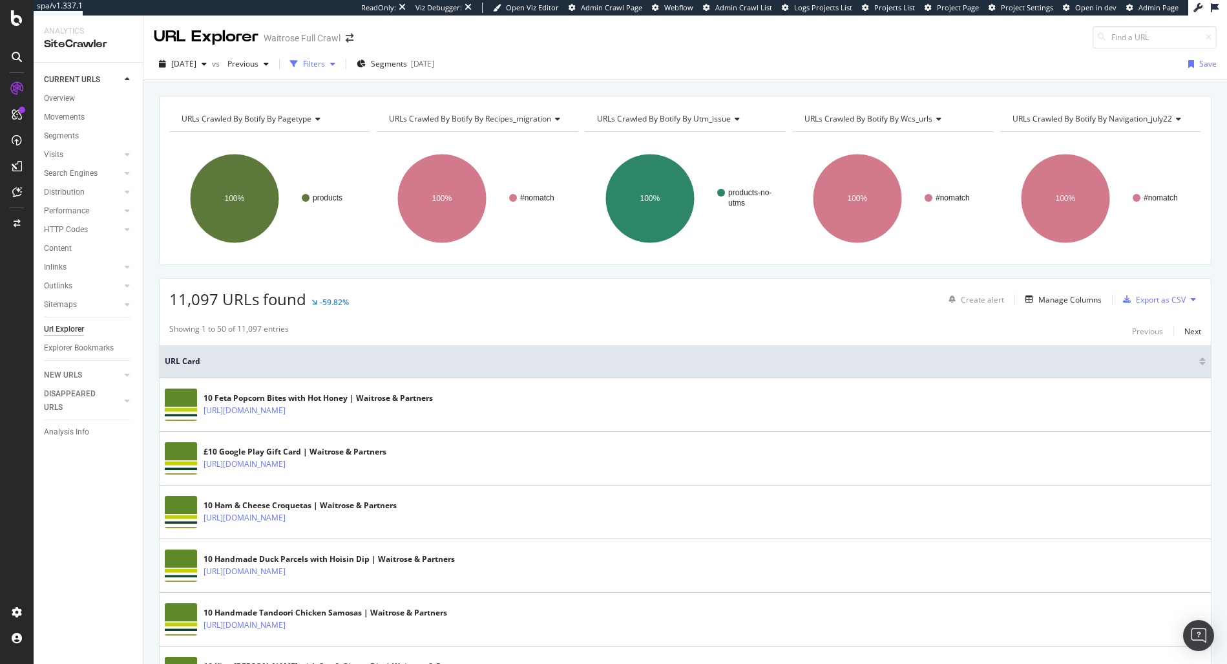
click at [303, 60] on div "button" at bounding box center [294, 64] width 18 height 18
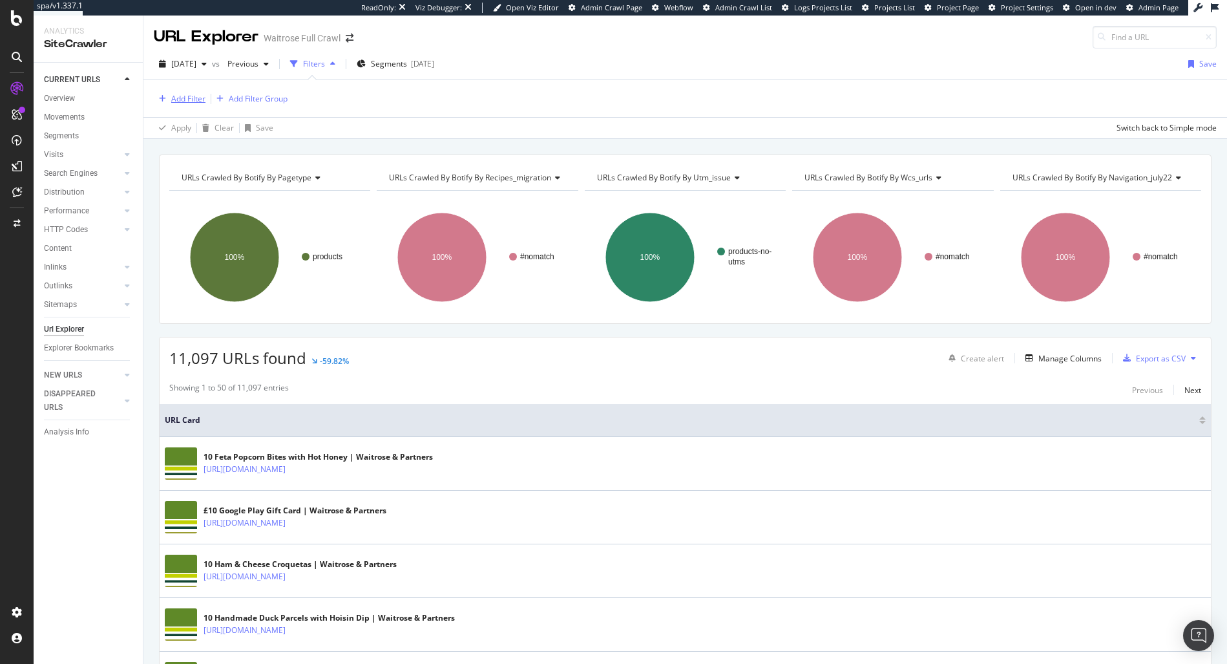
click at [190, 101] on div "Add Filter" at bounding box center [188, 98] width 34 height 11
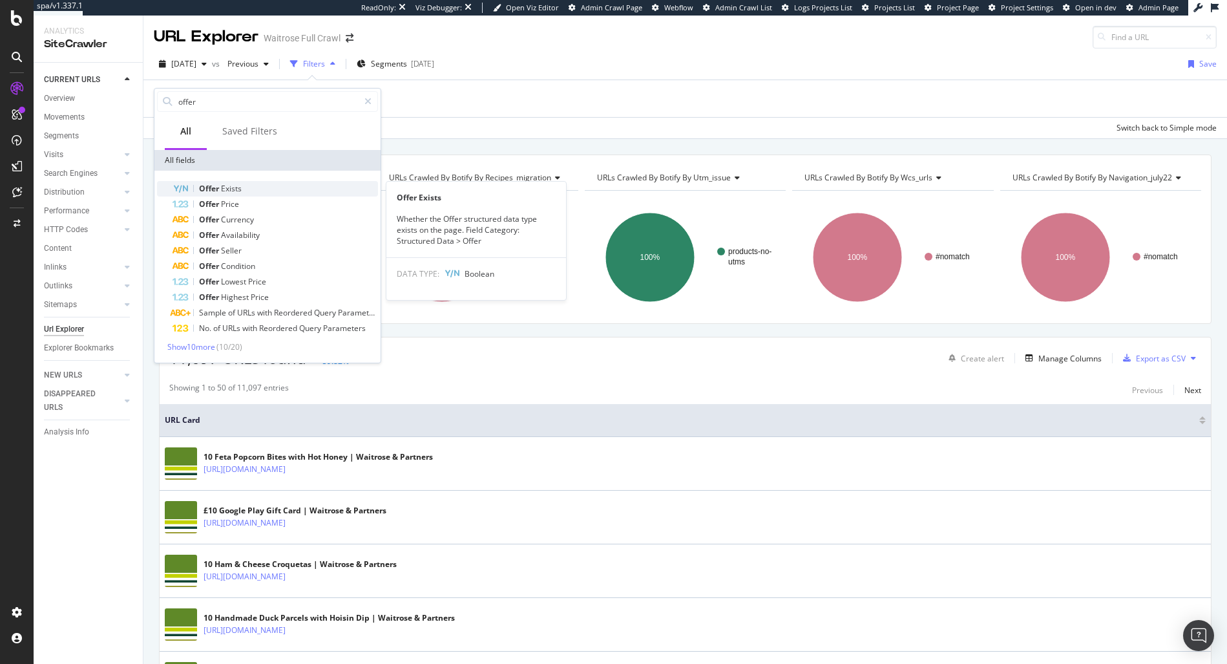
type input "offer"
click at [241, 187] on span "Exists" at bounding box center [231, 188] width 21 height 11
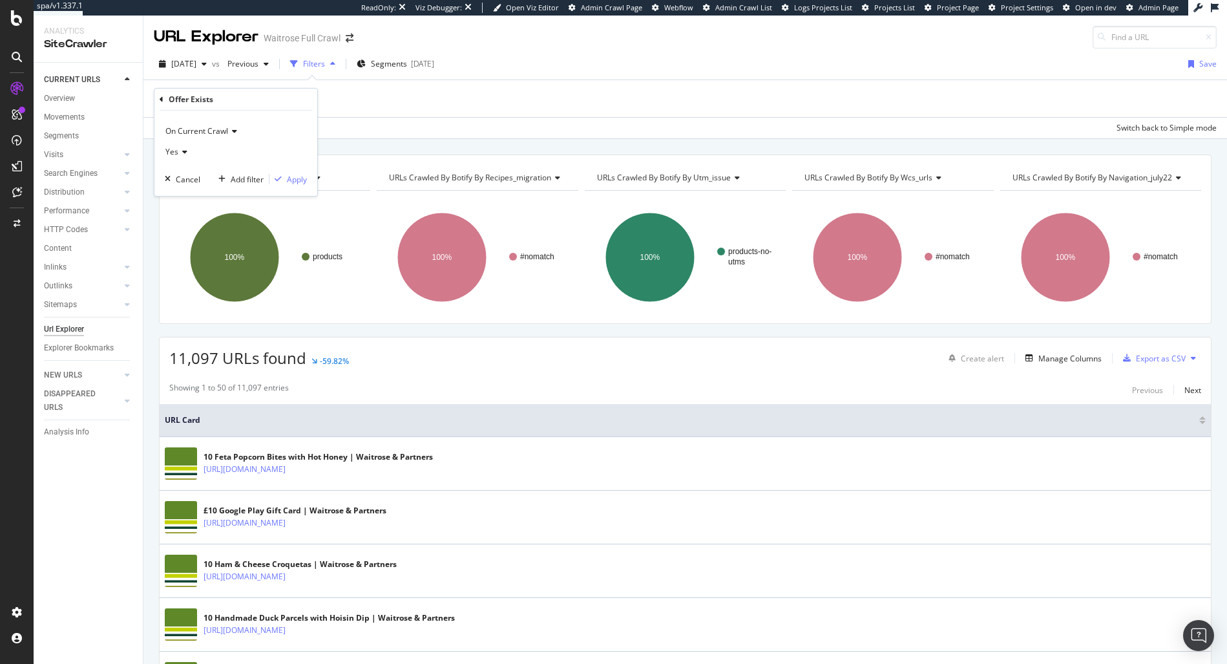
click at [154, 94] on div "Offer Exists On Current Crawl Yes Cancel Add filter Apply" at bounding box center [235, 142] width 163 height 107
click at [162, 98] on icon at bounding box center [162, 100] width 4 height 8
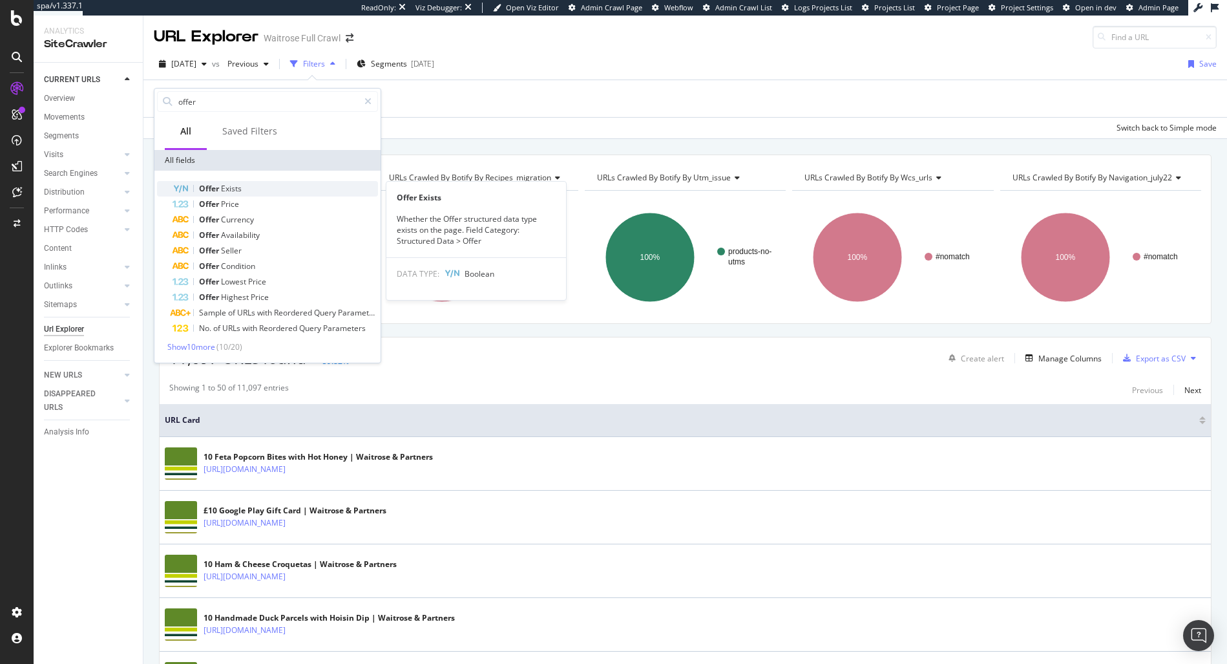
click at [231, 185] on span "Exists" at bounding box center [231, 188] width 21 height 11
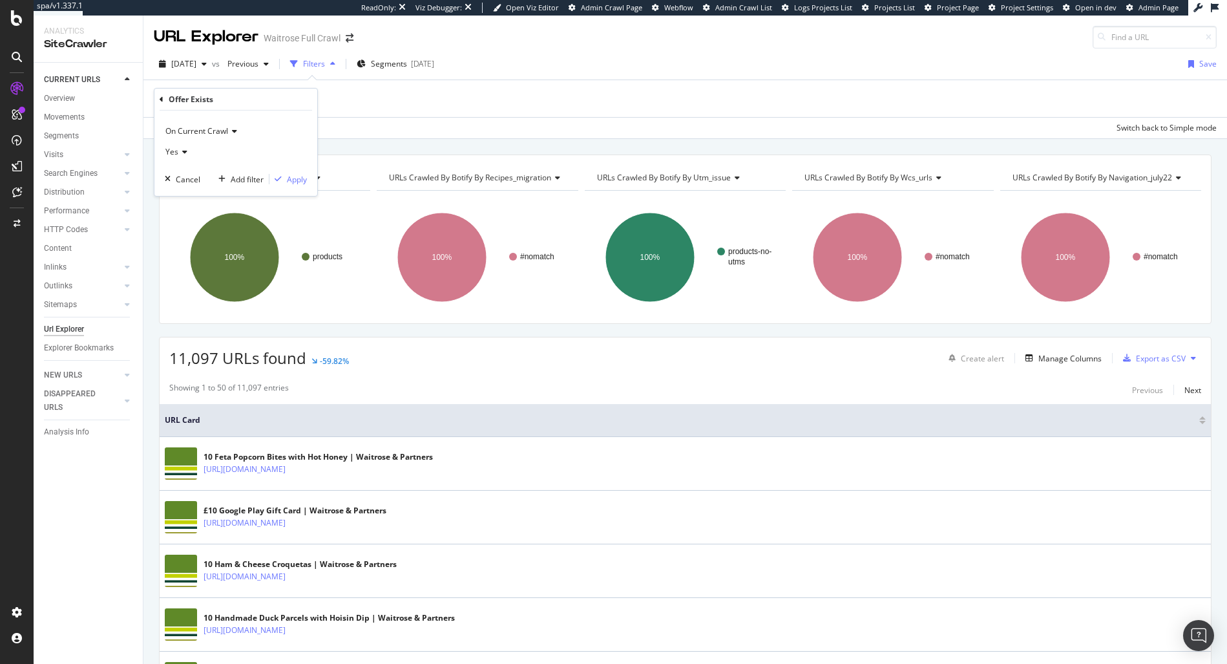
click at [163, 102] on icon at bounding box center [162, 100] width 4 height 8
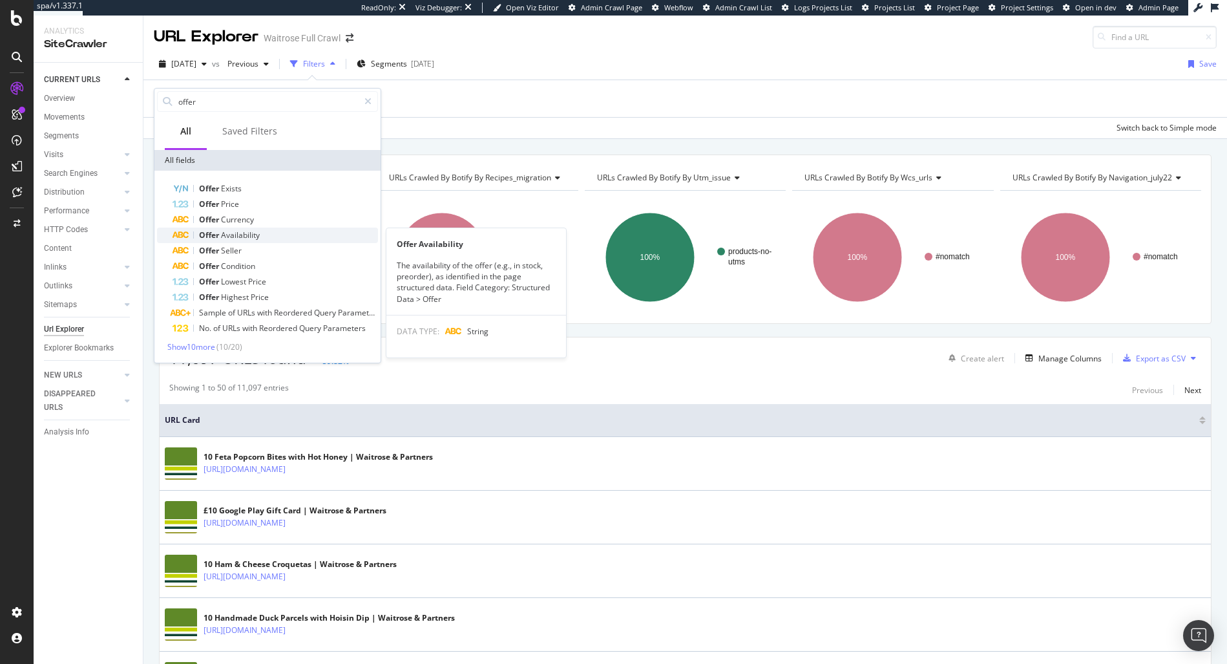
click at [273, 232] on div "Offer Availability" at bounding box center [275, 235] width 205 height 16
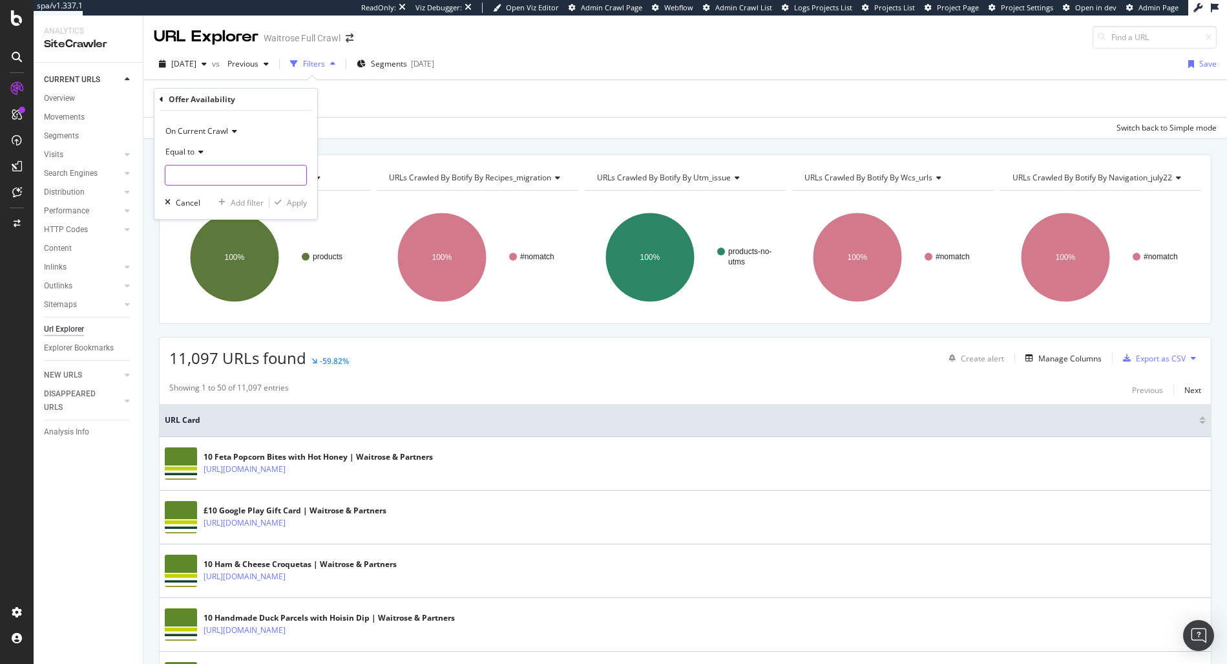
click at [194, 177] on input "text" at bounding box center [235, 175] width 141 height 21
click at [237, 191] on span "InStock" at bounding box center [219, 192] width 101 height 11
type input "InStock"
click at [302, 203] on div "Apply" at bounding box center [297, 202] width 20 height 11
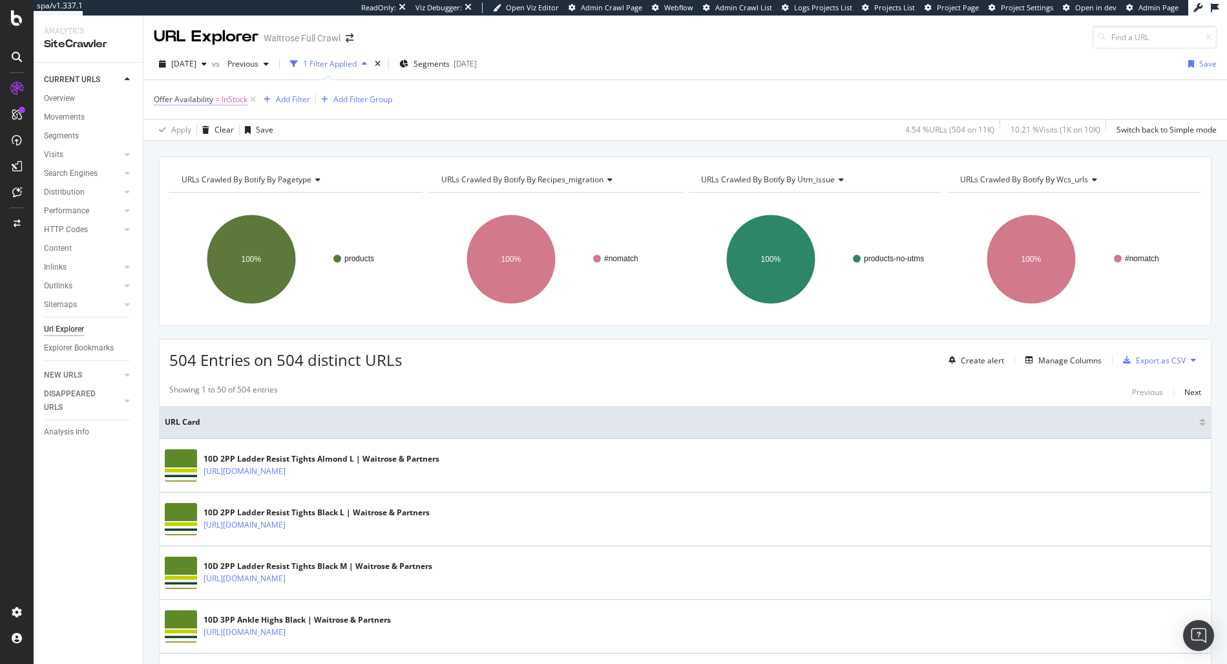
click at [236, 102] on span "InStock" at bounding box center [235, 99] width 26 height 18
click at [190, 152] on span "Equal to" at bounding box center [179, 150] width 29 height 11
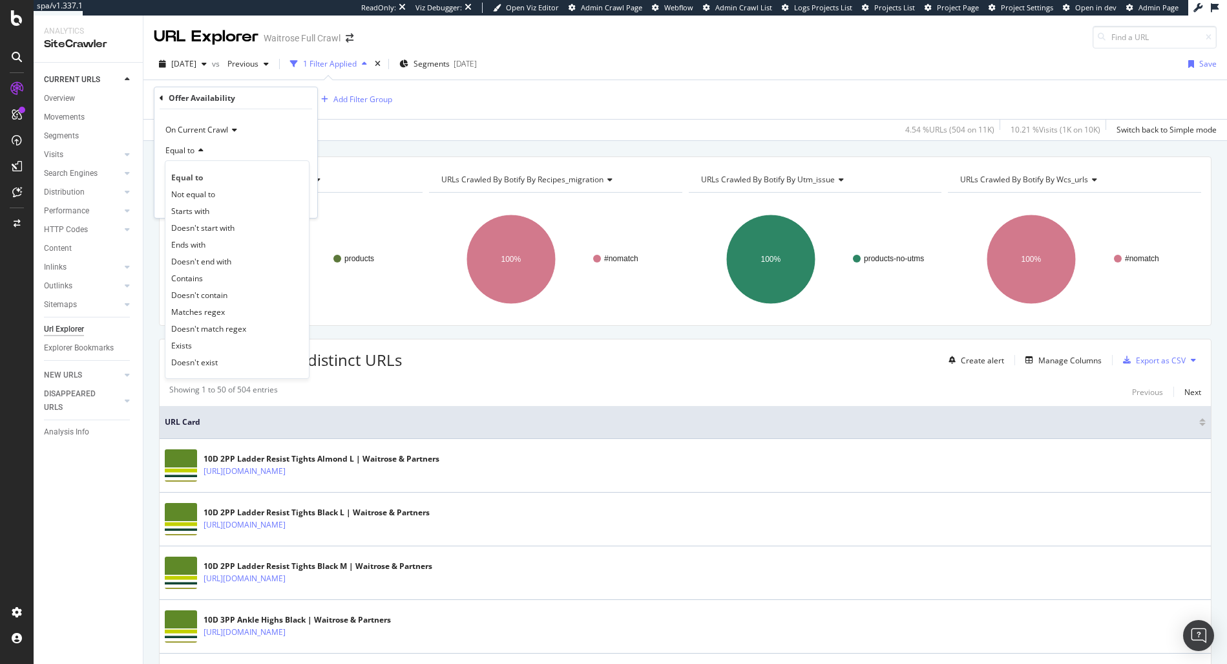
click at [163, 102] on div "Offer Availability" at bounding box center [236, 98] width 152 height 22
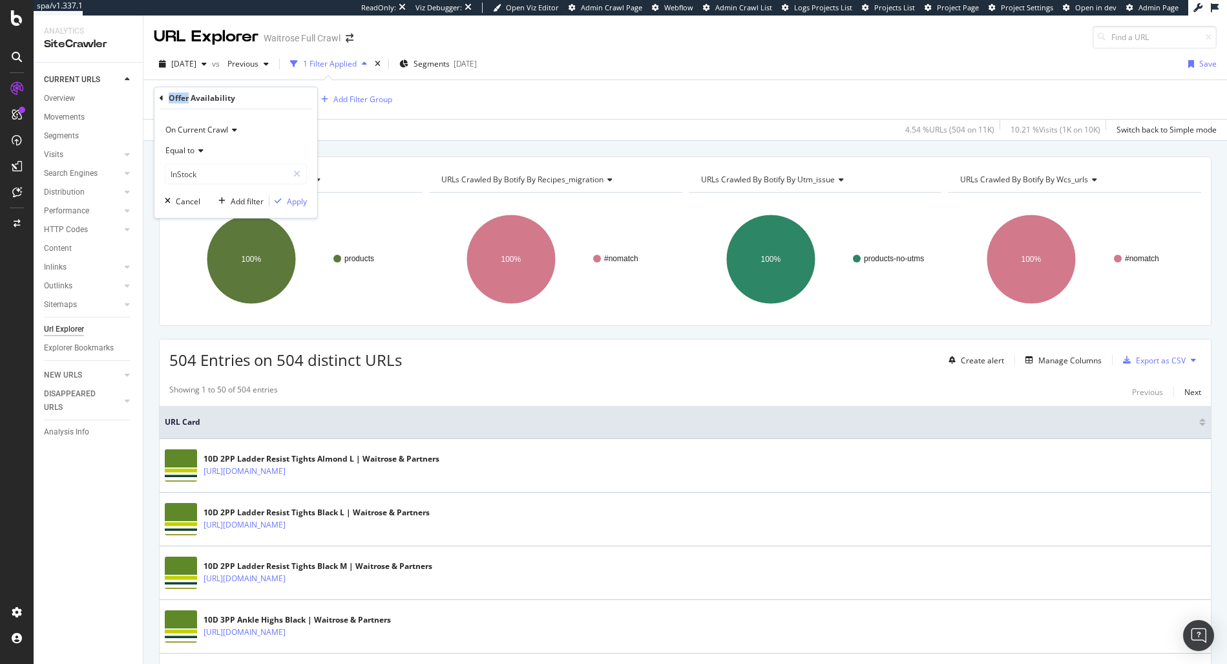
click at [163, 102] on div "Offer Availability" at bounding box center [236, 98] width 152 height 22
click at [160, 100] on icon at bounding box center [162, 98] width 4 height 8
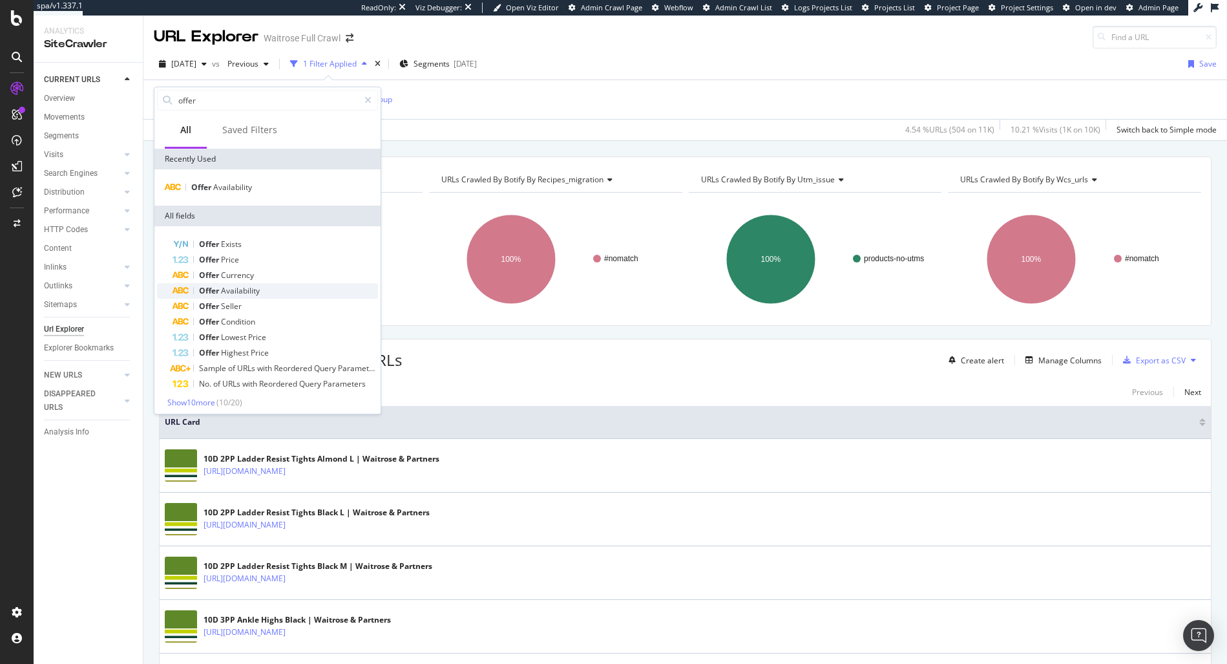
click at [292, 294] on div "Offer Availability" at bounding box center [275, 291] width 205 height 16
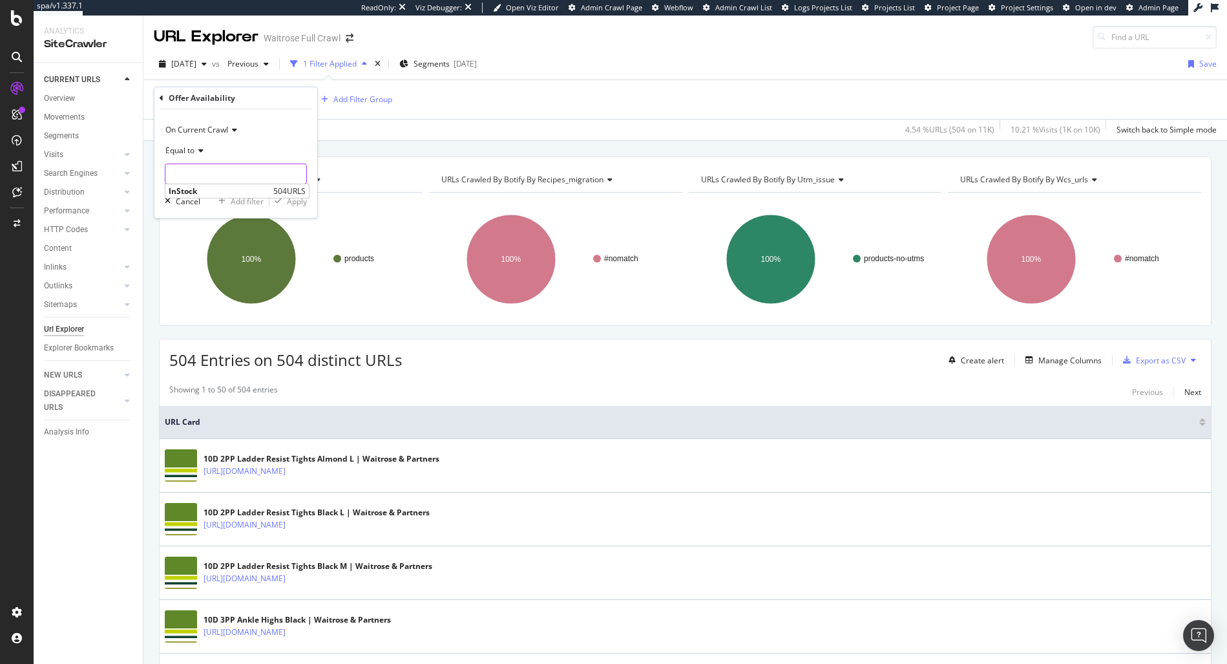
click at [214, 167] on input "text" at bounding box center [235, 173] width 141 height 21
click at [187, 159] on div "Equal to" at bounding box center [236, 150] width 142 height 21
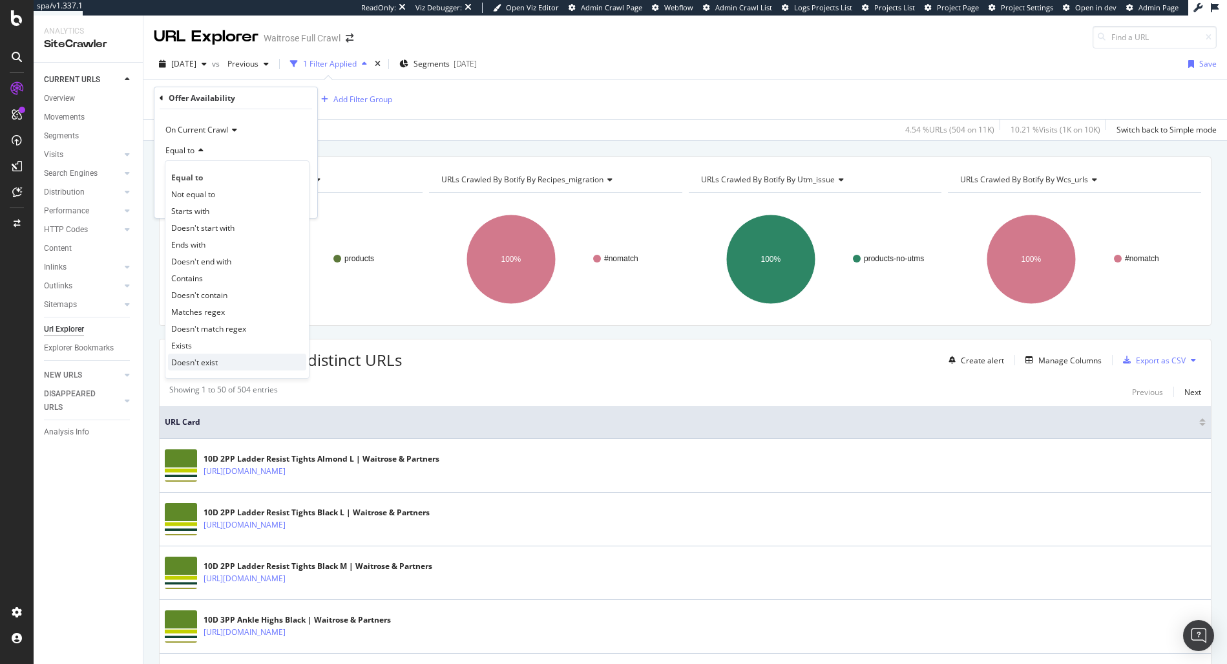
click at [207, 361] on span "Doesn't exist" at bounding box center [194, 362] width 47 height 11
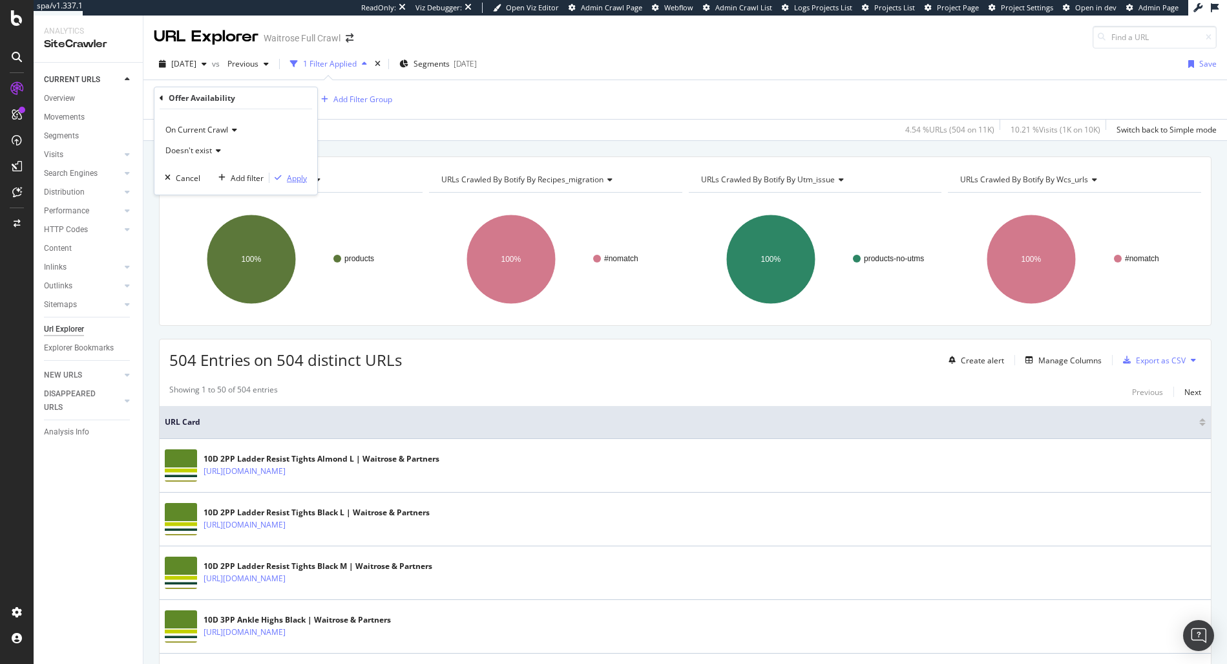
click at [287, 178] on div "Apply" at bounding box center [297, 178] width 20 height 11
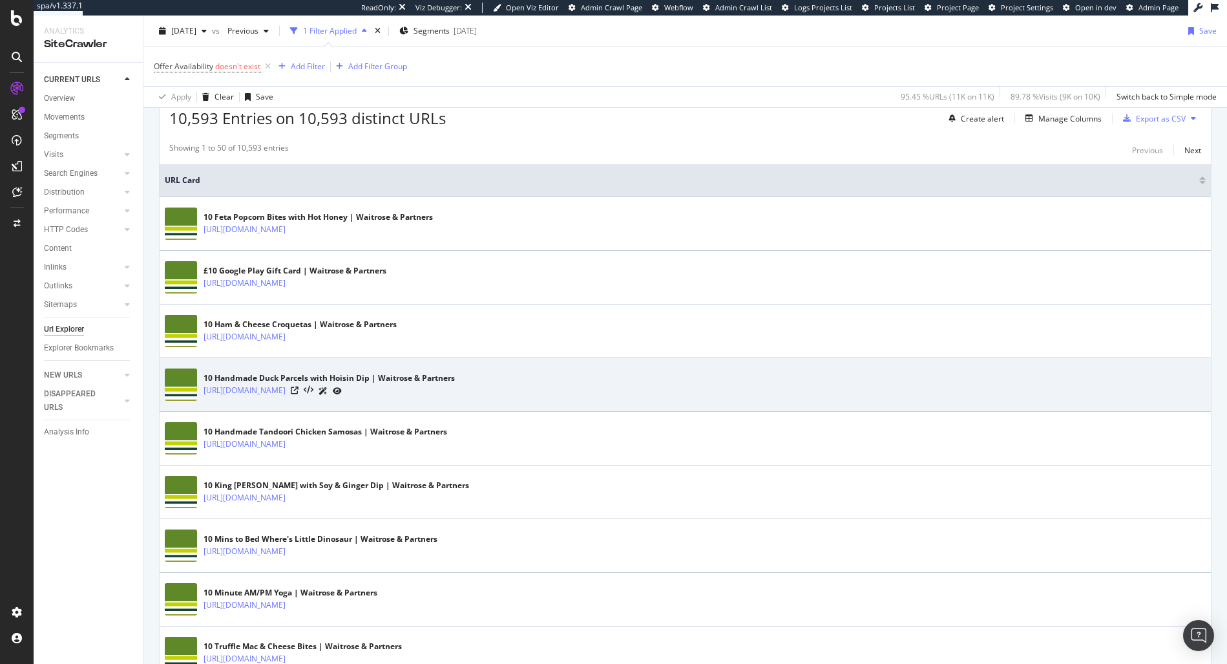
scroll to position [249, 0]
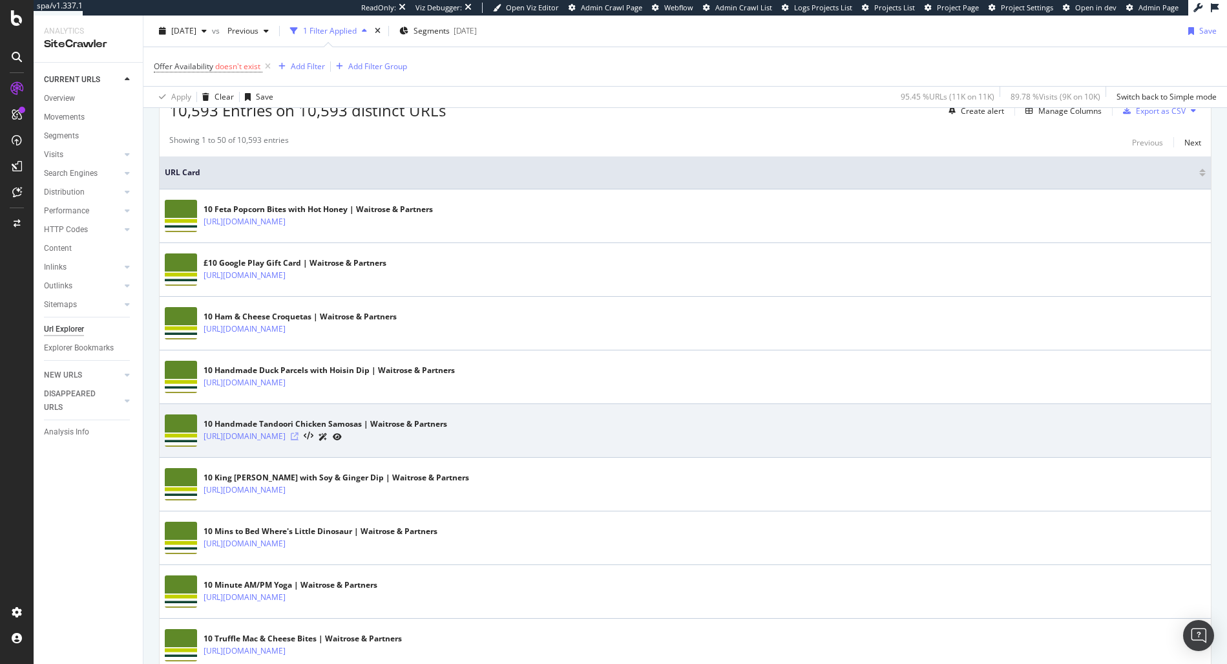
click at [298, 438] on icon at bounding box center [295, 436] width 8 height 8
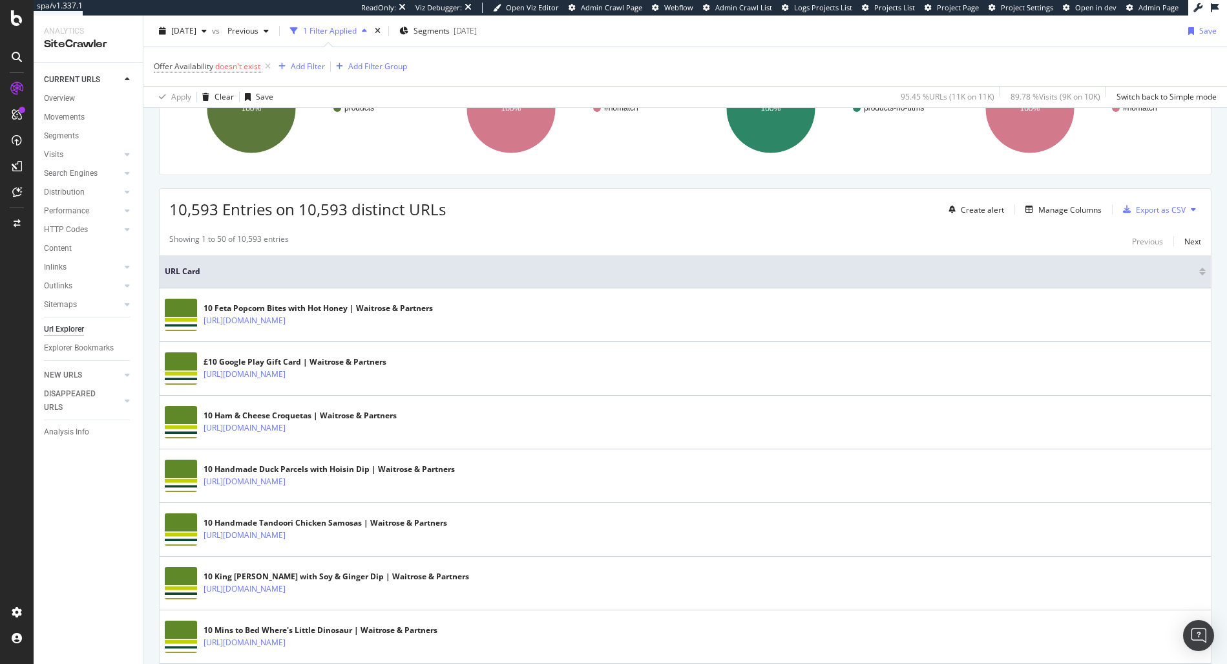
scroll to position [0, 0]
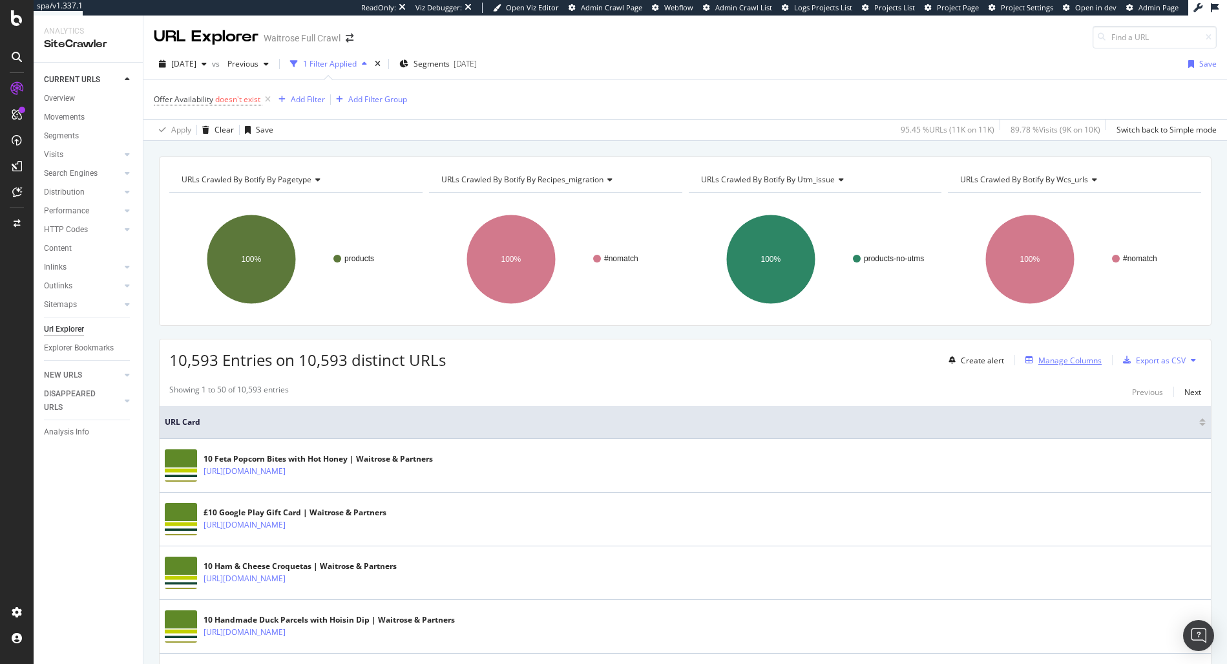
click at [1041, 366] on div "Manage Columns" at bounding box center [1060, 360] width 81 height 14
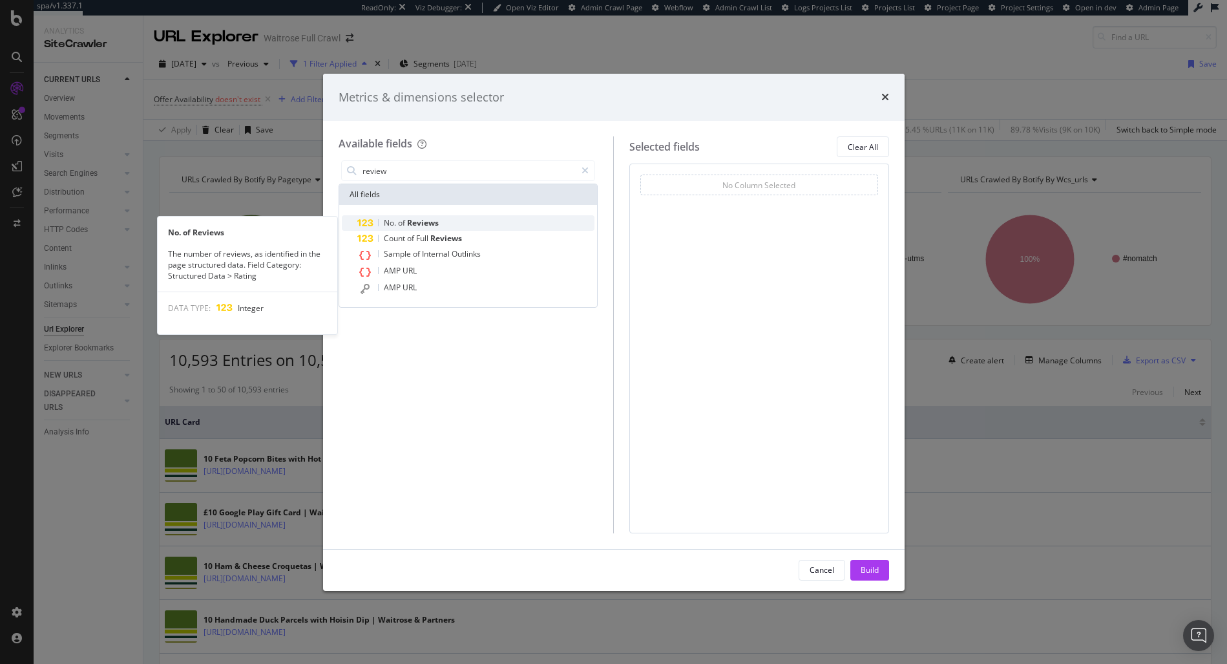
type input "review"
click at [458, 219] on div "No. of Reviews" at bounding box center [476, 223] width 238 height 16
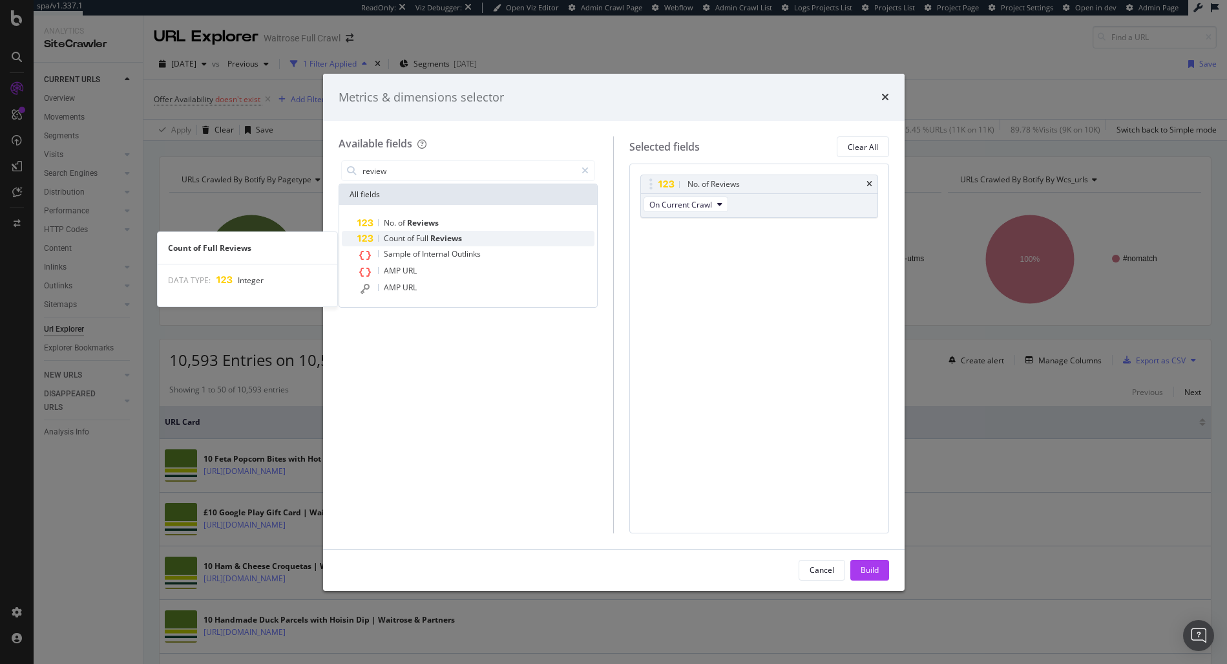
click at [458, 240] on span "Reviews" at bounding box center [446, 238] width 32 height 11
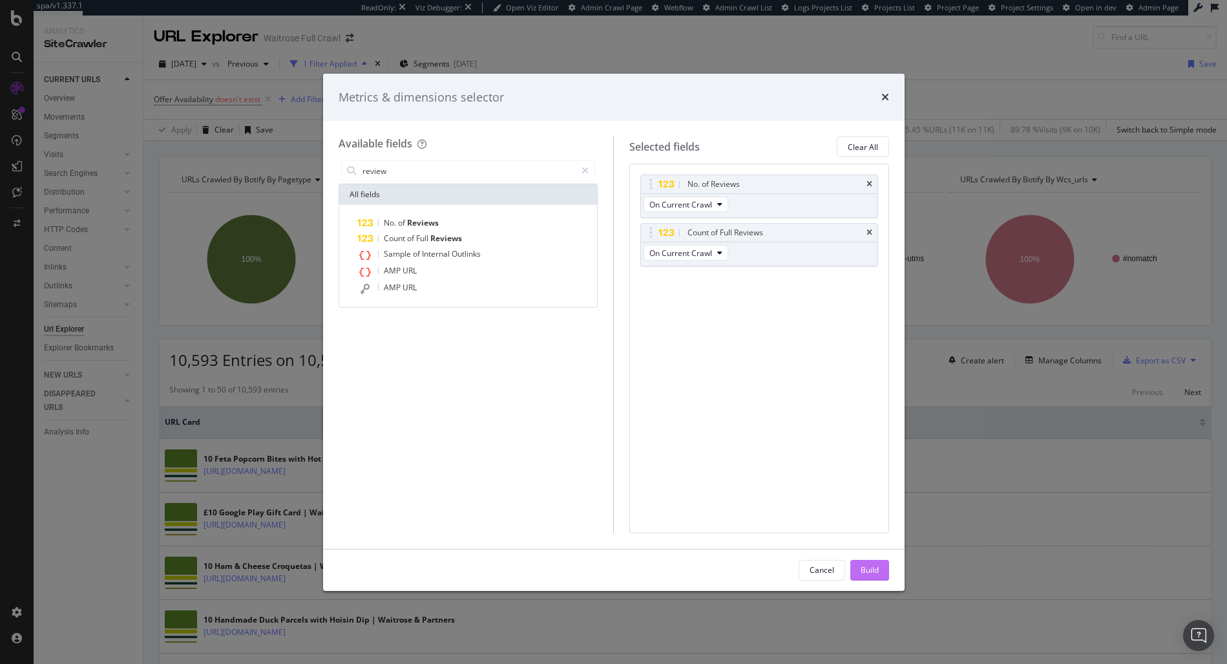
click at [866, 566] on div "Build" at bounding box center [870, 569] width 18 height 11
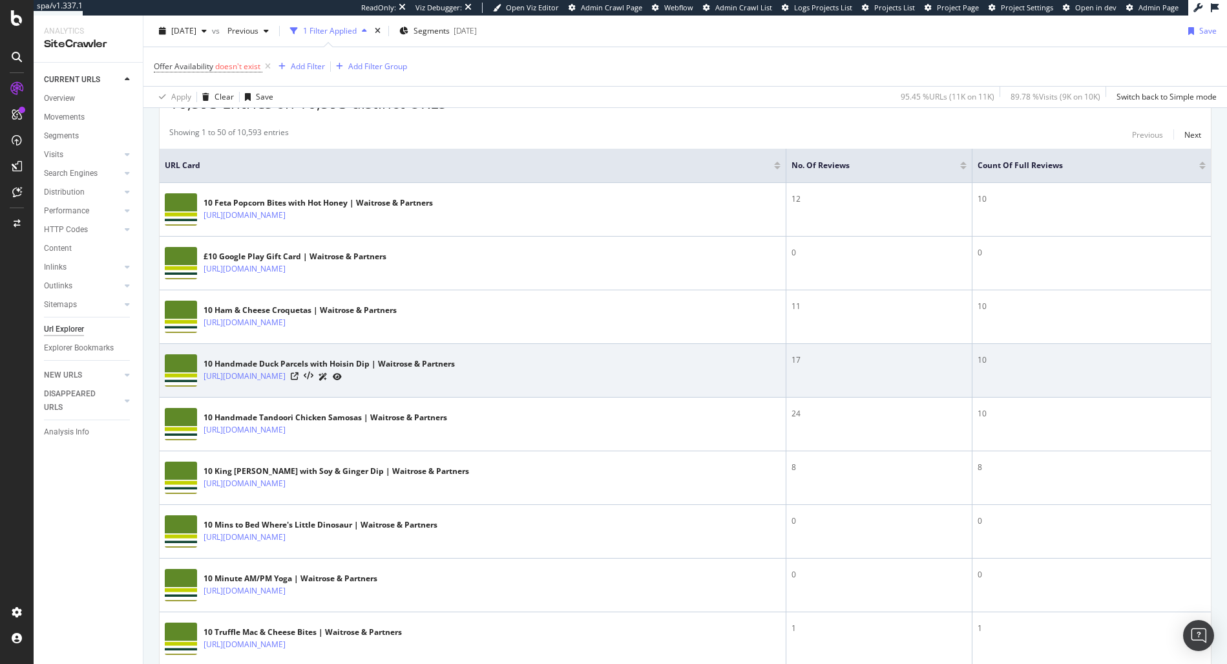
scroll to position [260, 0]
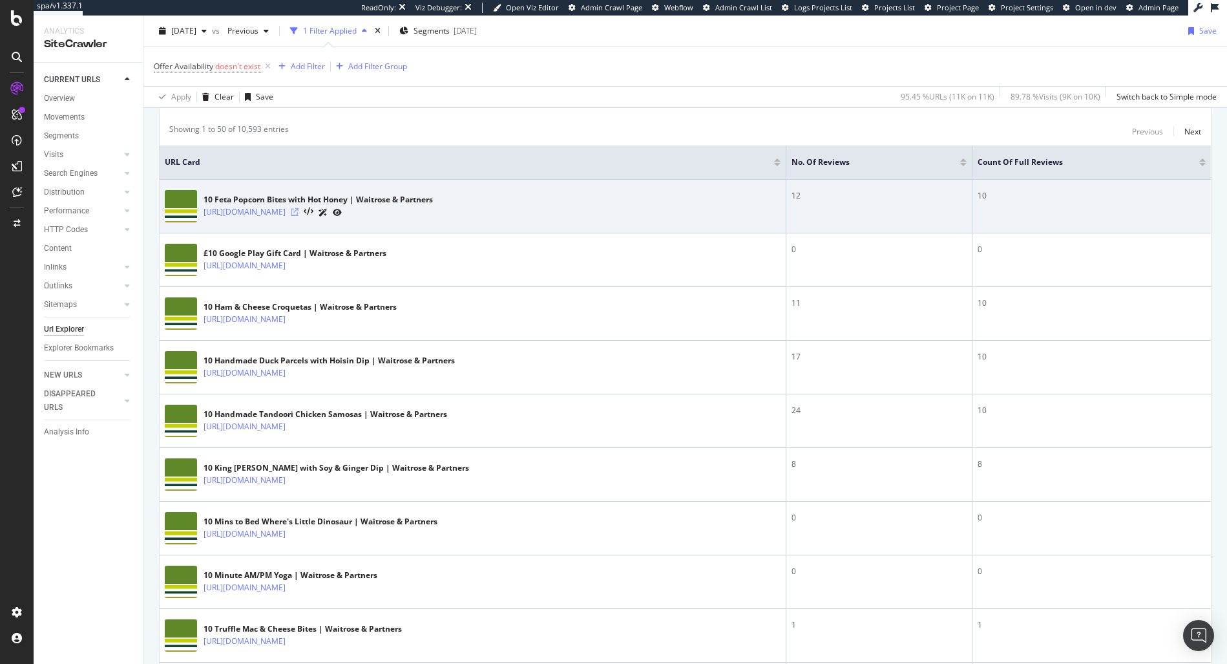
click at [298, 211] on icon at bounding box center [295, 212] width 8 height 8
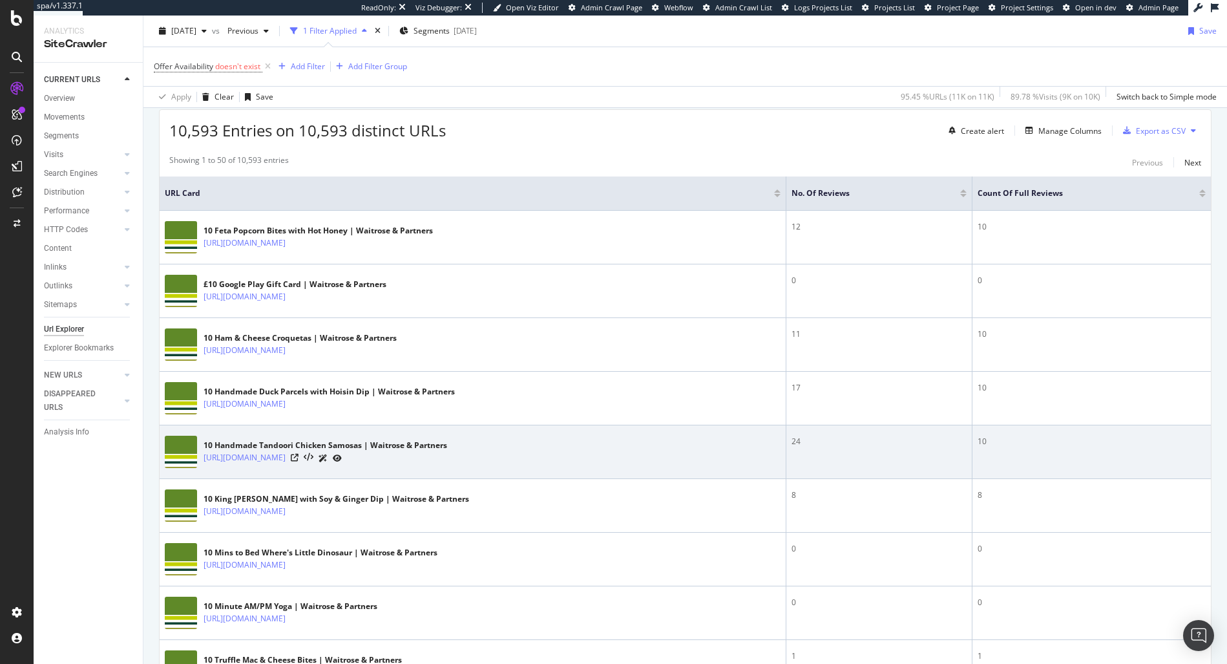
scroll to position [219, 0]
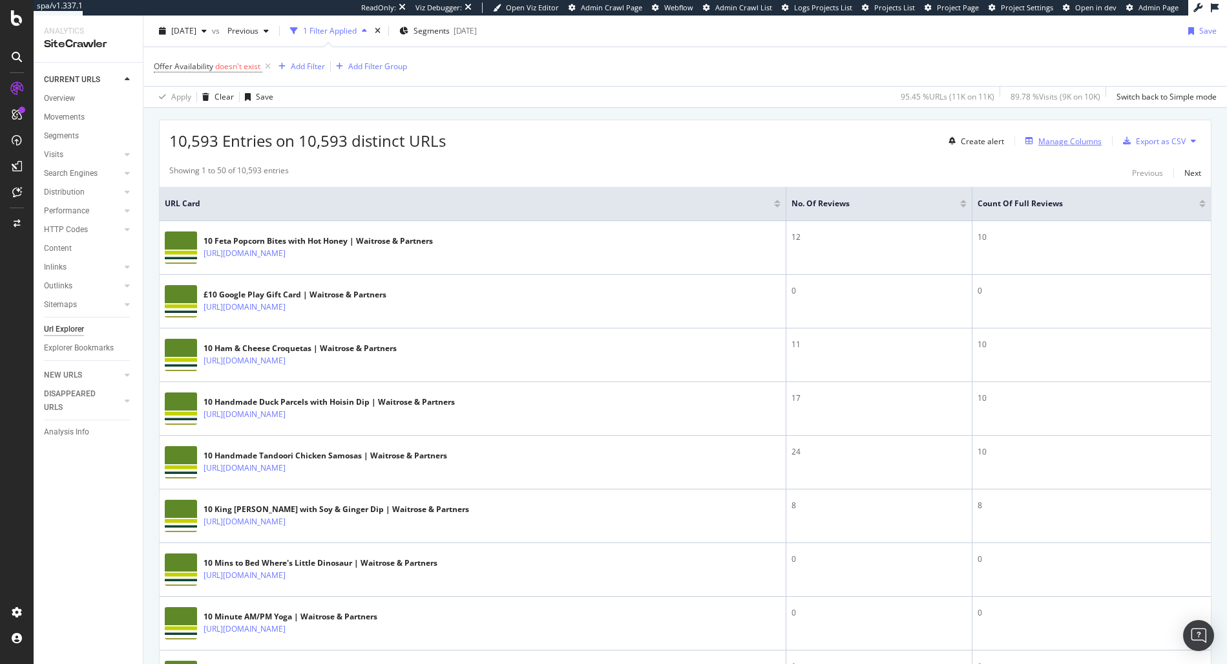
click at [1080, 143] on div "Manage Columns" at bounding box center [1069, 141] width 63 height 11
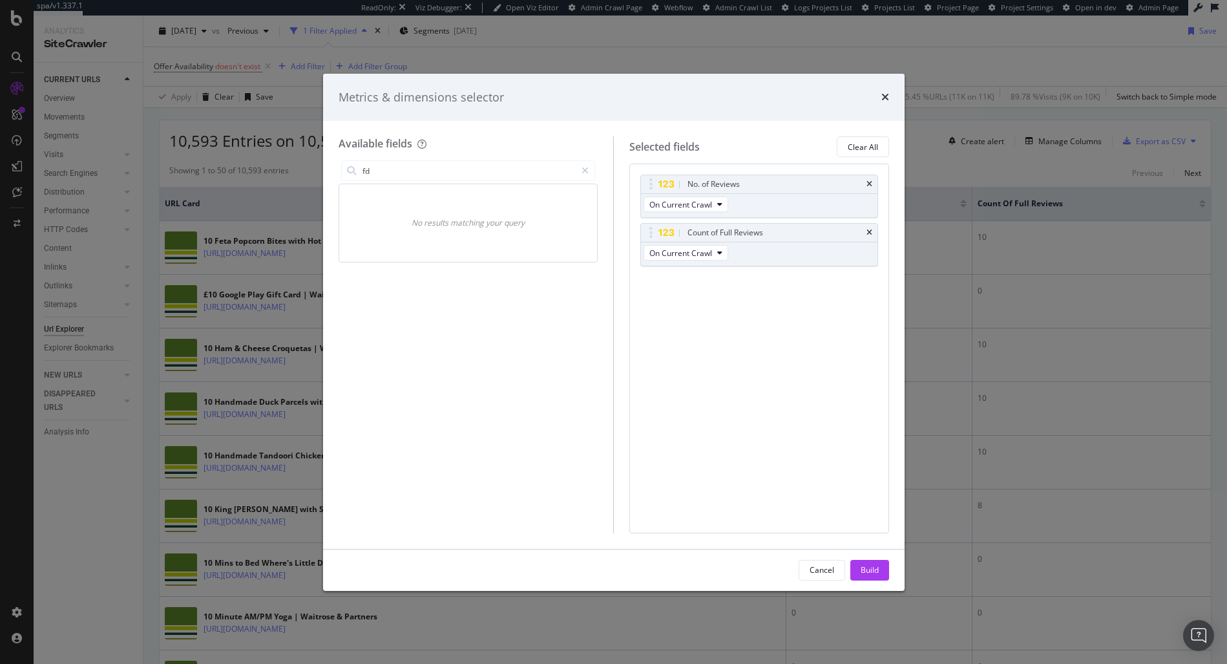
type input "f"
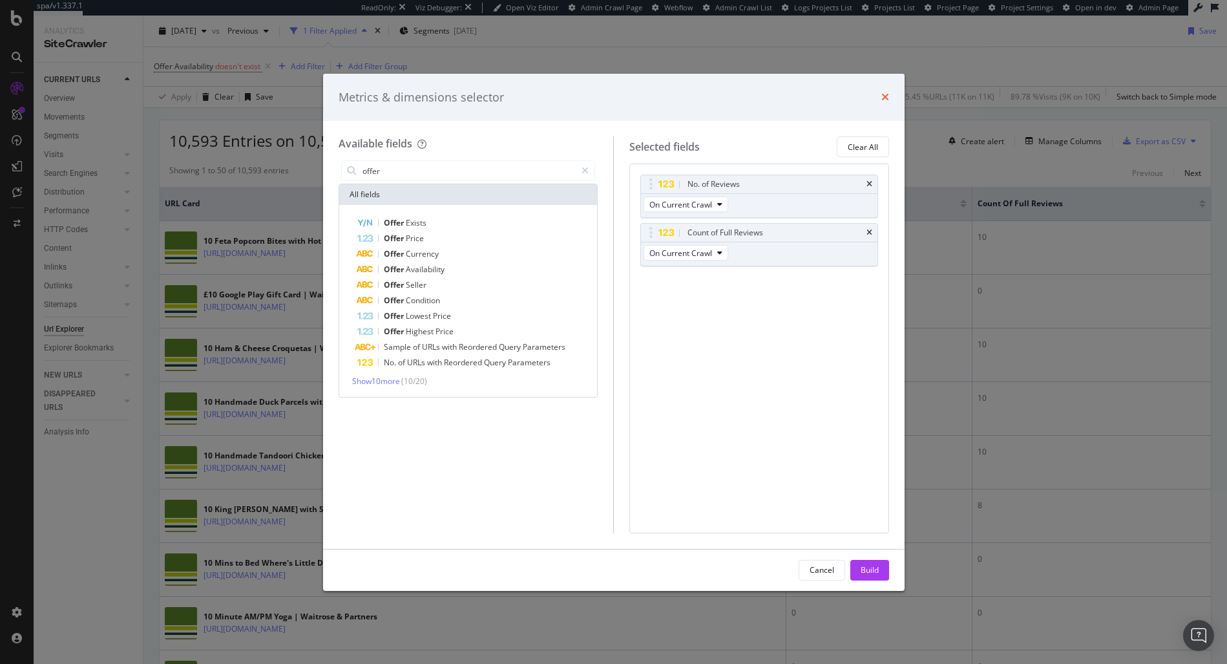
type input "offer"
click at [881, 98] on icon "times" at bounding box center [885, 97] width 8 height 10
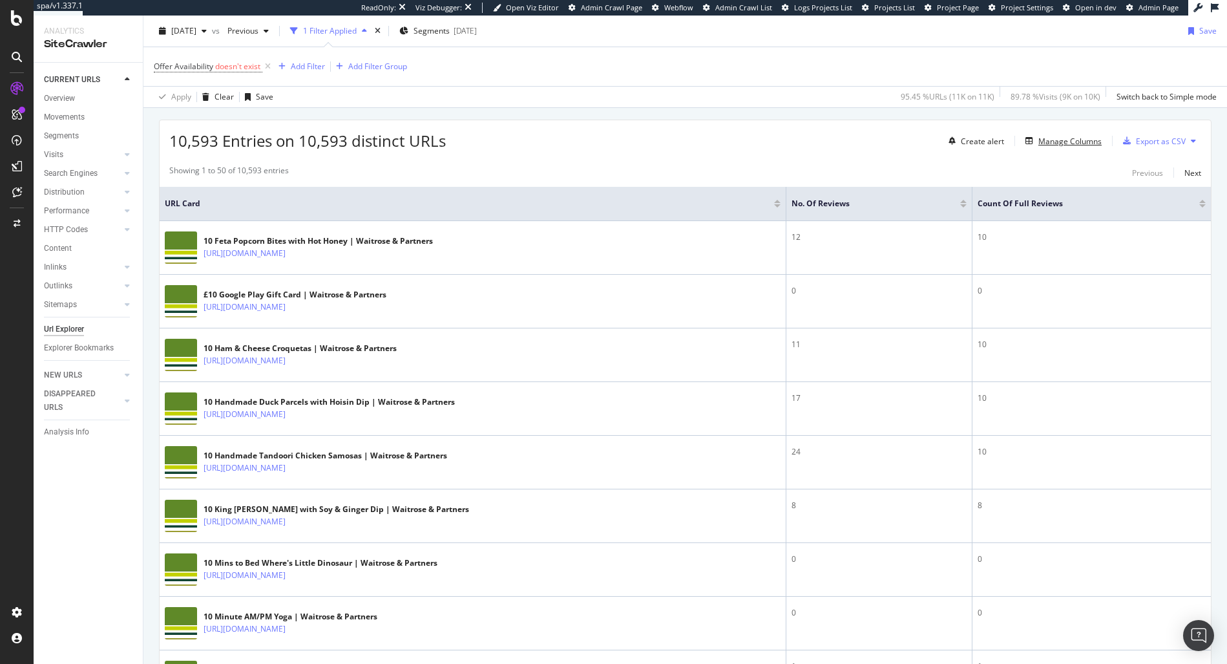
scroll to position [0, 0]
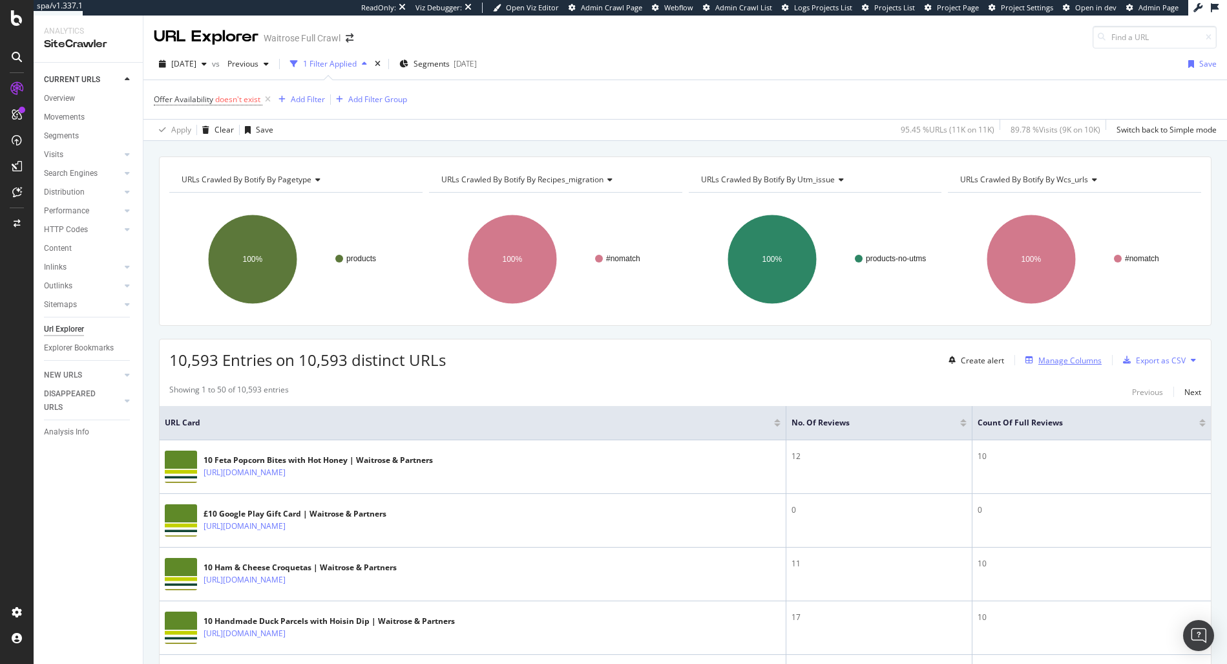
click at [1048, 362] on div "Manage Columns" at bounding box center [1069, 360] width 63 height 11
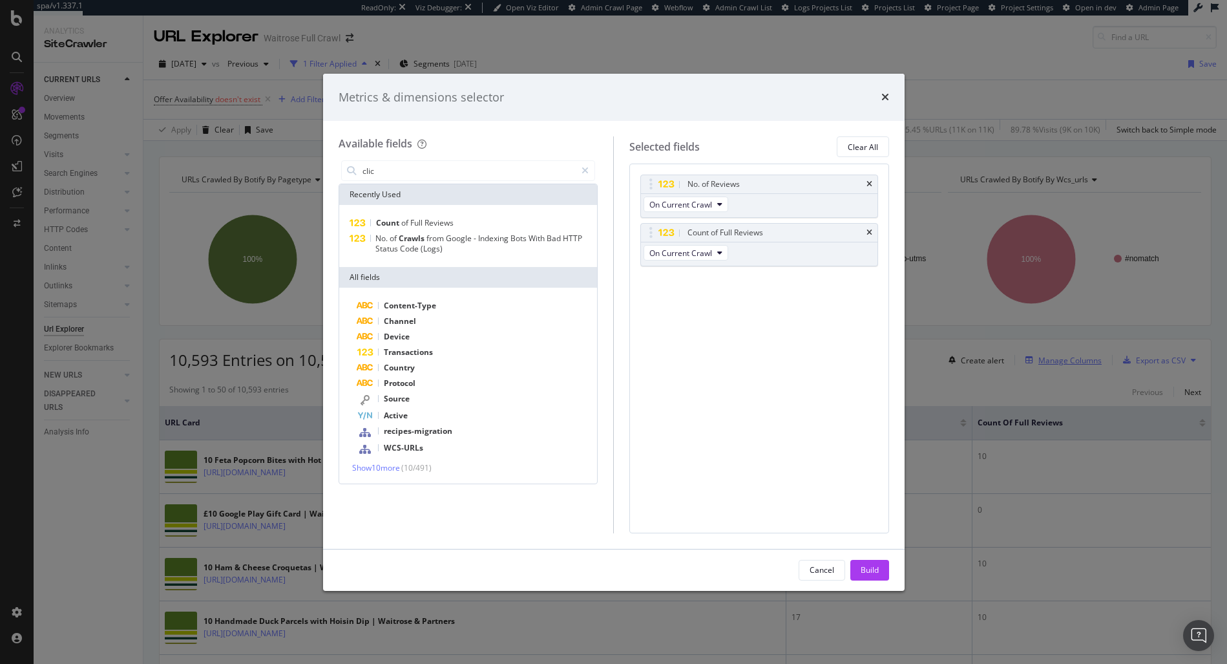
type input "click"
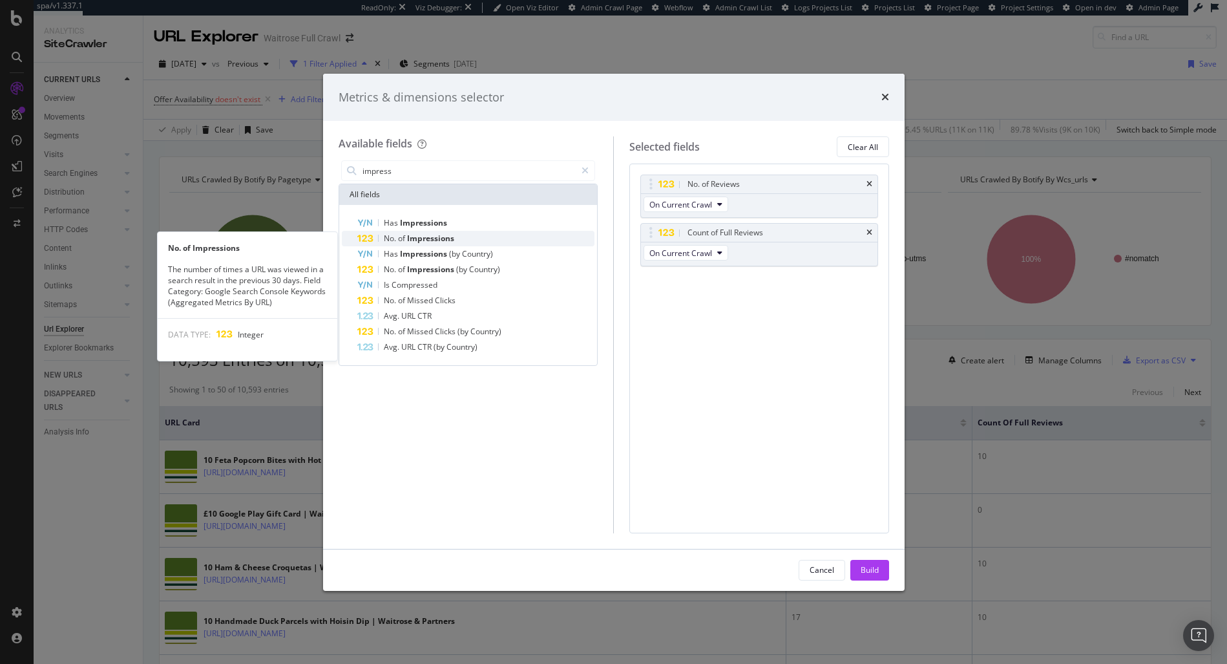
type input "impress"
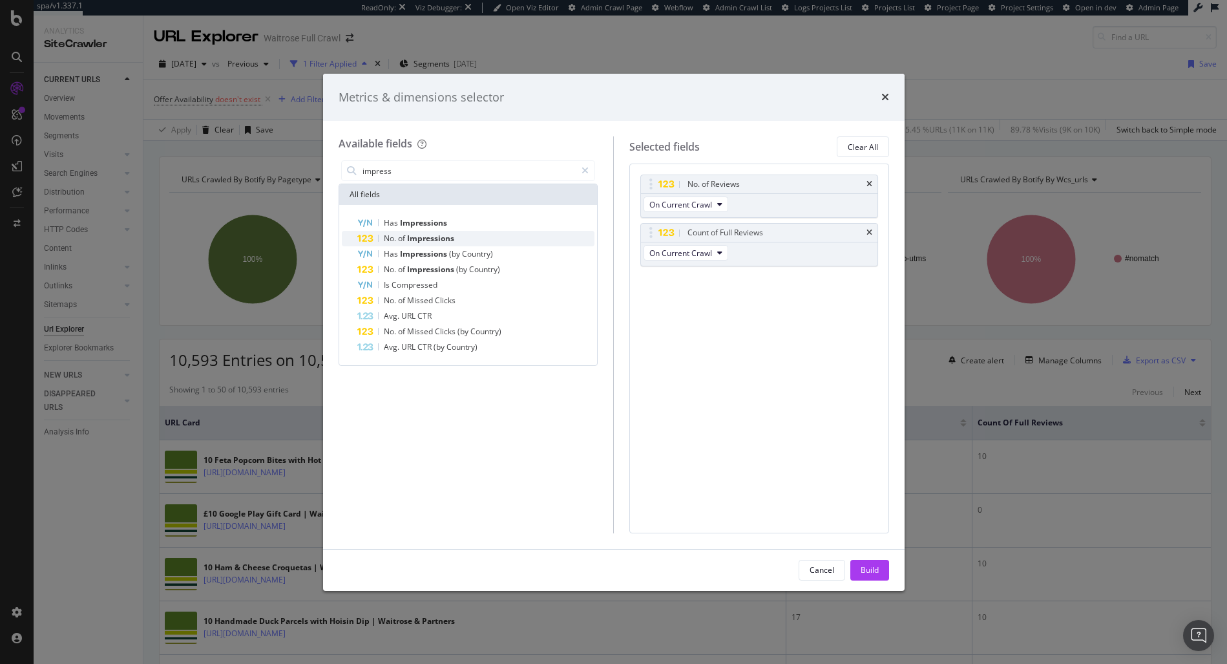
click at [449, 235] on span "Impressions" at bounding box center [430, 238] width 47 height 11
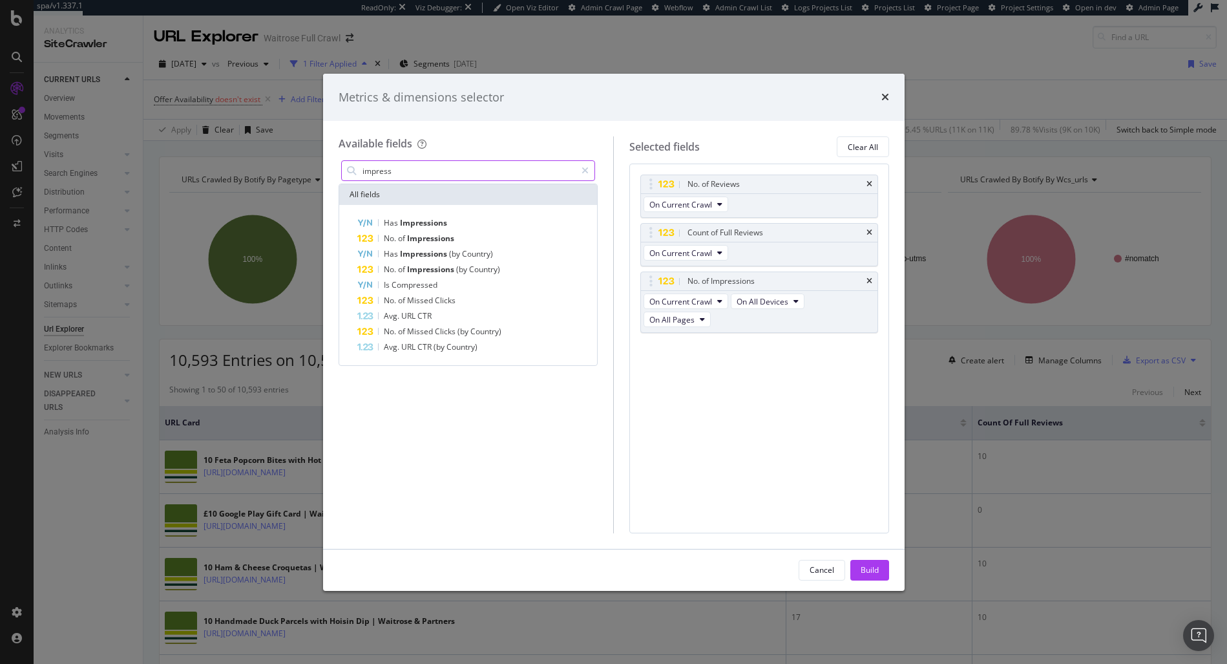
click at [428, 173] on input "impress" at bounding box center [468, 170] width 215 height 19
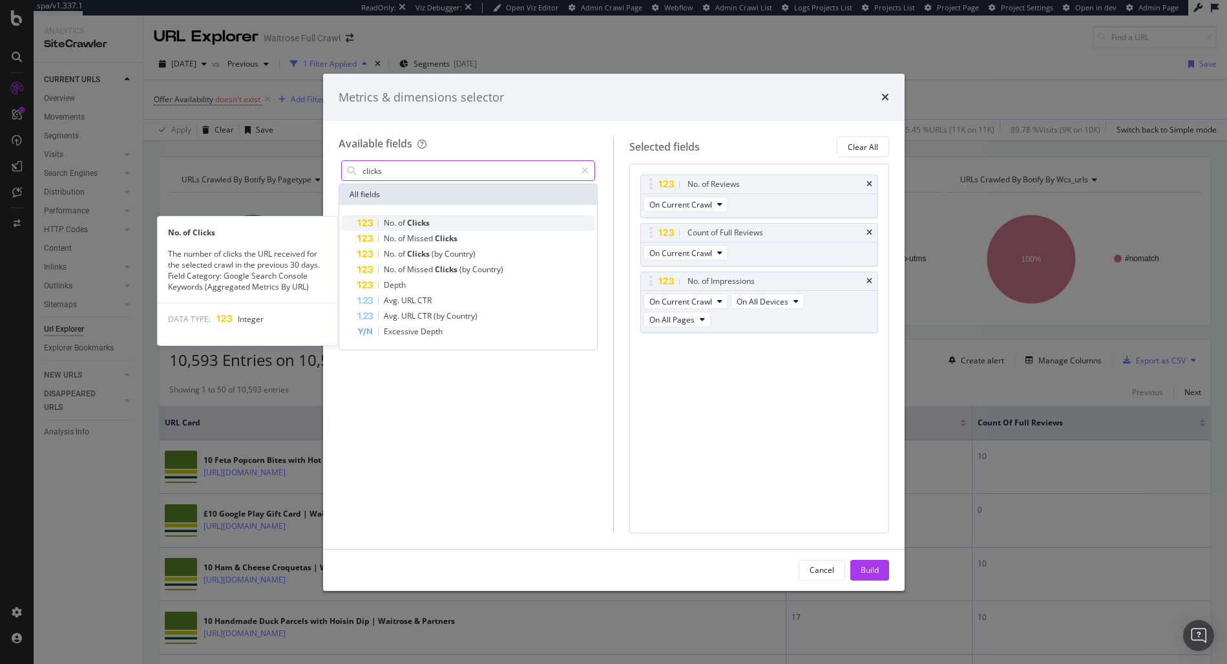
type input "clicks"
click at [413, 219] on span "Clicks" at bounding box center [418, 222] width 23 height 11
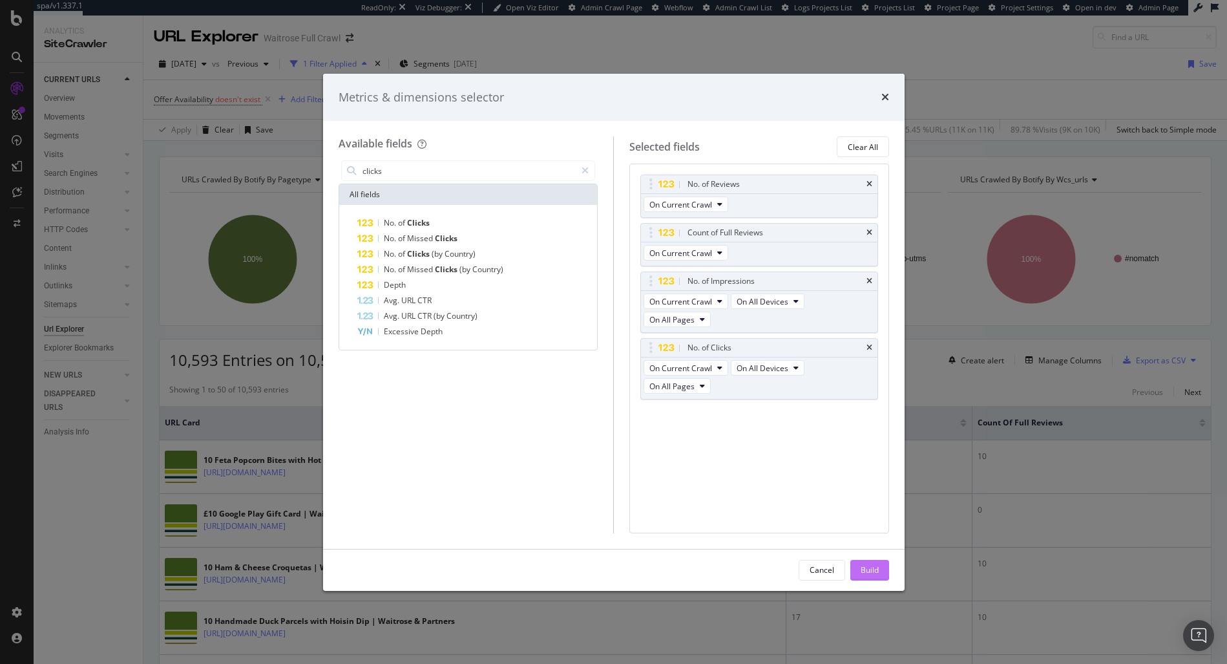
click at [861, 570] on div "Build" at bounding box center [870, 569] width 18 height 11
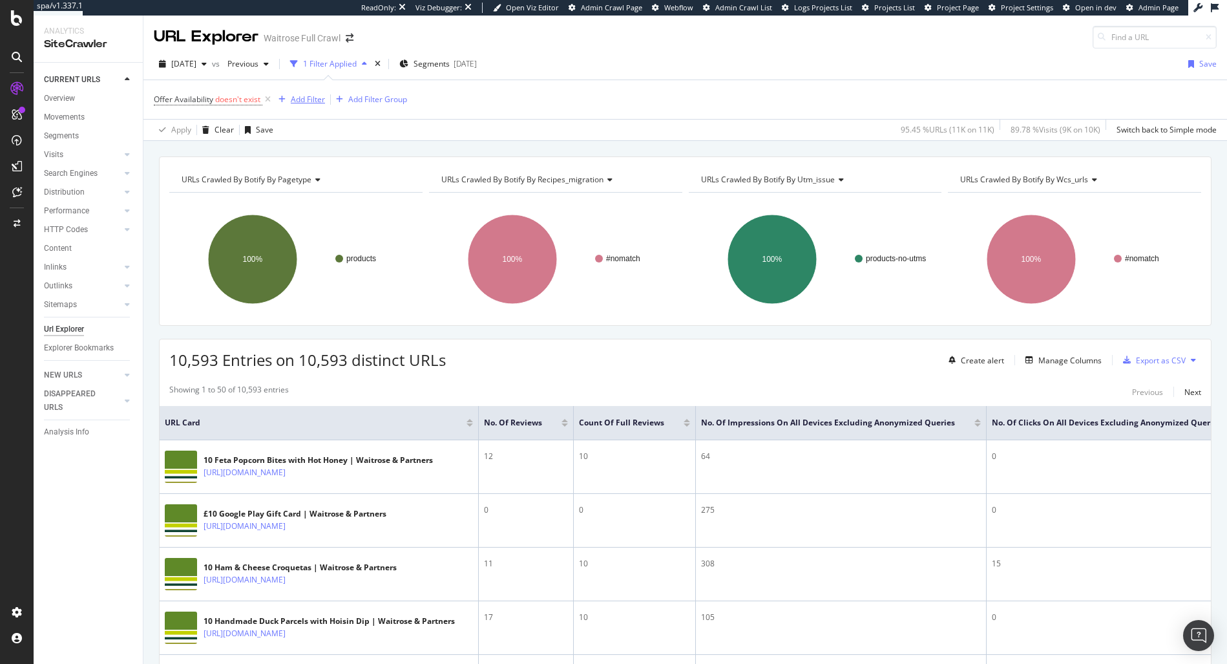
click at [309, 99] on div "Add Filter" at bounding box center [308, 99] width 34 height 11
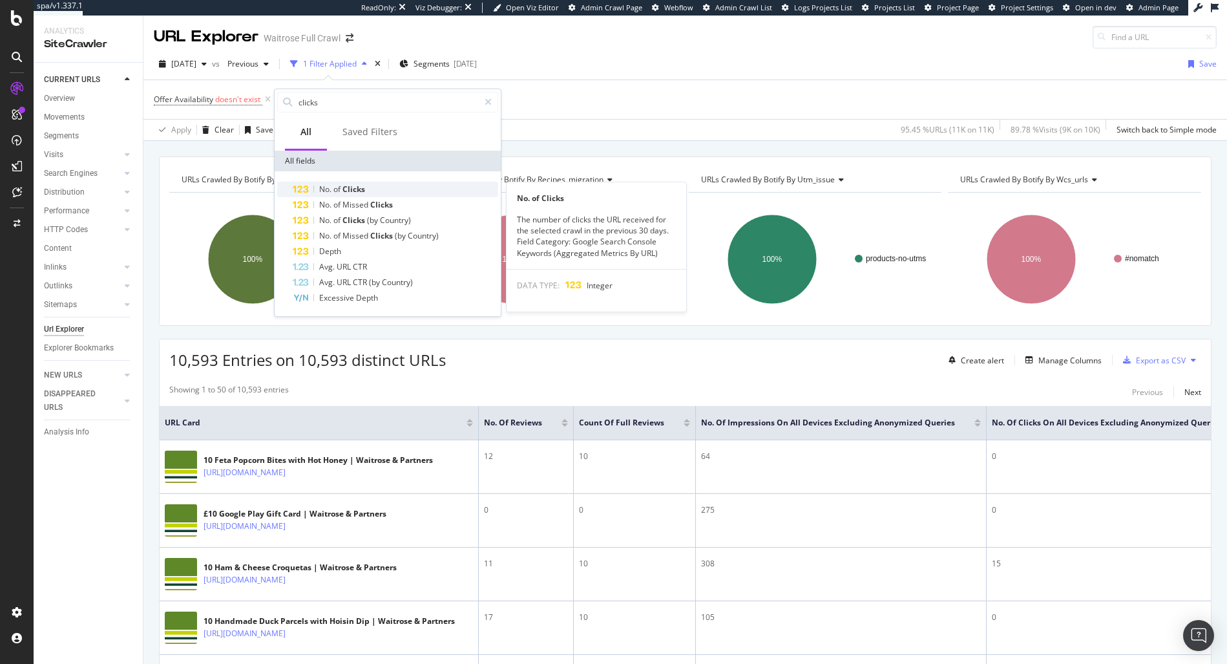
type input "clicks"
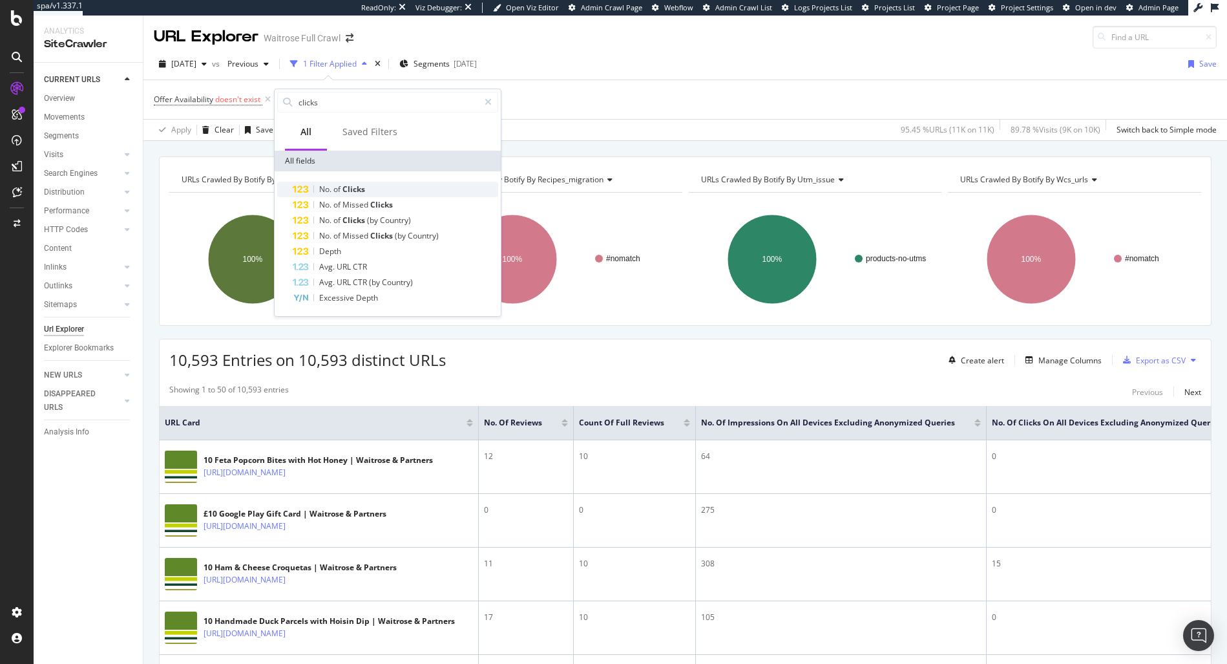
click at [368, 192] on div "No. of Clicks" at bounding box center [395, 190] width 205 height 16
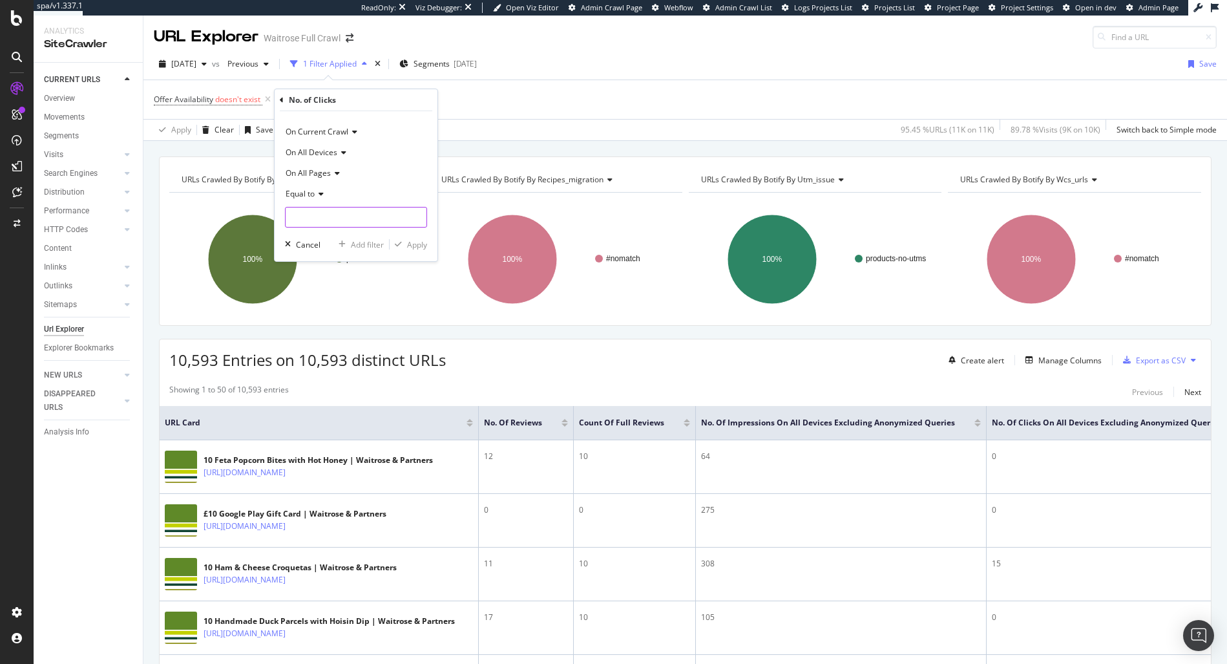
click at [336, 224] on input "number" at bounding box center [356, 217] width 142 height 21
type input "0"
click at [395, 244] on icon "button" at bounding box center [398, 244] width 7 height 8
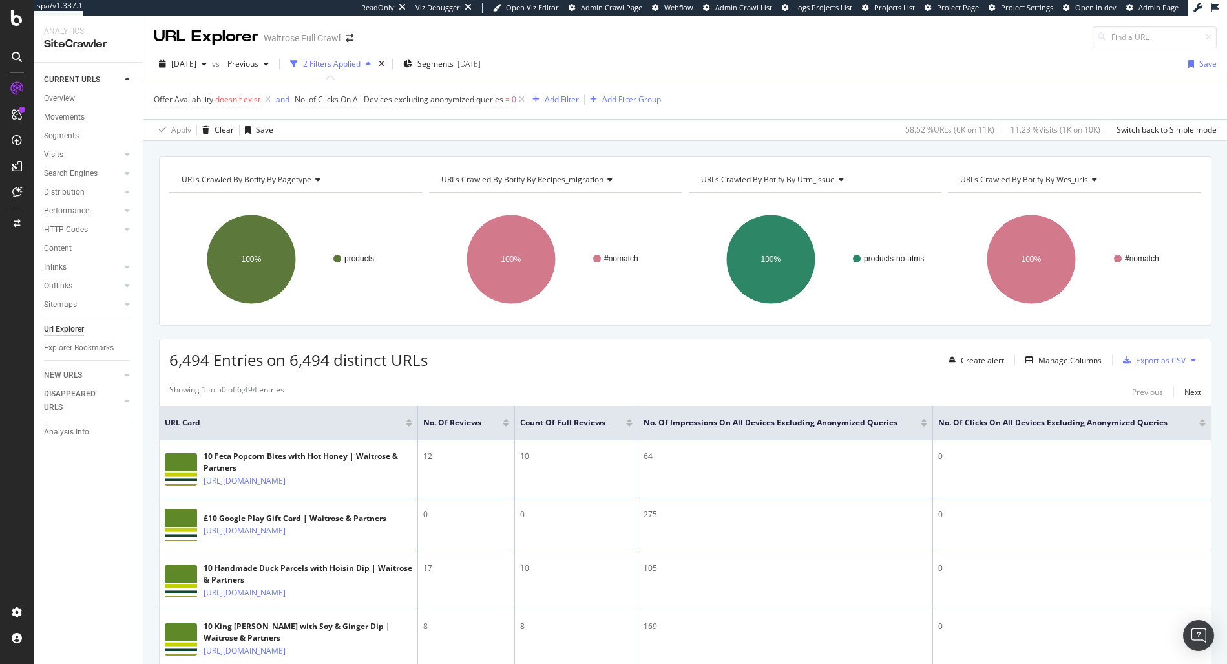
click at [560, 100] on div "Add Filter" at bounding box center [562, 99] width 34 height 11
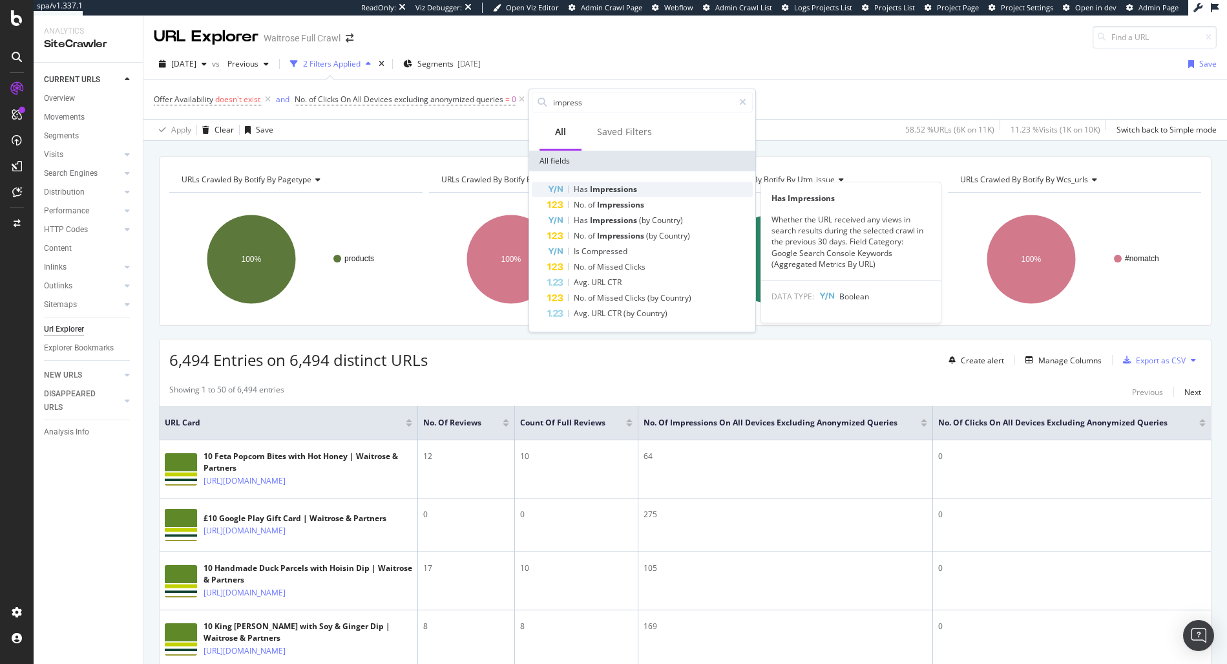
type input "impress"
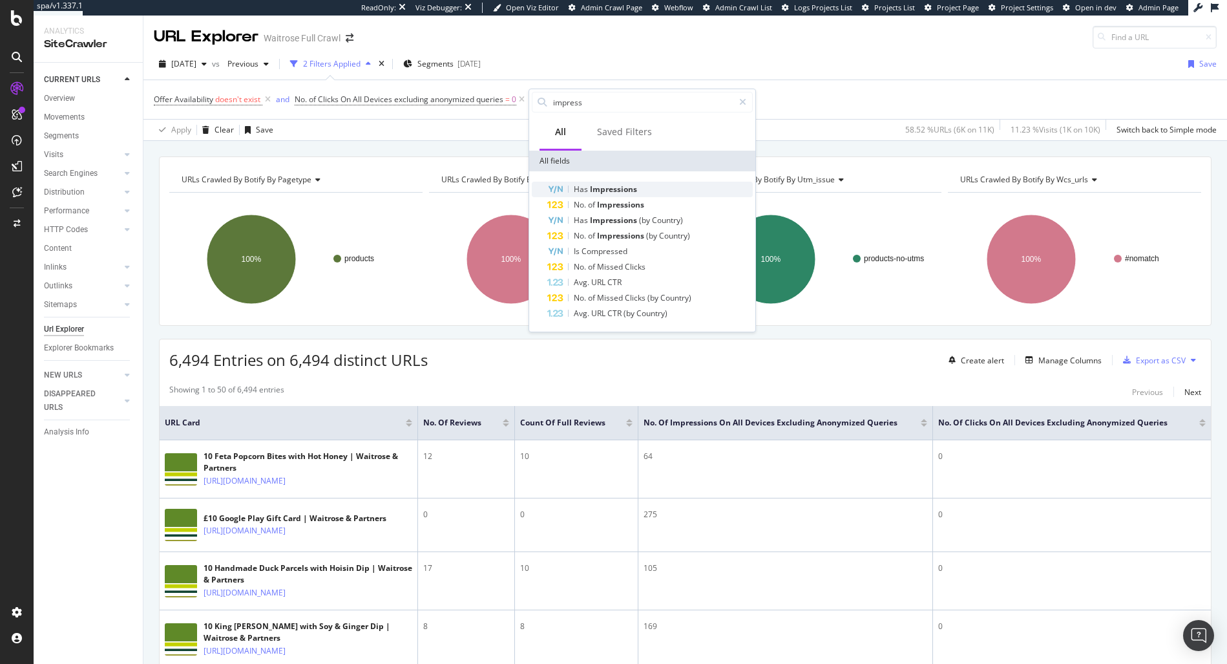
click at [611, 190] on span "Impressions" at bounding box center [613, 188] width 47 height 11
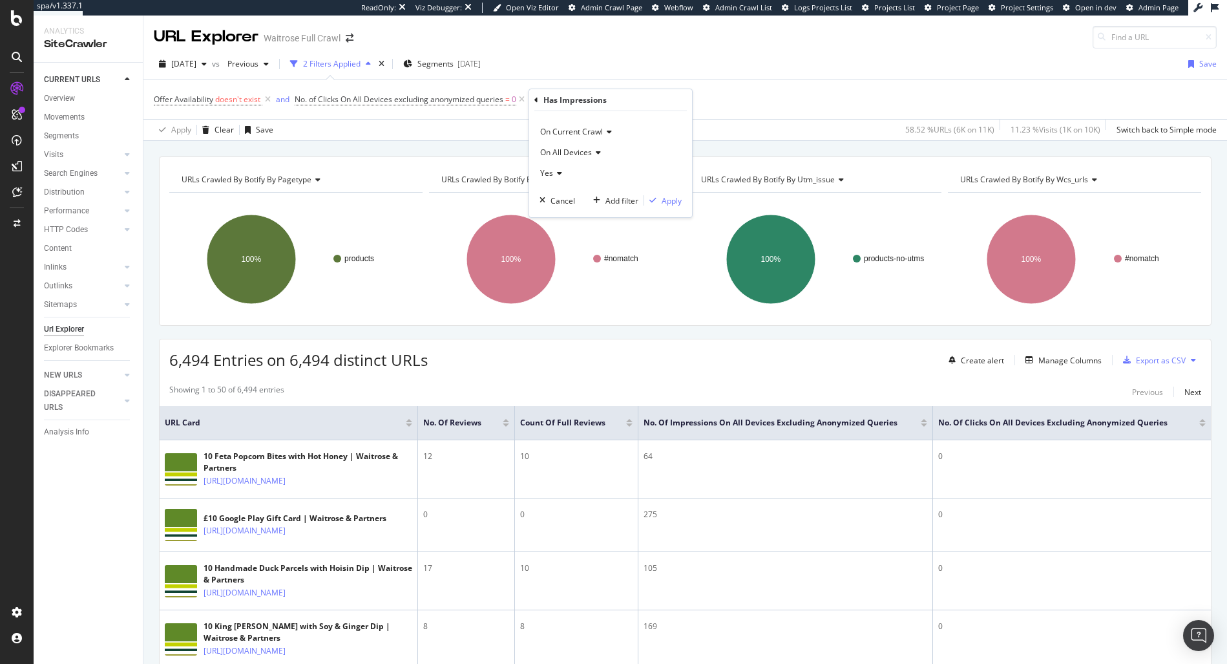
click at [559, 171] on icon at bounding box center [557, 173] width 9 height 8
click at [557, 213] on div "No" at bounding box center [612, 216] width 138 height 17
click at [664, 203] on div "Apply" at bounding box center [672, 200] width 20 height 11
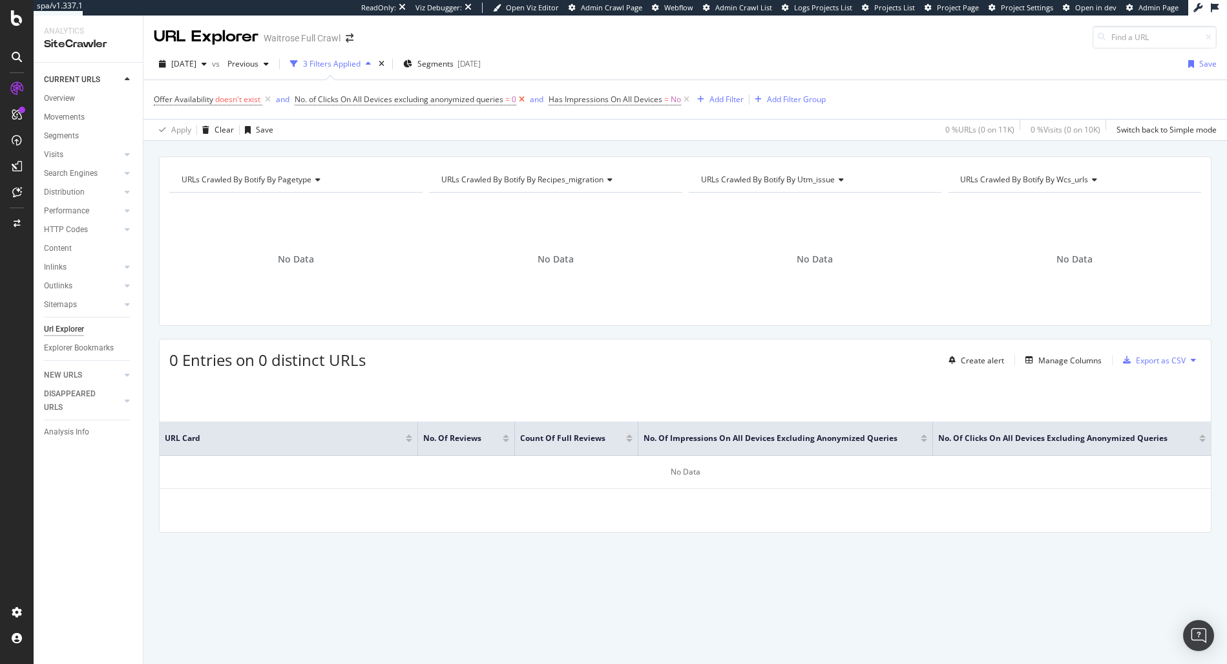
click at [523, 99] on icon at bounding box center [521, 99] width 11 height 13
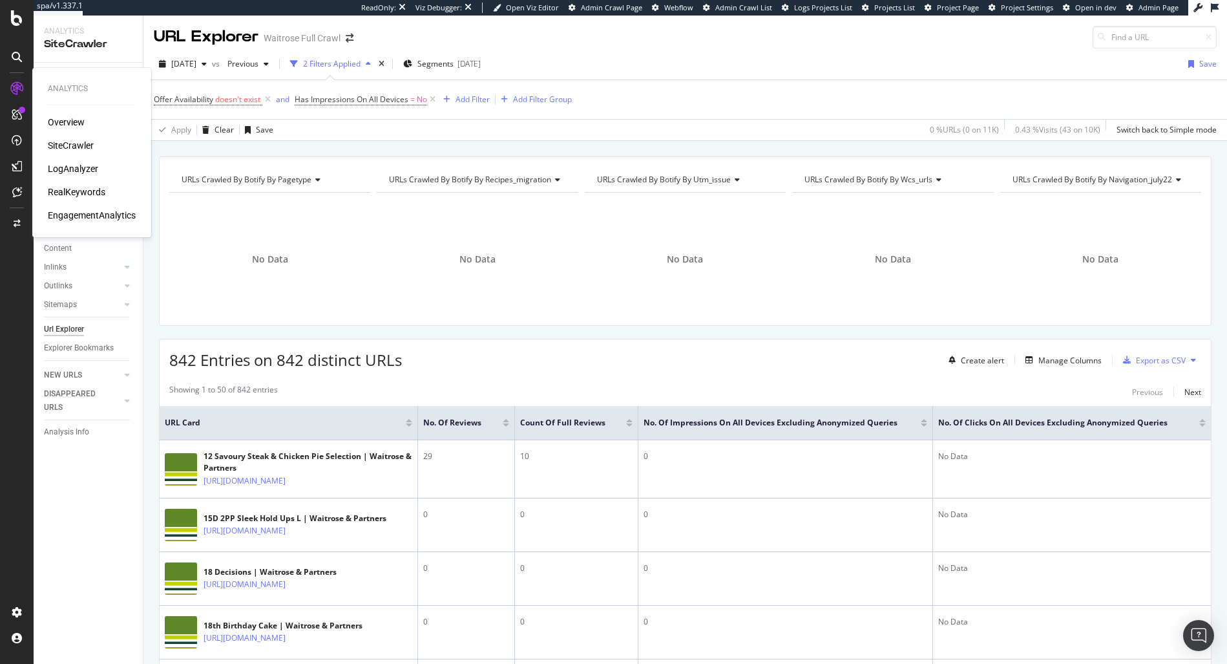
click at [87, 168] on div "LogAnalyzer" at bounding box center [73, 168] width 50 height 13
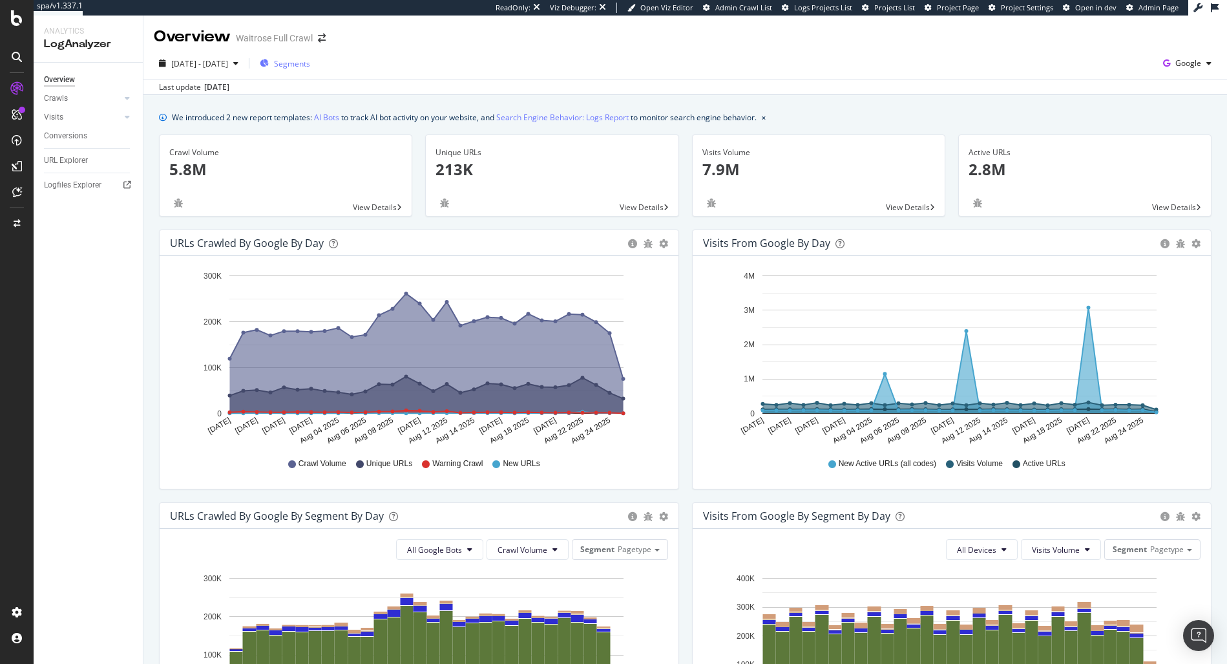
click at [309, 61] on span "Segments" at bounding box center [292, 63] width 36 height 11
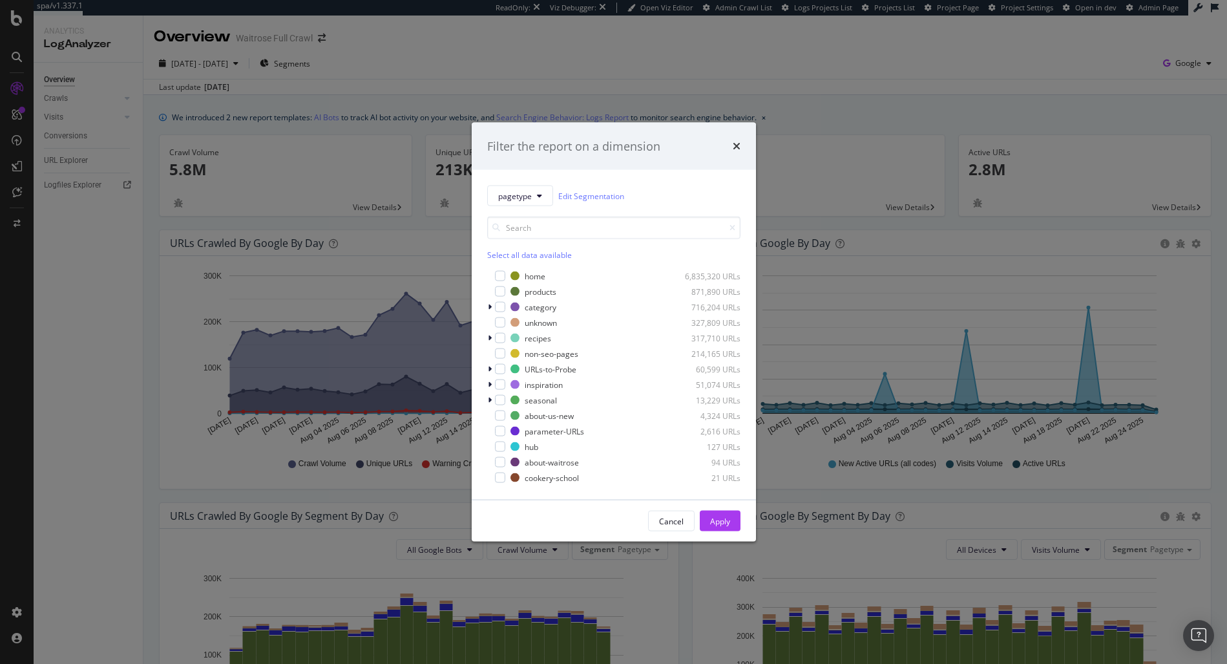
click at [388, 70] on div "Filter the report on a dimension pagetype Edit Segmentation Select all data ava…" at bounding box center [613, 332] width 1227 height 664
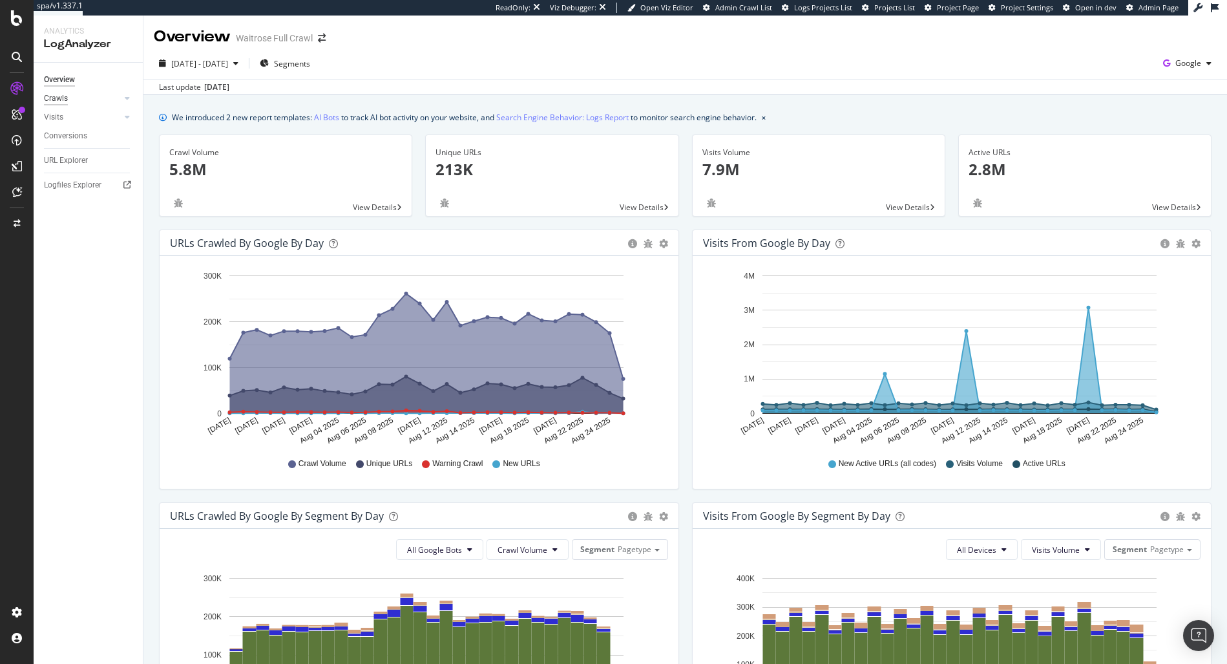
click at [58, 105] on div "Crawls" at bounding box center [56, 99] width 24 height 14
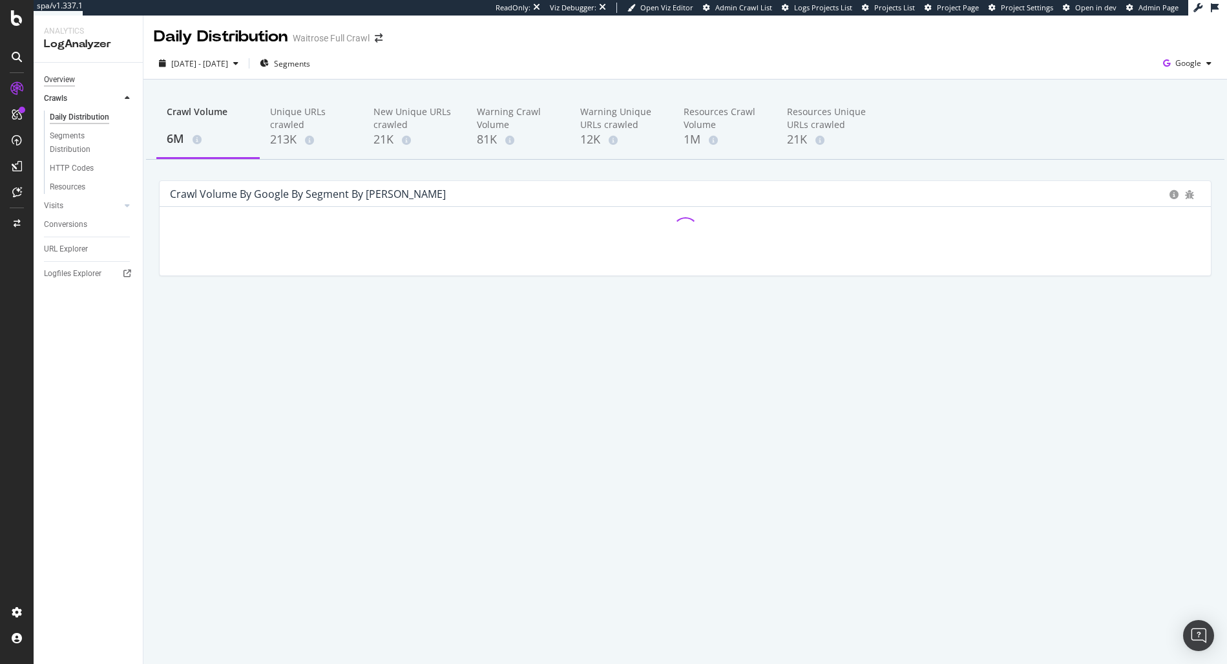
click at [58, 79] on div "Overview" at bounding box center [59, 80] width 31 height 14
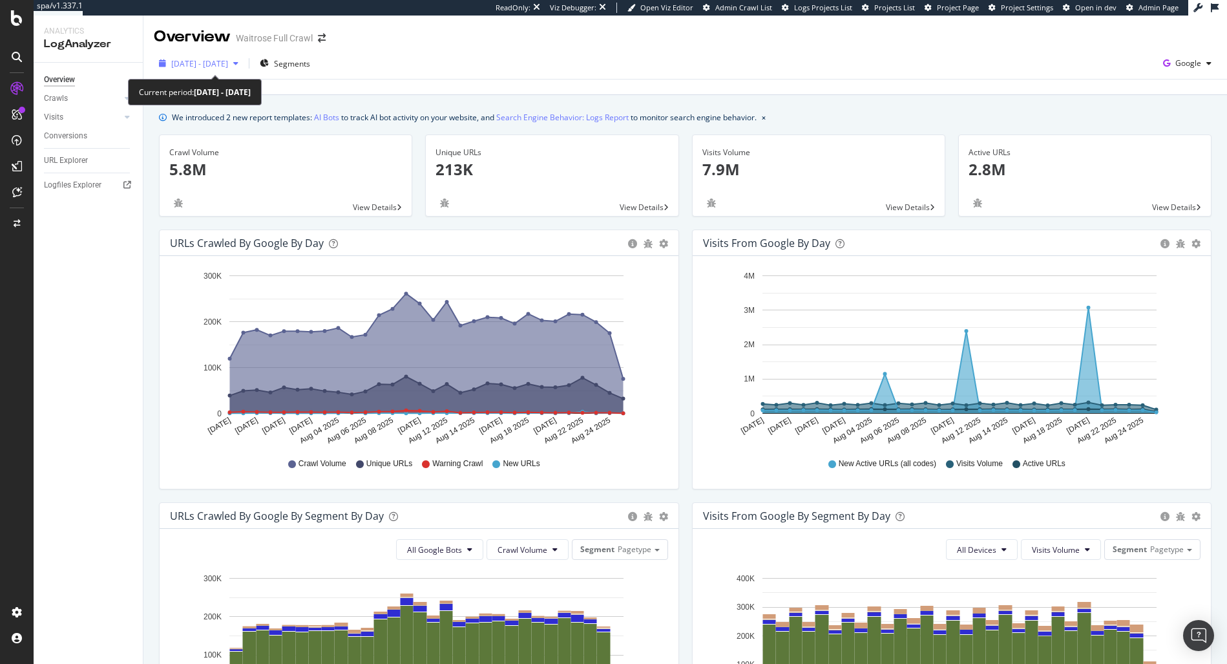
click at [228, 61] on span "2025 Jul. 27th - Aug. 25th" at bounding box center [199, 63] width 57 height 11
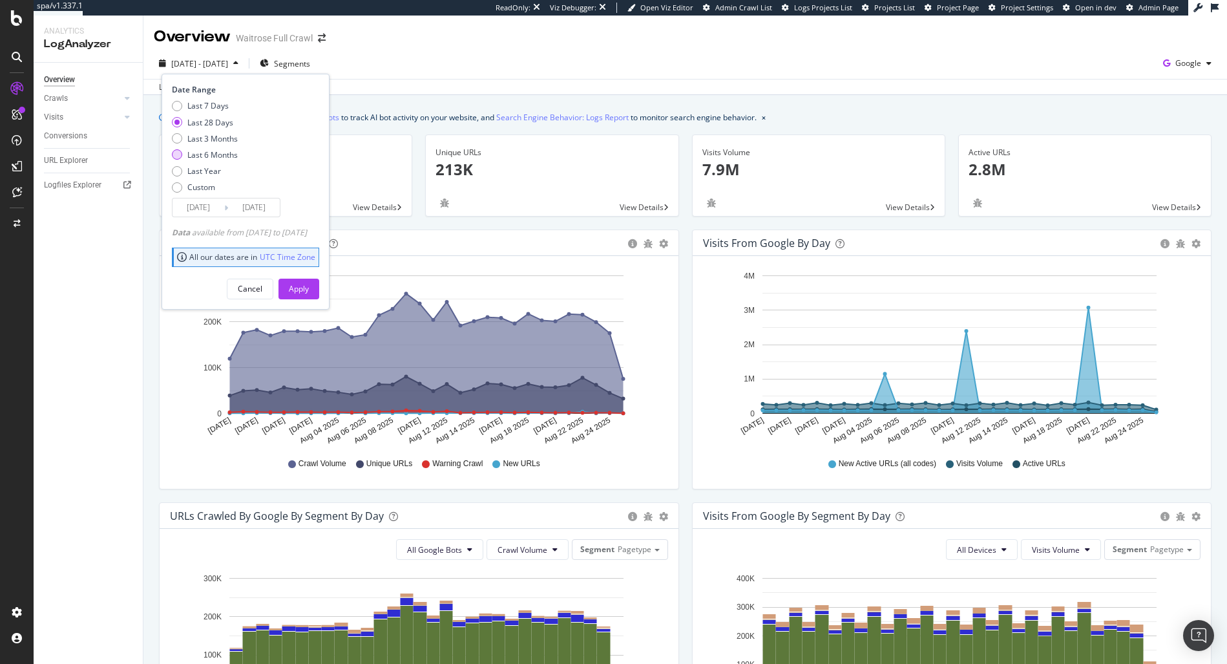
click at [229, 154] on div "Last 6 Months" at bounding box center [212, 154] width 50 height 11
type input "2025/02/26"
click at [319, 295] on button "Apply" at bounding box center [298, 288] width 41 height 21
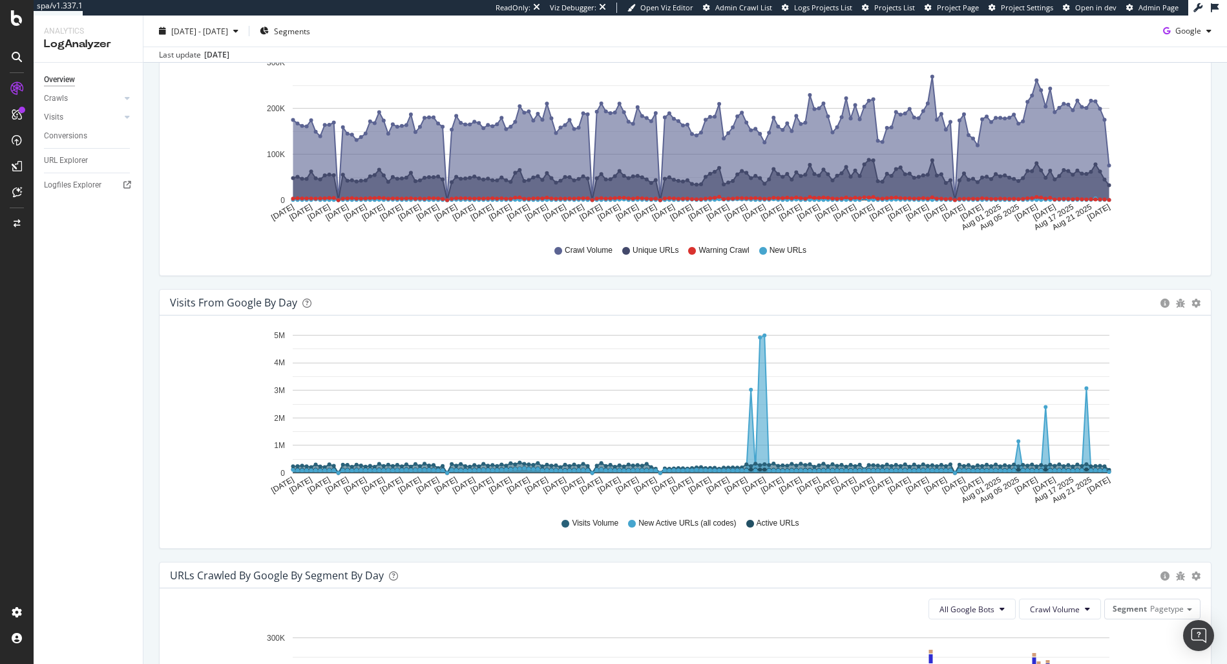
scroll to position [198, 0]
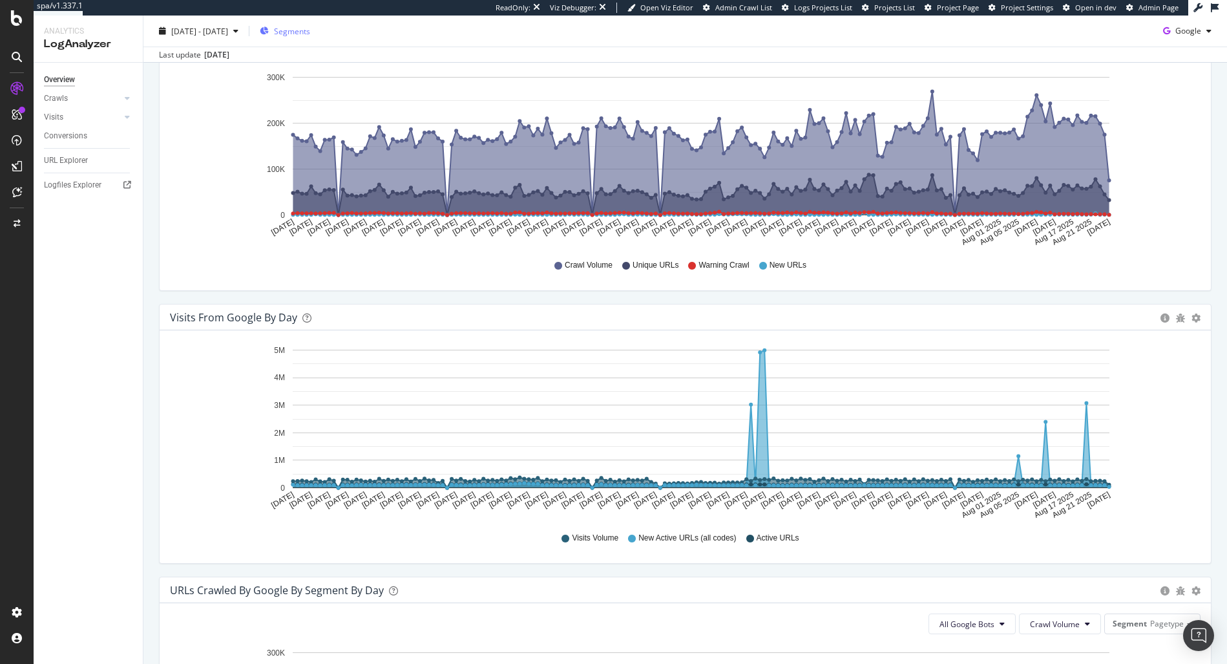
click at [310, 31] on span "Segments" at bounding box center [292, 30] width 36 height 11
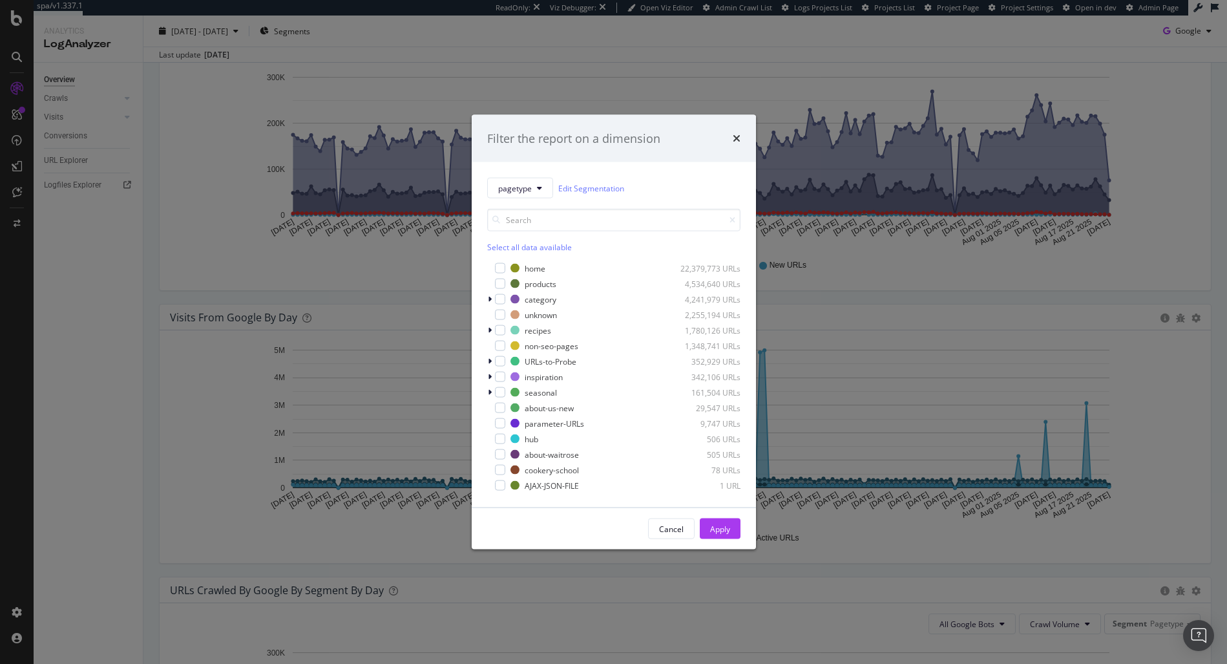
click at [335, 168] on div "Filter the report on a dimension pagetype Edit Segmentation Select all data ava…" at bounding box center [613, 332] width 1227 height 664
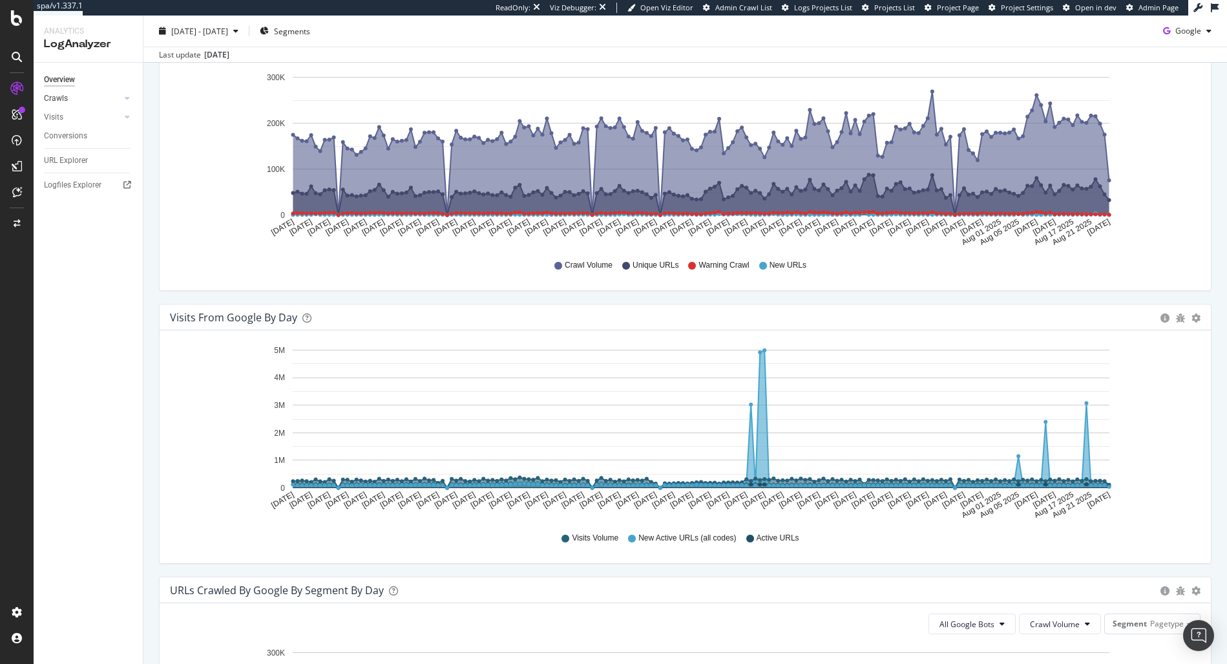
click at [108, 100] on div at bounding box center [114, 98] width 13 height 13
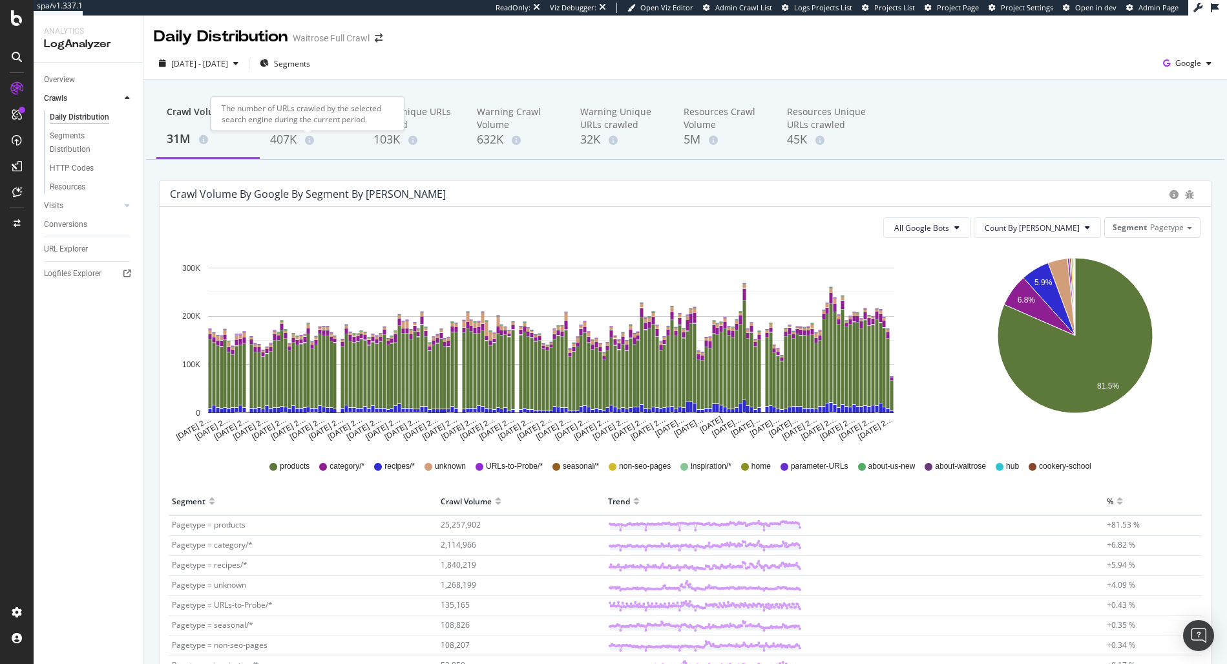
click at [292, 128] on div "The number of URLs crawled by the selected search engine during the current per…" at bounding box center [308, 114] width 194 height 34
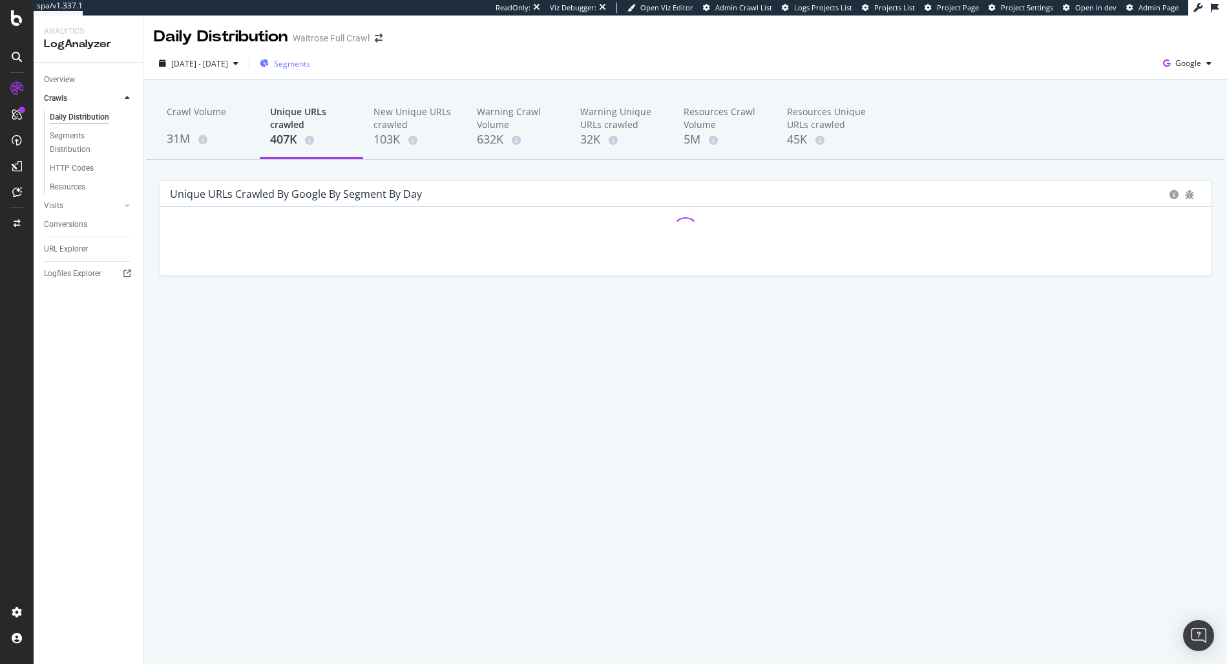
click at [310, 65] on span "Segments" at bounding box center [292, 63] width 36 height 11
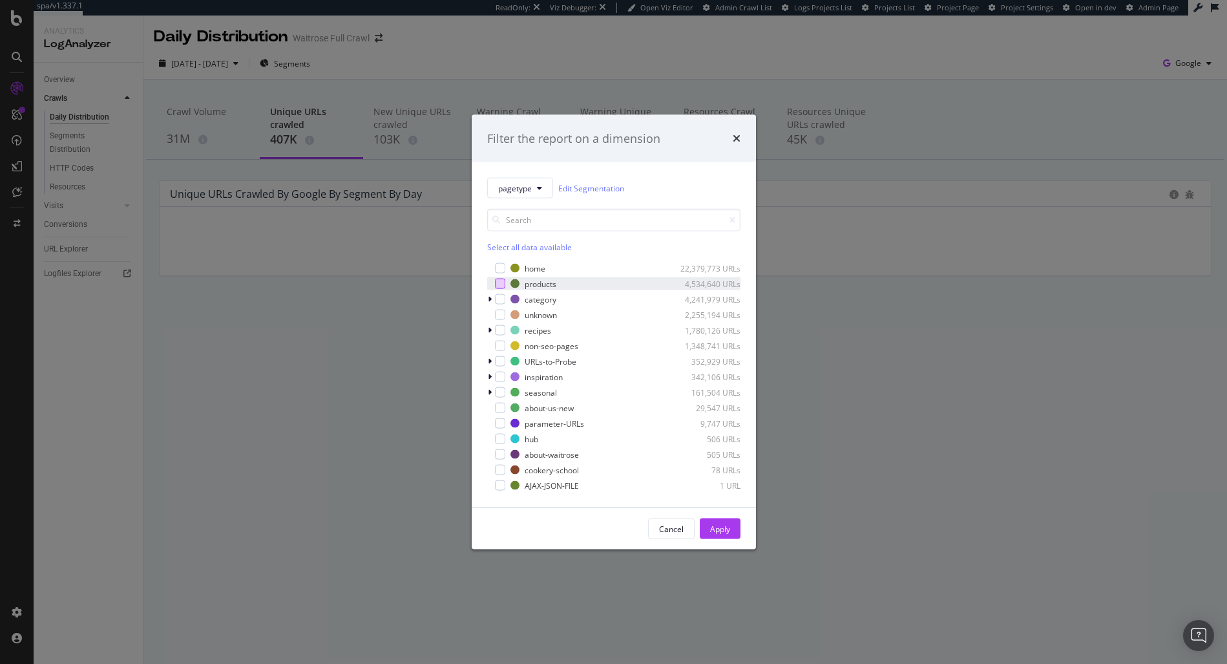
click at [495, 286] on div "modal" at bounding box center [500, 283] width 10 height 10
click at [715, 528] on div "Apply" at bounding box center [720, 528] width 20 height 11
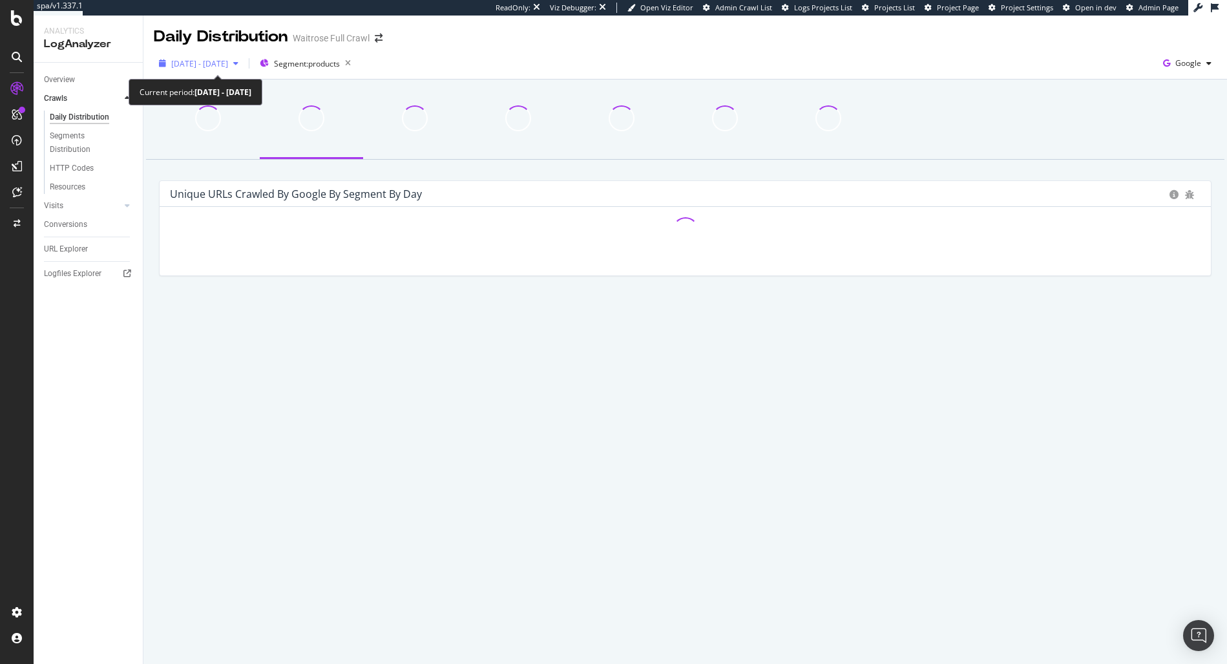
click at [217, 68] on span "2025 Feb. 26th - Aug. 25th" at bounding box center [199, 63] width 57 height 11
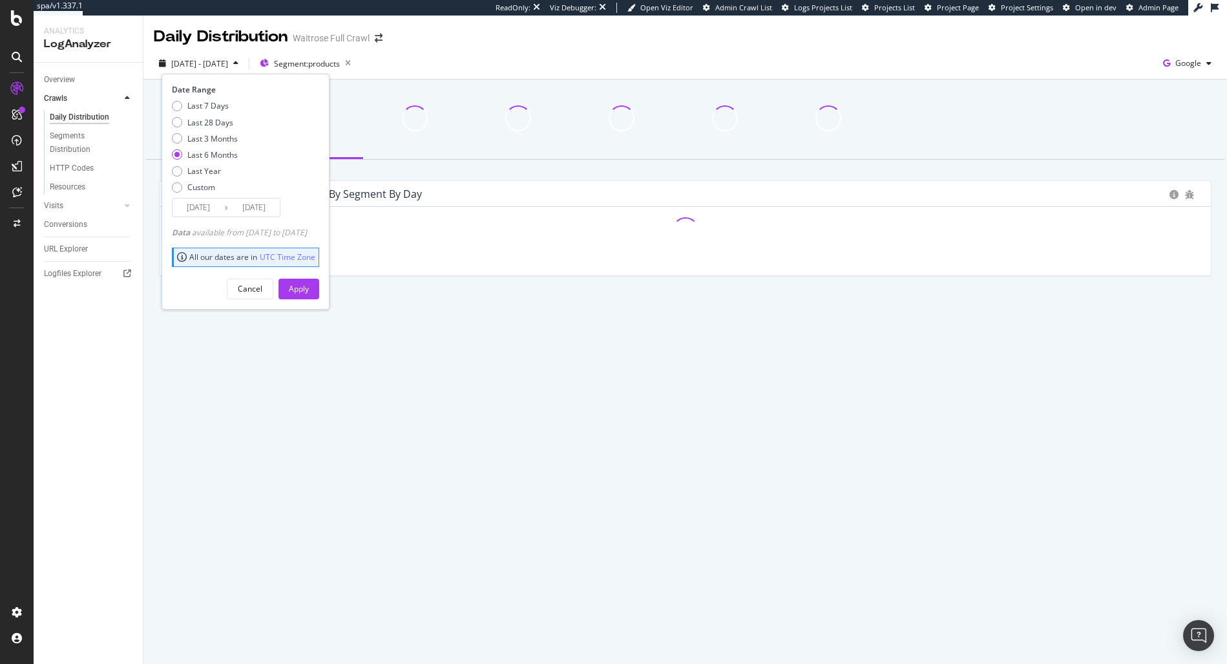
click at [521, 83] on div "Unique URLs crawled by google by Segment by Day Hold CMD (⌘) while clicking to …" at bounding box center [684, 206] width 1083 height 255
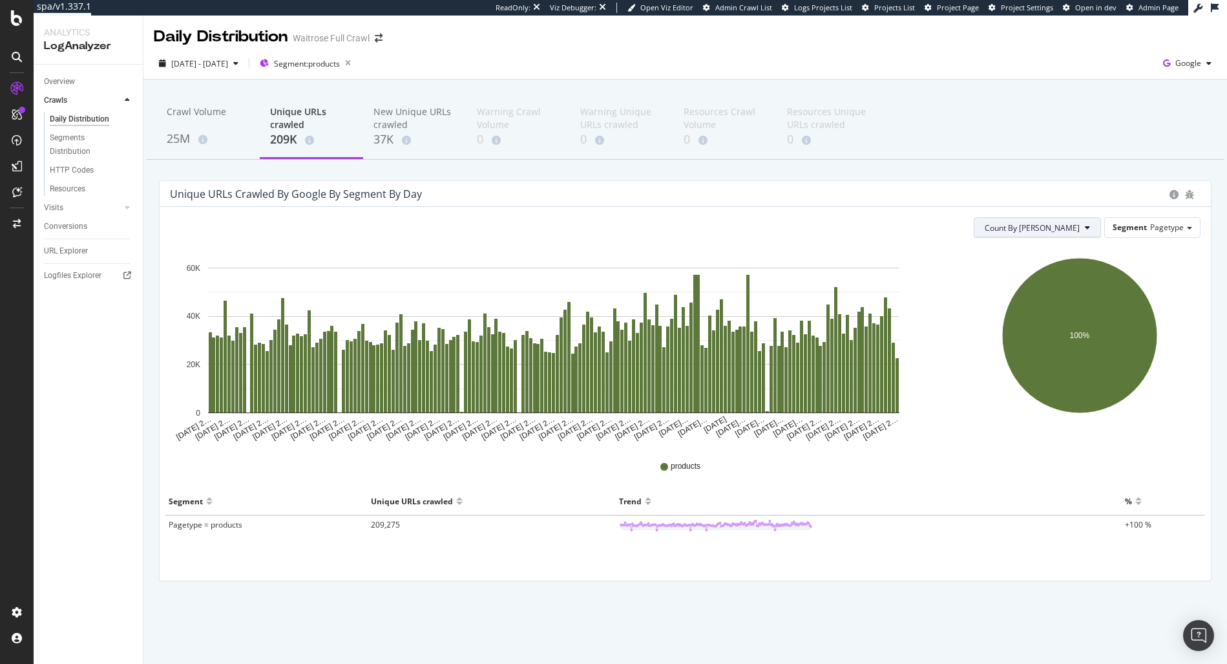
click at [1087, 229] on icon at bounding box center [1087, 228] width 5 height 8
click at [1054, 271] on span "Cumulated (all codes)" at bounding box center [1081, 277] width 98 height 12
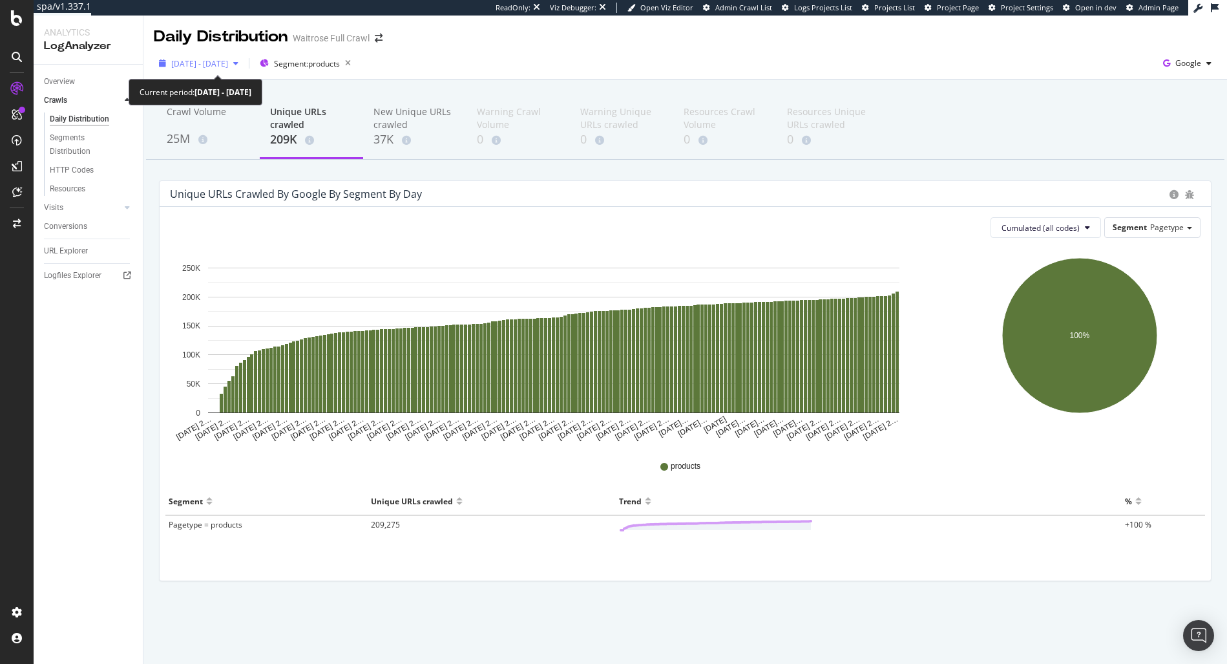
click at [222, 61] on span "[DATE] - [DATE]" at bounding box center [199, 63] width 57 height 11
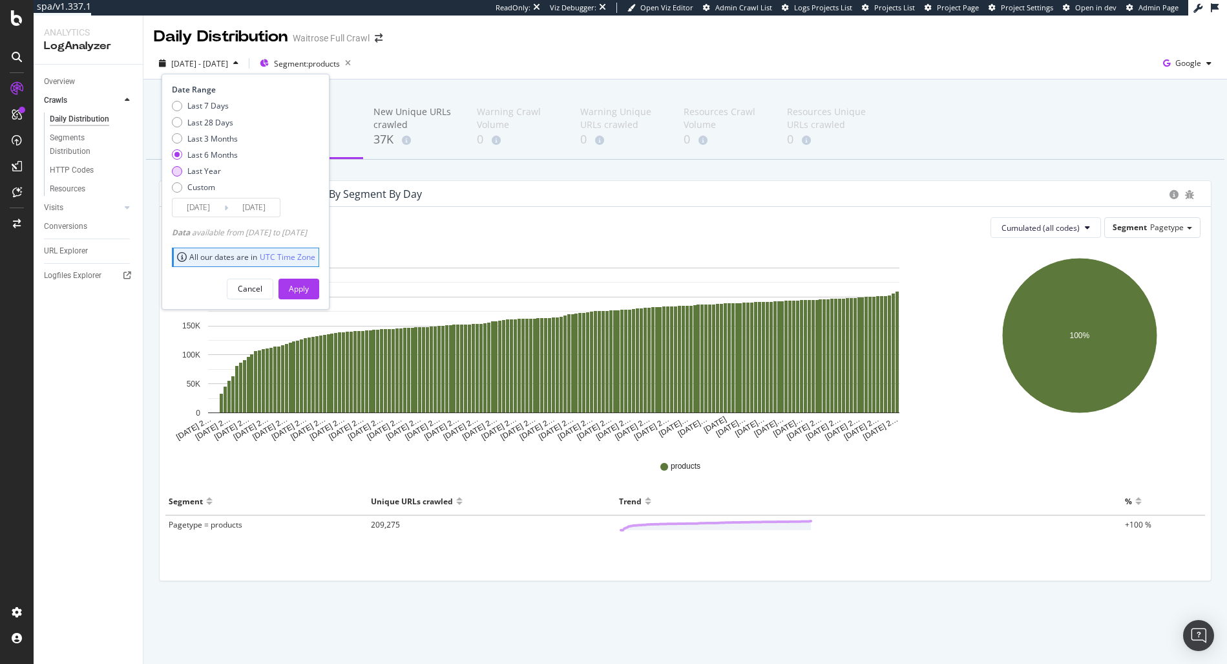
click at [216, 168] on div "Last Year" at bounding box center [204, 170] width 34 height 11
type input "2024/08/26"
click at [293, 271] on div "Cancel Apply" at bounding box center [245, 284] width 147 height 30
click at [306, 282] on button "Apply" at bounding box center [298, 288] width 41 height 21
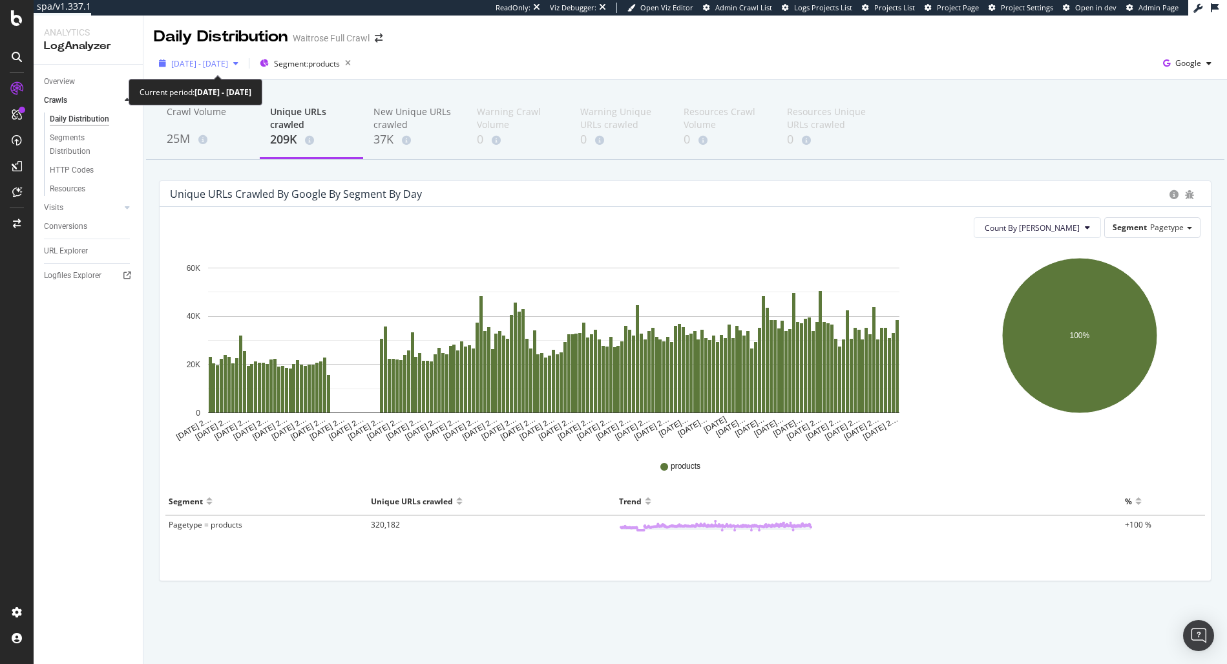
click at [216, 64] on span "2025 Feb. 26th - Aug. 25th" at bounding box center [199, 63] width 57 height 11
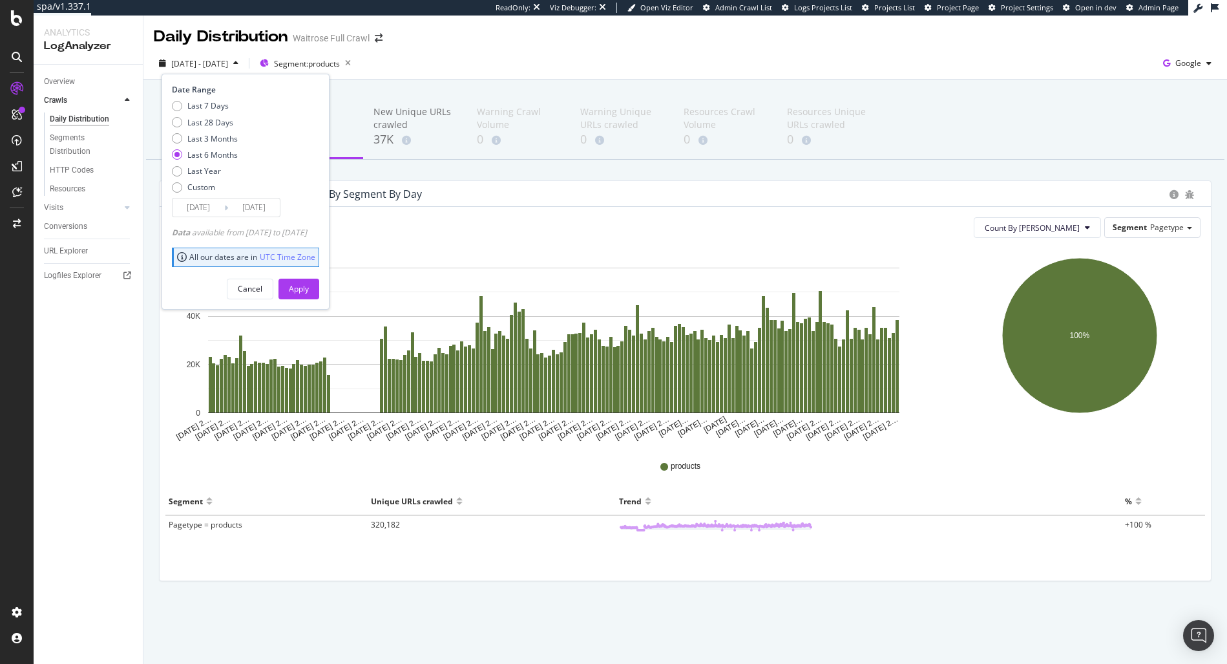
click at [204, 156] on div "Last 6 Months" at bounding box center [212, 154] width 50 height 11
click at [309, 286] on div "Apply" at bounding box center [299, 288] width 20 height 11
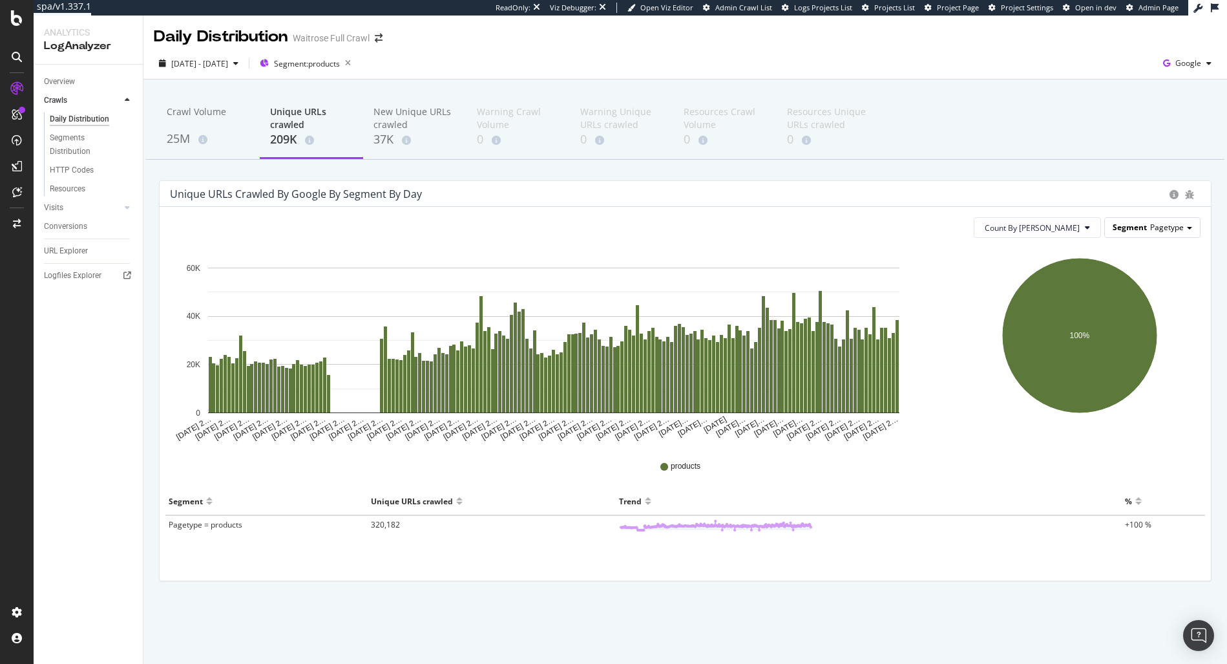
click at [1179, 227] on span "Pagetype" at bounding box center [1167, 227] width 34 height 11
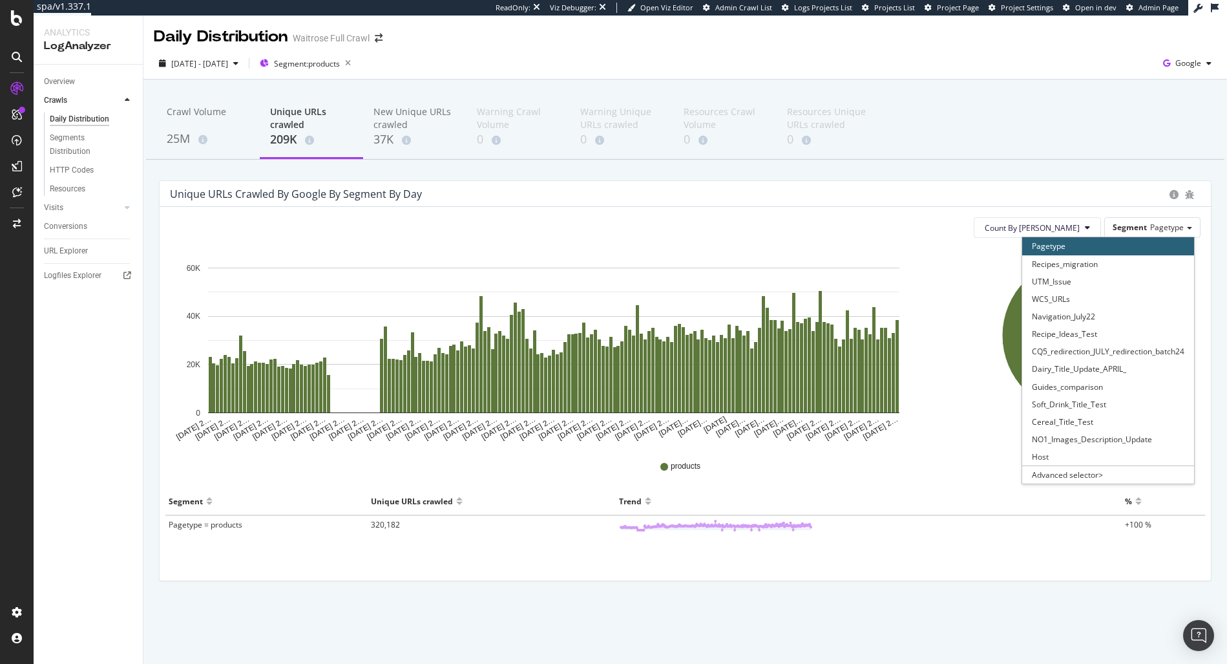
click at [1054, 209] on div "Count By Day Segment Pagetype Pagetype Recipes_migration UTM_Issue WCS_URLs Nav…" at bounding box center [685, 393] width 1051 height 373
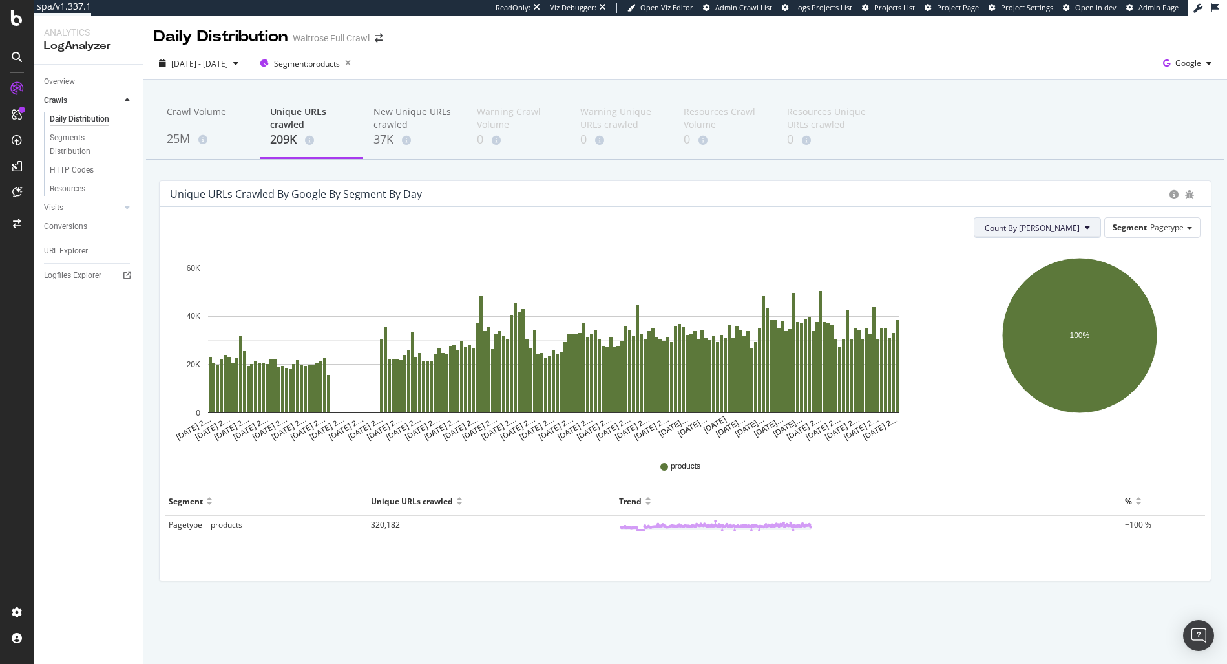
click at [1059, 228] on span "Count By Day" at bounding box center [1032, 227] width 95 height 11
click at [1069, 279] on span "Cumulated (all codes)" at bounding box center [1081, 277] width 98 height 12
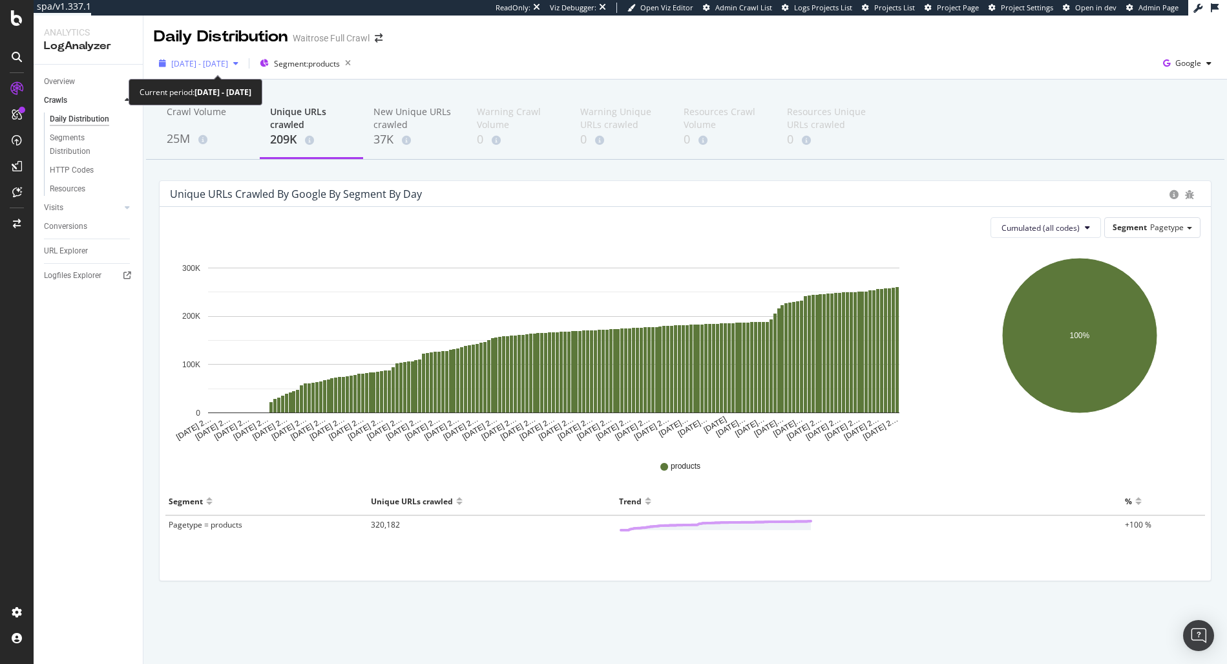
click at [218, 62] on span "2025 Feb. 26th - Aug. 25th" at bounding box center [199, 63] width 57 height 11
click at [470, 289] on rect "A chart." at bounding box center [553, 339] width 691 height 145
click at [212, 62] on span "2025 Feb. 26th - Aug. 25th" at bounding box center [199, 63] width 57 height 11
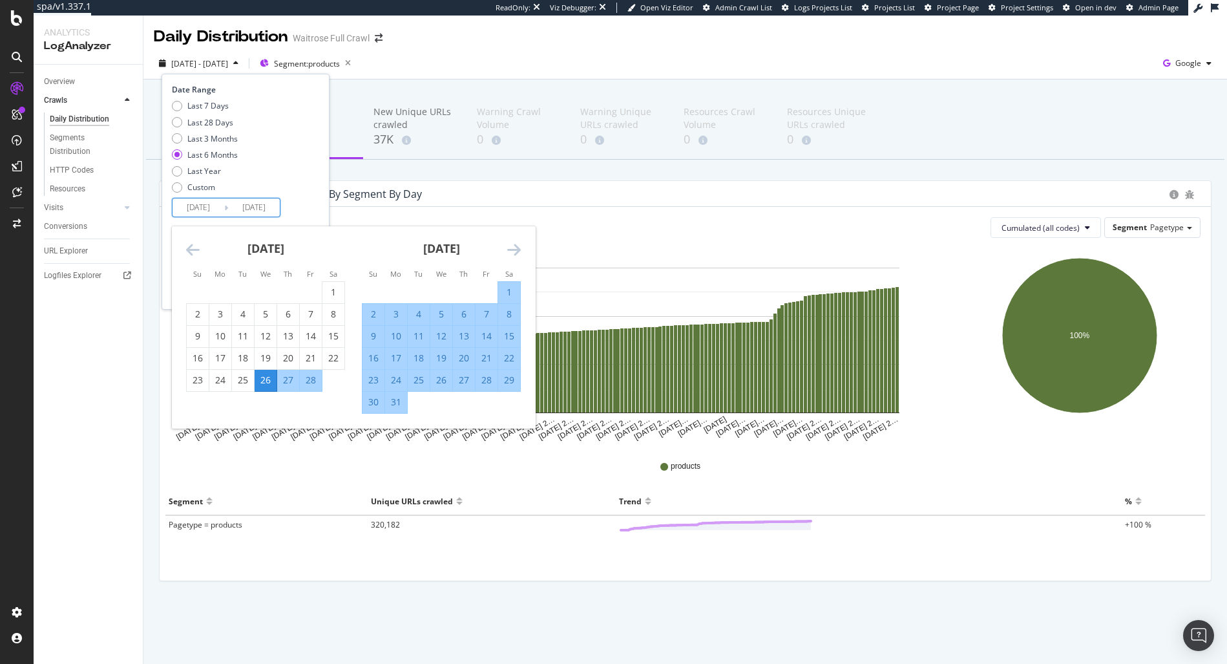
click at [201, 198] on input "2025/02/26" at bounding box center [199, 207] width 52 height 18
click at [474, 314] on div "6" at bounding box center [464, 314] width 22 height 13
type input "2025/03/06"
click at [479, 315] on div "7" at bounding box center [487, 314] width 22 height 13
type input "2025/03/07"
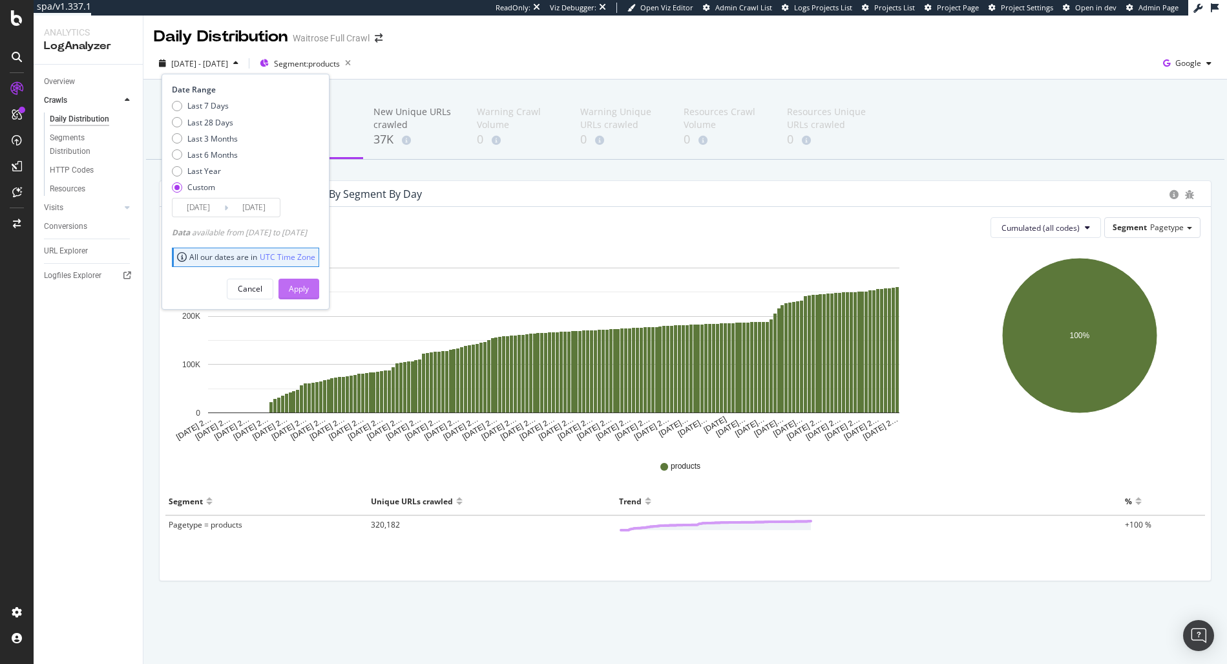
click at [319, 289] on button "Apply" at bounding box center [298, 288] width 41 height 21
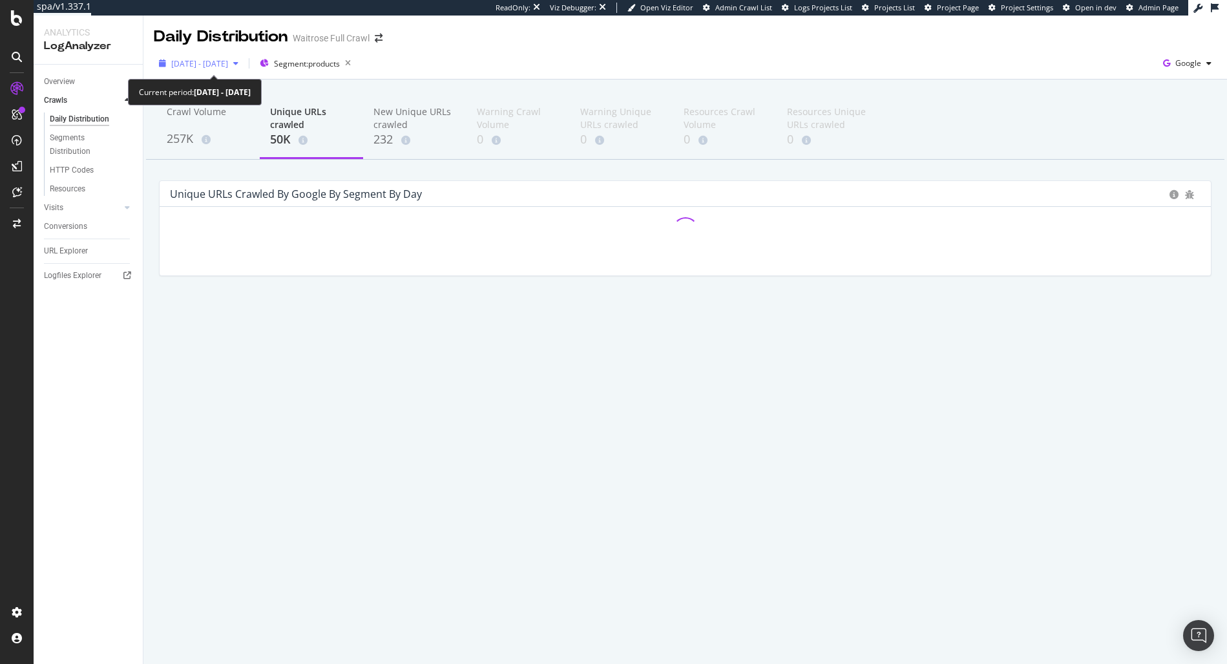
click at [228, 58] on span "2025 Mar. 6th - Mar. 7th" at bounding box center [199, 63] width 57 height 11
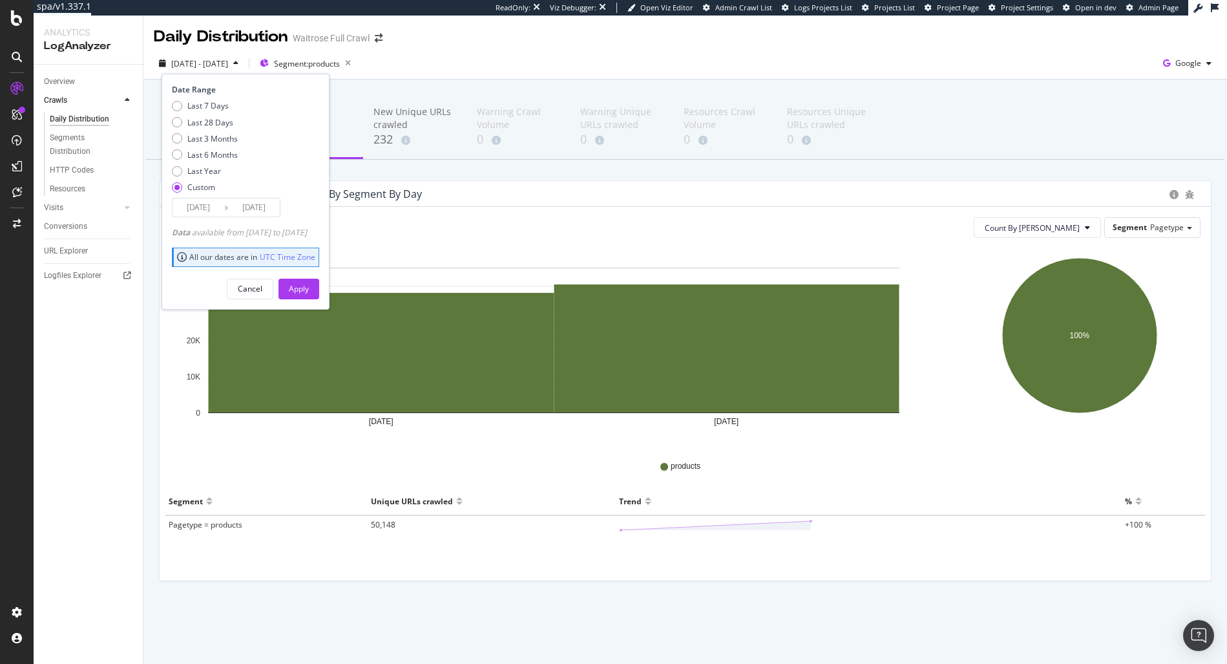
click at [239, 202] on input "2025/03/07" at bounding box center [254, 207] width 52 height 18
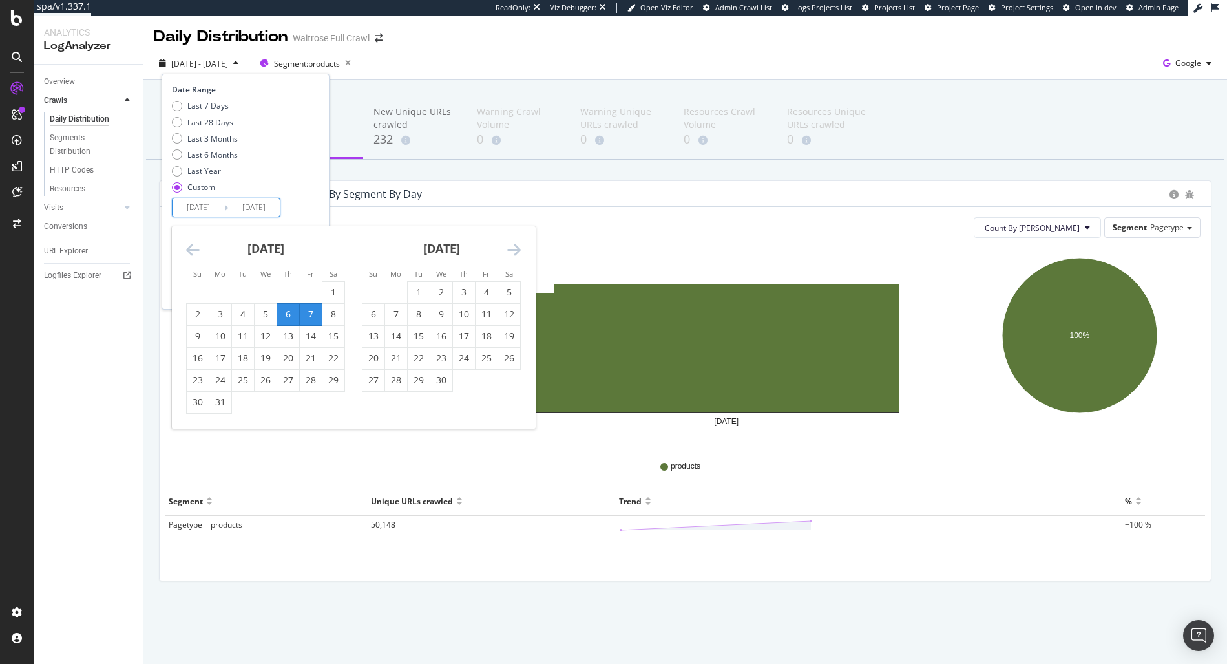
click at [518, 249] on icon "Move forward to switch to the next month." at bounding box center [514, 250] width 14 height 16
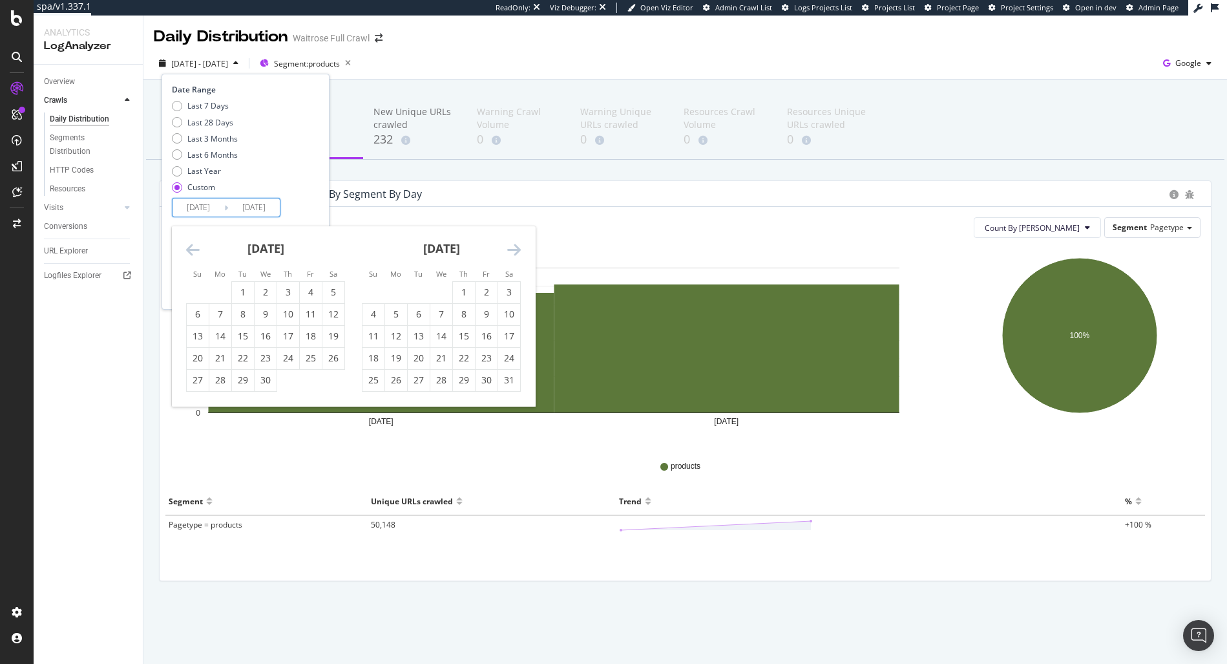
click at [518, 249] on icon "Move forward to switch to the next month." at bounding box center [514, 250] width 14 height 16
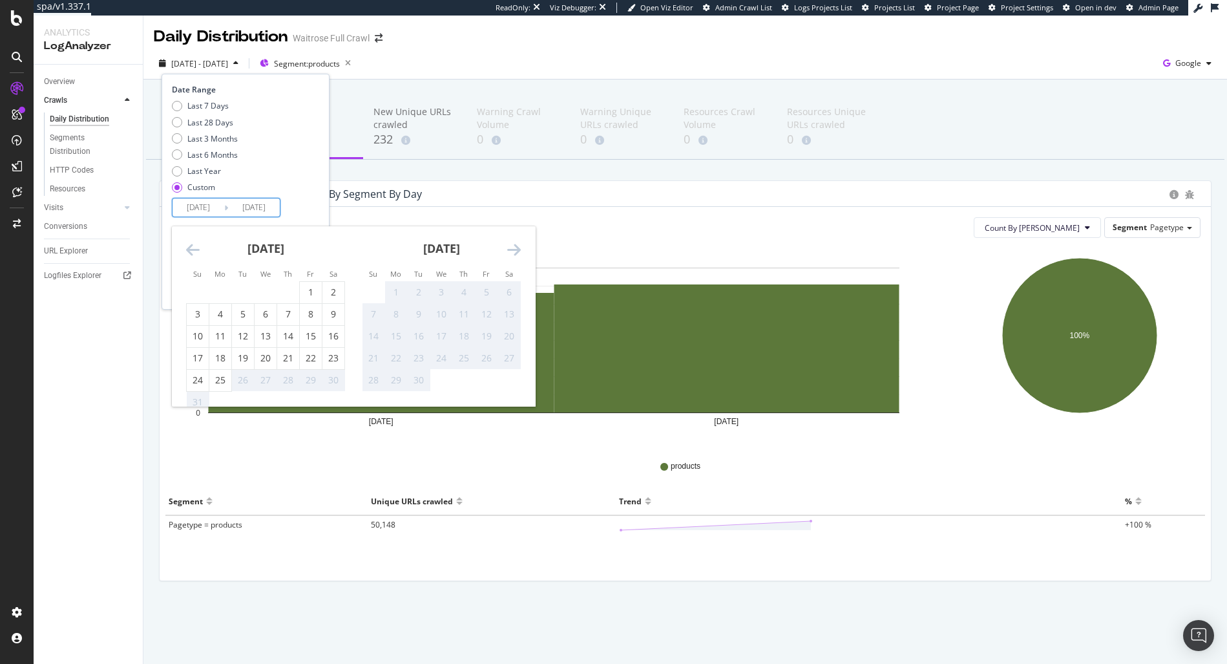
click at [518, 249] on icon "Move forward to switch to the next month." at bounding box center [514, 250] width 14 height 16
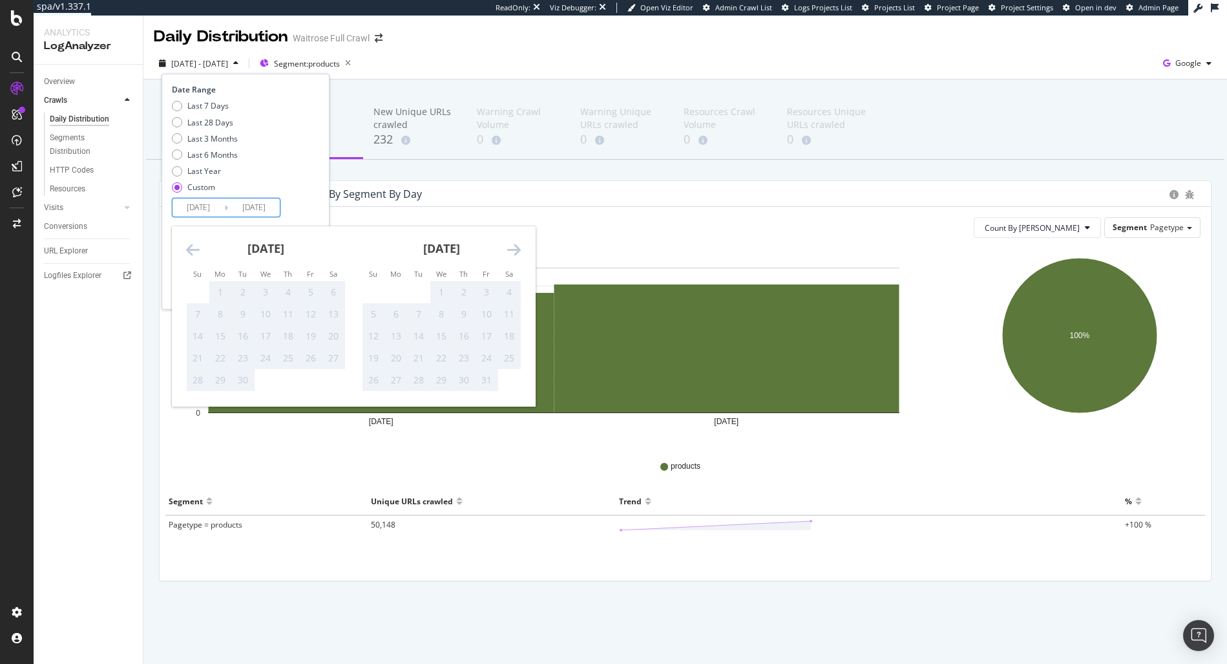
click at [195, 252] on icon "Move backward to switch to the previous month." at bounding box center [193, 250] width 14 height 16
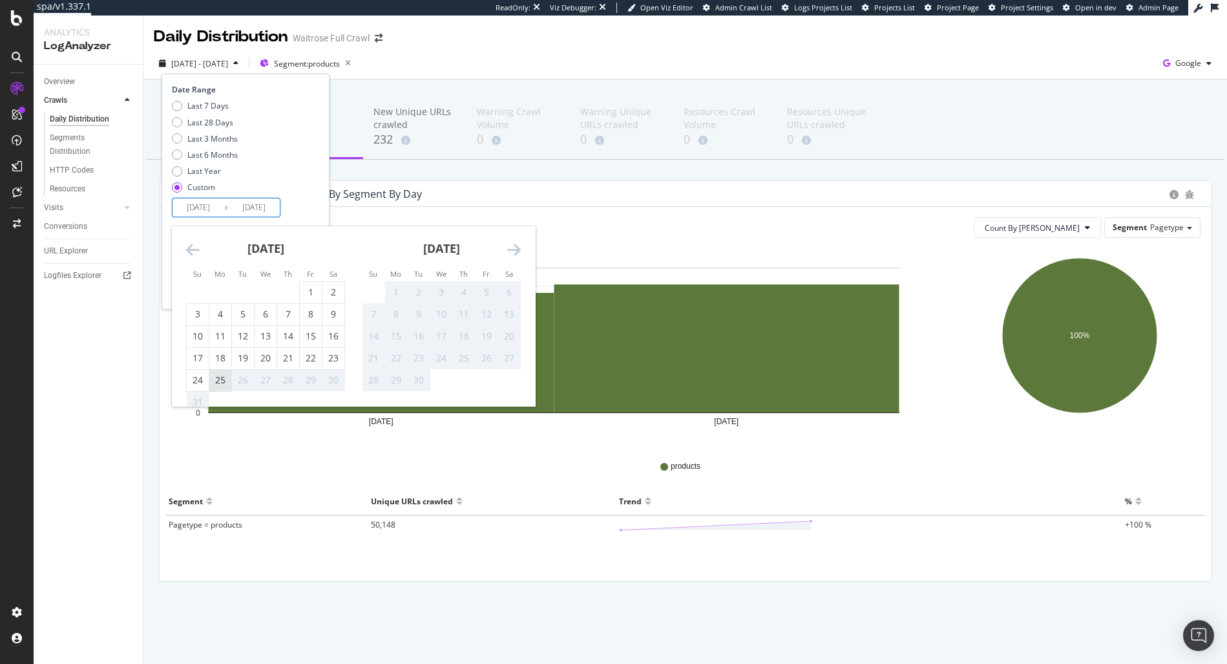
click at [218, 376] on div "25" at bounding box center [220, 379] width 22 height 13
type input "2025/08/25"
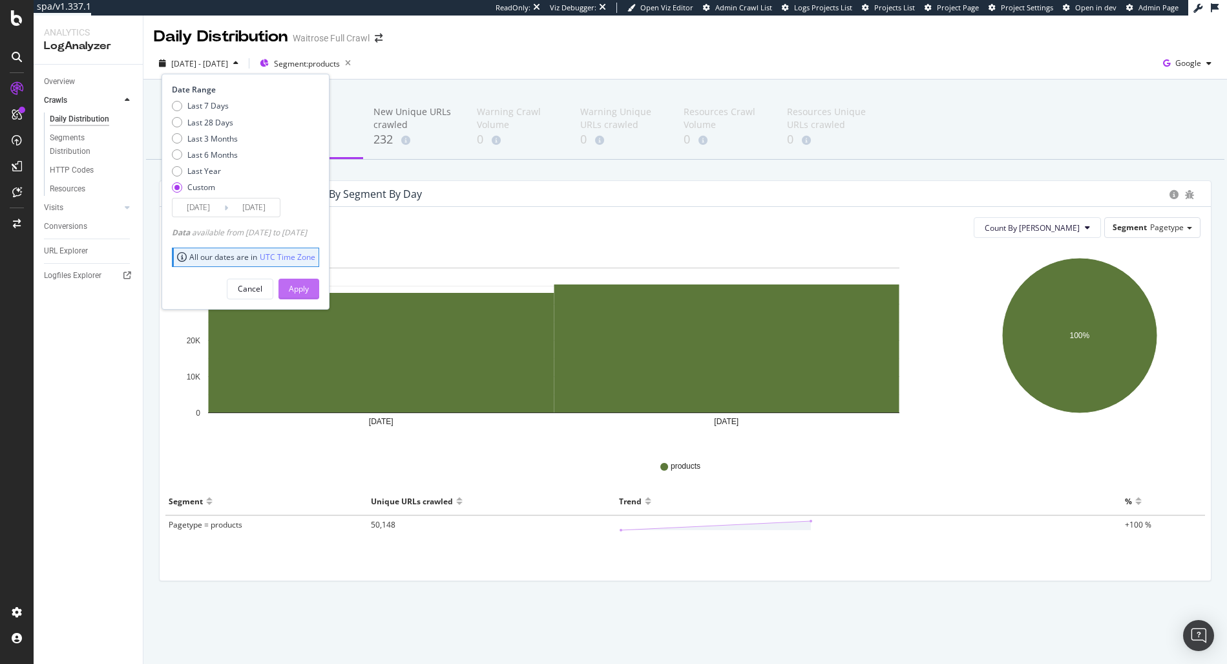
click at [319, 295] on button "Apply" at bounding box center [298, 288] width 41 height 21
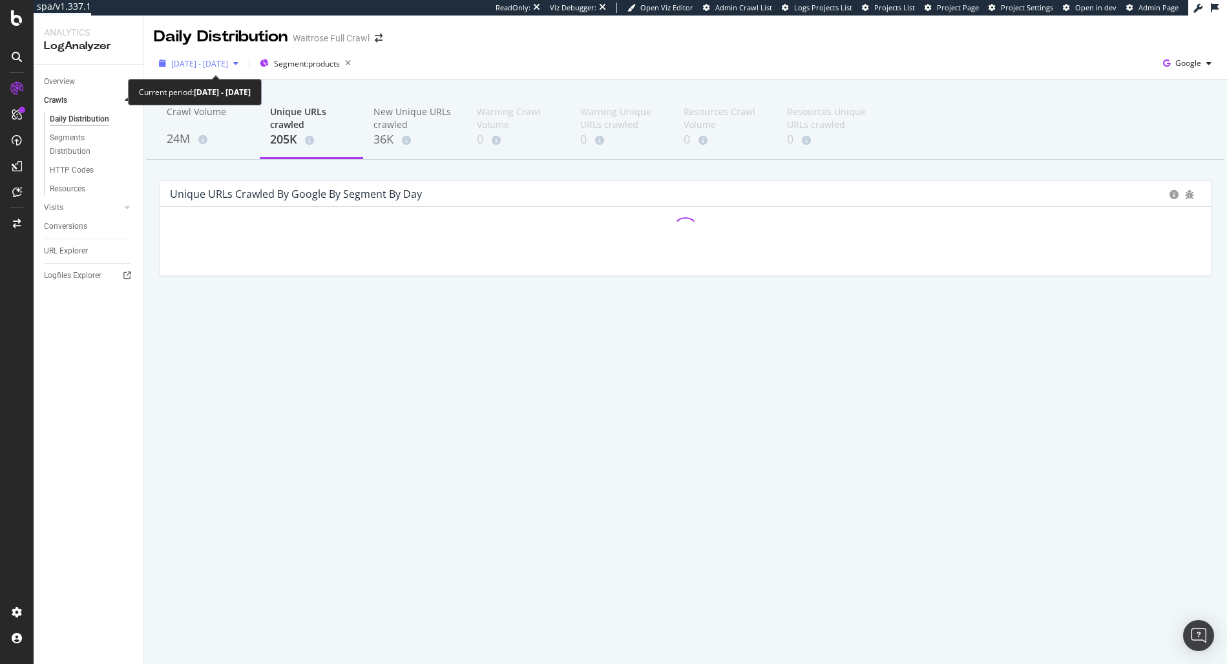
click at [228, 66] on span "[DATE] - [DATE]" at bounding box center [199, 63] width 57 height 11
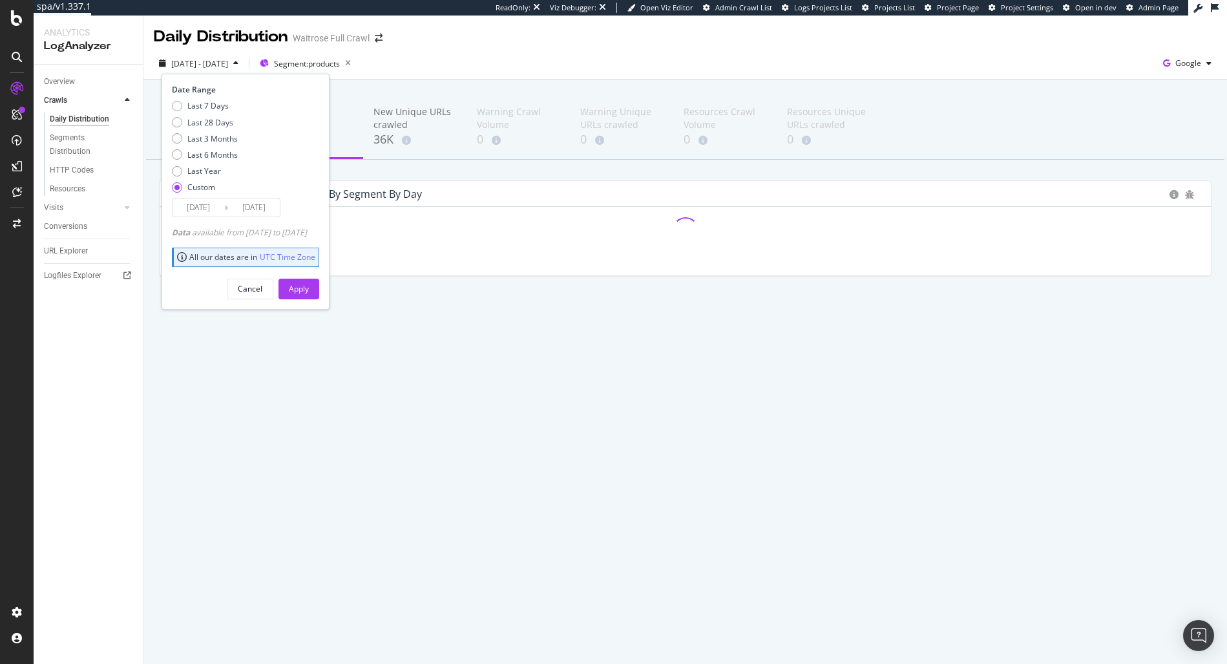
click at [507, 313] on div "Crawl Volume 24M Unique URLs crawled 205K New Unique URLs crawled 36K Warning C…" at bounding box center [684, 206] width 1083 height 255
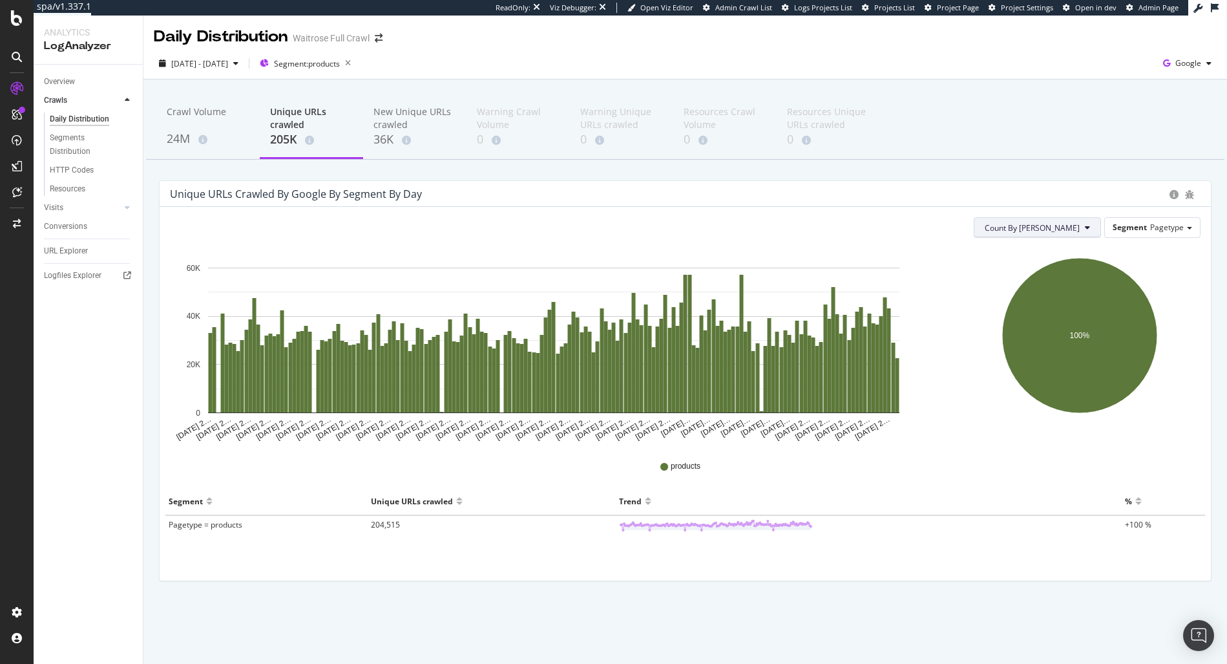
click at [1087, 224] on icon at bounding box center [1087, 228] width 5 height 8
click at [1142, 231] on span "Segment" at bounding box center [1130, 227] width 34 height 11
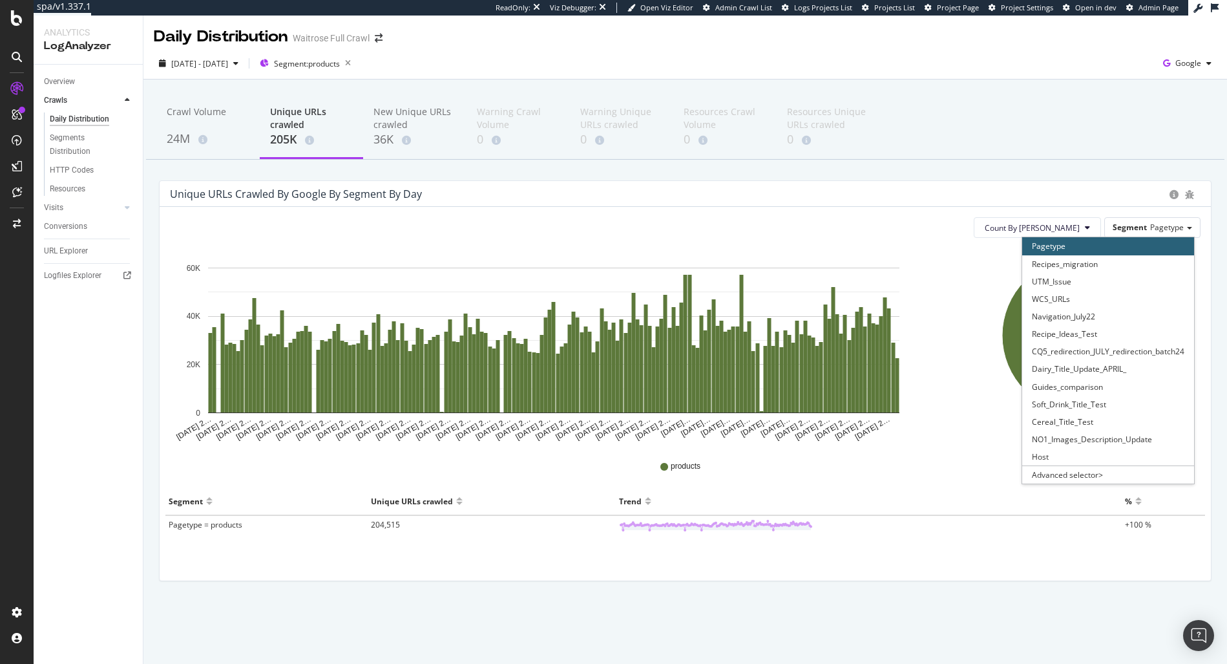
click at [1100, 198] on div "Unique URLs crawled by google by Segment by Day" at bounding box center [666, 193] width 993 height 13
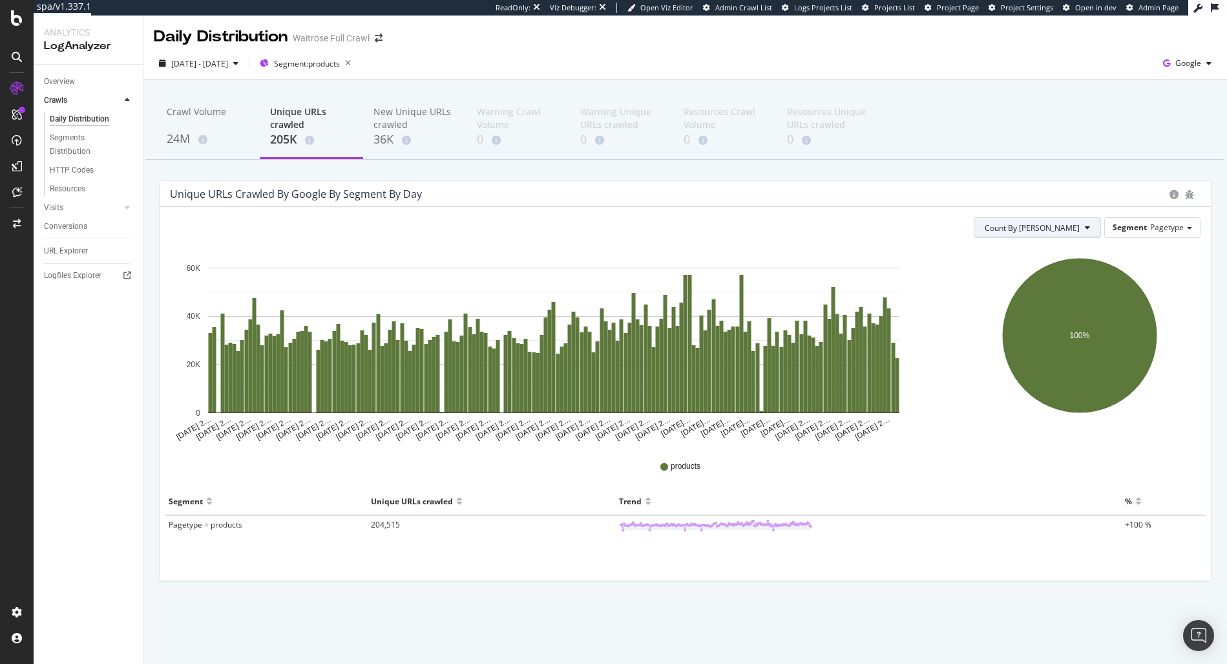
click at [1094, 228] on button "Count By Day" at bounding box center [1037, 227] width 127 height 21
click at [1080, 269] on div "Cumulated (all codes)" at bounding box center [1080, 276] width 118 height 19
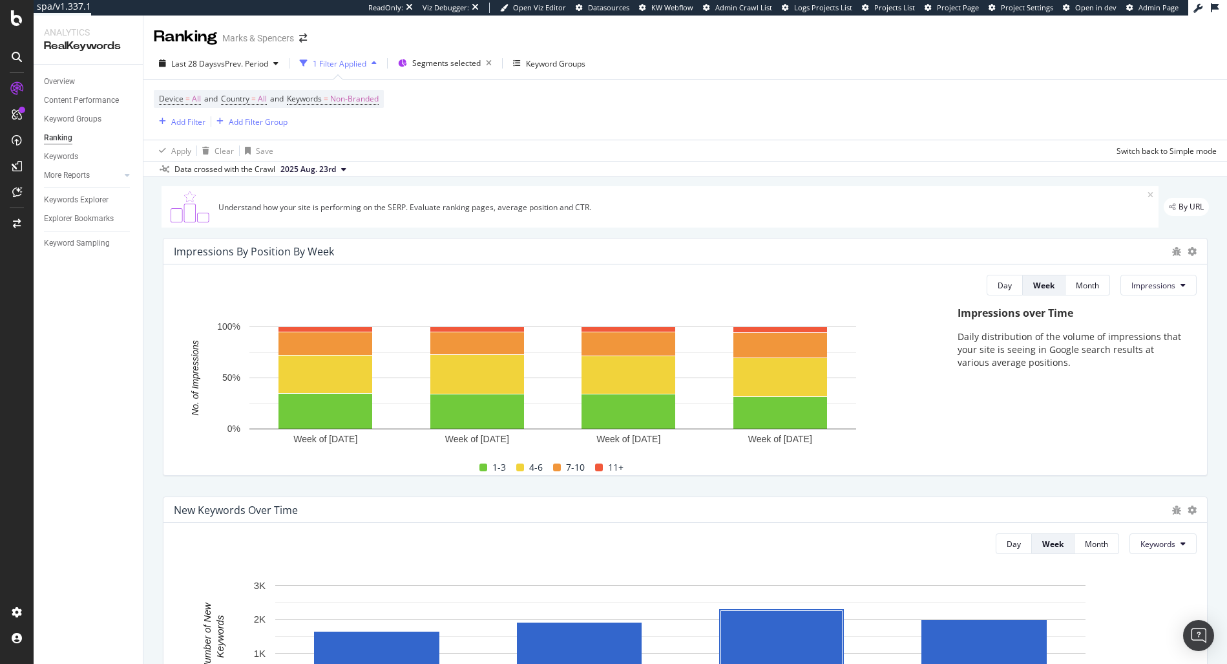
scroll to position [552, 0]
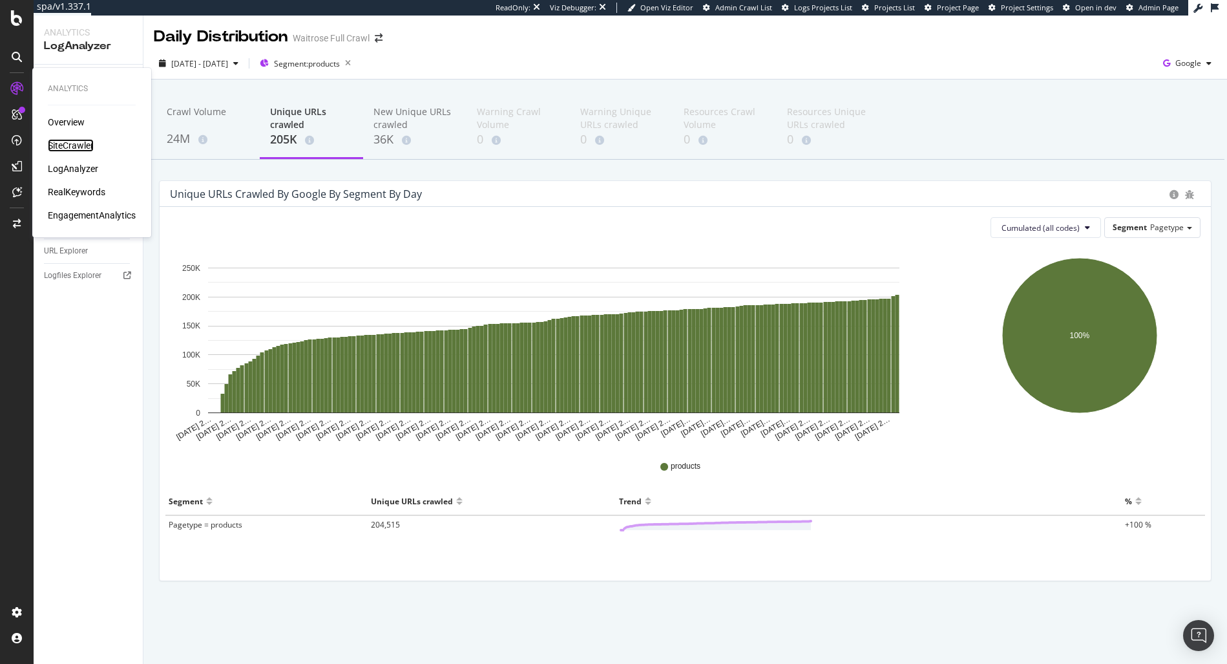
click at [62, 150] on div "SiteCrawler" at bounding box center [71, 145] width 46 height 13
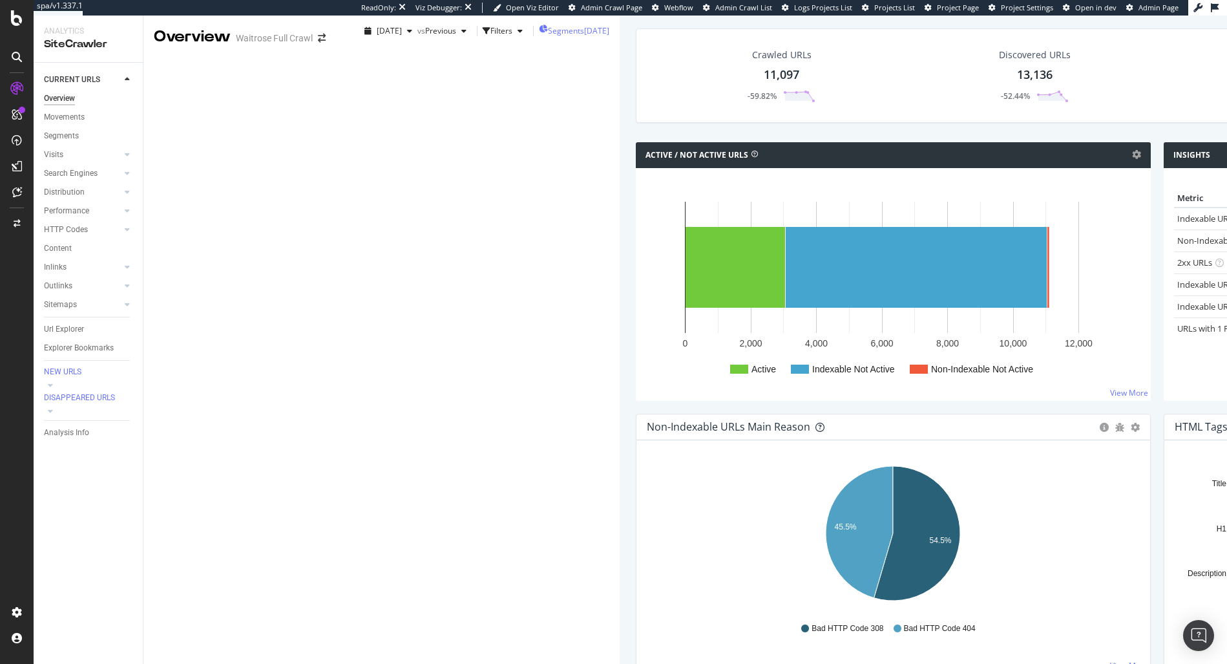
click at [539, 41] on div "Segments [DATE]" at bounding box center [574, 30] width 70 height 19
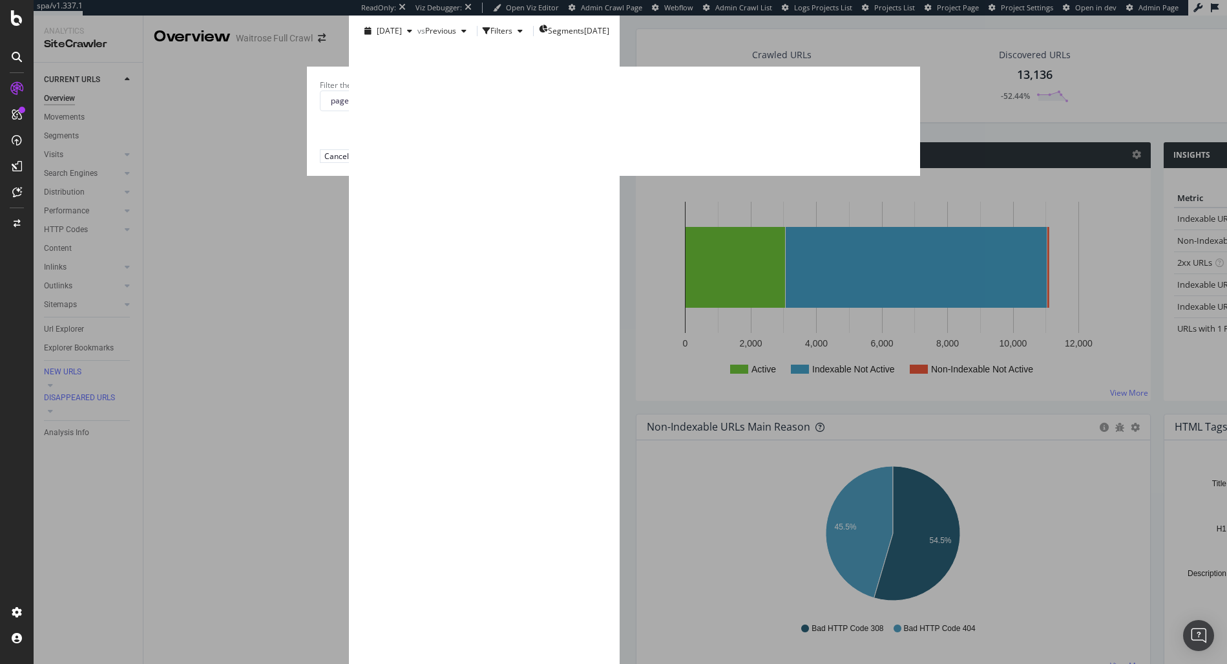
click at [439, 90] on icon "times" at bounding box center [436, 84] width 6 height 11
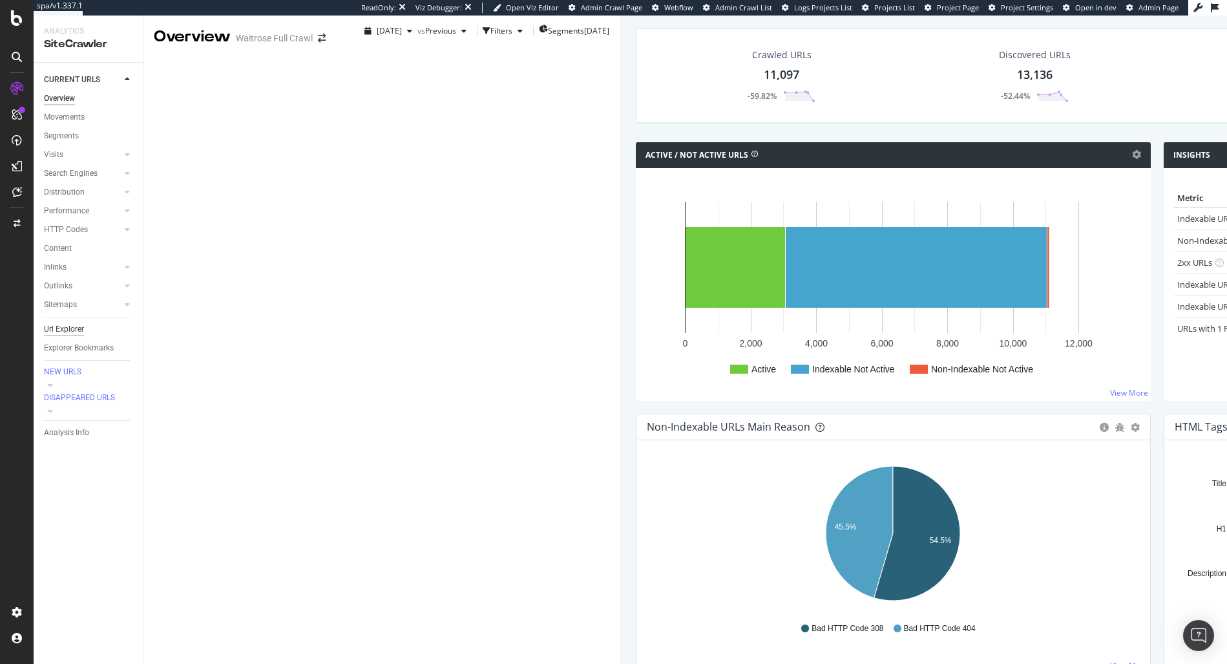
click at [72, 333] on div "Url Explorer" at bounding box center [64, 329] width 40 height 14
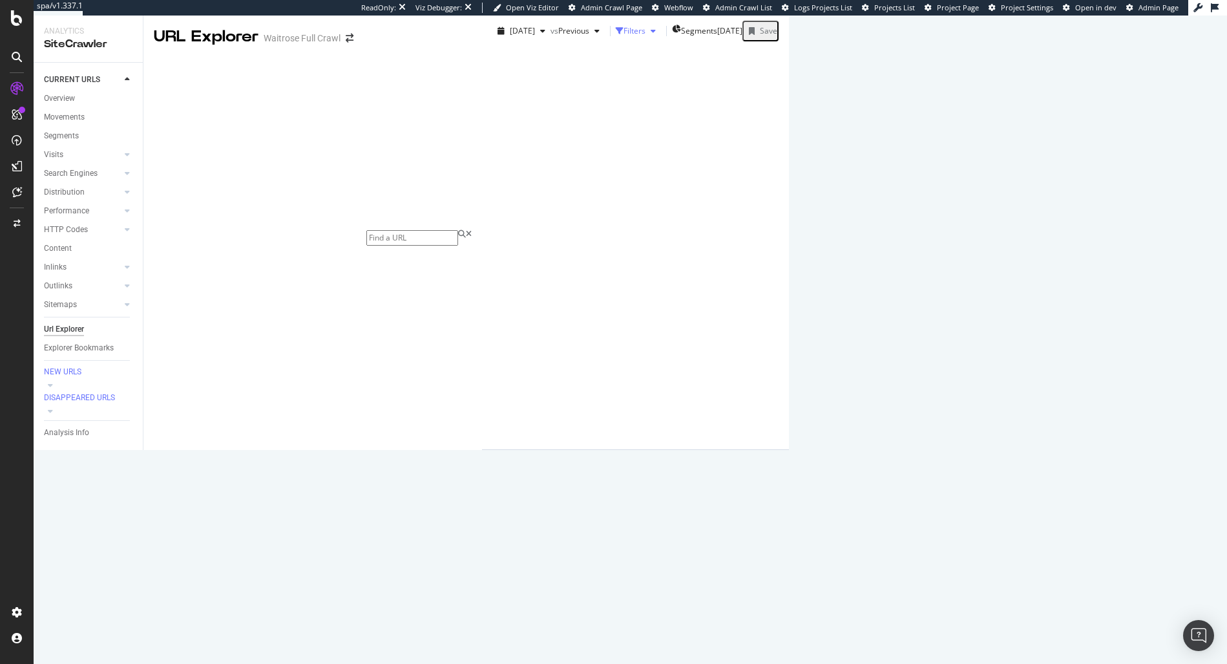
click at [623, 36] on div "Filters" at bounding box center [634, 30] width 22 height 11
click at [505, 59] on div "Add Filter" at bounding box center [522, 53] width 34 height 11
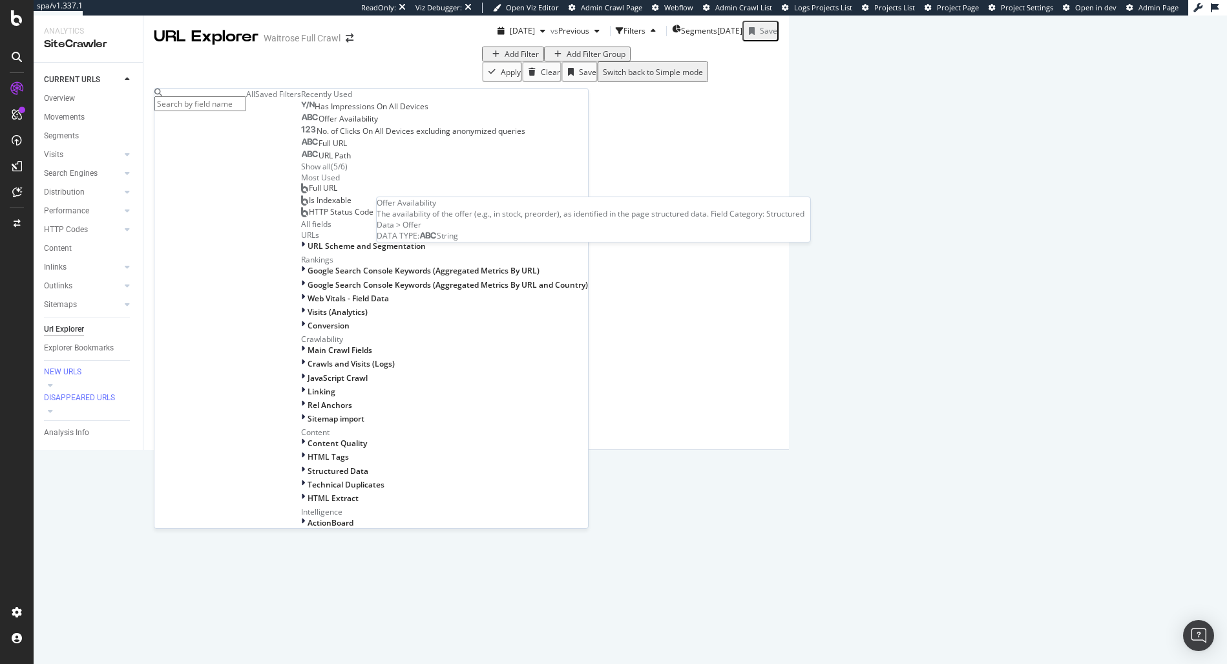
click at [301, 124] on div "Offer Availability" at bounding box center [339, 119] width 77 height 10
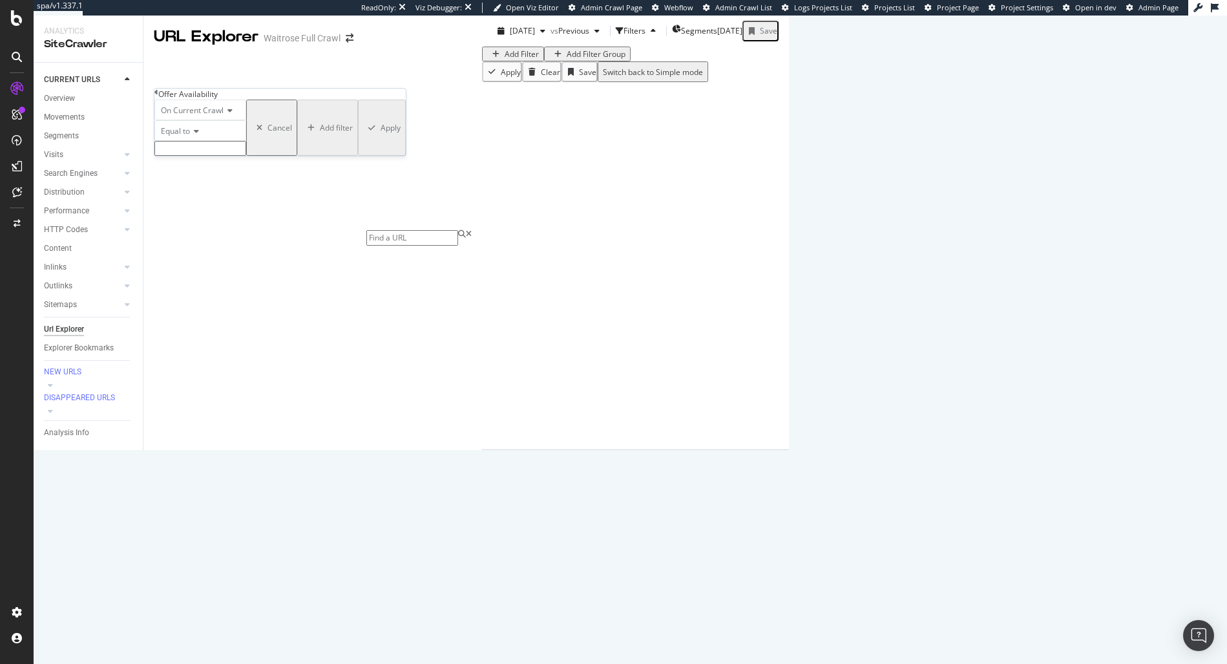
click at [198, 156] on input "text" at bounding box center [200, 148] width 92 height 15
click at [162, 154] on div "On Current Crawl Equal to Cancel Add filter Apply" at bounding box center [279, 127] width 251 height 56
click at [168, 136] on span "Equal to" at bounding box center [175, 130] width 29 height 11
click at [220, 305] on div "Doesn't exist" at bounding box center [200, 298] width 90 height 14
click at [379, 126] on div "Apply" at bounding box center [389, 120] width 20 height 11
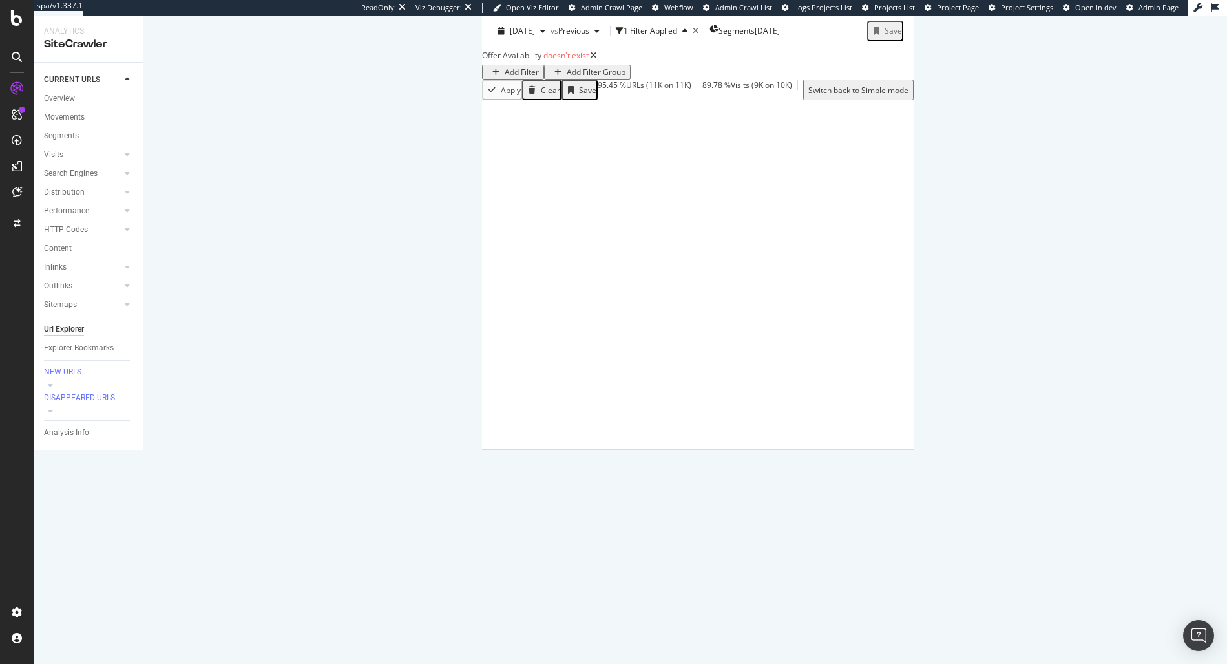
scroll to position [616, 0]
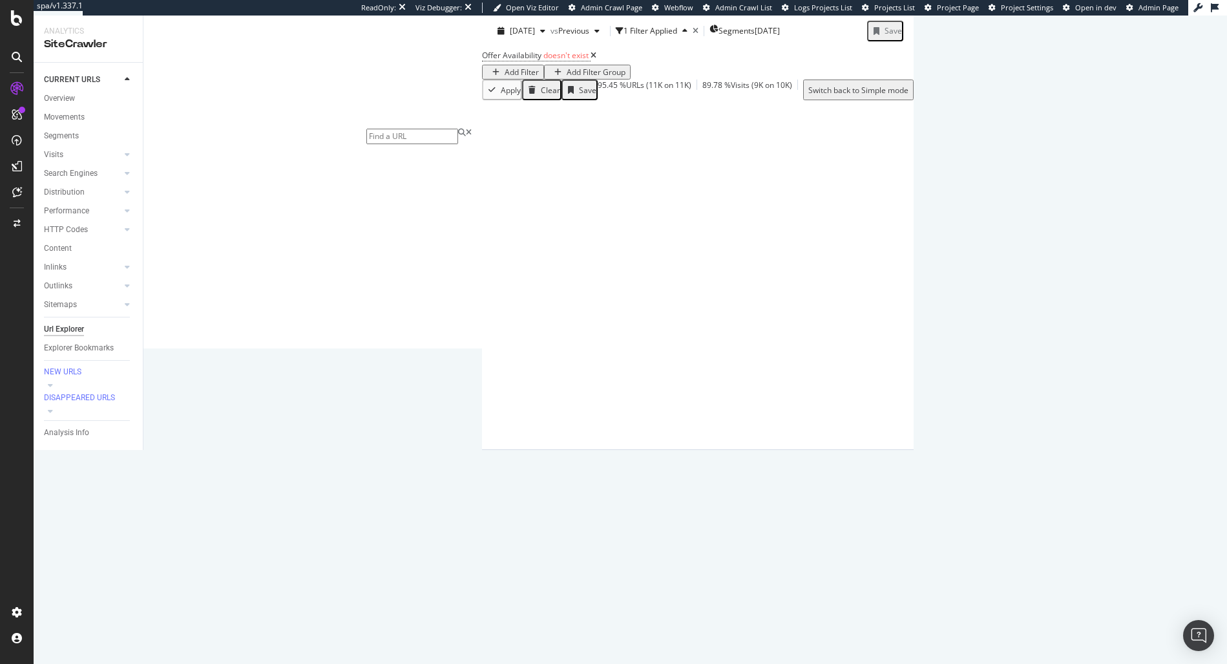
scroll to position [0, 0]
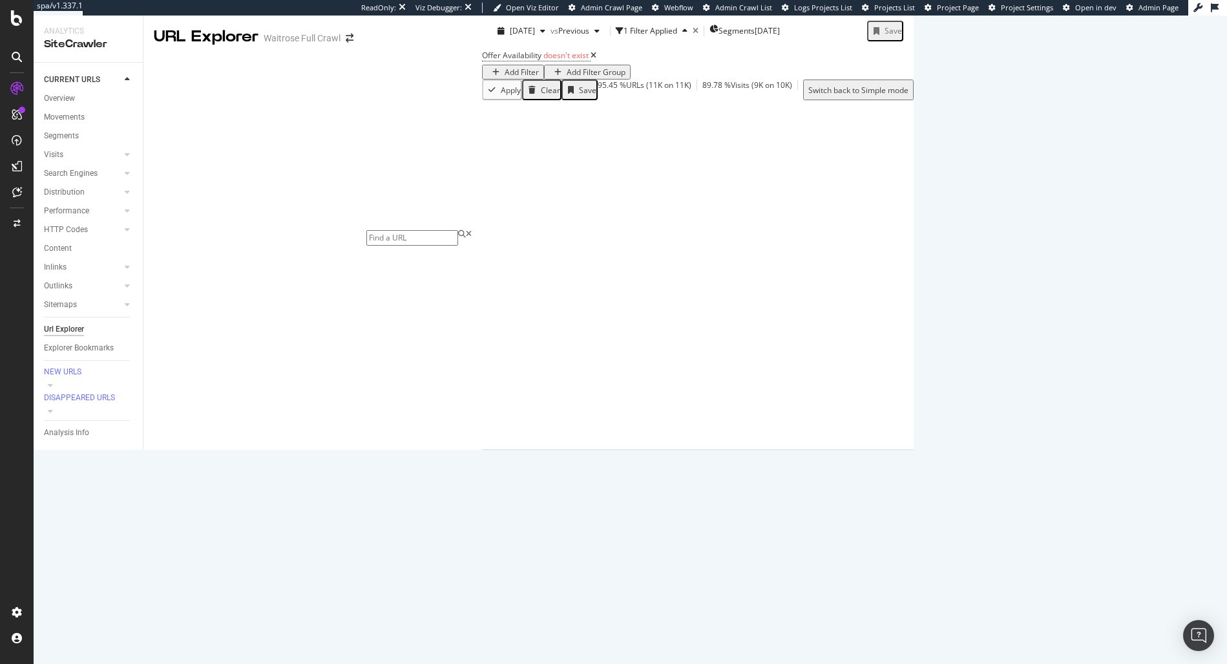
click at [1113, 520] on icon at bounding box center [1117, 524] width 8 height 8
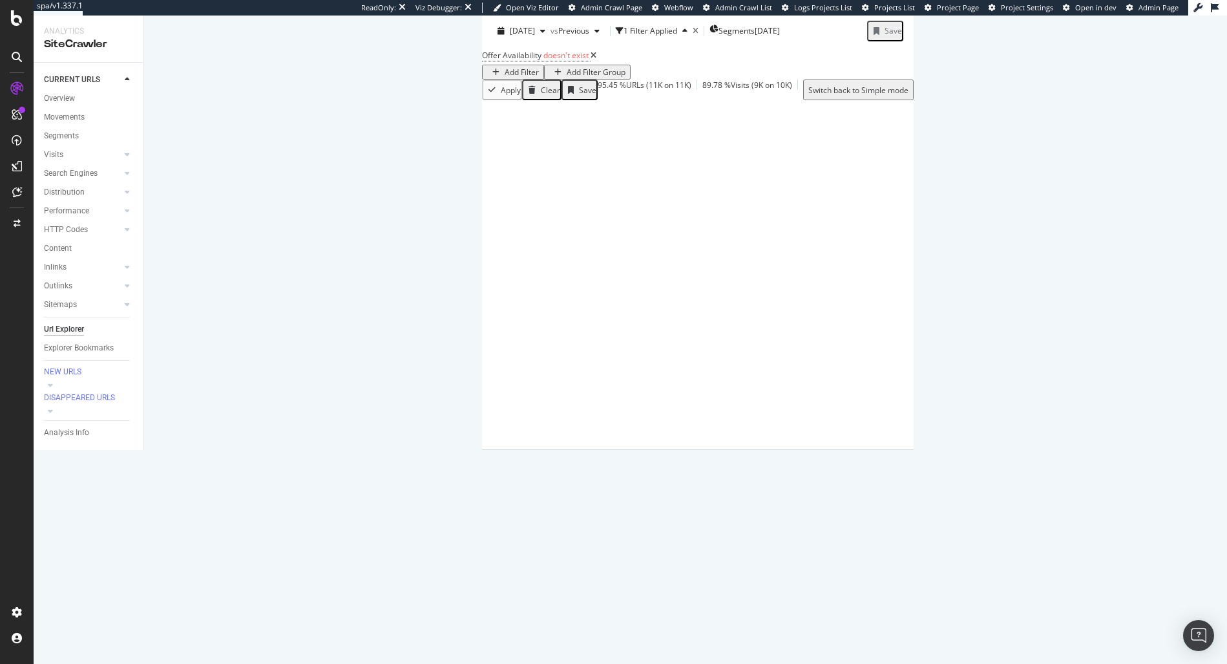
scroll to position [760, 0]
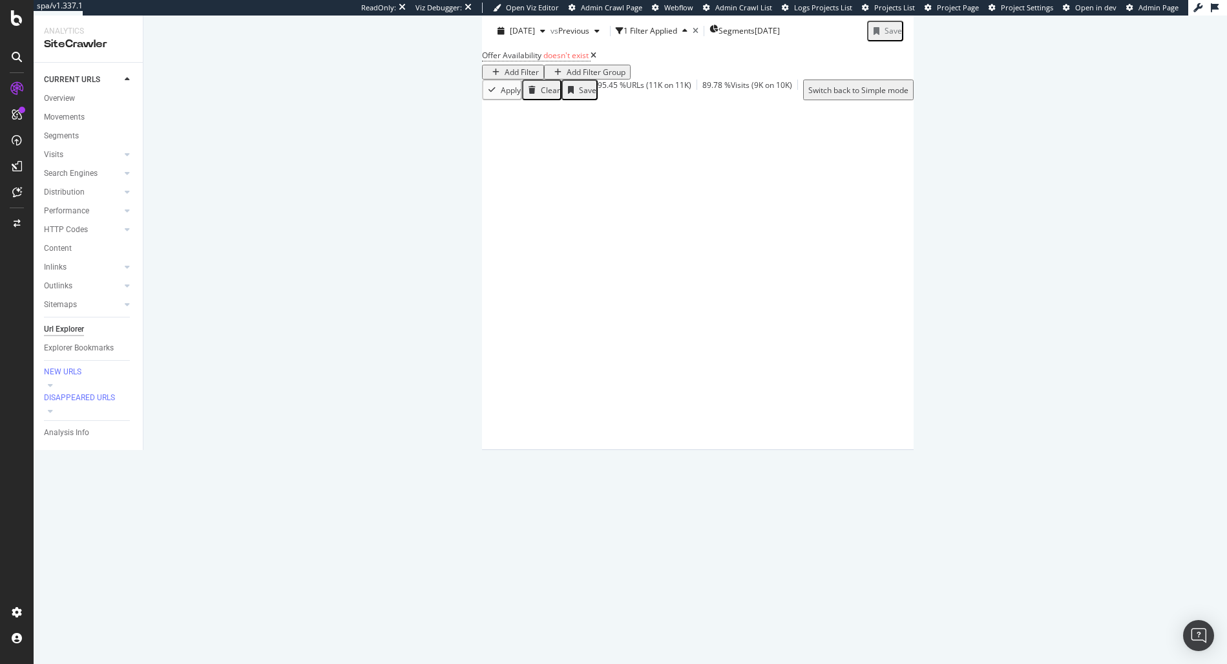
scroll to position [1817, 0]
click at [505, 67] on div "Add Filter" at bounding box center [522, 72] width 34 height 11
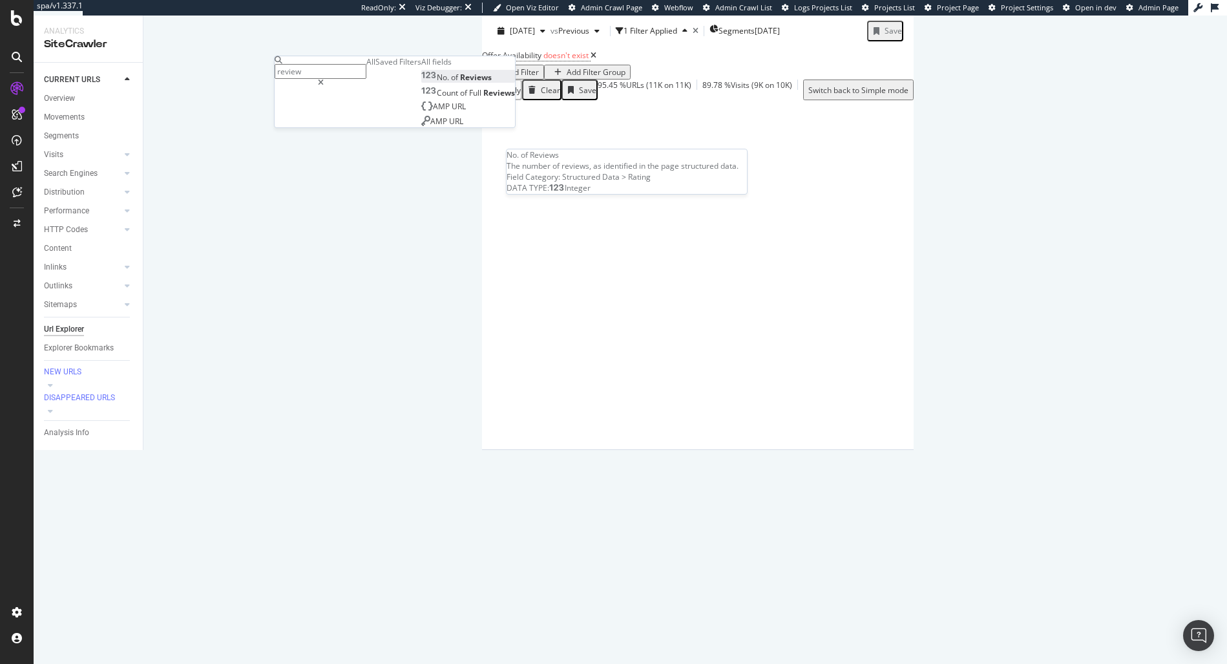
type input "review"
click at [460, 83] on span "Reviews" at bounding box center [476, 77] width 32 height 11
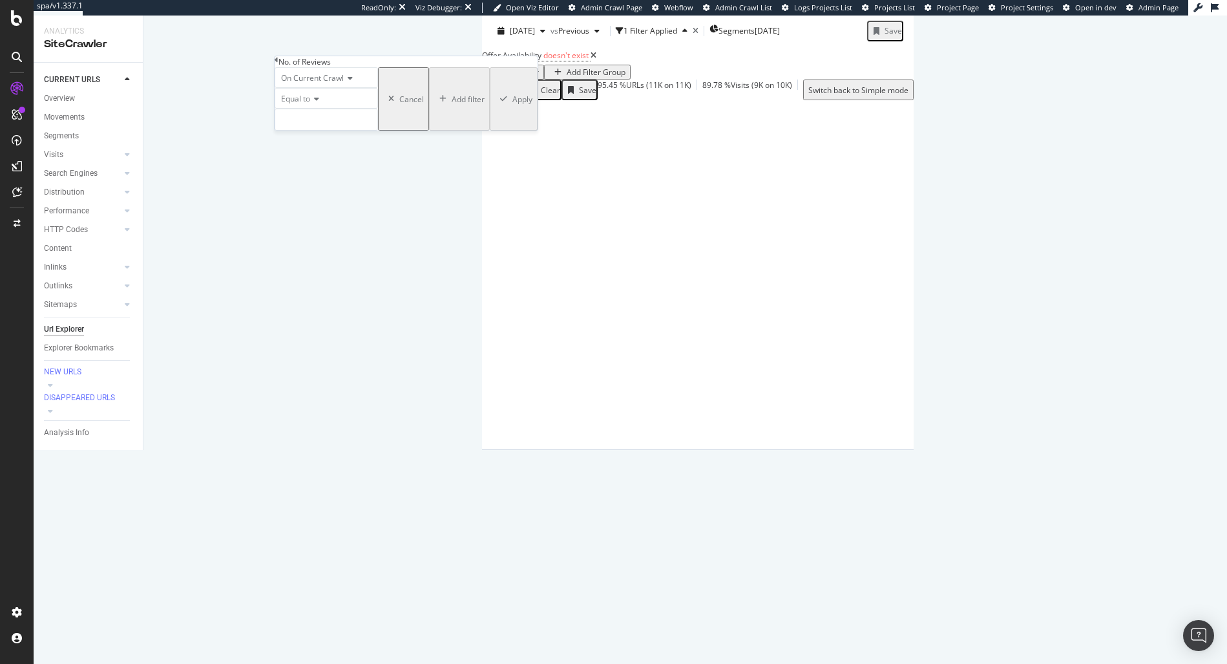
click at [310, 104] on span "Equal to" at bounding box center [295, 98] width 29 height 11
click at [321, 176] on span "Greater than" at bounding box center [301, 170] width 47 height 11
click at [328, 131] on input "number" at bounding box center [326, 120] width 103 height 22
type input "0"
click at [512, 105] on div "Apply" at bounding box center [522, 99] width 20 height 11
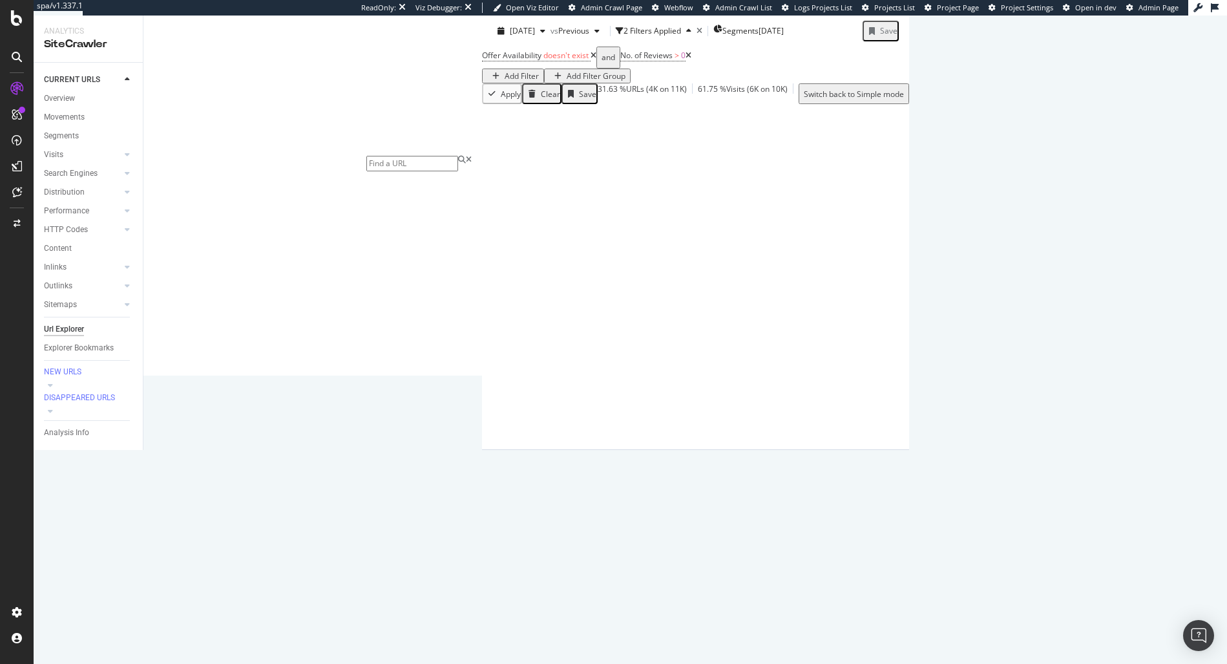
scroll to position [94, 0]
click at [1109, 564] on icon at bounding box center [1113, 568] width 8 height 8
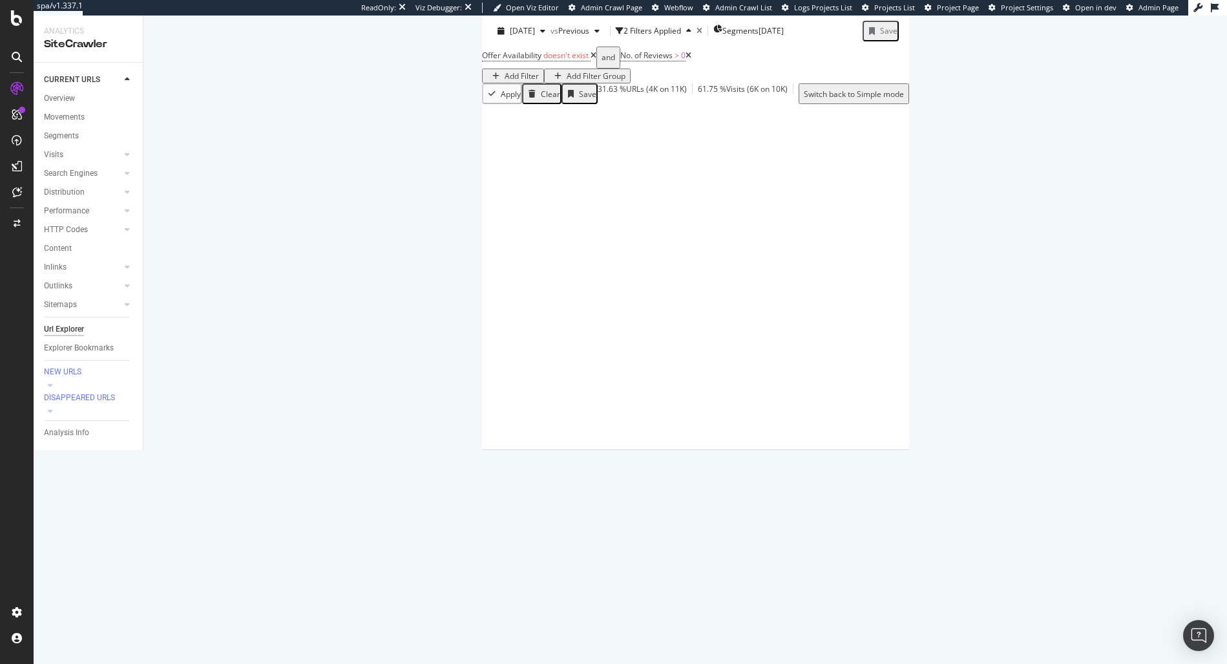
scroll to position [499, 0]
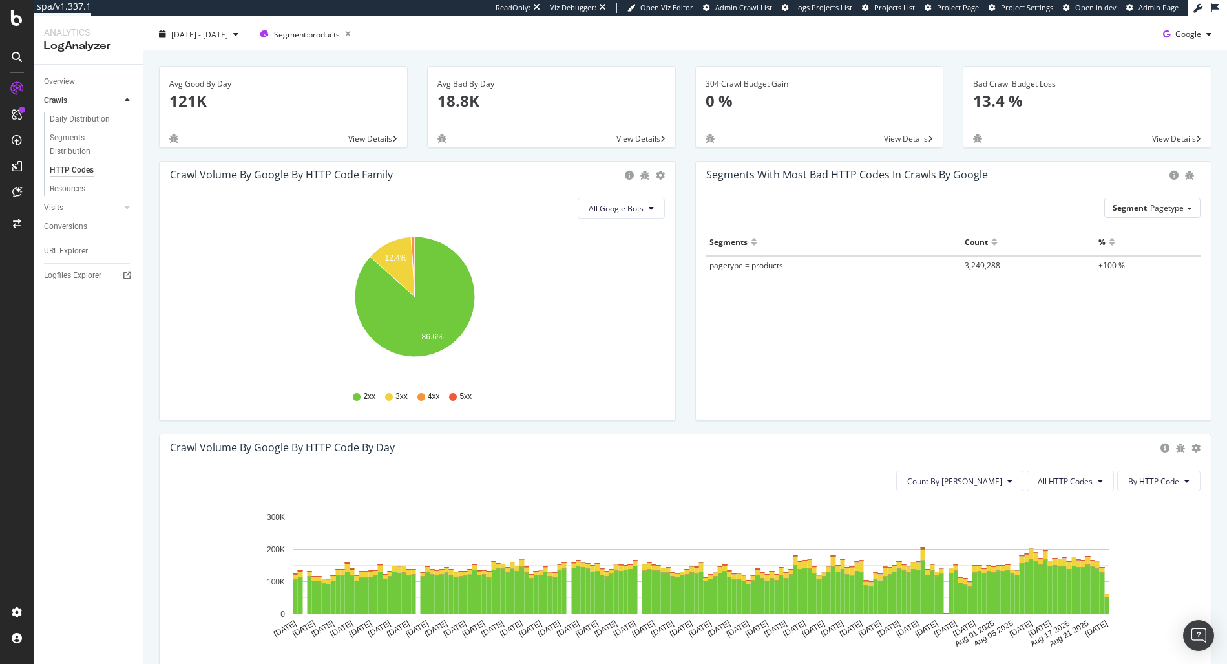
scroll to position [30, 0]
click at [1153, 484] on span "By HTTP Code" at bounding box center [1153, 480] width 51 height 11
click at [989, 484] on span "Count By [PERSON_NAME]" at bounding box center [954, 480] width 95 height 11
click at [983, 528] on span "Cumulated (all codes)" at bounding box center [995, 530] width 98 height 12
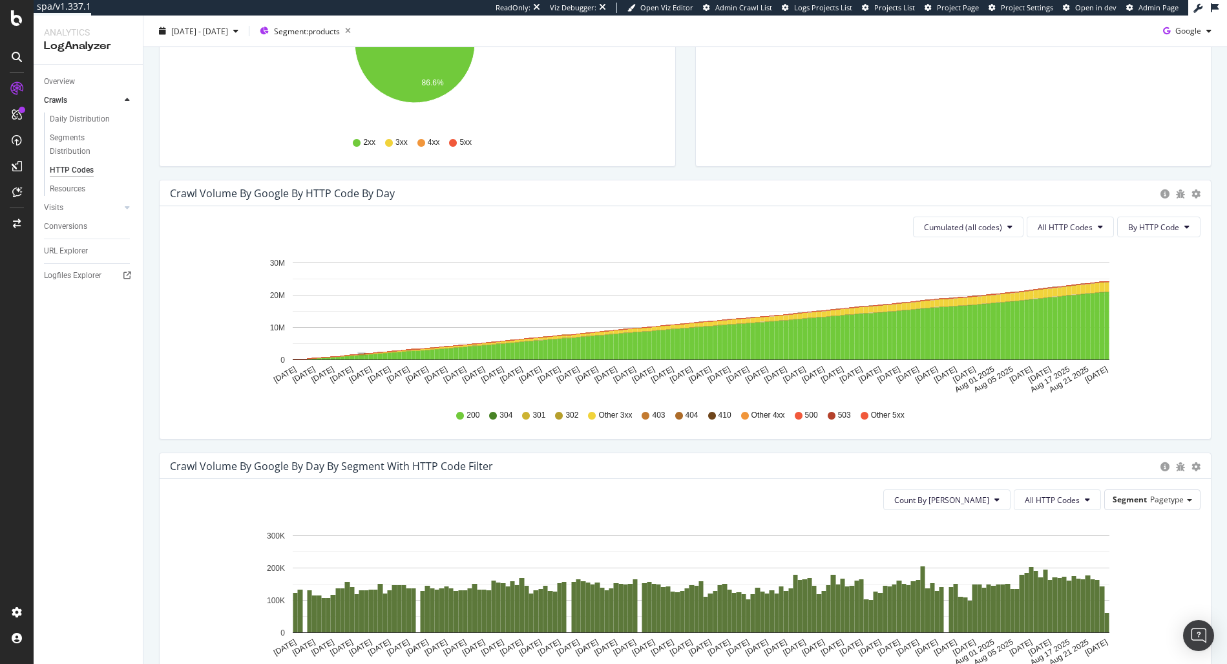
scroll to position [284, 0]
click at [1164, 235] on button "By HTTP Code" at bounding box center [1158, 226] width 83 height 21
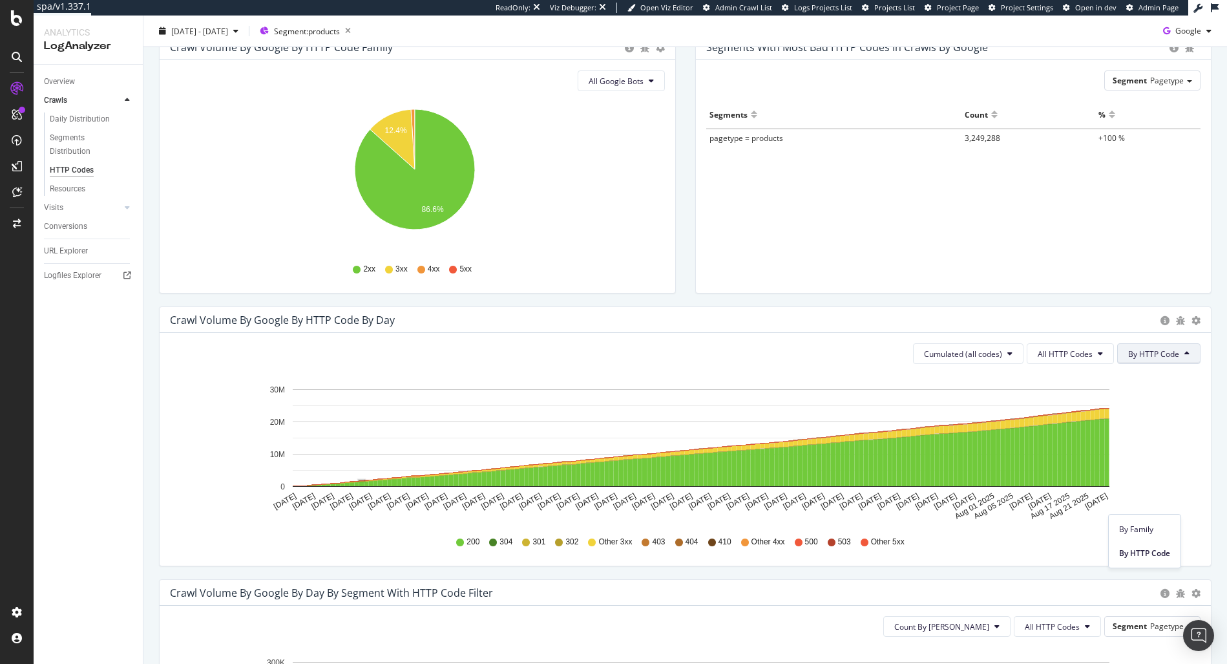
scroll to position [6, 0]
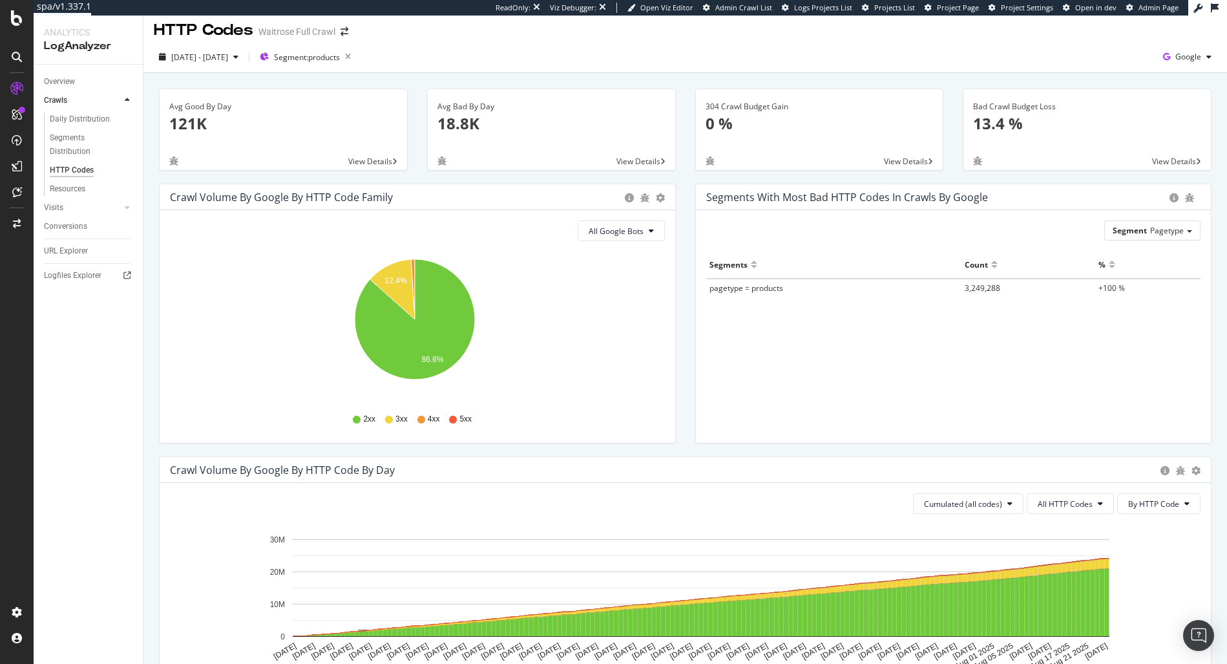
click at [586, 348] on icon "12.4% 86.6%" at bounding box center [415, 326] width 490 height 150
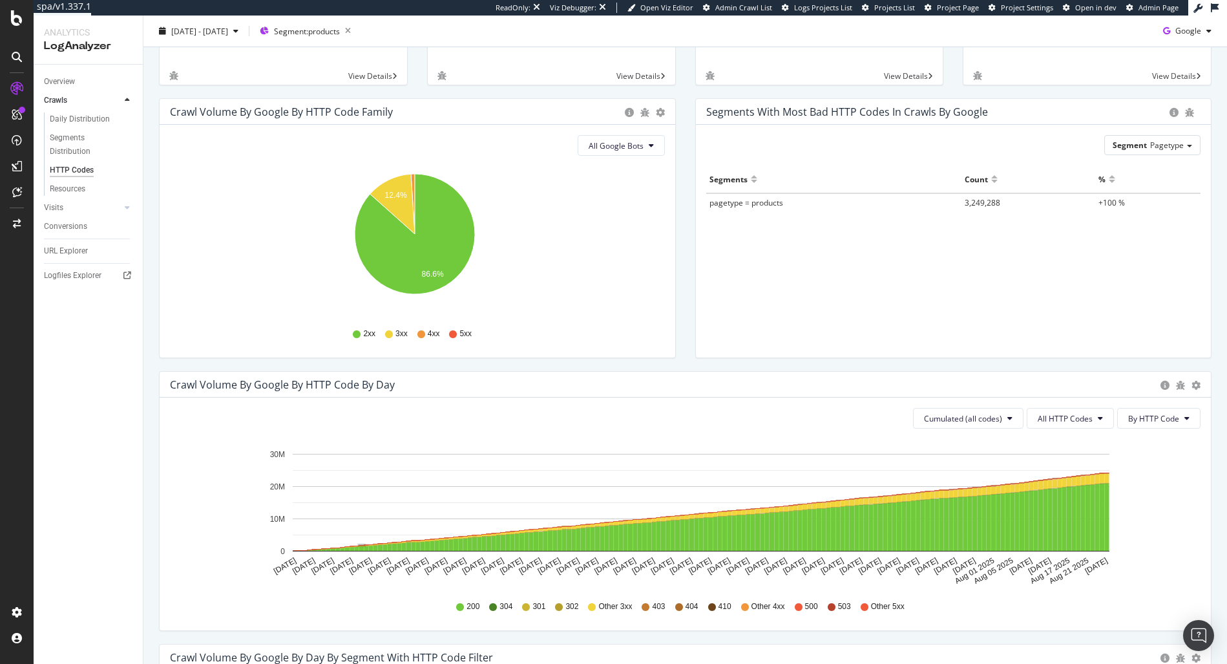
scroll to position [102, 0]
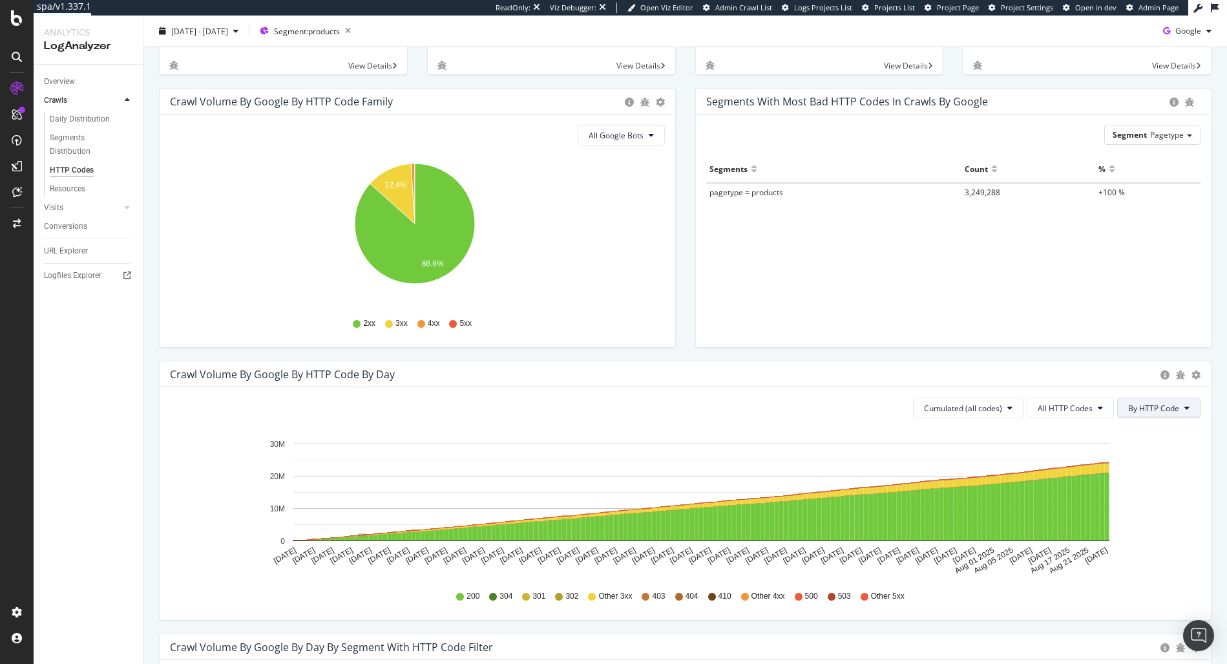
click at [1184, 406] on icon at bounding box center [1186, 408] width 5 height 8
click at [1144, 437] on span "By Family" at bounding box center [1144, 434] width 51 height 12
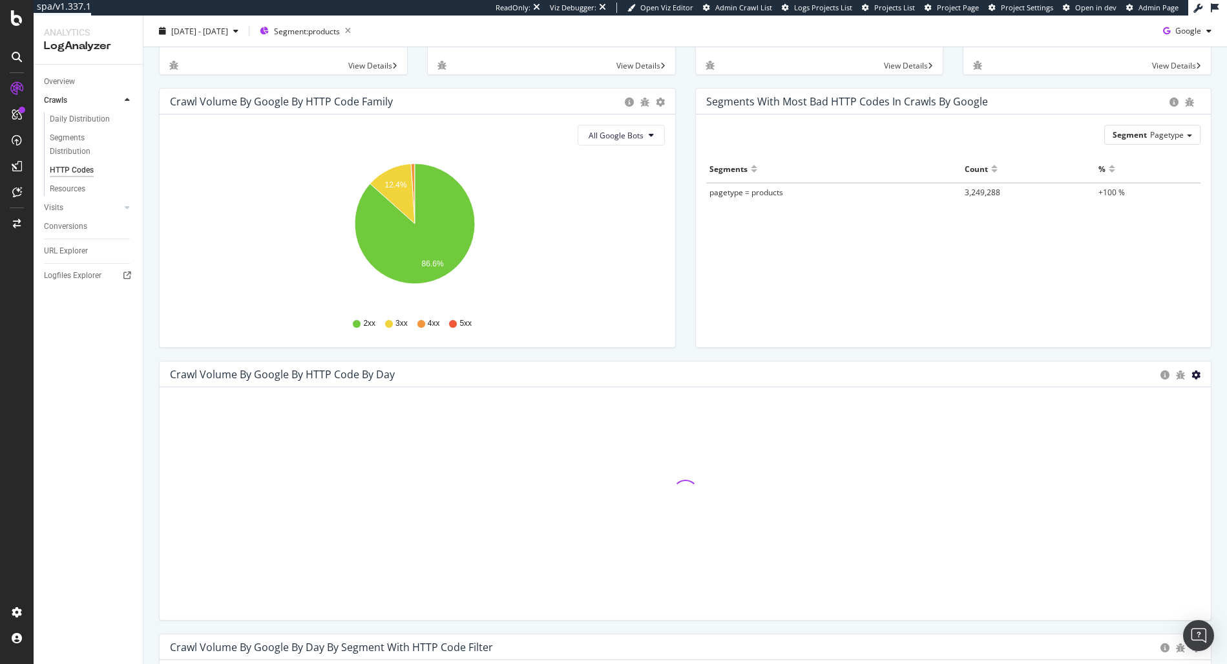
click at [665, 107] on icon "gear" at bounding box center [660, 102] width 9 height 9
click at [1159, 423] on span "Timeline (by Percentage)" at bounding box center [1141, 426] width 137 height 19
click at [665, 107] on icon "gear" at bounding box center [660, 102] width 9 height 9
click at [1163, 503] on div at bounding box center [685, 492] width 1031 height 190
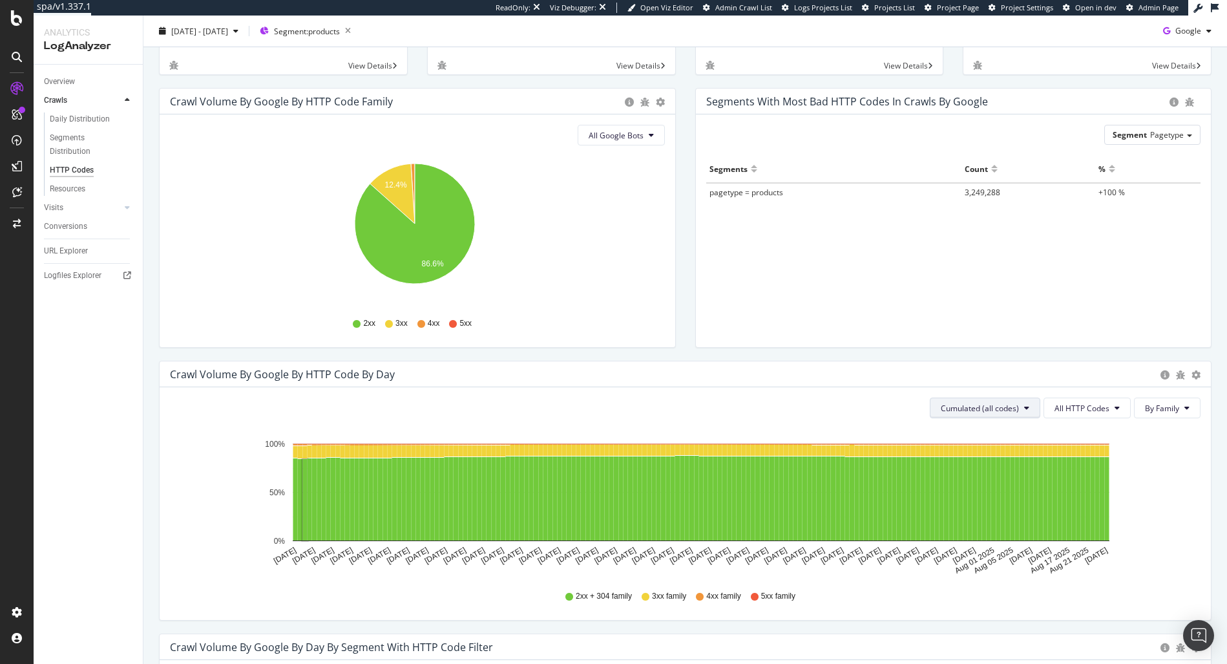
click at [979, 412] on span "Cumulated (all codes)" at bounding box center [980, 408] width 78 height 11
click at [975, 428] on span "Count By Day" at bounding box center [981, 434] width 95 height 12
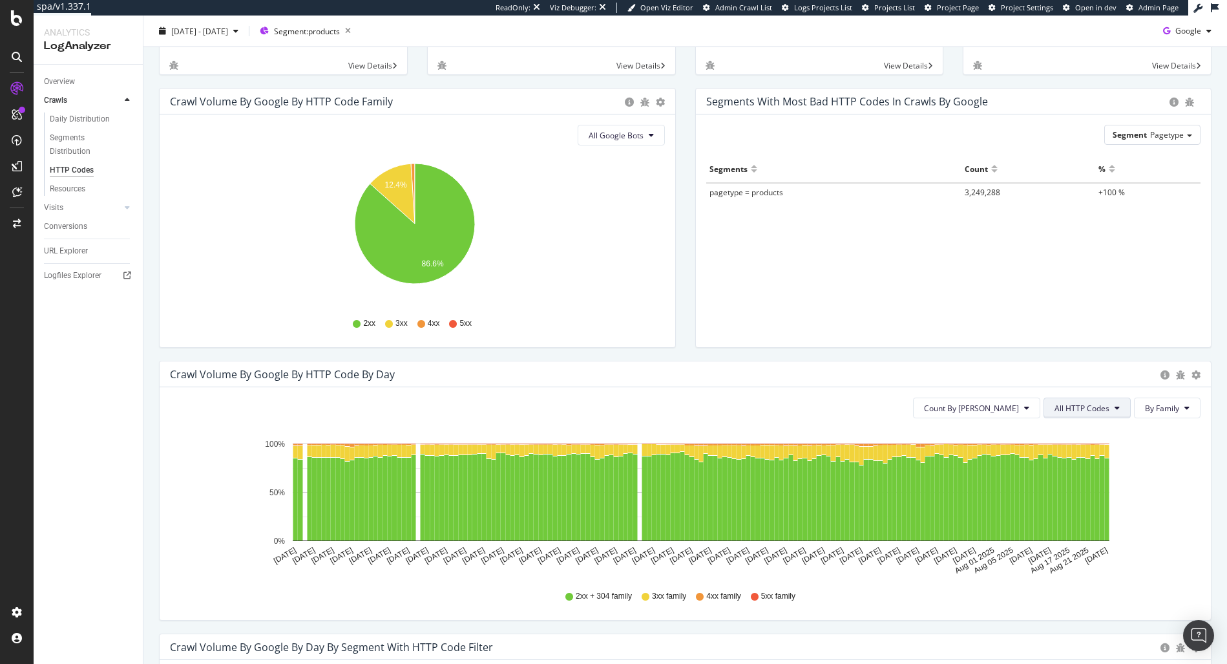
click at [1085, 411] on span "All HTTP Codes" at bounding box center [1081, 408] width 55 height 11
click at [1162, 409] on span "By Family" at bounding box center [1162, 408] width 34 height 11
click at [665, 107] on icon "gear" at bounding box center [660, 102] width 9 height 9
click at [1153, 409] on span "Timeline (by Value)" at bounding box center [1141, 401] width 137 height 19
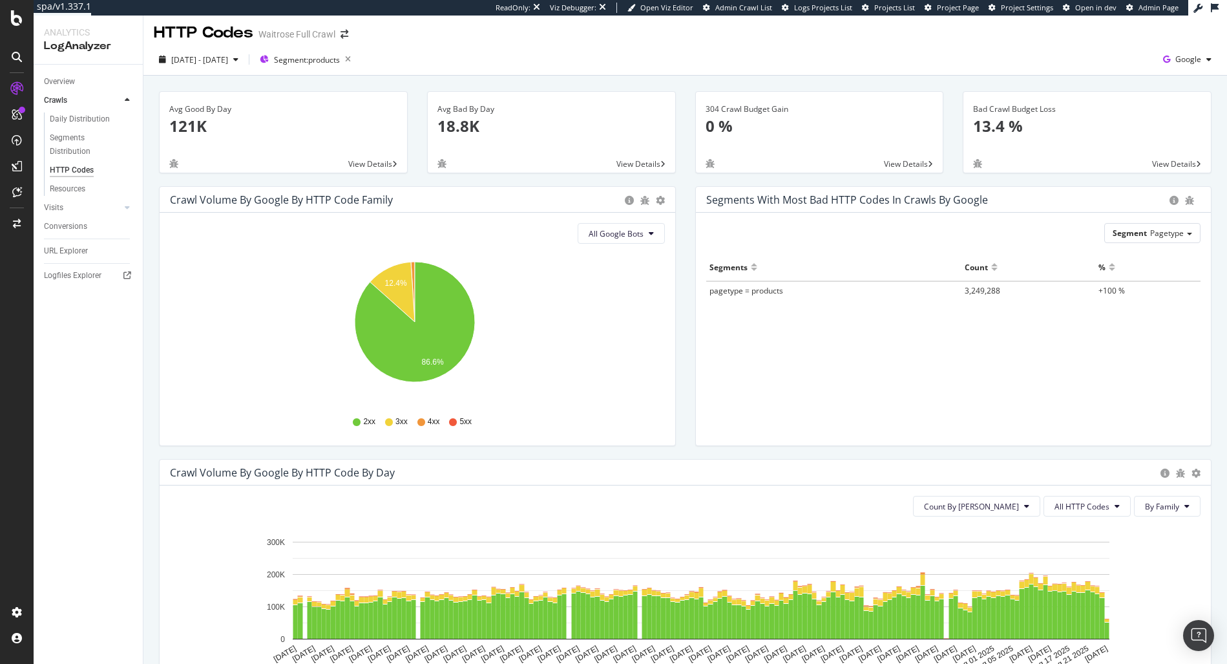
scroll to position [0, 0]
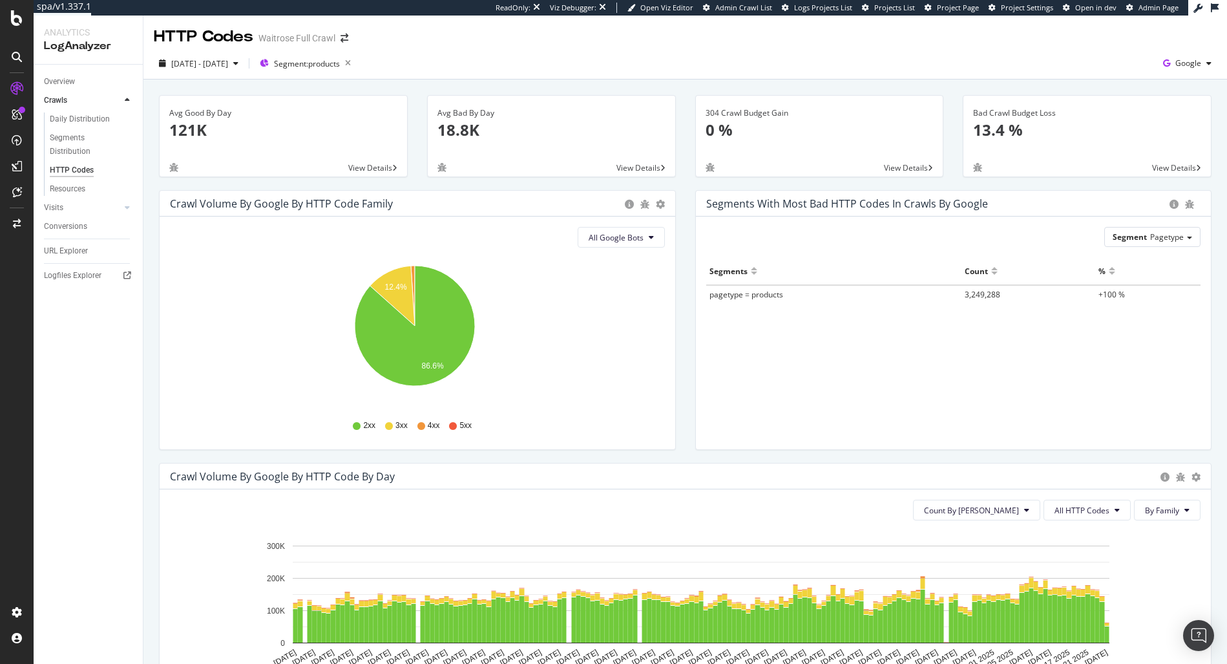
click at [685, 302] on div "Segments with most bad HTTP codes in Crawls by google Segment Pagetype Hold CMD…" at bounding box center [953, 326] width 536 height 273
click at [685, 266] on div "Segments with most bad HTTP codes in Crawls by google Segment Pagetype Hold CMD…" at bounding box center [953, 326] width 536 height 273
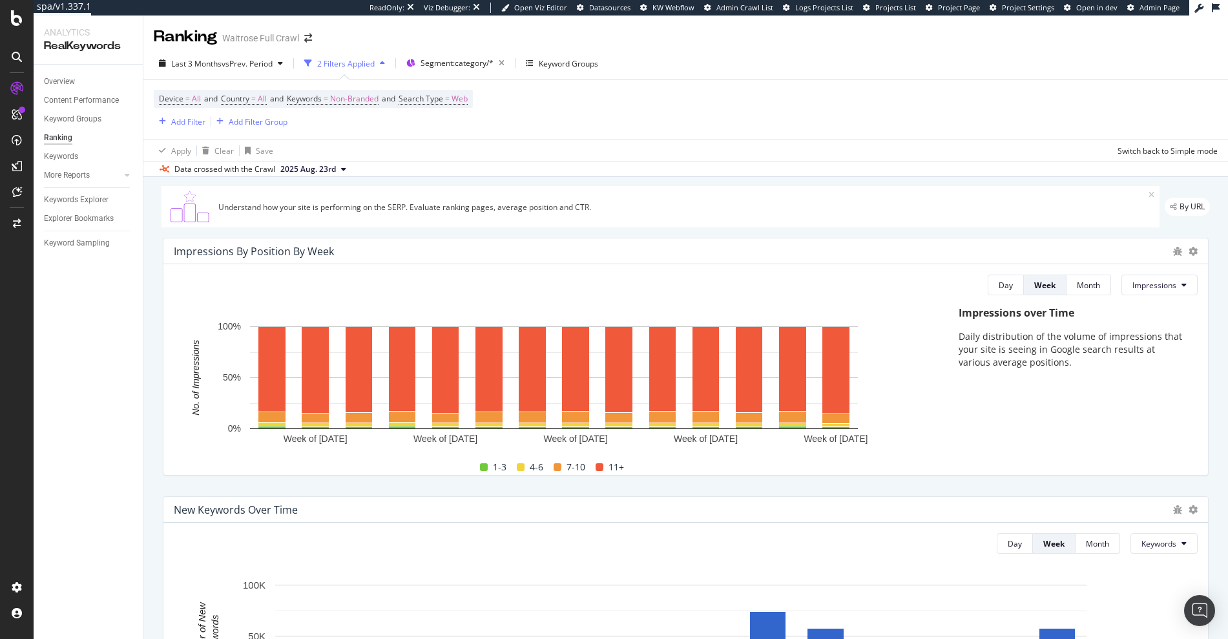
scroll to position [1184, 0]
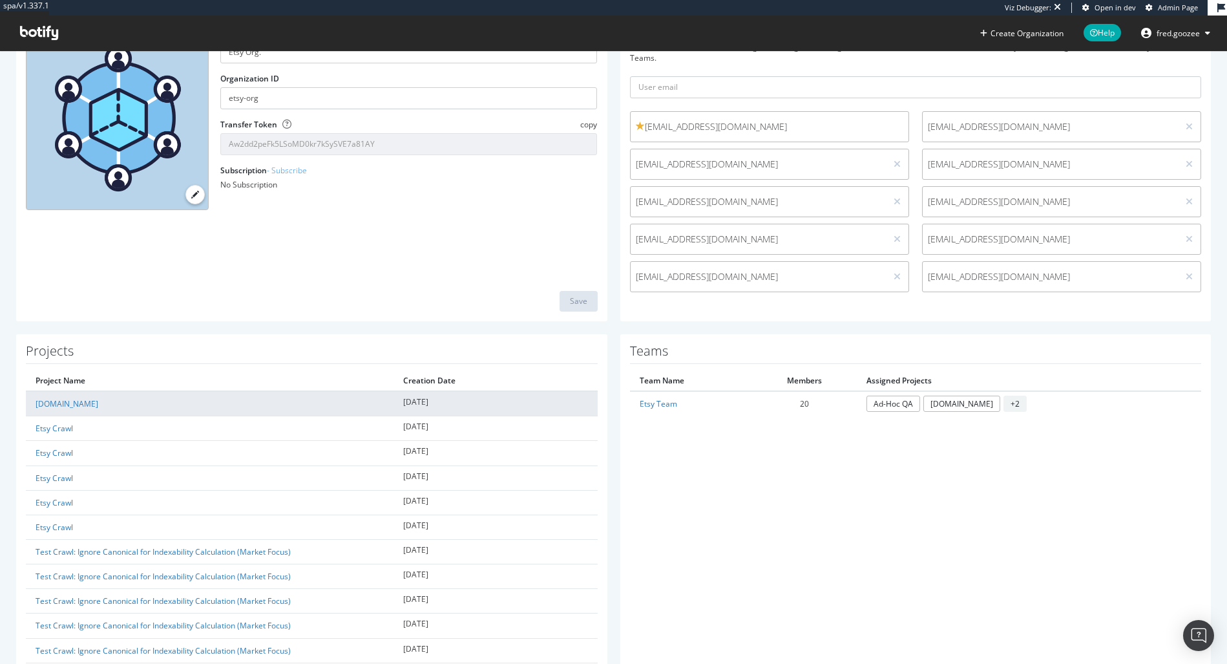
scroll to position [119, 0]
